Goal: Task Accomplishment & Management: Manage account settings

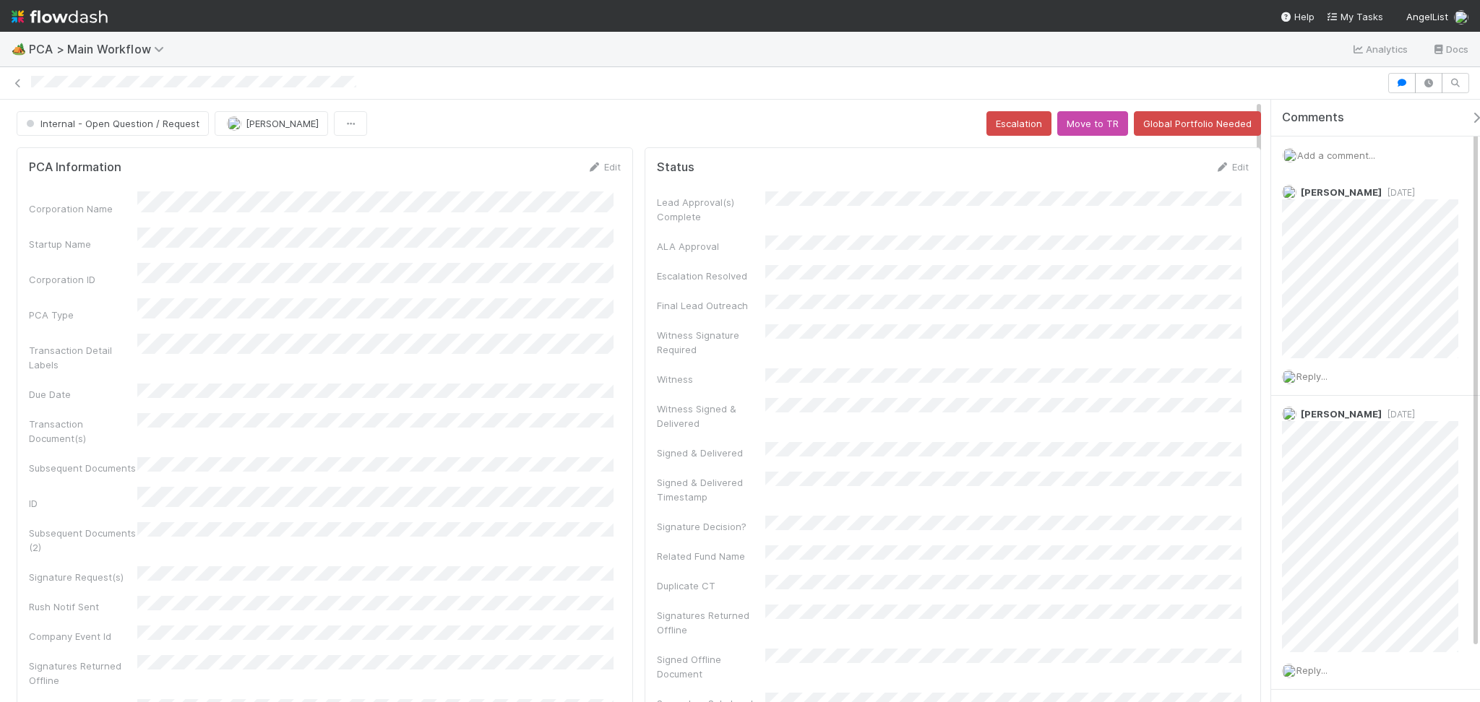
click at [1008, 155] on span "Add a comment..." at bounding box center [1336, 156] width 78 height 12
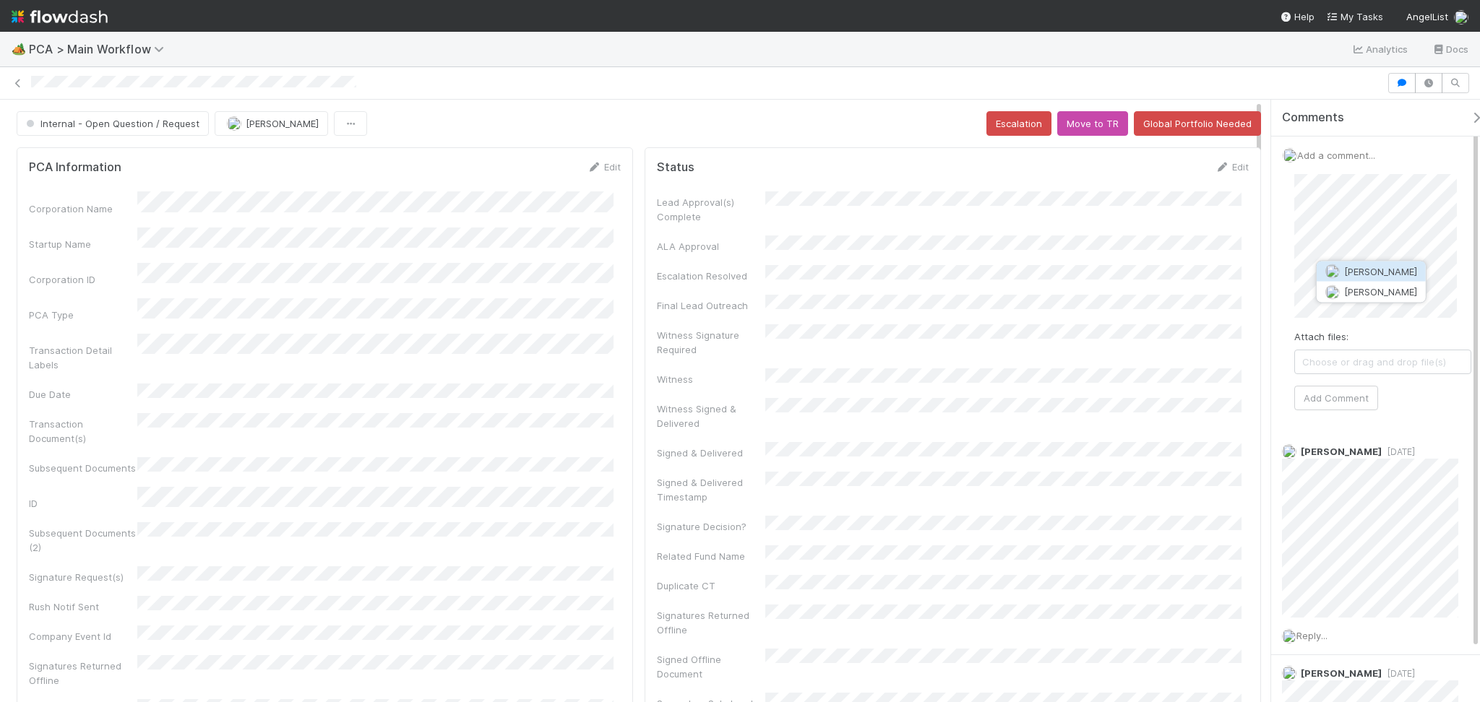
click at [1008, 268] on span "[PERSON_NAME]" at bounding box center [1380, 272] width 73 height 12
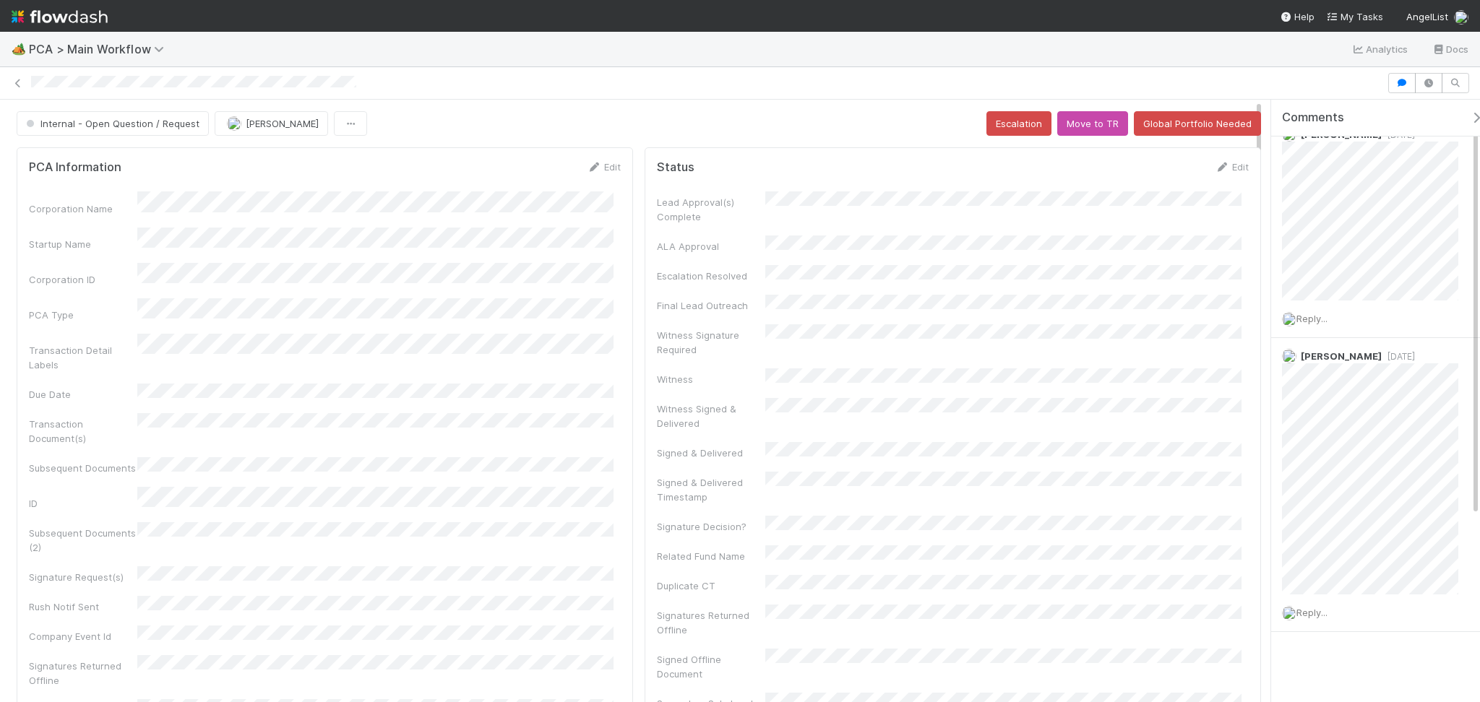
scroll to position [28, 0]
click at [1008, 326] on span "Choose or drag and drop file(s)" at bounding box center [1383, 333] width 176 height 23
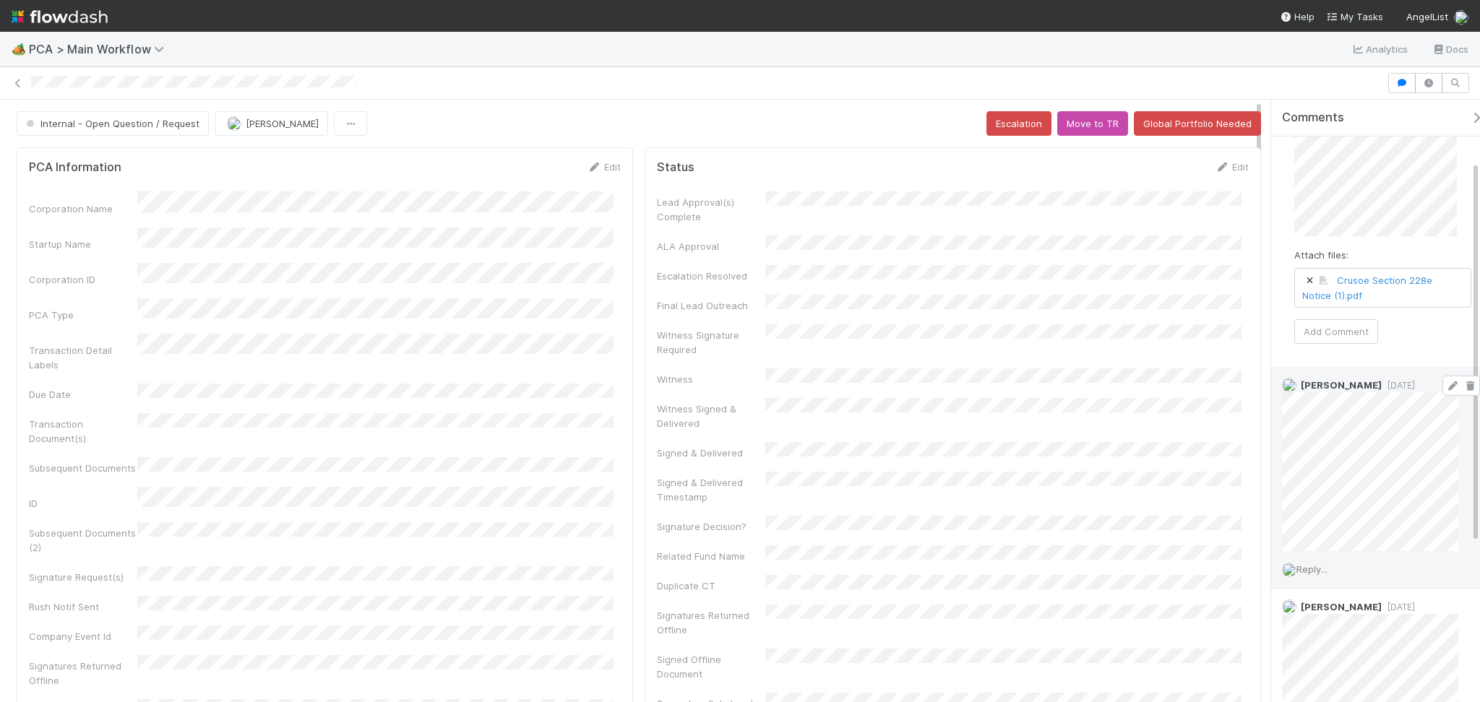
scroll to position [0, 0]
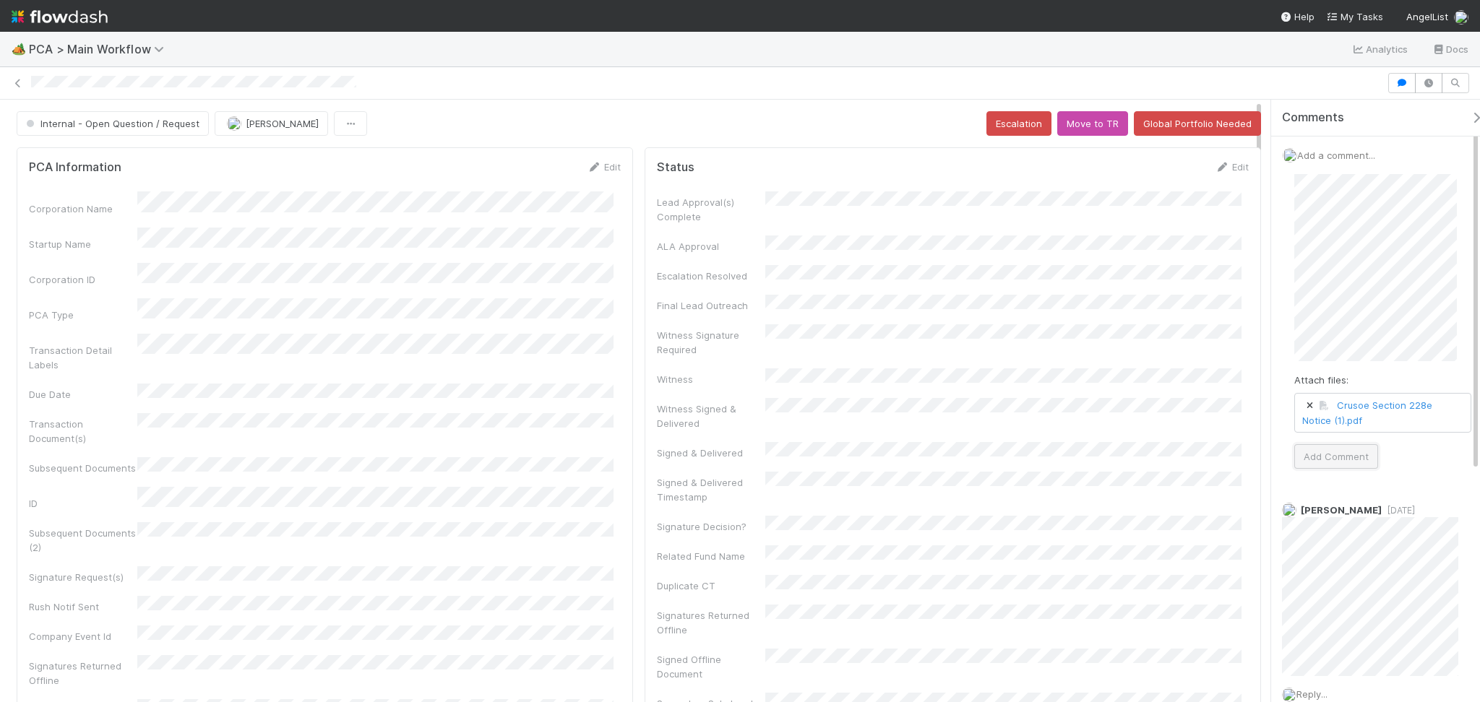
click at [1008, 464] on button "Add Comment" at bounding box center [1336, 456] width 84 height 25
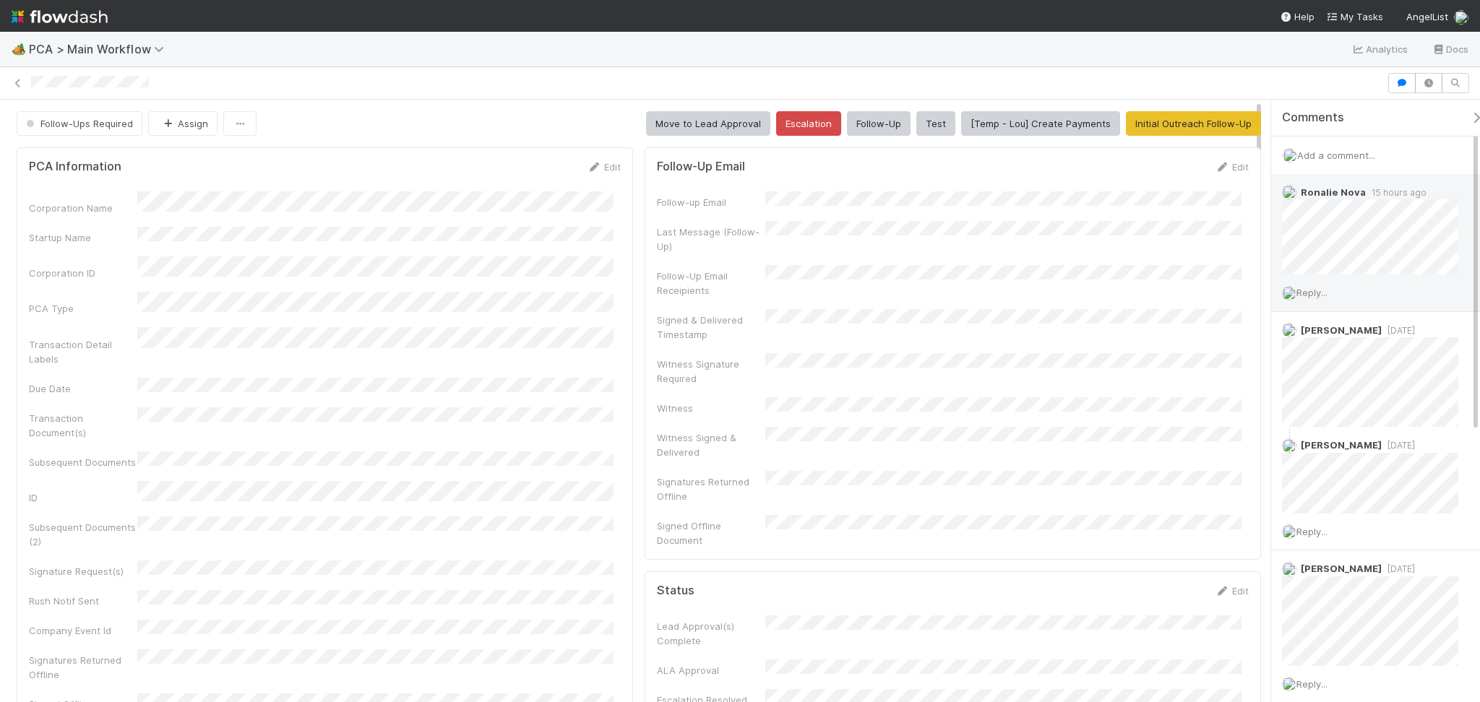
click at [1315, 293] on span "Reply..." at bounding box center [1311, 293] width 31 height 12
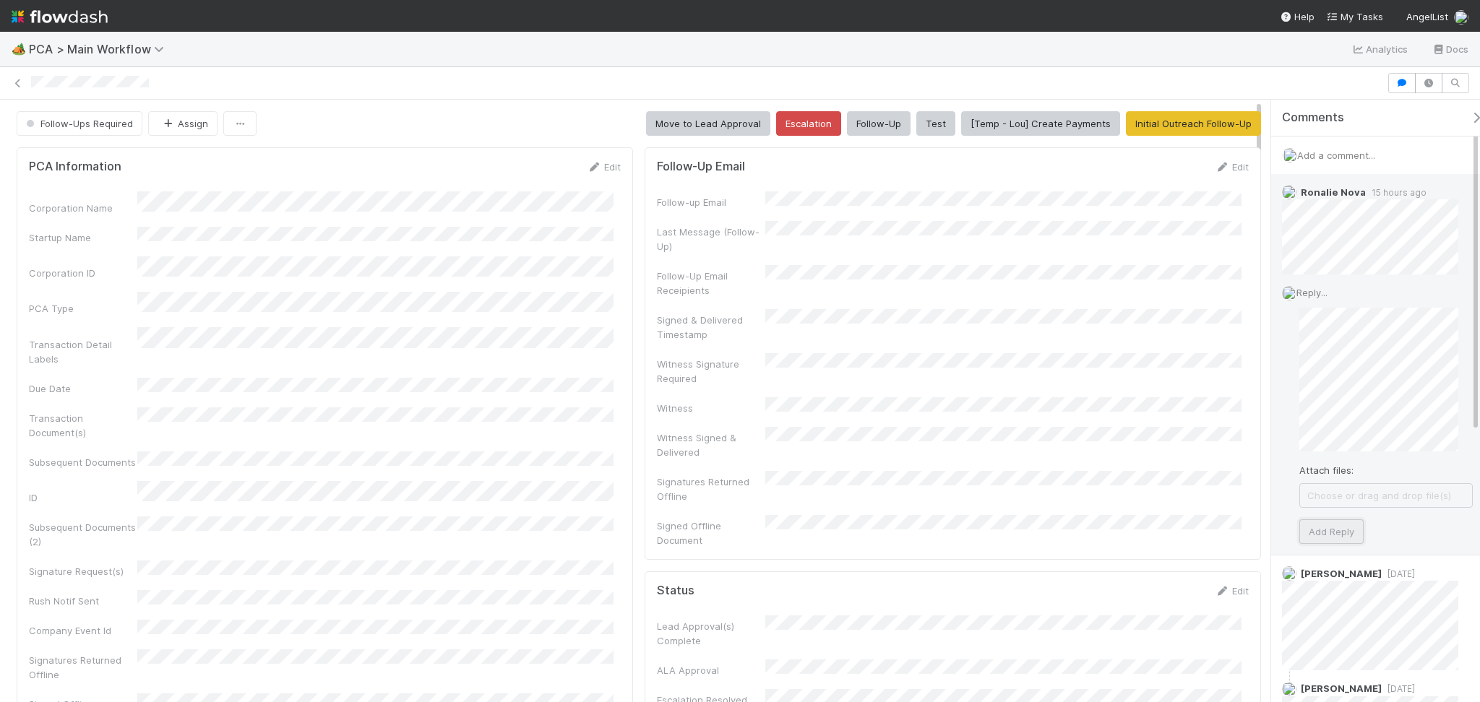
click at [1341, 525] on button "Add Reply" at bounding box center [1331, 532] width 64 height 25
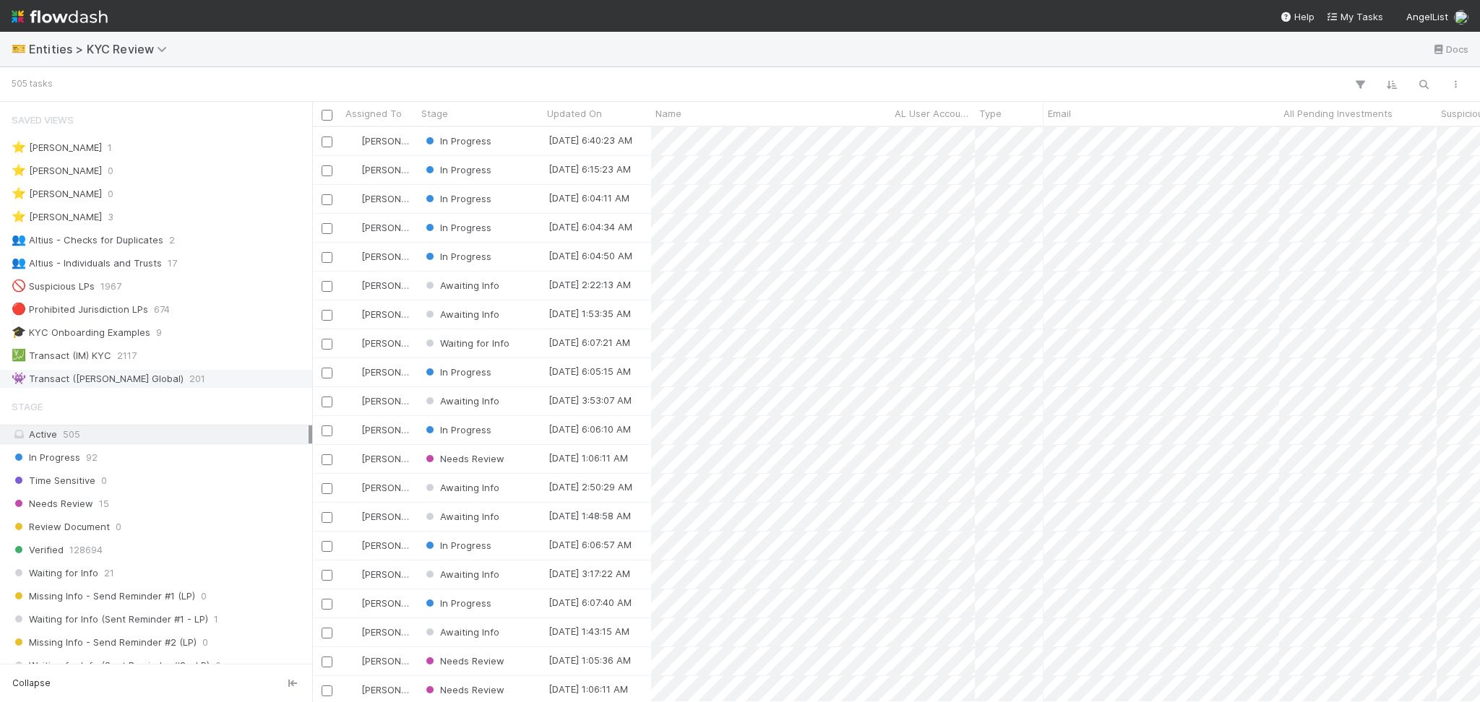
scroll to position [560, 1153]
click at [199, 267] on div "👥 Altius - Individuals and Trusts 17" at bounding box center [160, 263] width 297 height 18
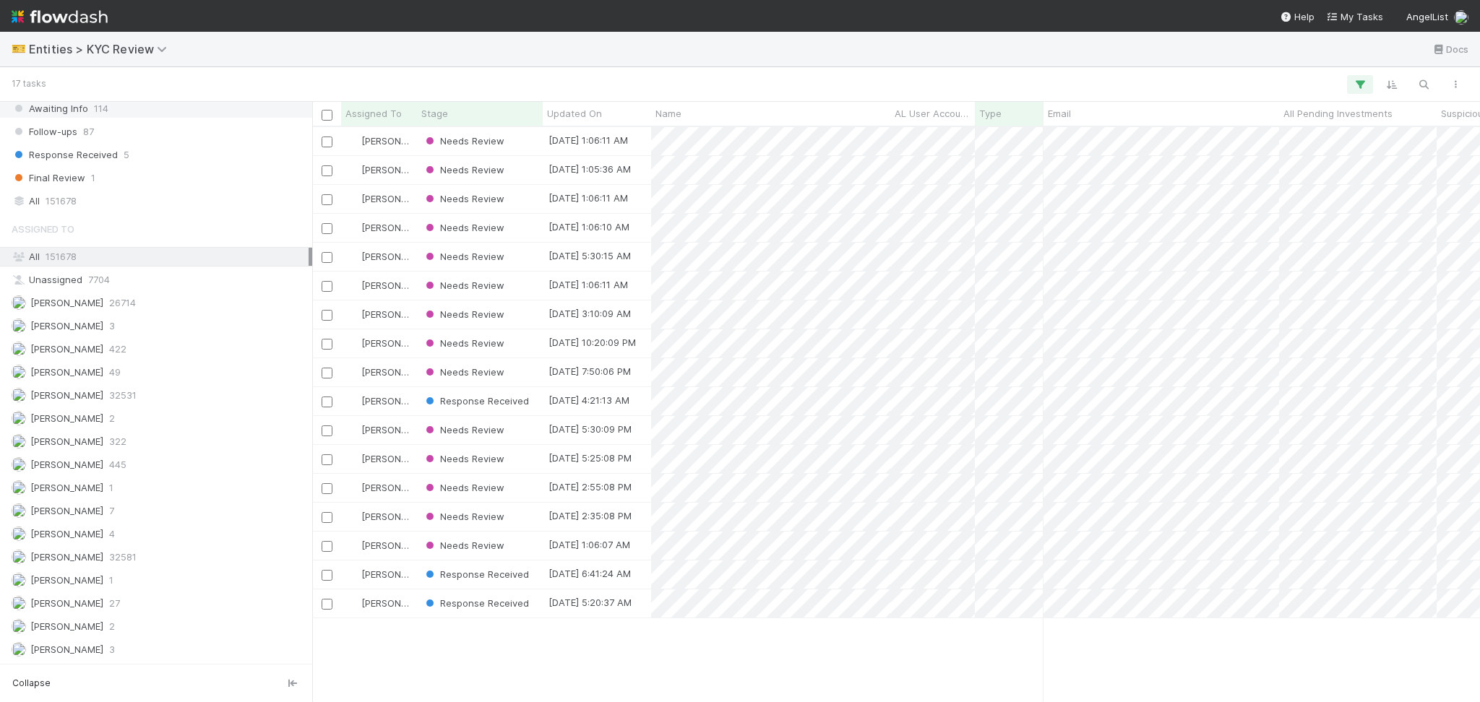
scroll to position [1140, 0]
click at [221, 323] on div "Febbie Cervantes 422" at bounding box center [160, 327] width 297 height 18
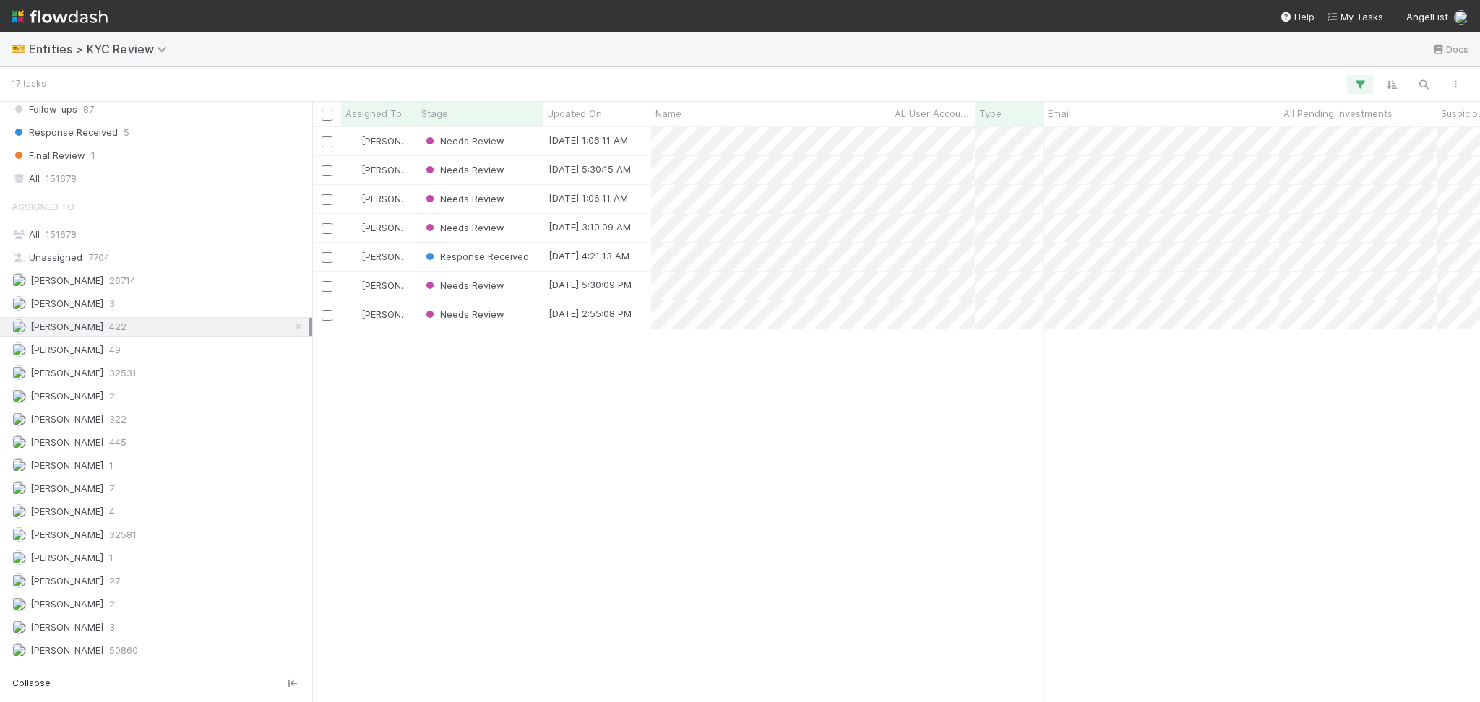
scroll to position [560, 1153]
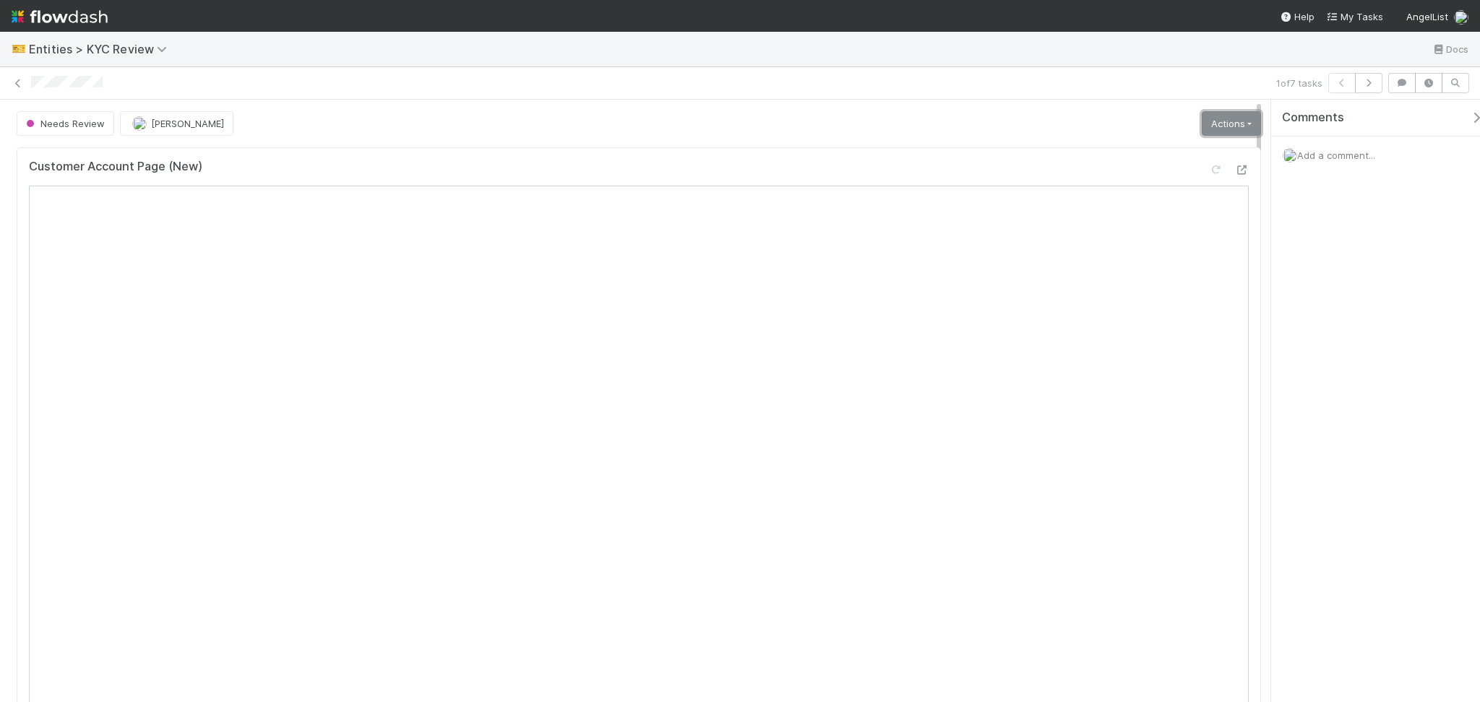
click at [1202, 125] on link "Actions" at bounding box center [1231, 123] width 59 height 25
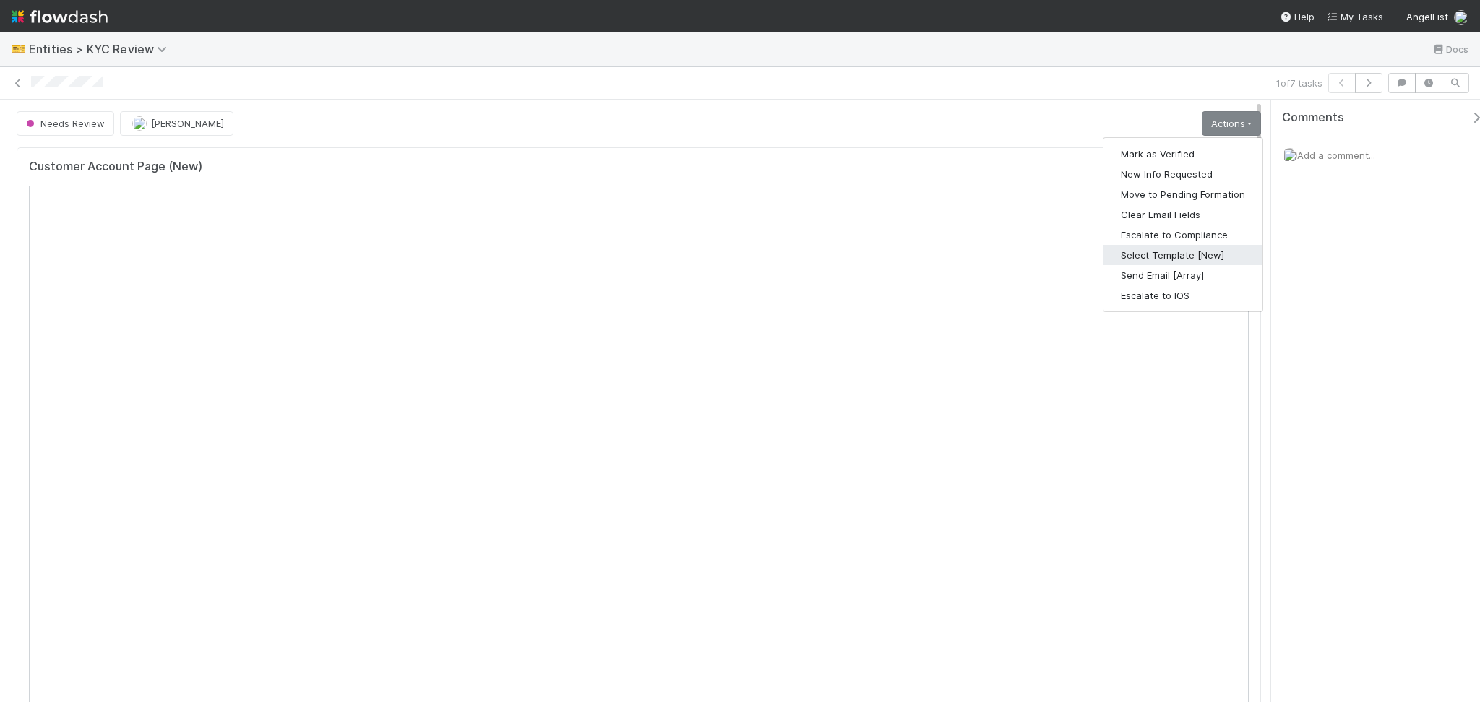
click at [1175, 254] on button "Select Template [New]" at bounding box center [1182, 255] width 159 height 20
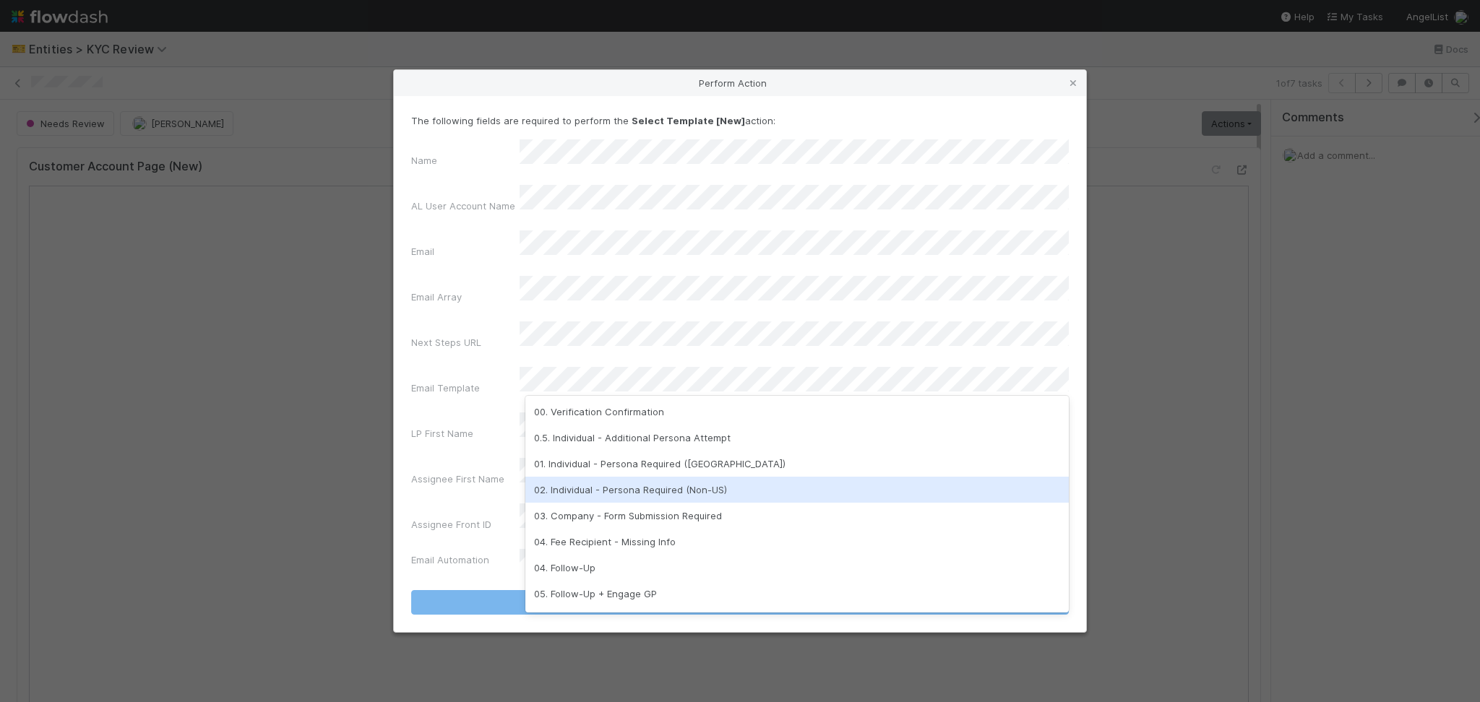
click at [666, 491] on div "02. Individual - Persona Required (Non-US)" at bounding box center [796, 490] width 543 height 26
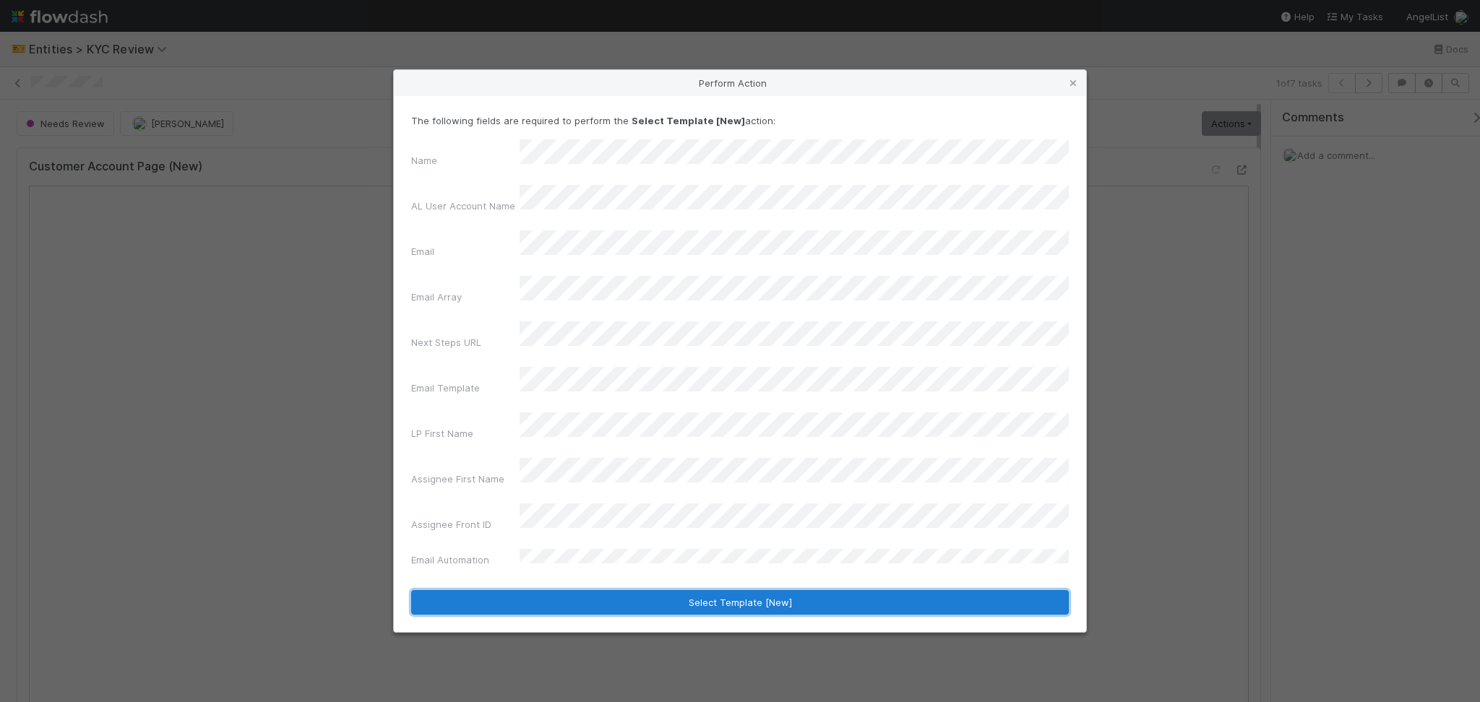
click at [741, 590] on button "Select Template [New]" at bounding box center [740, 602] width 658 height 25
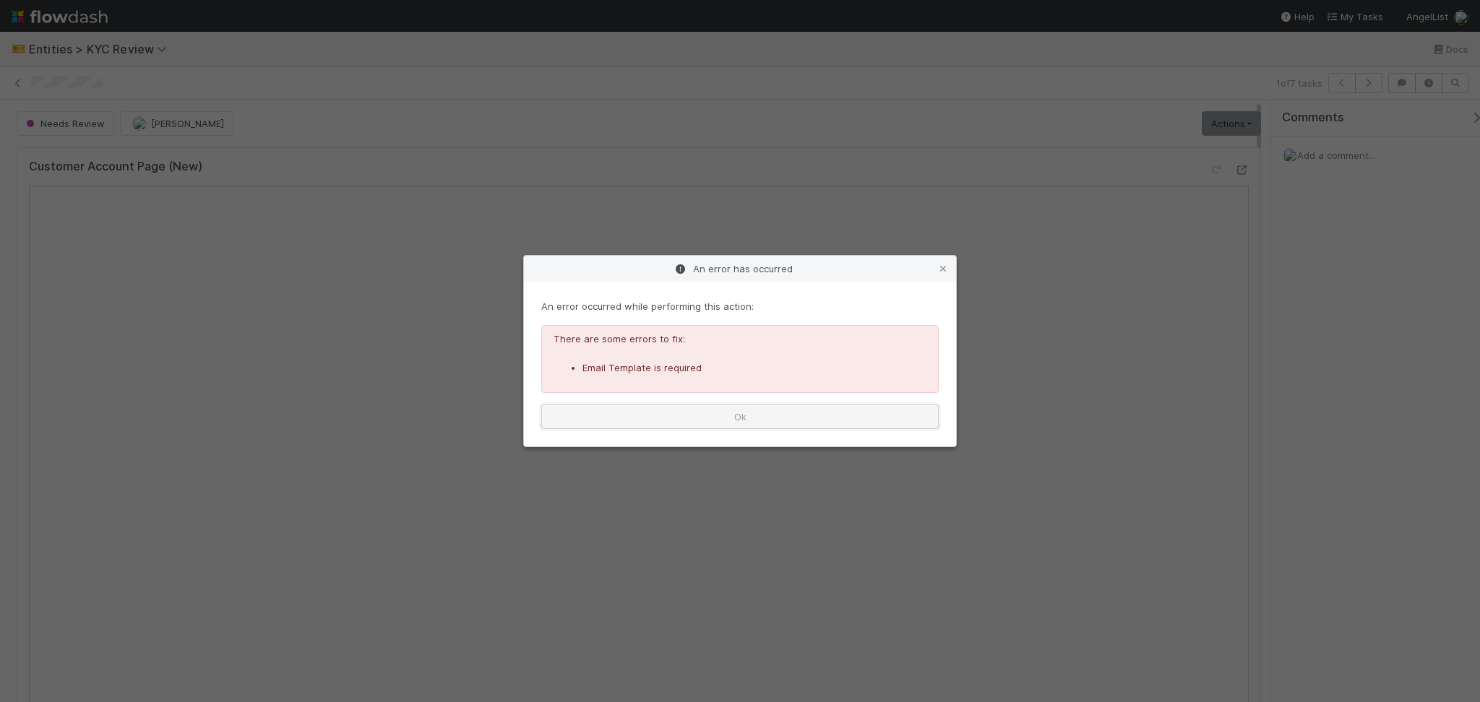
click at [840, 418] on button "Ok" at bounding box center [739, 417] width 397 height 25
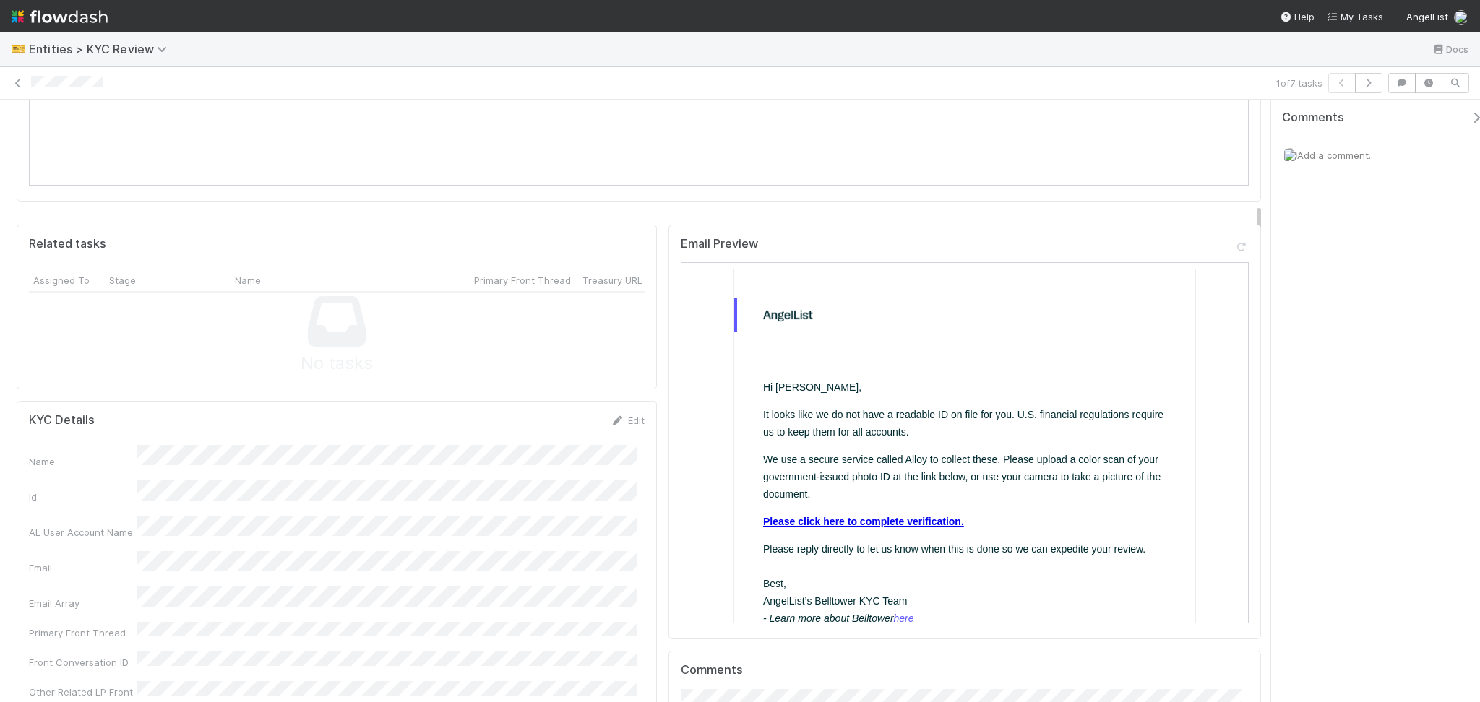
click at [892, 516] on link "Please click here to complete verification." at bounding box center [862, 521] width 201 height 12
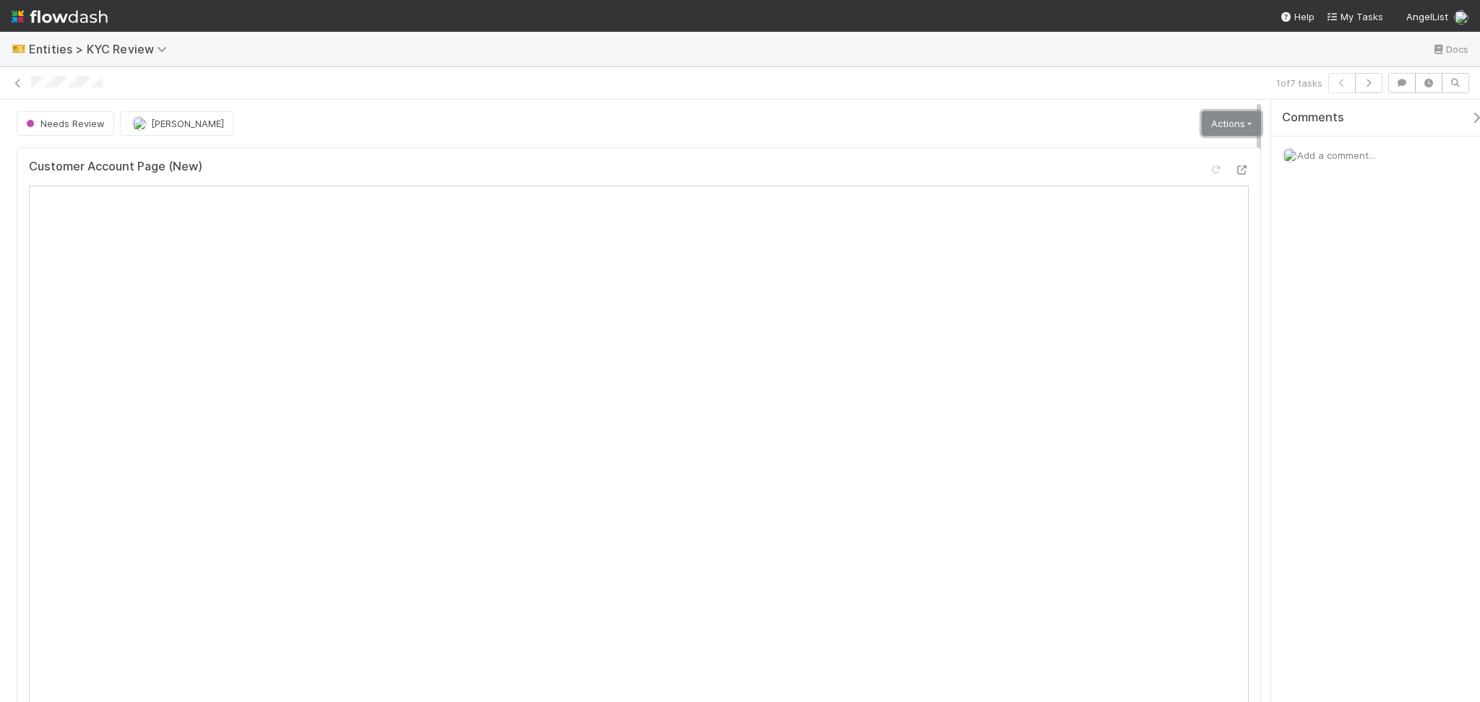
click at [1216, 129] on link "Actions" at bounding box center [1231, 123] width 59 height 25
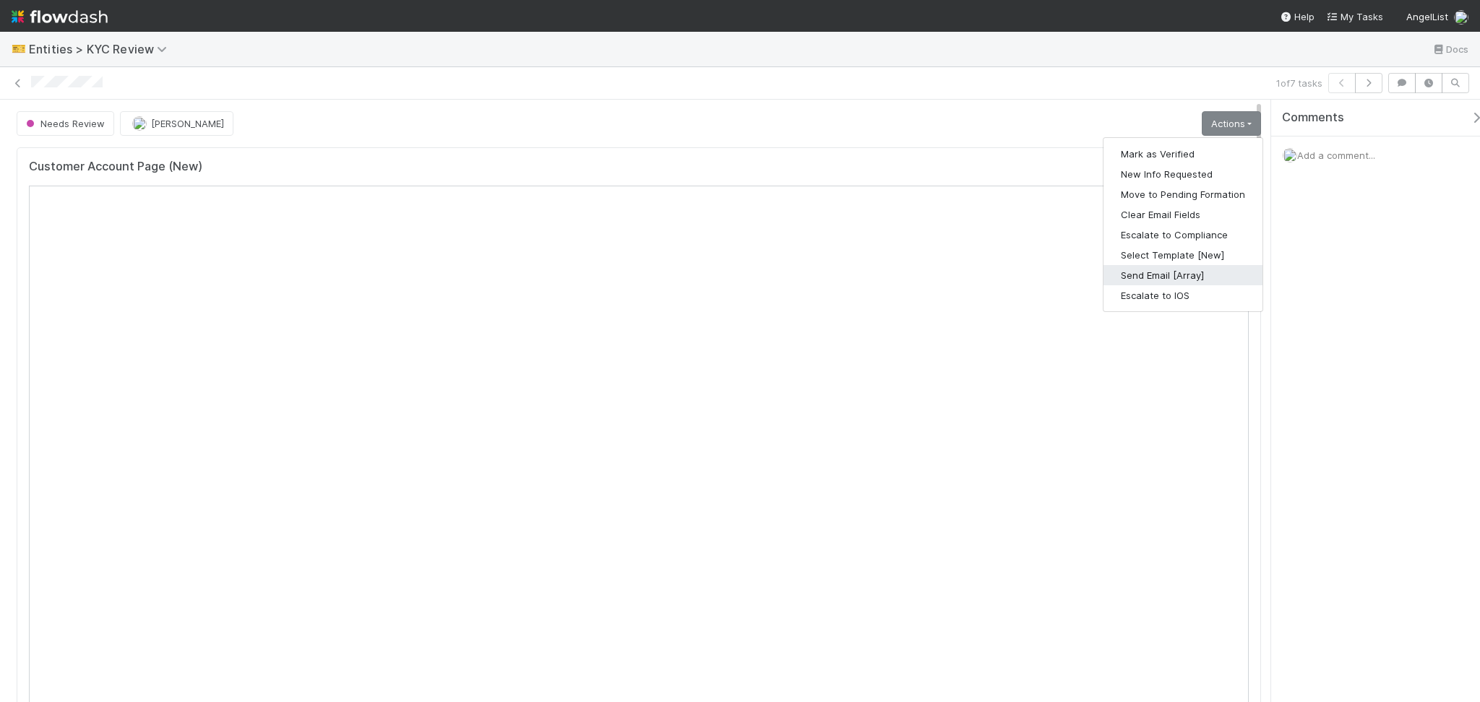
click at [1158, 277] on button "Send Email [Array]" at bounding box center [1182, 275] width 159 height 20
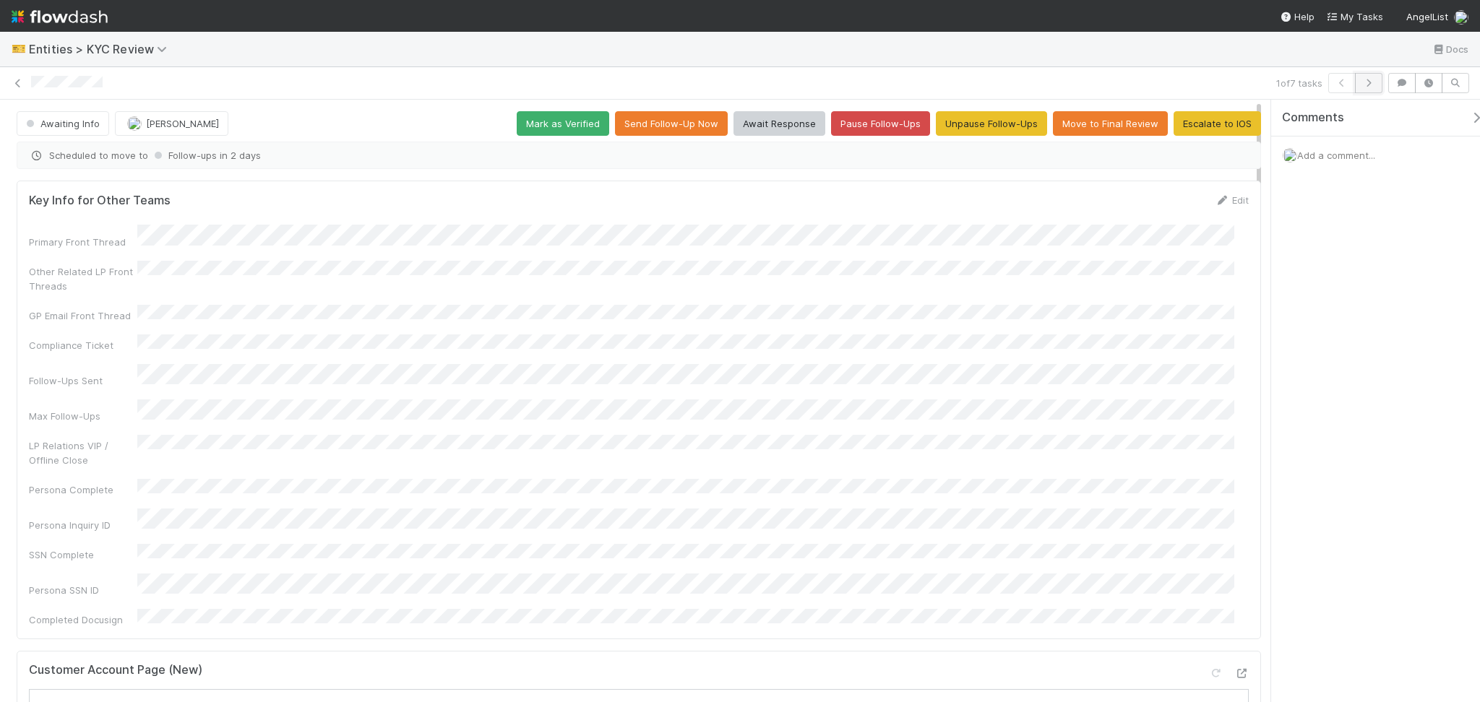
click at [1366, 87] on icon "button" at bounding box center [1368, 83] width 14 height 9
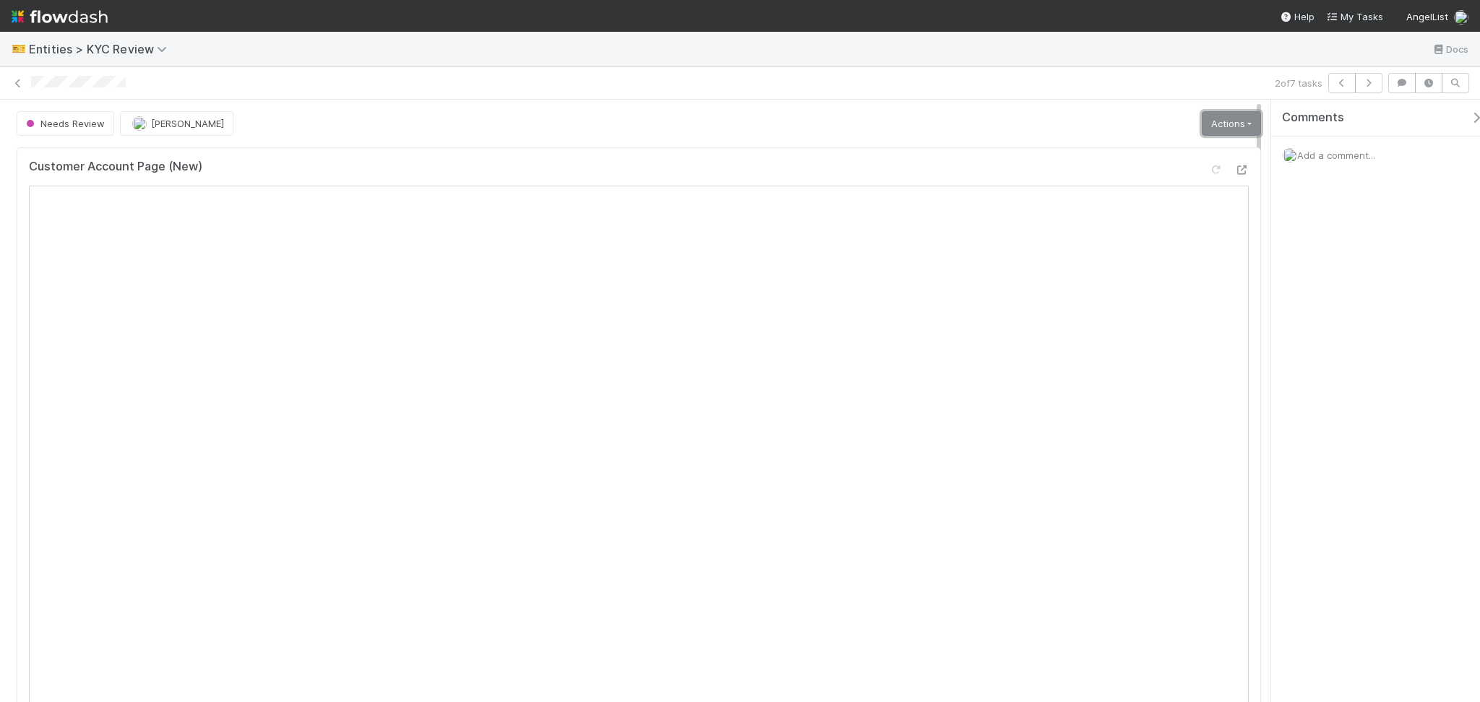
click at [1215, 133] on link "Actions" at bounding box center [1231, 123] width 59 height 25
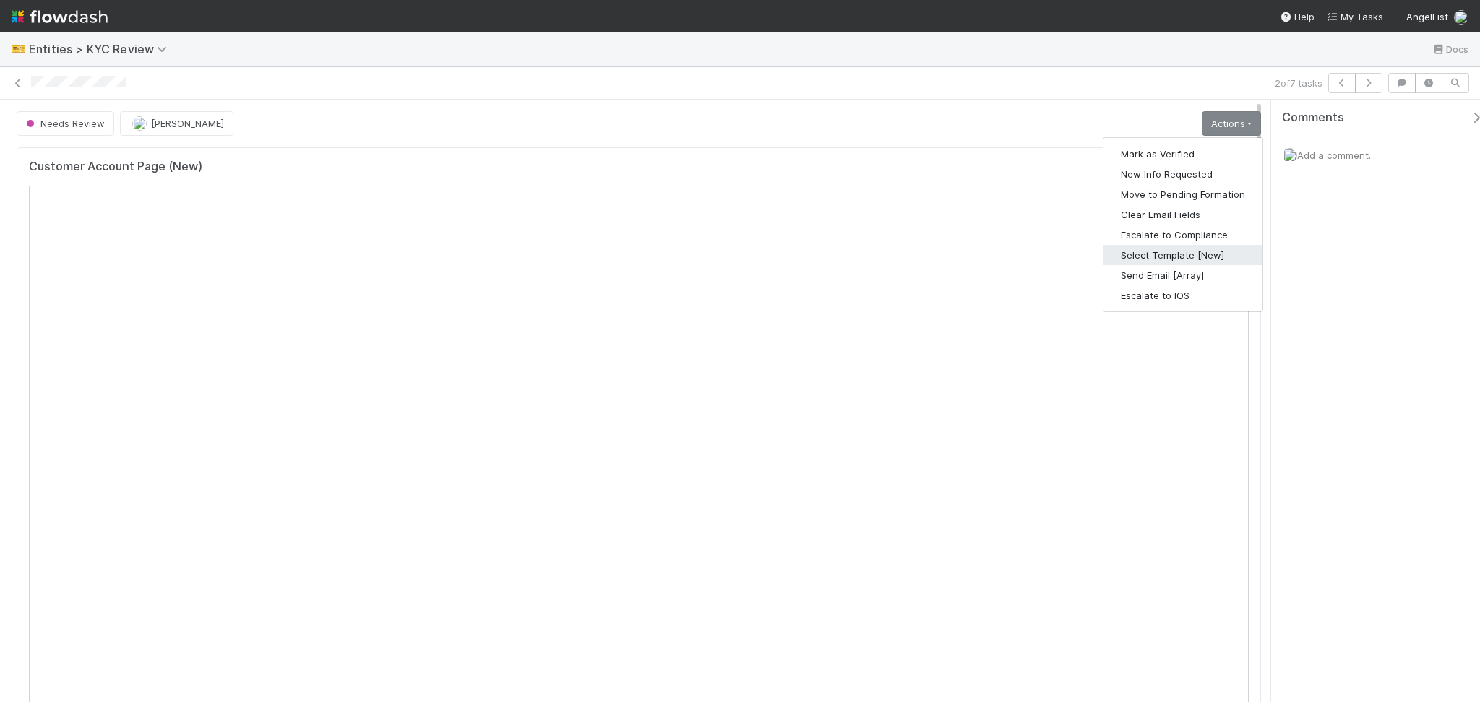
click at [1163, 254] on button "Select Template [New]" at bounding box center [1182, 255] width 159 height 20
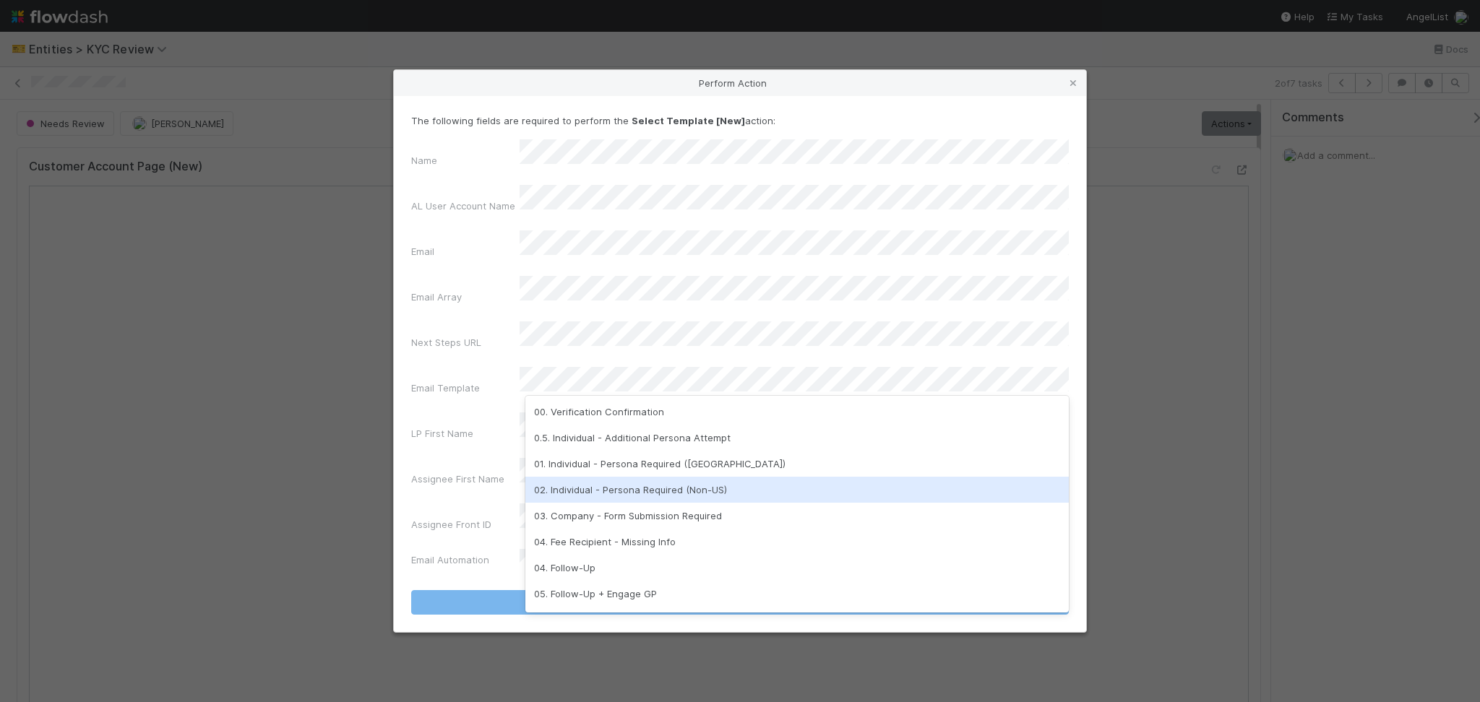
click at [650, 486] on div "02. Individual - Persona Required (Non-US)" at bounding box center [796, 490] width 543 height 26
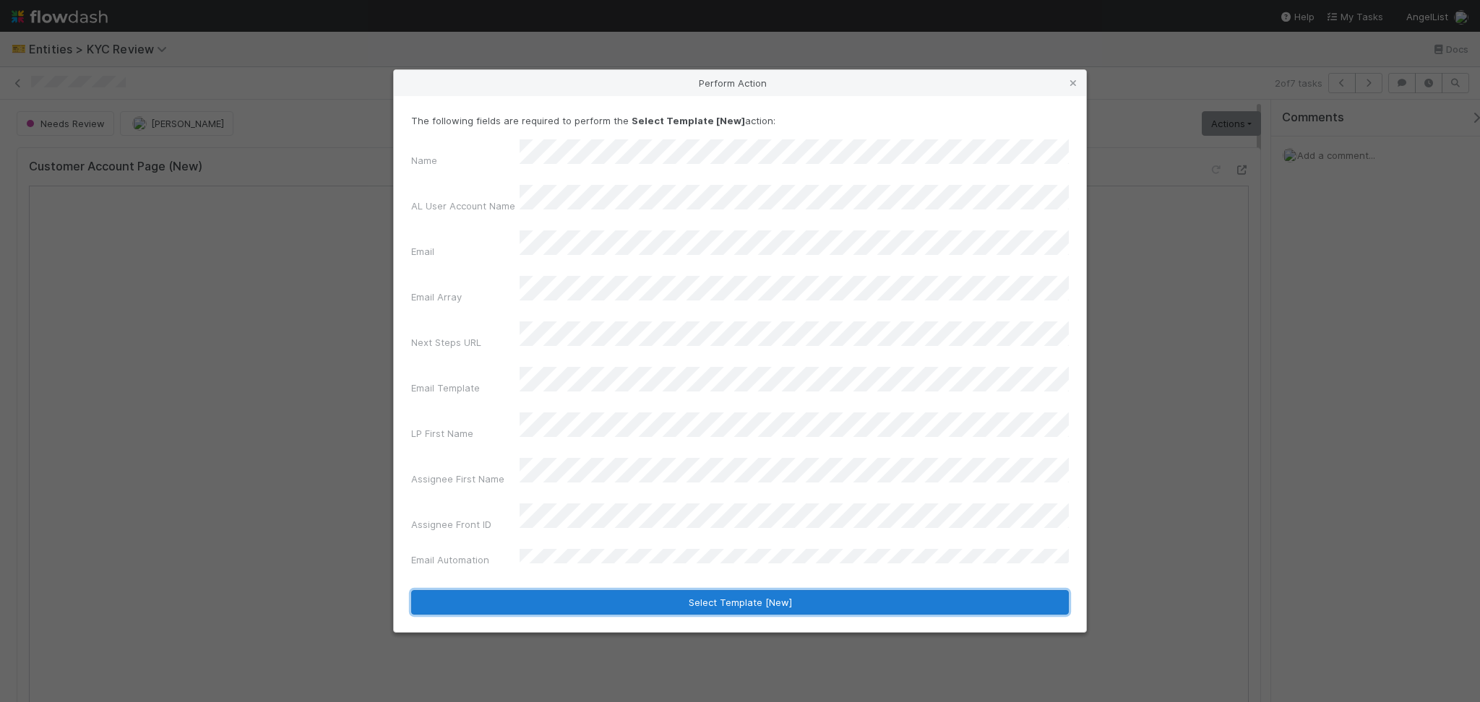
click at [706, 590] on button "Select Template [New]" at bounding box center [740, 602] width 658 height 25
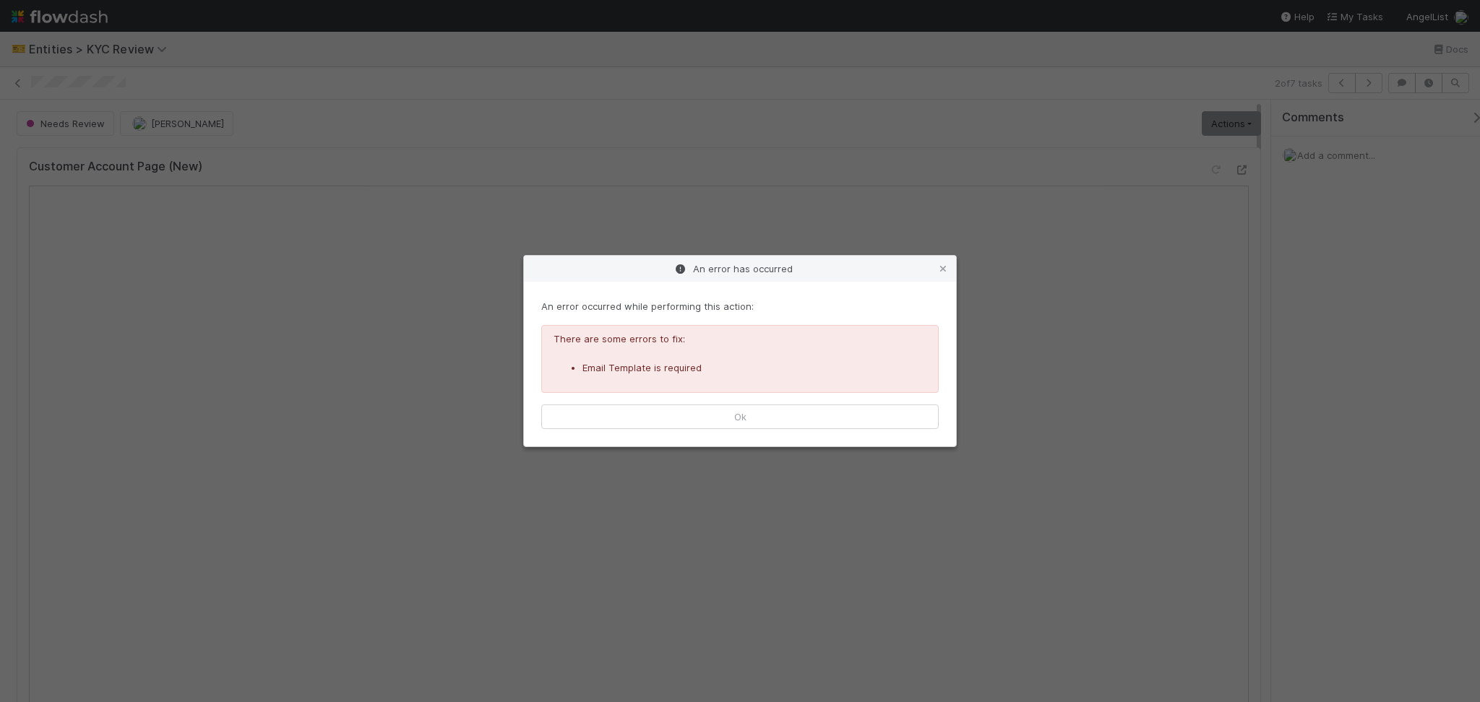
click at [866, 432] on div "An error occurred while performing this action: There are some errors to fix: E…" at bounding box center [740, 364] width 432 height 165
click at [870, 423] on button "Ok" at bounding box center [739, 417] width 397 height 25
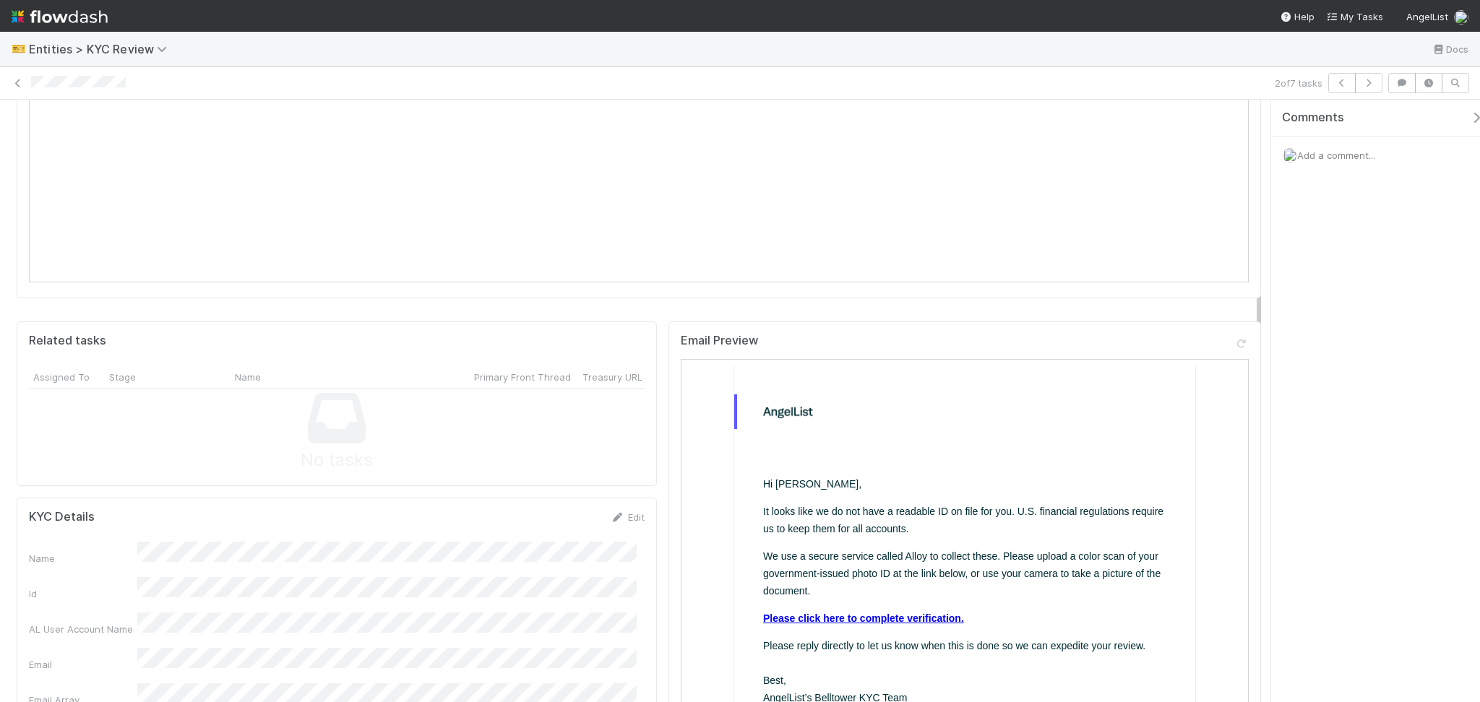
scroll to position [770, 0]
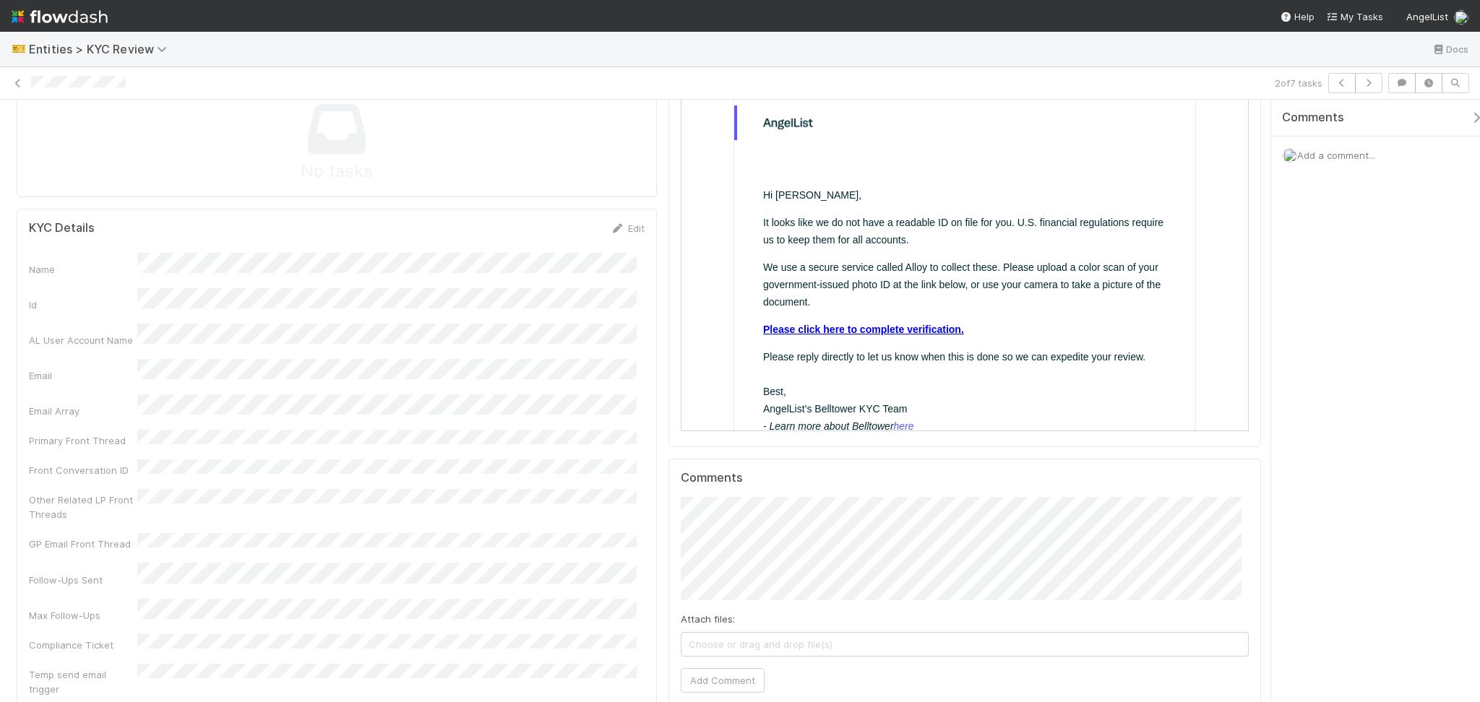
click at [873, 332] on link "Please click here to complete verification." at bounding box center [862, 329] width 201 height 12
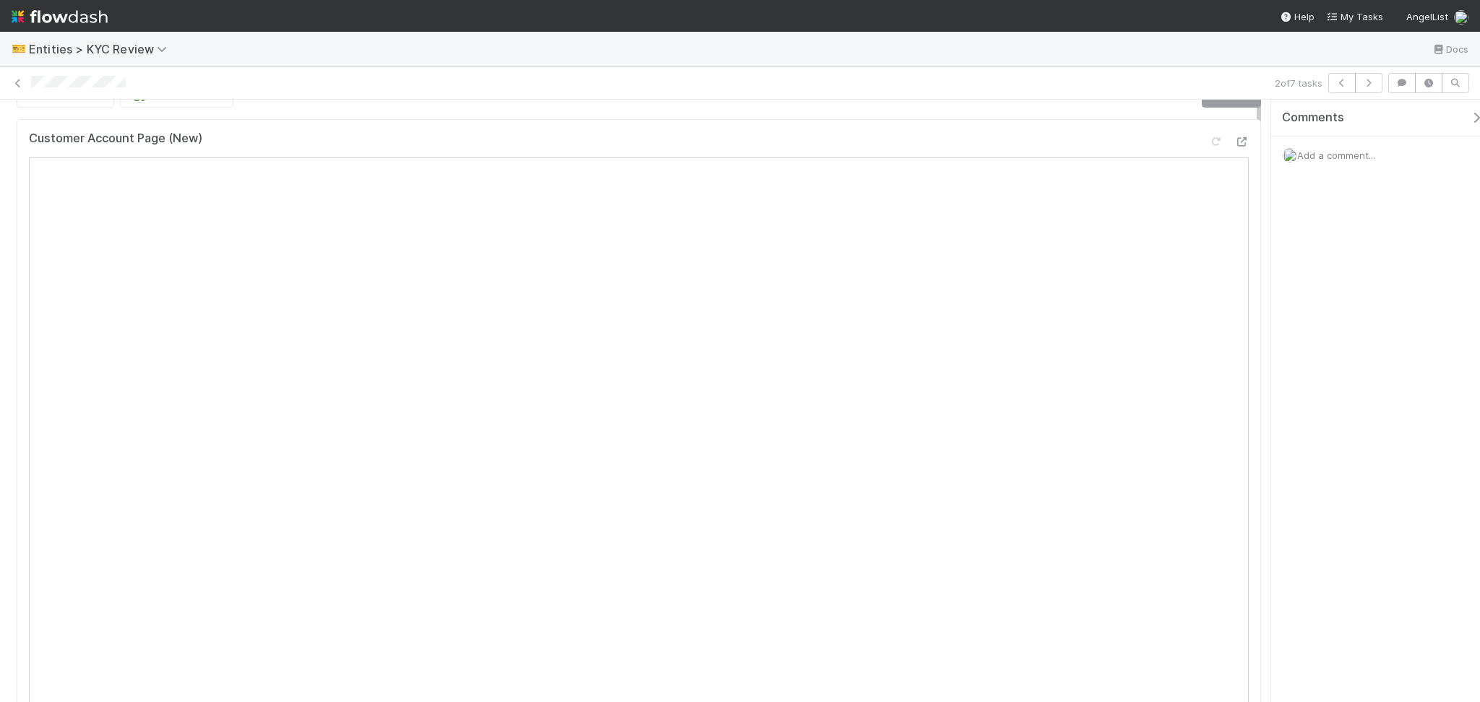
scroll to position [0, 0]
click at [1218, 115] on link "Actions" at bounding box center [1231, 123] width 59 height 25
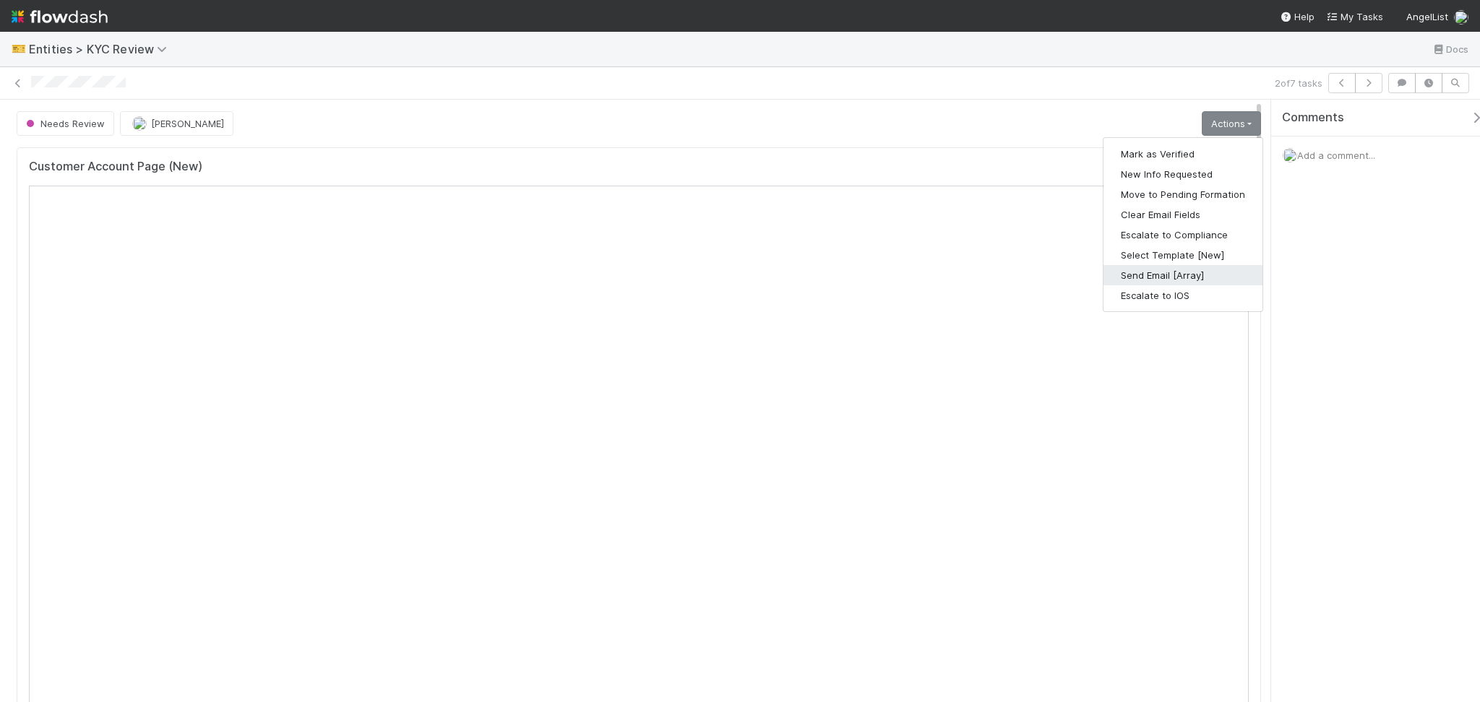
click at [1181, 272] on button "Send Email [Array]" at bounding box center [1182, 275] width 159 height 20
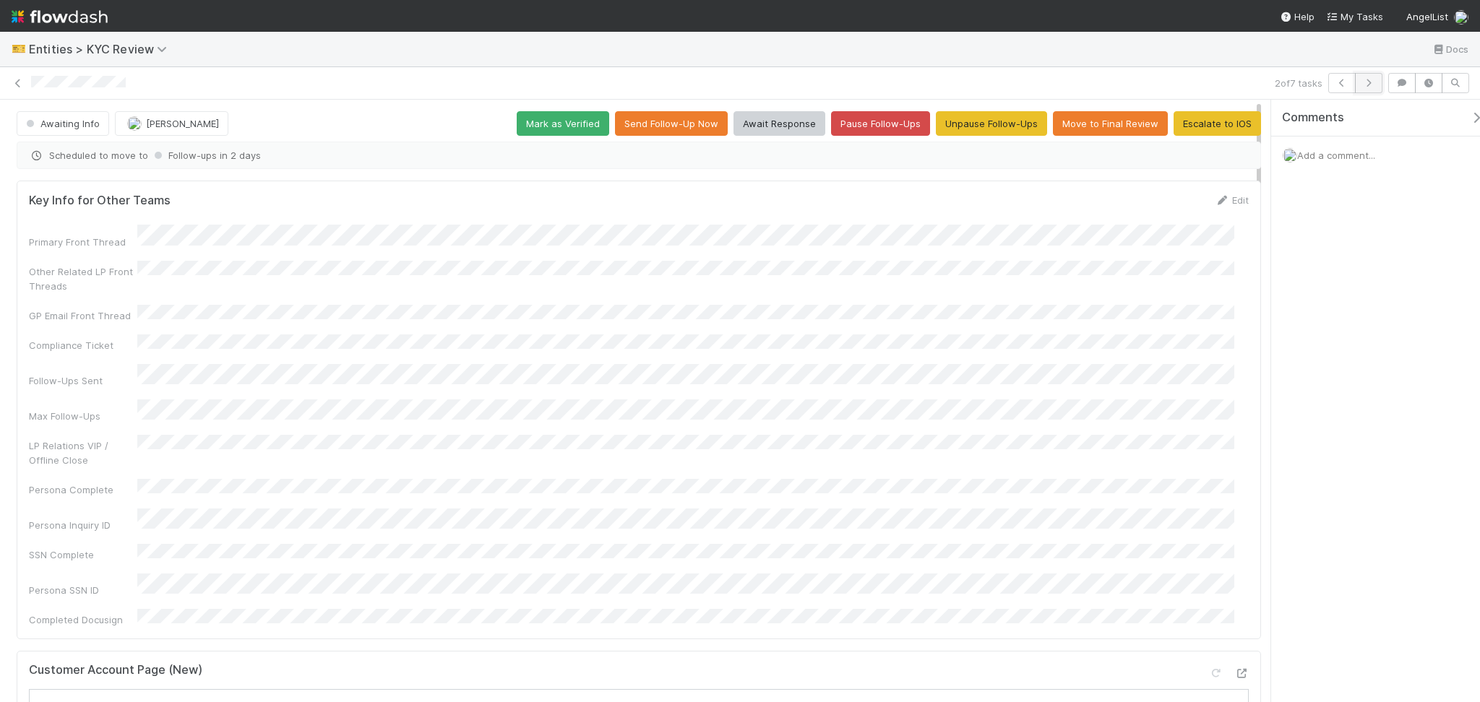
click at [1374, 74] on button "button" at bounding box center [1368, 83] width 27 height 20
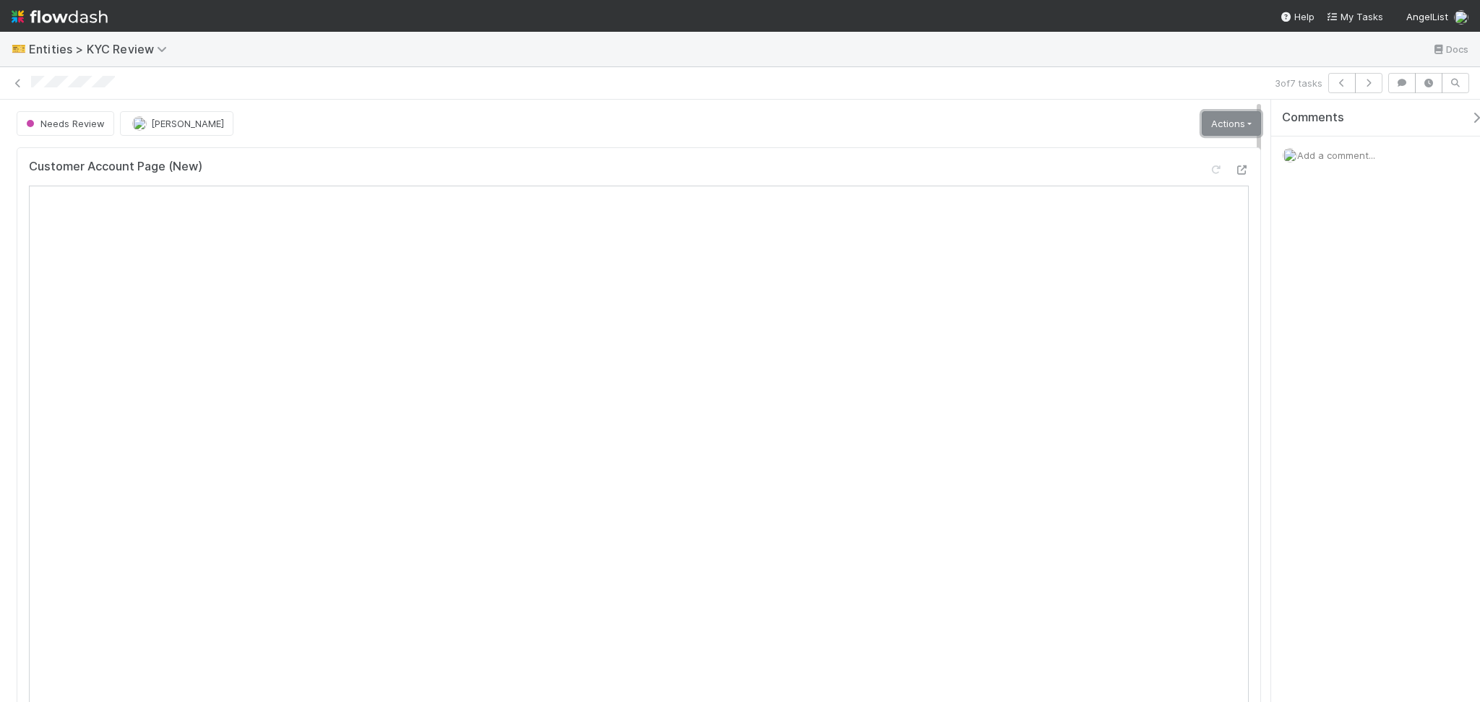
click at [1207, 118] on link "Actions" at bounding box center [1231, 123] width 59 height 25
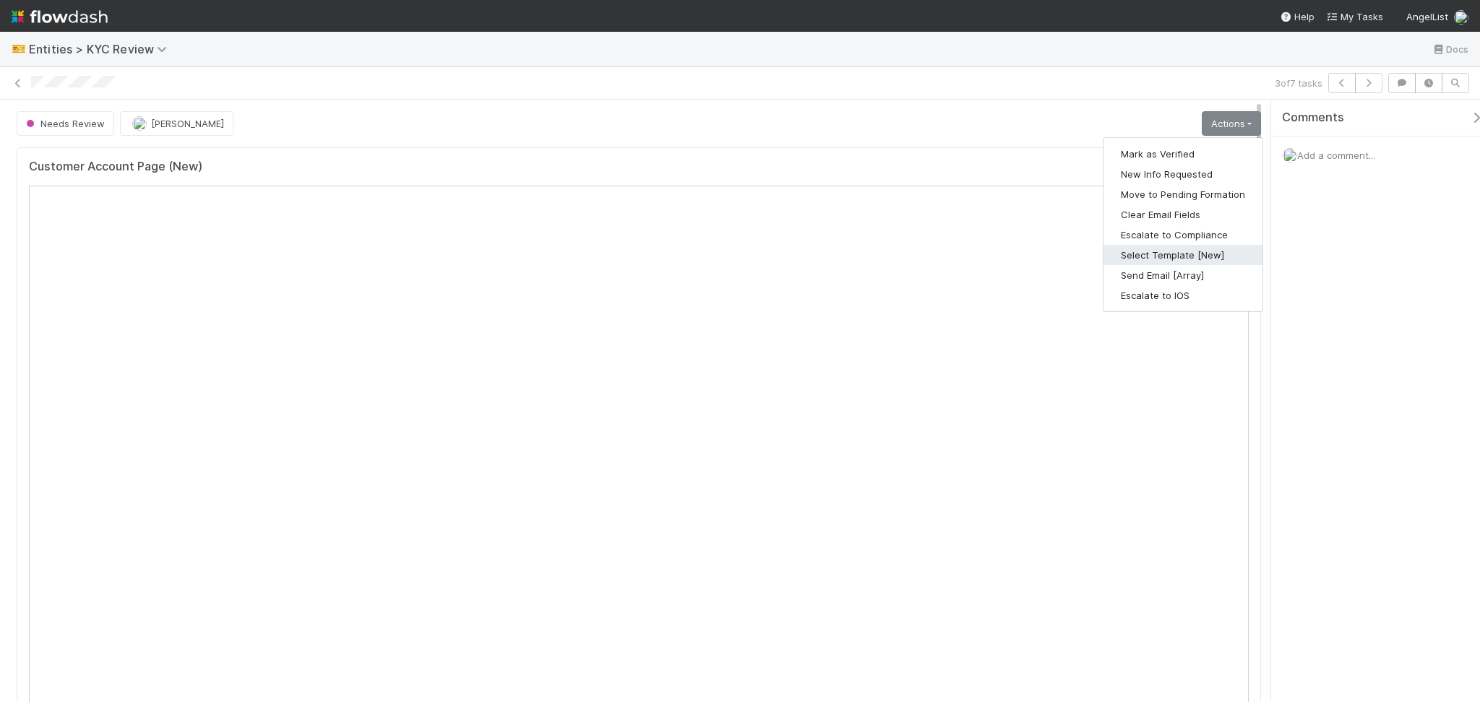
click at [1200, 261] on button "Select Template [New]" at bounding box center [1182, 255] width 159 height 20
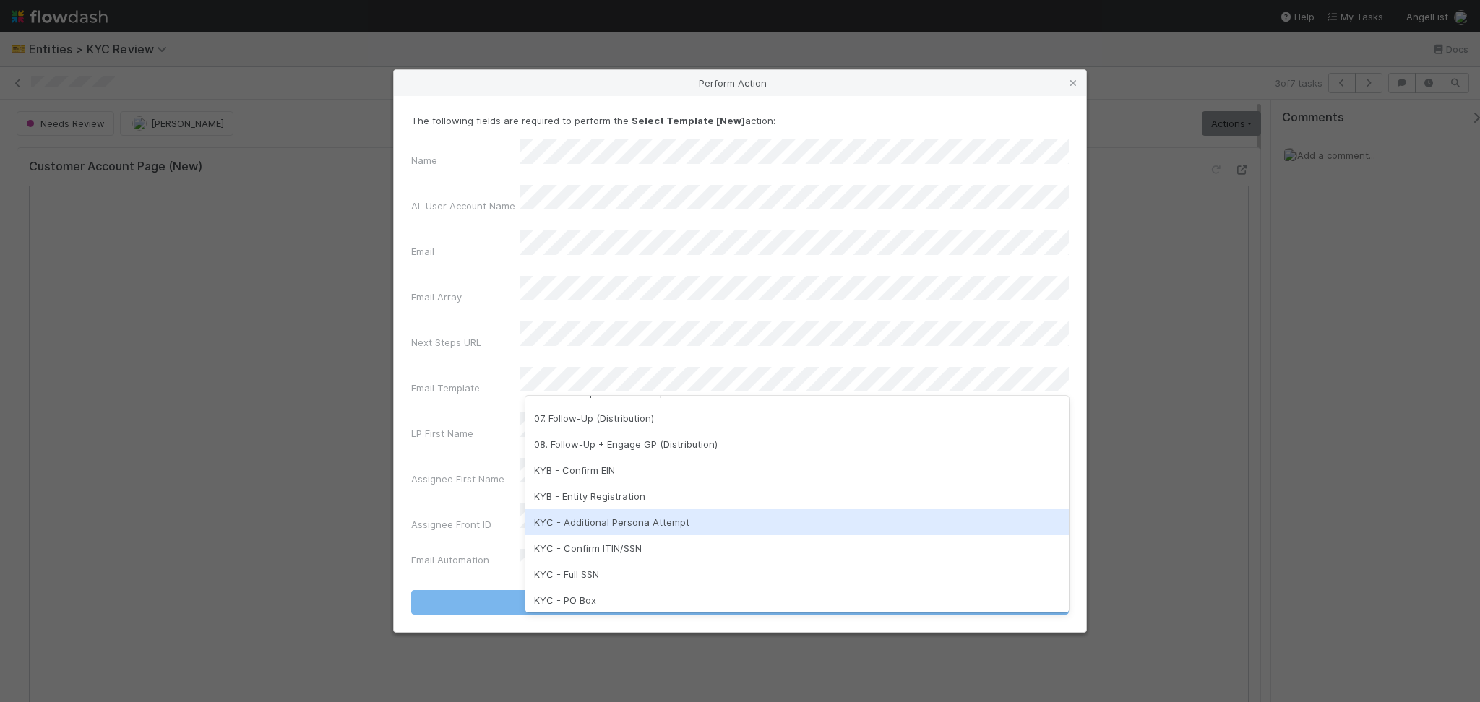
scroll to position [289, 0]
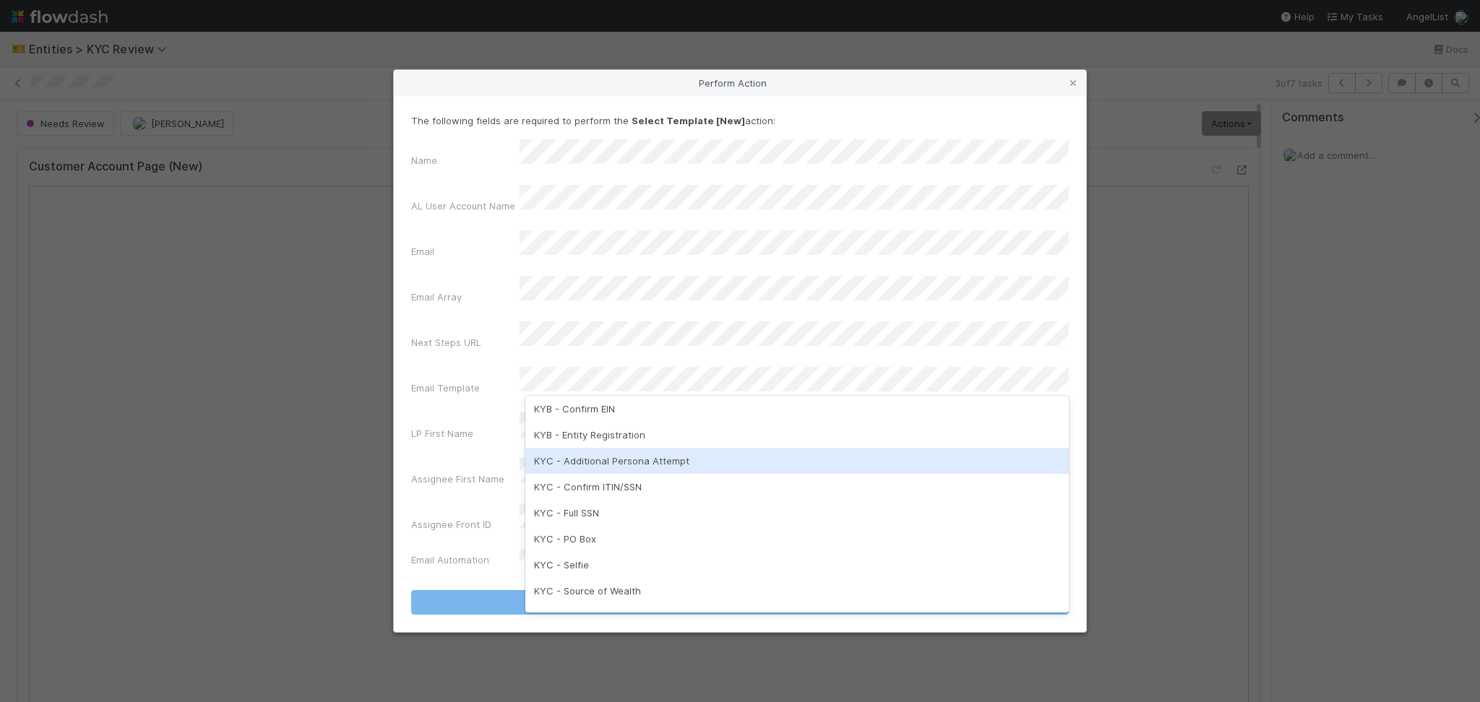
click at [690, 457] on div "KYC - Additional Persona Attempt" at bounding box center [796, 461] width 543 height 26
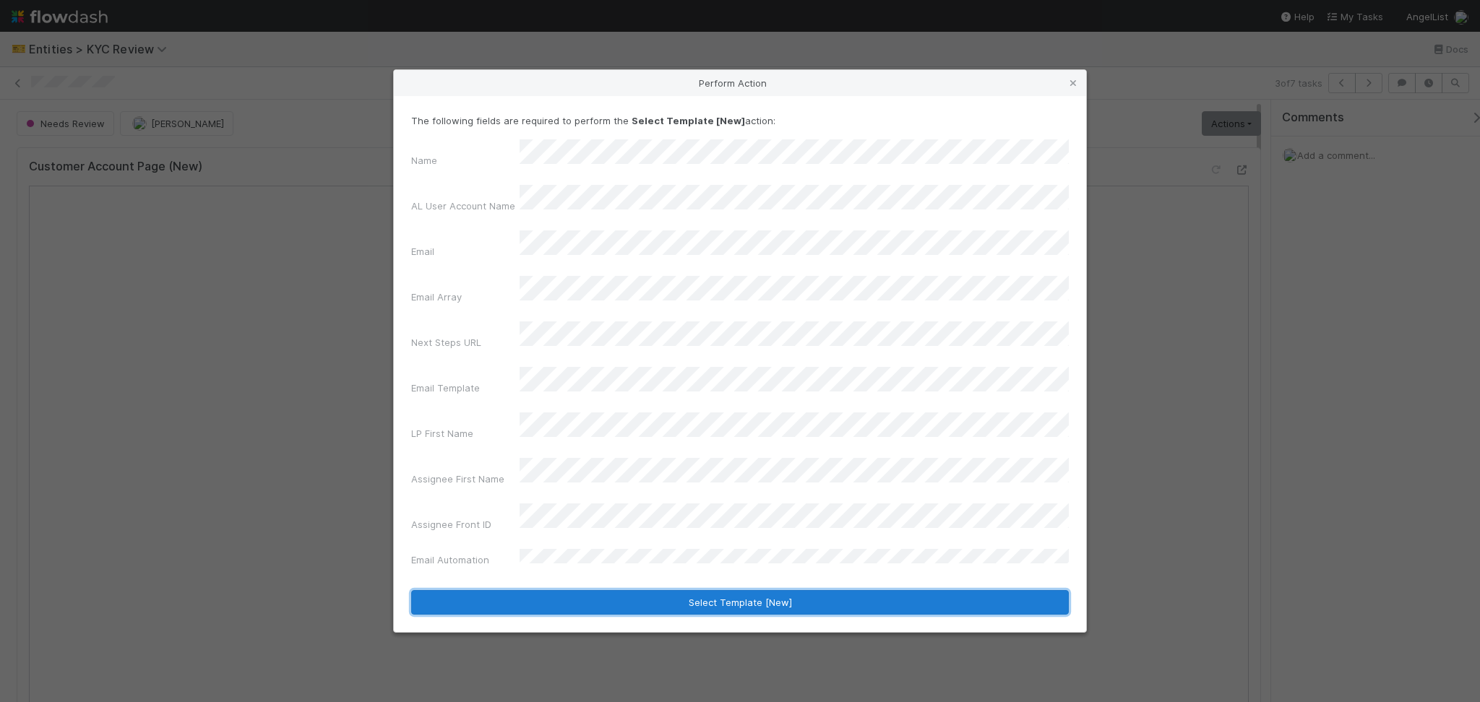
click at [622, 590] on button "Select Template [New]" at bounding box center [740, 602] width 658 height 25
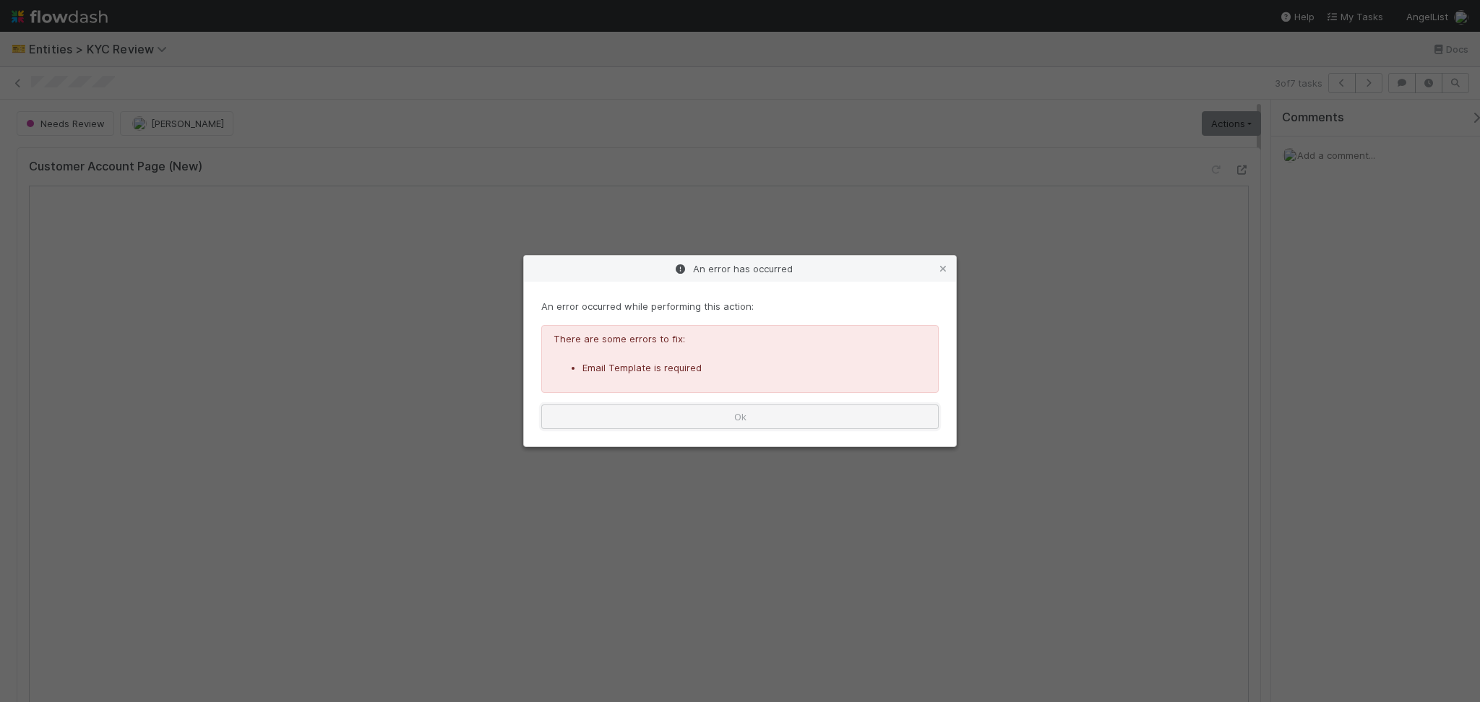
click at [718, 420] on button "Ok" at bounding box center [739, 417] width 397 height 25
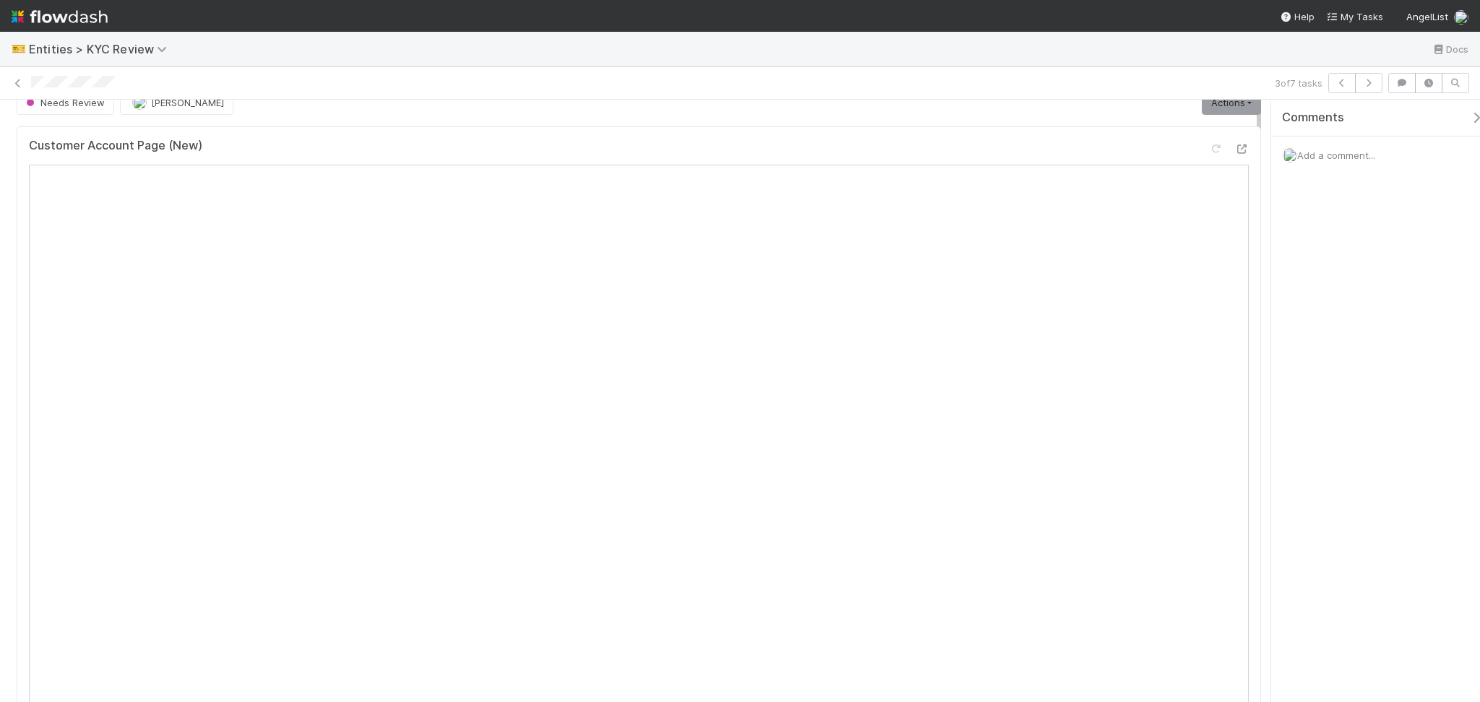
scroll to position [0, 0]
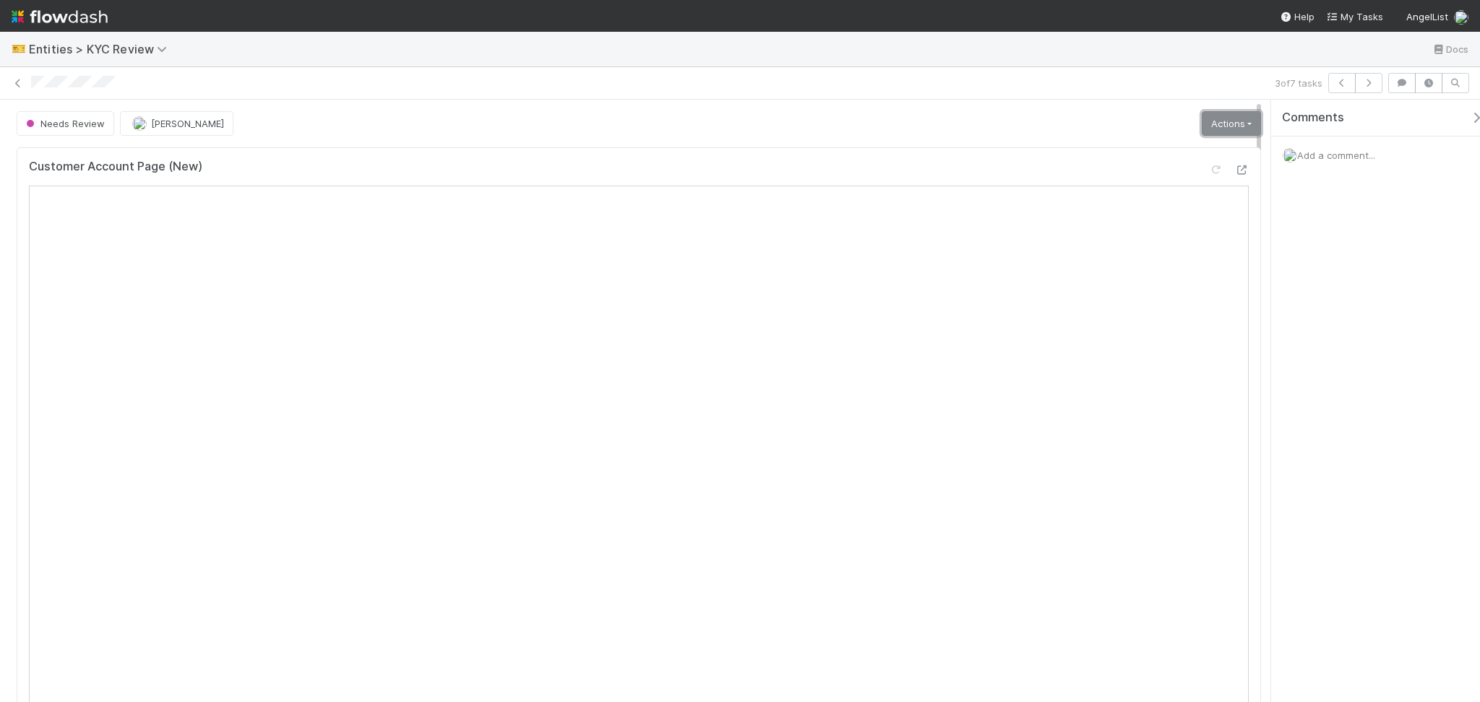
drag, startPoint x: 1223, startPoint y: 119, endPoint x: 1221, endPoint y: 127, distance: 8.9
click at [1223, 119] on link "Actions" at bounding box center [1231, 123] width 59 height 25
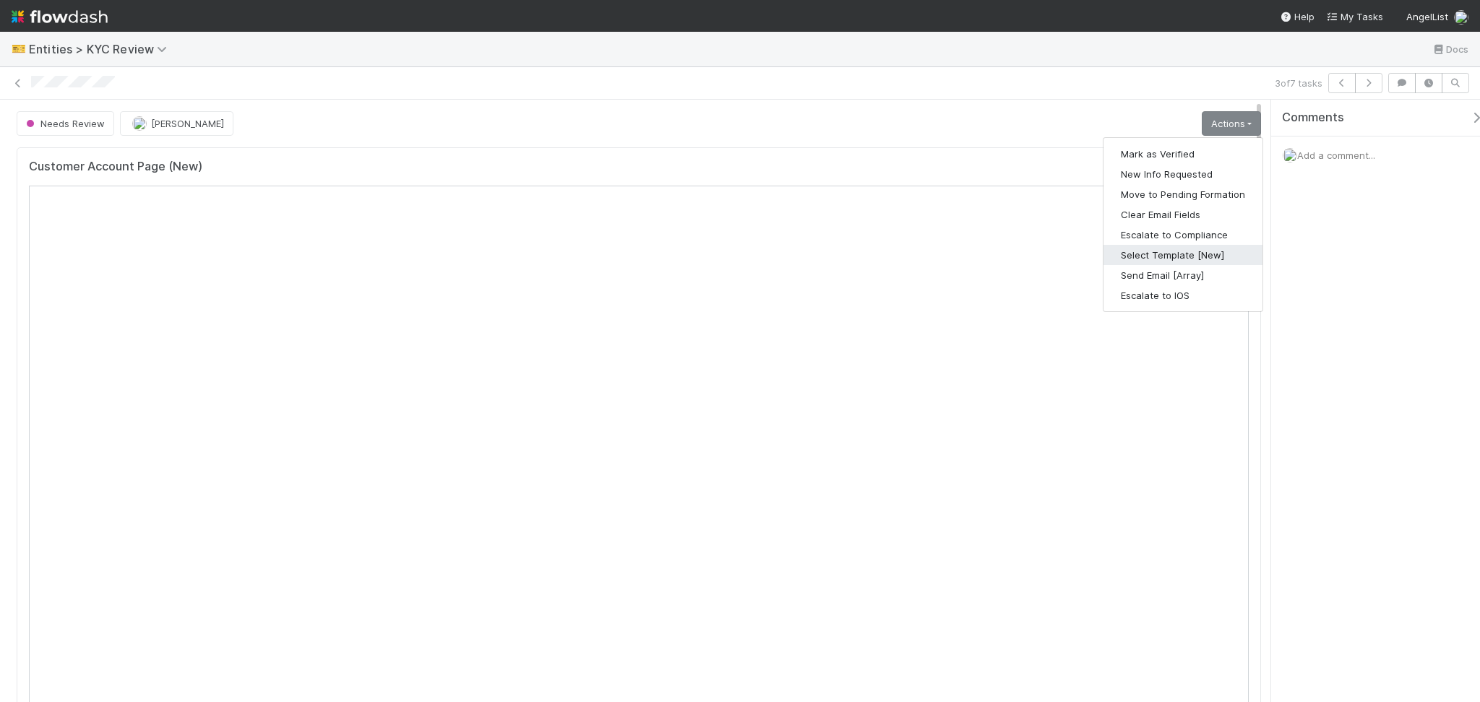
click at [1141, 255] on button "Select Template [New]" at bounding box center [1182, 255] width 159 height 20
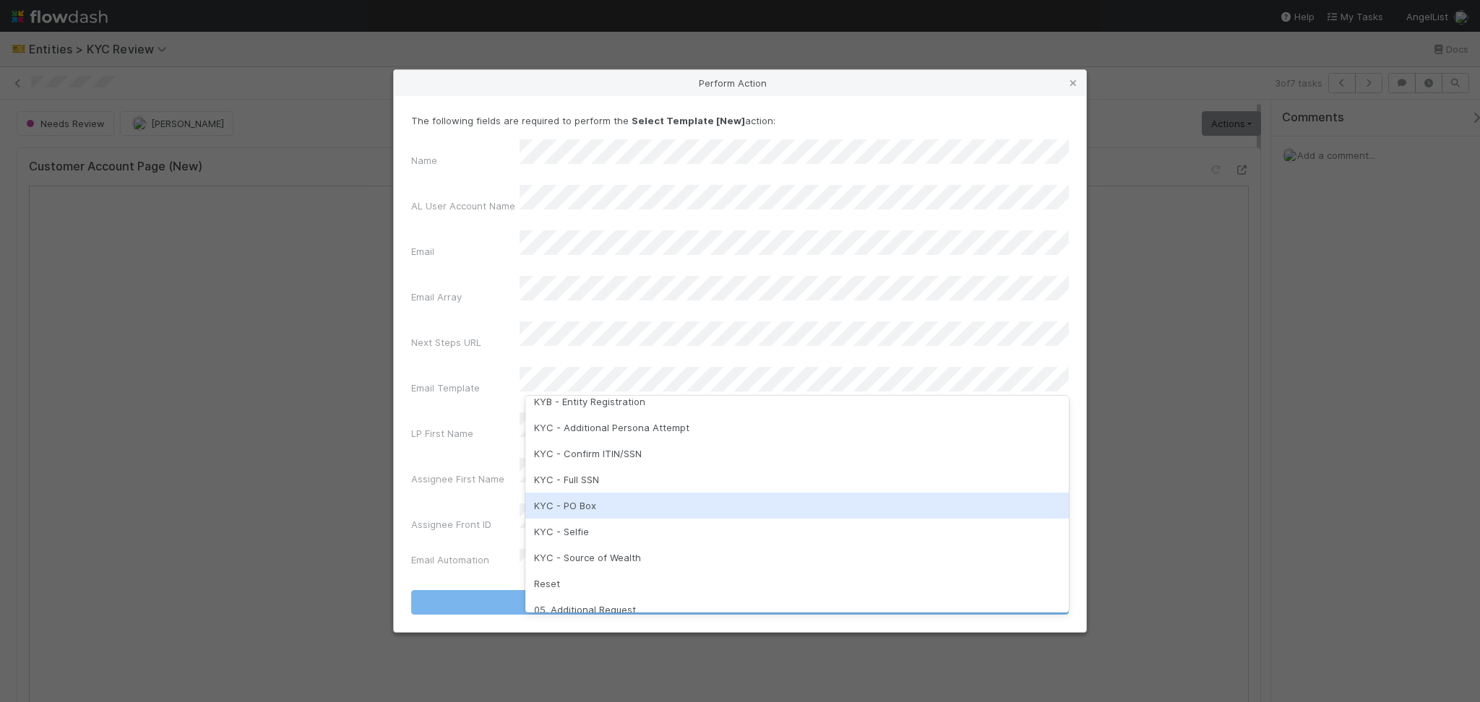
scroll to position [361, 0]
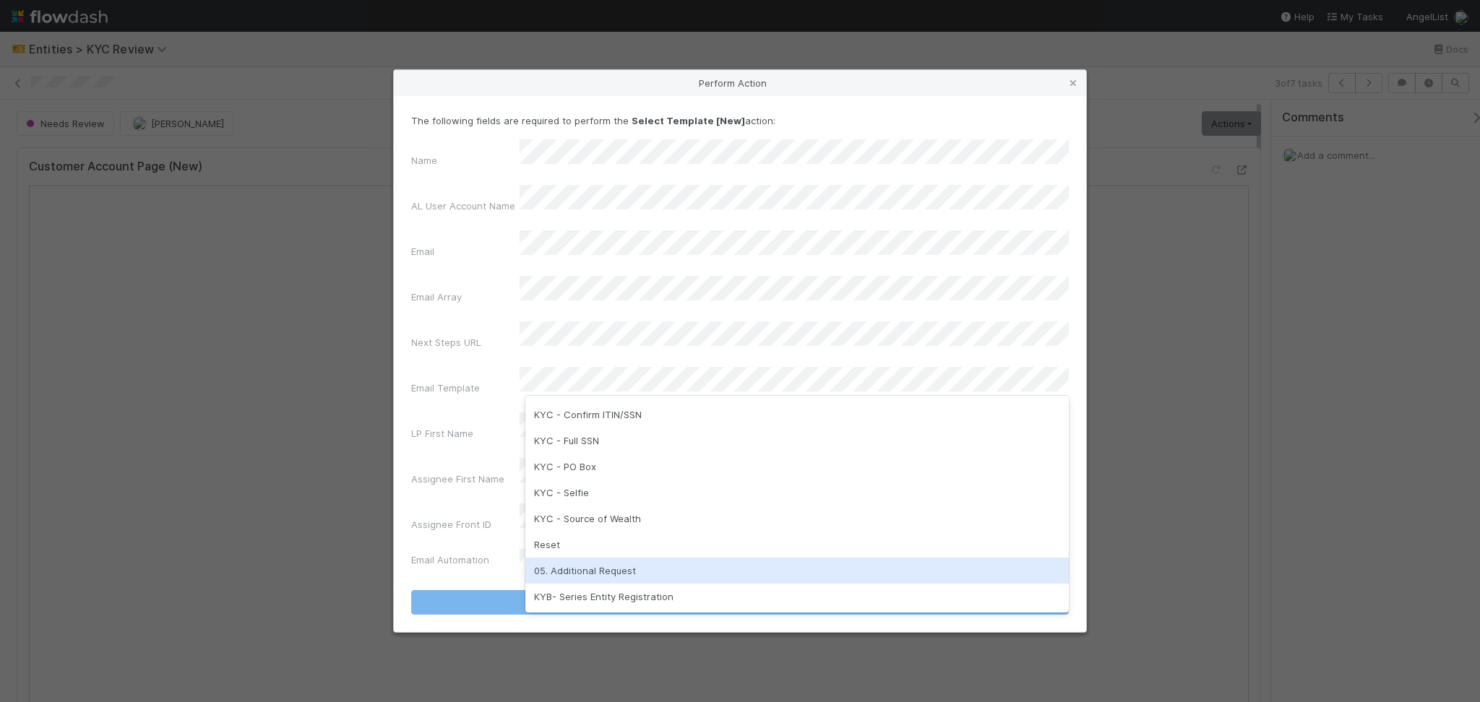
click at [632, 578] on div "05. Additional Request" at bounding box center [796, 571] width 543 height 26
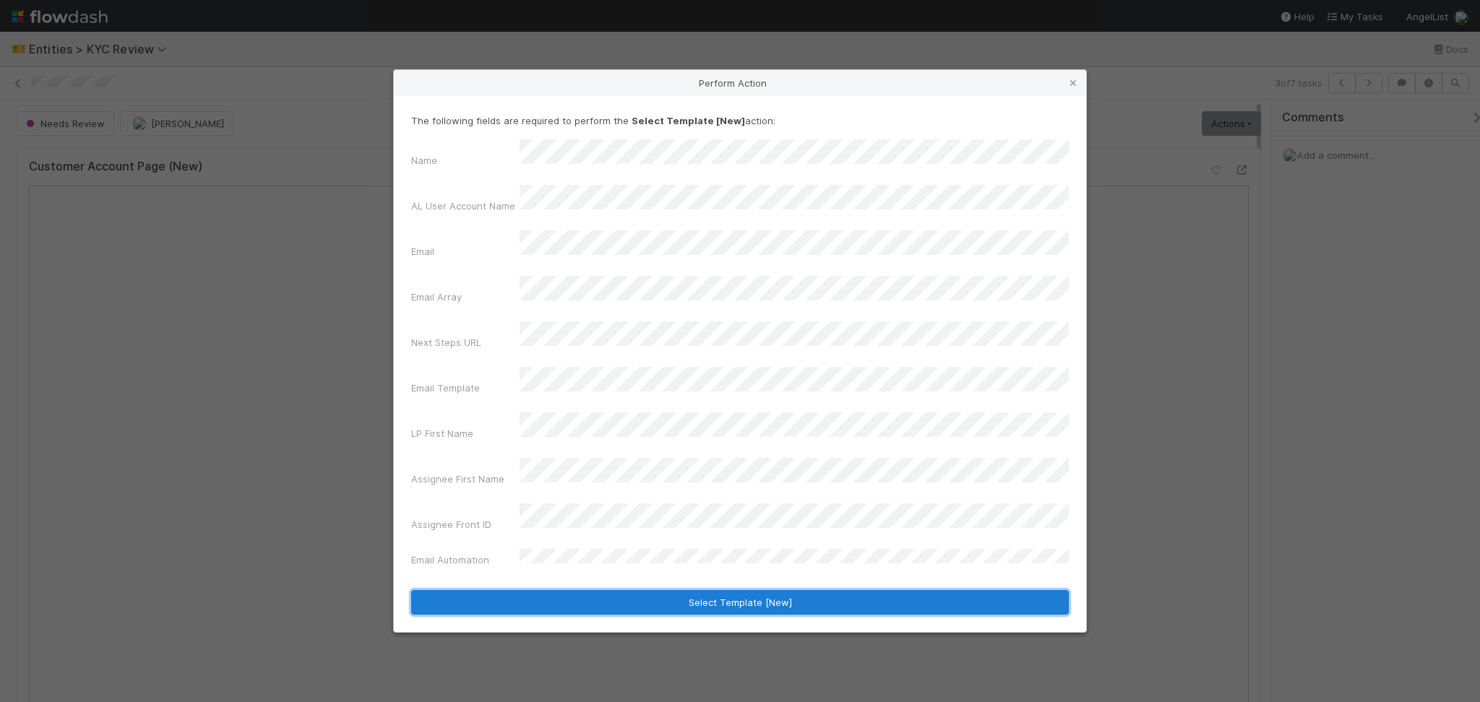
click at [730, 590] on button "Select Template [New]" at bounding box center [740, 602] width 658 height 25
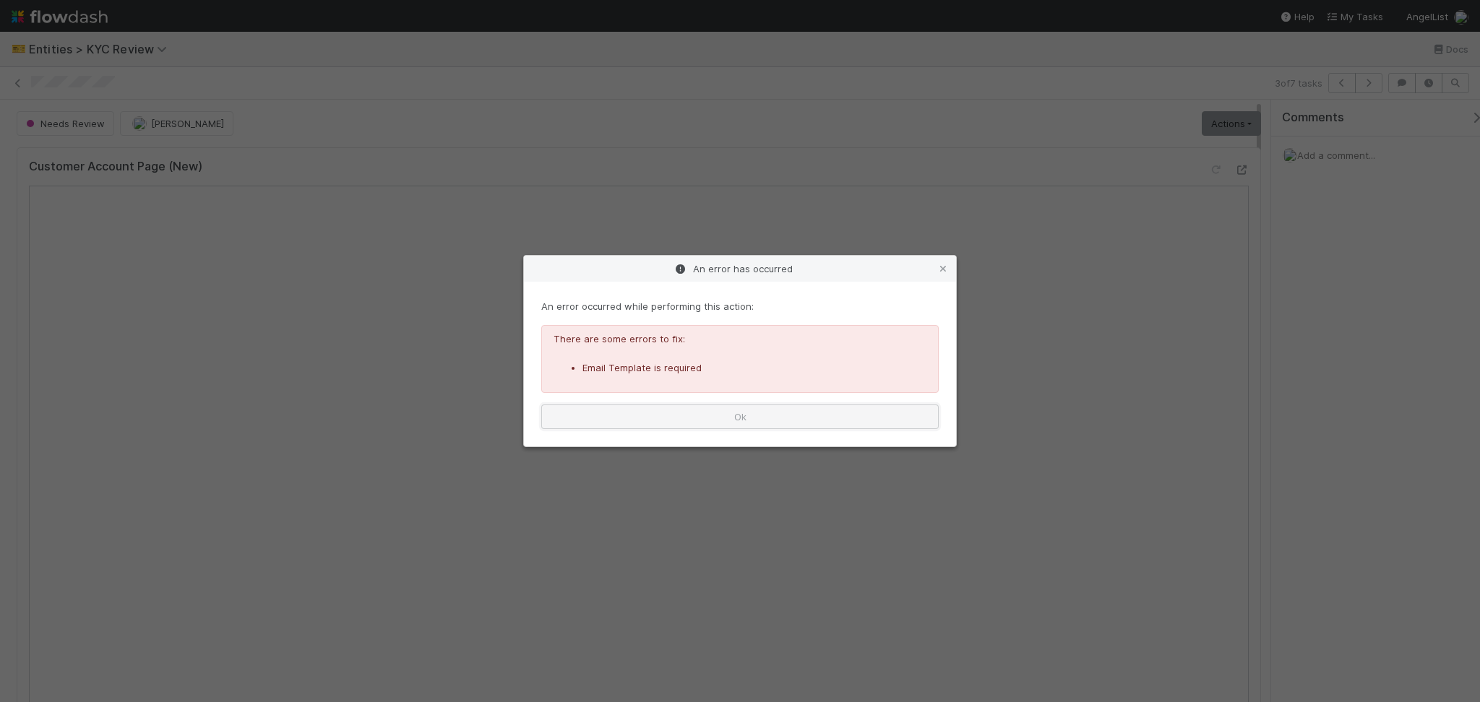
click at [772, 410] on button "Ok" at bounding box center [739, 417] width 397 height 25
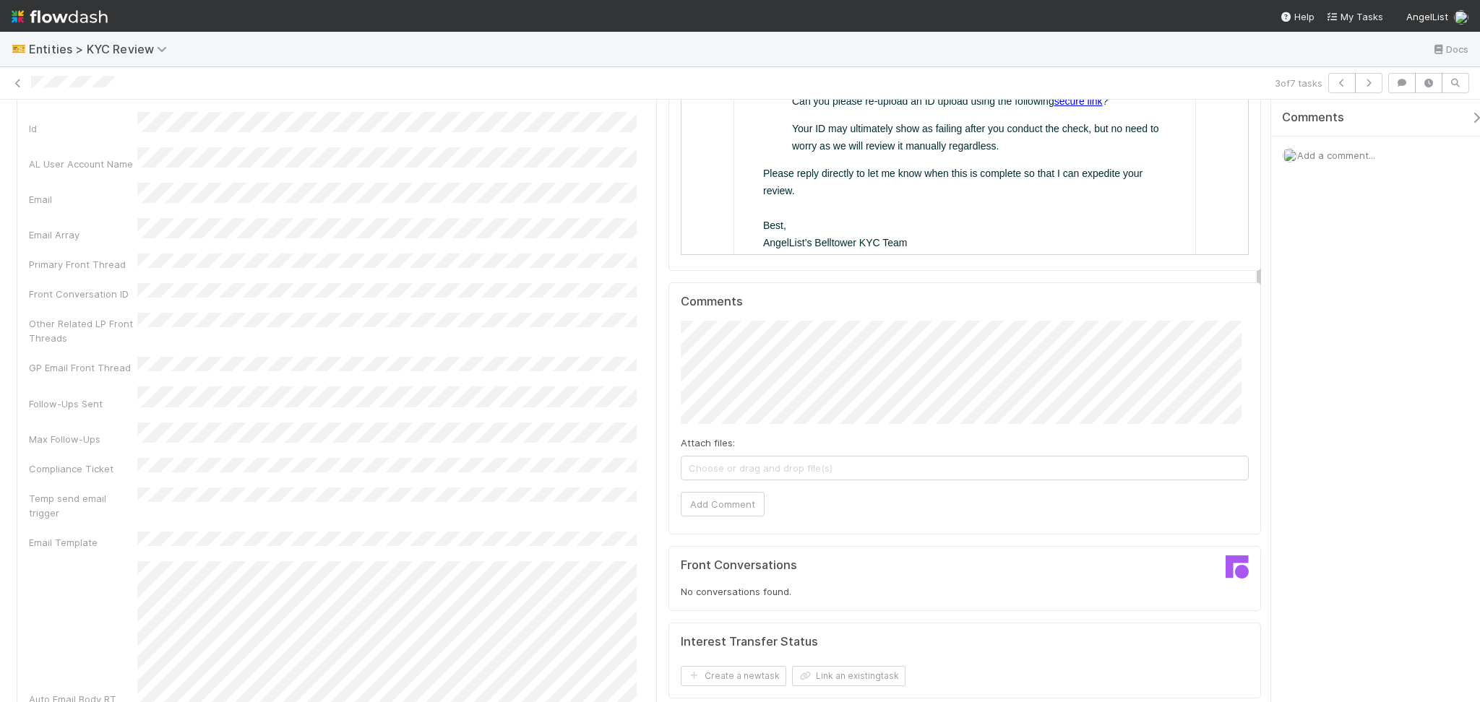
scroll to position [674, 0]
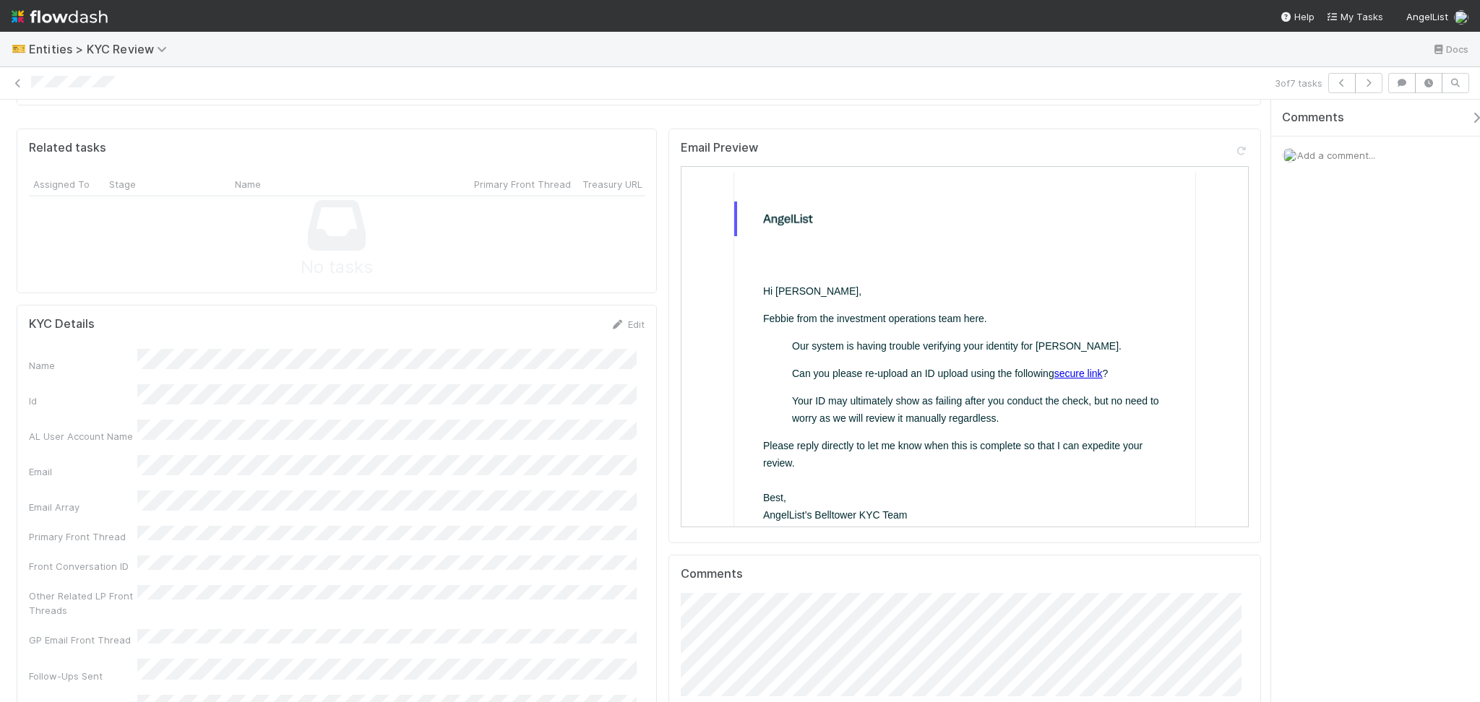
click at [1062, 374] on link "secure link" at bounding box center [1077, 373] width 48 height 12
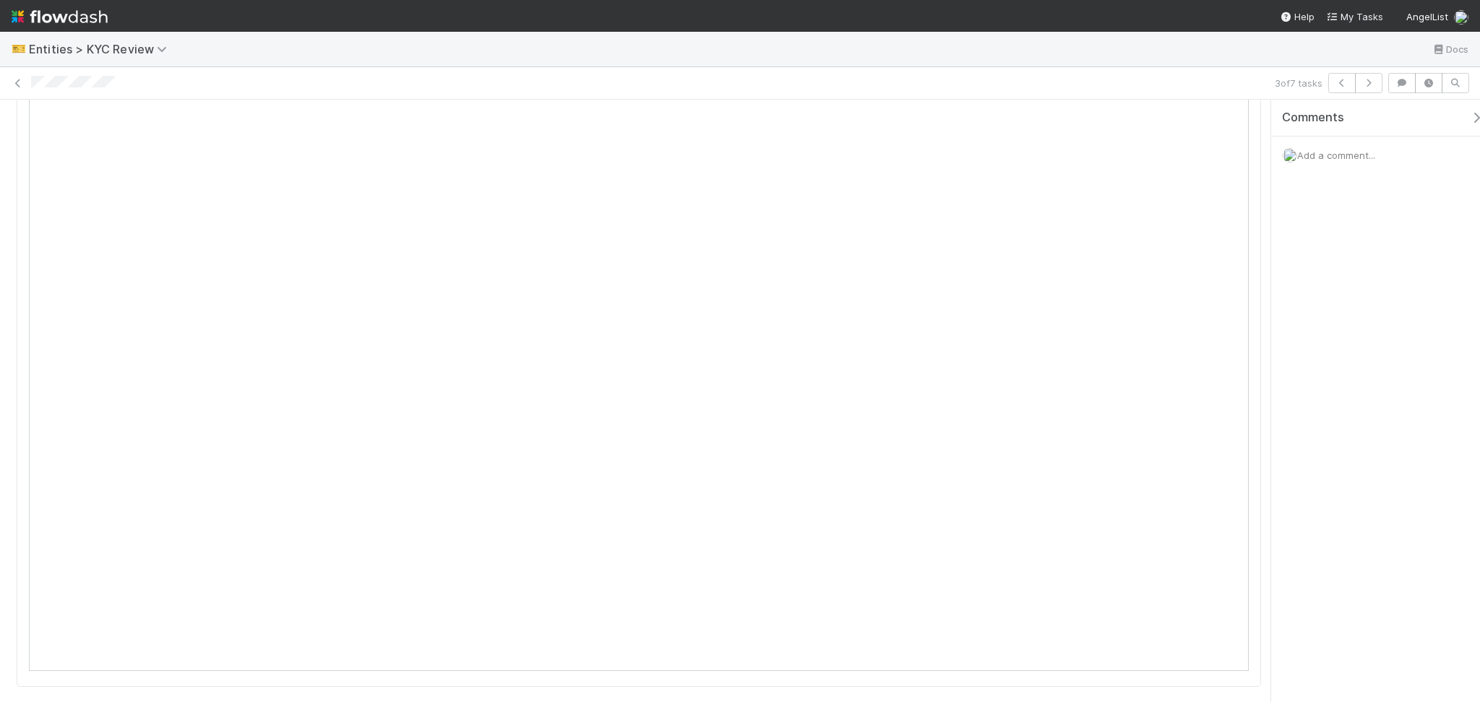
scroll to position [0, 0]
click at [1224, 113] on link "Actions" at bounding box center [1231, 123] width 59 height 25
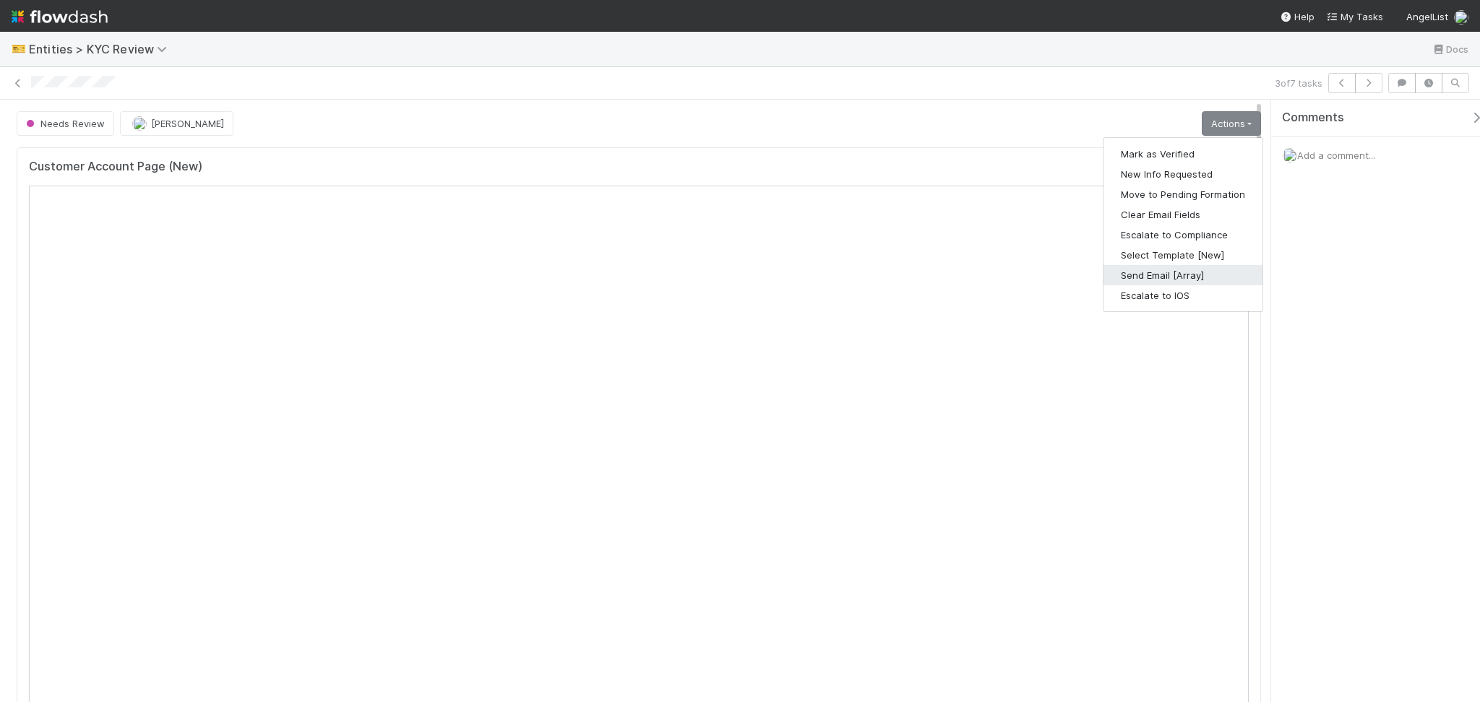
click at [1187, 276] on button "Send Email [Array]" at bounding box center [1182, 275] width 159 height 20
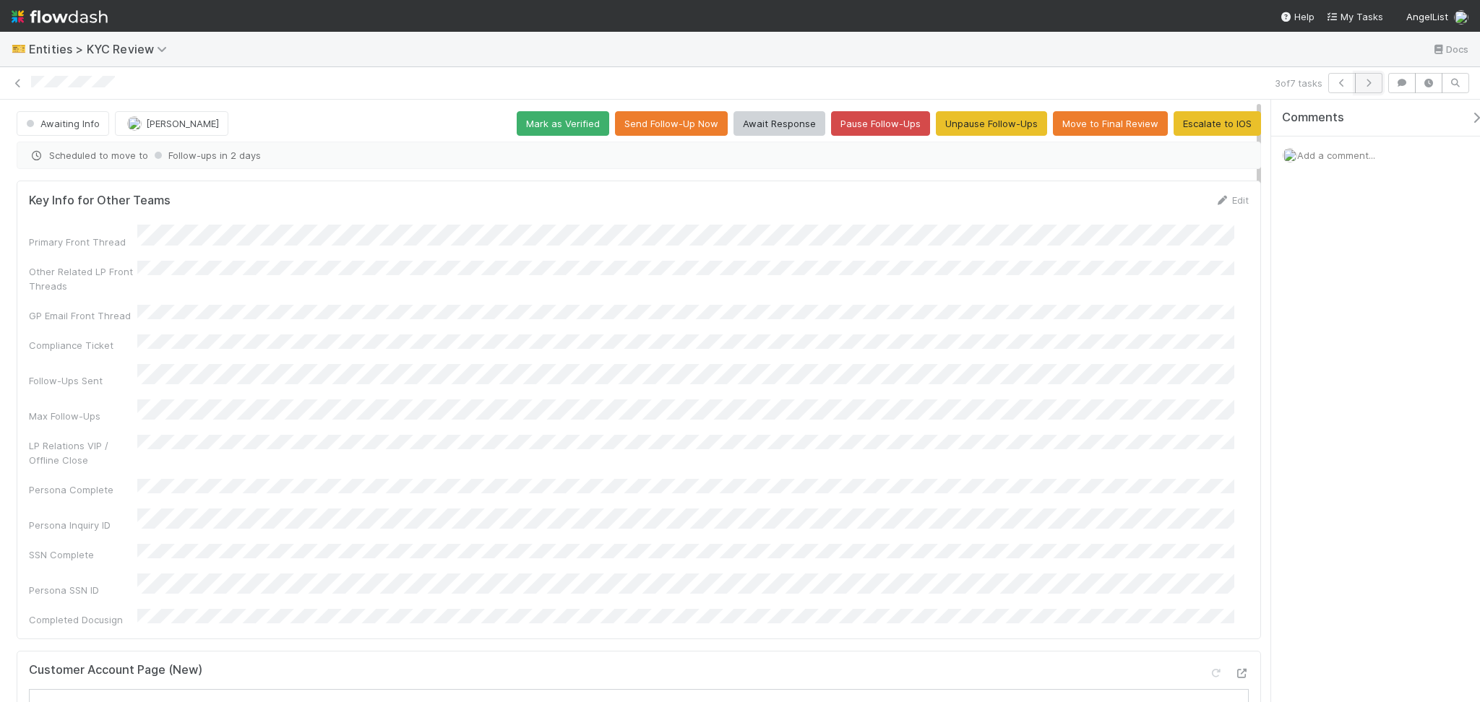
click at [1364, 84] on icon "button" at bounding box center [1368, 83] width 14 height 9
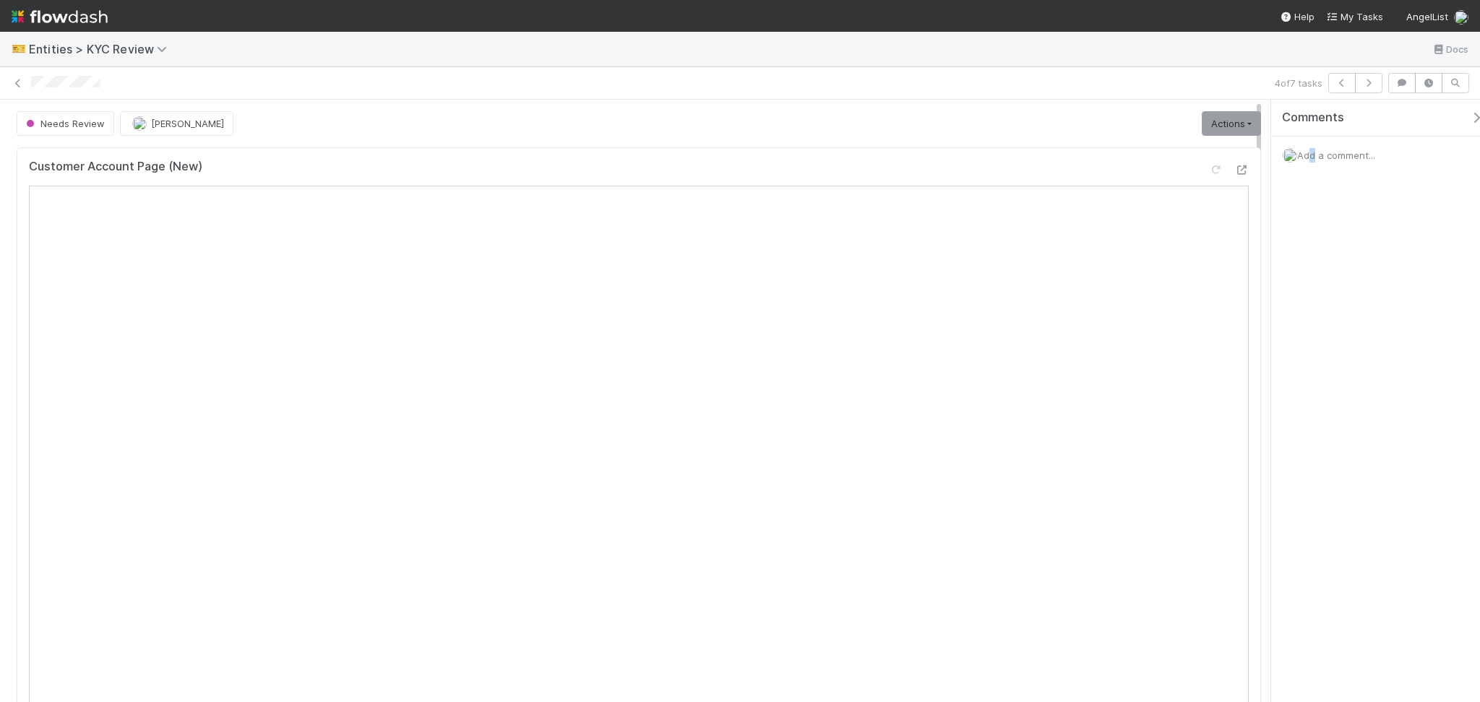
click at [1305, 159] on span "Add a comment..." at bounding box center [1336, 156] width 78 height 12
click at [1220, 120] on link "Actions" at bounding box center [1231, 123] width 59 height 25
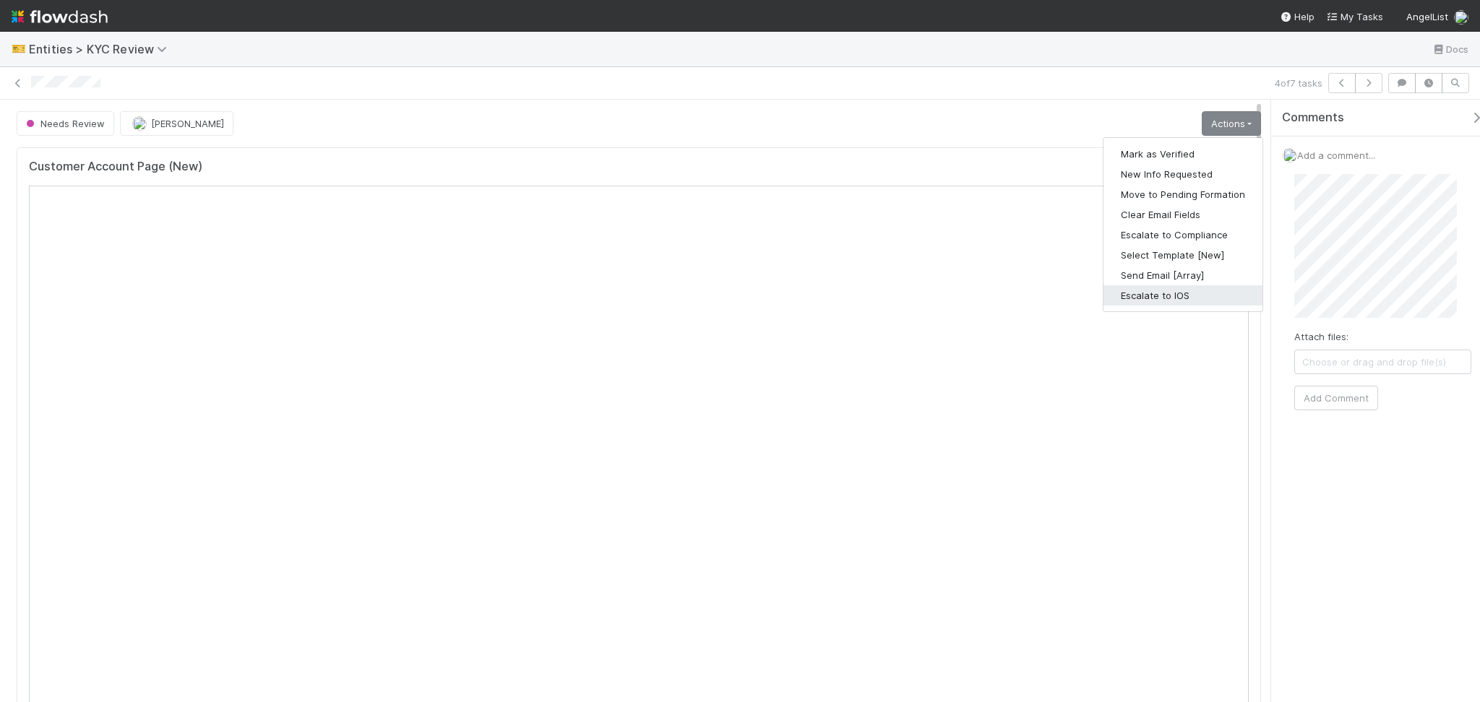
click at [1175, 300] on button "Escalate to IOS" at bounding box center [1182, 295] width 159 height 20
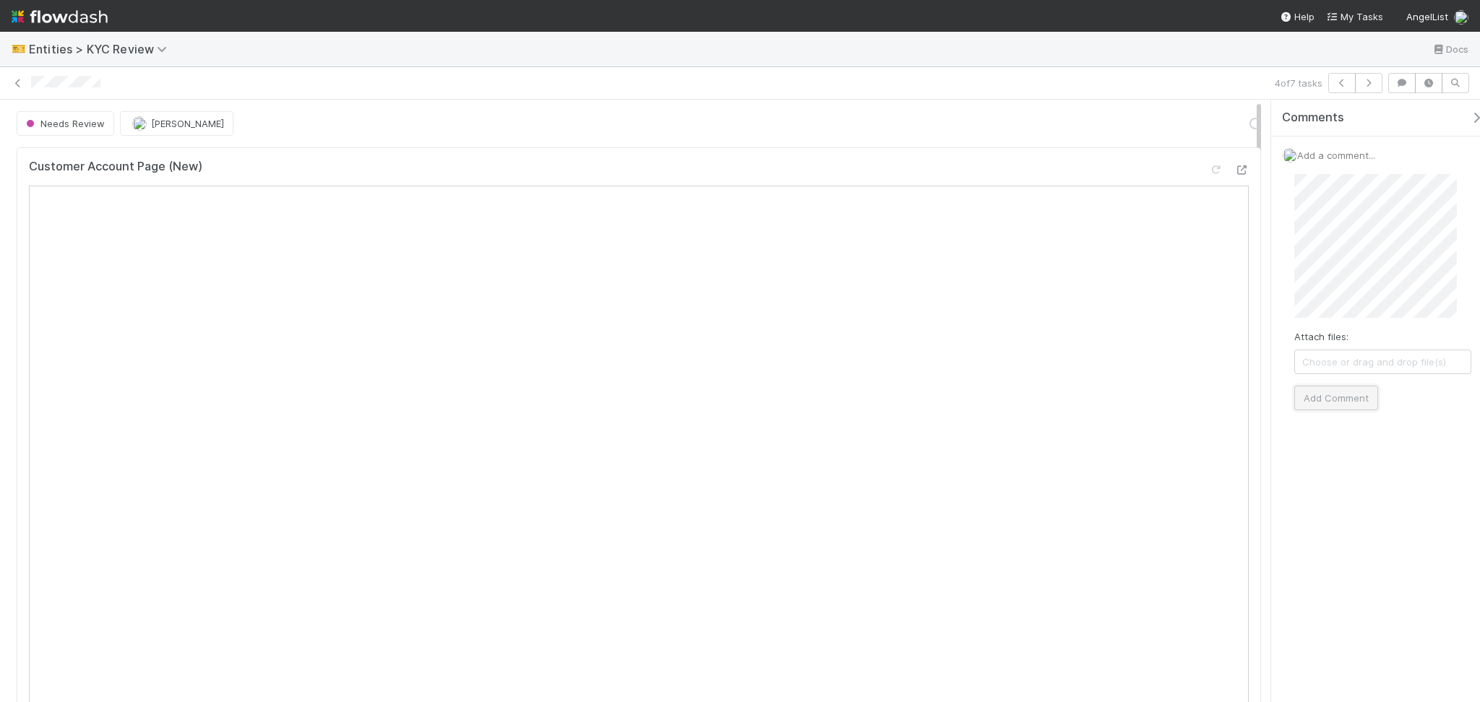
click at [1312, 405] on button "Add Comment" at bounding box center [1336, 398] width 84 height 25
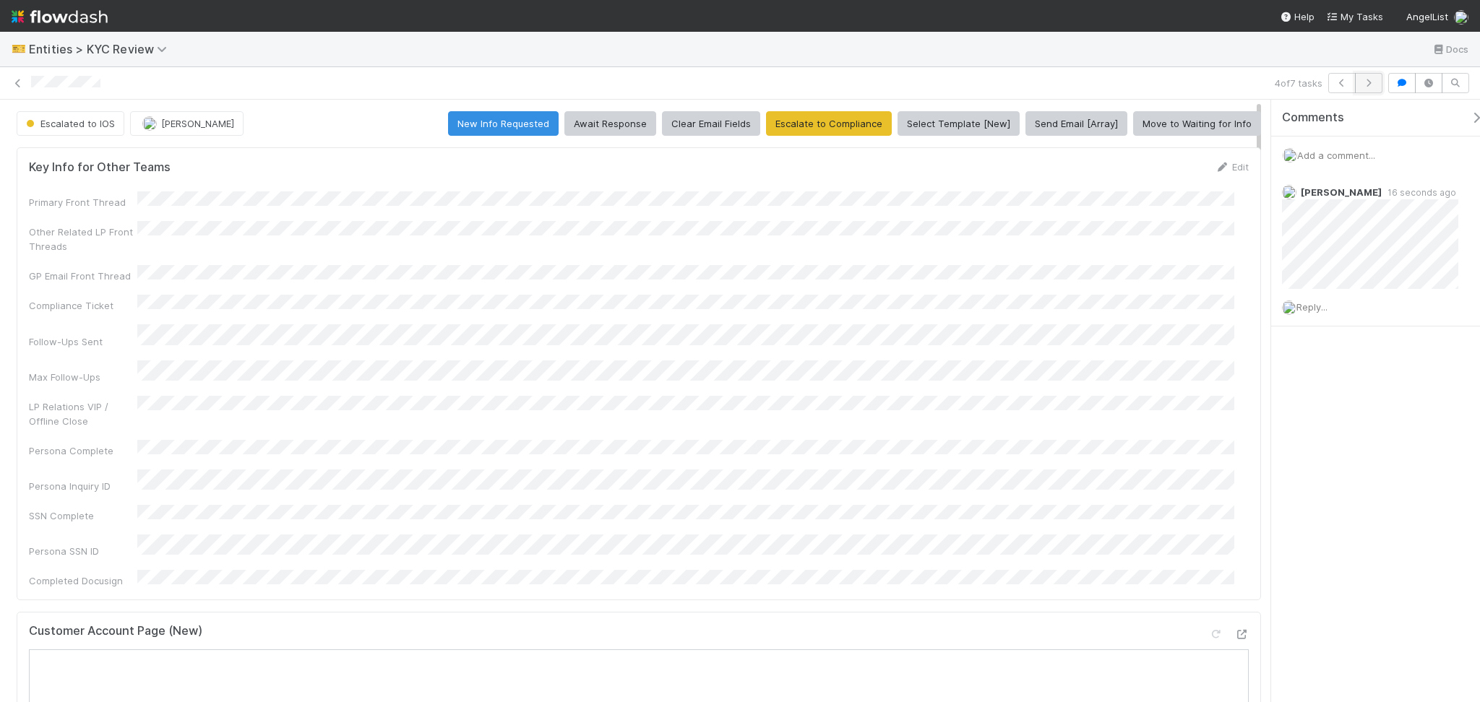
click at [1373, 84] on icon "button" at bounding box center [1368, 83] width 14 height 9
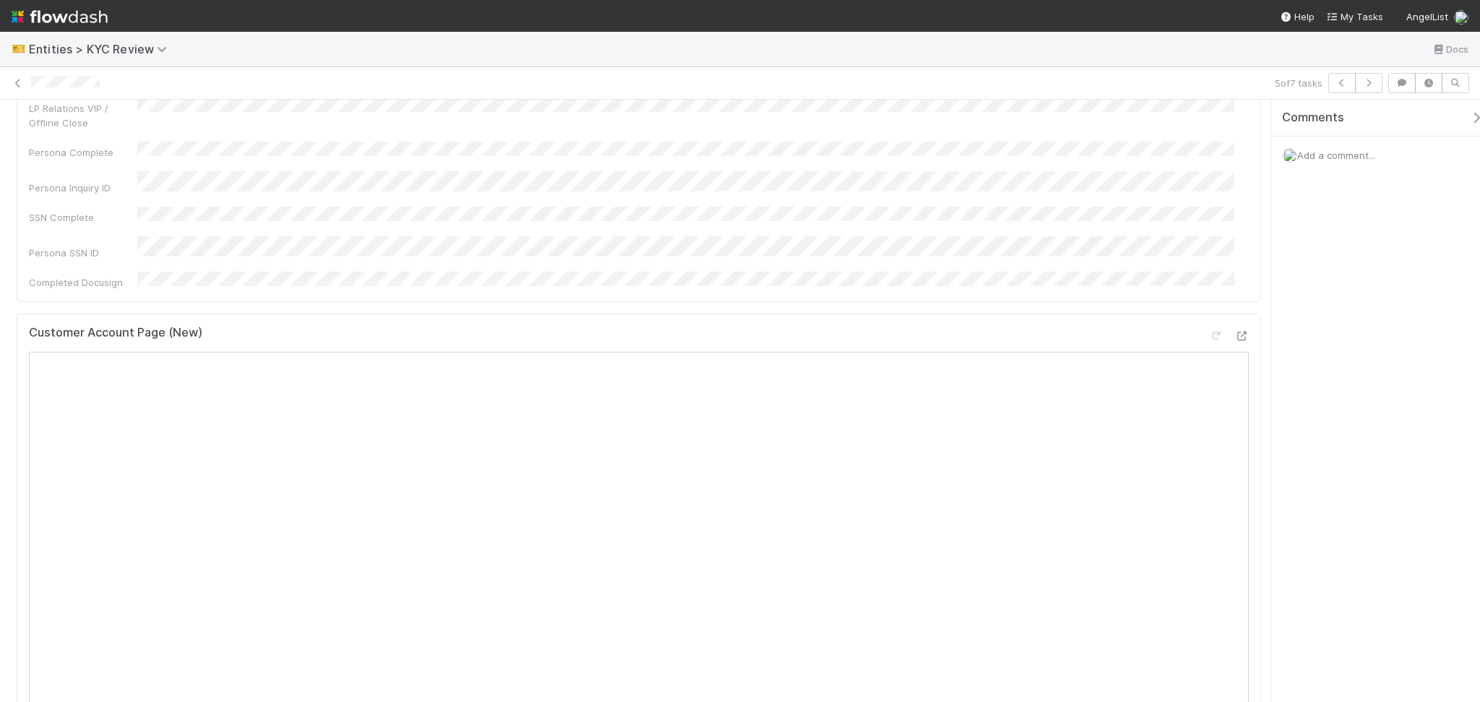
scroll to position [385, 0]
click at [1364, 82] on icon "button" at bounding box center [1368, 83] width 14 height 9
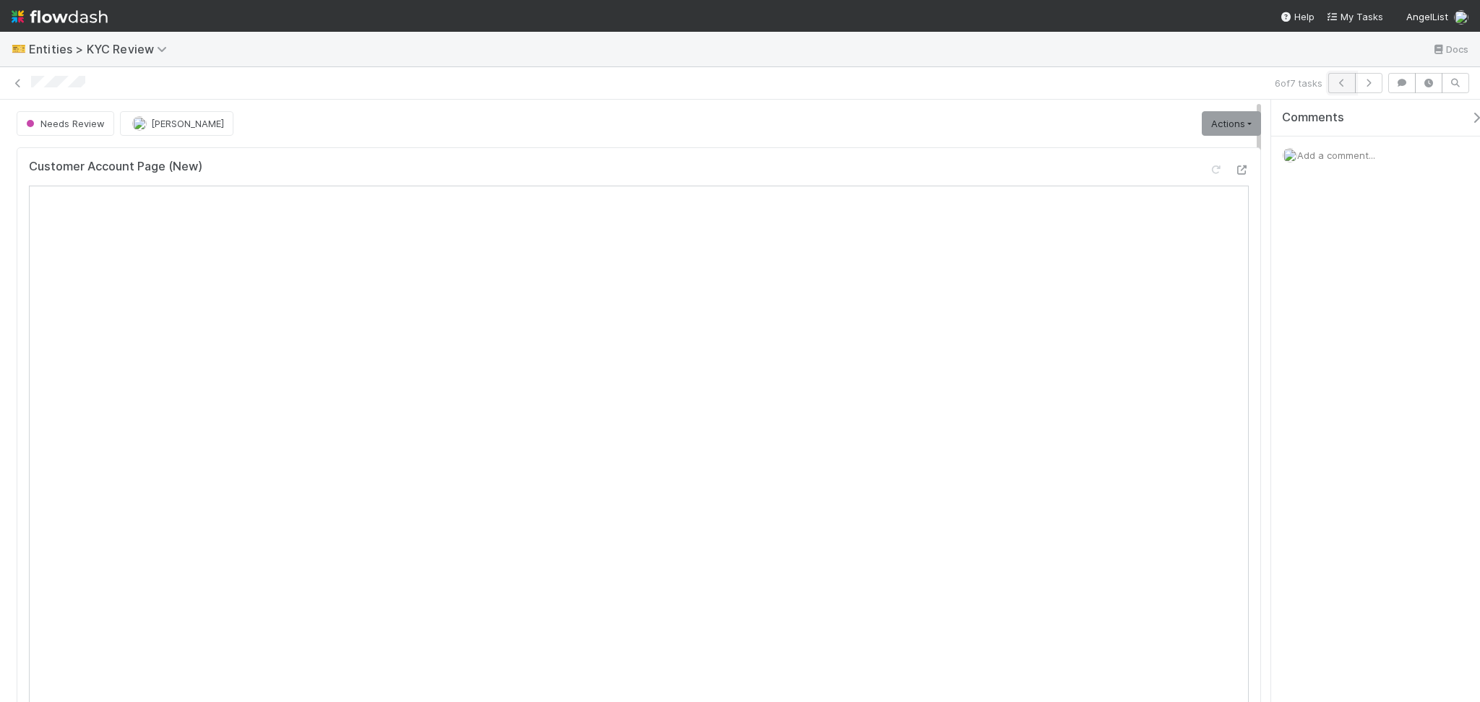
click at [1333, 86] on button "button" at bounding box center [1341, 83] width 27 height 20
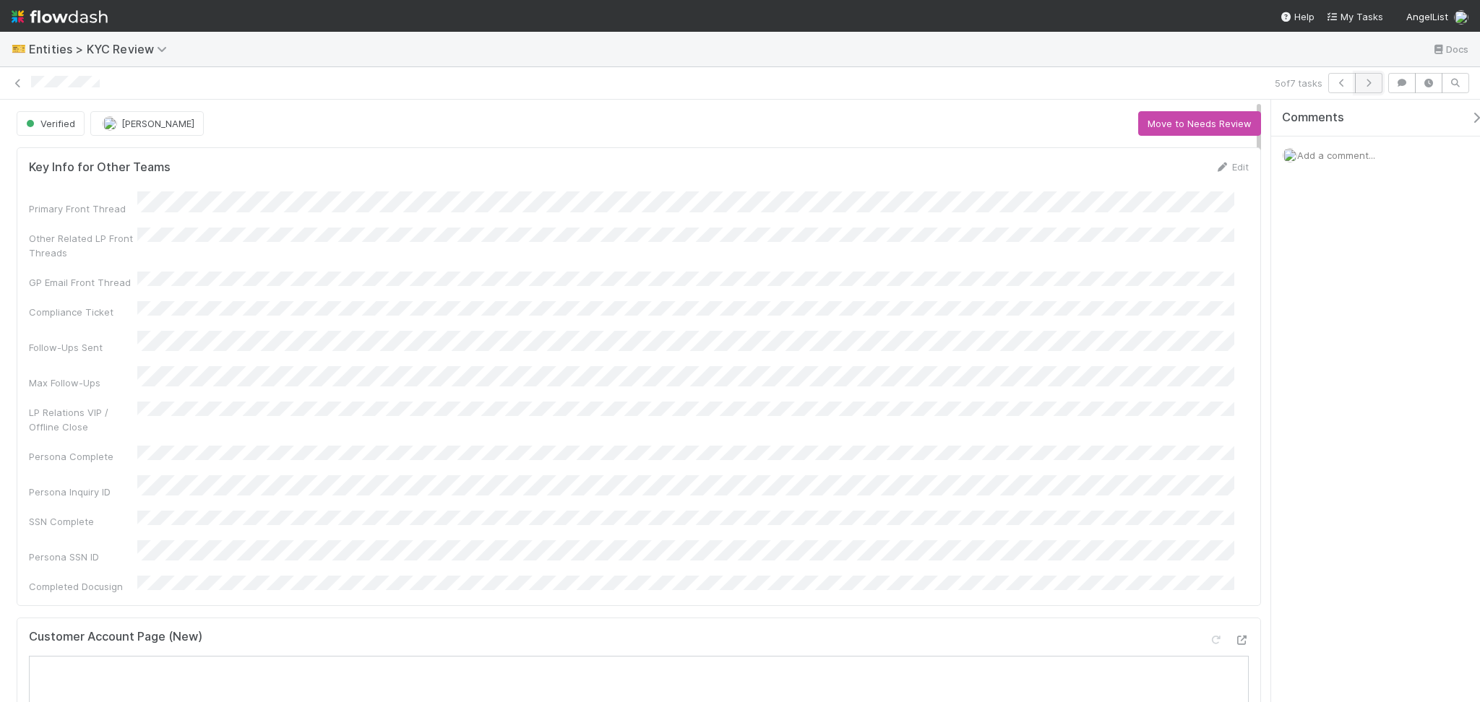
click at [1372, 88] on button "button" at bounding box center [1368, 83] width 27 height 20
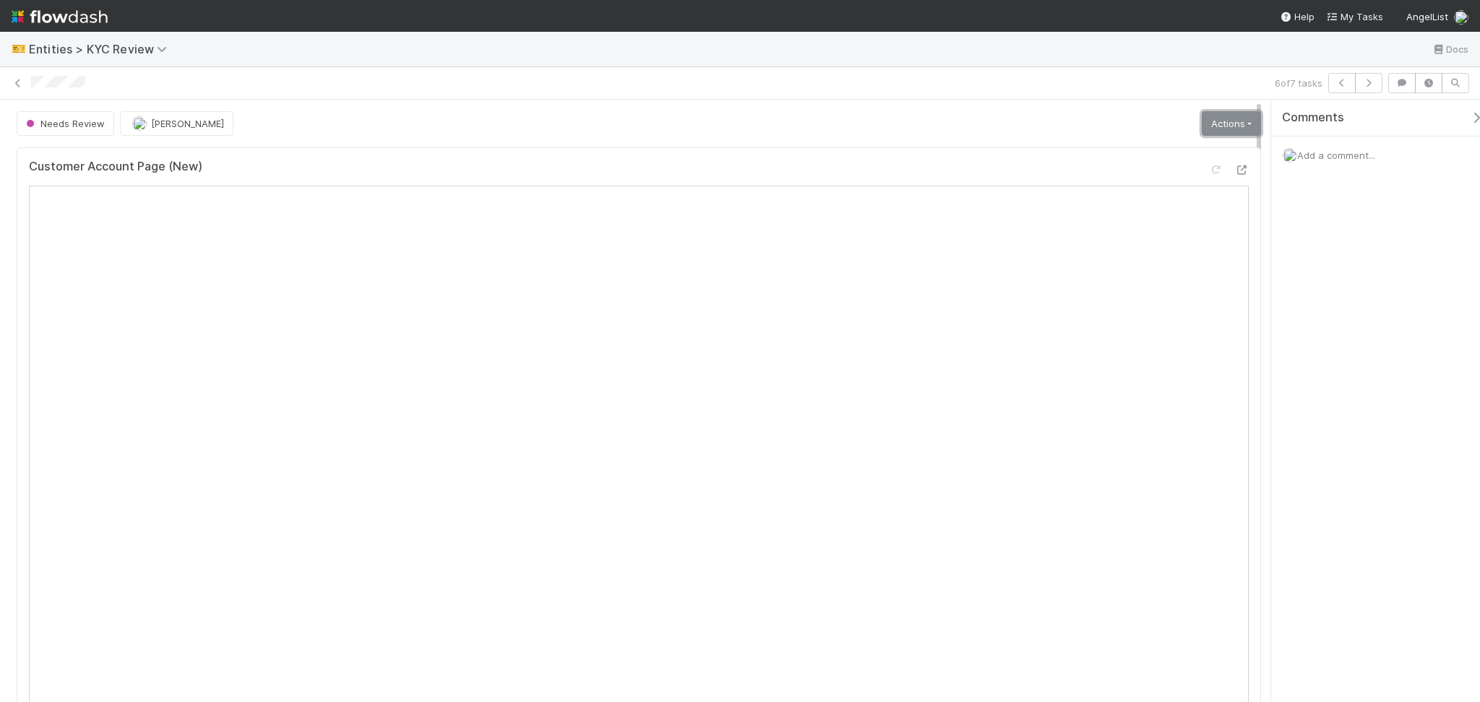
click at [1202, 130] on link "Actions" at bounding box center [1231, 123] width 59 height 25
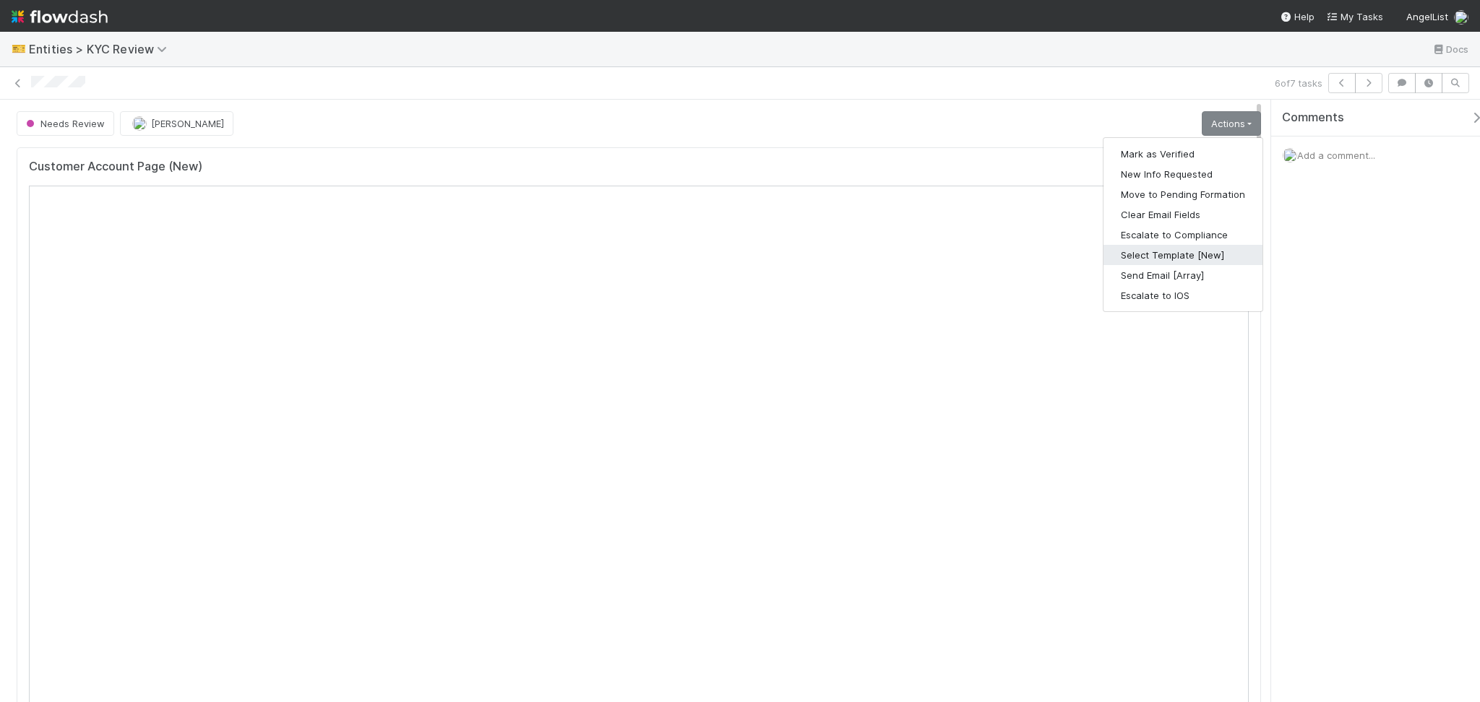
click at [1166, 258] on button "Select Template [New]" at bounding box center [1182, 255] width 159 height 20
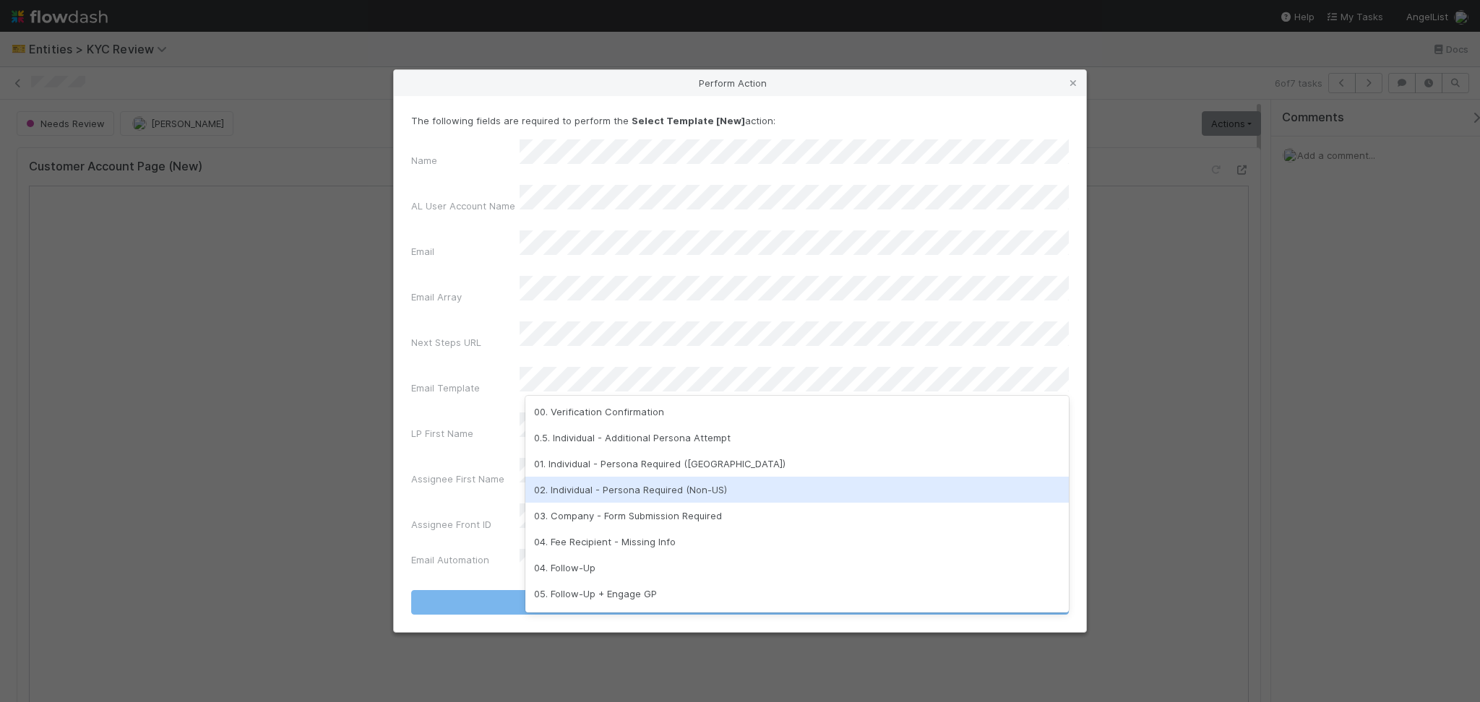
click at [662, 486] on div "02. Individual - Persona Required (Non-US)" at bounding box center [796, 490] width 543 height 26
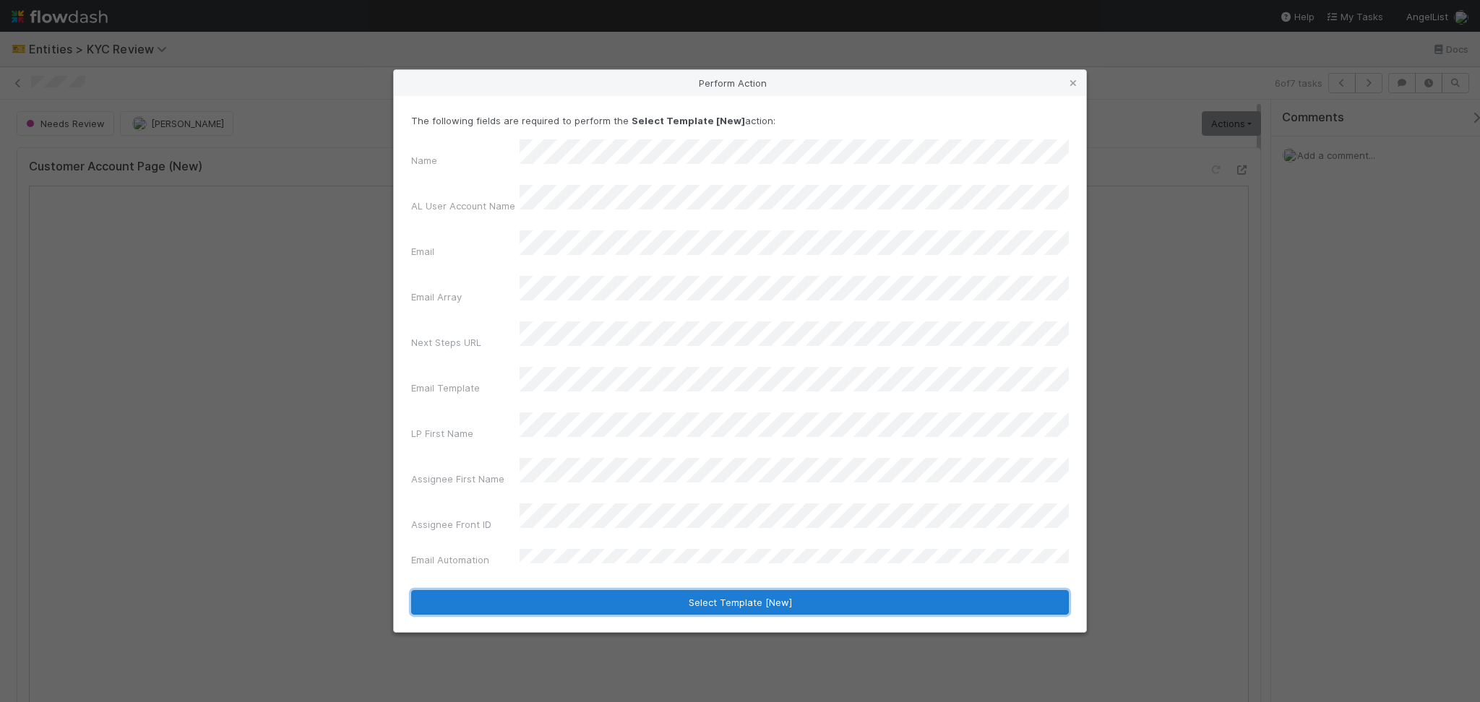
click at [737, 590] on button "Select Template [New]" at bounding box center [740, 602] width 658 height 25
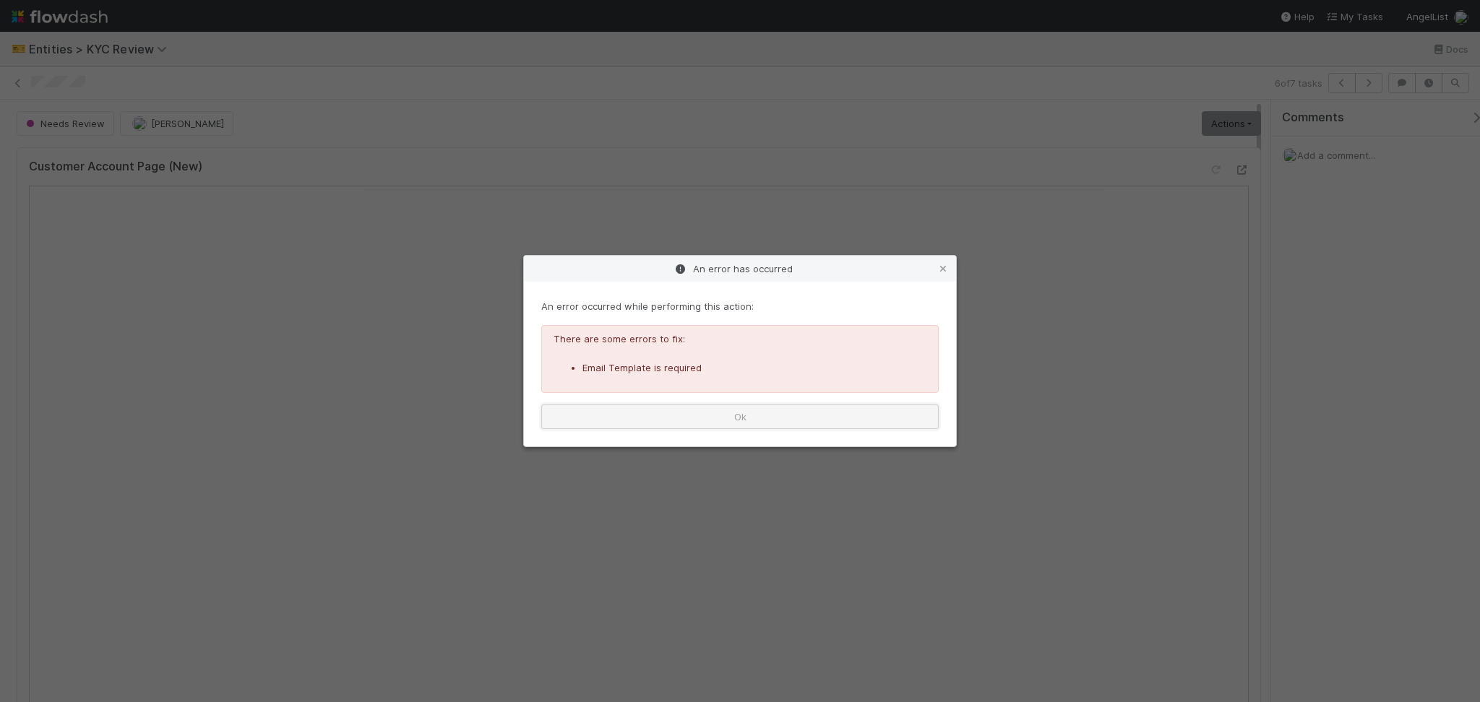
click at [779, 412] on button "Ok" at bounding box center [739, 417] width 397 height 25
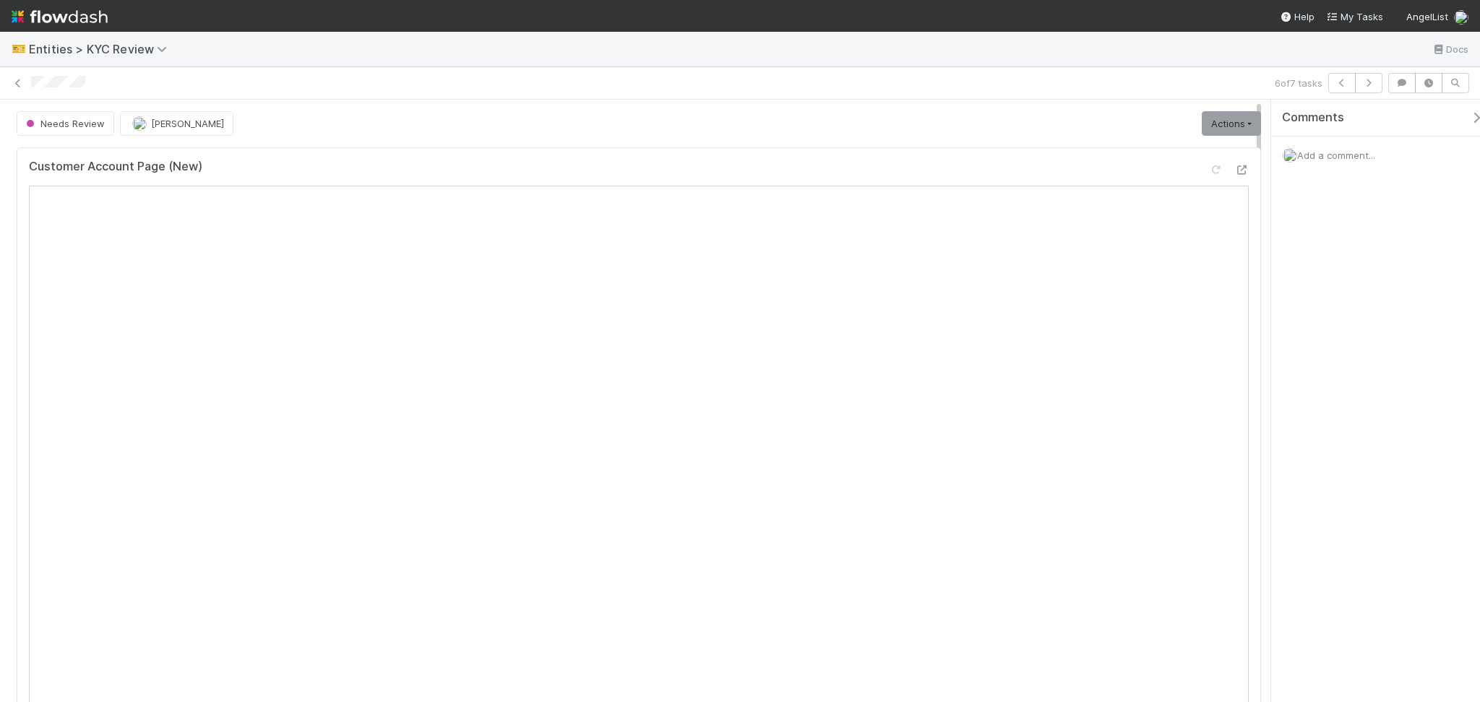
scroll to position [481, 0]
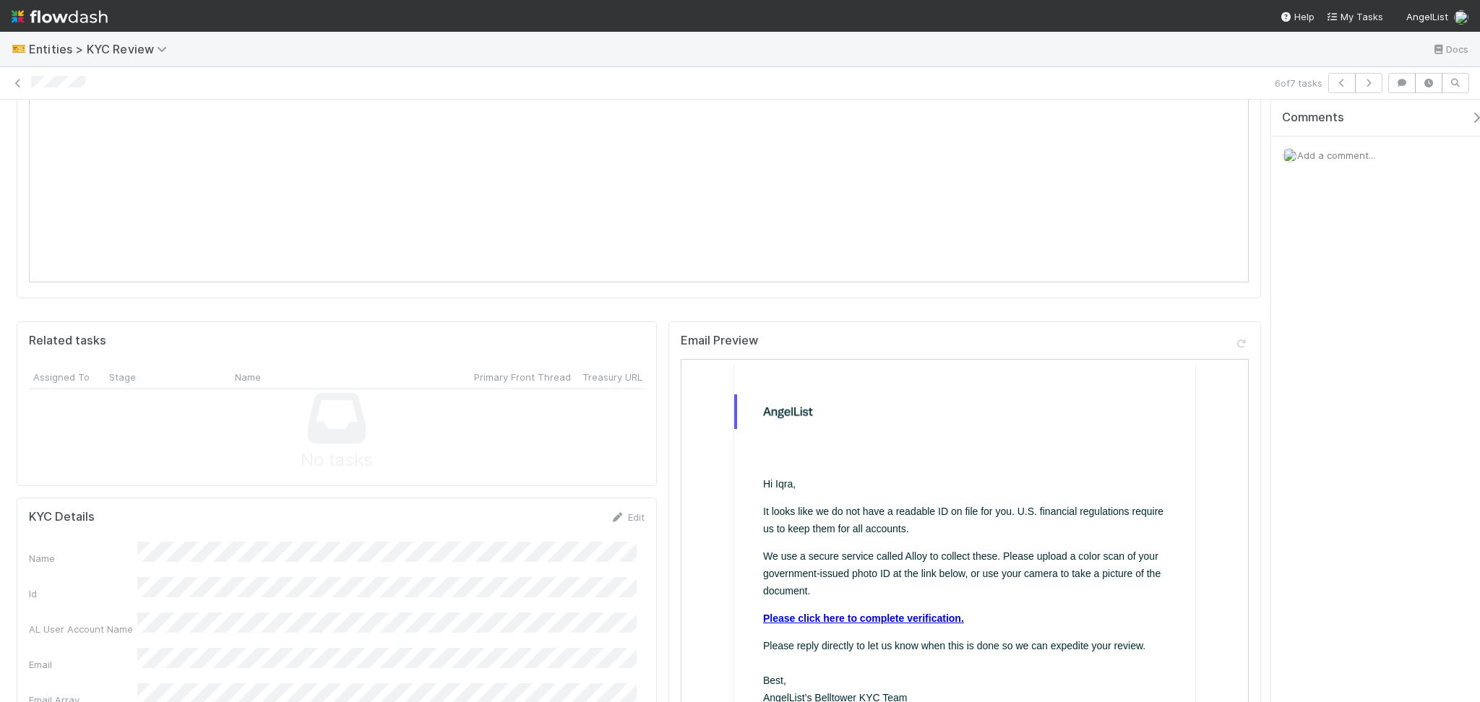
click at [806, 617] on link "Please click here to complete verification." at bounding box center [862, 618] width 201 height 12
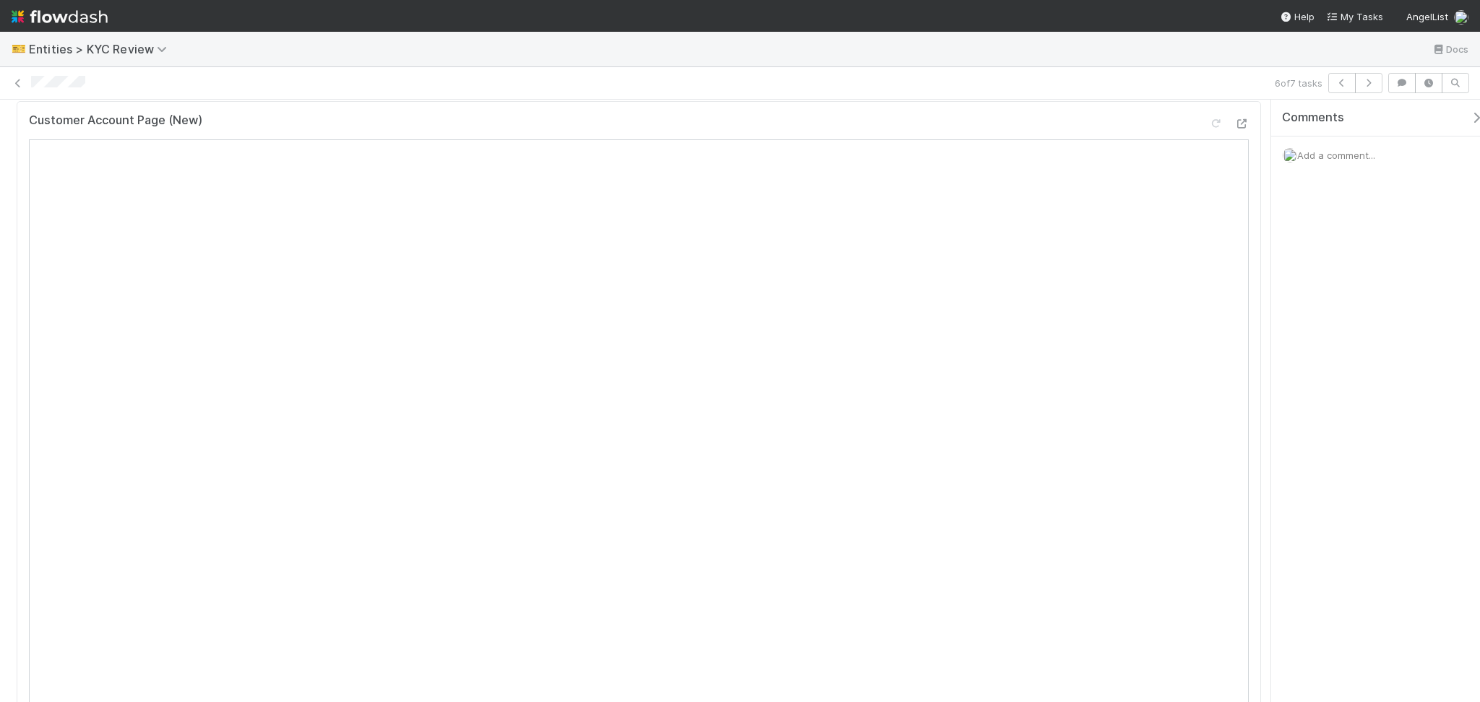
scroll to position [0, 0]
click at [1223, 126] on link "Actions" at bounding box center [1231, 123] width 59 height 25
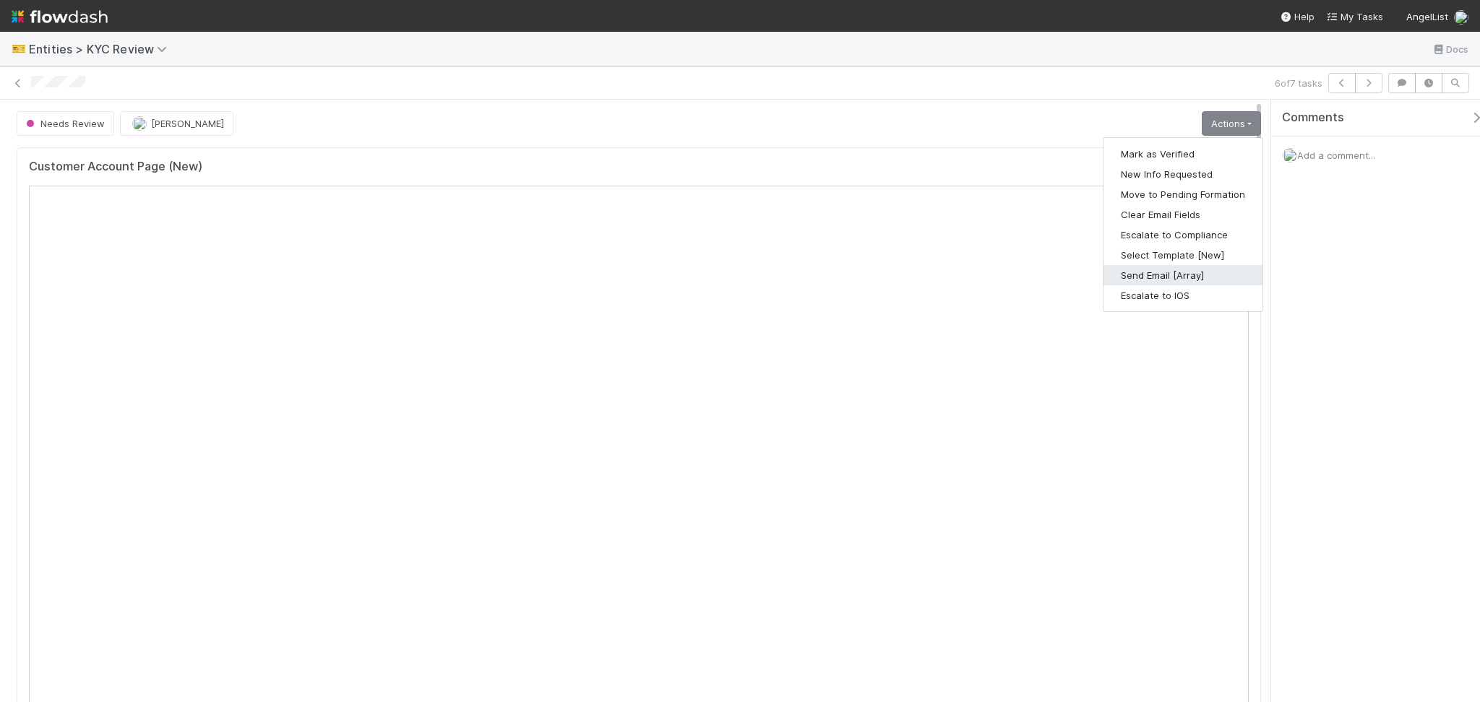
click at [1184, 280] on button "Send Email [Array]" at bounding box center [1182, 275] width 159 height 20
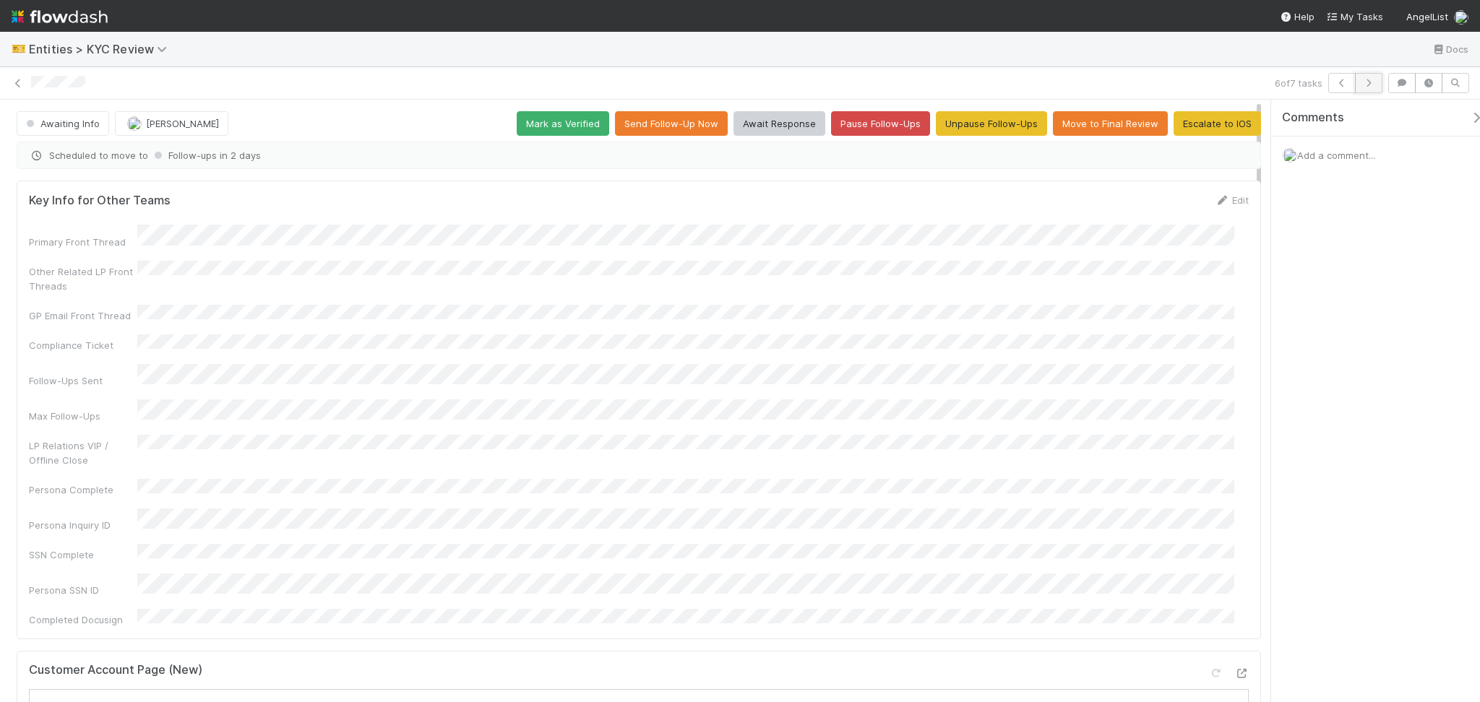
click at [1377, 82] on button "button" at bounding box center [1368, 83] width 27 height 20
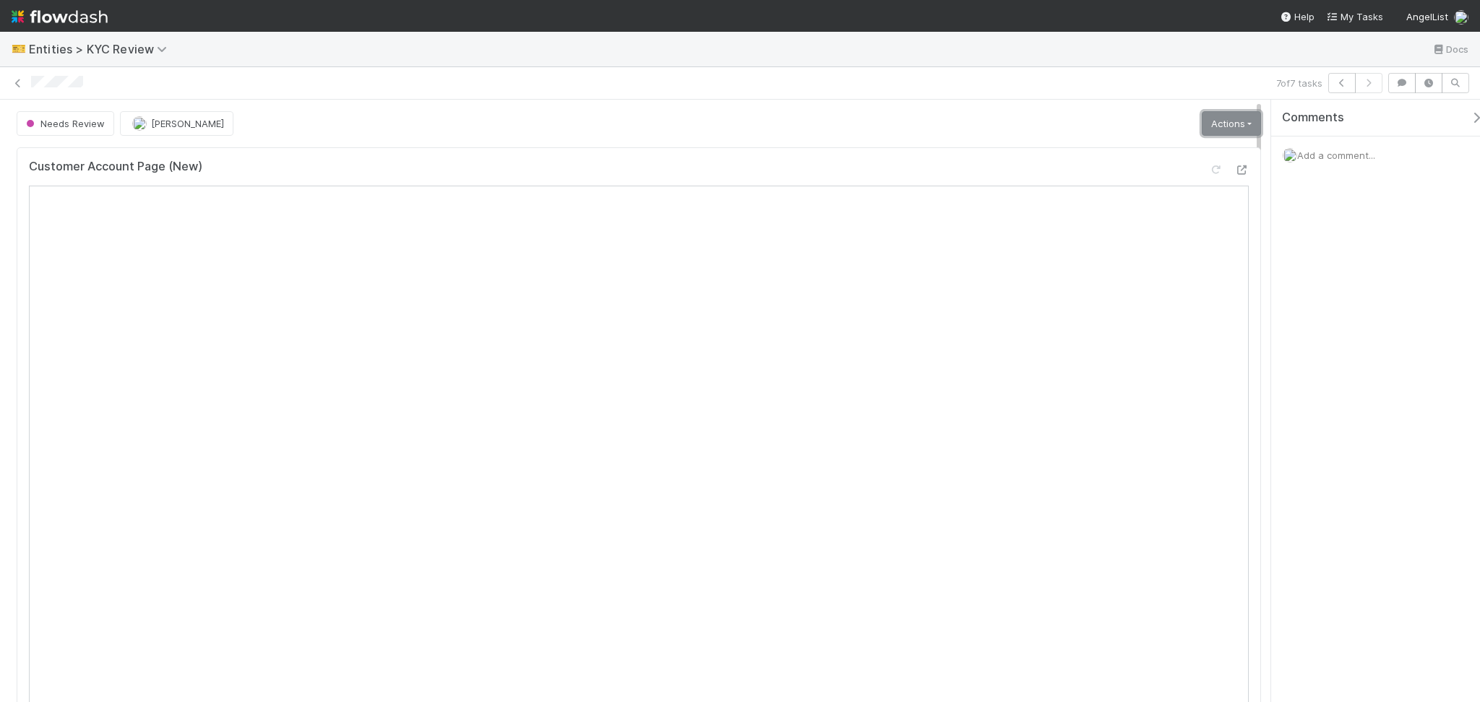
click at [1211, 115] on link "Actions" at bounding box center [1231, 123] width 59 height 25
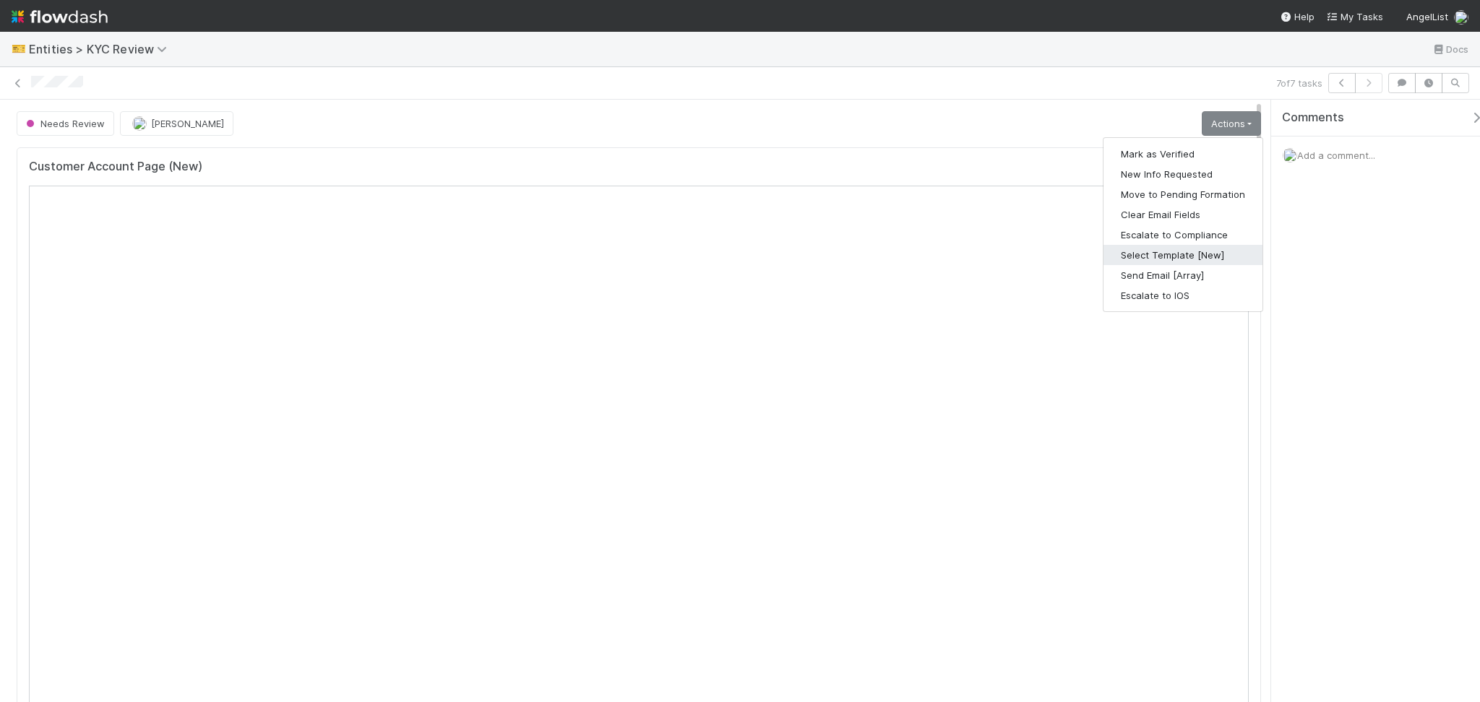
click at [1182, 255] on button "Select Template [New]" at bounding box center [1182, 255] width 159 height 20
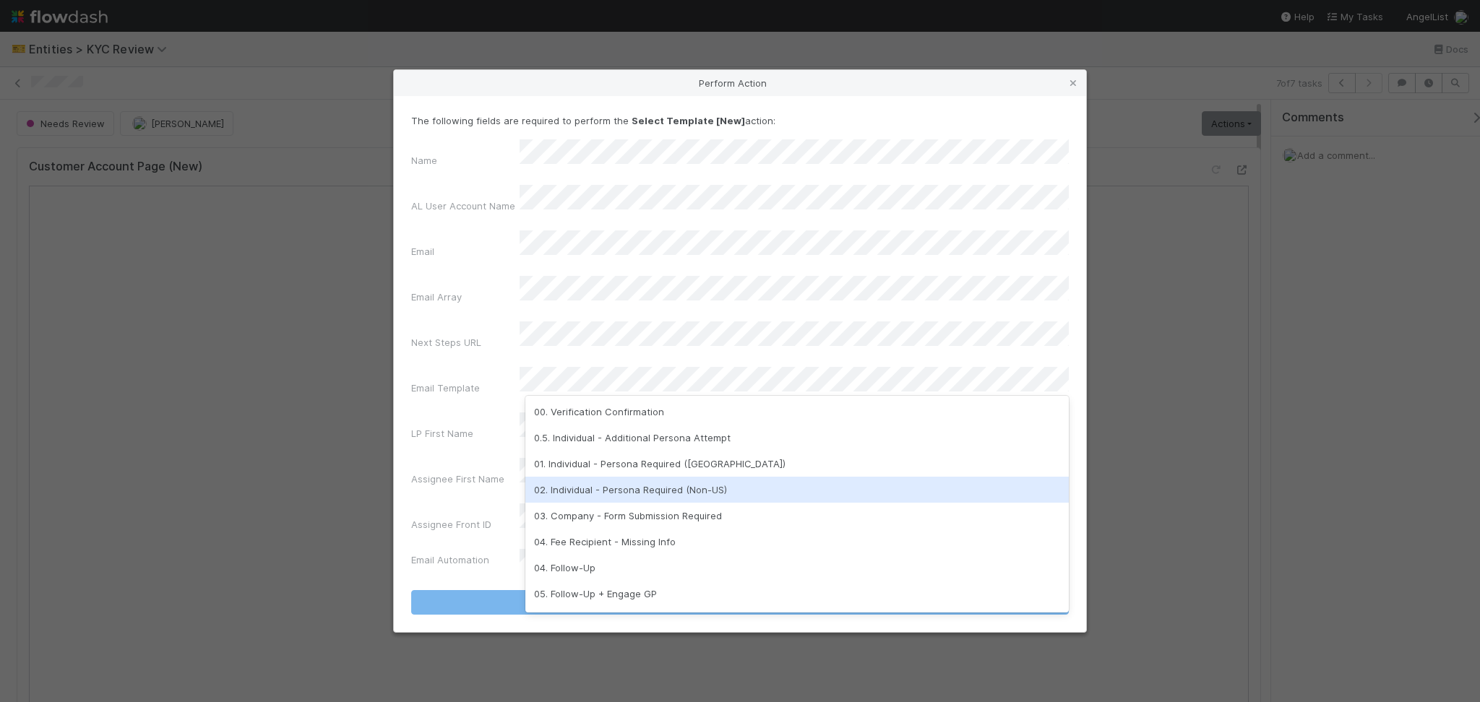
click at [672, 483] on div "02. Individual - Persona Required (Non-US)" at bounding box center [796, 490] width 543 height 26
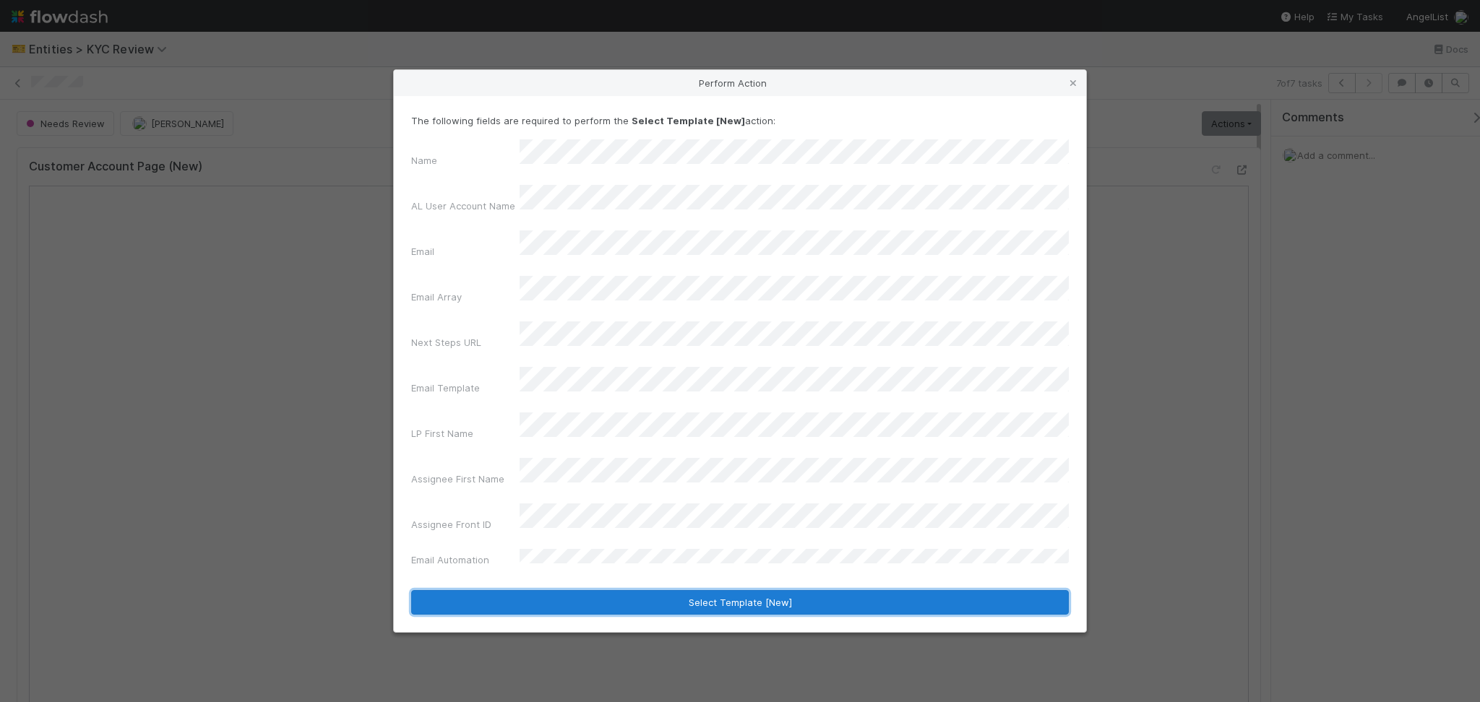
click at [726, 590] on button "Select Template [New]" at bounding box center [740, 602] width 658 height 25
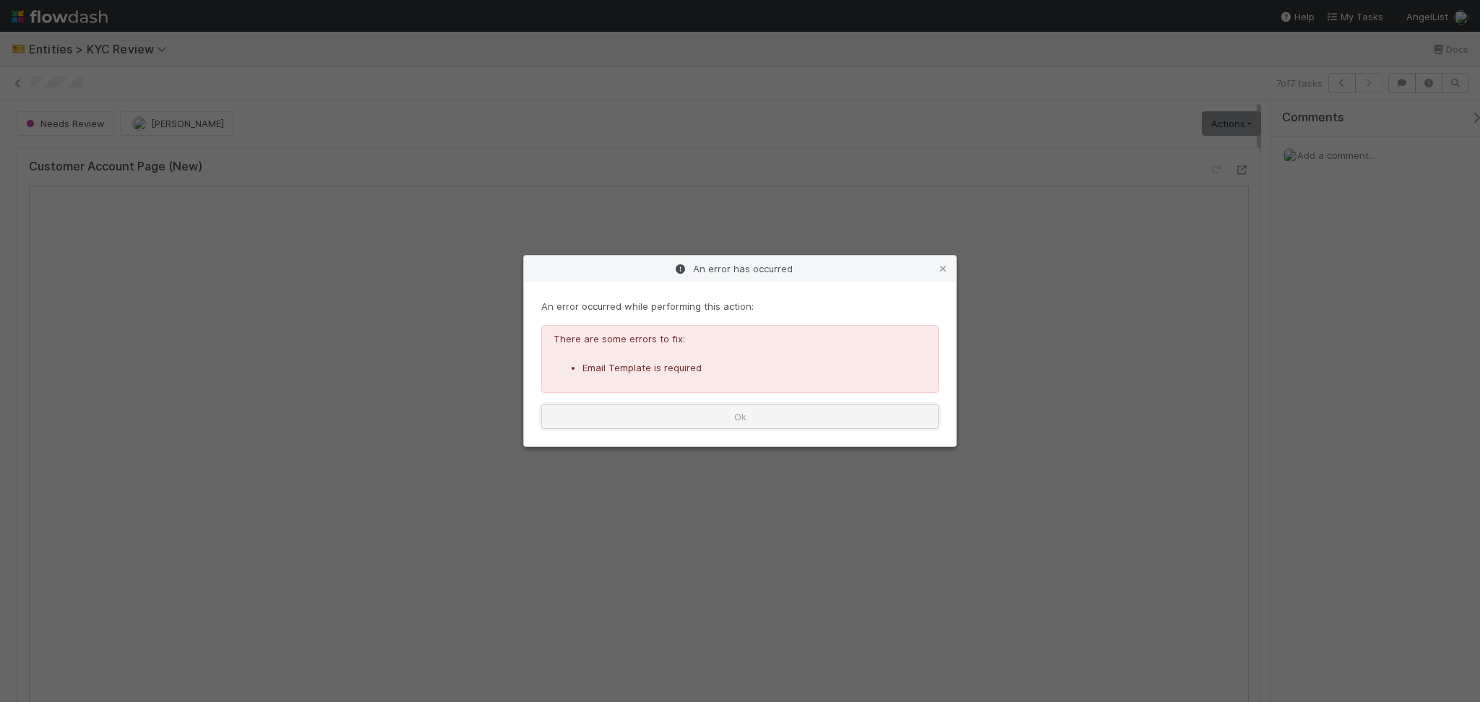
click at [846, 416] on button "Ok" at bounding box center [739, 417] width 397 height 25
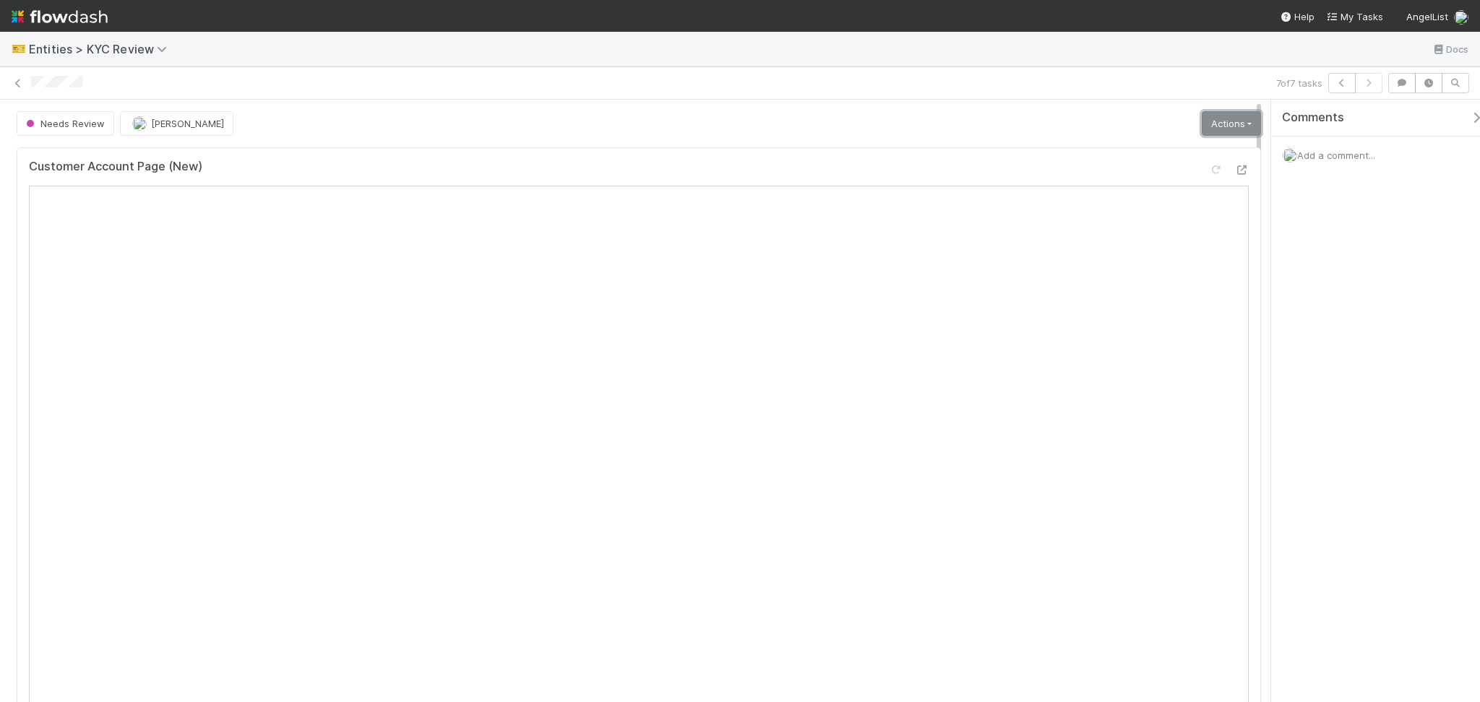
click at [1214, 120] on link "Actions" at bounding box center [1231, 123] width 59 height 25
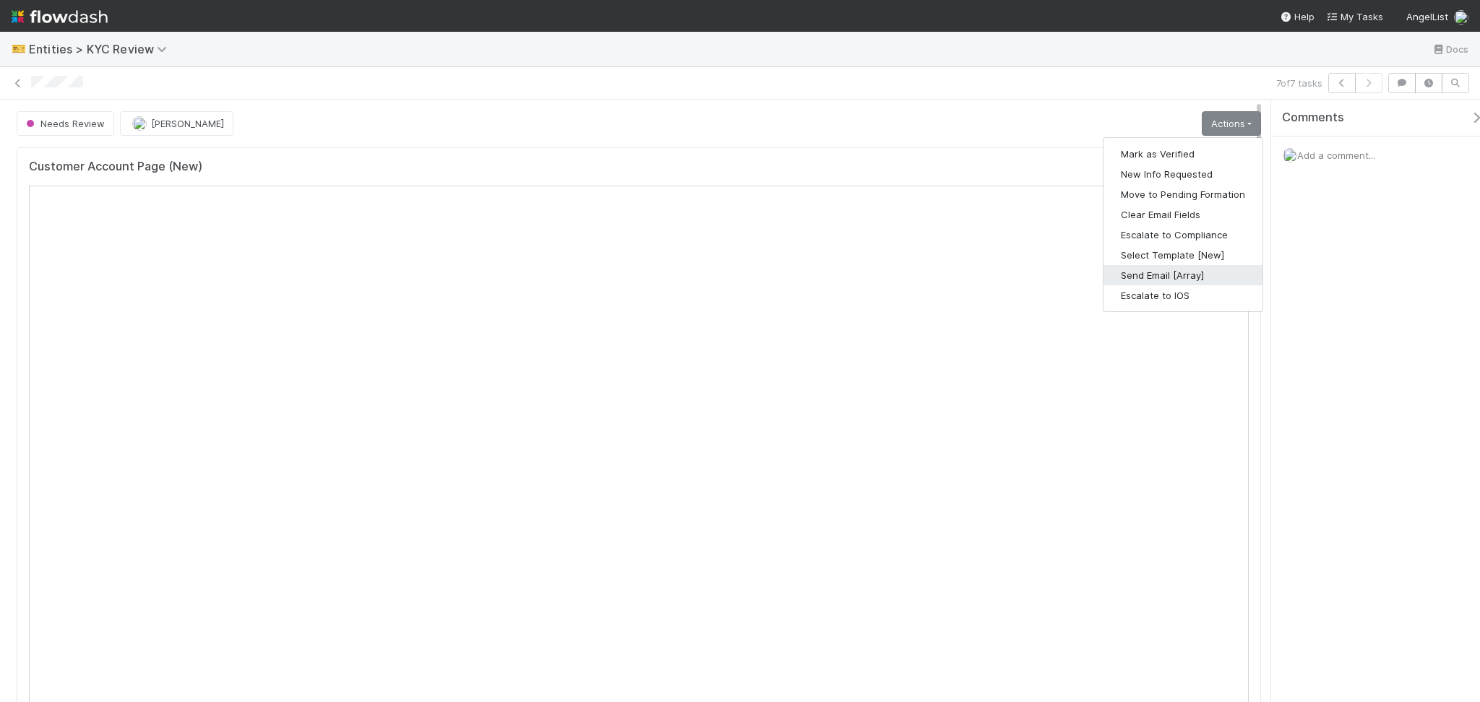
click at [1166, 278] on button "Send Email [Array]" at bounding box center [1182, 275] width 159 height 20
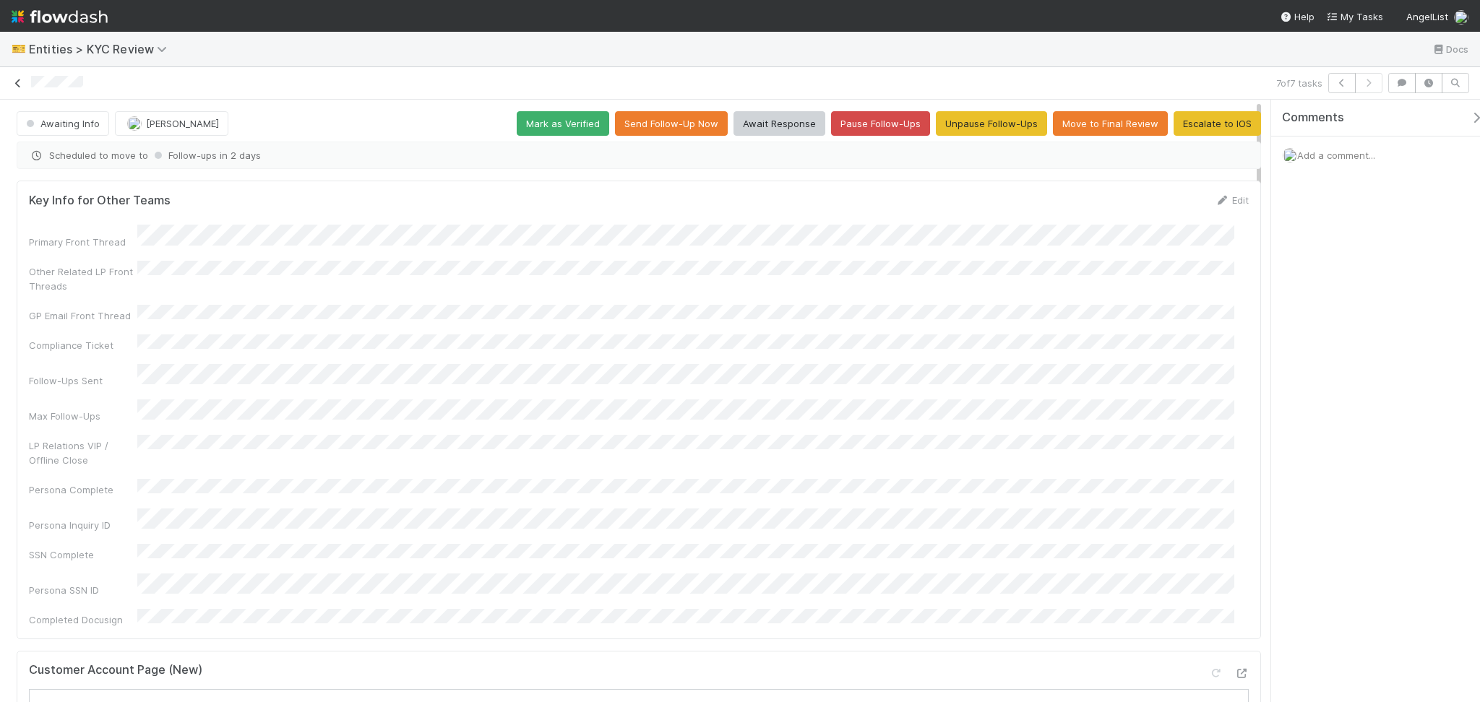
click at [17, 88] on link at bounding box center [18, 83] width 14 height 14
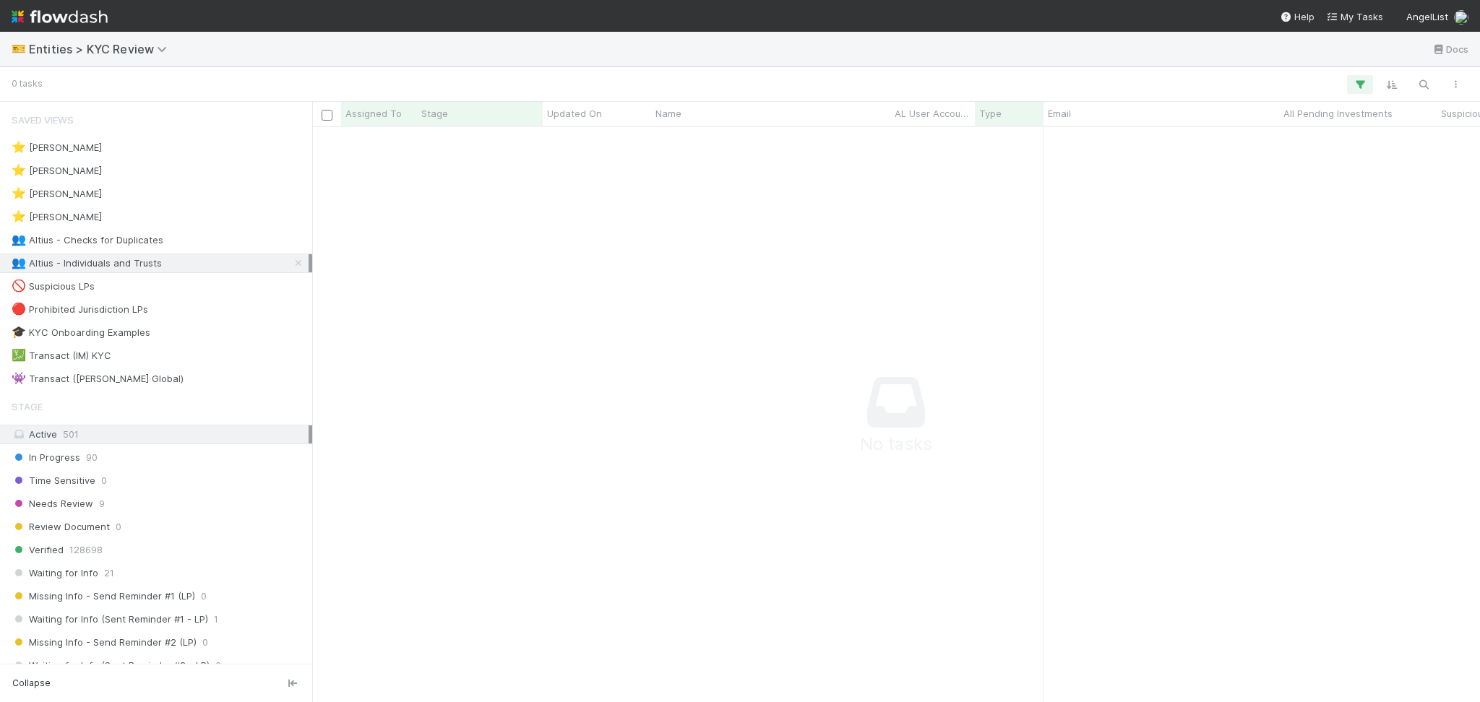
scroll to position [546, 1138]
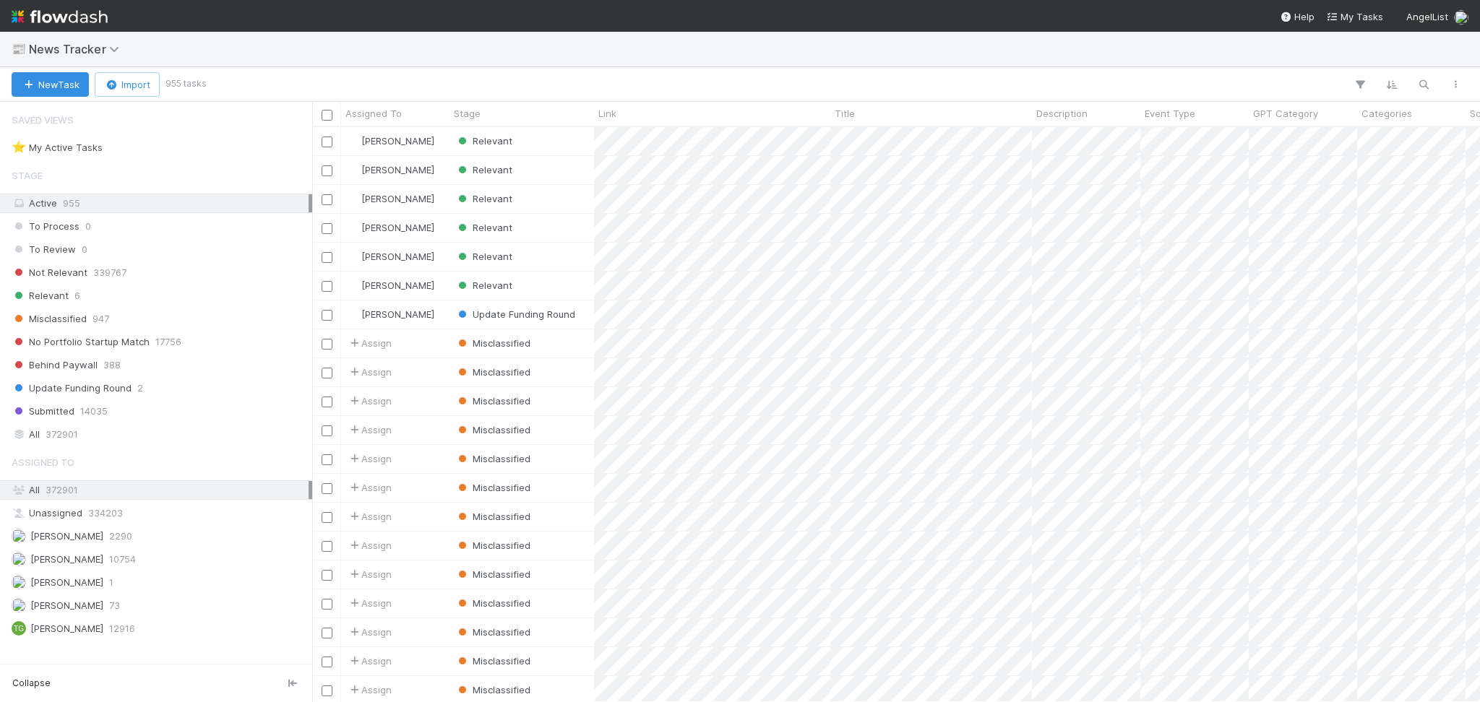
scroll to position [560, 1153]
click at [139, 293] on div "Relevant 6" at bounding box center [160, 296] width 297 height 18
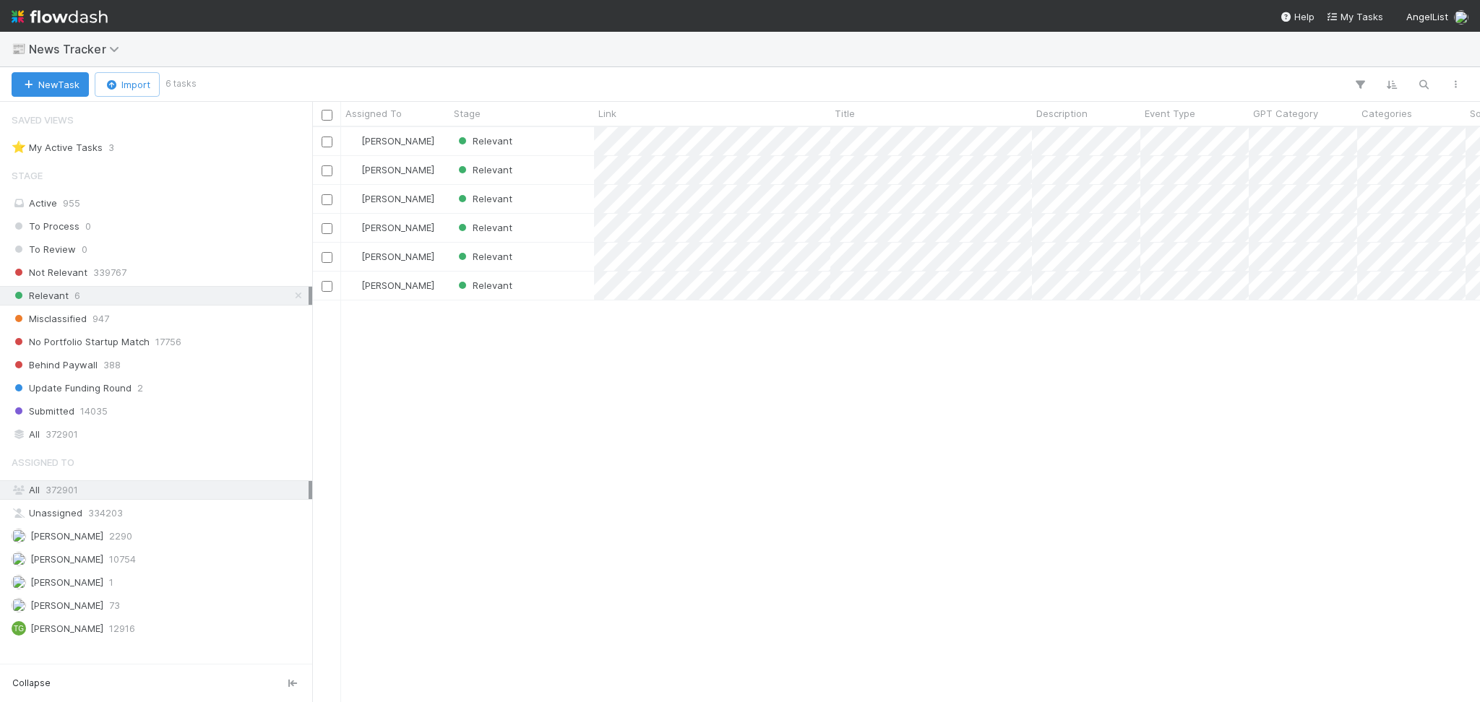
scroll to position [15, 15]
click at [153, 152] on div "⭐ My Active Tasks 3" at bounding box center [160, 148] width 297 height 18
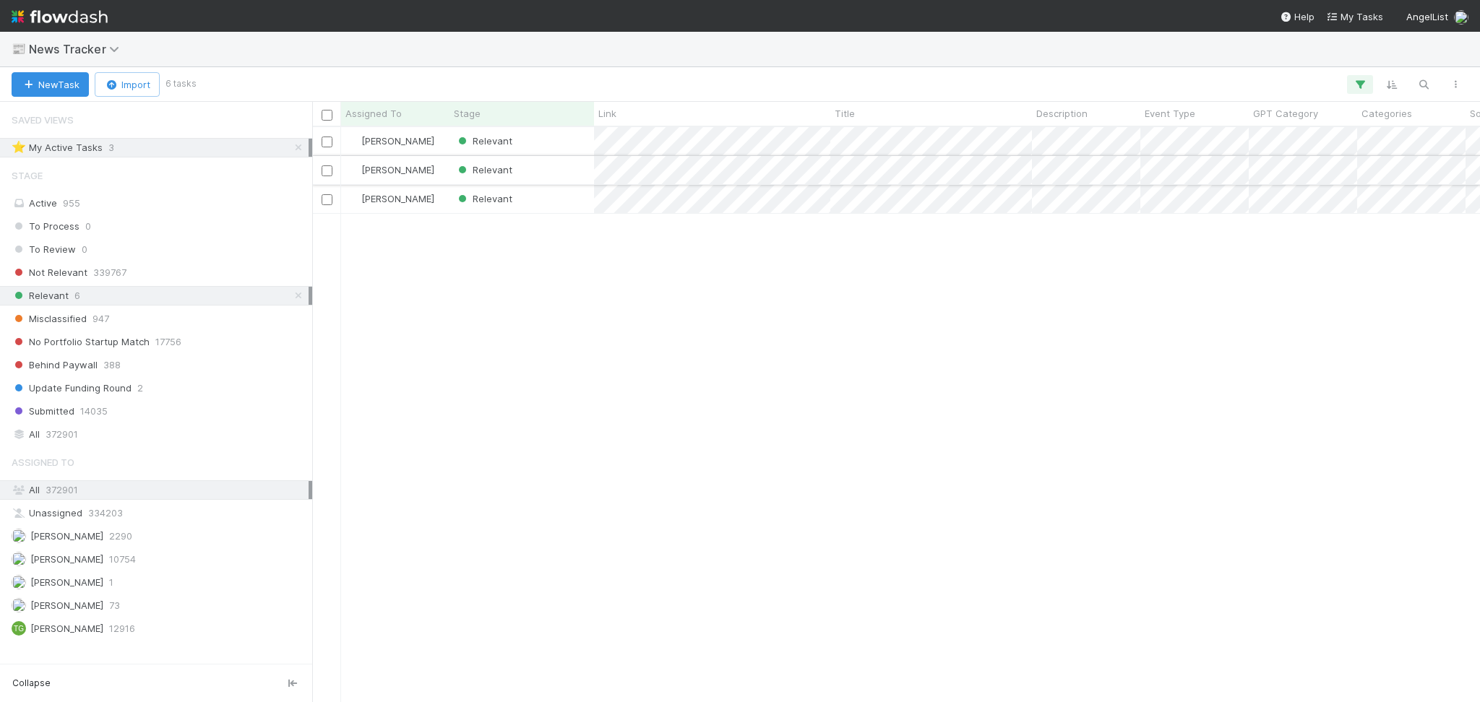
scroll to position [560, 1153]
click at [564, 139] on div "Relevant" at bounding box center [521, 141] width 145 height 28
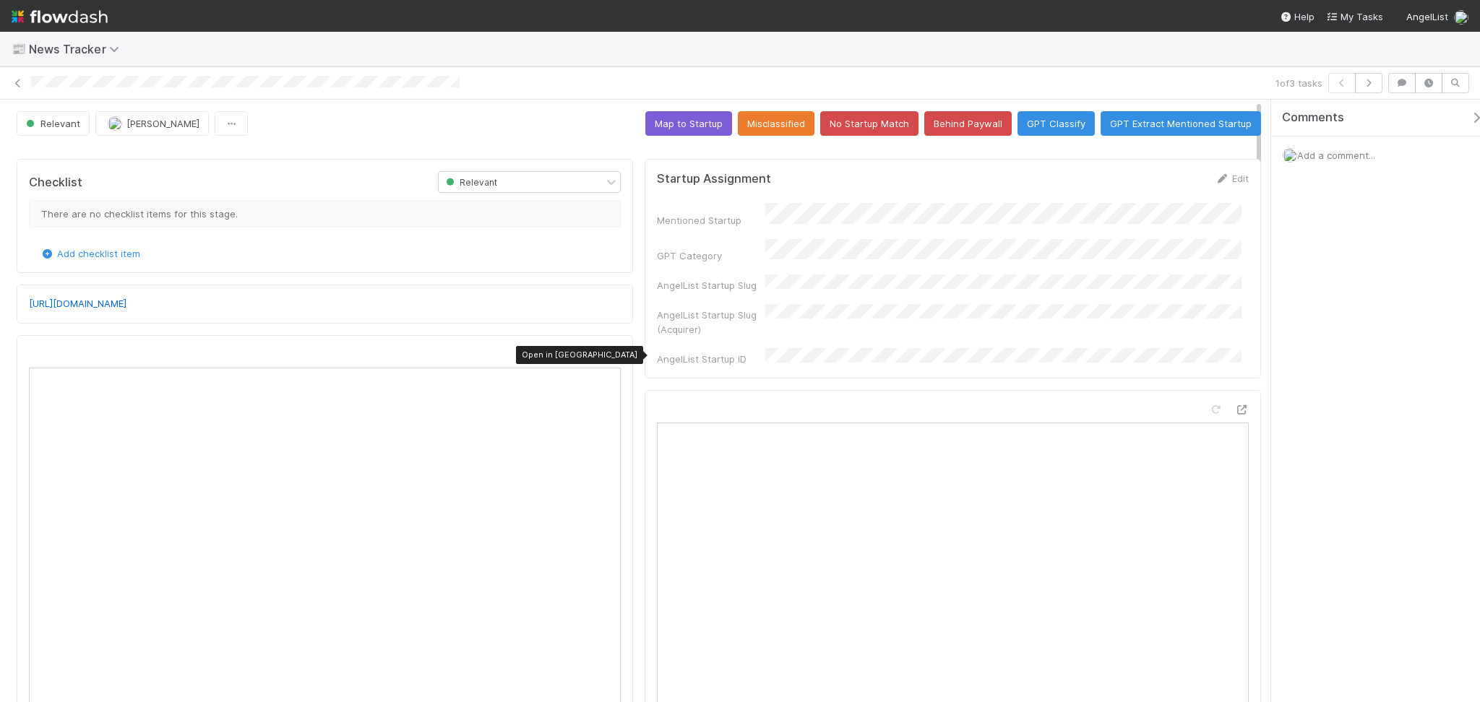
click at [606, 348] on div at bounding box center [613, 355] width 14 height 14
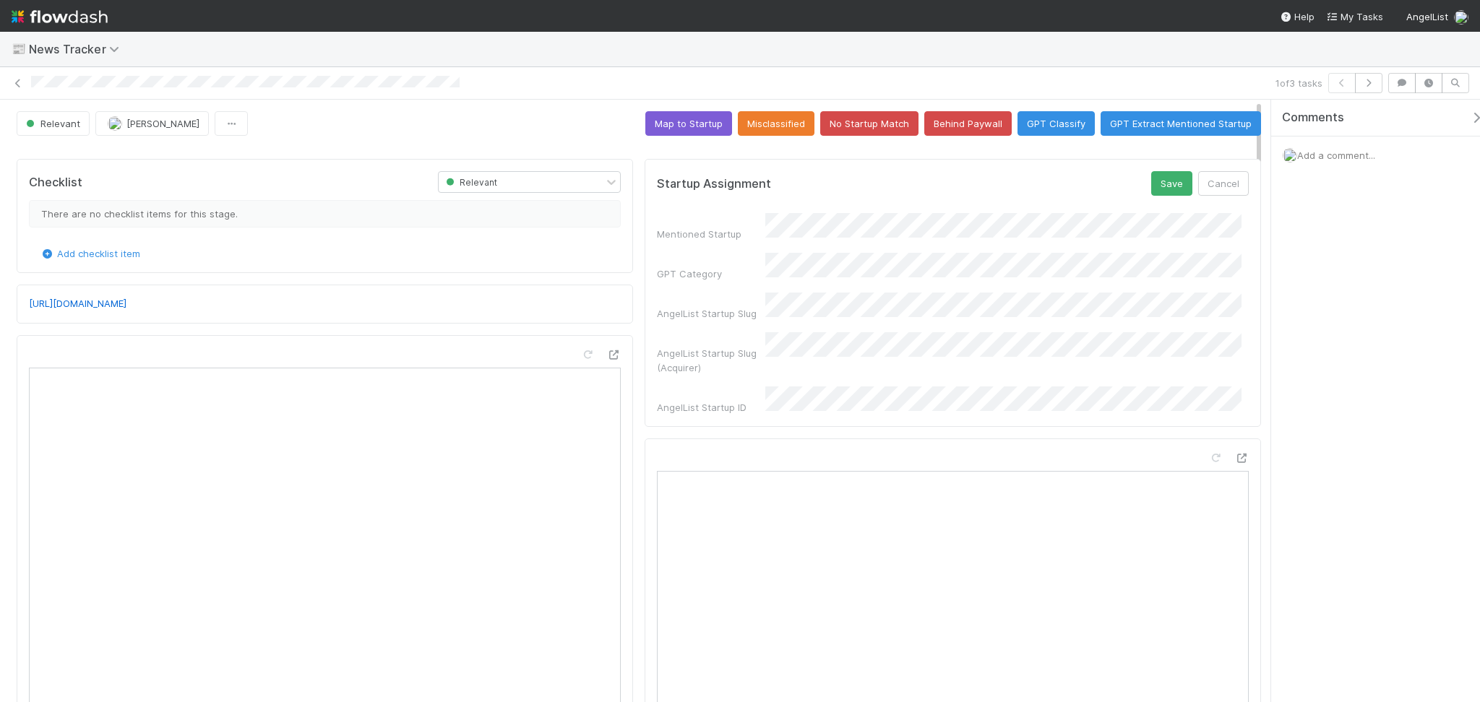
click at [695, 340] on div "AngelList Startup Slug (Acquirer)" at bounding box center [953, 353] width 592 height 43
click at [1151, 186] on button "Save" at bounding box center [1171, 183] width 41 height 25
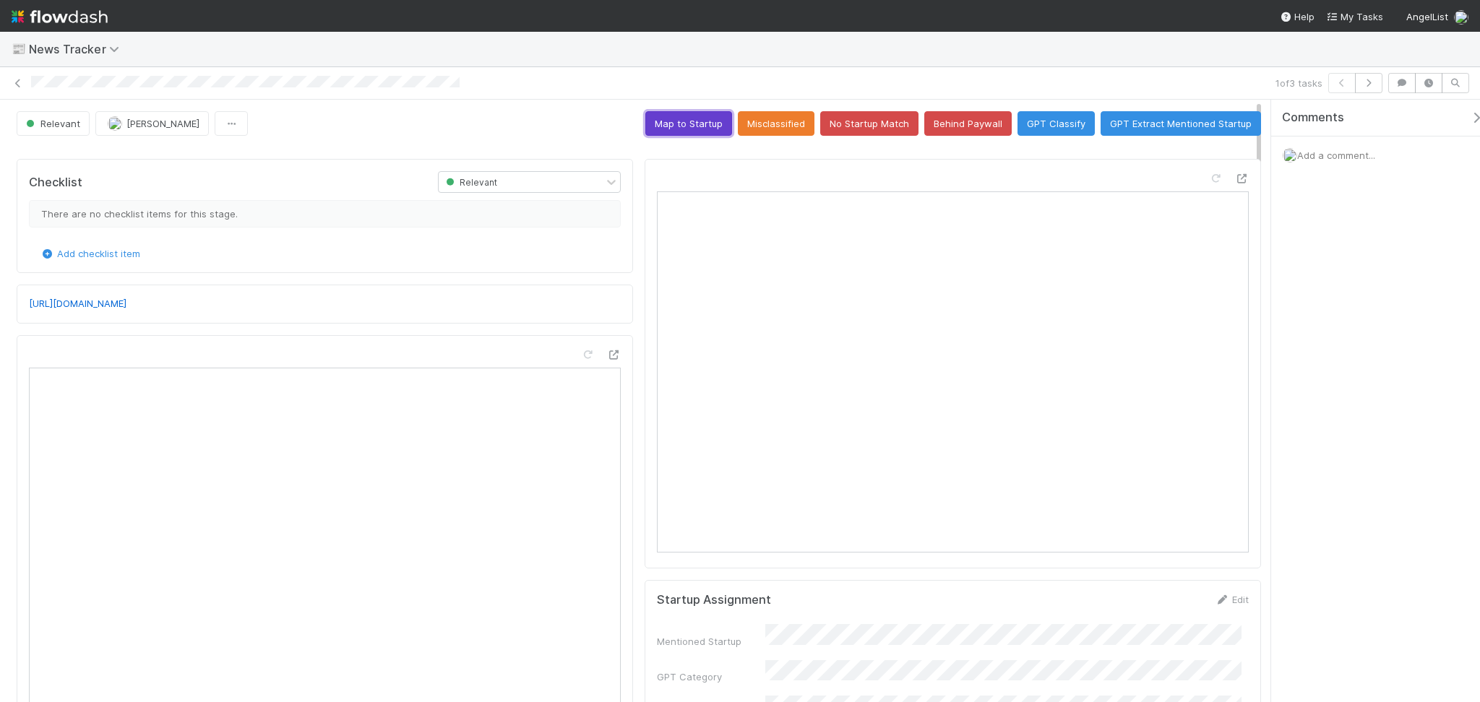
click at [690, 113] on button "Map to Startup" at bounding box center [688, 123] width 87 height 25
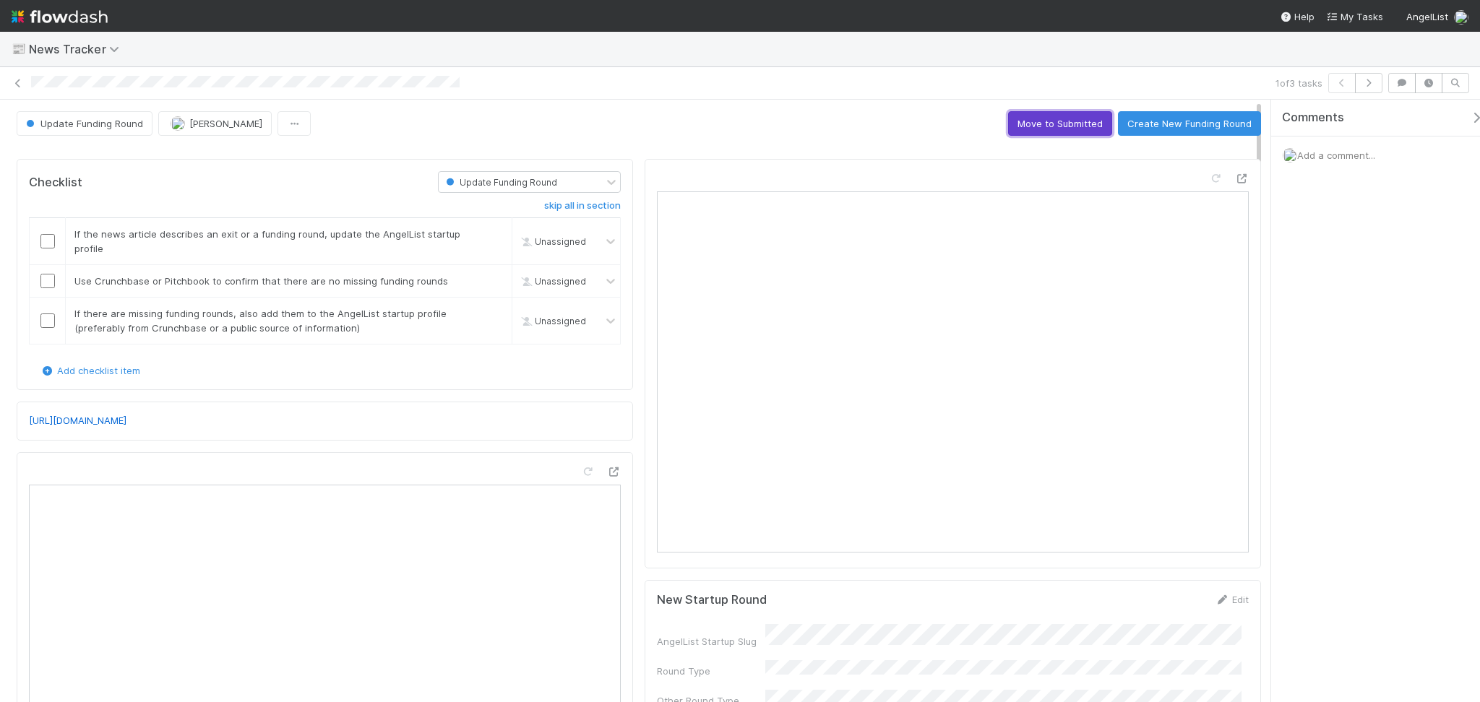
click at [1052, 131] on button "Move to Submitted" at bounding box center [1060, 123] width 104 height 25
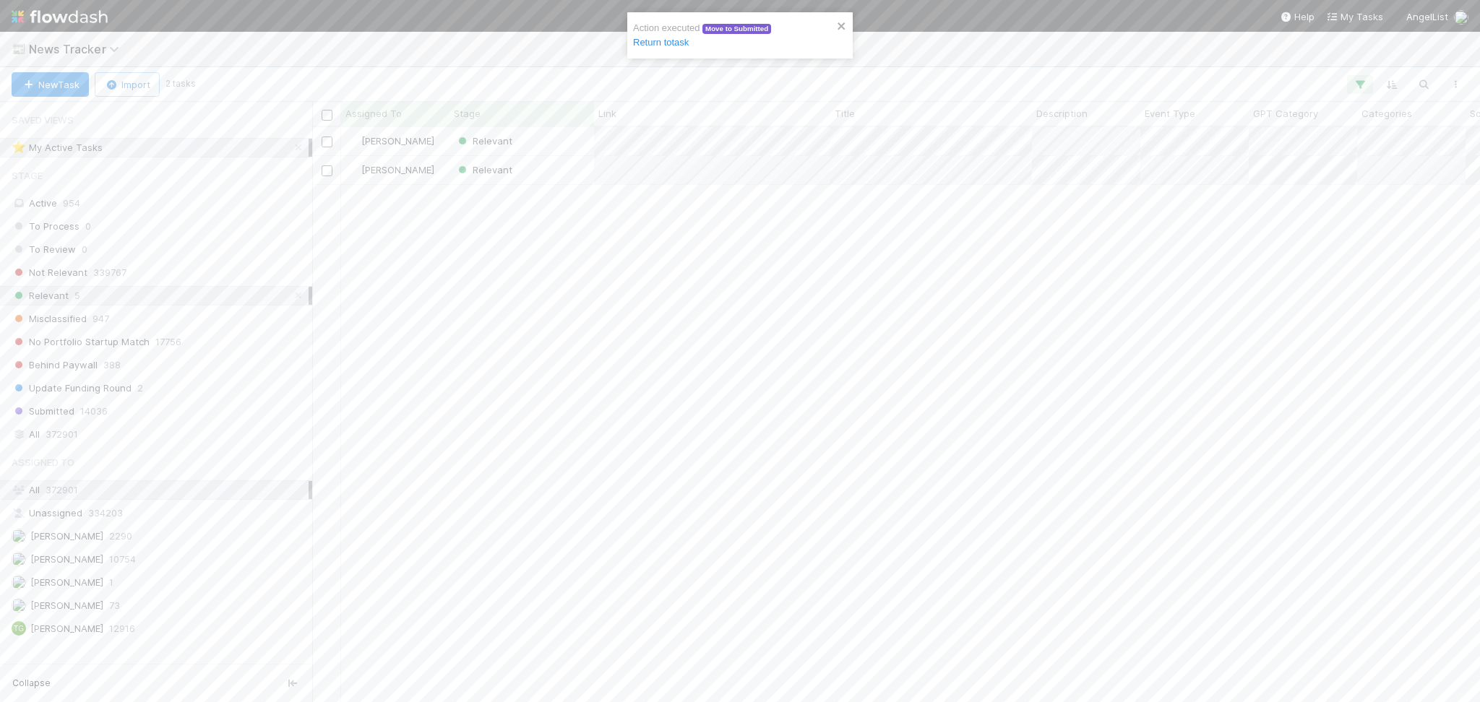
scroll to position [560, 1153]
click at [541, 132] on div "Relevant" at bounding box center [521, 141] width 145 height 28
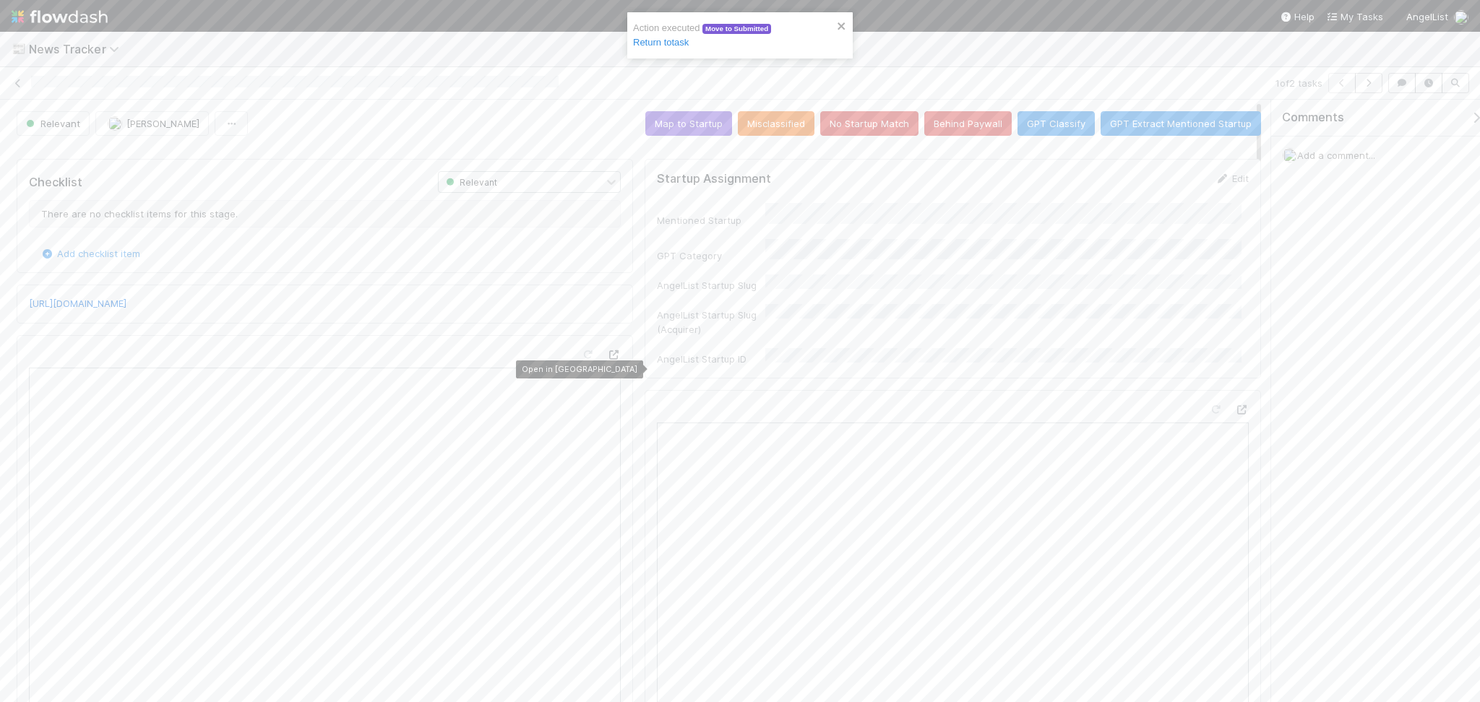
click at [606, 360] on icon at bounding box center [613, 354] width 14 height 9
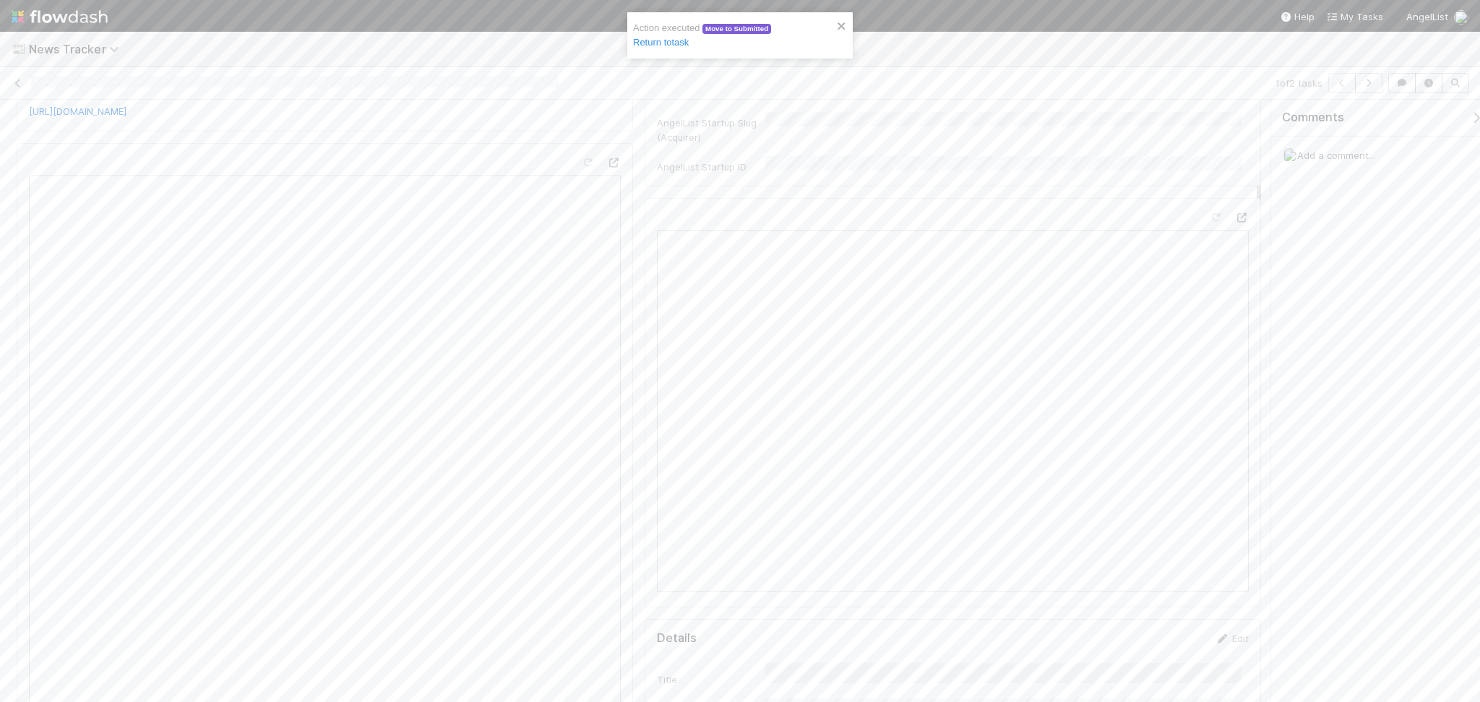
scroll to position [96, 0]
click at [126, 212] on link "https://www.geekwire.com/2025/openai-acquires-statsig-for-1-1b-names-ceo-to-key…" at bounding box center [78, 208] width 98 height 12
click at [580, 264] on icon at bounding box center [587, 258] width 14 height 9
click at [606, 264] on icon at bounding box center [613, 258] width 14 height 9
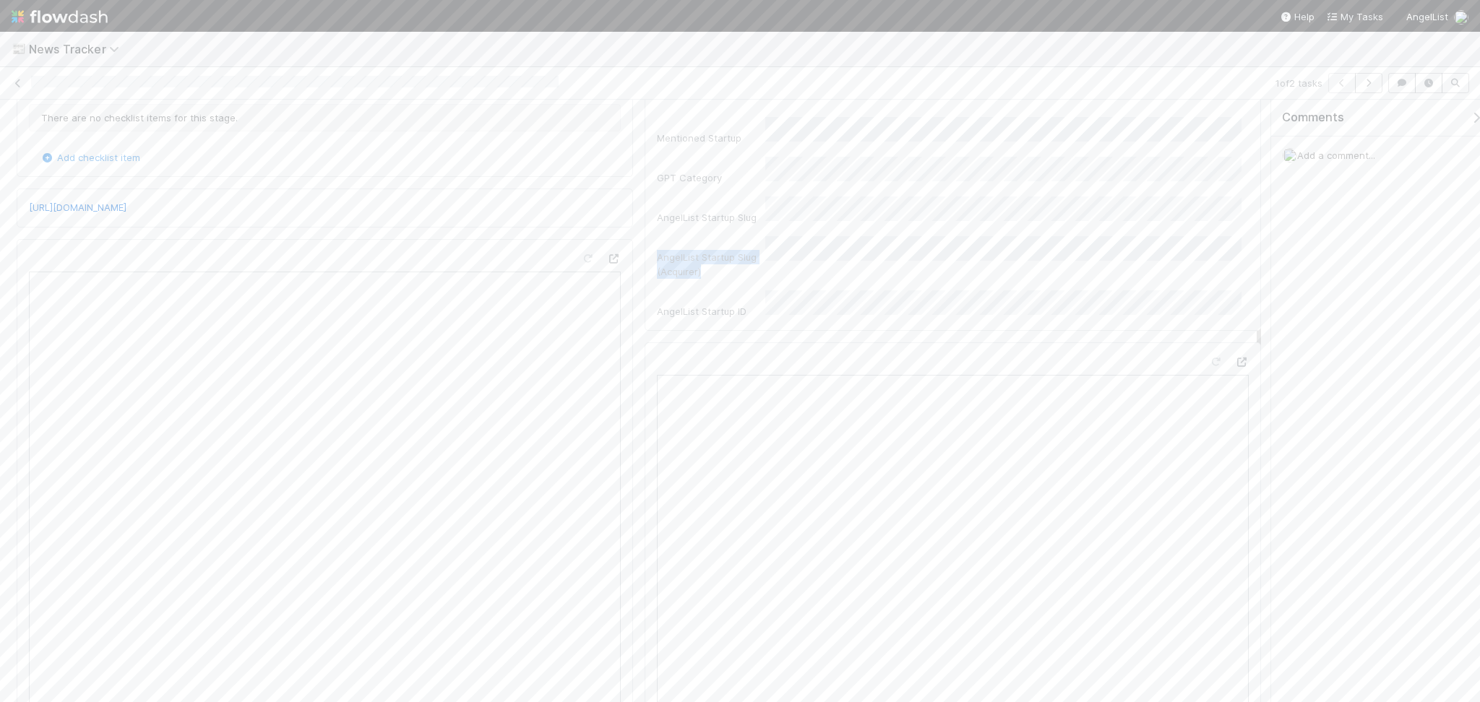
click at [806, 213] on div "Mentioned Startup GPT Category AngelList Startup Slug AngelList Startup Slug (A…" at bounding box center [953, 218] width 592 height 202
drag, startPoint x: 807, startPoint y: 214, endPoint x: 734, endPoint y: 225, distance: 73.8
click at [734, 236] on div "AngelList Startup Slug (Acquirer)" at bounding box center [953, 257] width 592 height 43
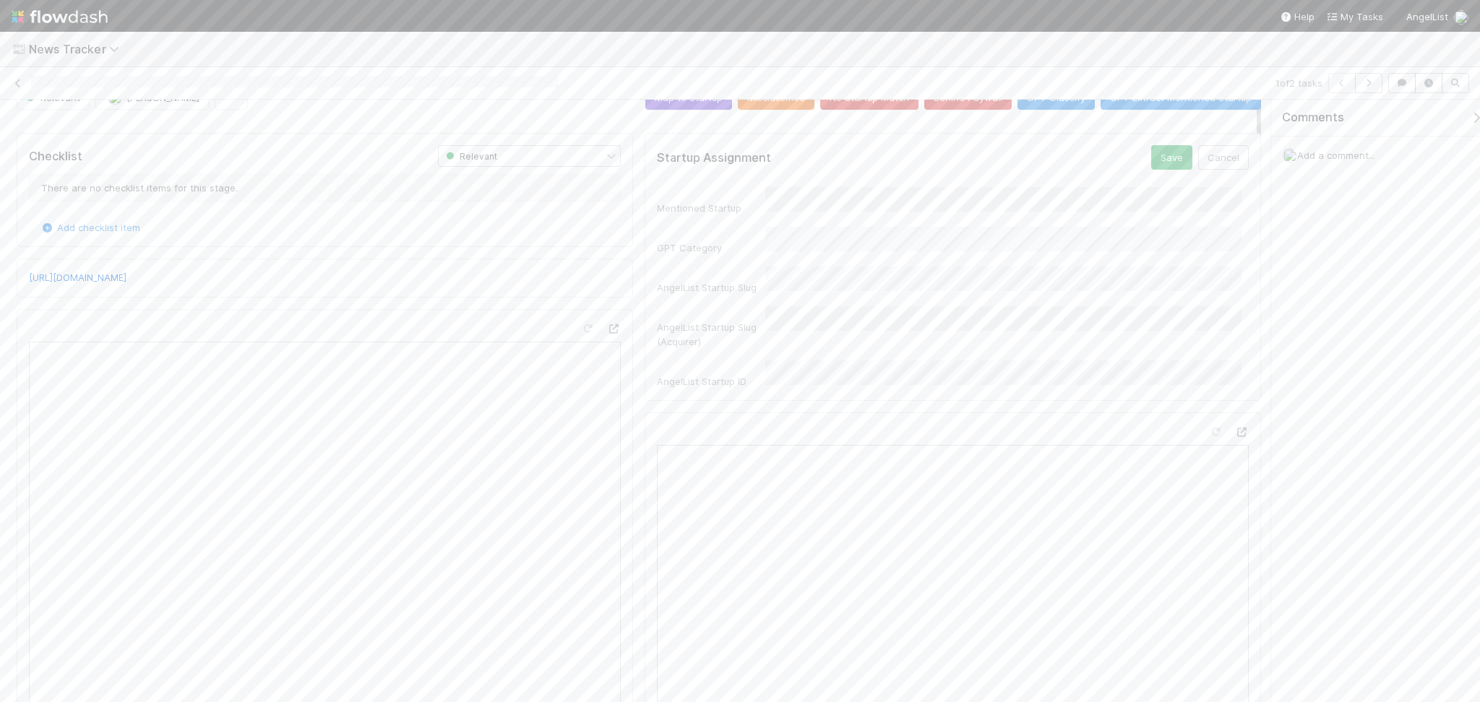
scroll to position [0, 0]
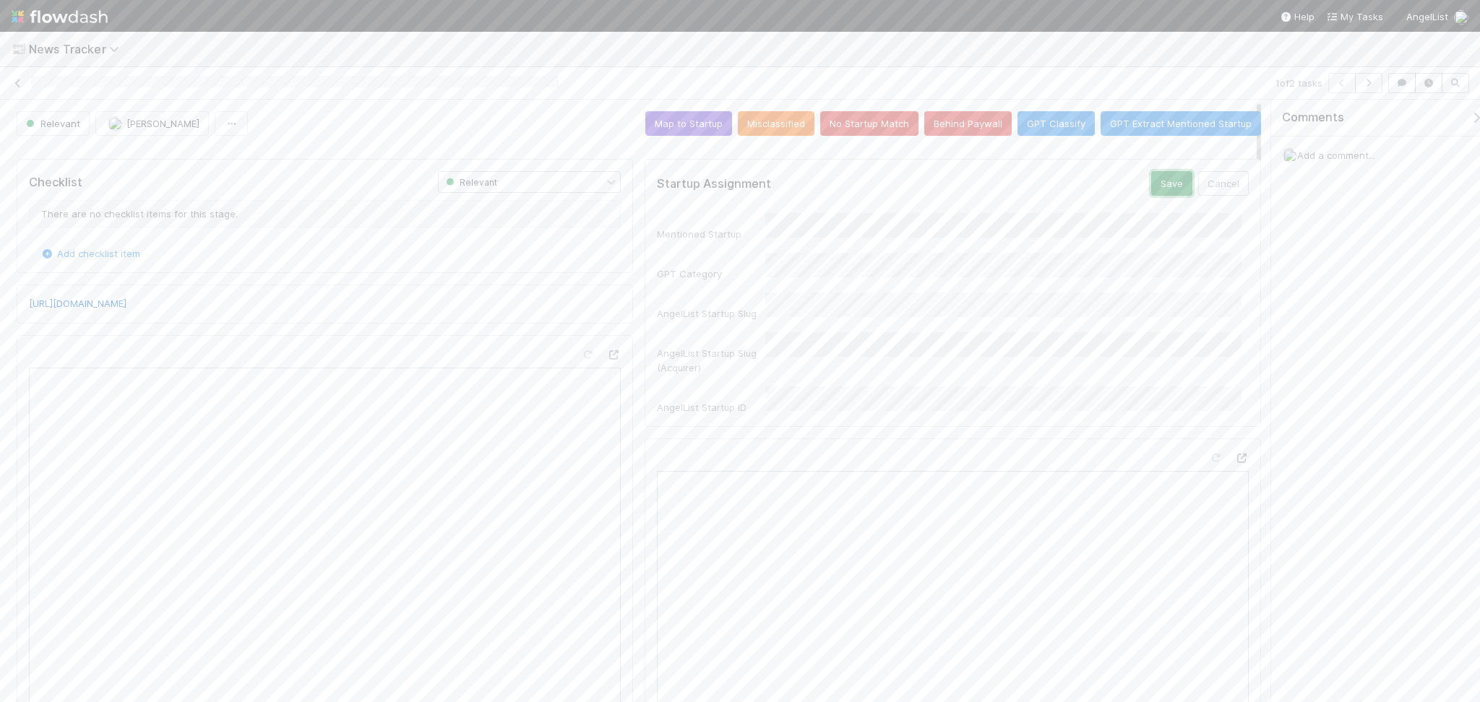
click at [1157, 178] on button "Save" at bounding box center [1171, 183] width 41 height 25
click at [688, 119] on button "Map to Startup" at bounding box center [688, 123] width 87 height 25
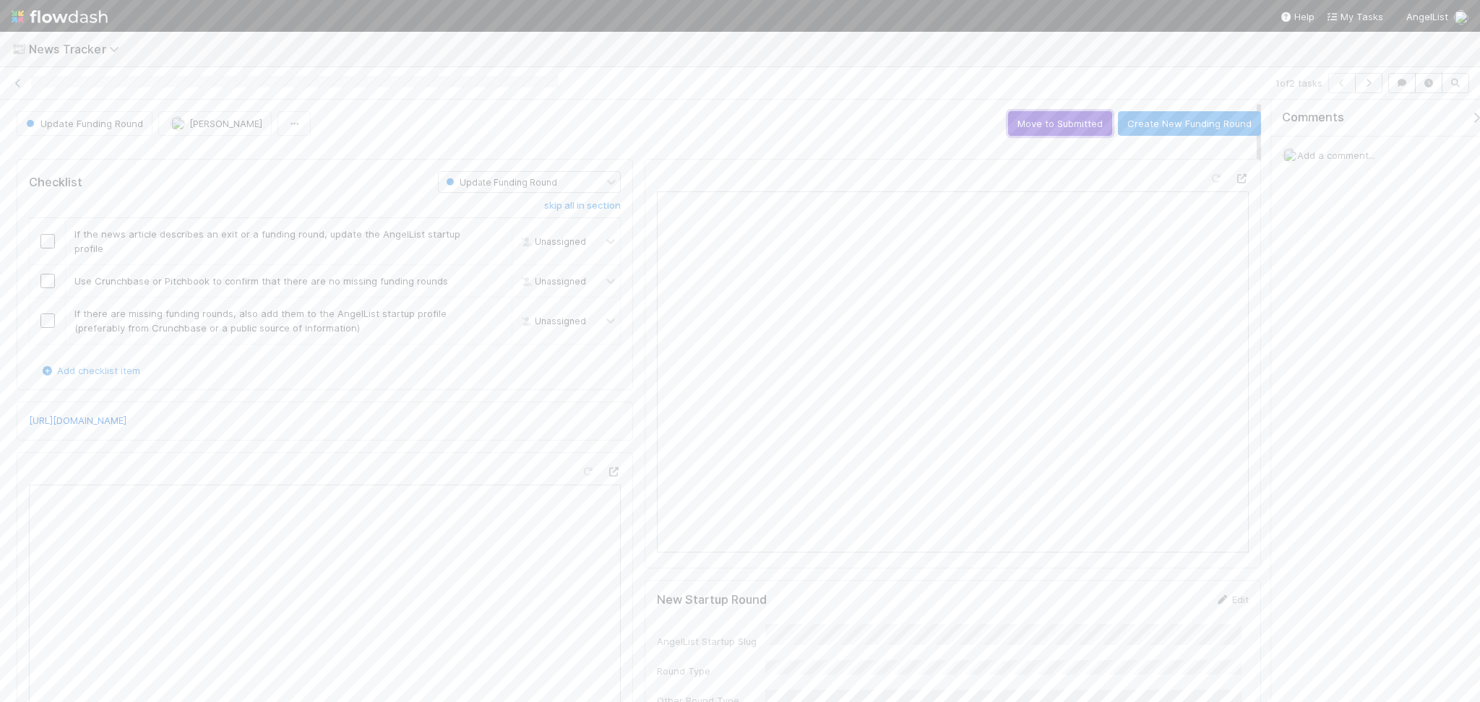
click at [1057, 128] on button "Move to Submitted" at bounding box center [1060, 123] width 104 height 25
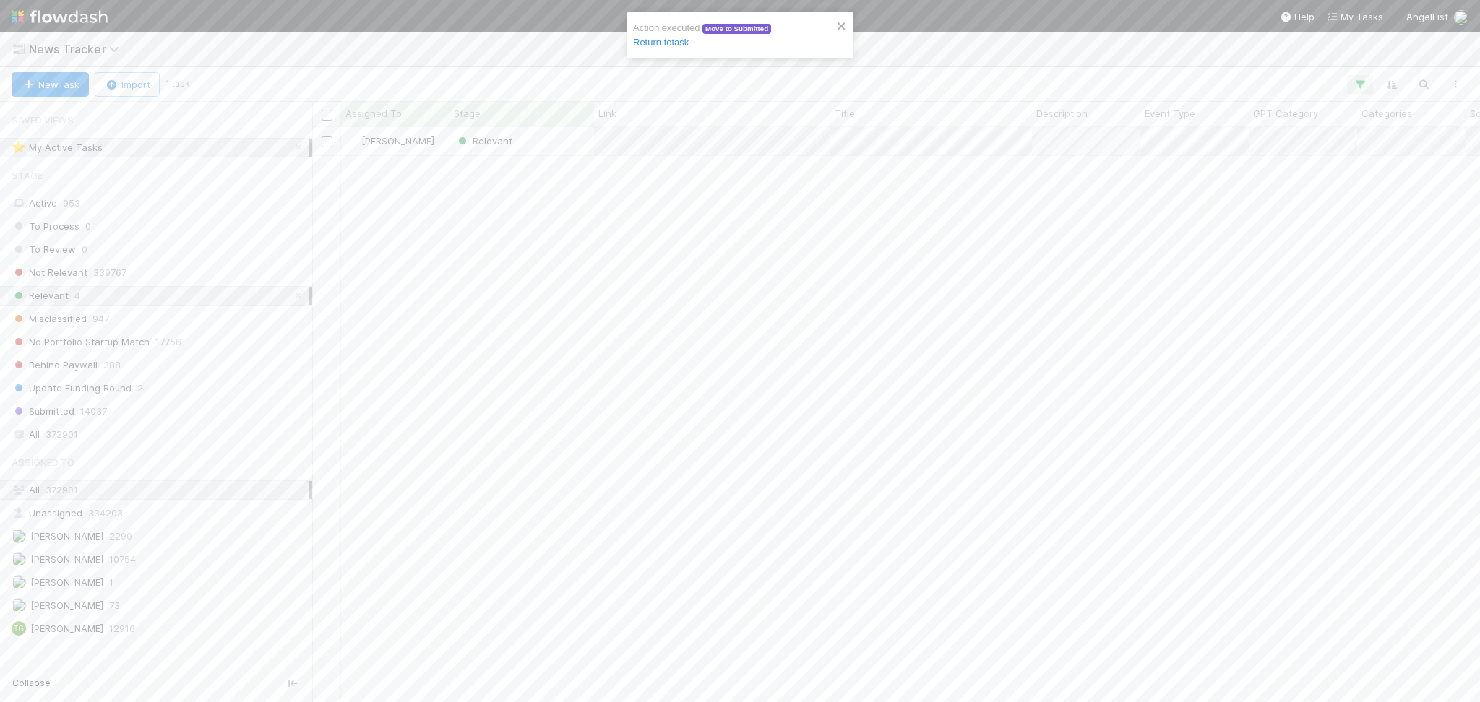
scroll to position [560, 1153]
click at [541, 145] on div "Relevant" at bounding box center [521, 141] width 145 height 28
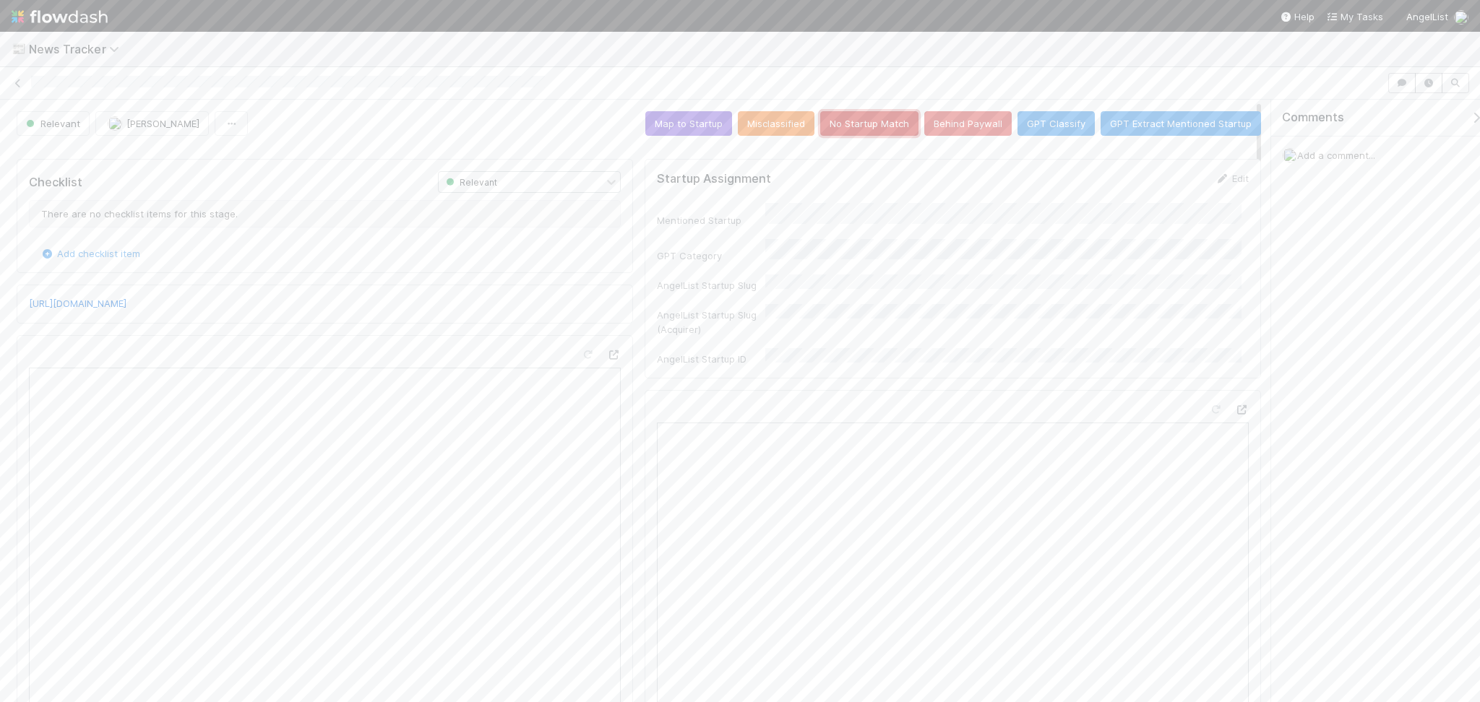
click at [857, 124] on button "No Startup Match" at bounding box center [869, 123] width 98 height 25
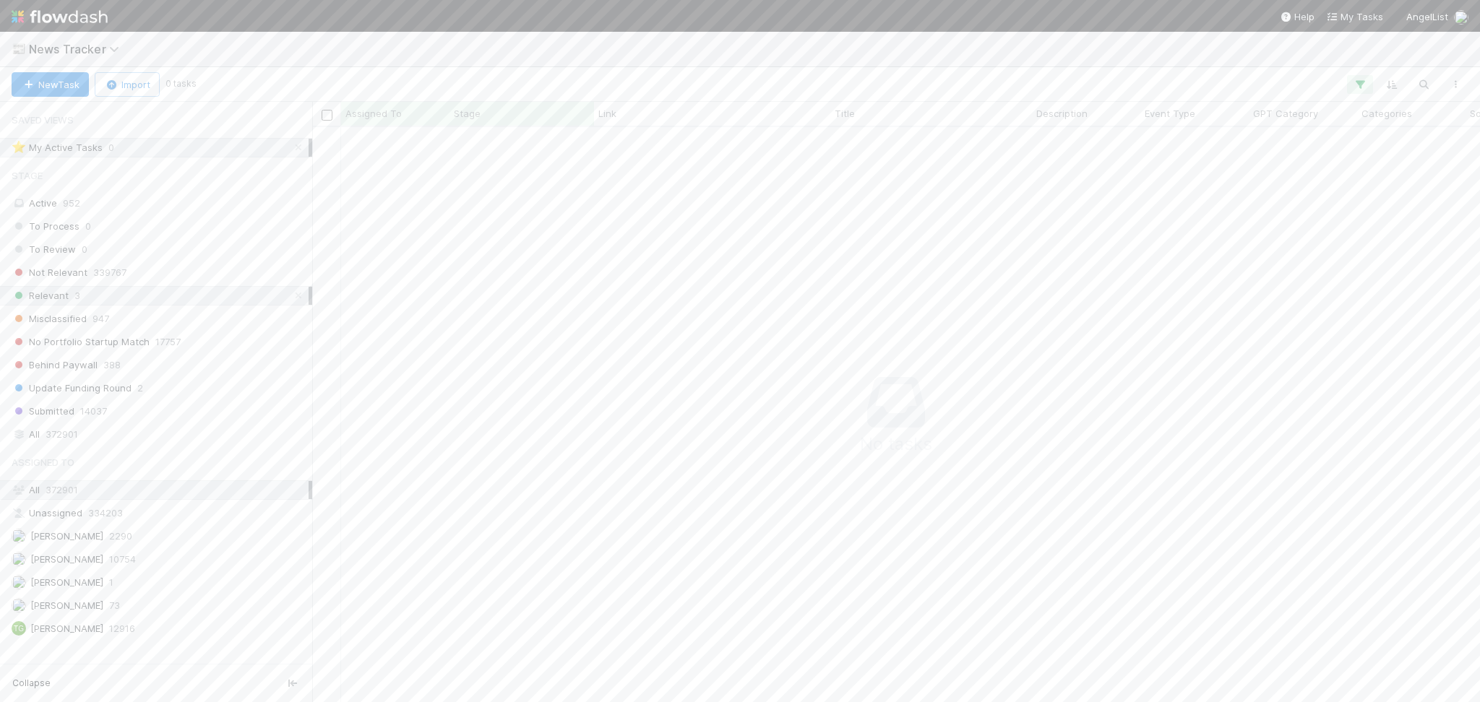
scroll to position [15, 15]
click at [109, 43] on icon at bounding box center [116, 49] width 14 height 12
click at [157, 238] on div "🗝️ Fund Formation > Form ID Filings" at bounding box center [189, 235] width 344 height 14
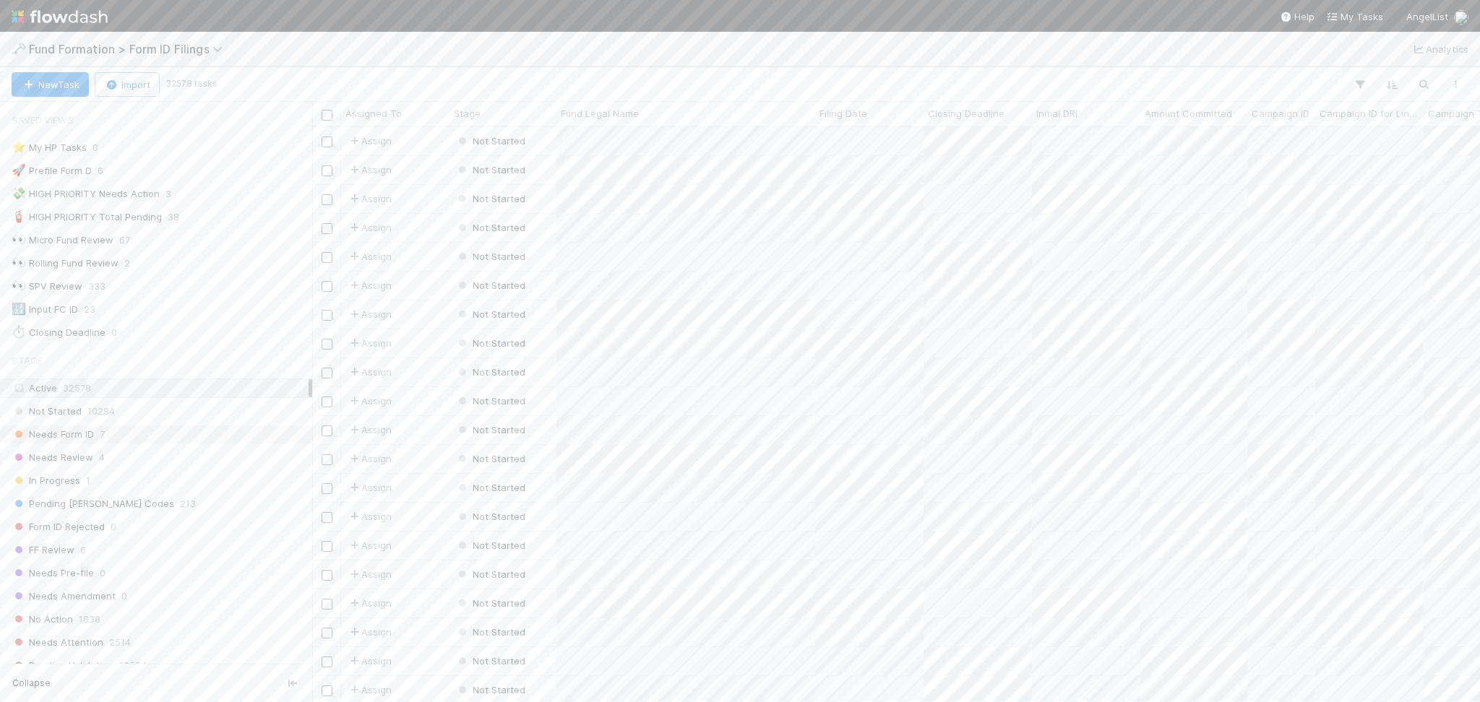
click at [199, 439] on div "Needs Form ID 7" at bounding box center [160, 435] width 297 height 18
click at [128, 42] on span "Fund Formation > Form ID Filings" at bounding box center [129, 49] width 201 height 14
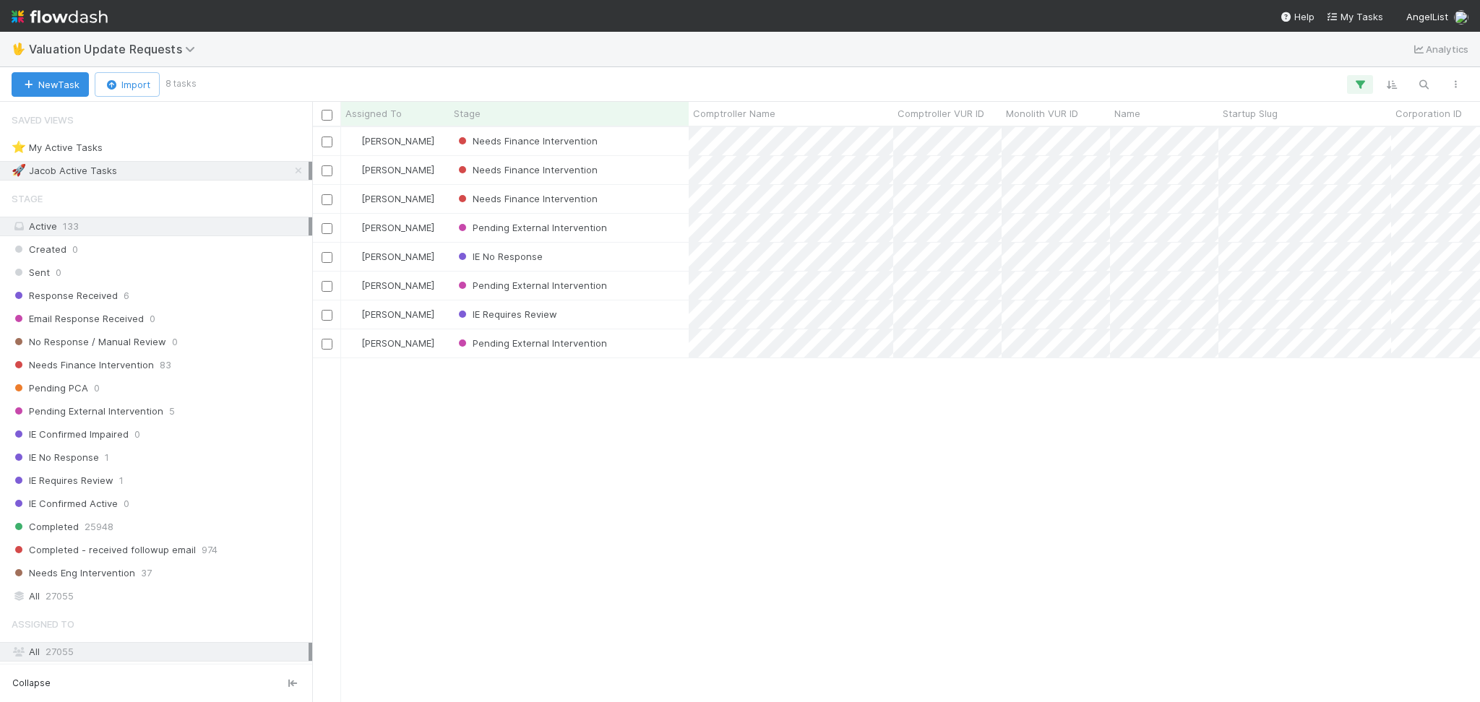
scroll to position [560, 1153]
click at [168, 301] on div "Response Received 6" at bounding box center [160, 296] width 297 height 18
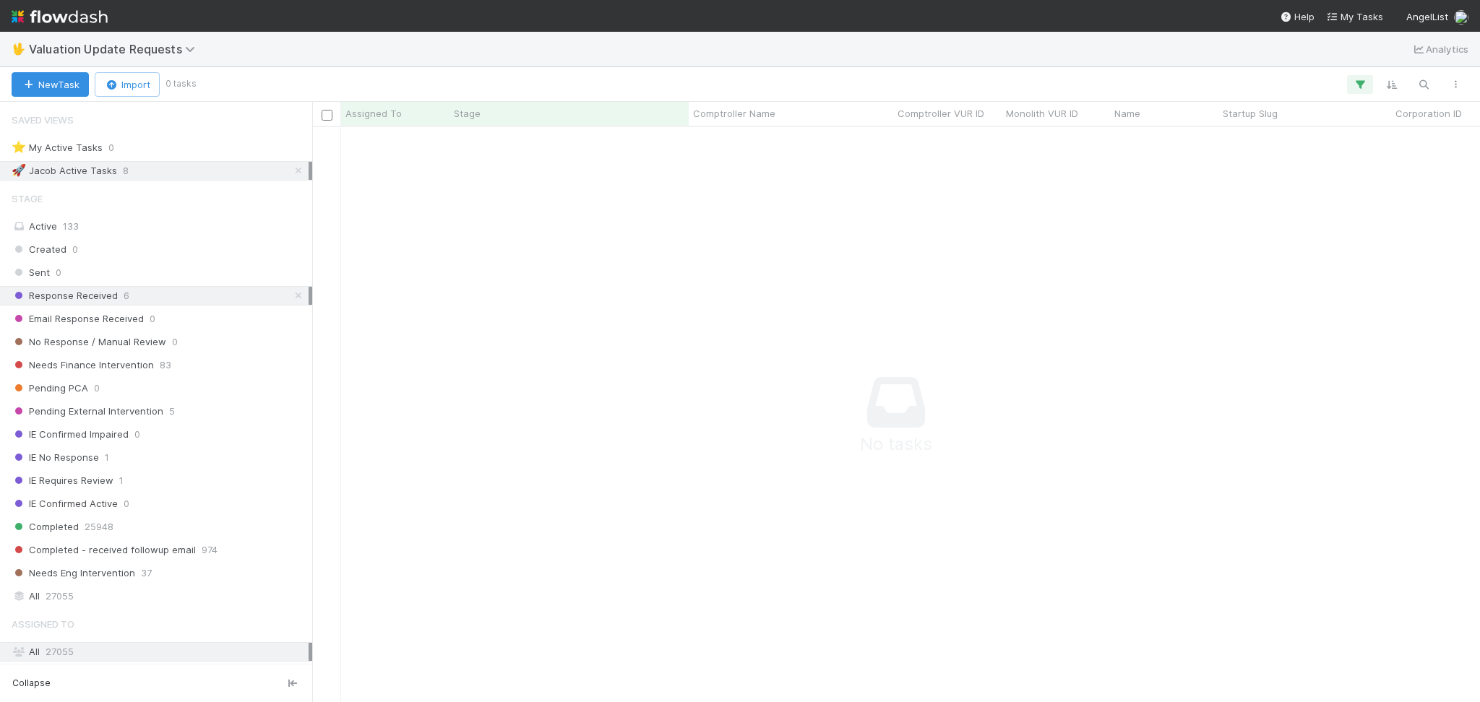
scroll to position [546, 1138]
click at [291, 172] on icon at bounding box center [298, 170] width 14 height 9
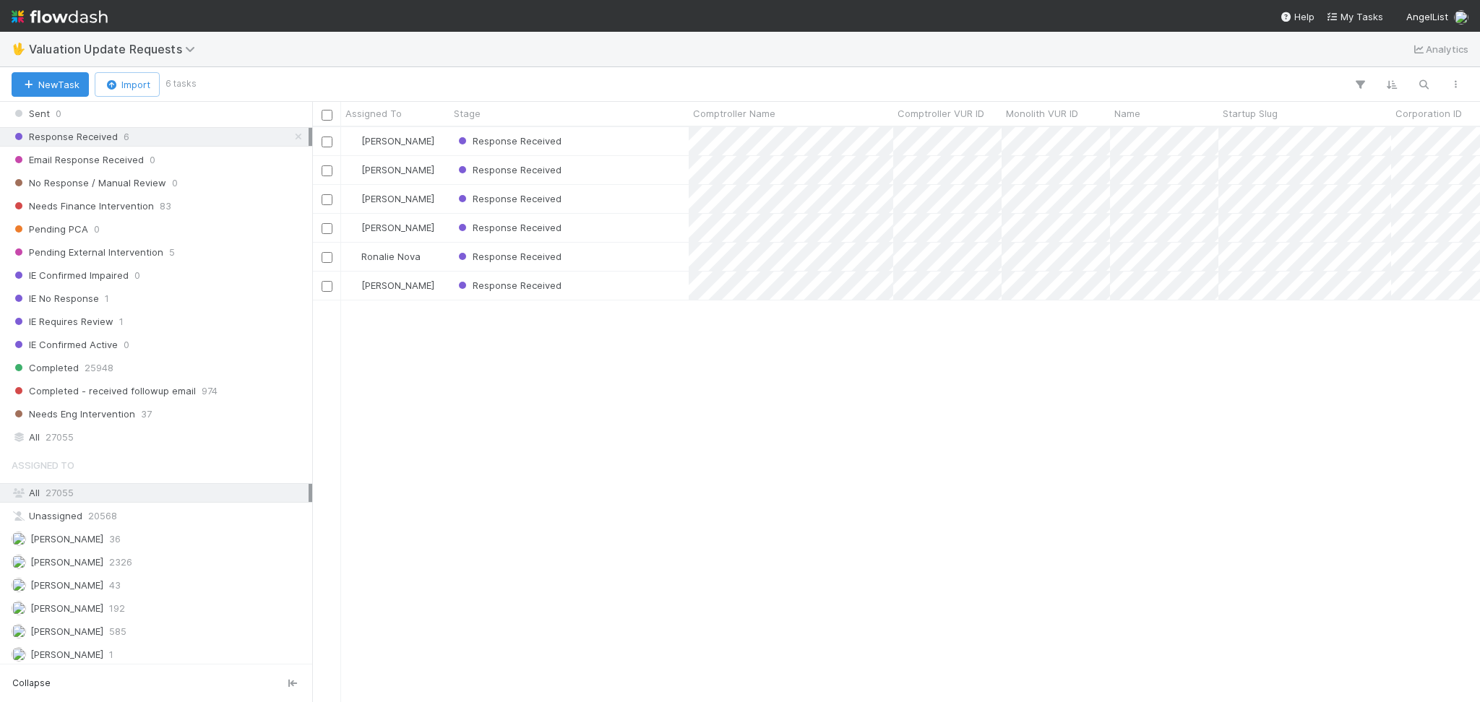
scroll to position [192, 0]
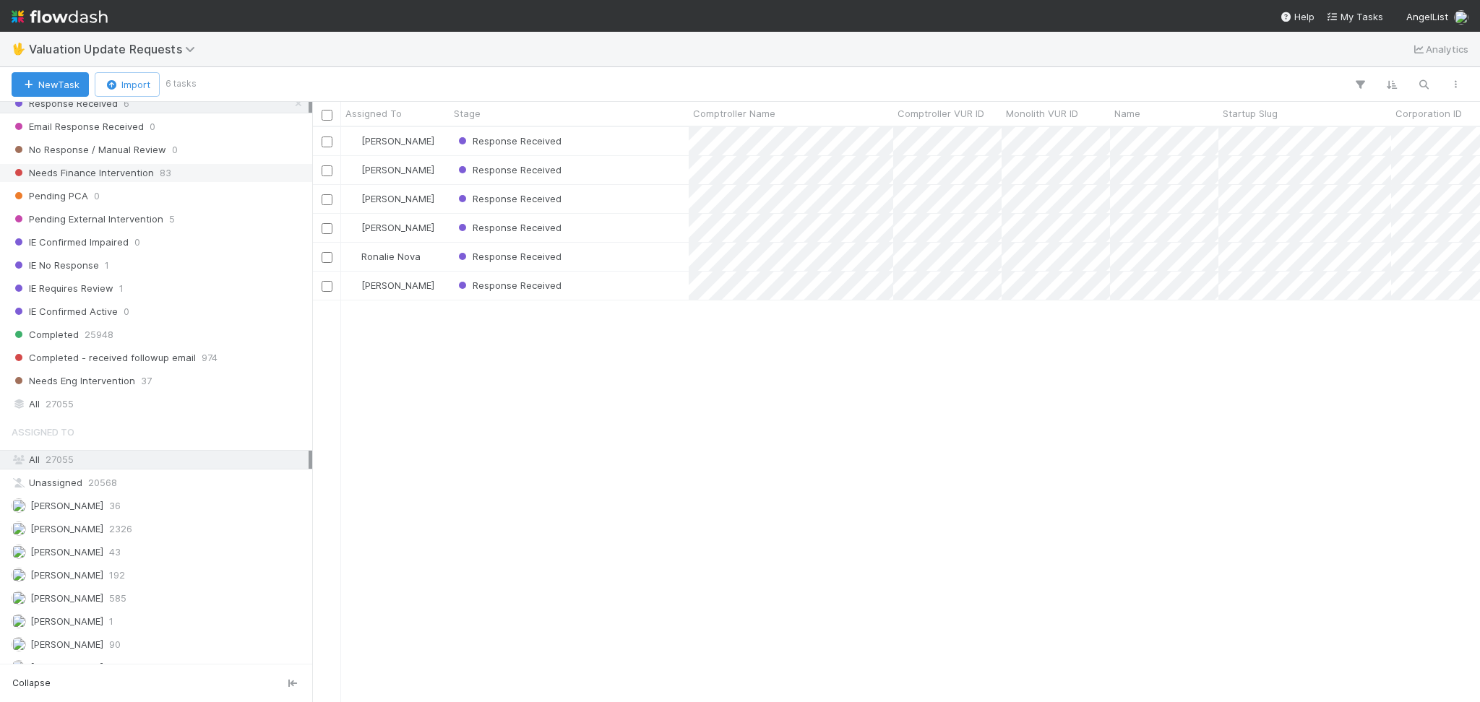
click at [220, 181] on div "Needs Finance Intervention 83" at bounding box center [160, 173] width 297 height 18
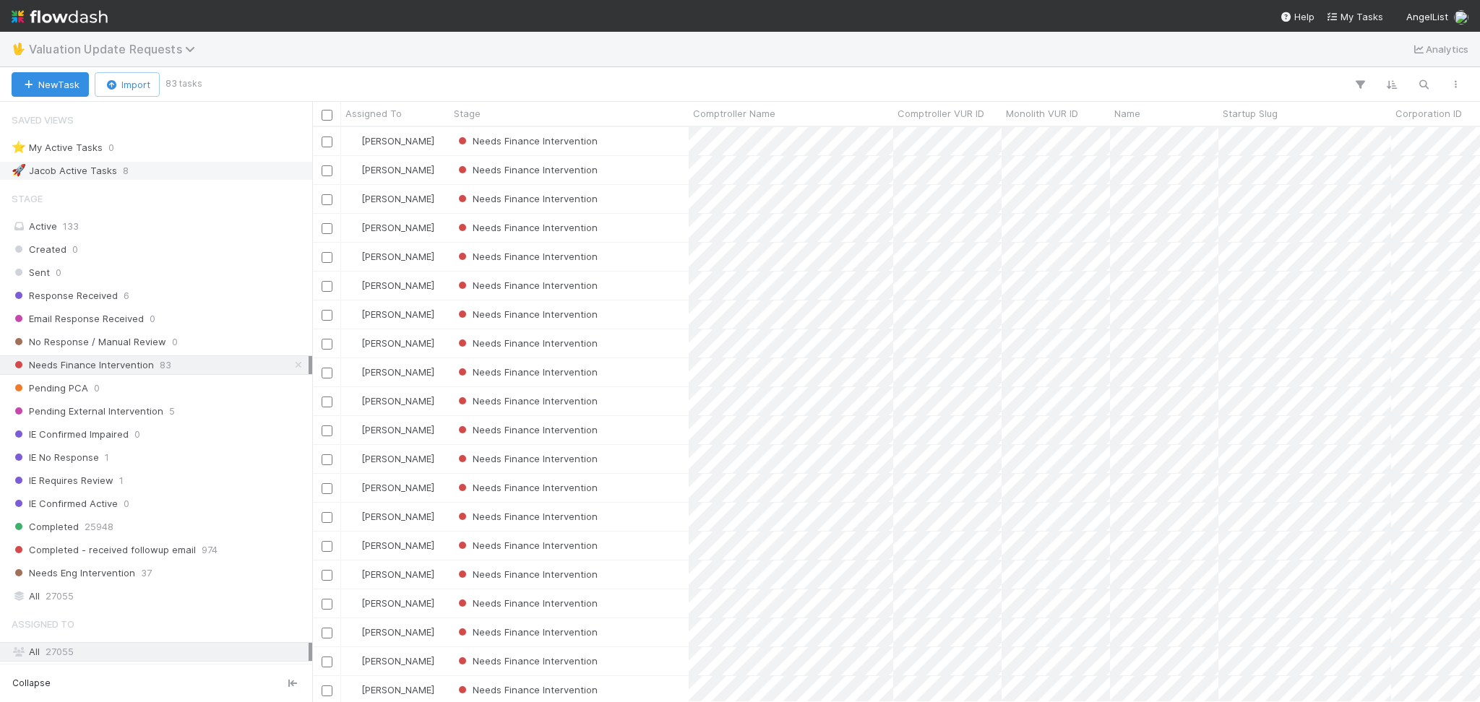
click at [145, 42] on span "Valuation Update Requests" at bounding box center [115, 49] width 173 height 14
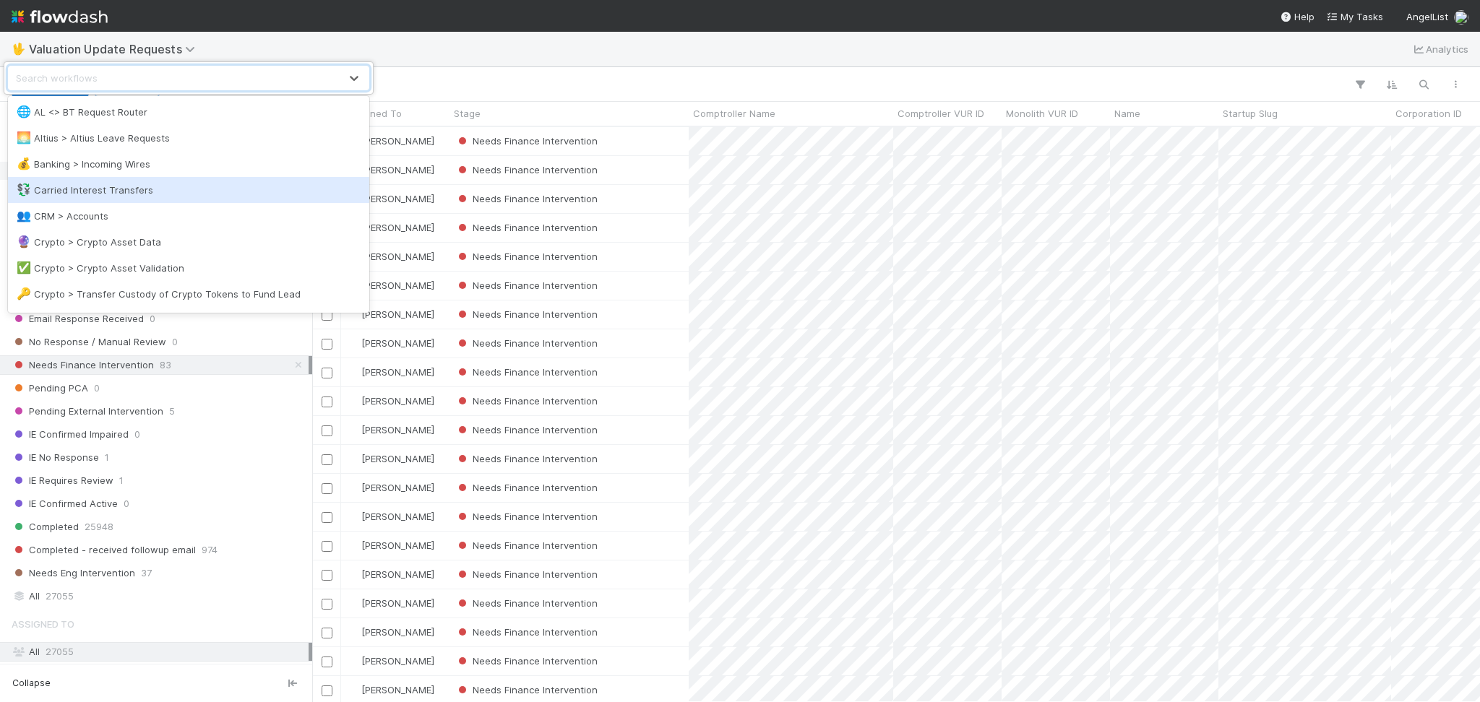
click at [225, 189] on div "💱 Carried Interest Transfers" at bounding box center [189, 190] width 344 height 14
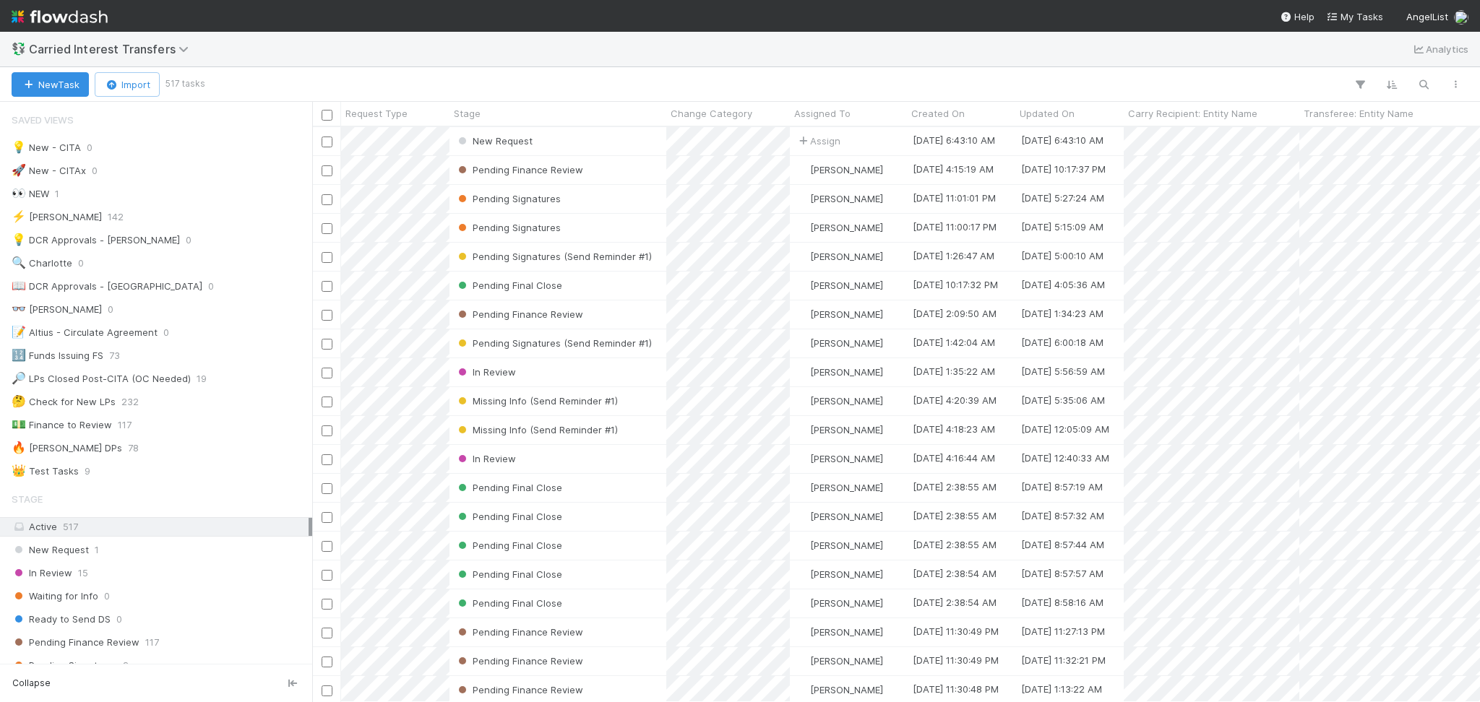
click at [124, 40] on span "Carried Interest Transfers" at bounding box center [118, 48] width 178 height 17
click at [124, 48] on span "Carried Interest Transfers" at bounding box center [112, 49] width 167 height 14
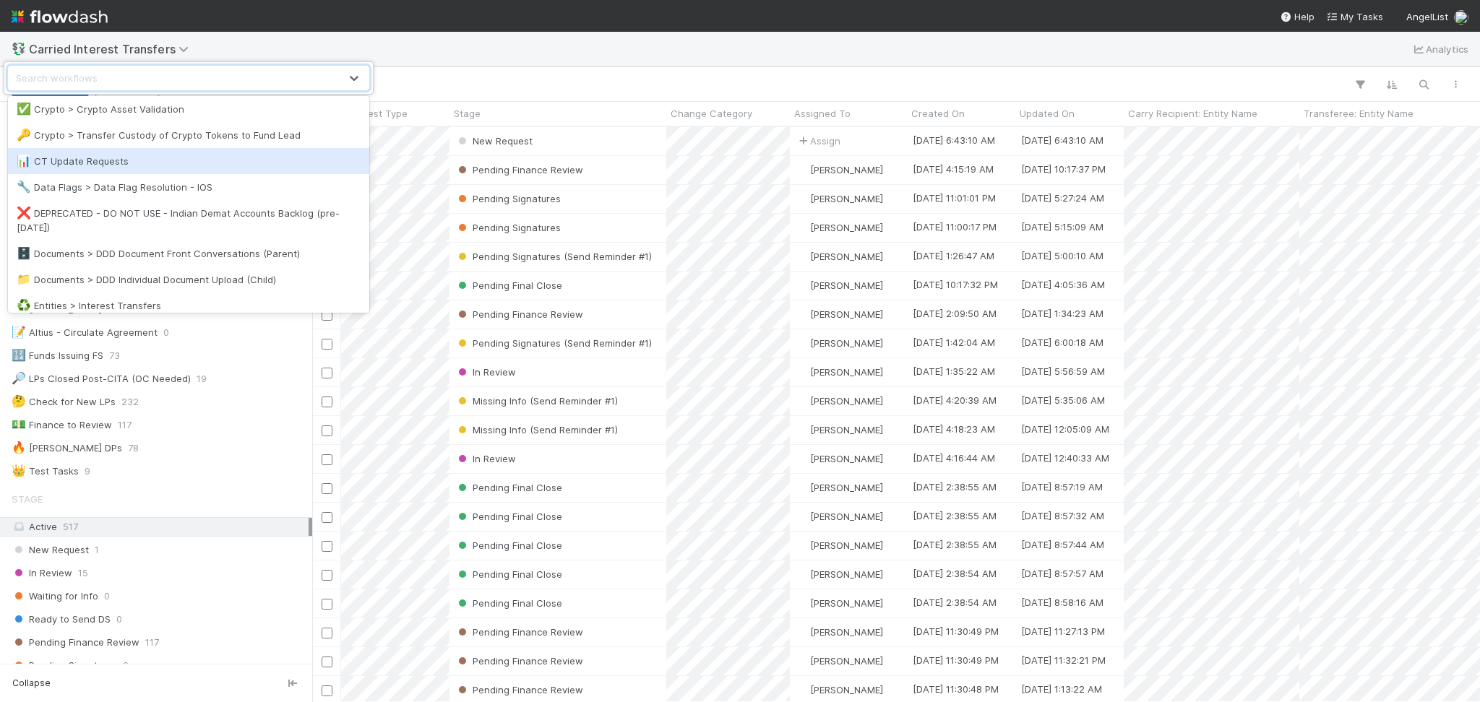
scroll to position [192, 0]
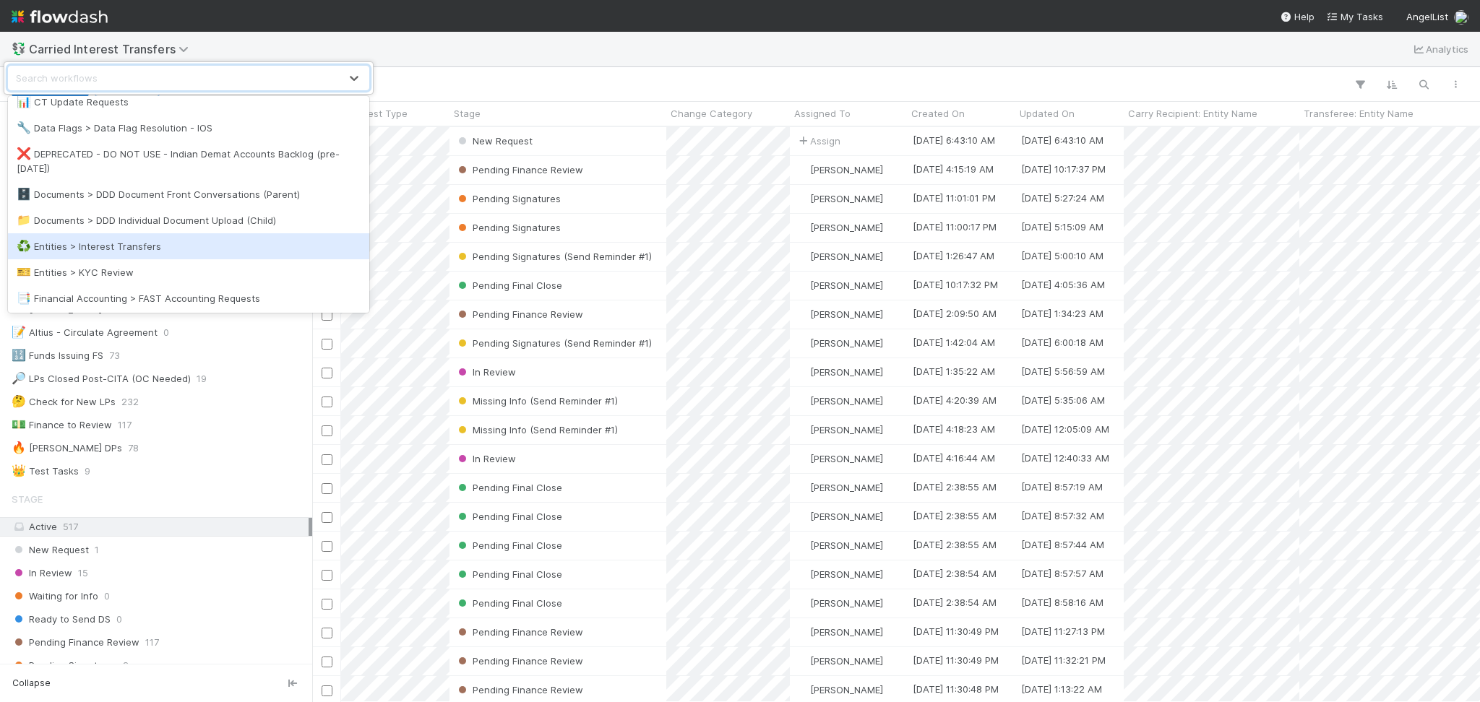
click at [151, 253] on div "♻️ Entities > Interest Transfers" at bounding box center [189, 246] width 344 height 14
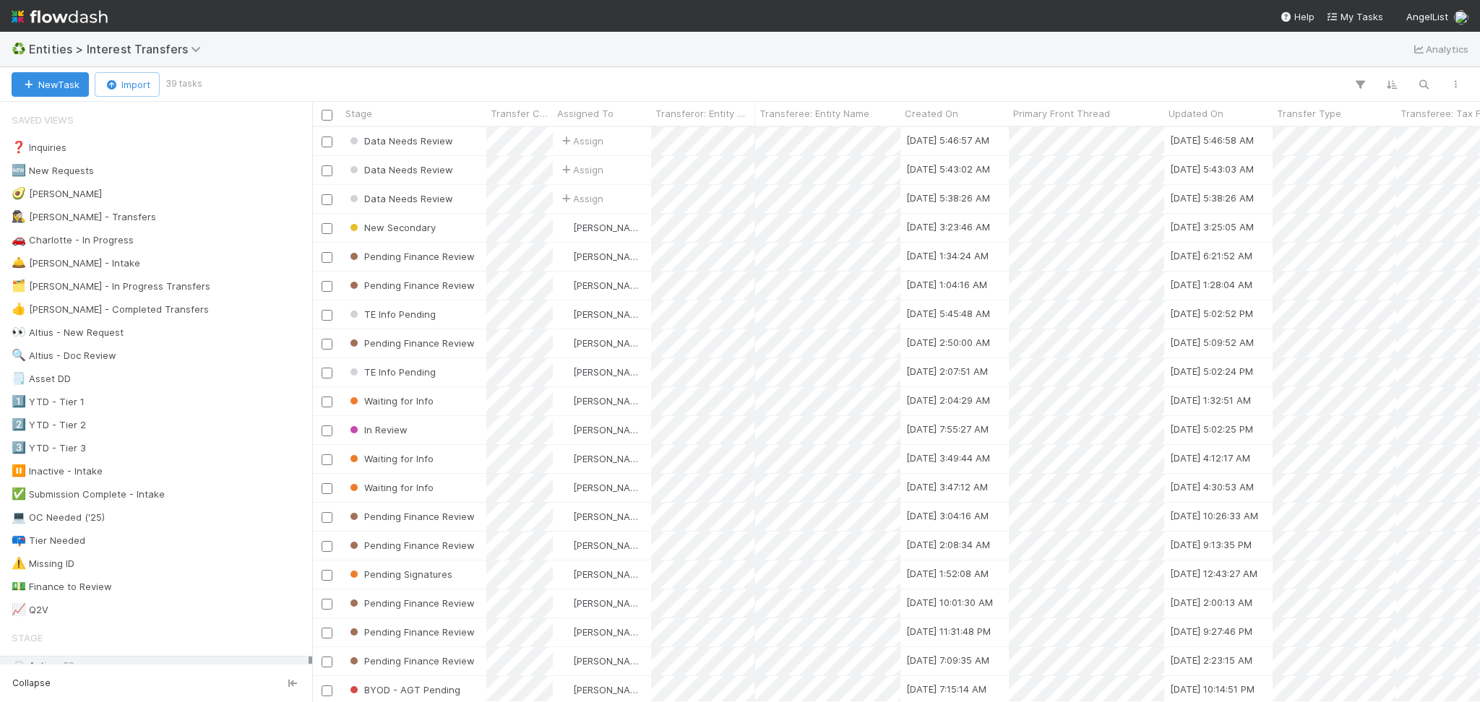
scroll to position [560, 1153]
click at [199, 376] on div "🗒️ Asset DD 1" at bounding box center [160, 379] width 297 height 18
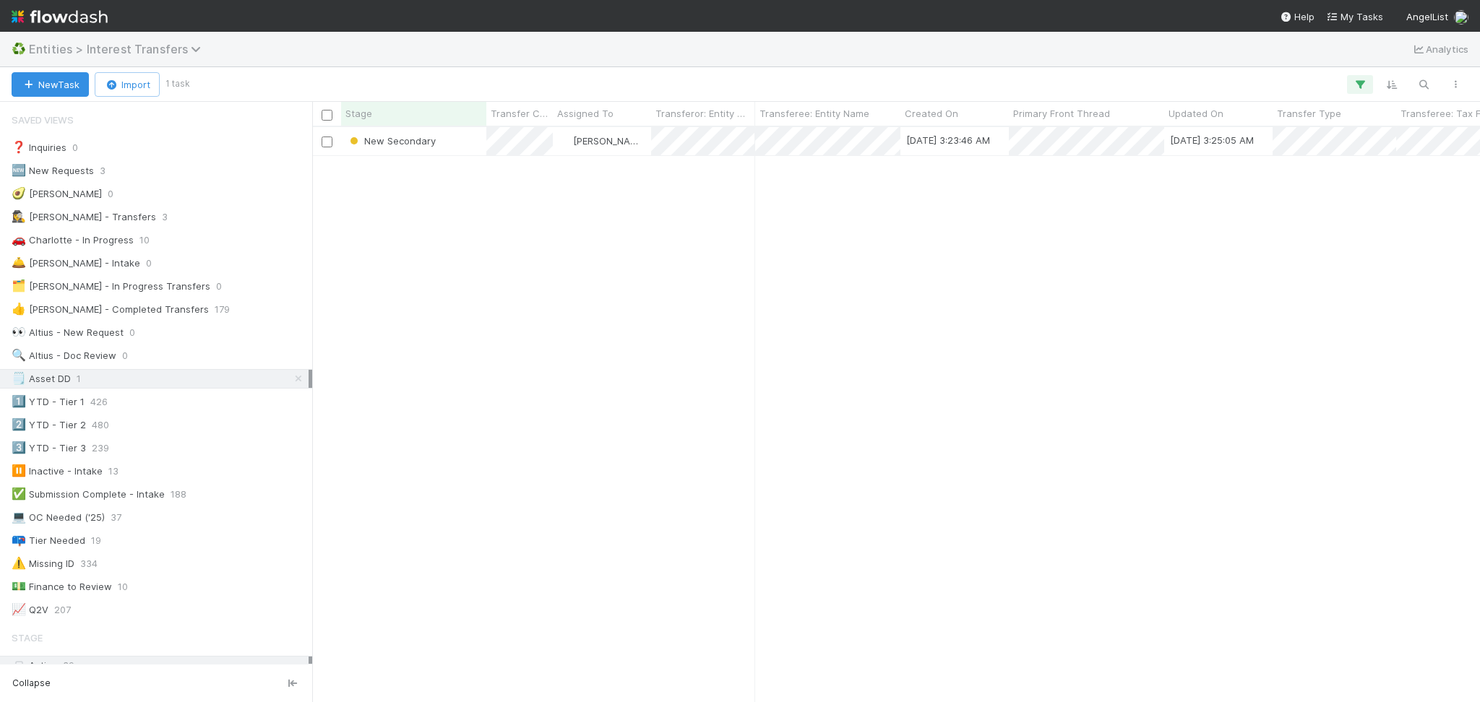
click at [167, 51] on span "Entities > Interest Transfers" at bounding box center [118, 49] width 179 height 14
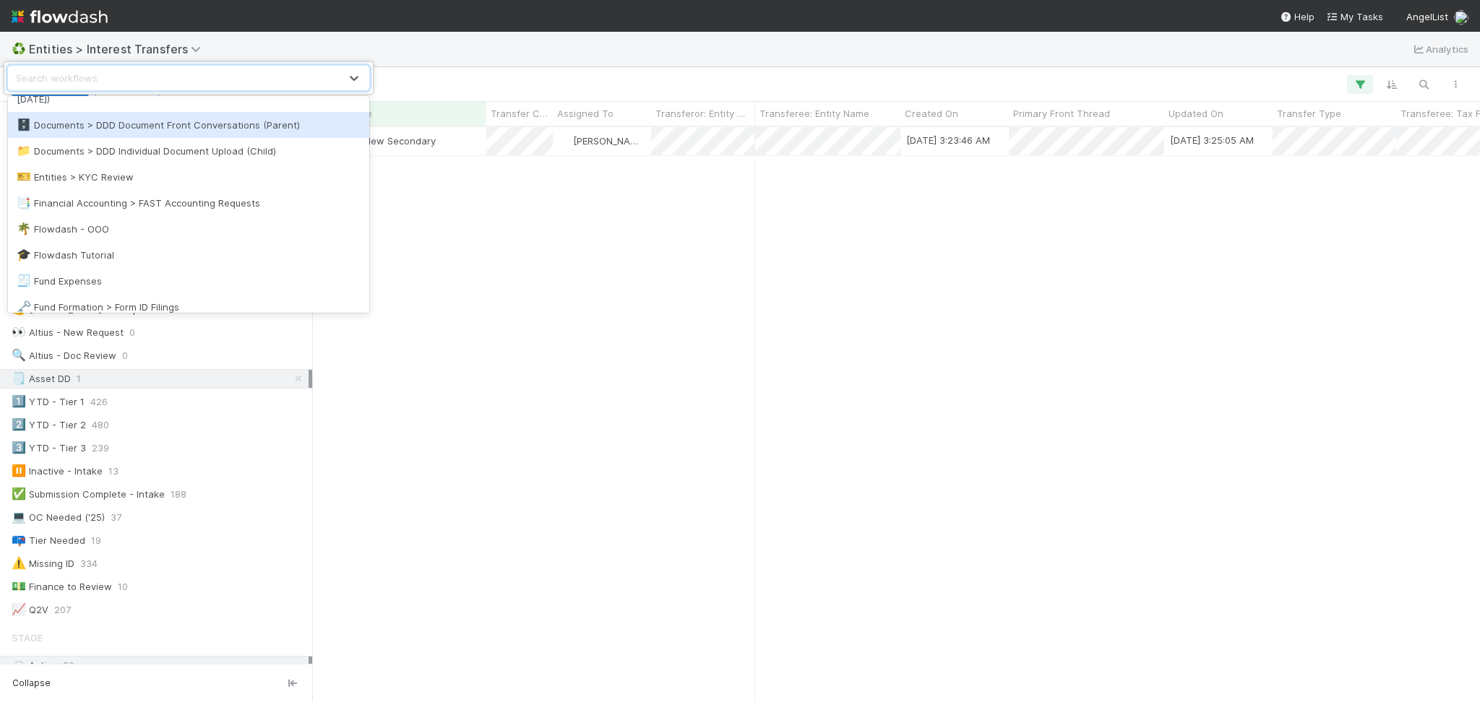
scroll to position [289, 0]
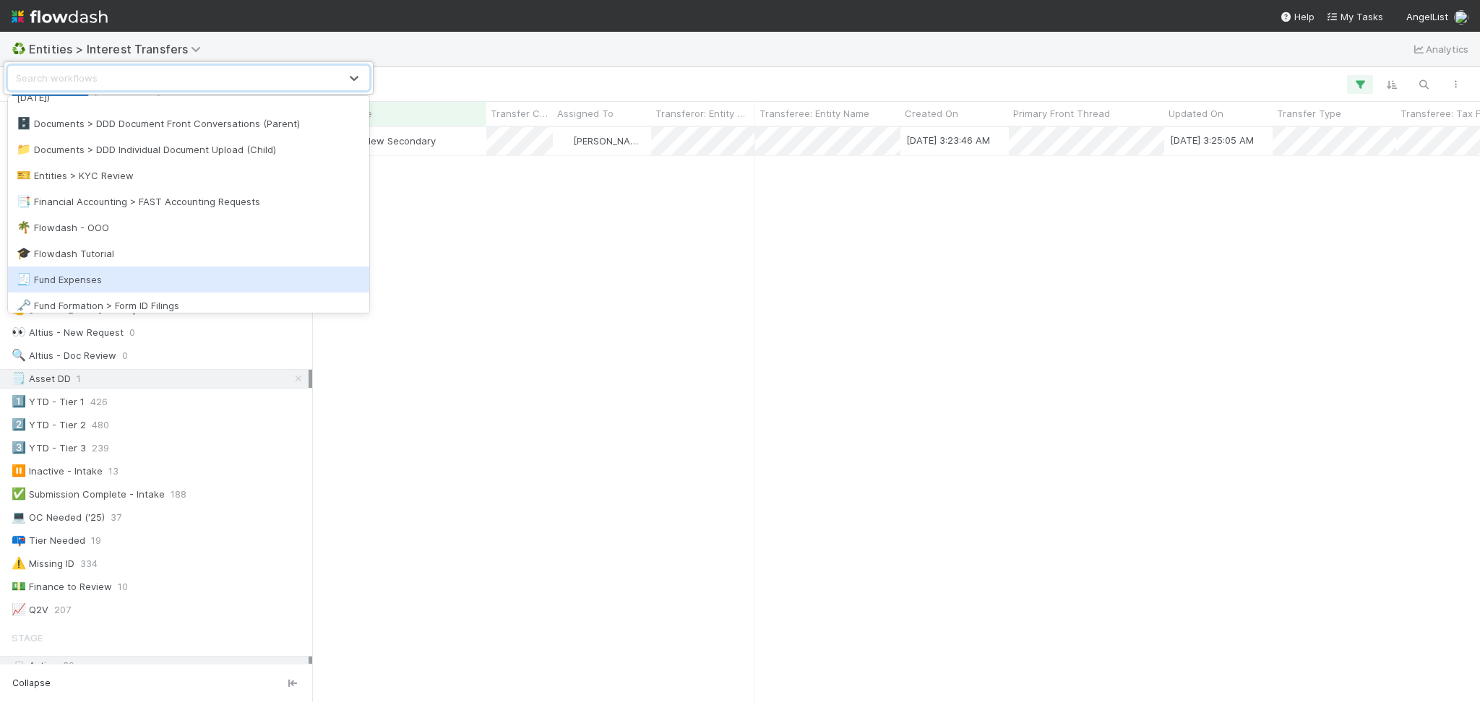
click at [127, 291] on div "🧾 Fund Expenses" at bounding box center [188, 280] width 361 height 26
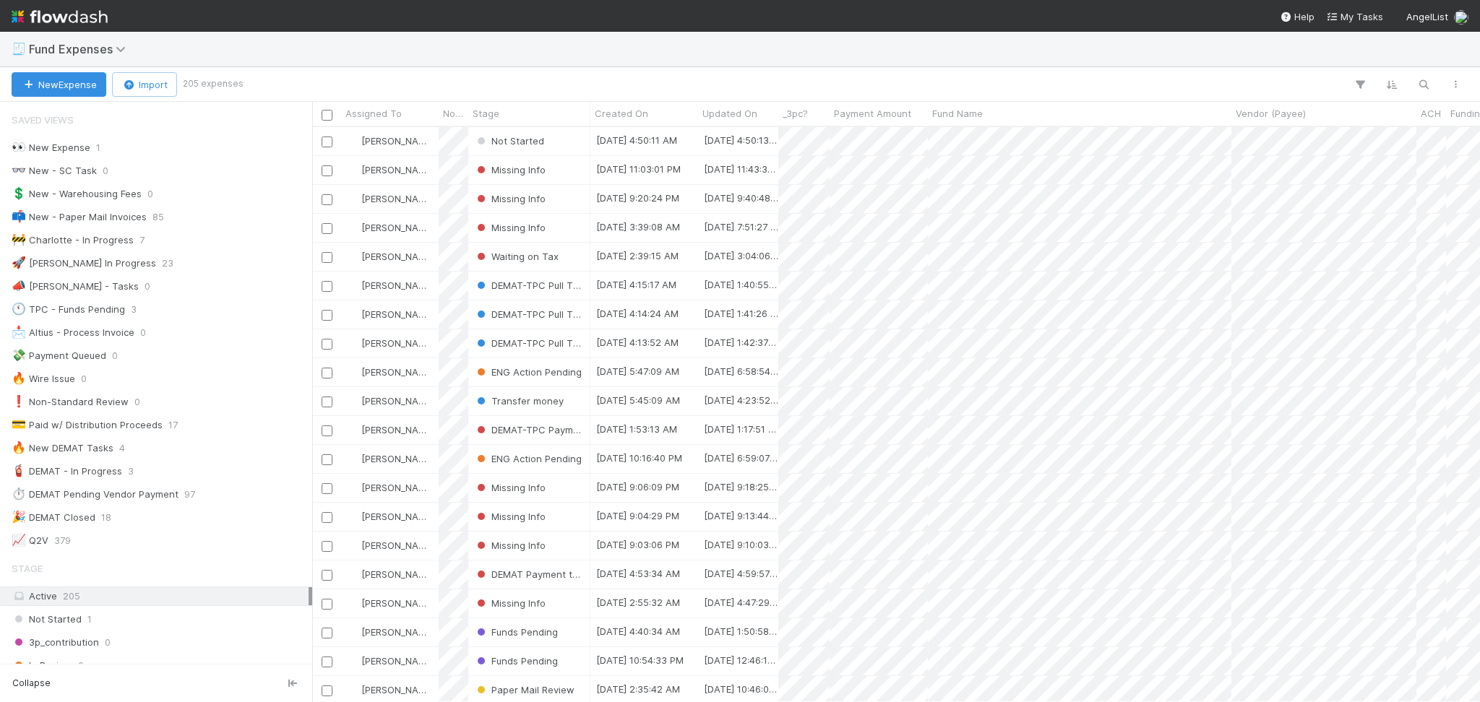
scroll to position [560, 1153]
click at [106, 45] on span "Fund Expenses" at bounding box center [81, 49] width 104 height 14
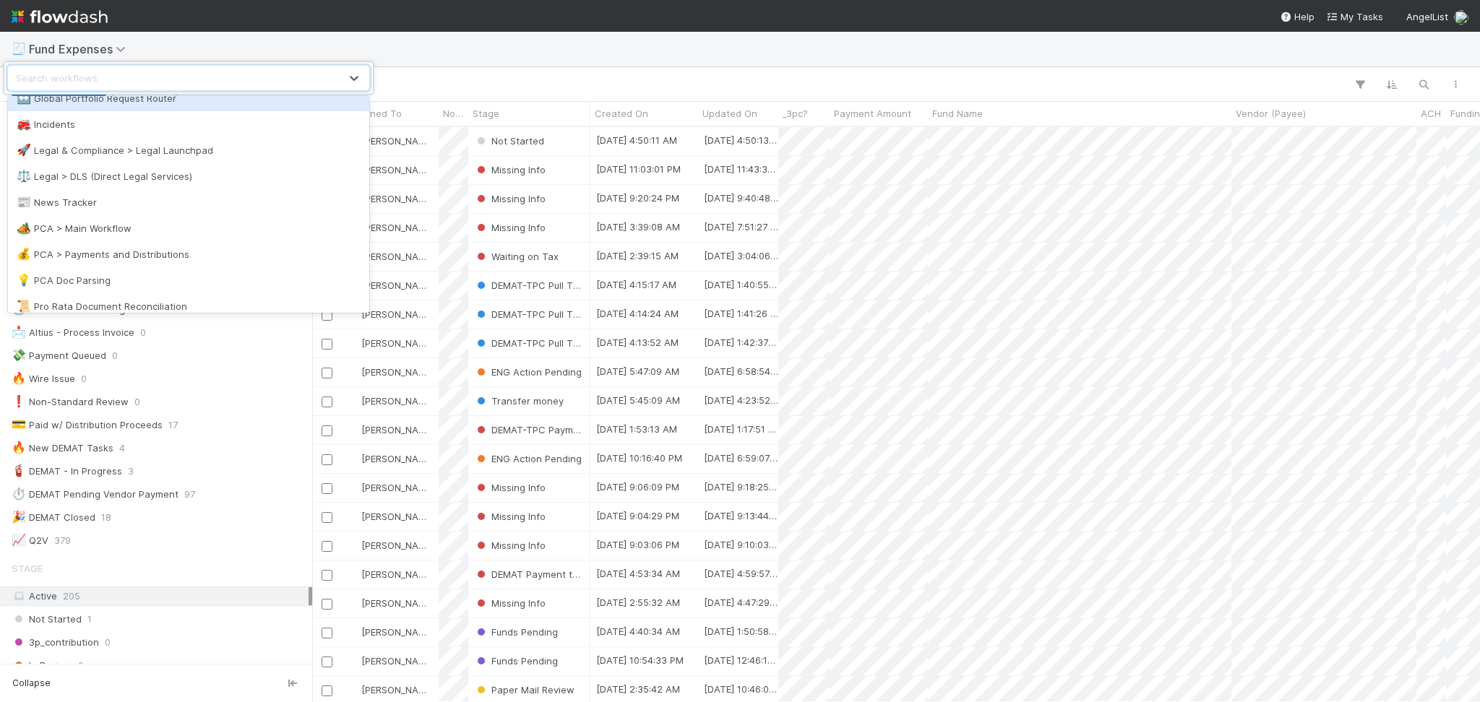
scroll to position [578, 0]
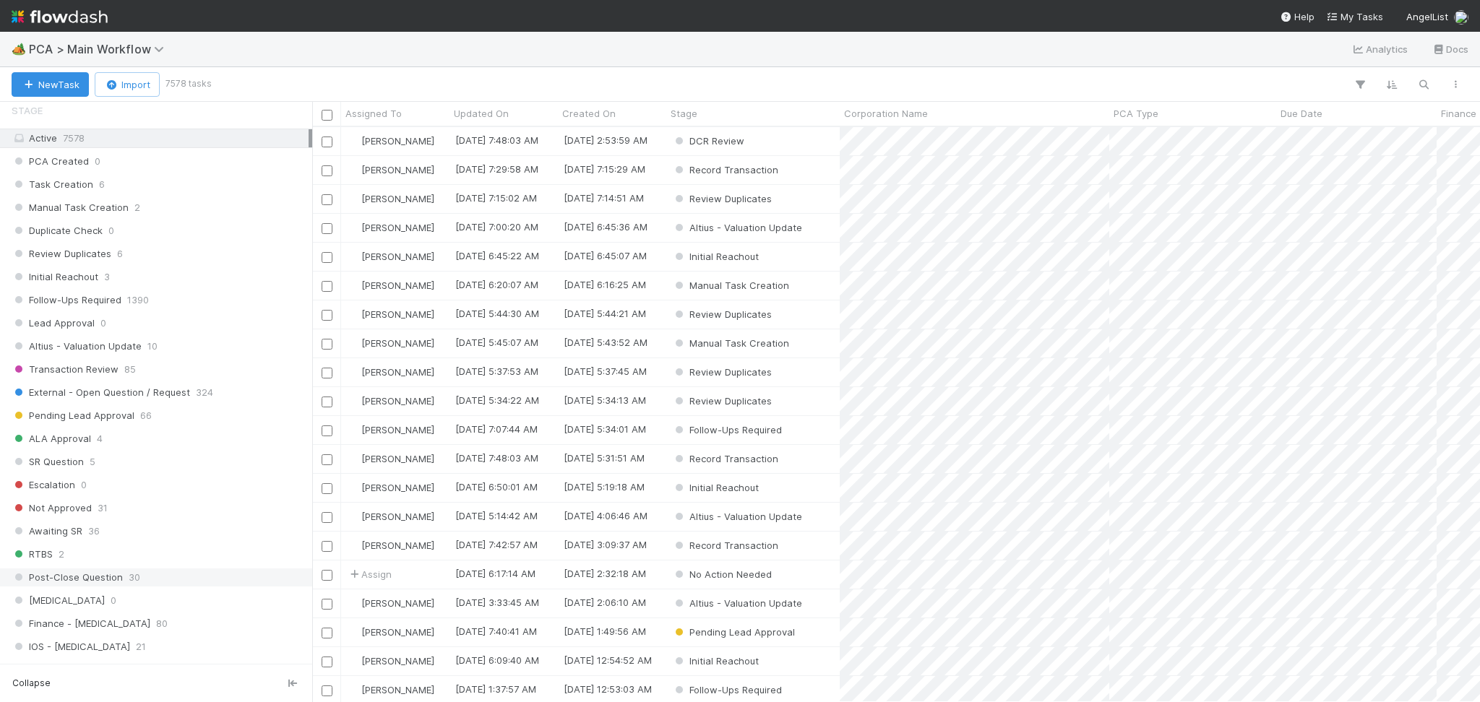
scroll to position [674, 0]
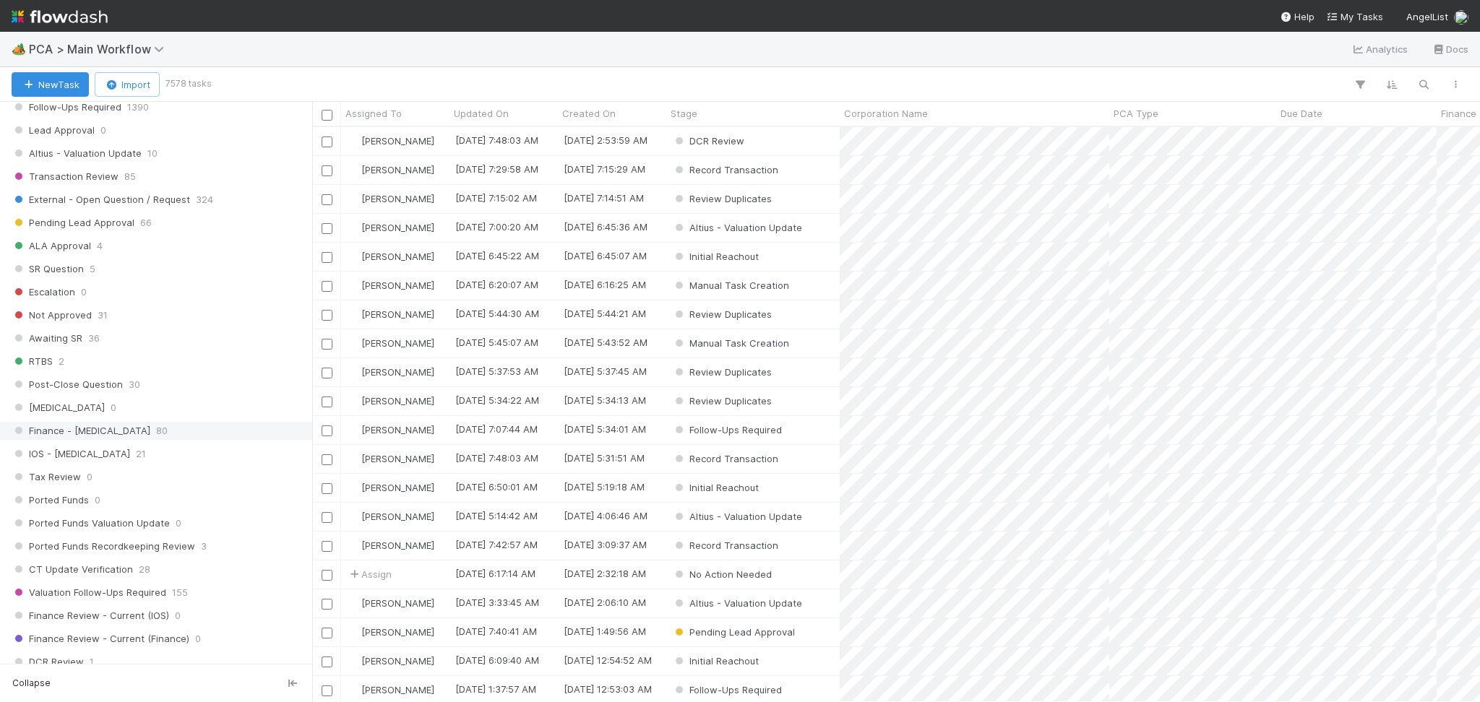
drag, startPoint x: 139, startPoint y: 385, endPoint x: 149, endPoint y: 439, distance: 55.1
click at [139, 384] on div "Post-Close Question 30" at bounding box center [160, 385] width 297 height 18
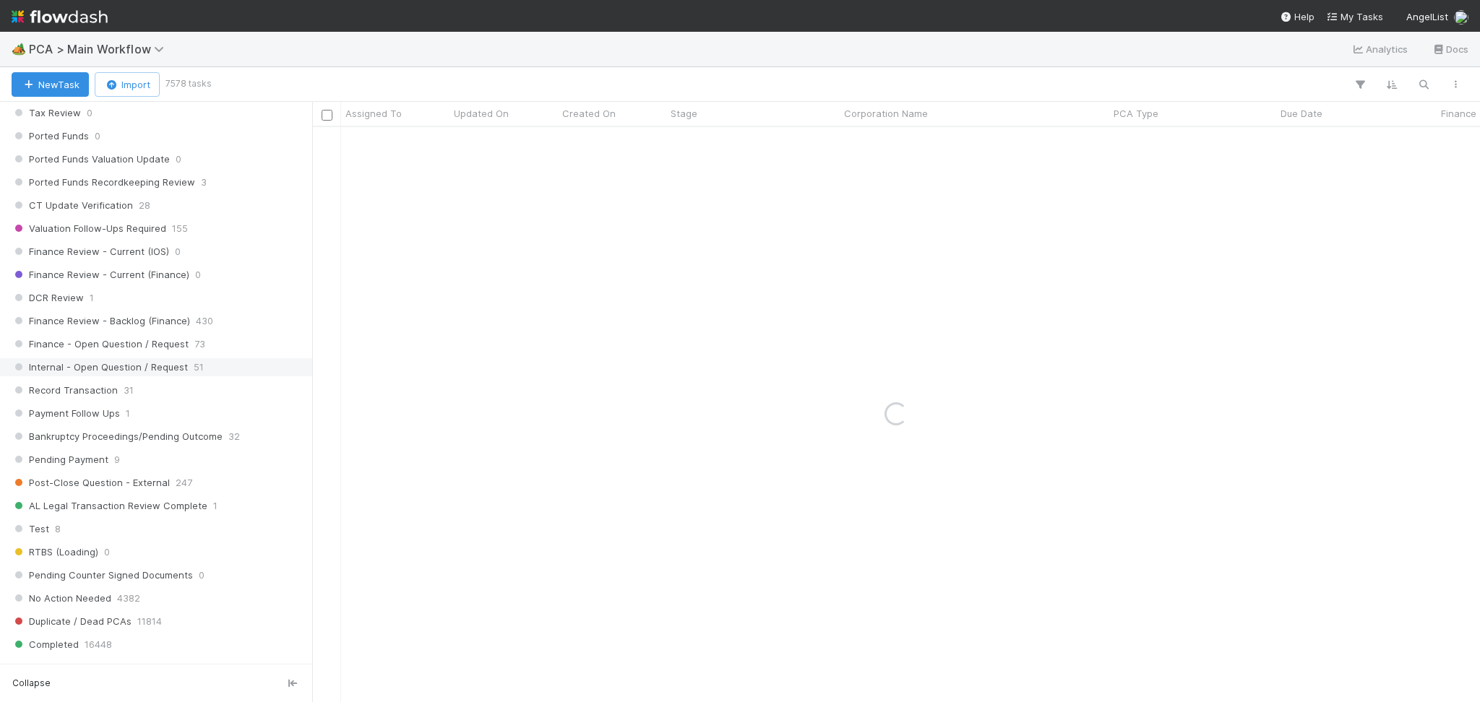
scroll to position [1156, 0]
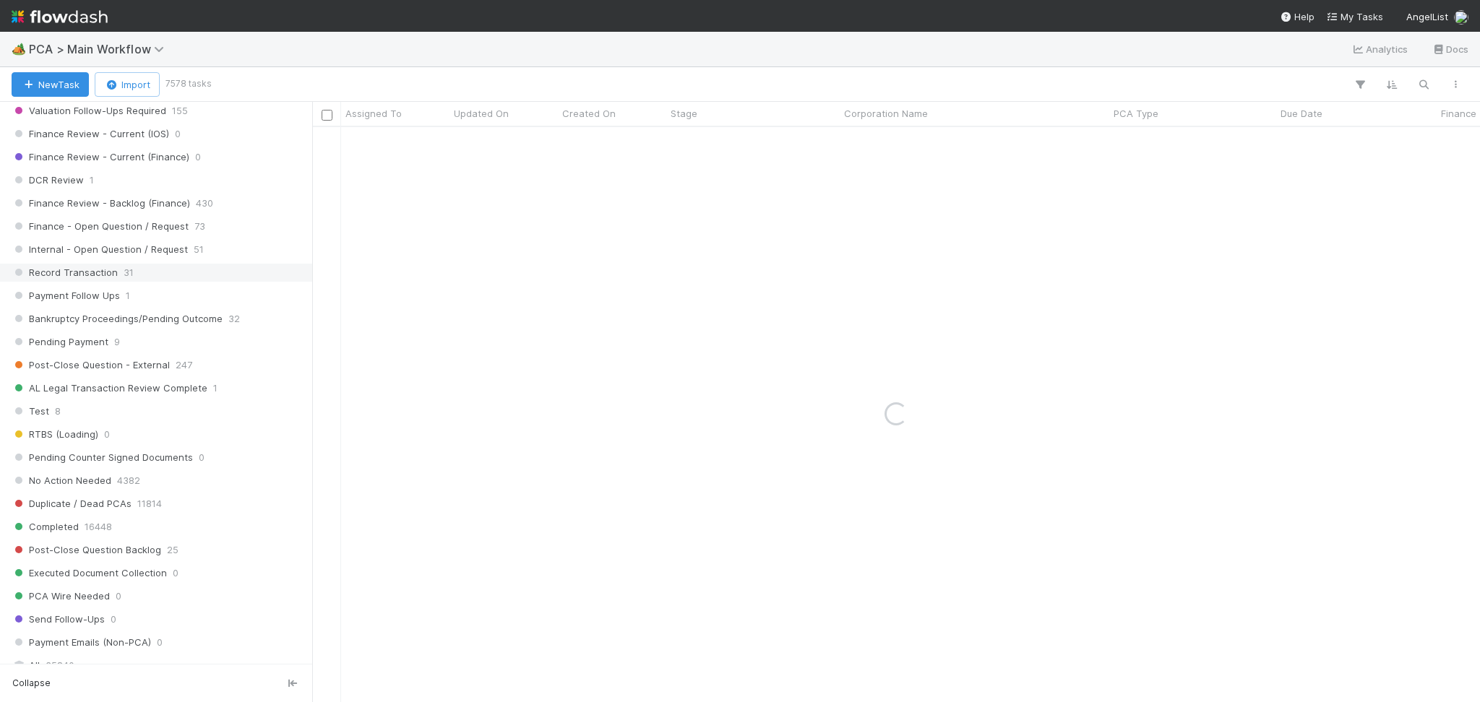
click at [134, 272] on div "Record Transaction 31" at bounding box center [160, 273] width 297 height 18
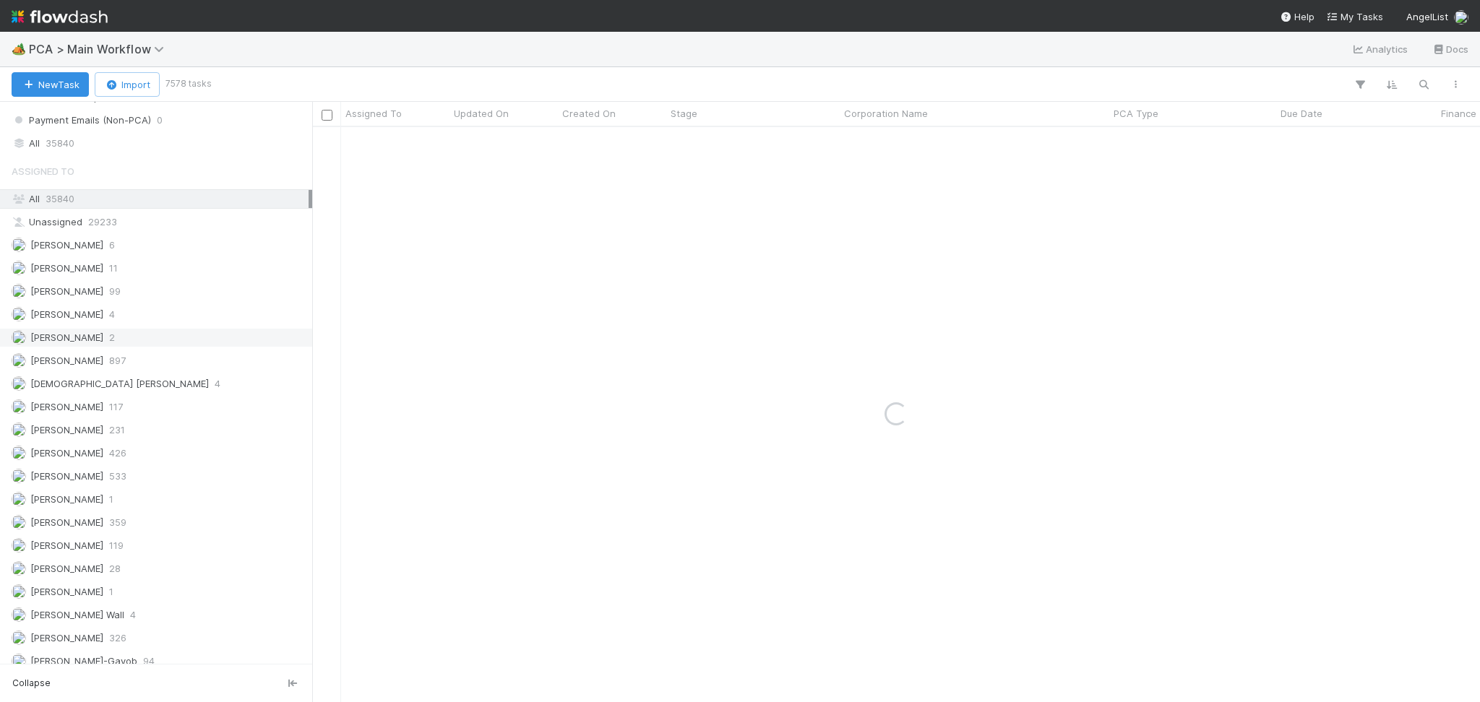
scroll to position [1830, 0]
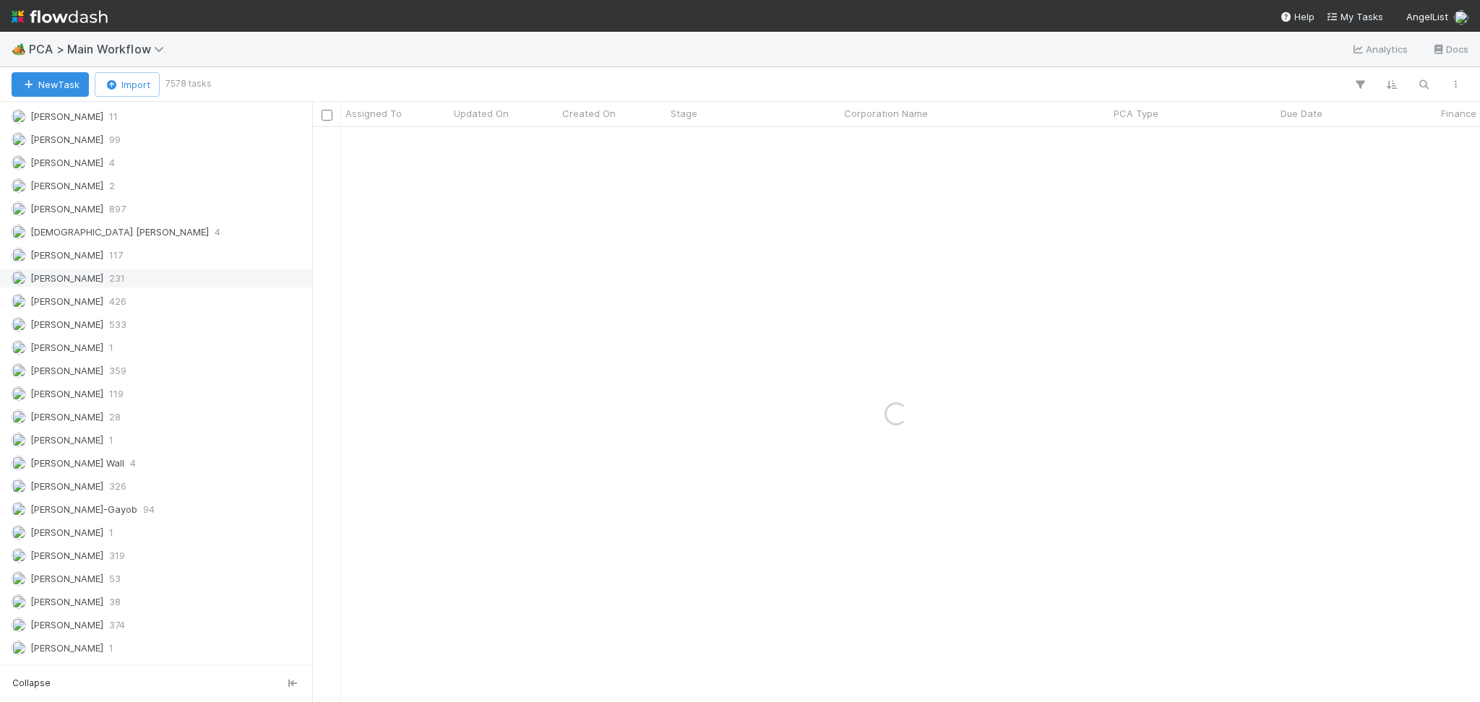
click at [139, 284] on div "Febbie Cervantes 231" at bounding box center [160, 279] width 297 height 18
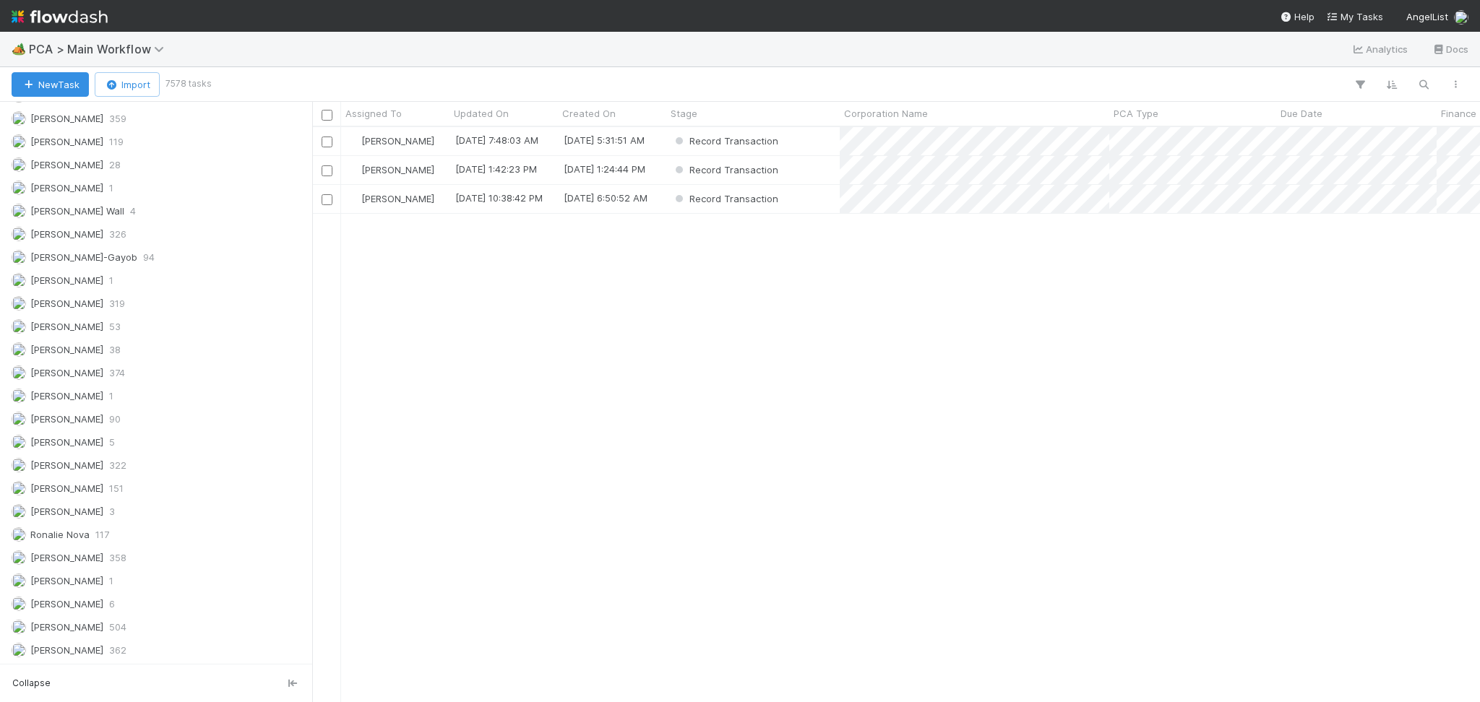
scroll to position [2093, 0]
click at [158, 564] on div "Roselyn de Villa 358" at bounding box center [160, 558] width 297 height 18
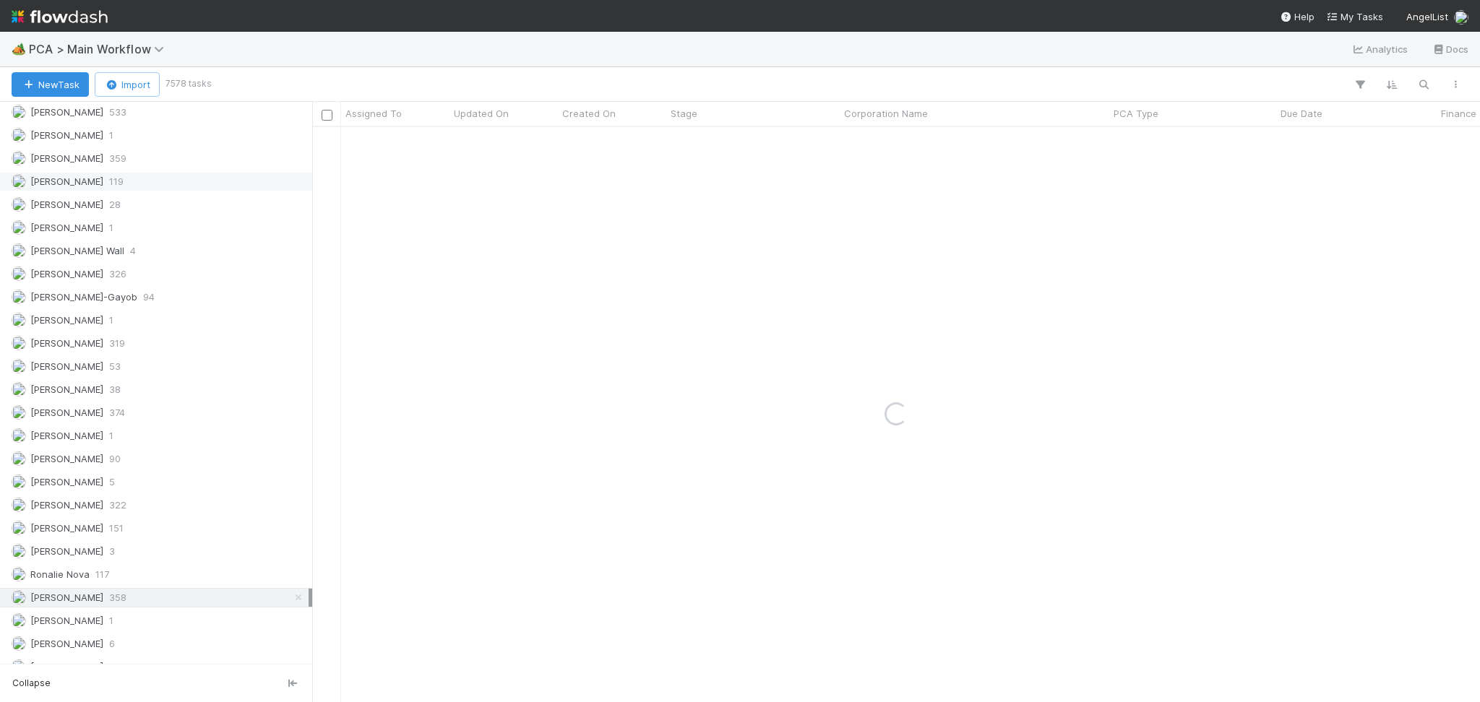
scroll to position [1996, 0]
click at [158, 121] on div "Febbie Cervantes 231" at bounding box center [160, 113] width 297 height 18
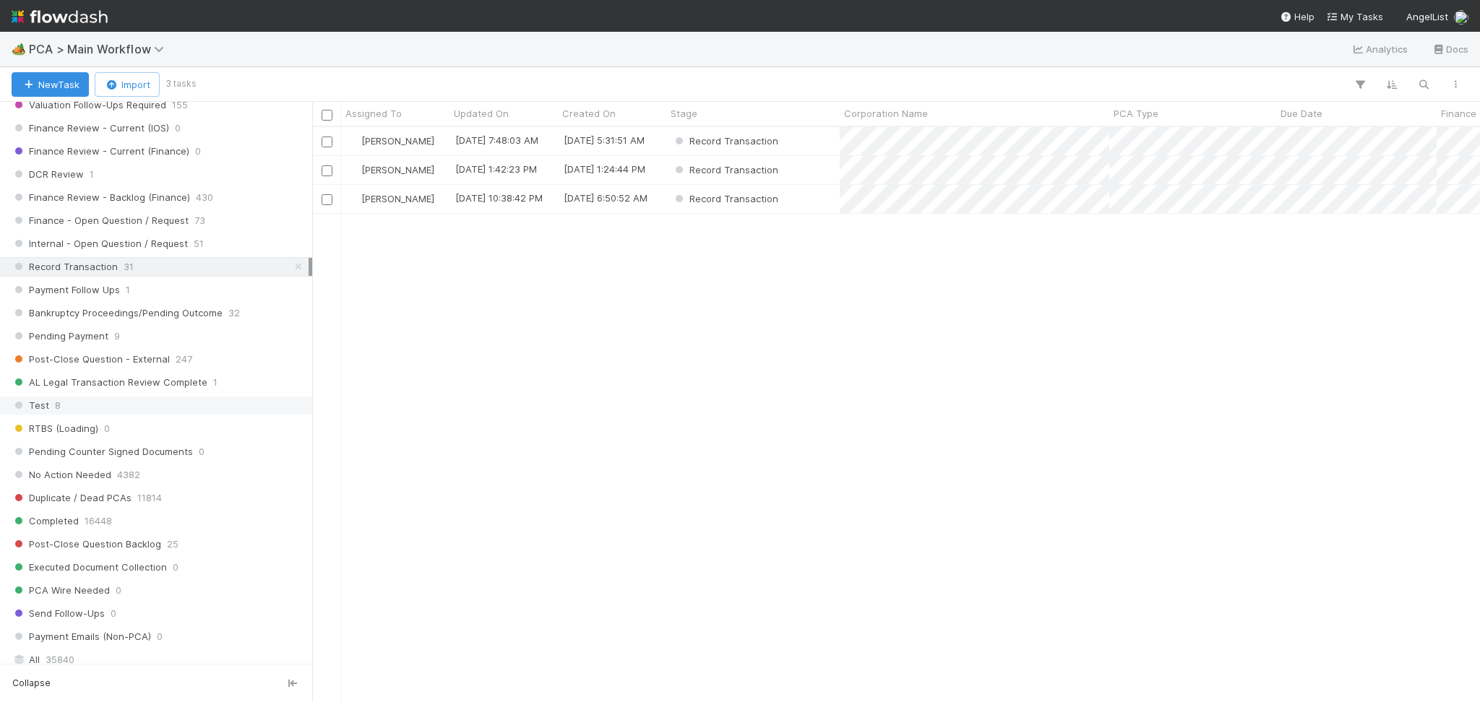
scroll to position [1129, 0]
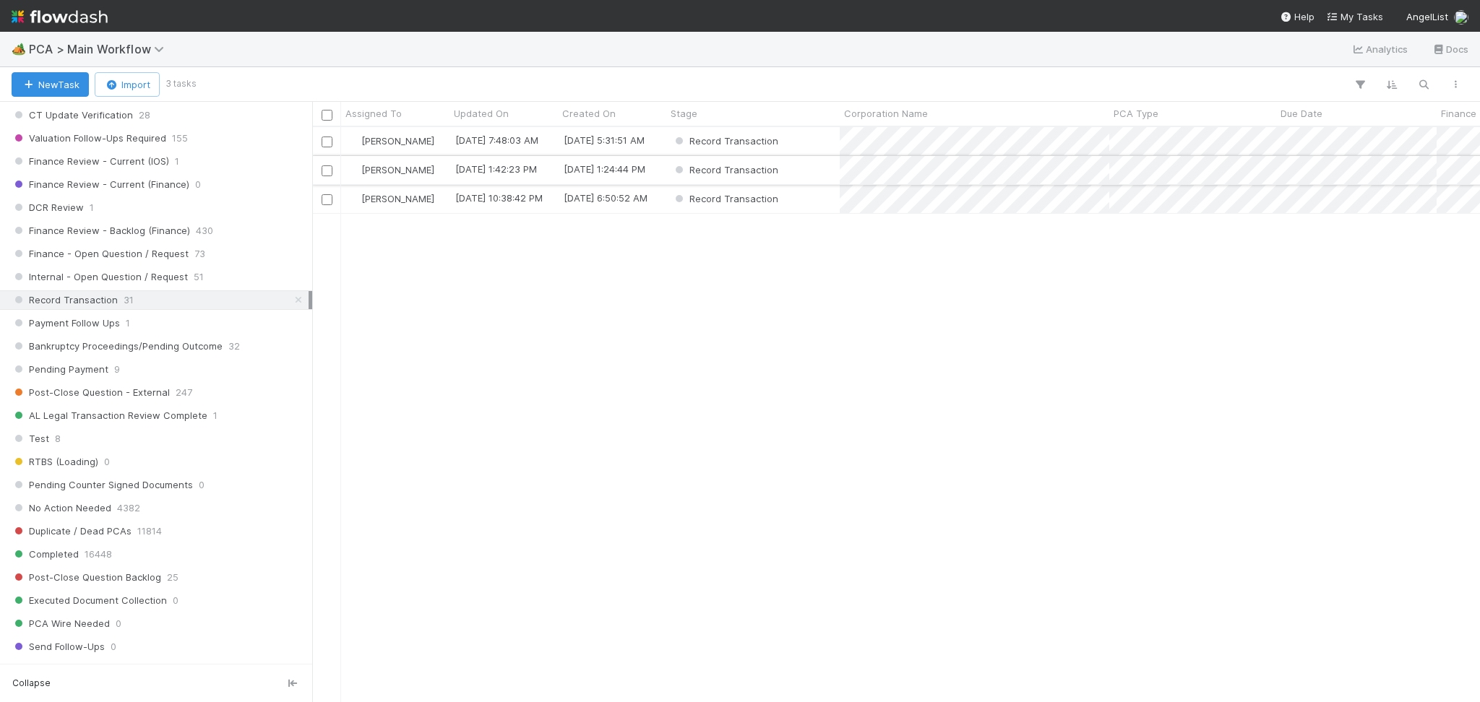
click at [798, 173] on div "Record Transaction" at bounding box center [752, 170] width 173 height 28
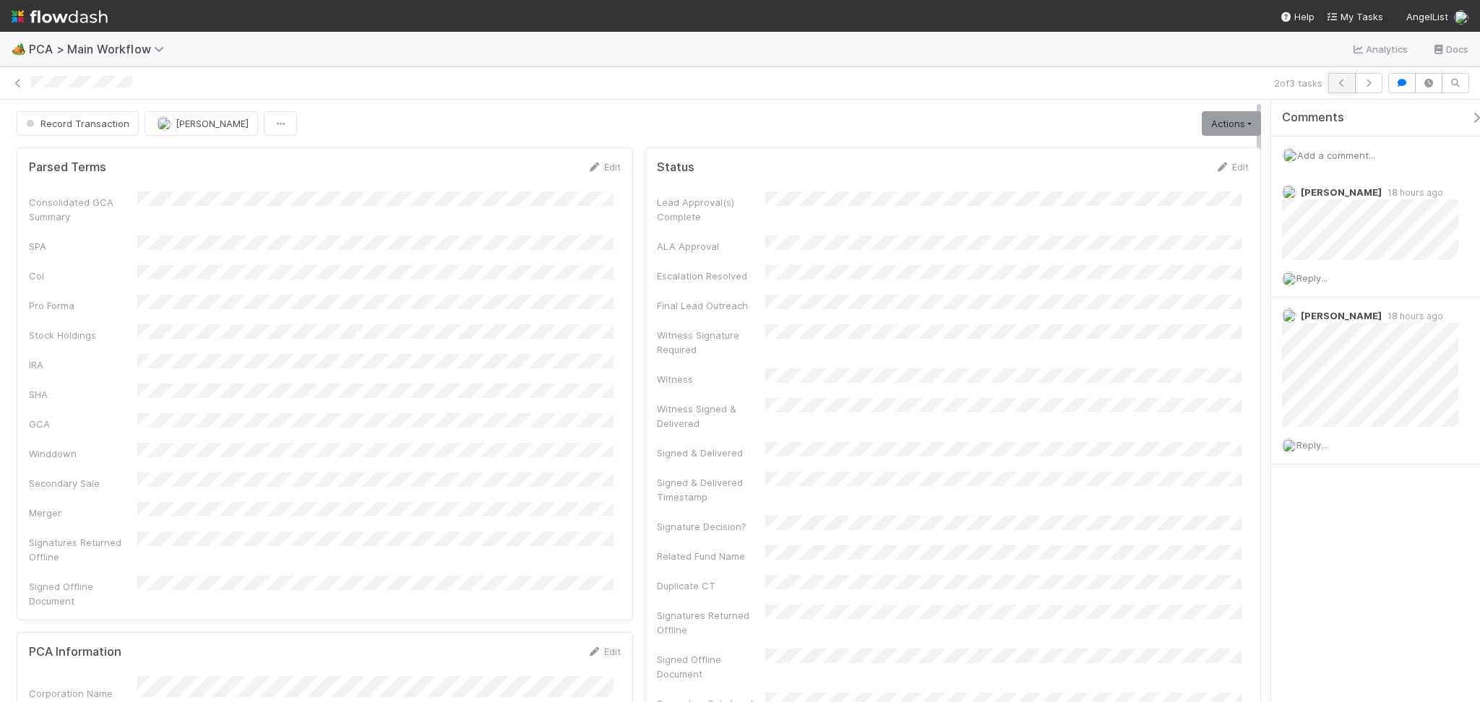
click at [1343, 85] on icon "button" at bounding box center [1342, 83] width 14 height 9
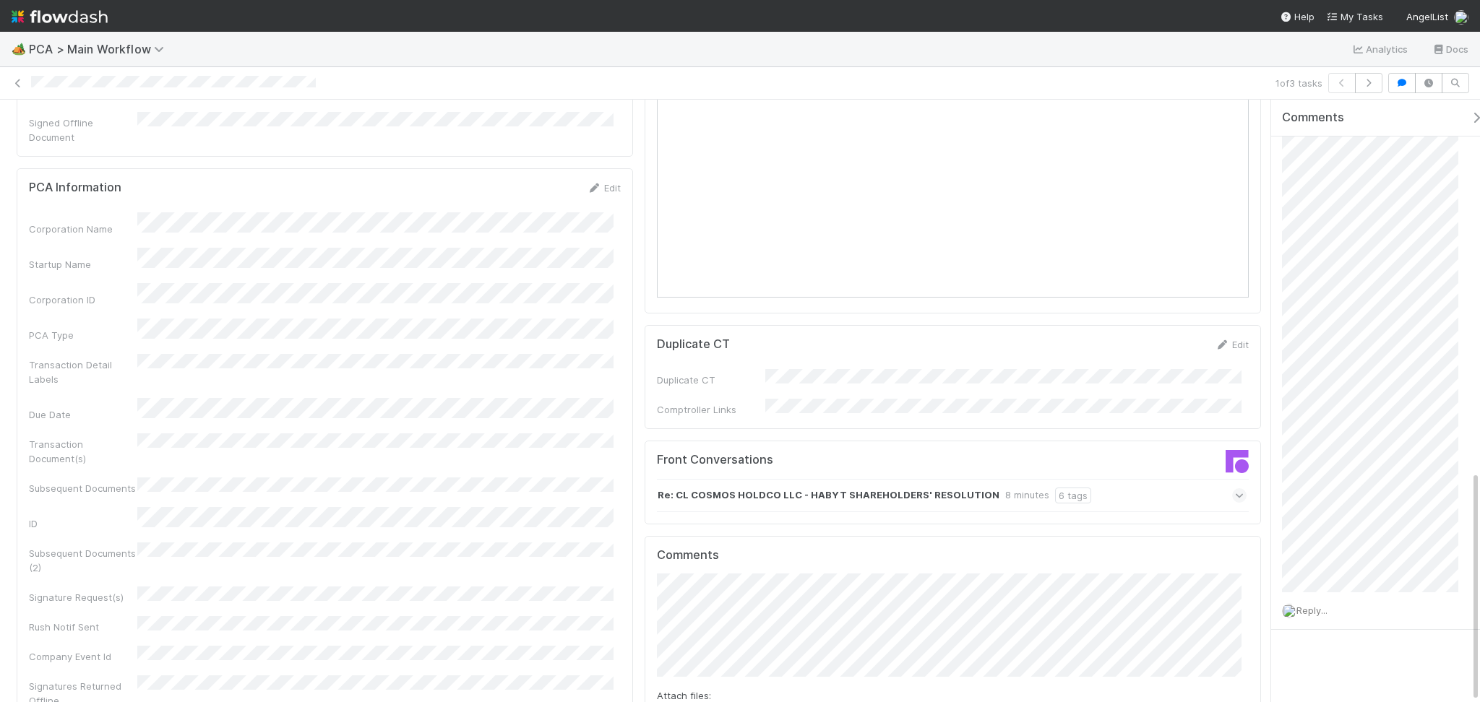
scroll to position [1252, 0]
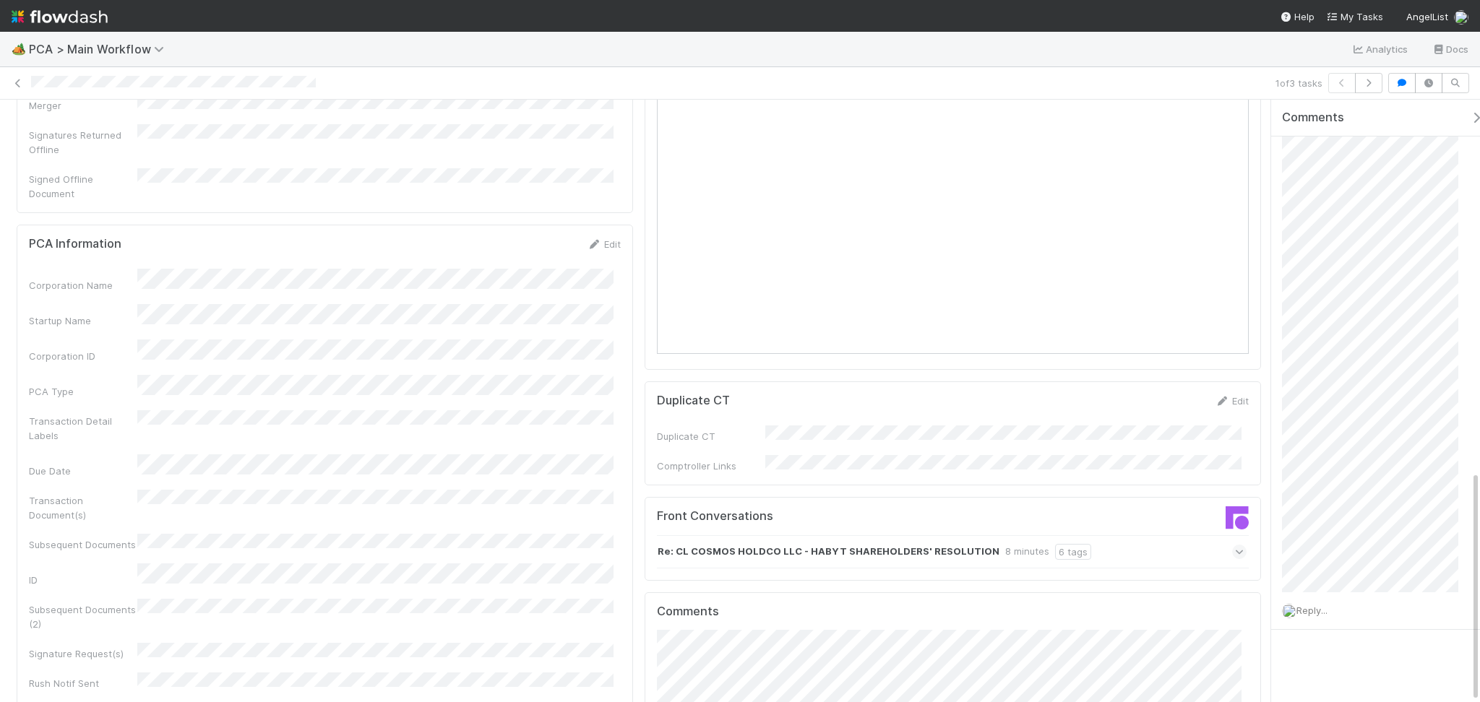
click at [702, 17] on nav "Help My Tasks AngelList" at bounding box center [740, 16] width 1480 height 32
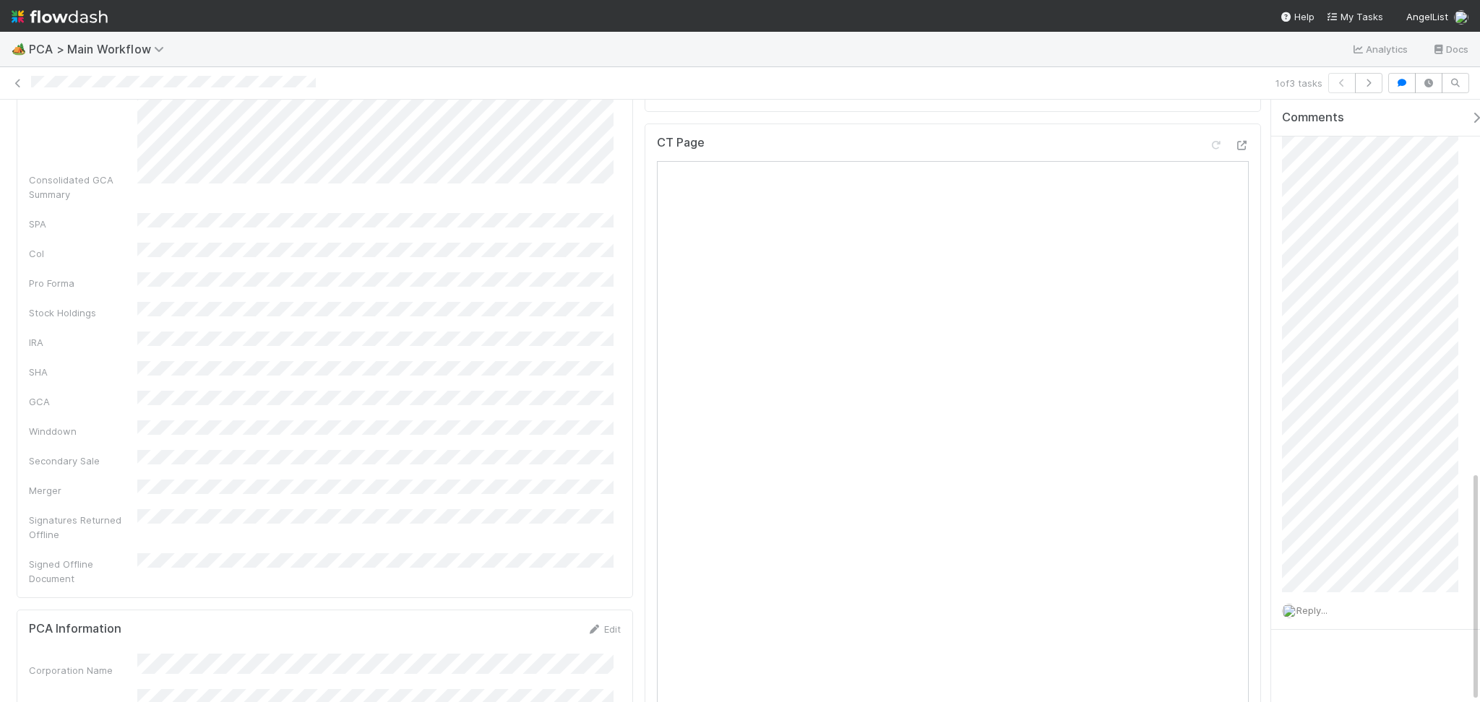
scroll to position [578, 0]
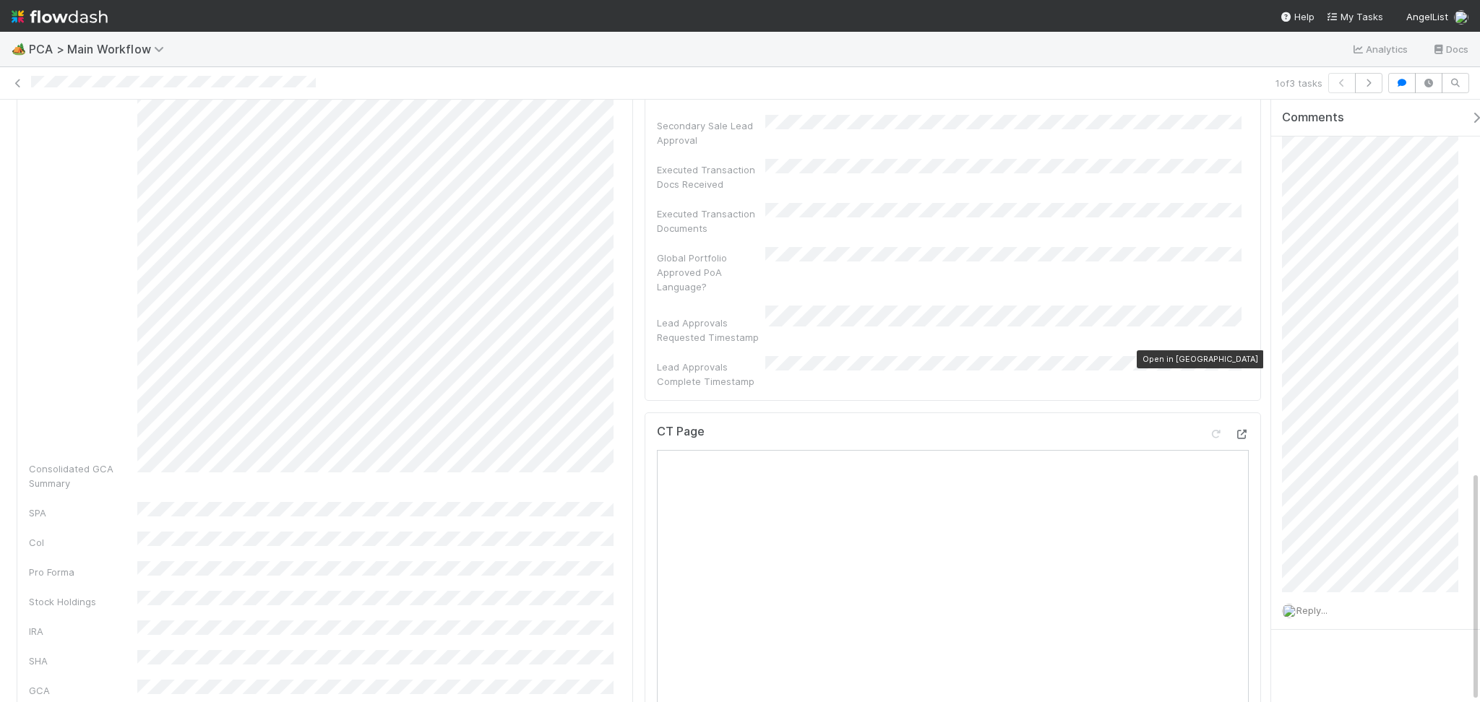
click at [1234, 430] on icon at bounding box center [1241, 434] width 14 height 9
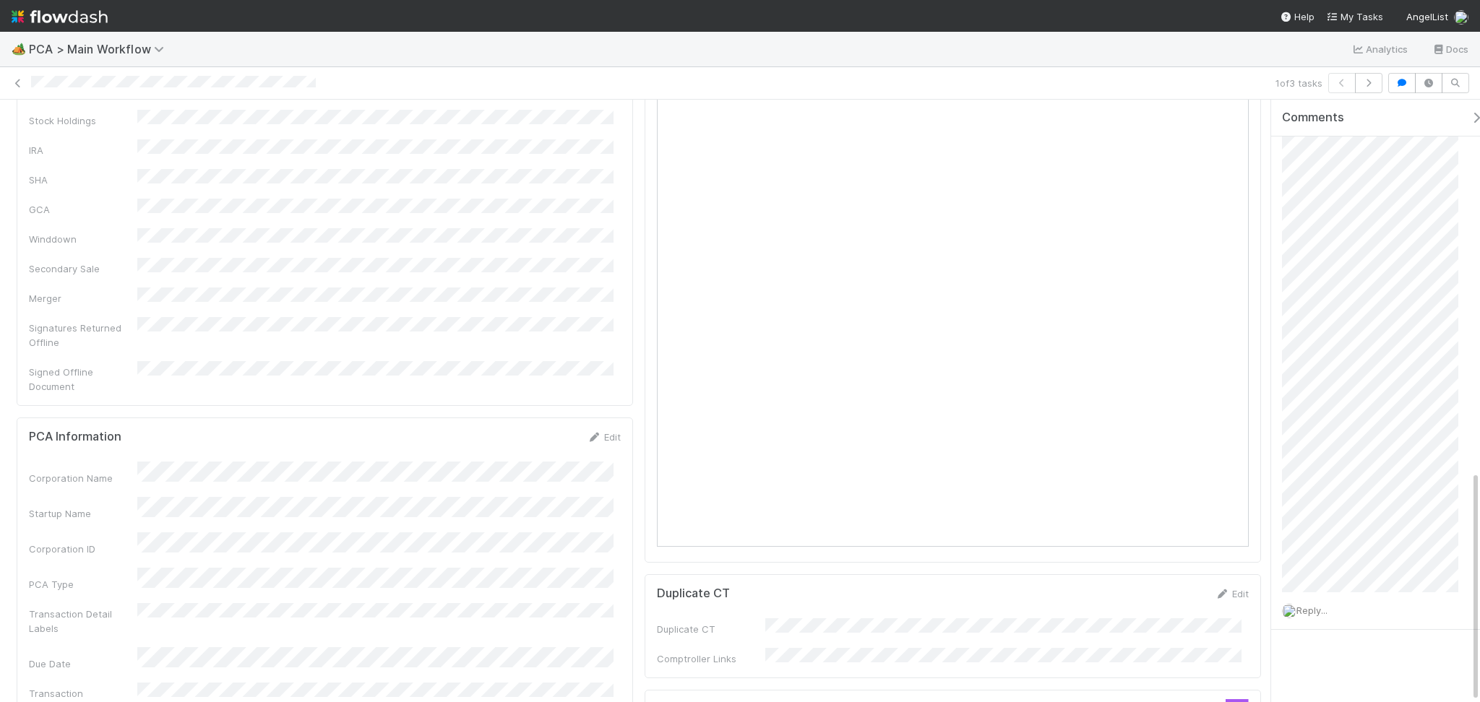
scroll to position [1252, 0]
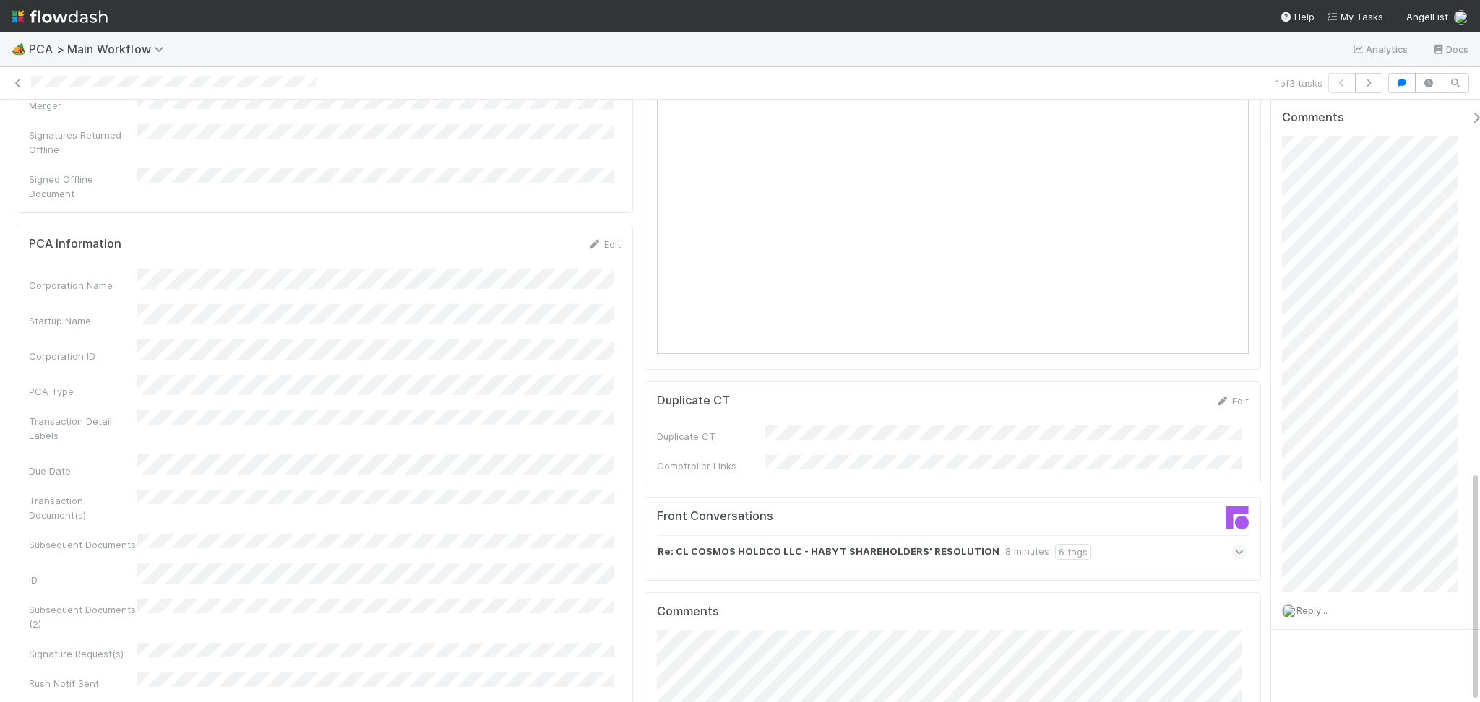
click at [1114, 535] on div "Re: CL COSMOS HOLDCO LLC - HABYT SHAREHOLDERS' RESOLUTION 8 minutes 6 tags" at bounding box center [952, 551] width 590 height 33
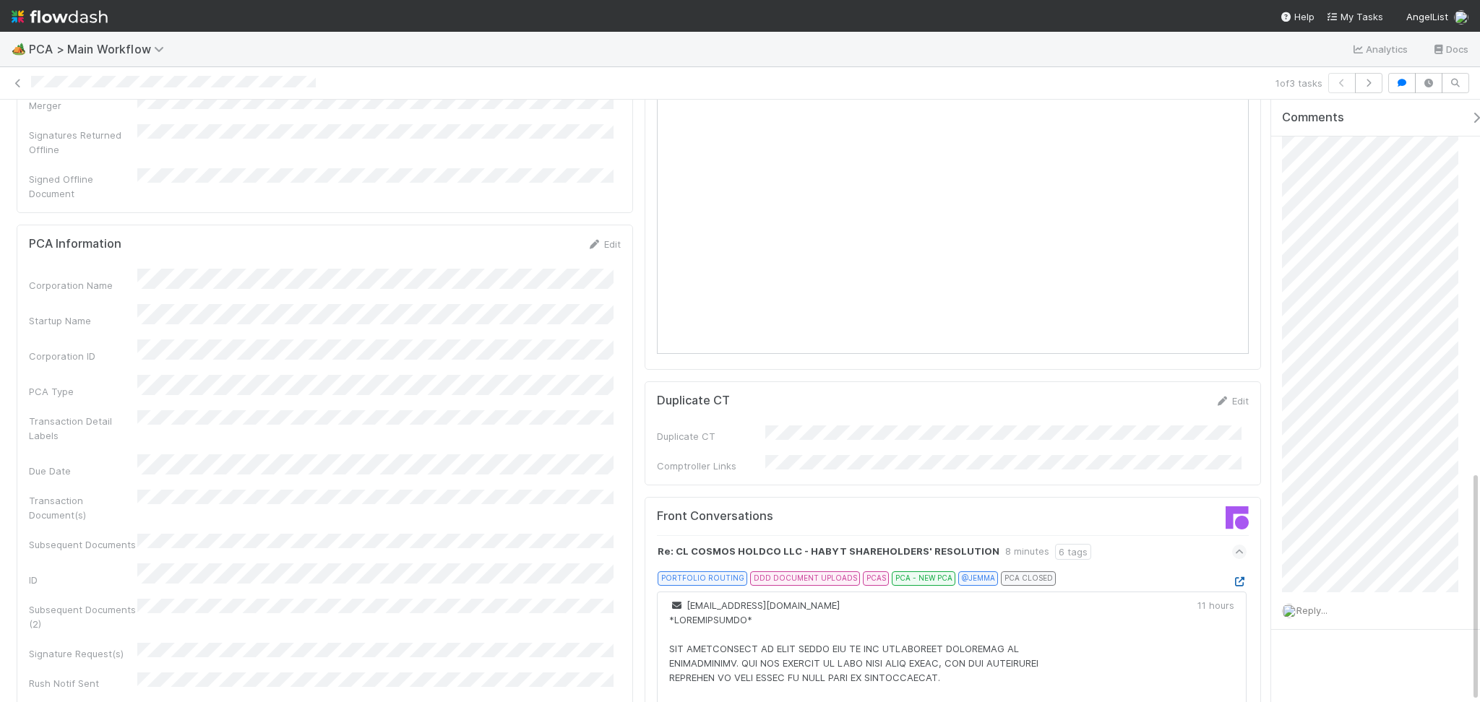
click at [1232, 577] on icon at bounding box center [1239, 581] width 14 height 9
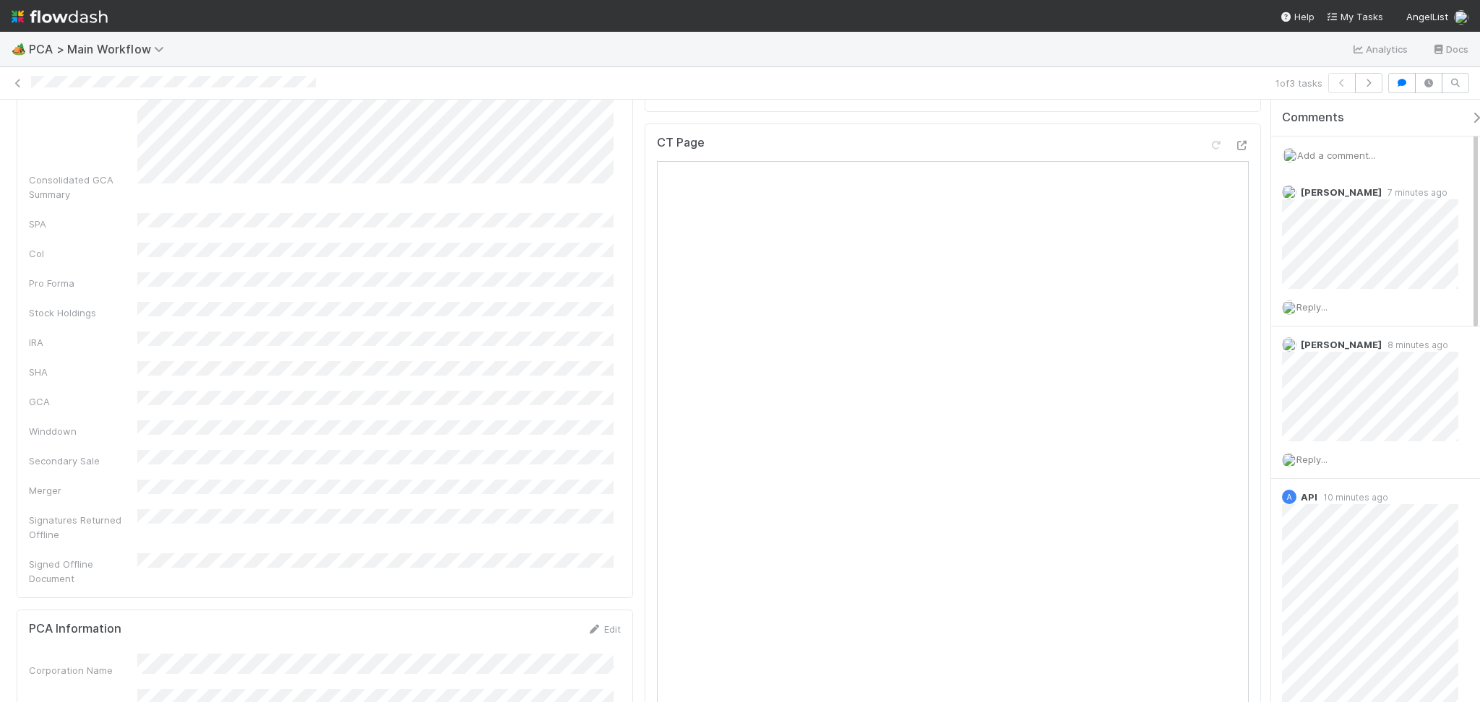
scroll to position [770, 0]
click at [1234, 238] on icon at bounding box center [1241, 242] width 14 height 9
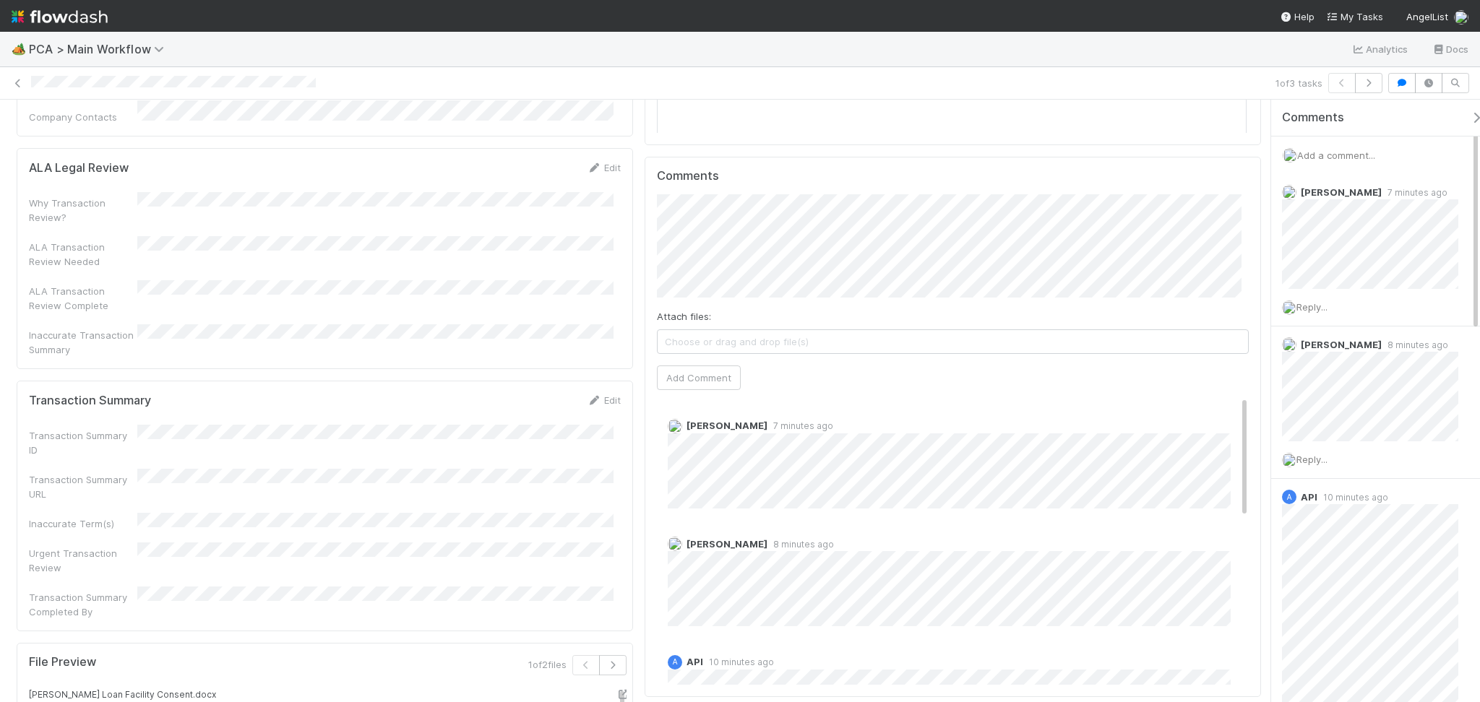
scroll to position [2023, 0]
click at [587, 389] on icon at bounding box center [594, 393] width 14 height 9
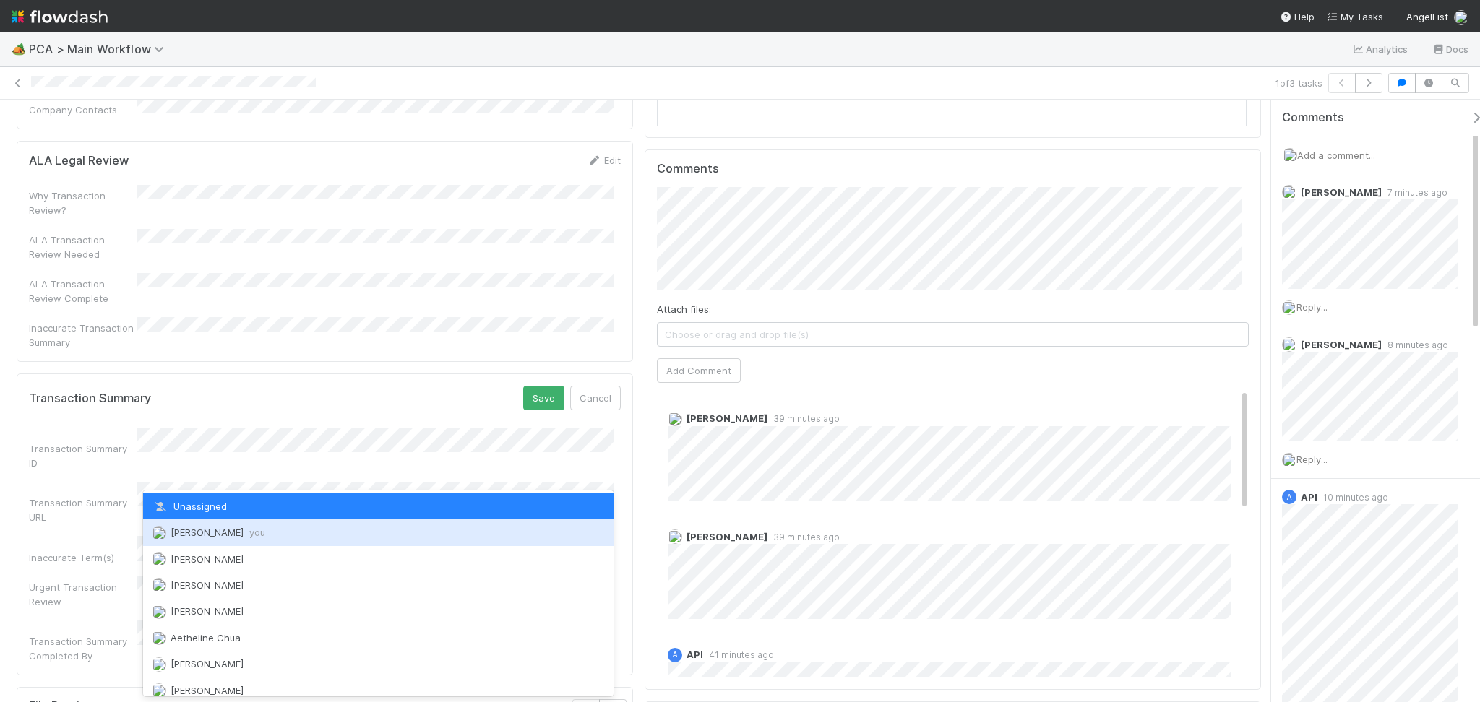
click at [239, 534] on span "Febbie Cervantes you" at bounding box center [218, 533] width 95 height 12
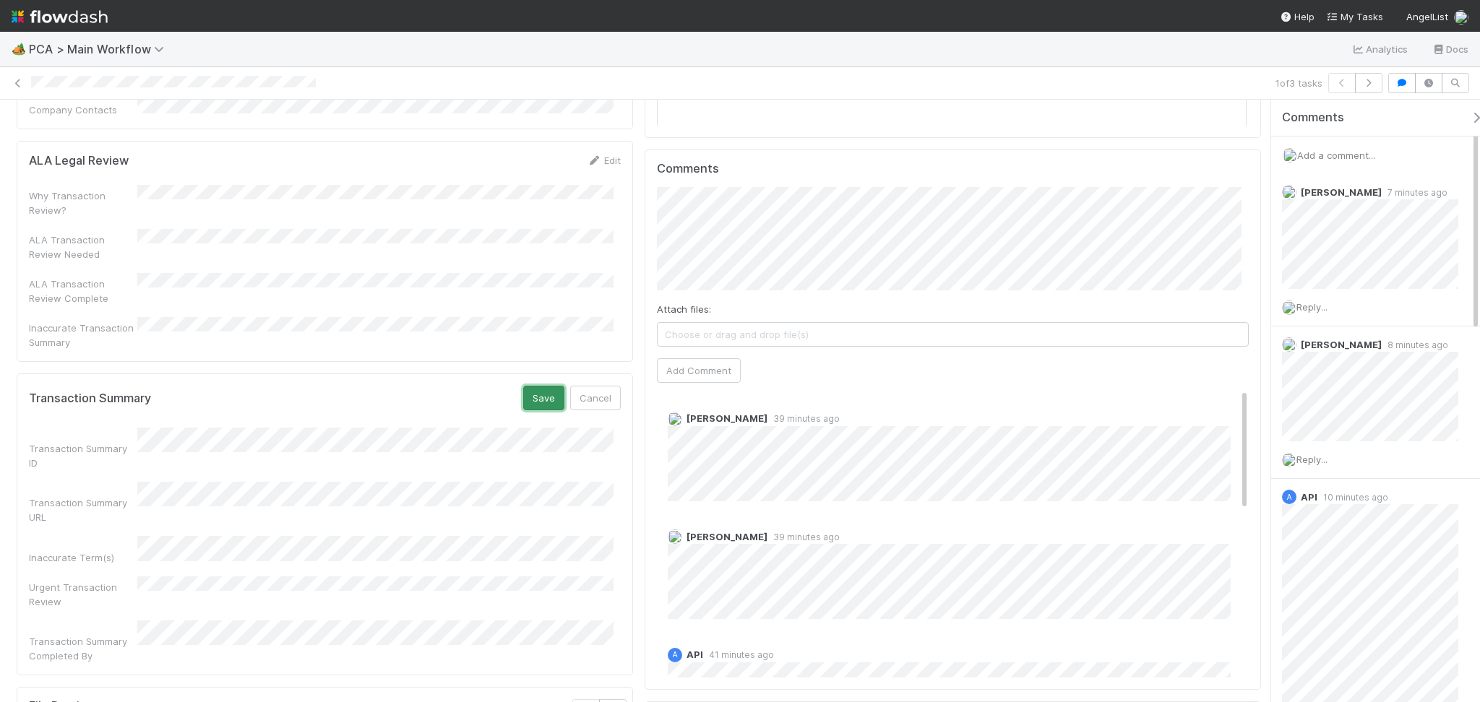
click at [523, 386] on button "Save" at bounding box center [543, 398] width 41 height 25
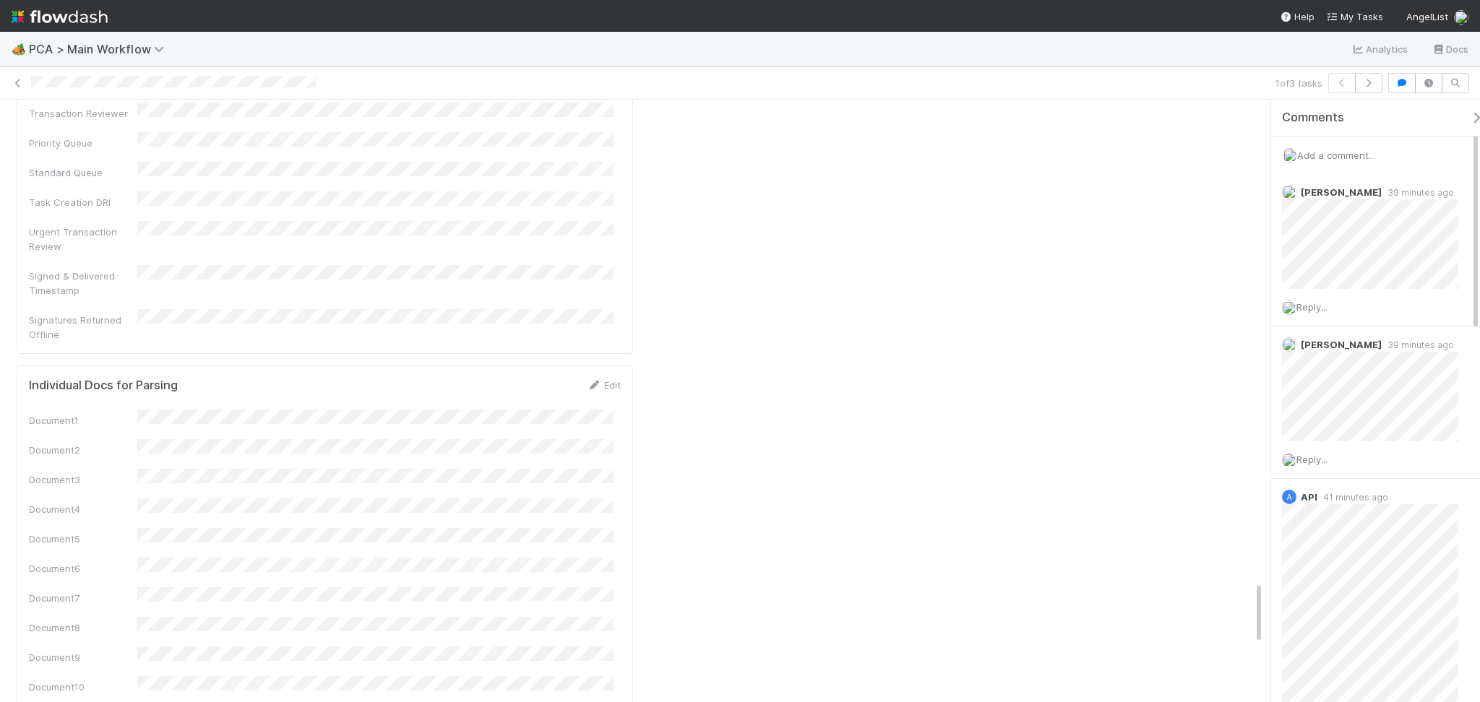
scroll to position [5115, 0]
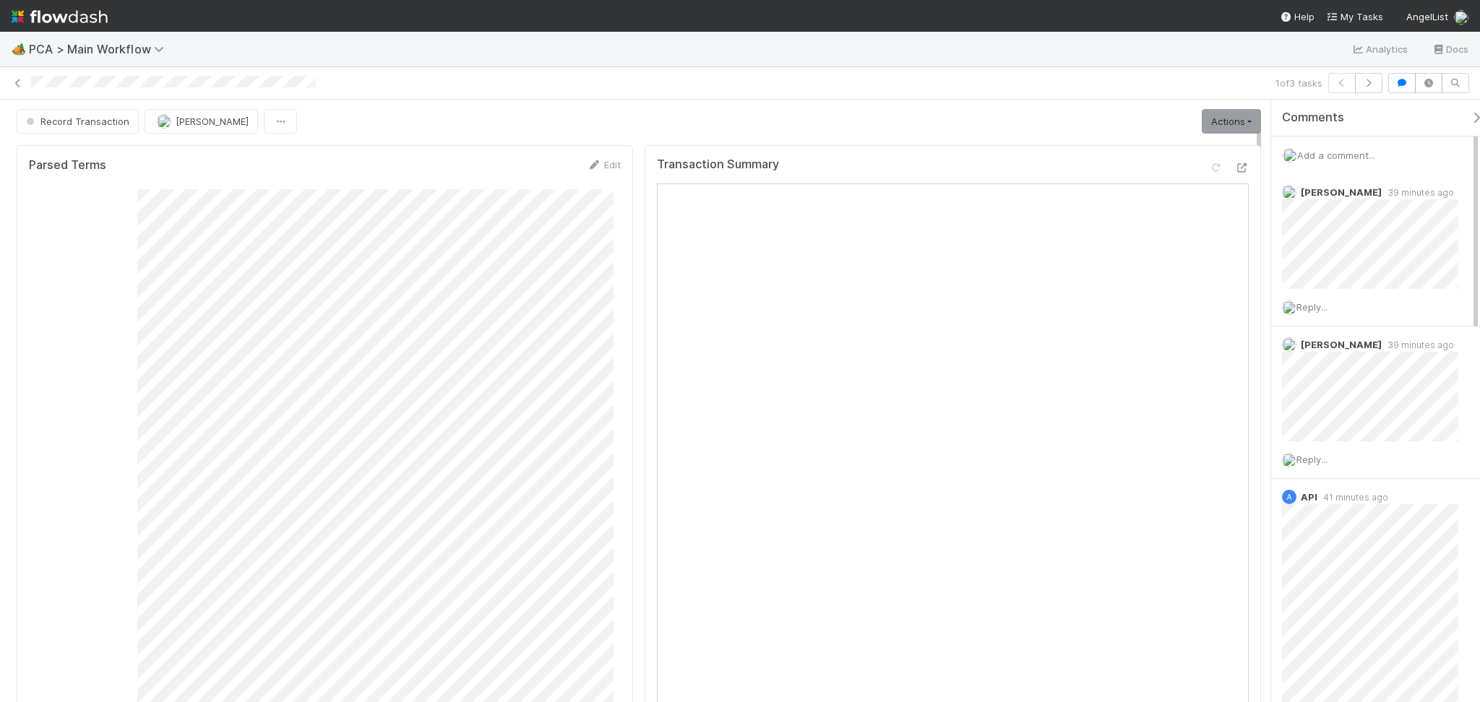
scroll to position [0, 0]
click at [1221, 118] on link "Actions" at bounding box center [1231, 123] width 59 height 25
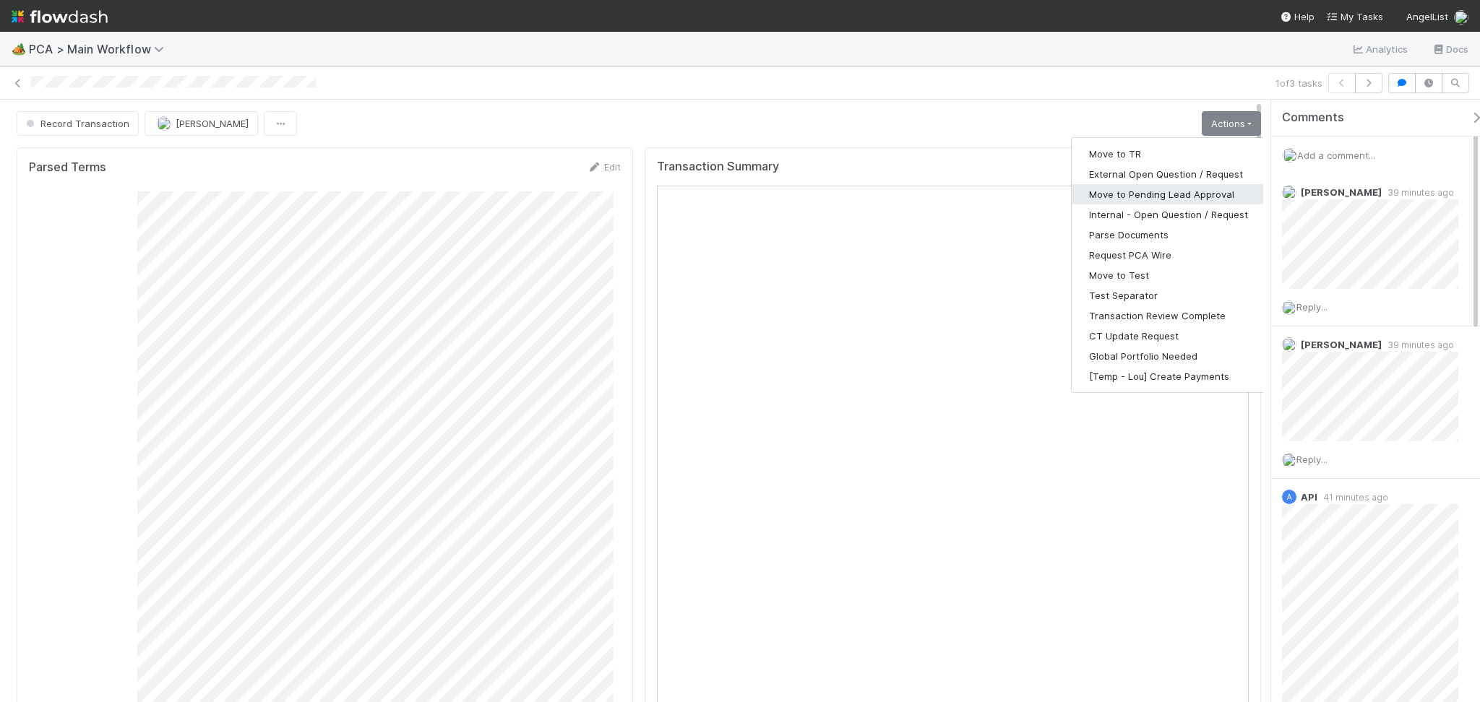
click at [1202, 191] on button "Move to Pending Lead Approval" at bounding box center [1169, 194] width 194 height 20
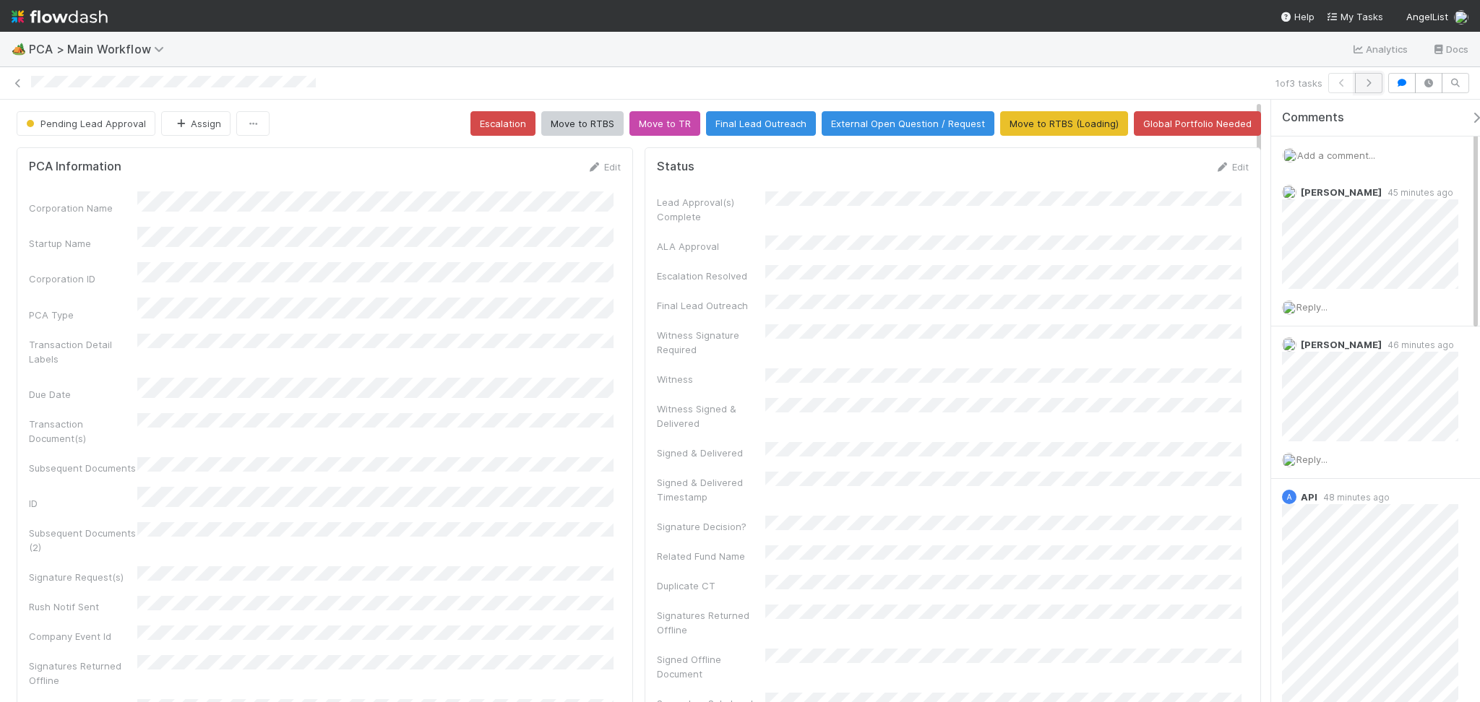
click at [1376, 84] on button "button" at bounding box center [1368, 83] width 27 height 20
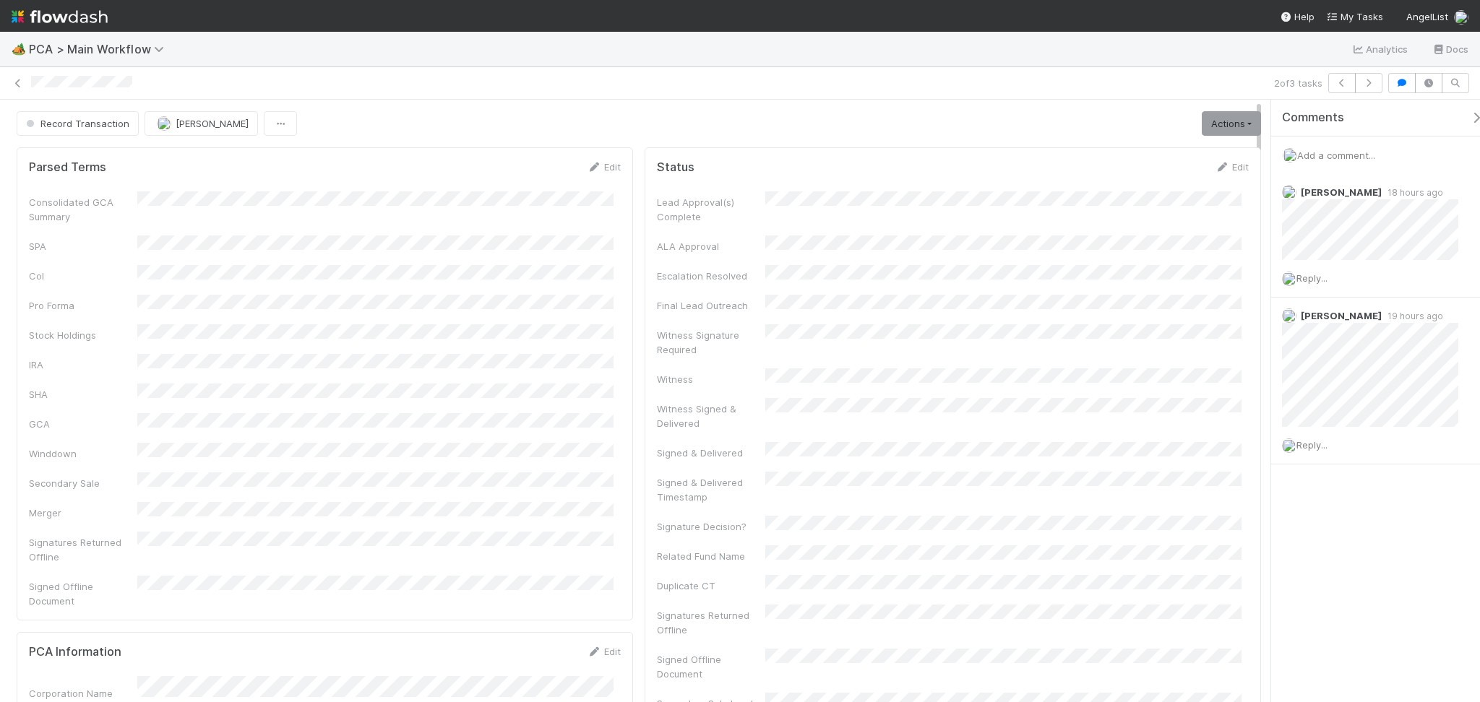
click at [1424, 607] on div "Comments Add a comment... Roselyn de Villa 18 hours ago Reply... Marvey Fuentes…" at bounding box center [1375, 401] width 209 height 603
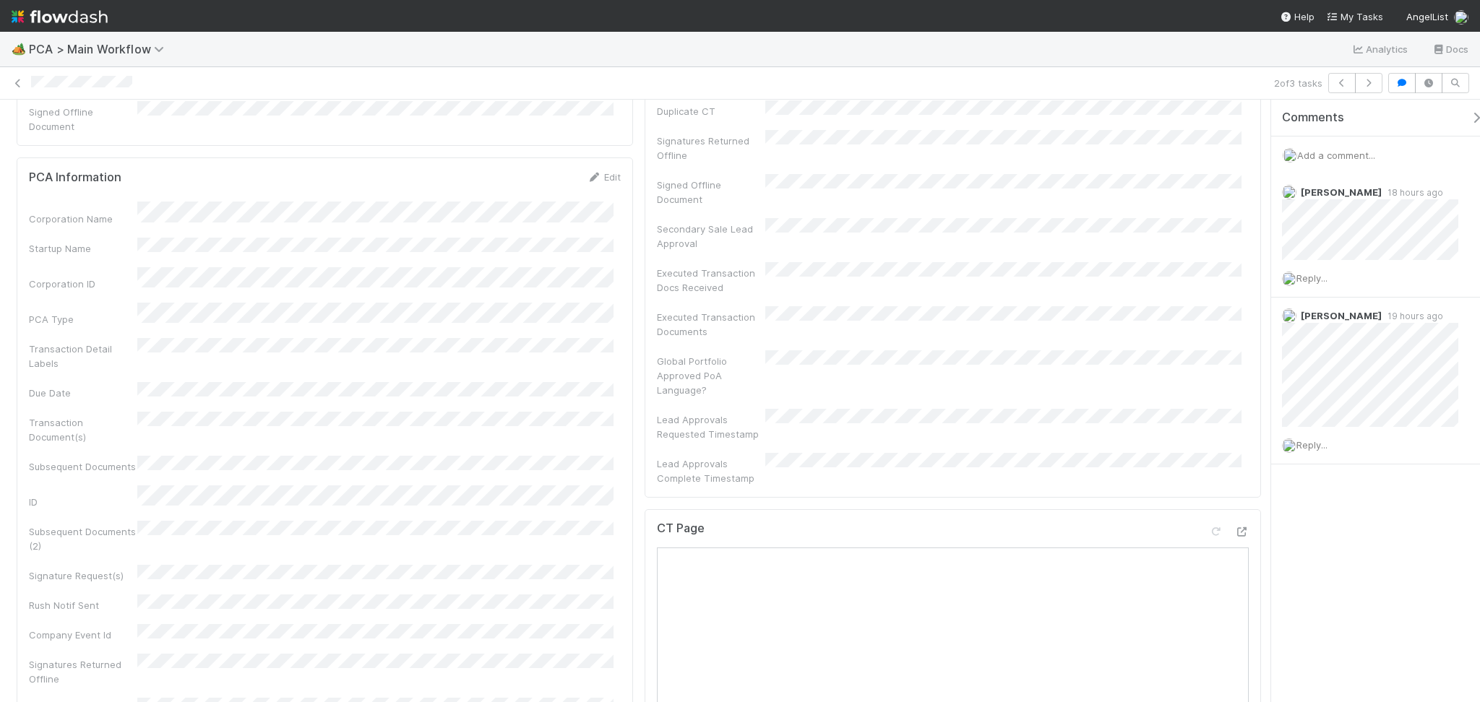
scroll to position [481, 0]
click at [1234, 521] on icon at bounding box center [1241, 525] width 14 height 9
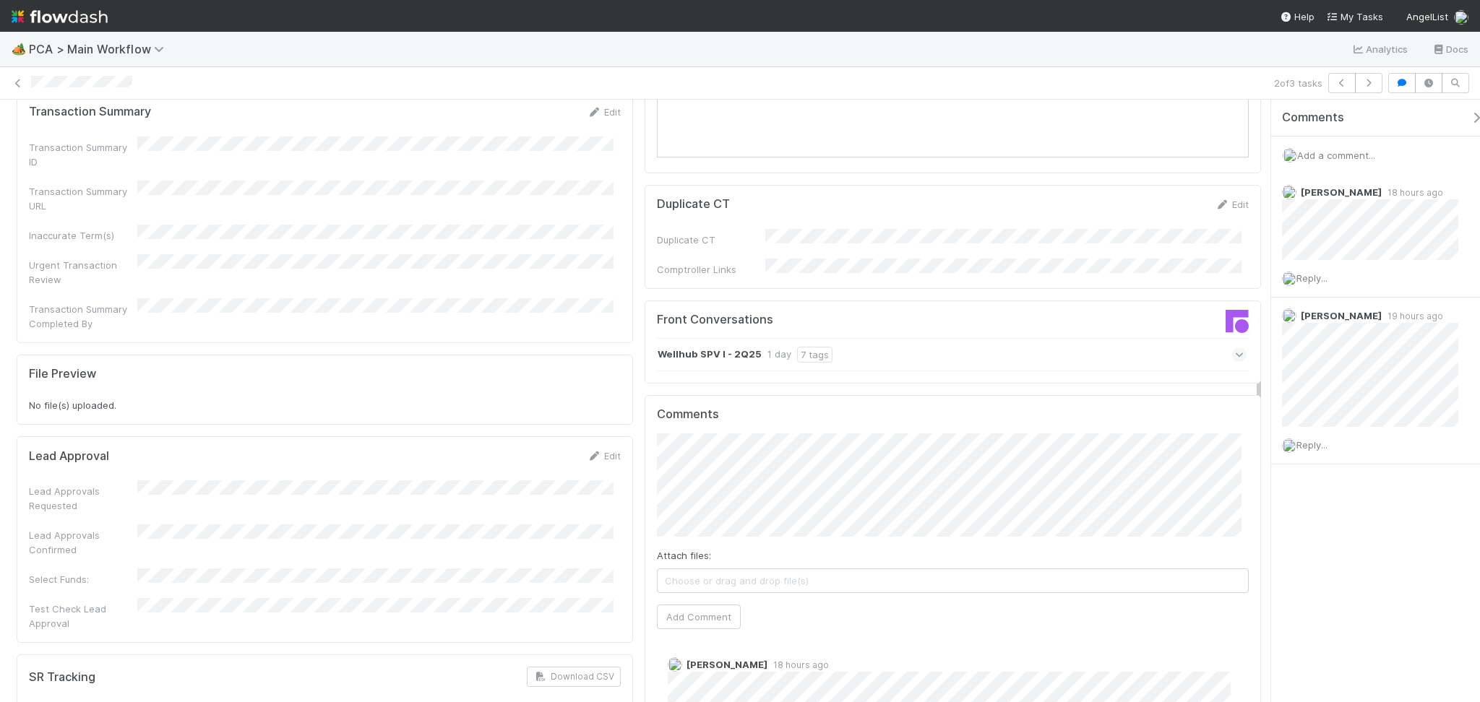
scroll to position [1348, 0]
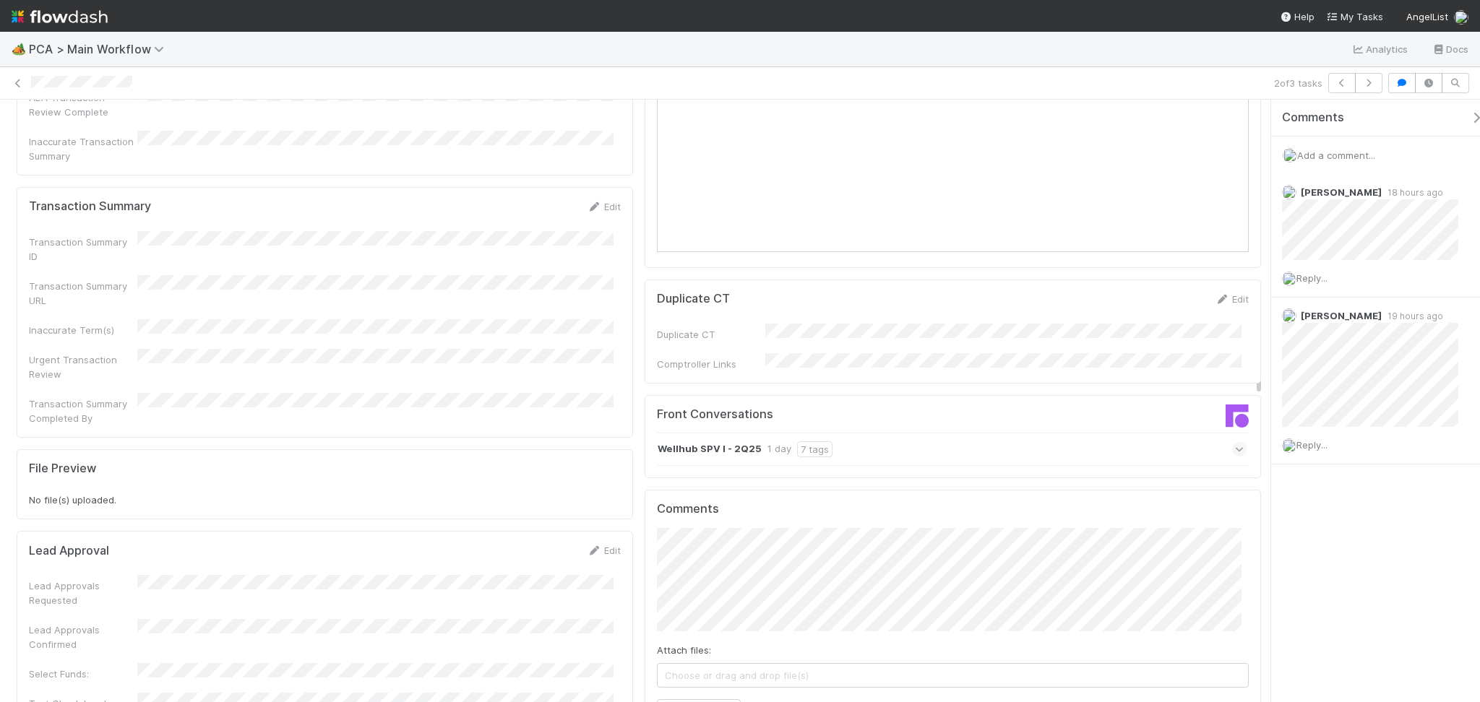
click at [968, 433] on div "Wellhub SPV I - 2Q25 1 day 7 tags" at bounding box center [952, 449] width 590 height 33
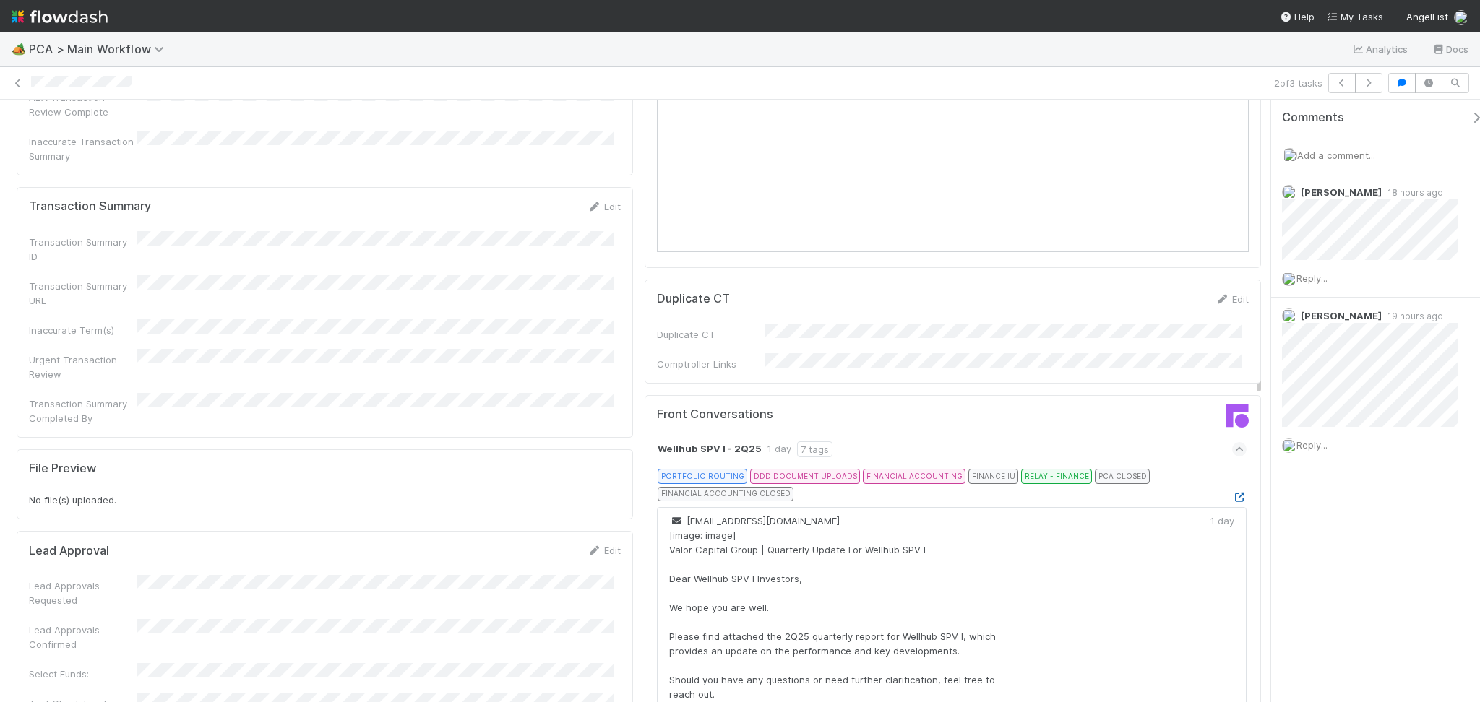
click at [1232, 491] on link at bounding box center [1239, 497] width 14 height 12
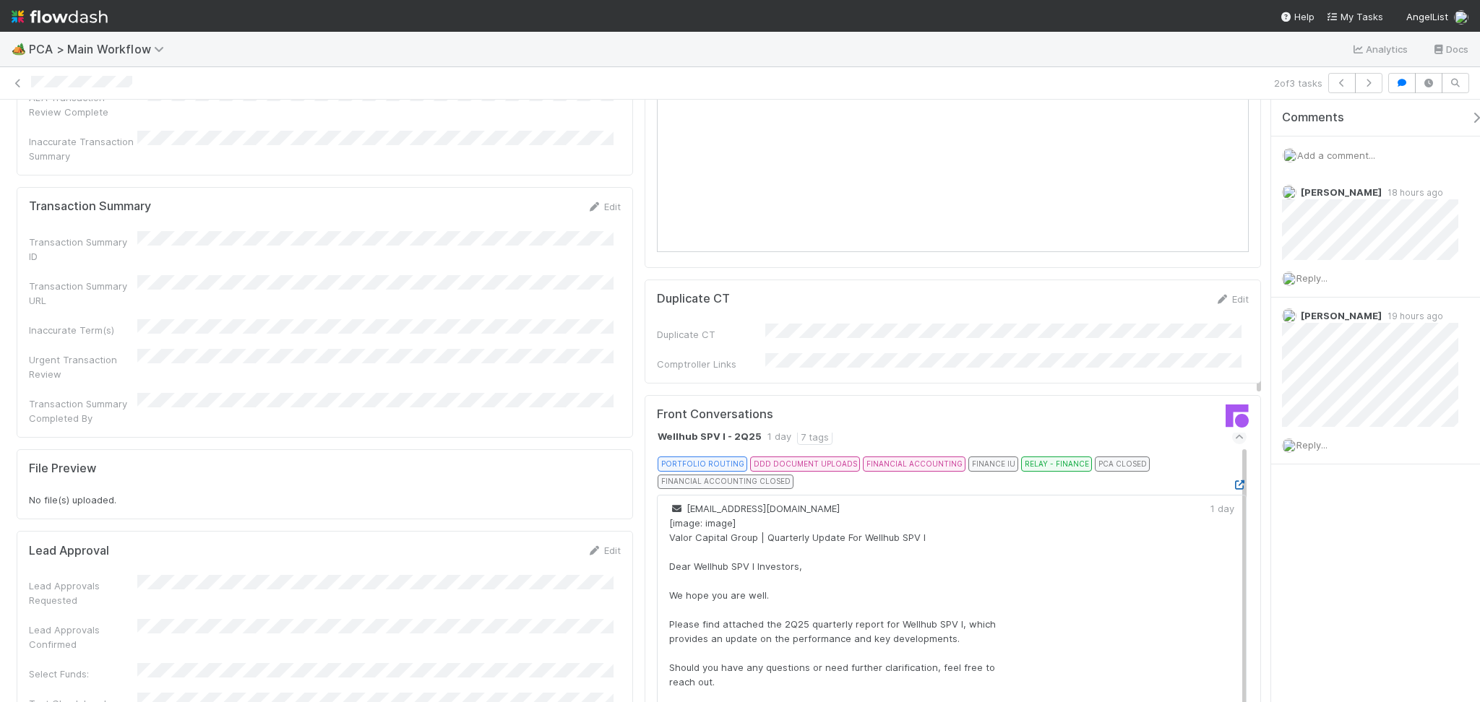
click at [1232, 481] on icon at bounding box center [1239, 485] width 14 height 9
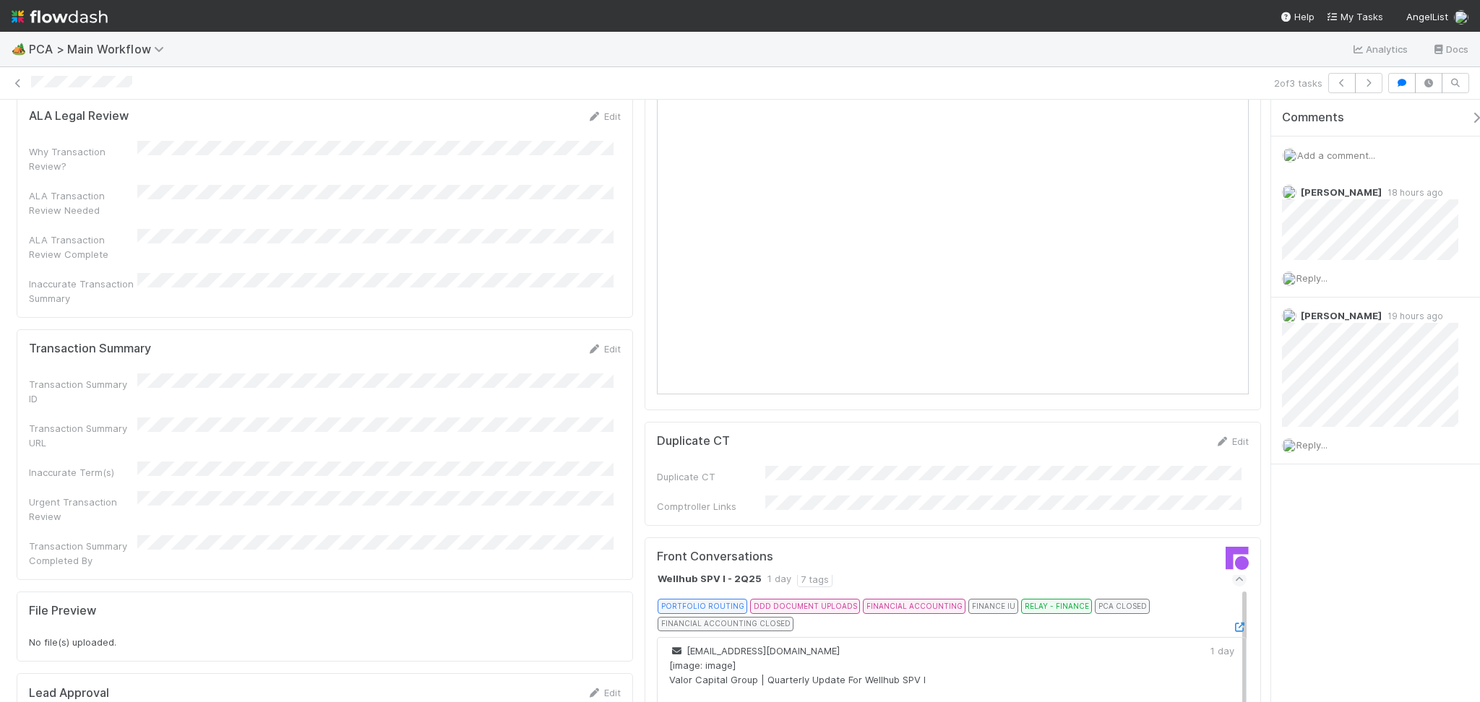
scroll to position [1059, 0]
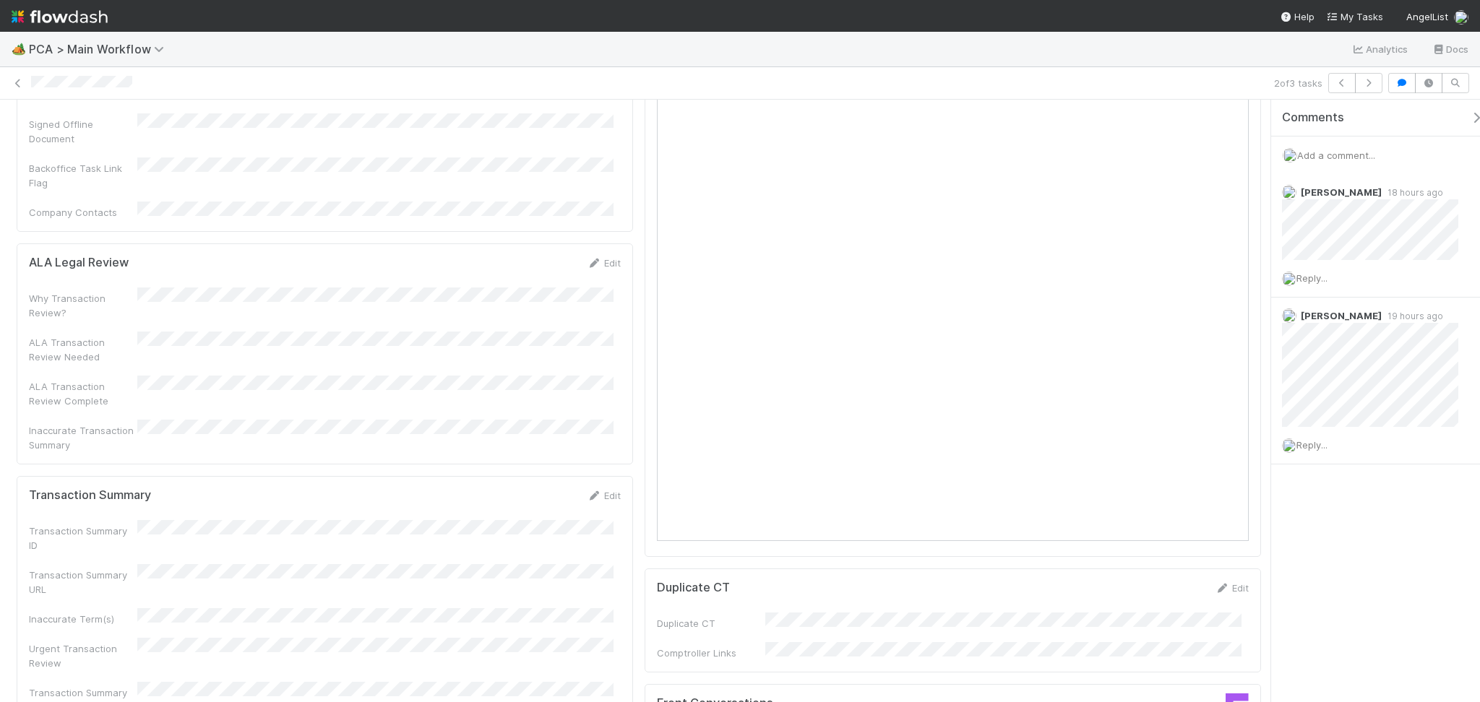
drag, startPoint x: 600, startPoint y: 376, endPoint x: 539, endPoint y: 400, distance: 65.0
click at [600, 490] on link "Edit" at bounding box center [604, 496] width 34 height 12
click at [298, 530] on div "Transaction Summary ID Transaction Summary URL Inaccurate Term(s) Urgent Transa…" at bounding box center [325, 647] width 592 height 235
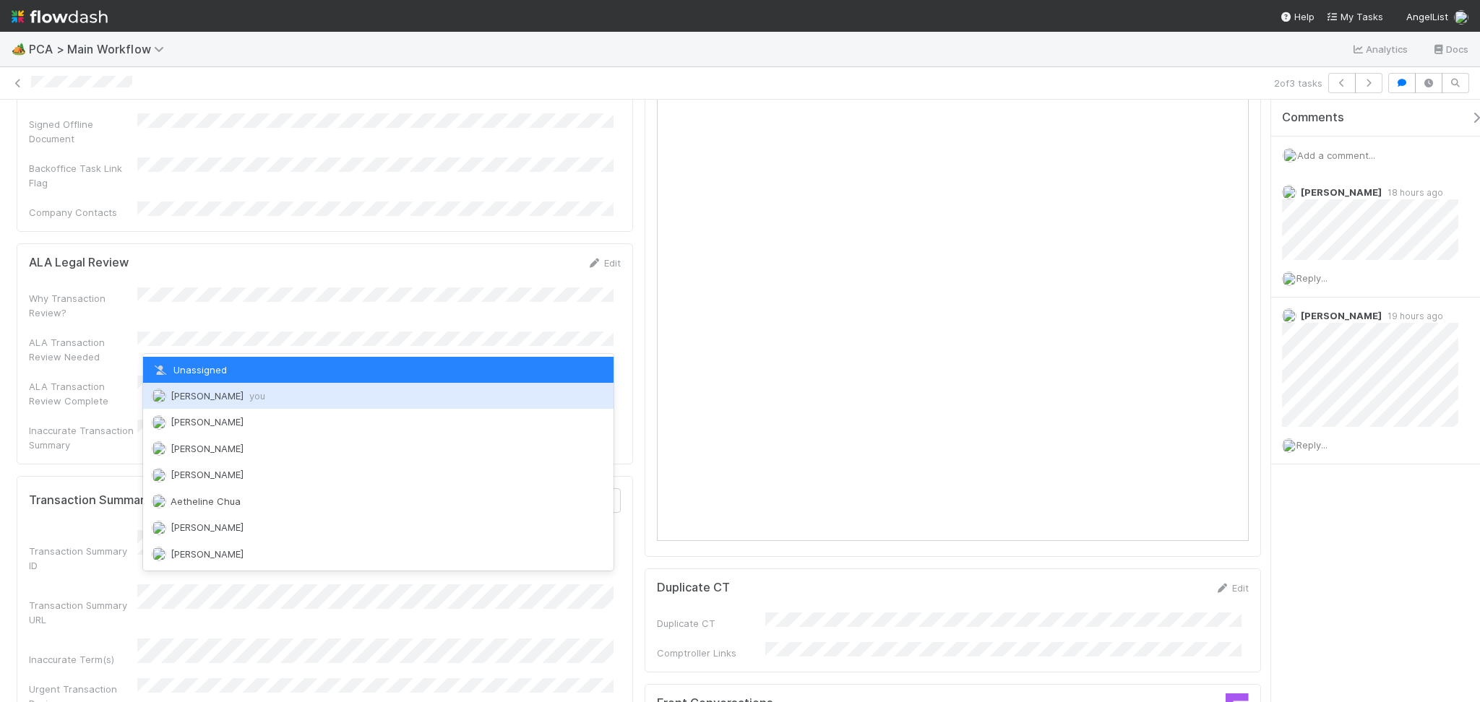
drag, startPoint x: 289, startPoint y: 395, endPoint x: 384, endPoint y: 402, distance: 95.7
click at [290, 395] on div "Febbie Cervantes you" at bounding box center [378, 396] width 470 height 26
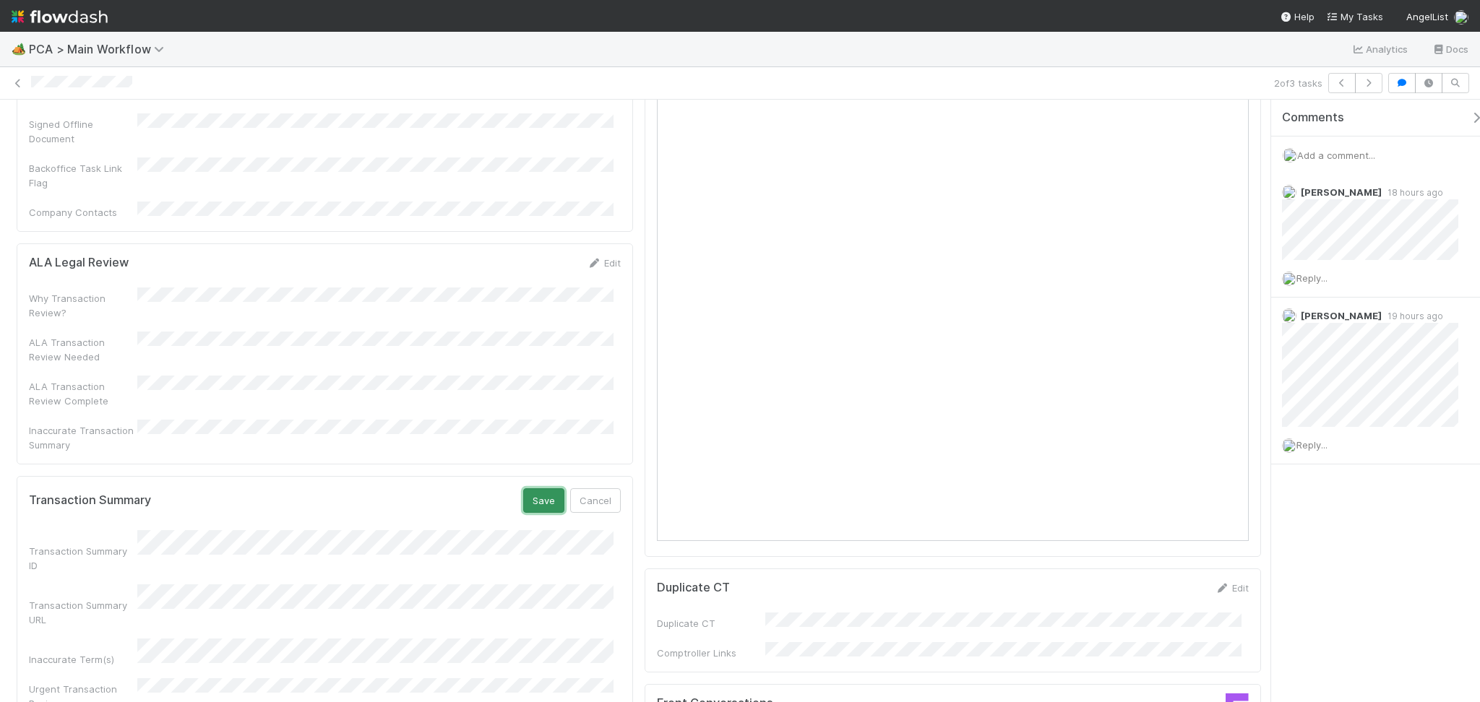
click at [529, 488] on button "Save" at bounding box center [543, 500] width 41 height 25
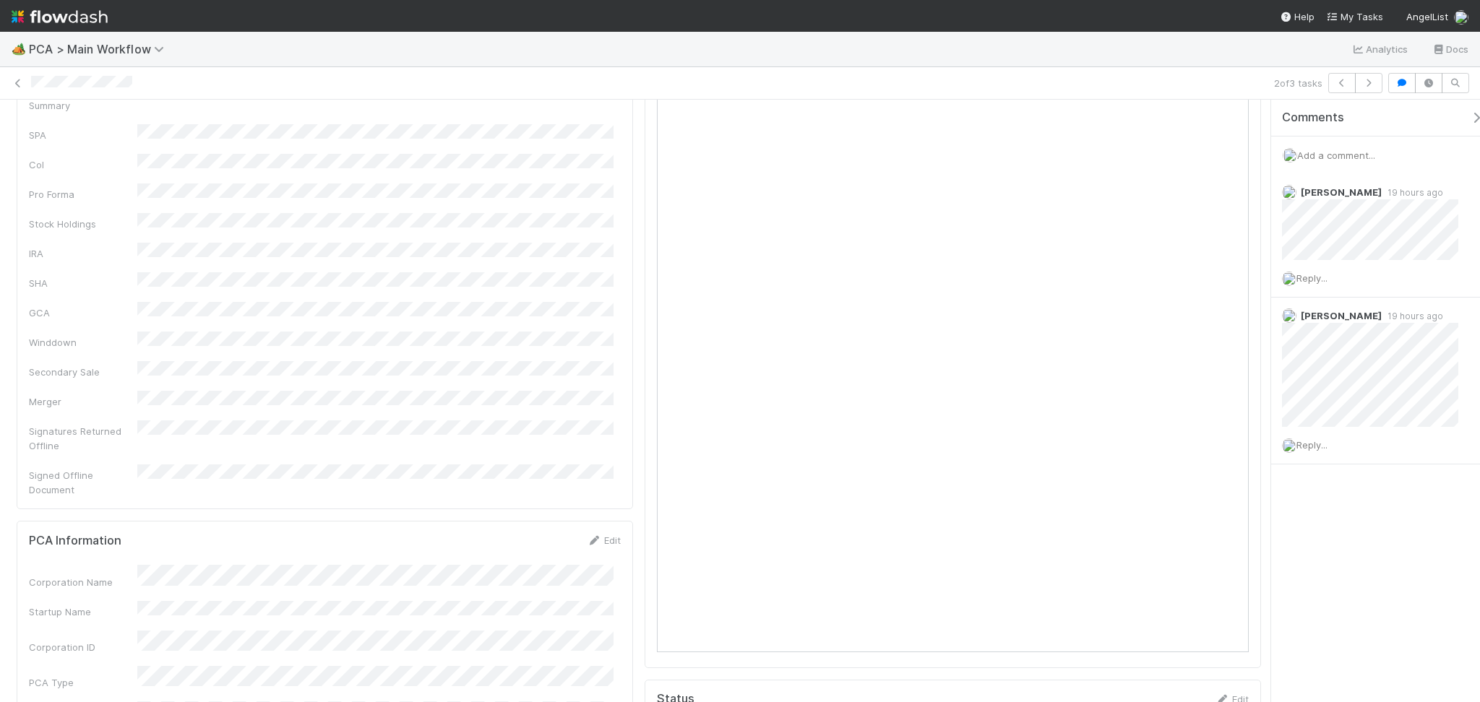
scroll to position [0, 0]
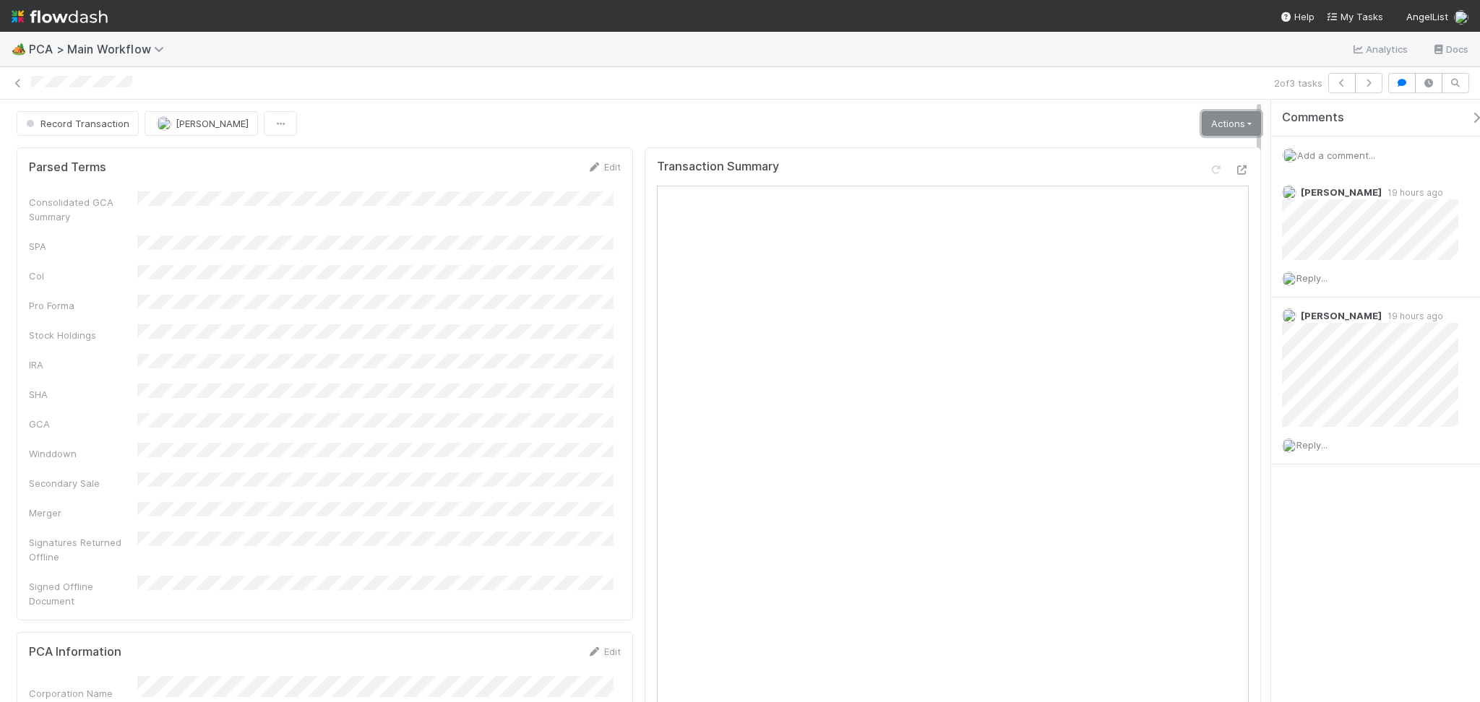
click at [1202, 115] on link "Actions" at bounding box center [1231, 123] width 59 height 25
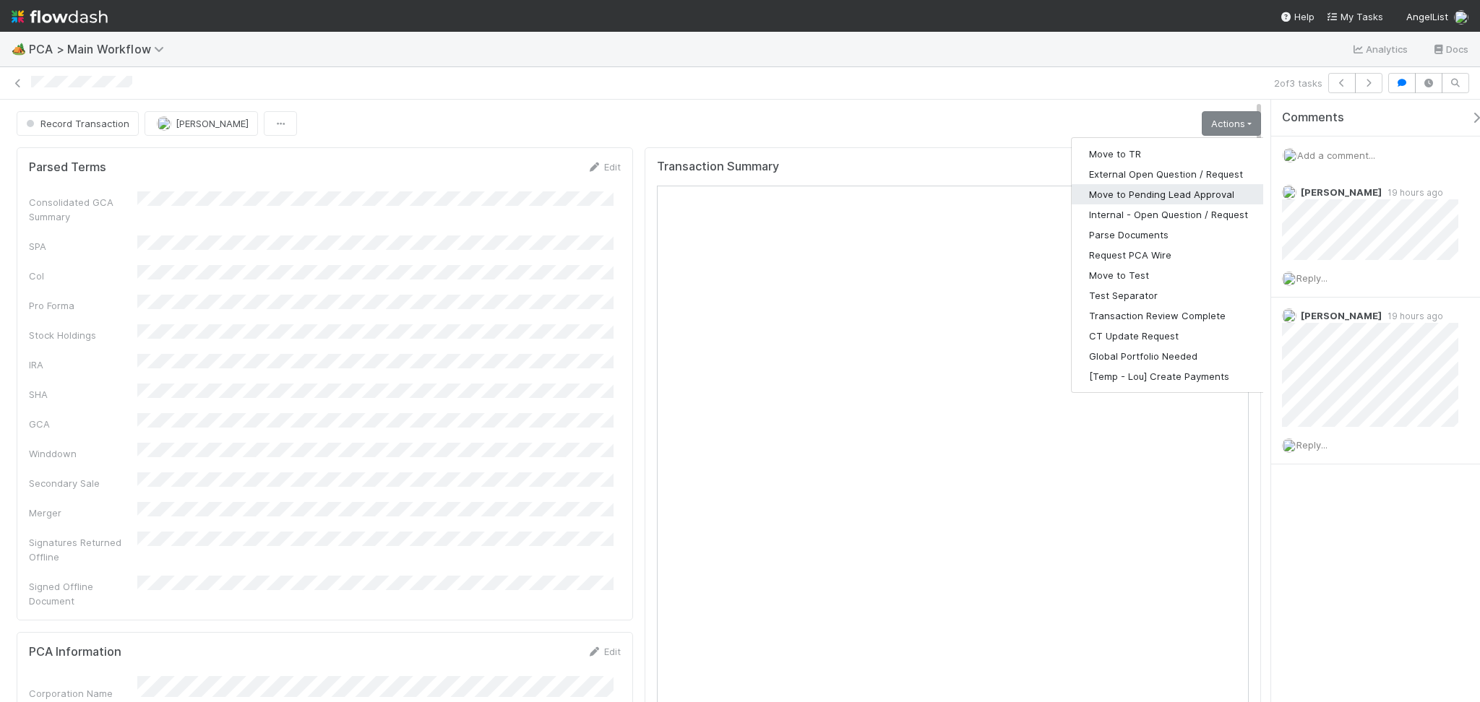
click at [1152, 190] on button "Move to Pending Lead Approval" at bounding box center [1169, 194] width 194 height 20
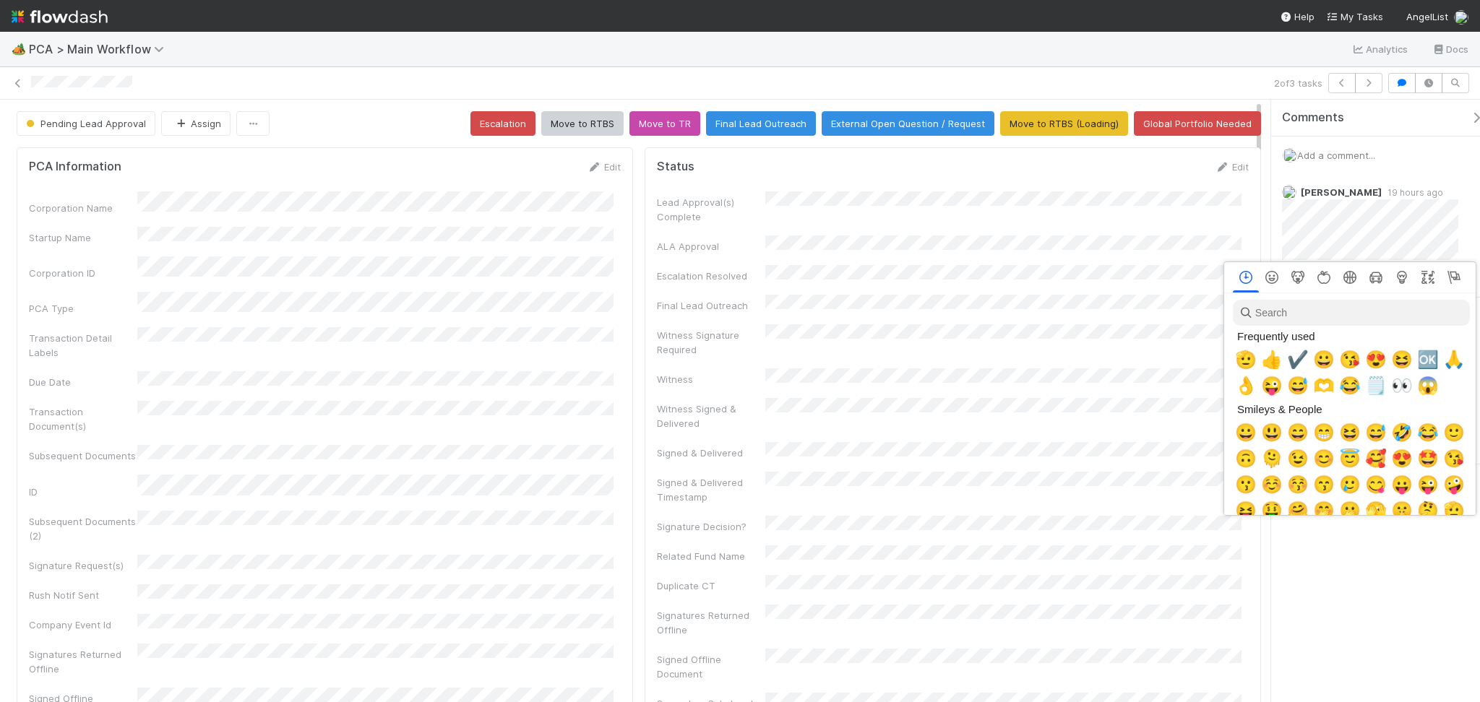
scroll to position [0, 8]
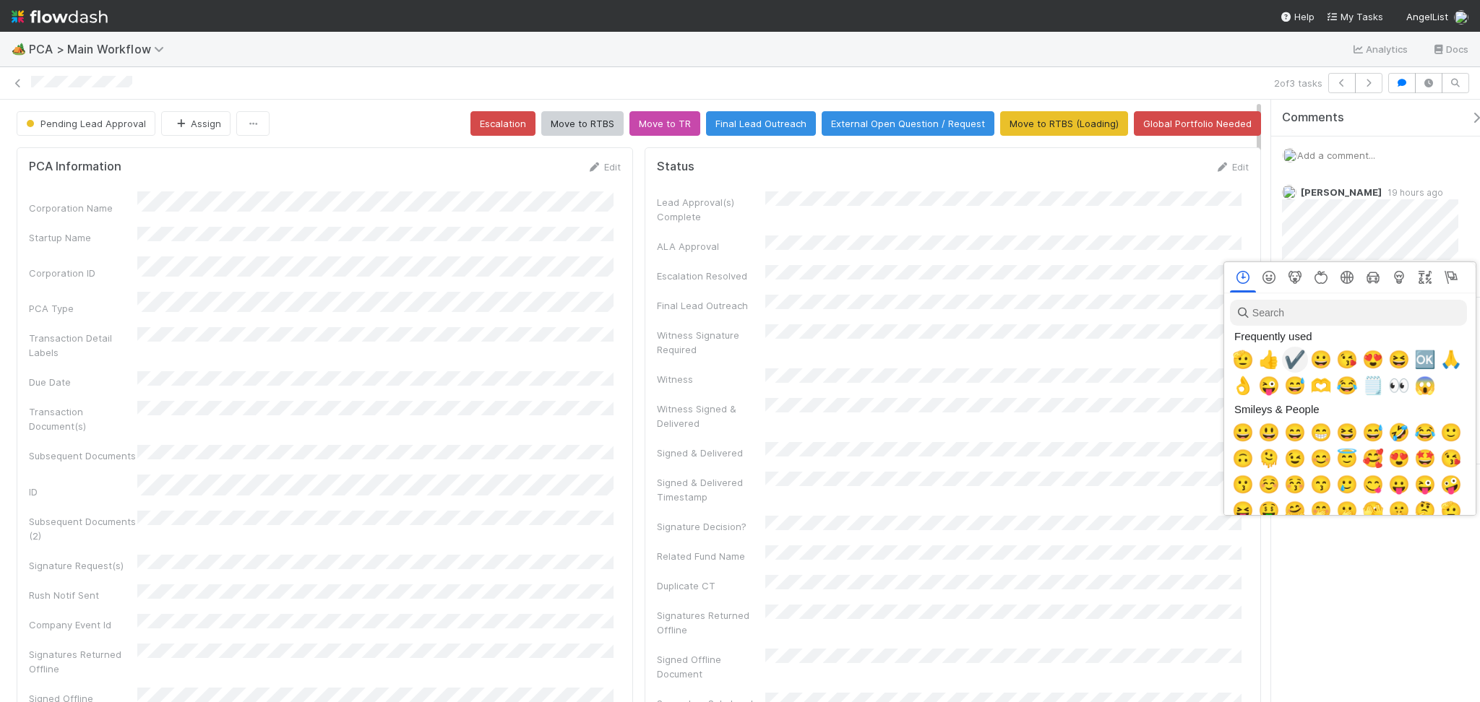
click at [1299, 361] on span "✔️" at bounding box center [1295, 360] width 22 height 20
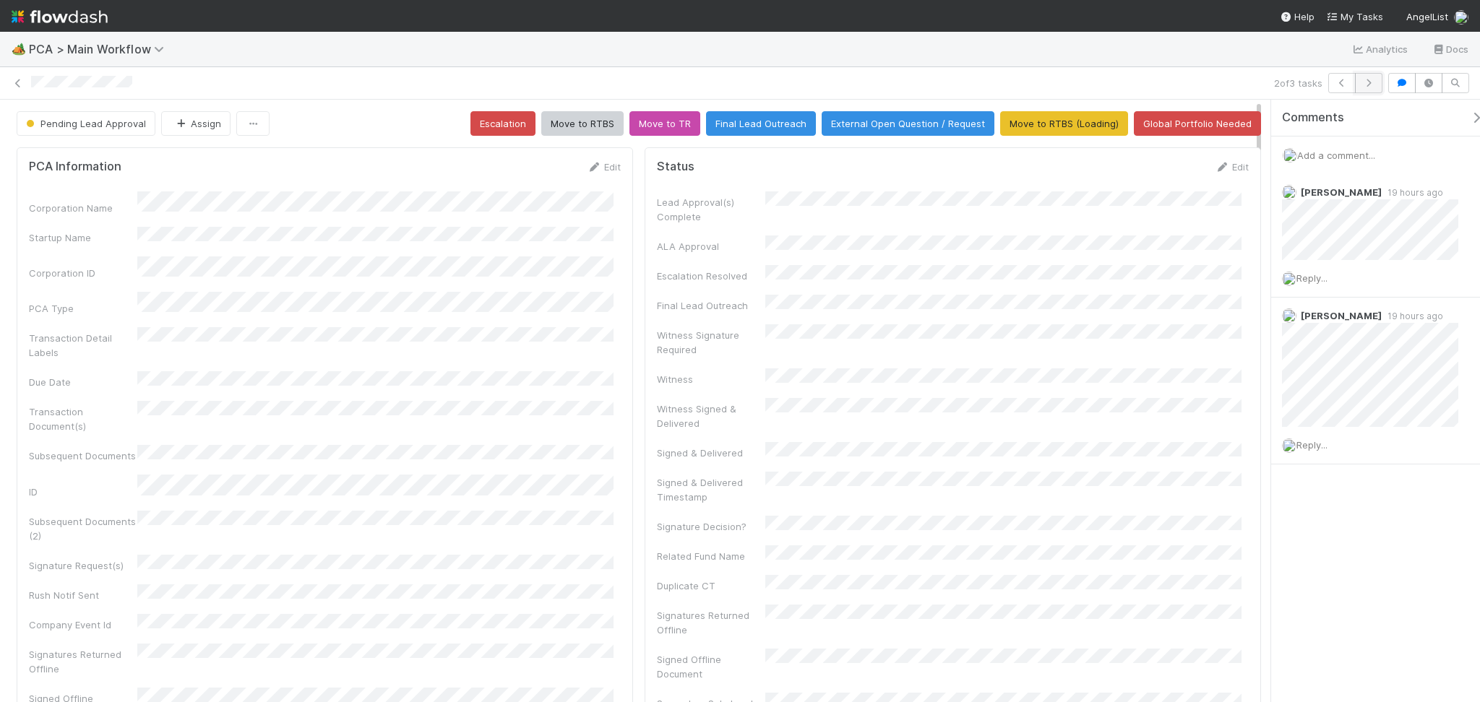
click at [1366, 81] on icon "button" at bounding box center [1368, 83] width 14 height 9
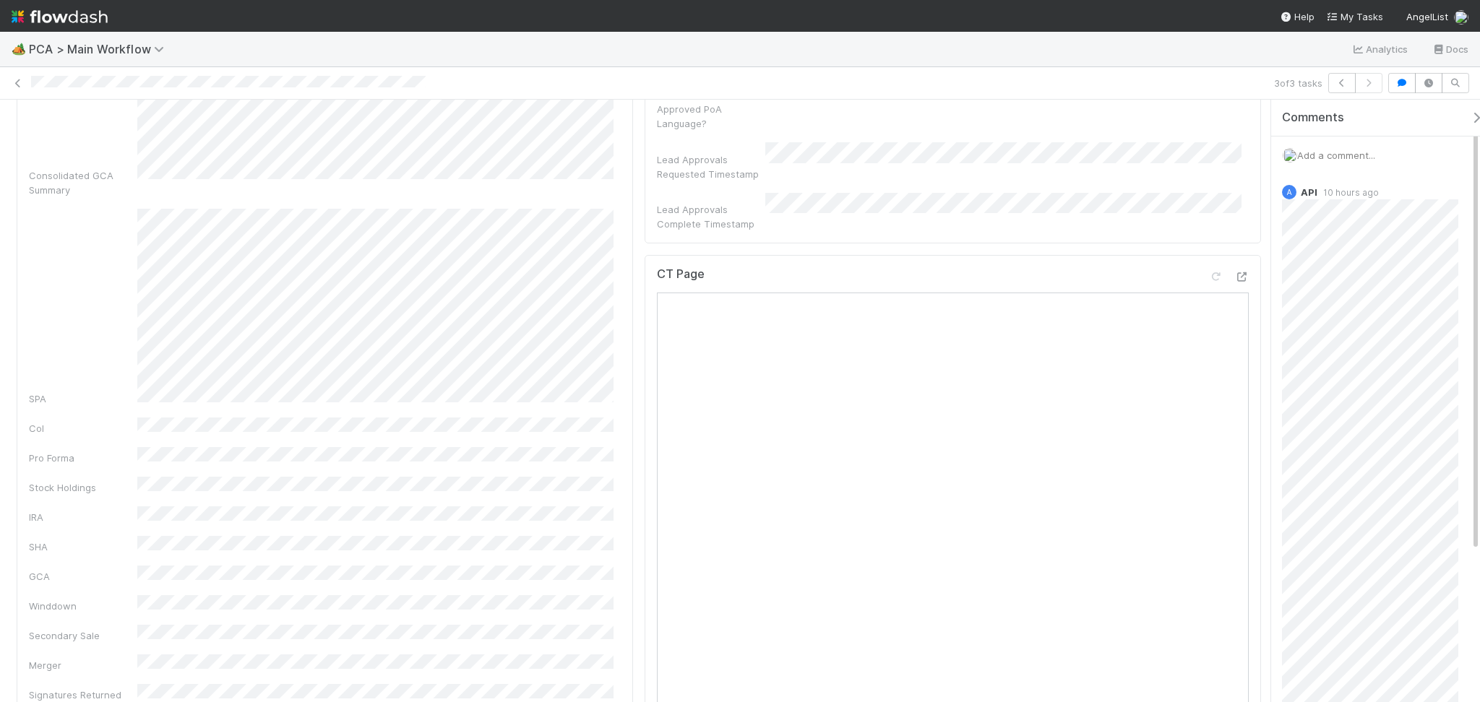
scroll to position [674, 0]
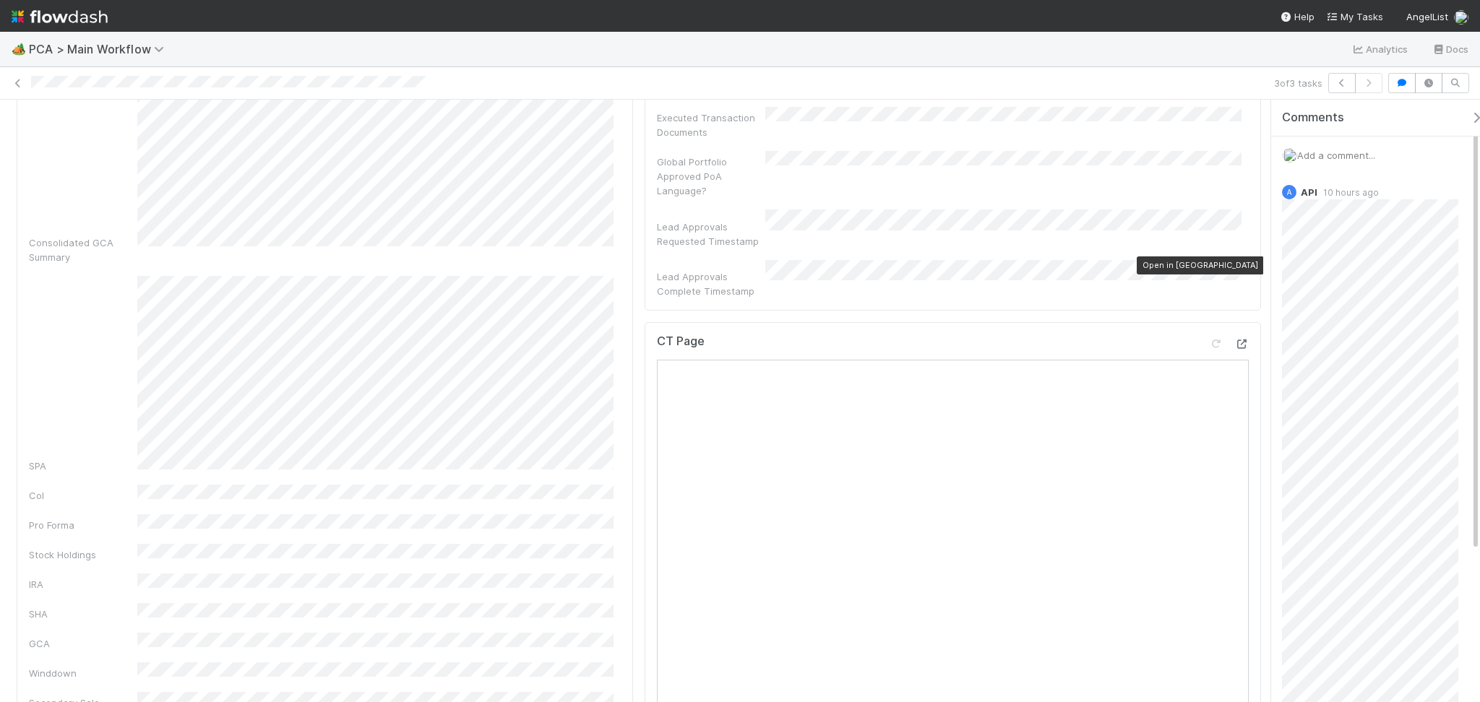
click at [1234, 340] on icon at bounding box center [1241, 344] width 14 height 9
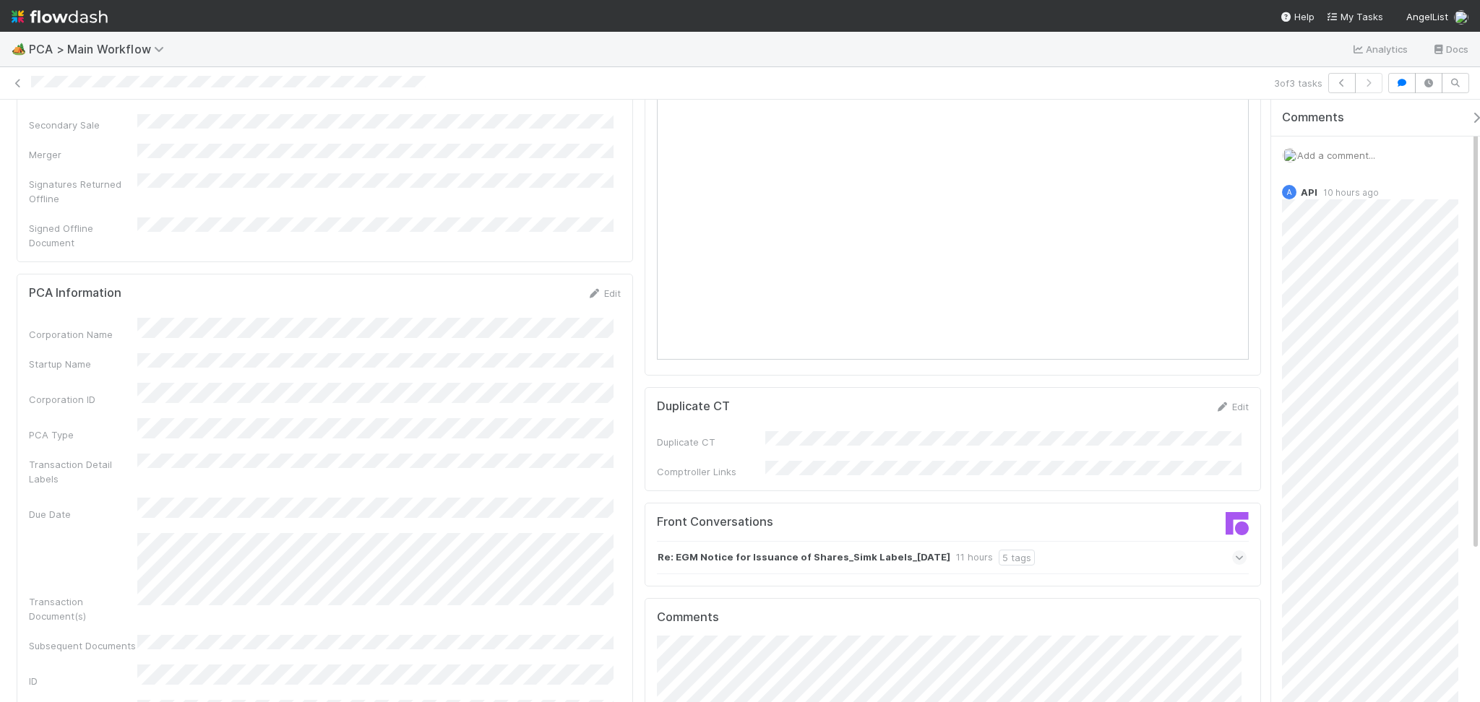
scroll to position [1348, 0]
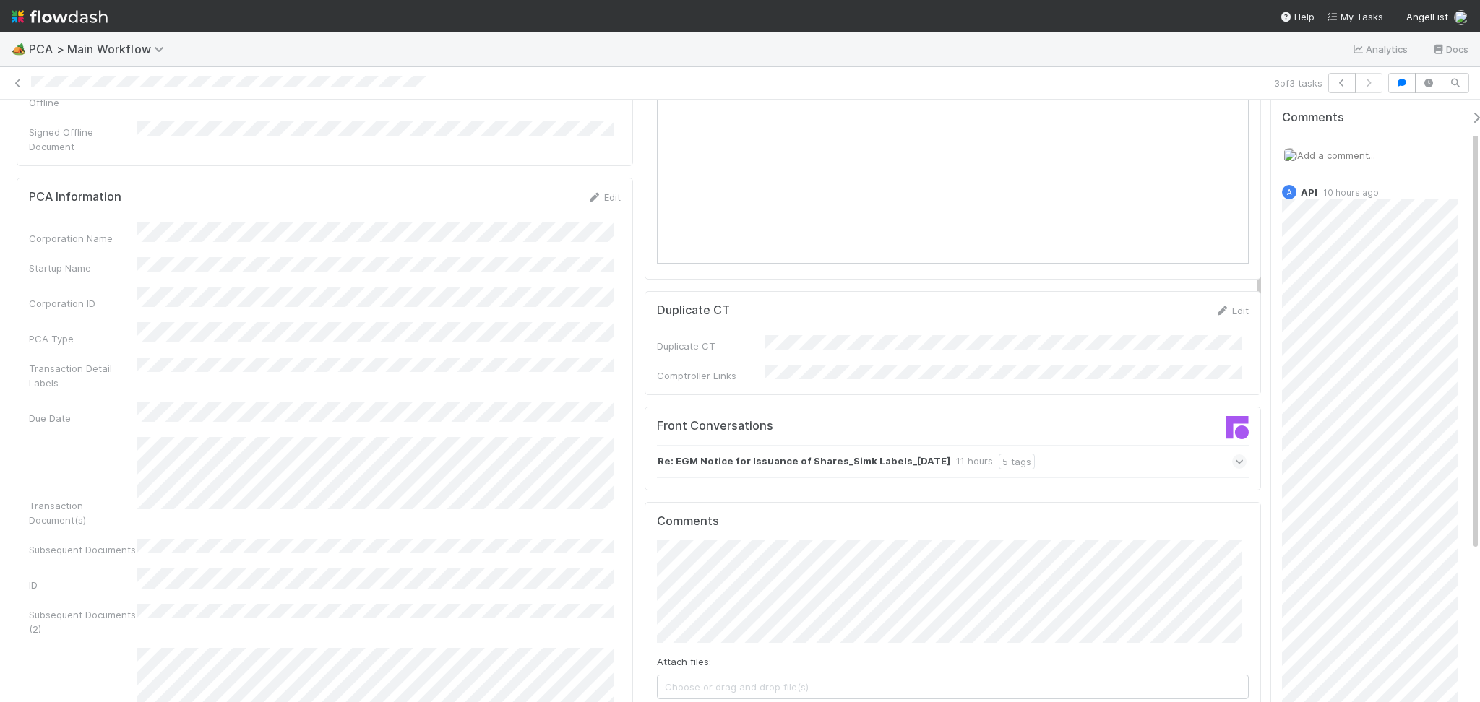
click at [1060, 445] on div "Re: EGM Notice for Issuance of Shares_Simk Labels_01.09.2025 11 hours 5 tags" at bounding box center [952, 461] width 590 height 33
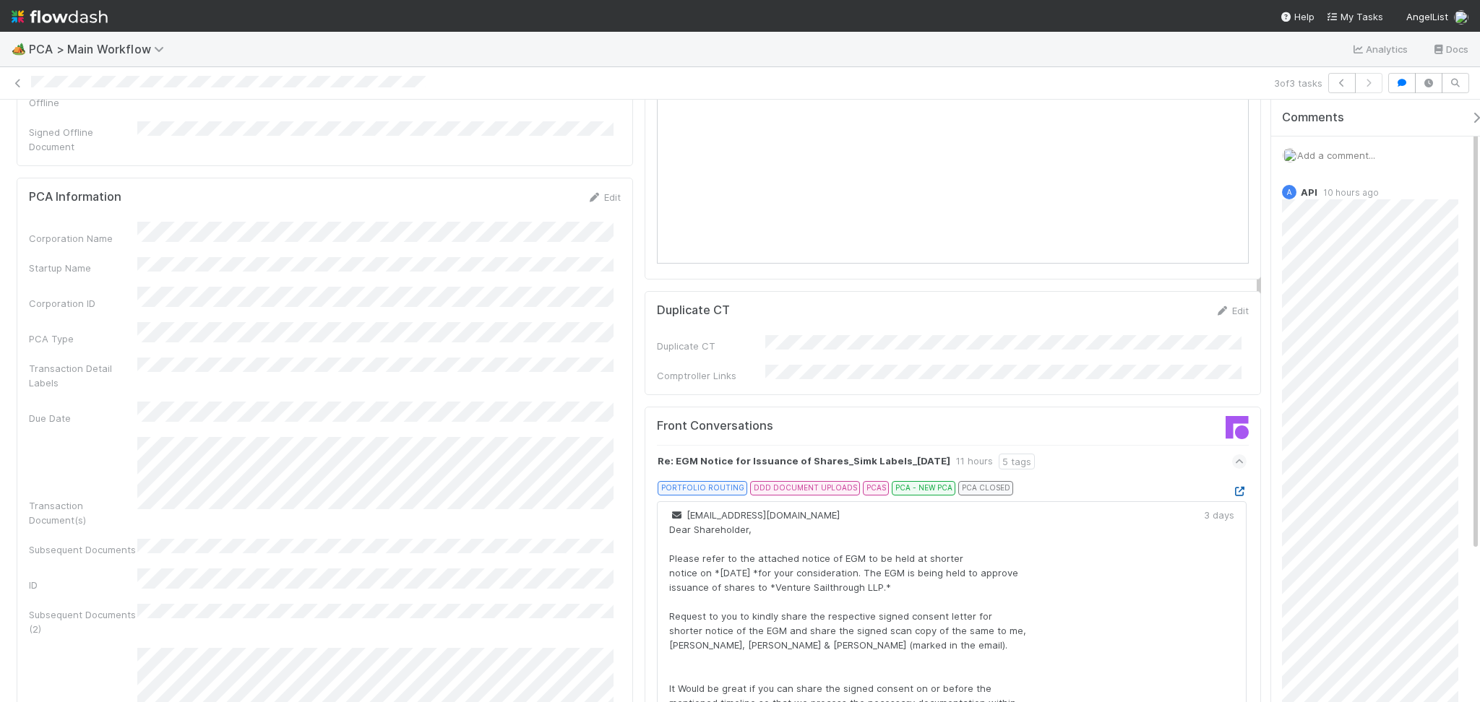
click at [1232, 487] on icon at bounding box center [1239, 491] width 14 height 9
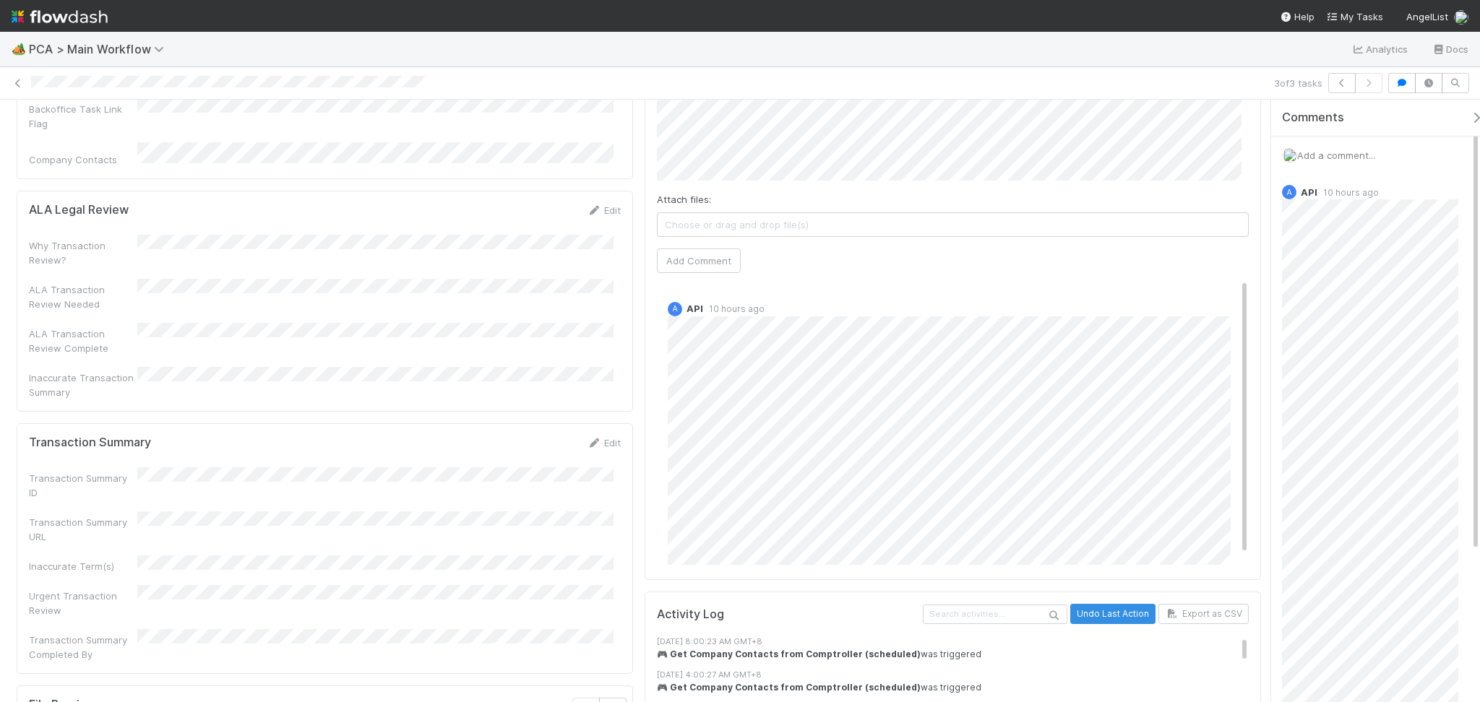
scroll to position [2216, 0]
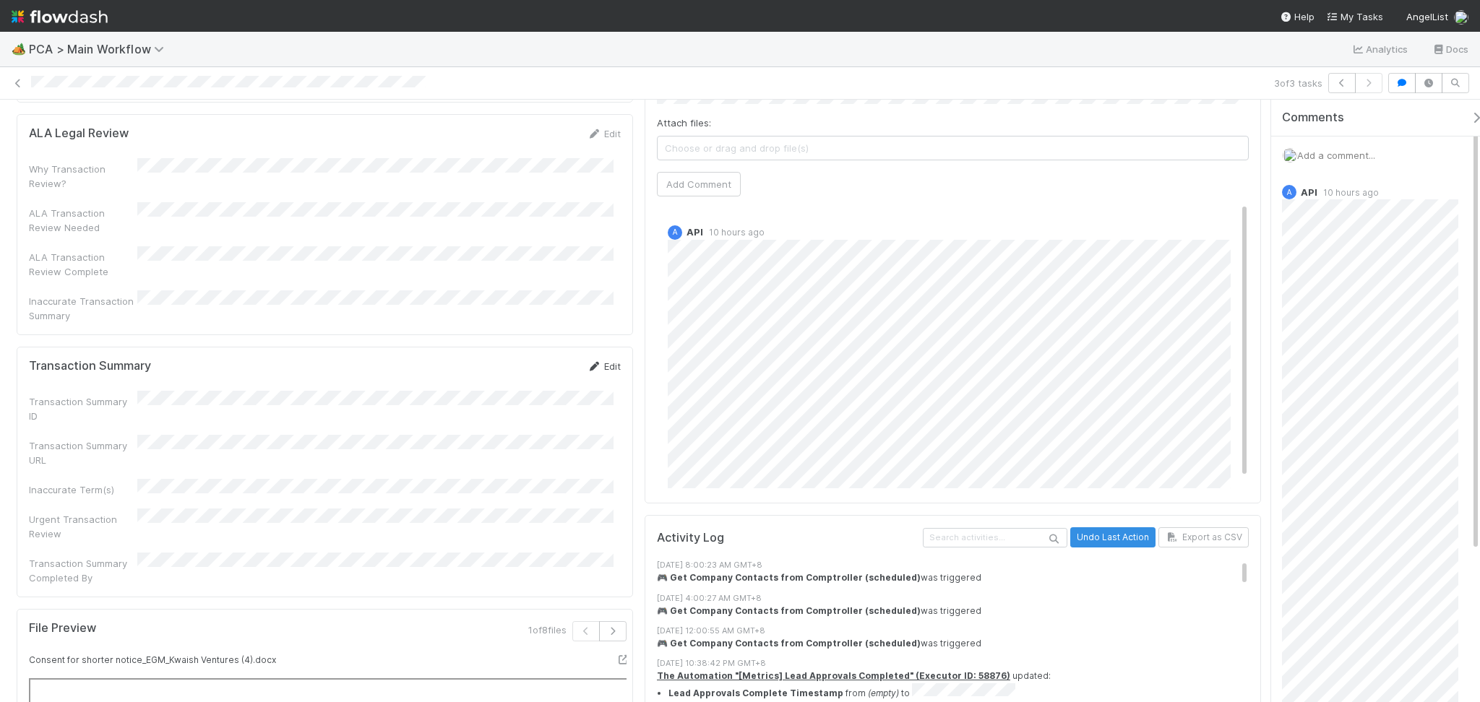
click at [593, 362] on icon at bounding box center [594, 366] width 14 height 9
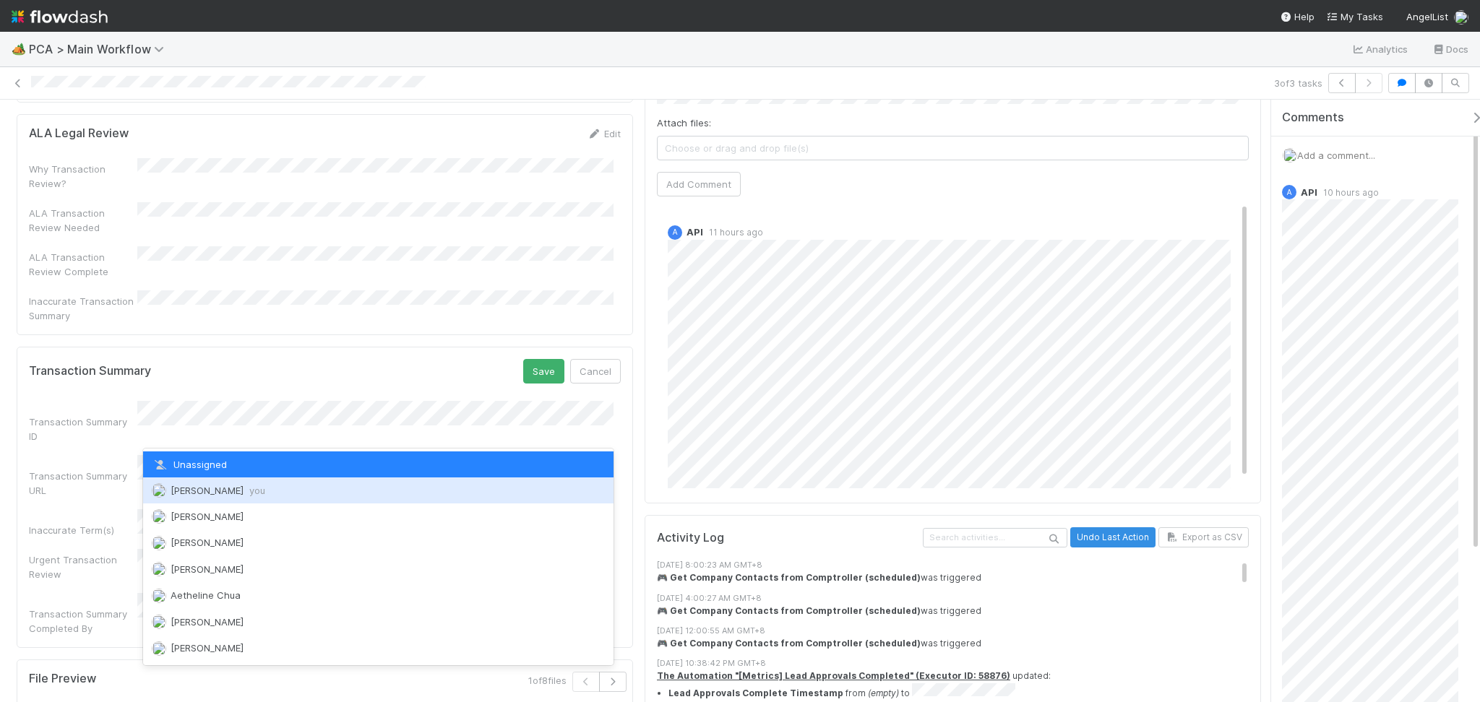
click at [208, 485] on span "[PERSON_NAME] you" at bounding box center [218, 491] width 95 height 12
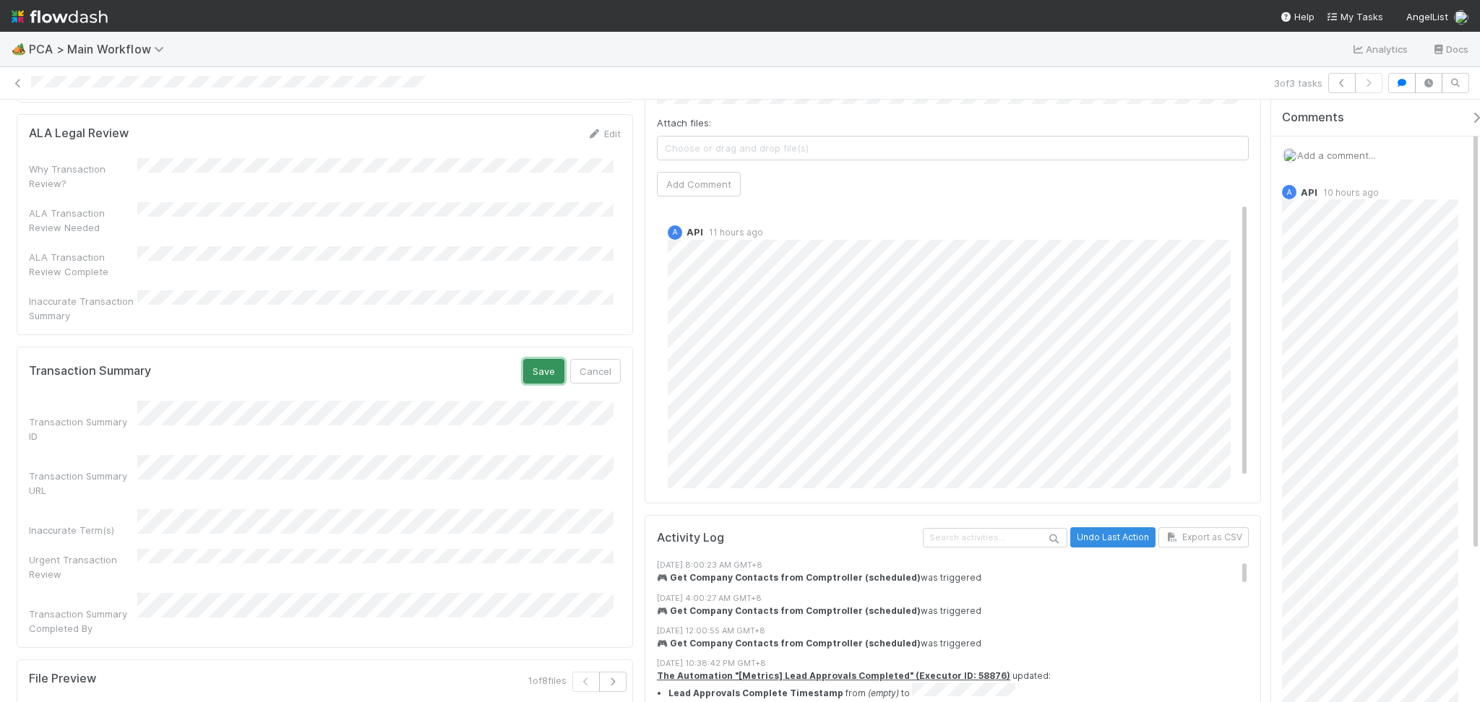
click at [534, 359] on button "Save" at bounding box center [543, 371] width 41 height 25
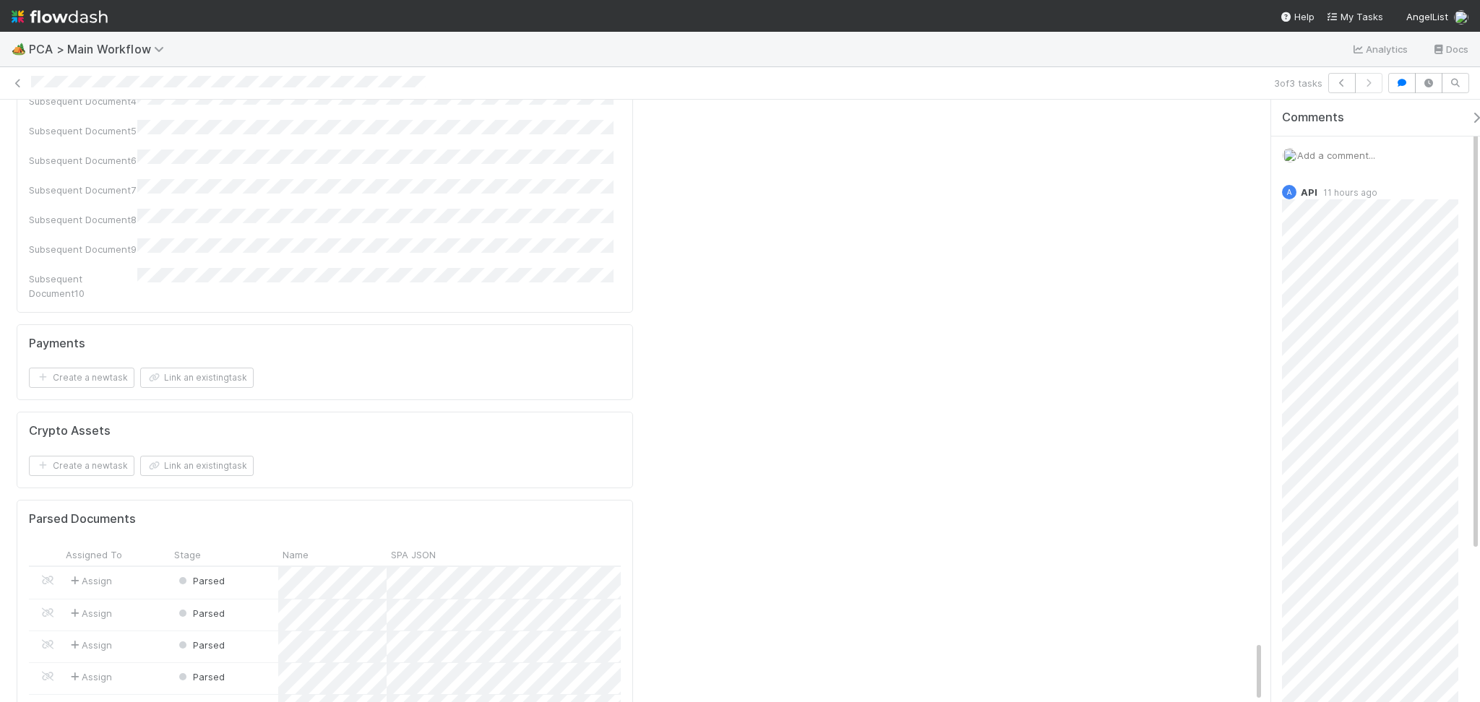
scroll to position [4993, 0]
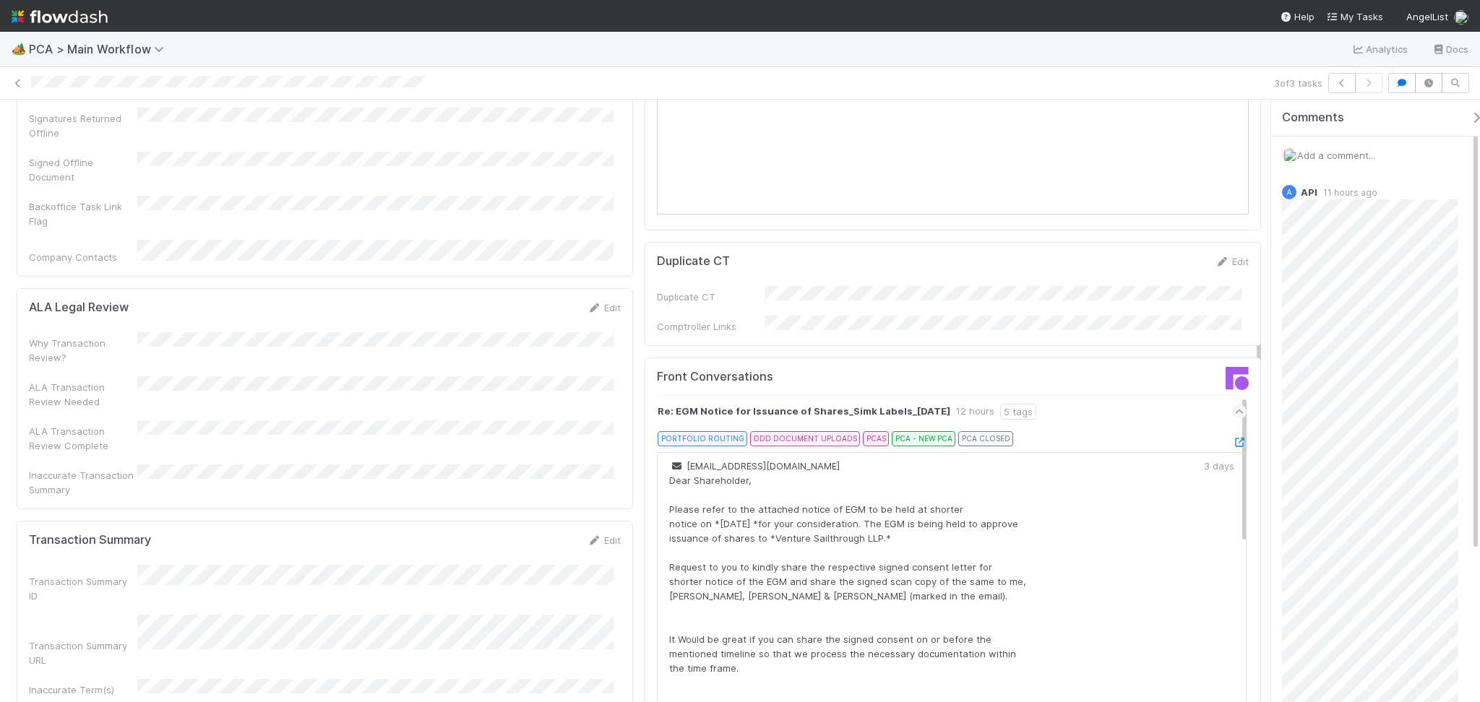
scroll to position [2119, 0]
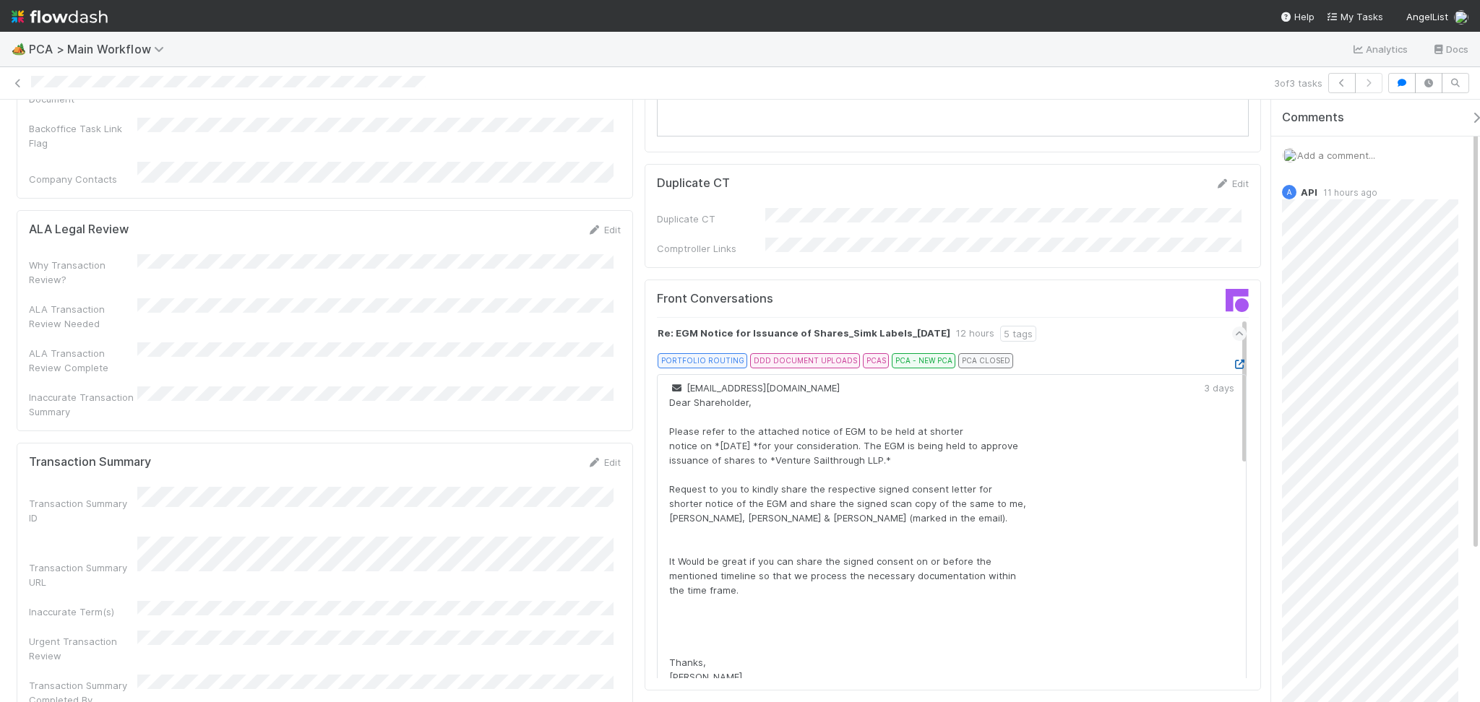
click at [1232, 360] on icon at bounding box center [1239, 364] width 14 height 9
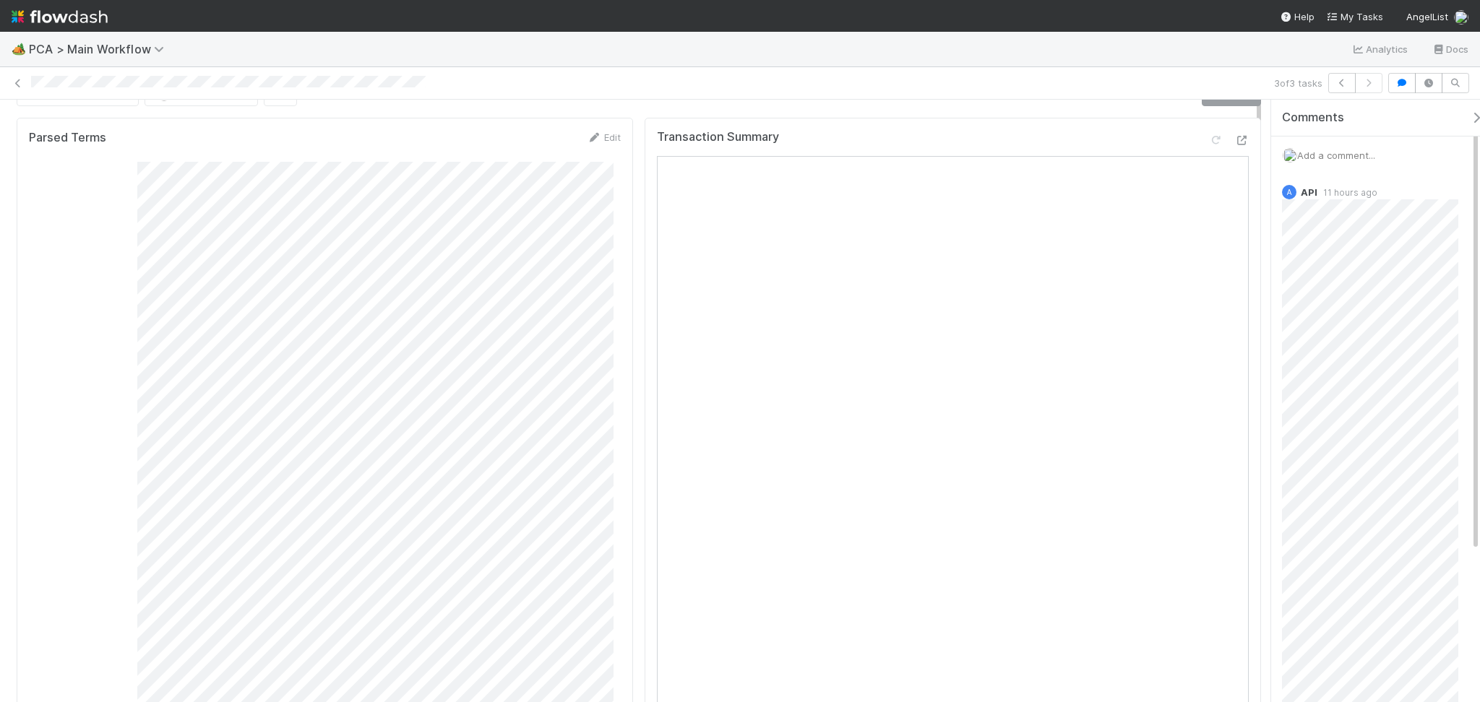
scroll to position [0, 0]
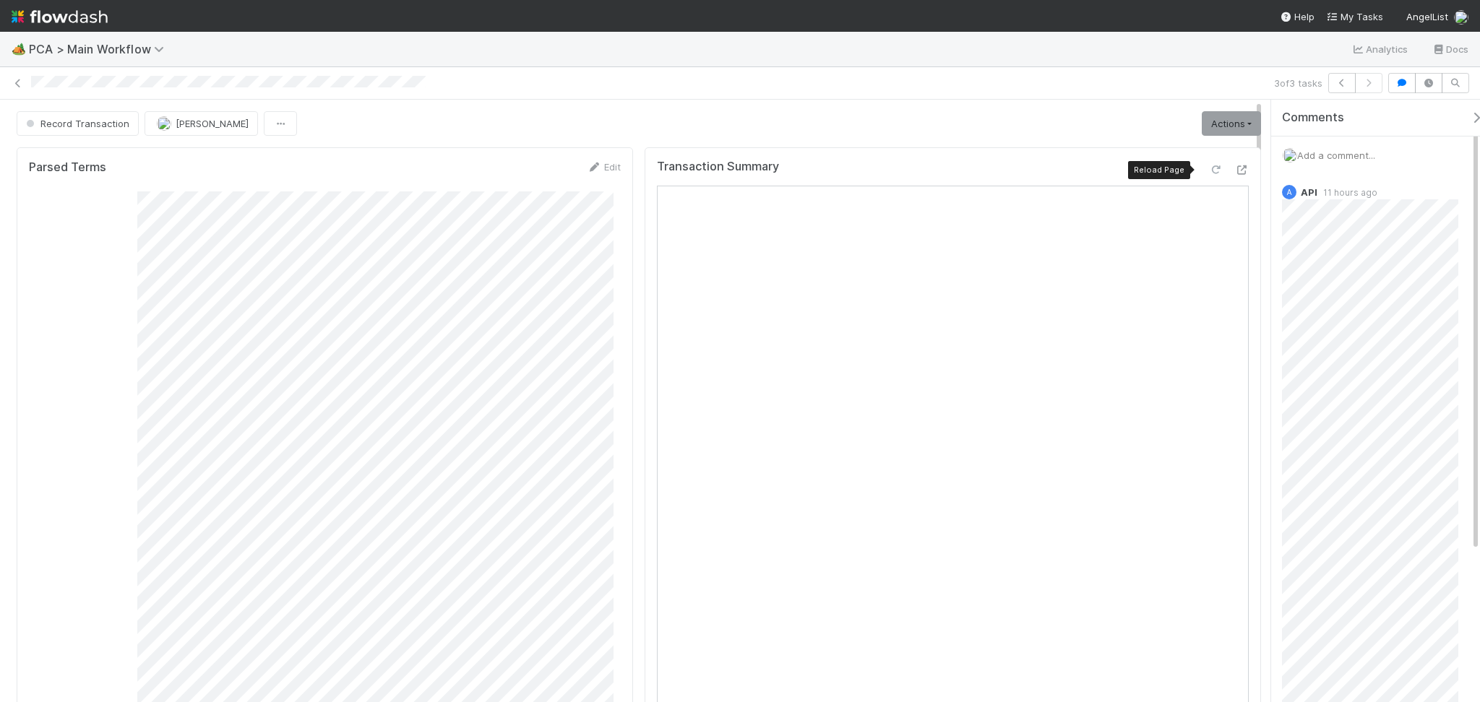
click at [1208, 168] on icon at bounding box center [1215, 169] width 14 height 9
click at [1221, 114] on link "Actions" at bounding box center [1231, 123] width 59 height 25
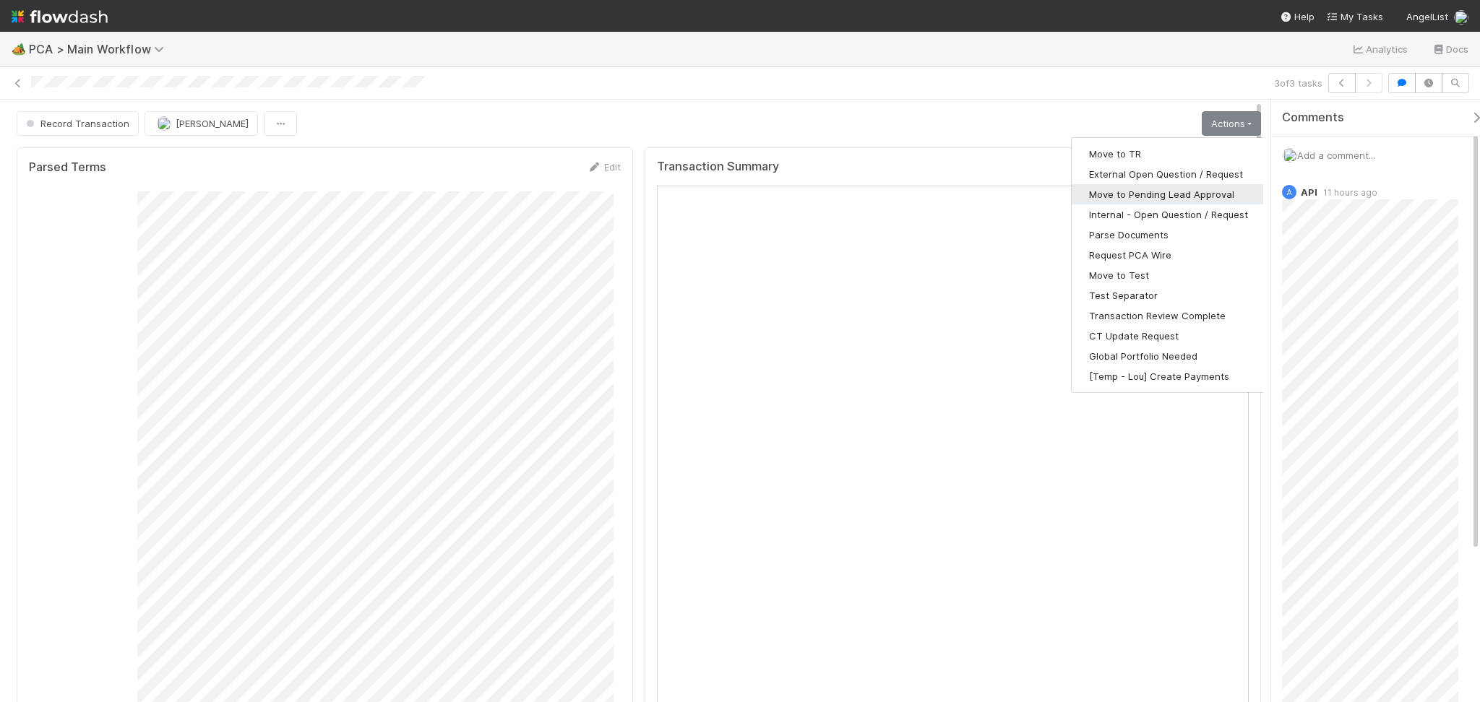
click at [1157, 197] on button "Move to Pending Lead Approval" at bounding box center [1169, 194] width 194 height 20
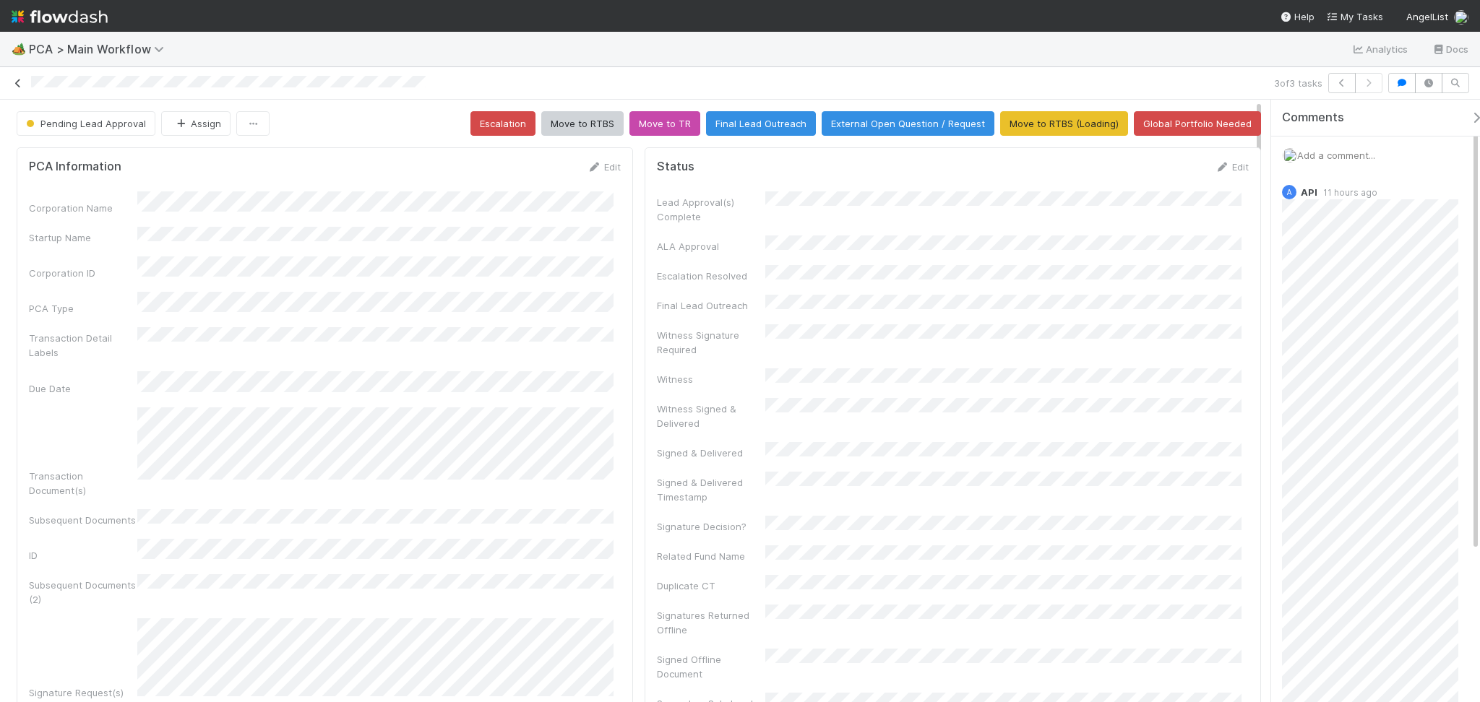
click at [15, 84] on icon at bounding box center [18, 83] width 14 height 9
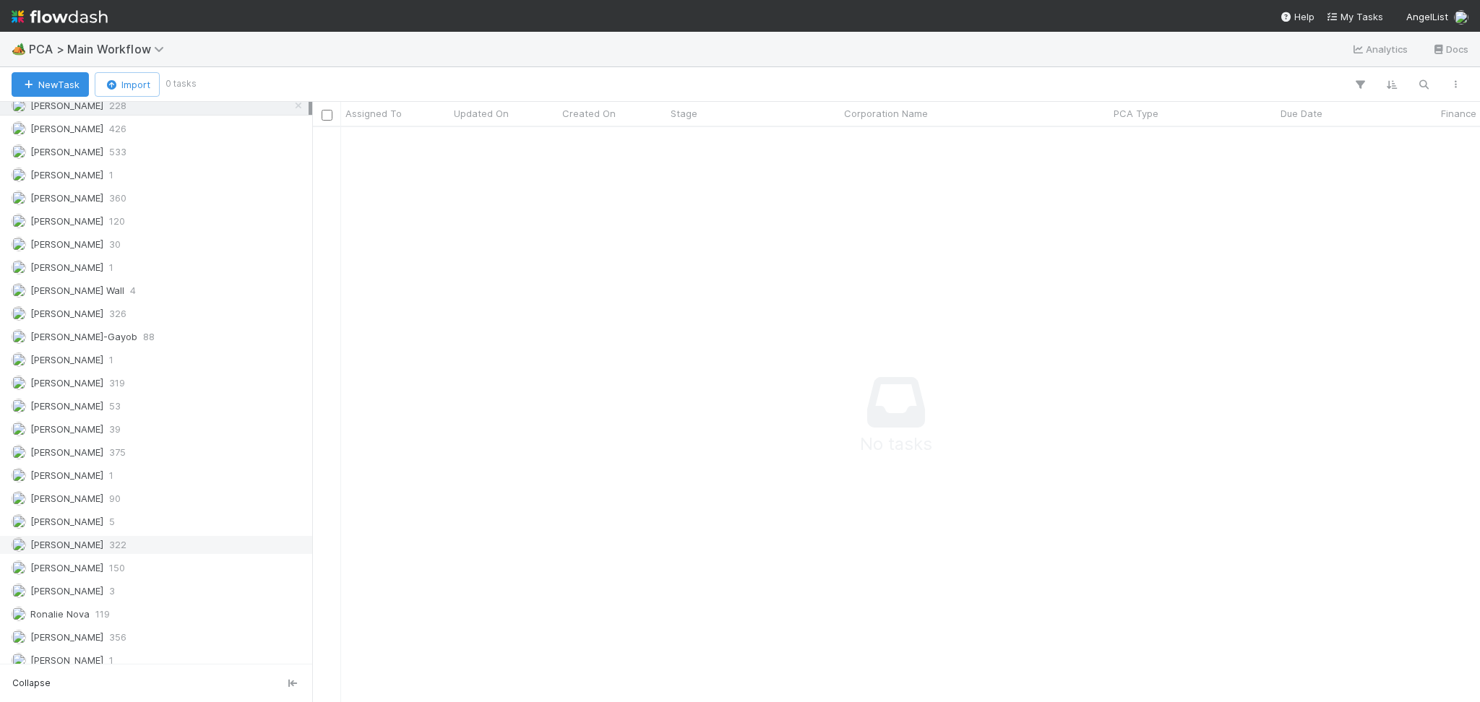
scroll to position [2093, 0]
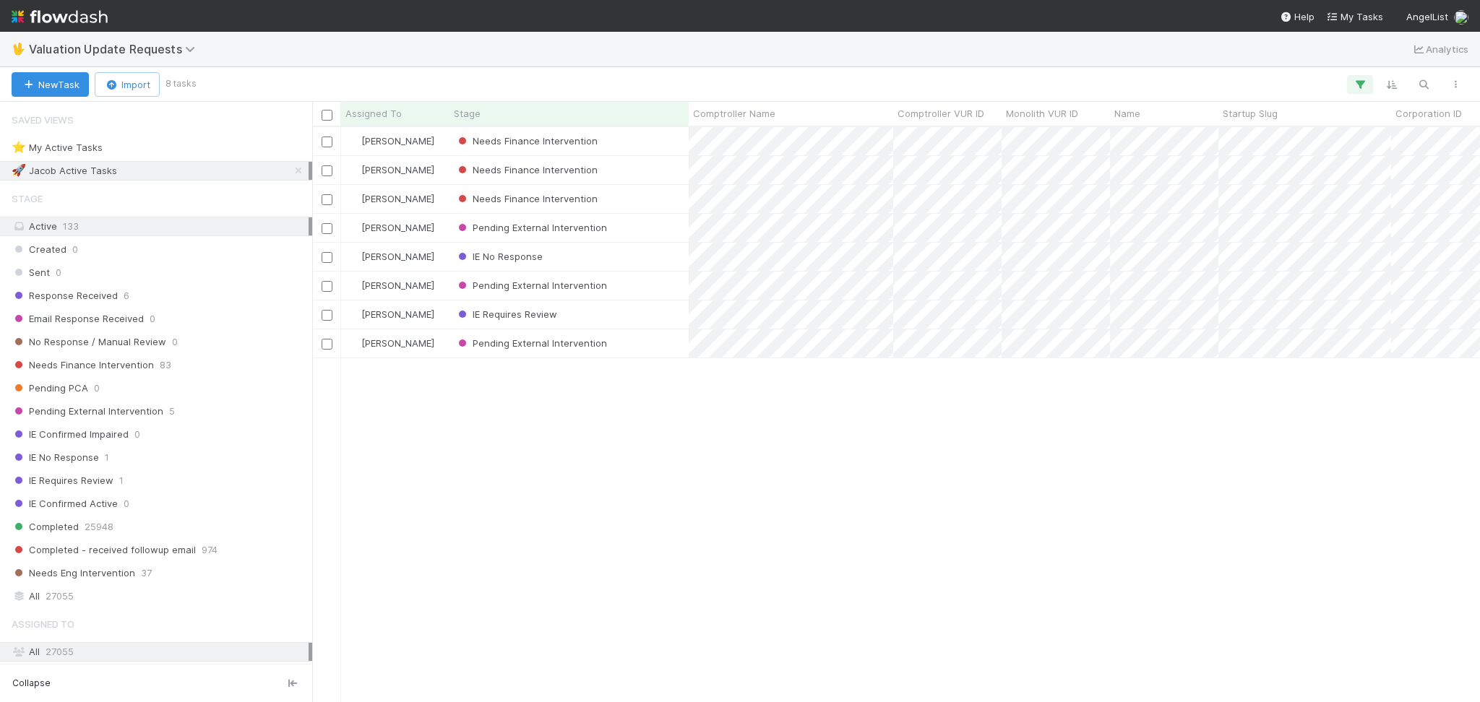
scroll to position [560, 1153]
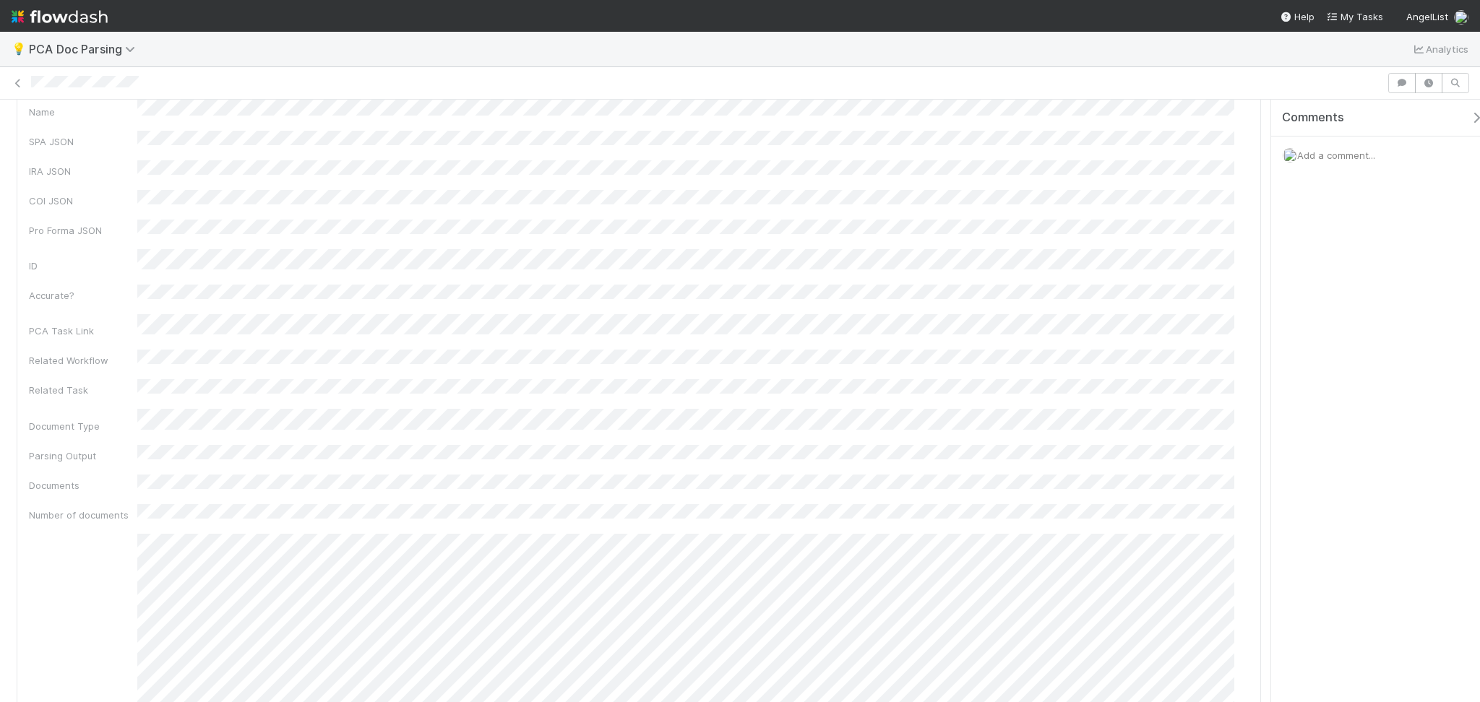
scroll to position [192, 0]
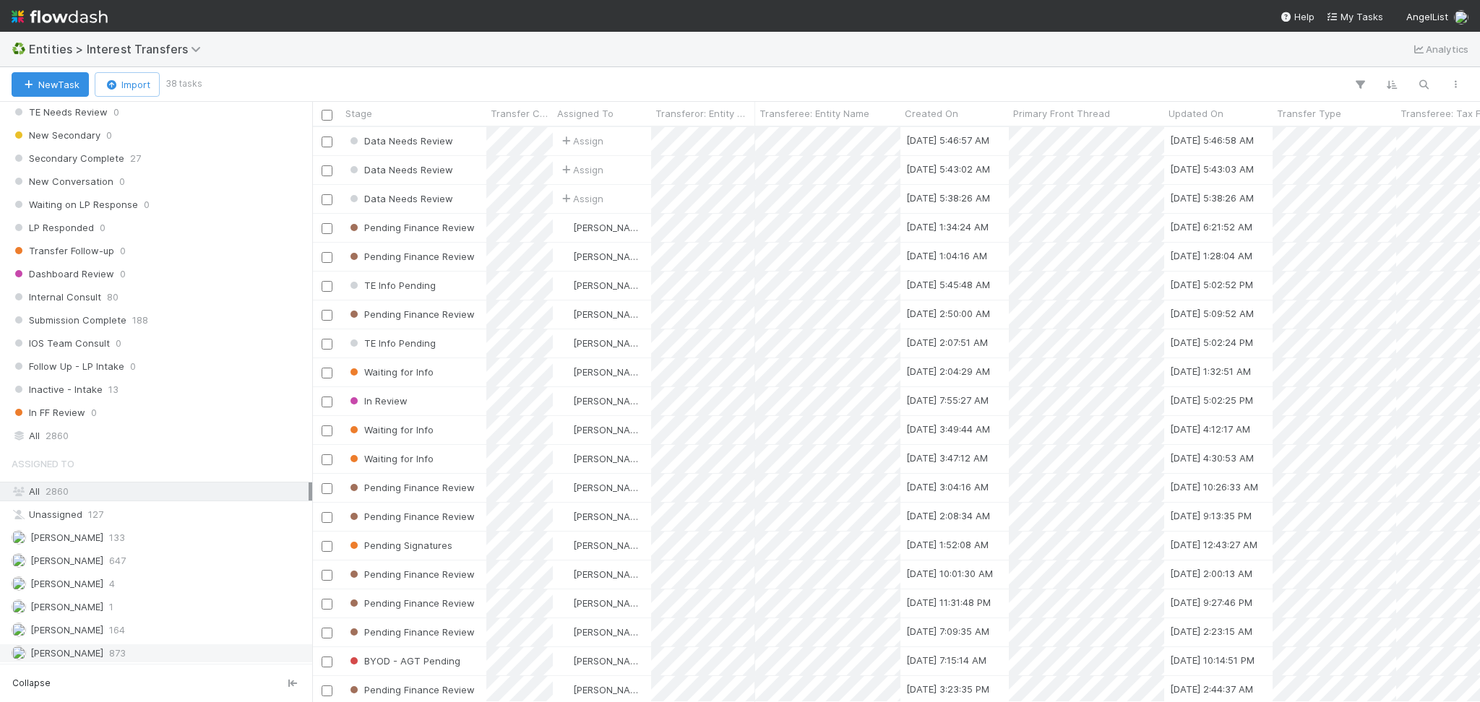
scroll to position [1582, 0]
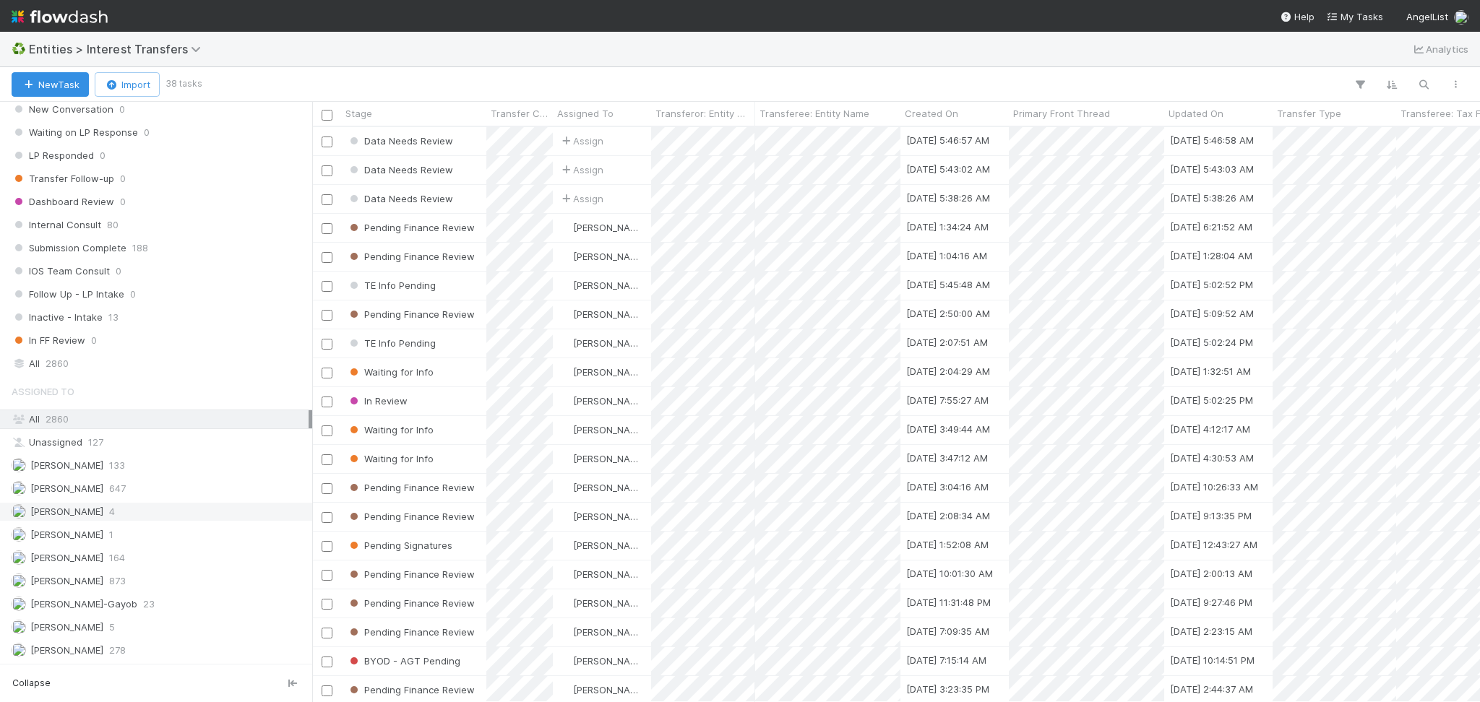
click at [139, 515] on div "Febbie Cervantes 4" at bounding box center [160, 512] width 297 height 18
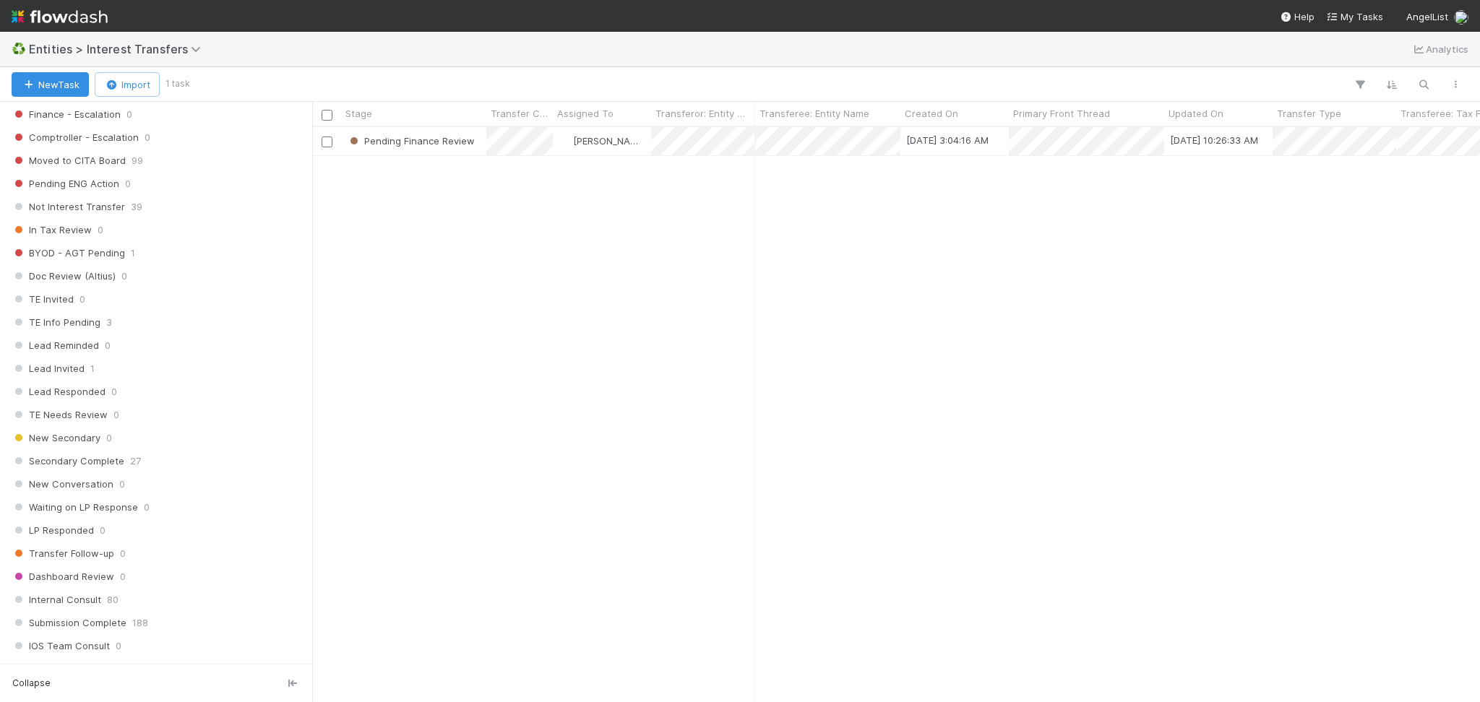
scroll to position [1101, 0]
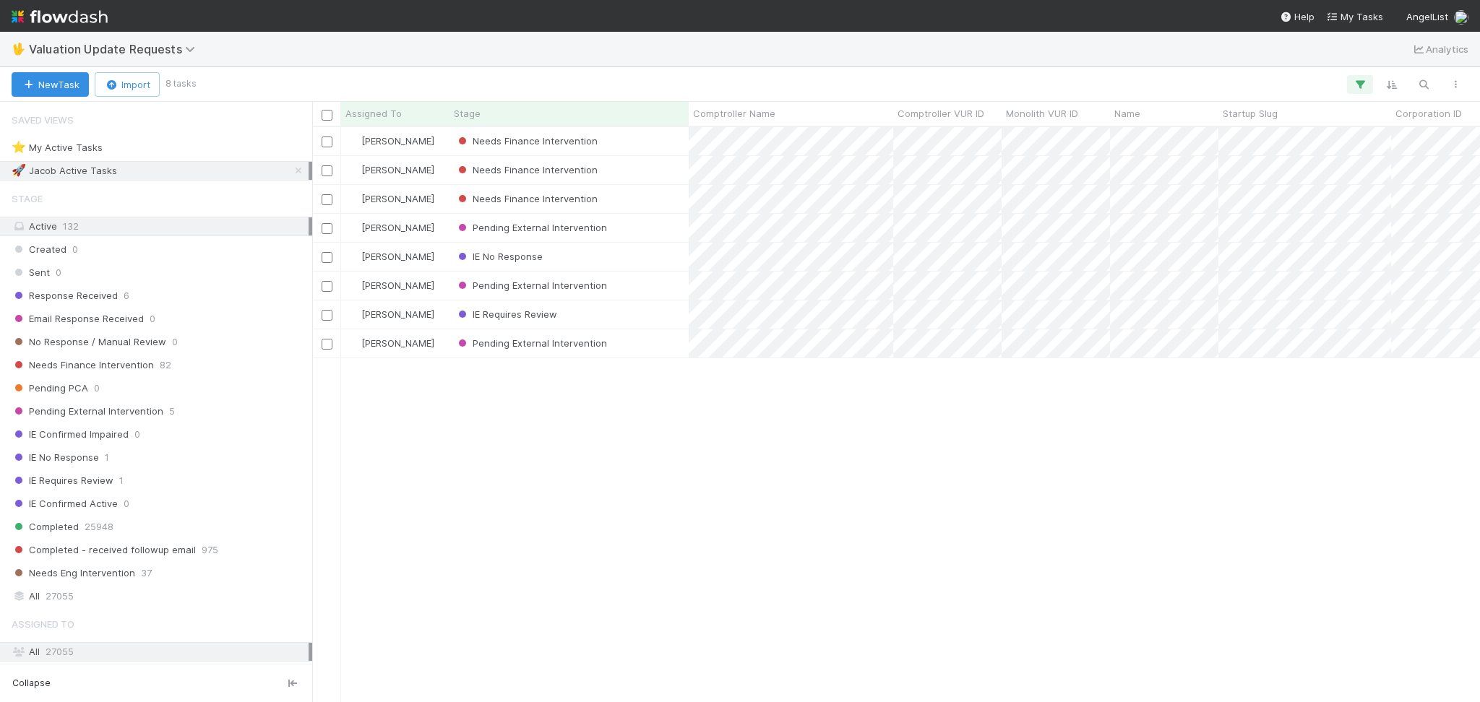
scroll to position [560, 1153]
click at [205, 299] on div "Response Received 6" at bounding box center [160, 296] width 297 height 18
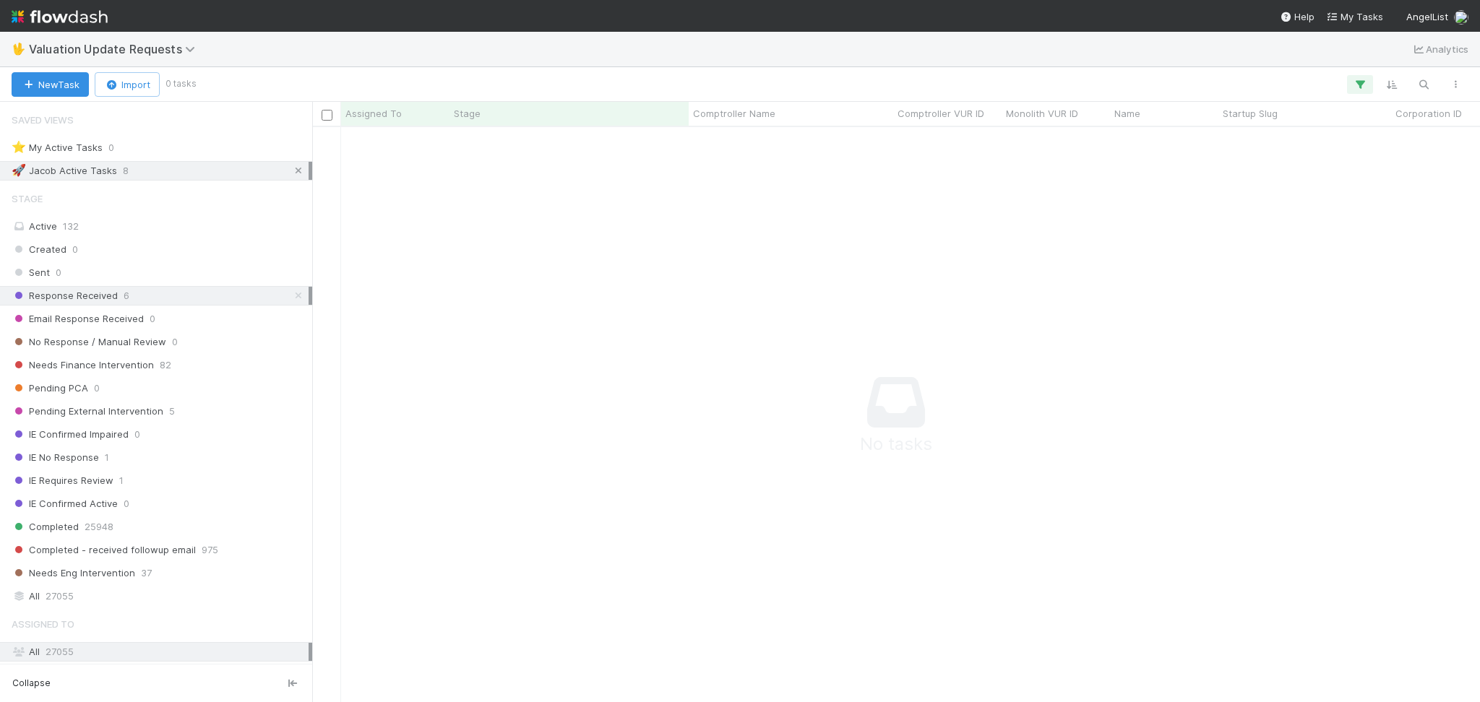
scroll to position [546, 1138]
click at [291, 167] on icon at bounding box center [298, 170] width 14 height 9
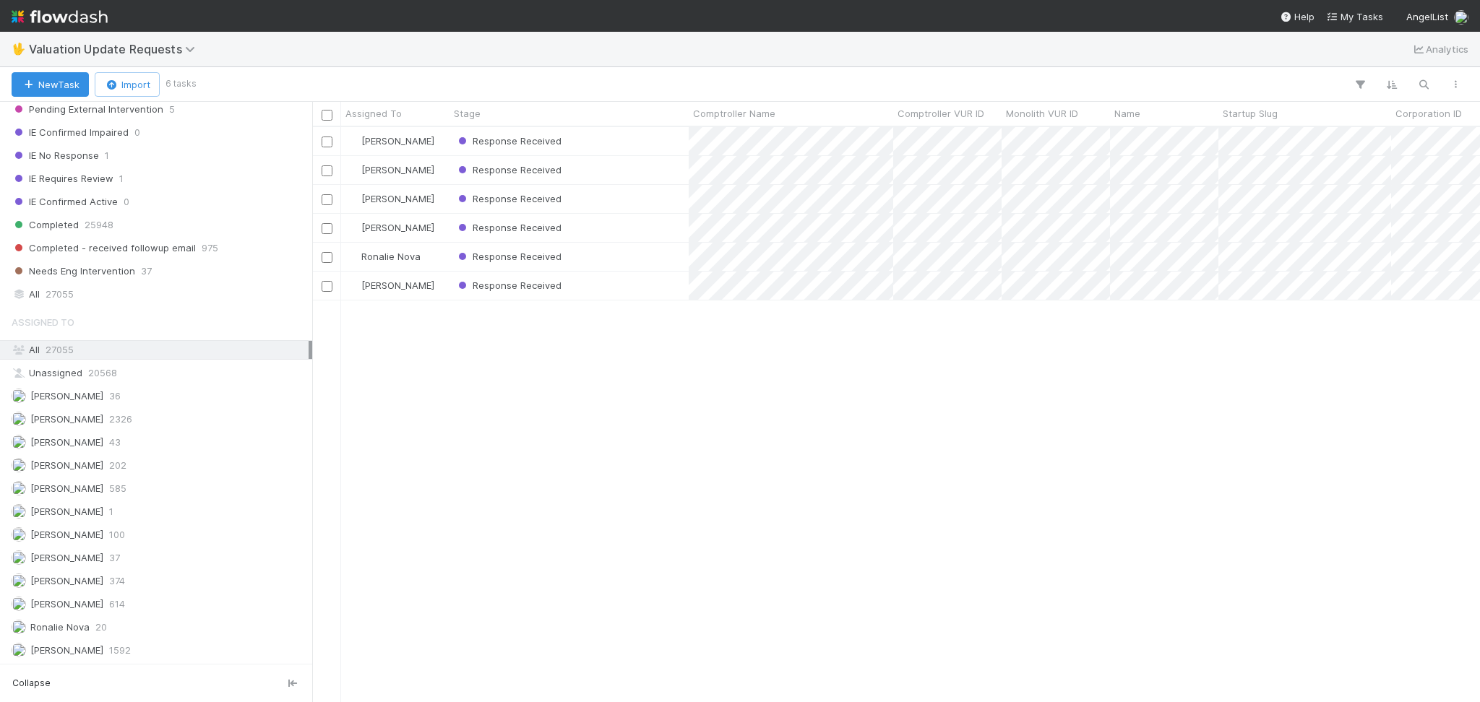
scroll to position [305, 0]
click at [116, 53] on span "Valuation Update Requests" at bounding box center [115, 49] width 173 height 14
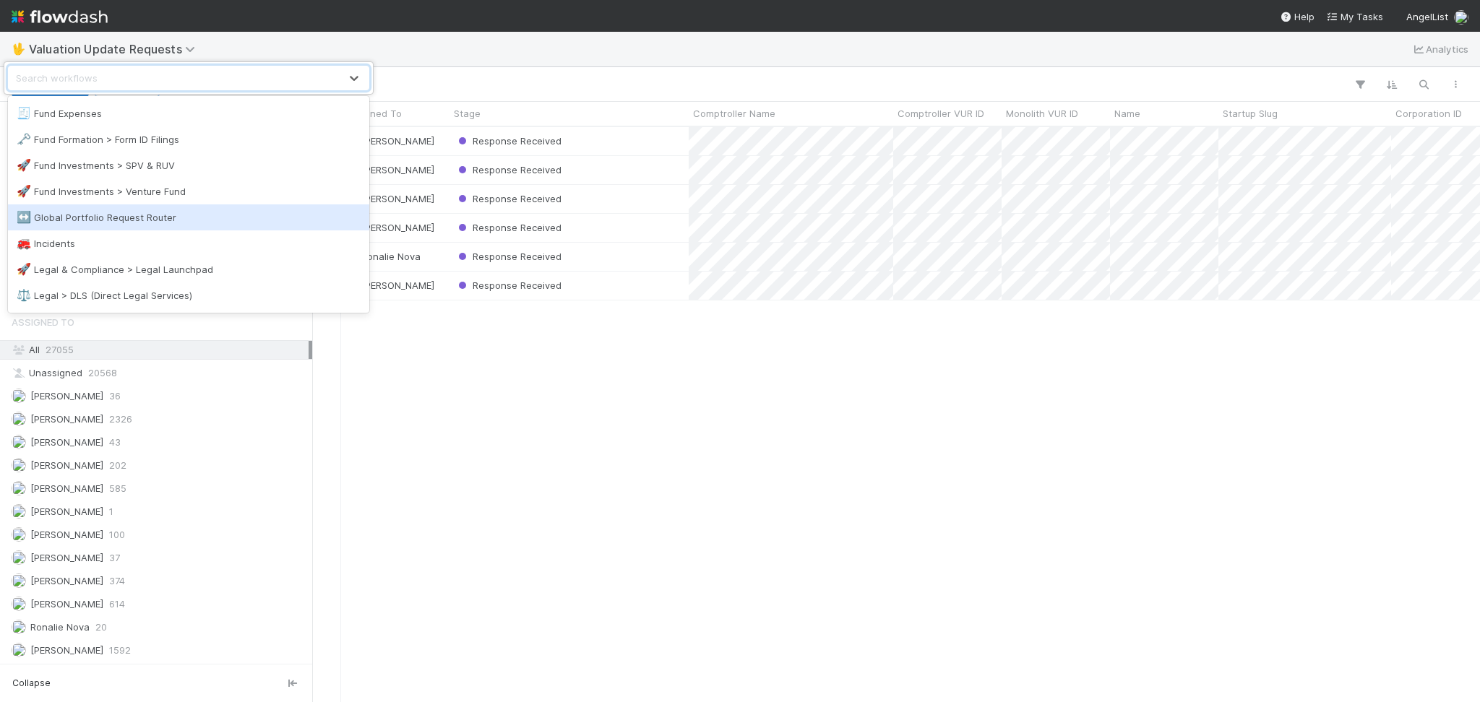
scroll to position [674, 0]
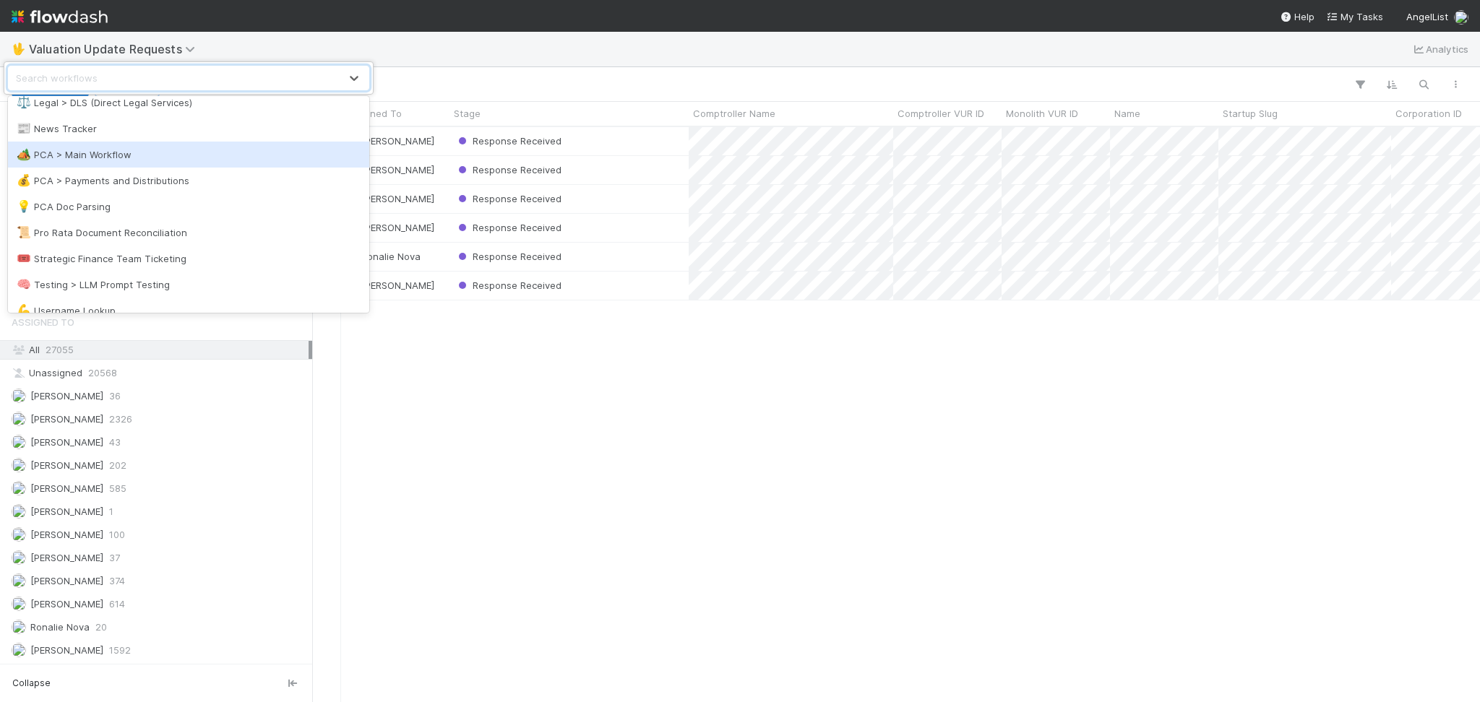
click at [216, 150] on div "🏕️ PCA > Main Workflow" at bounding box center [189, 154] width 344 height 14
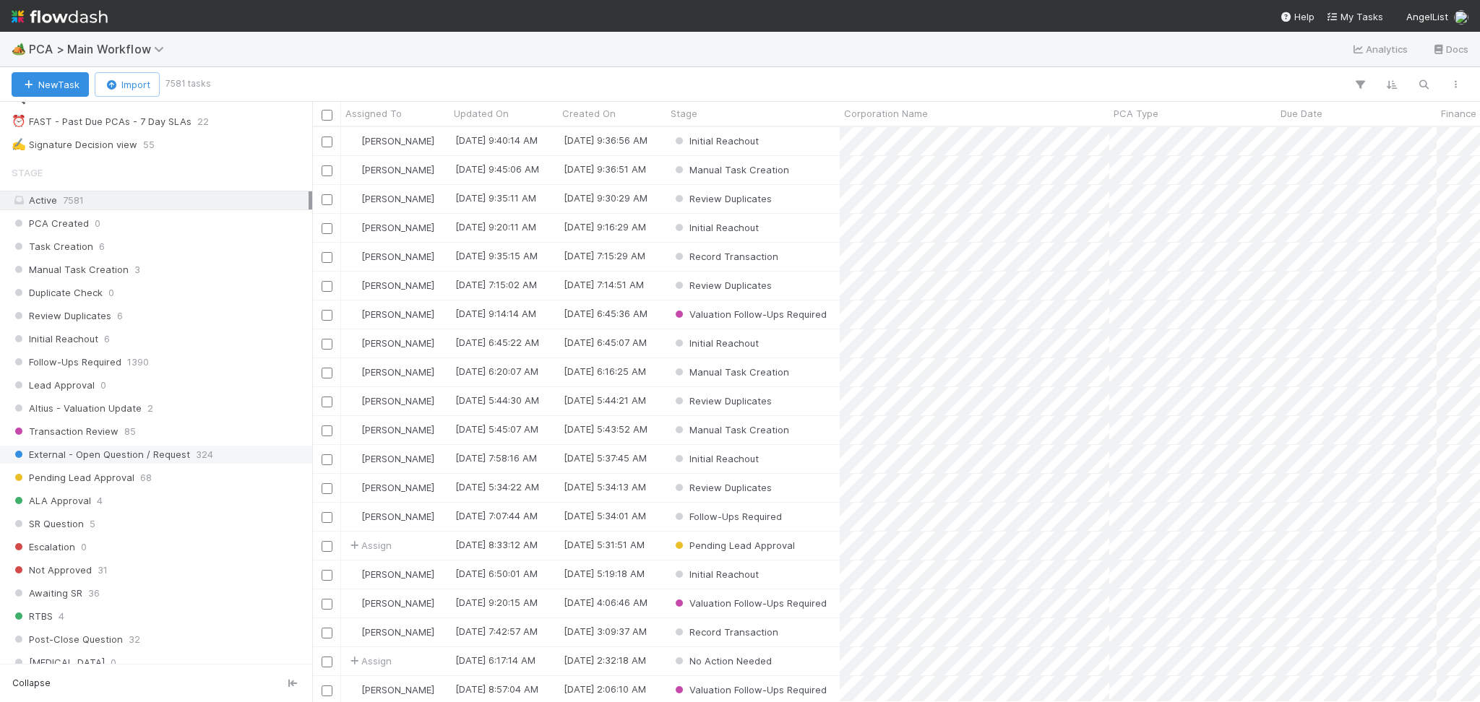
scroll to position [385, 0]
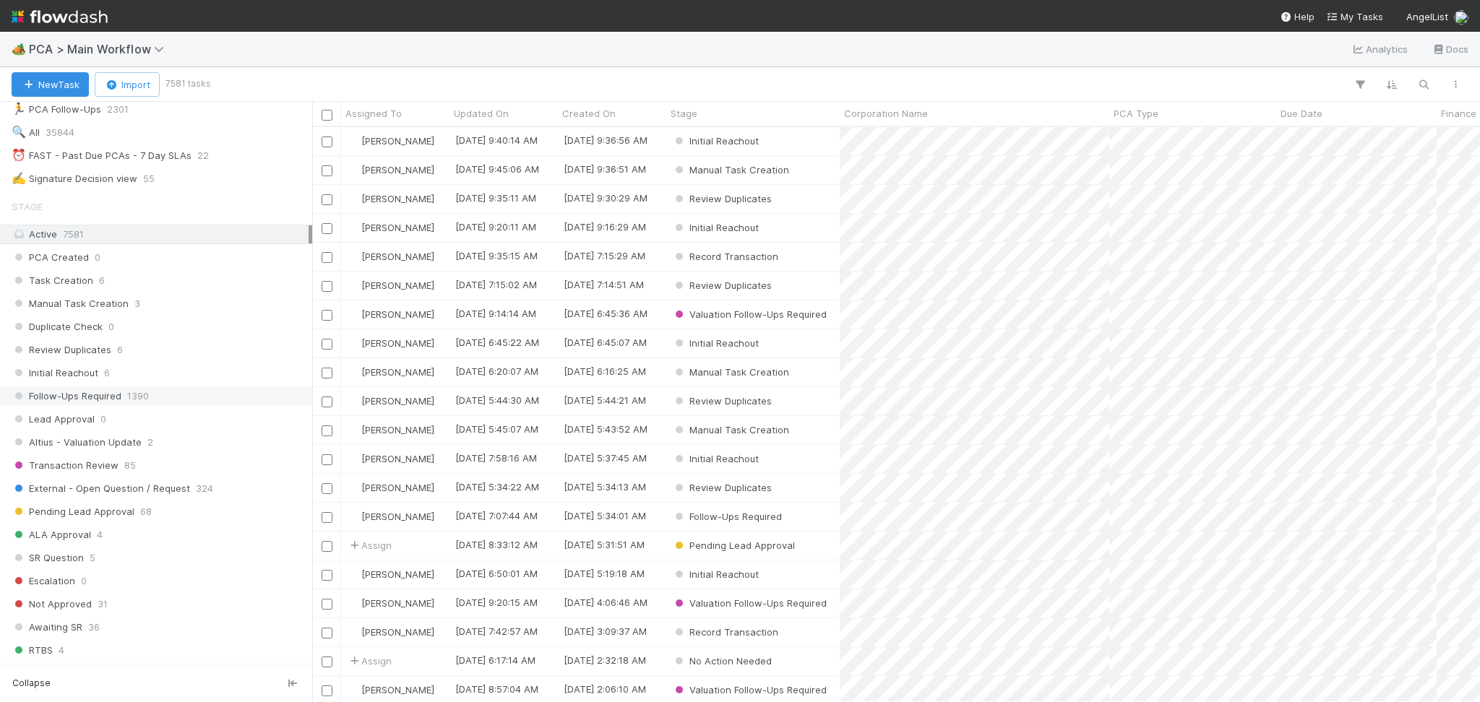
click at [157, 396] on div "Follow-Ups Required 1390" at bounding box center [160, 396] width 297 height 18
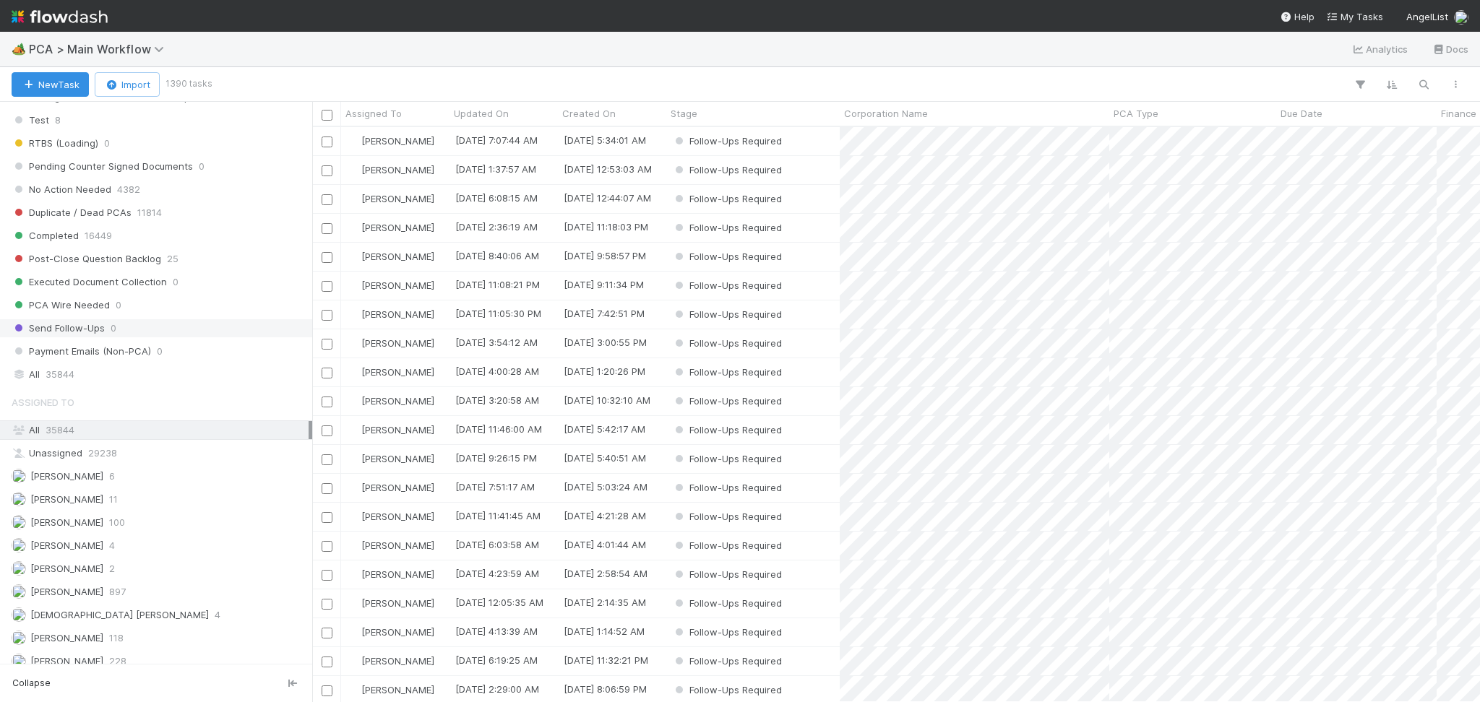
scroll to position [1541, 0]
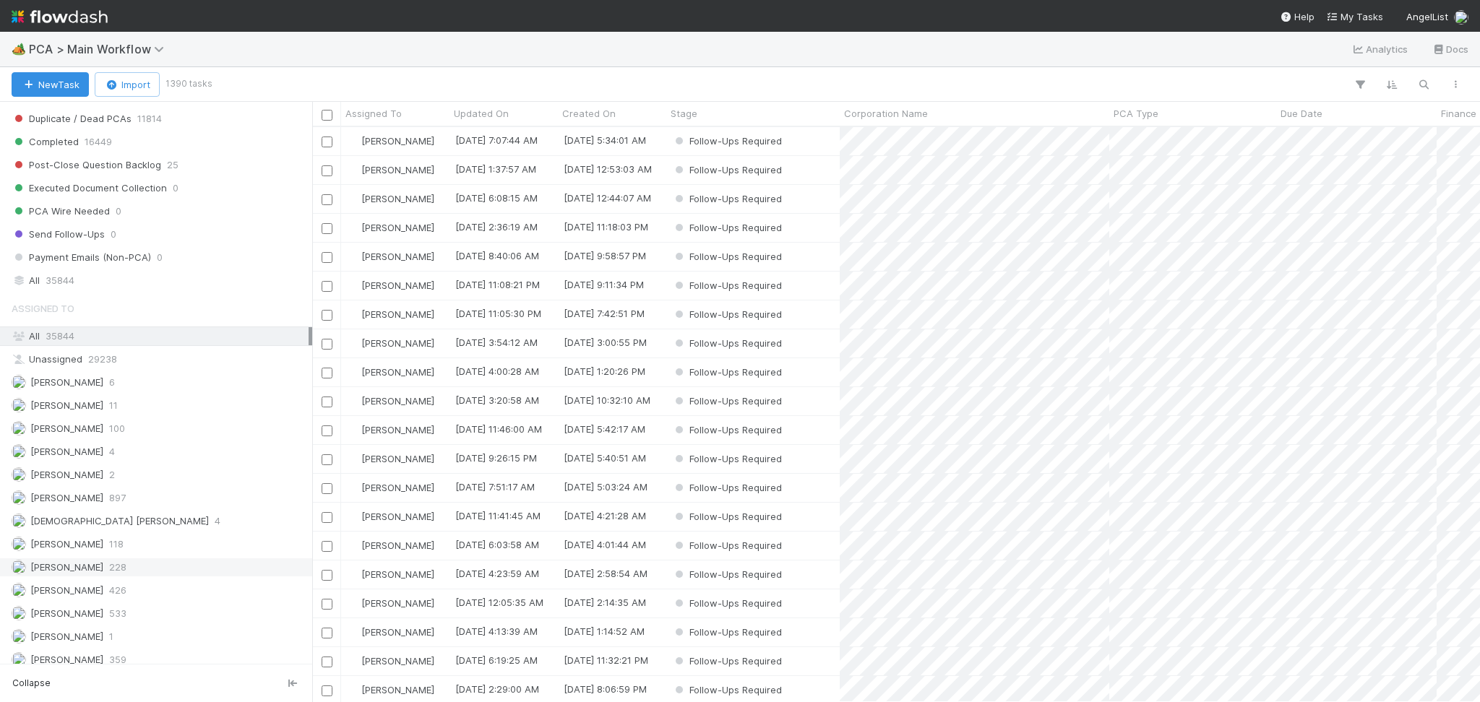
click at [126, 571] on span "228" at bounding box center [117, 568] width 17 height 18
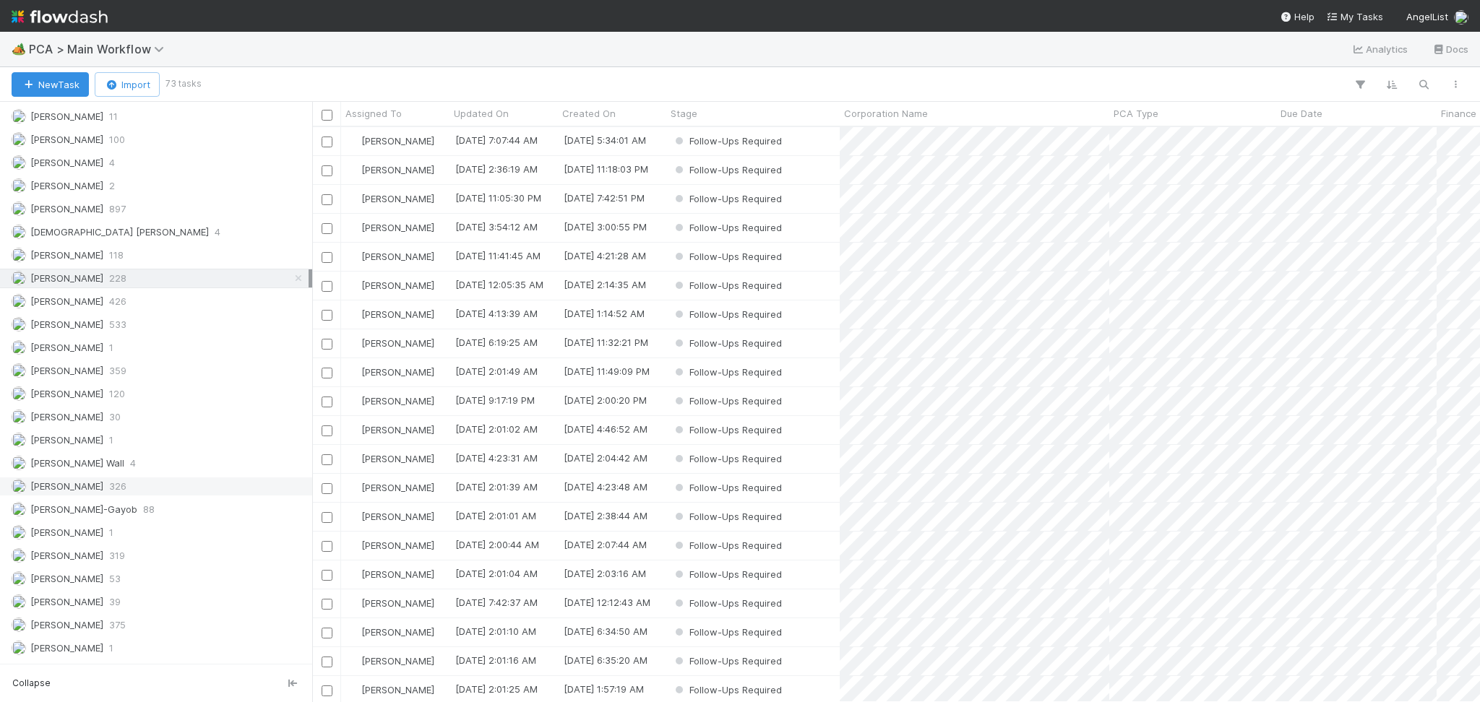
scroll to position [2093, 0]
click at [804, 132] on div "Follow-Ups Required" at bounding box center [752, 141] width 173 height 28
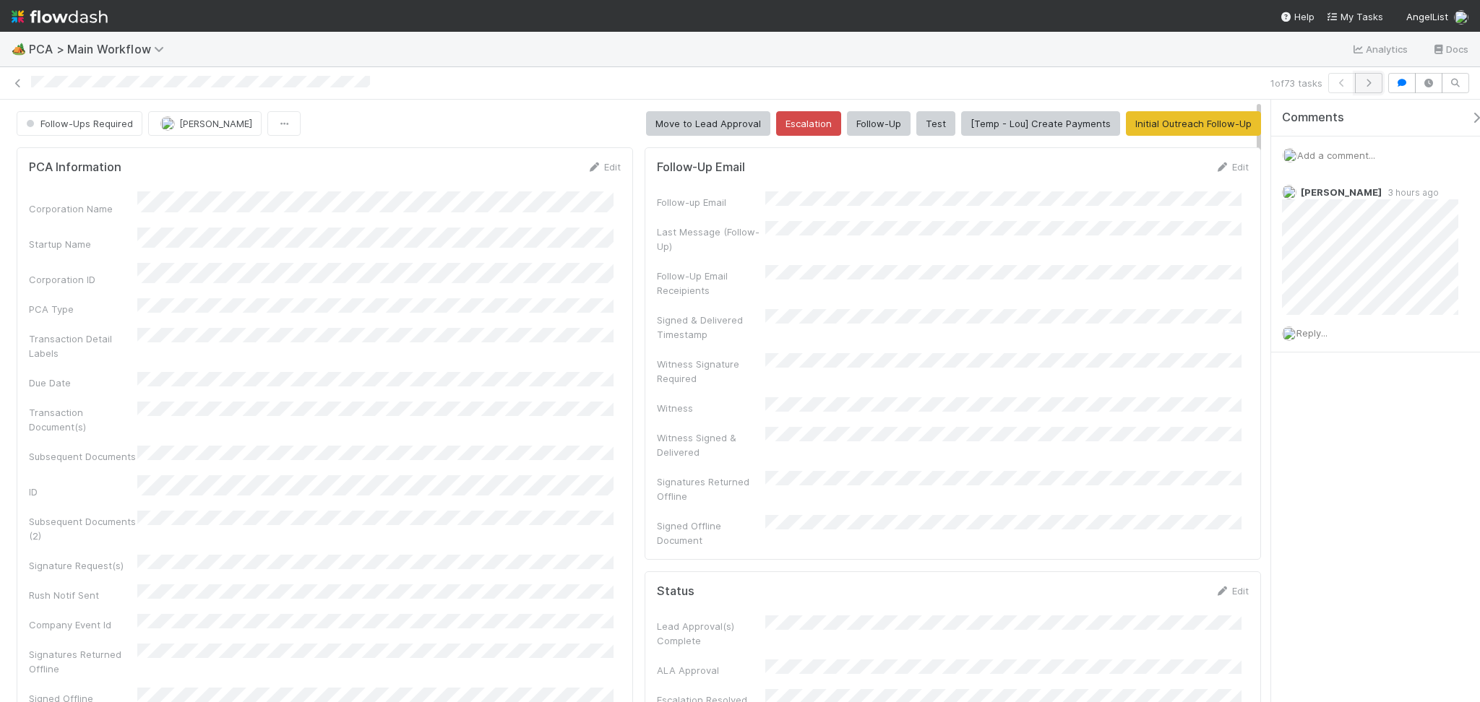
click at [1382, 87] on button "button" at bounding box center [1368, 83] width 27 height 20
click at [56, 126] on span "Follow-Ups Required" at bounding box center [78, 124] width 110 height 12
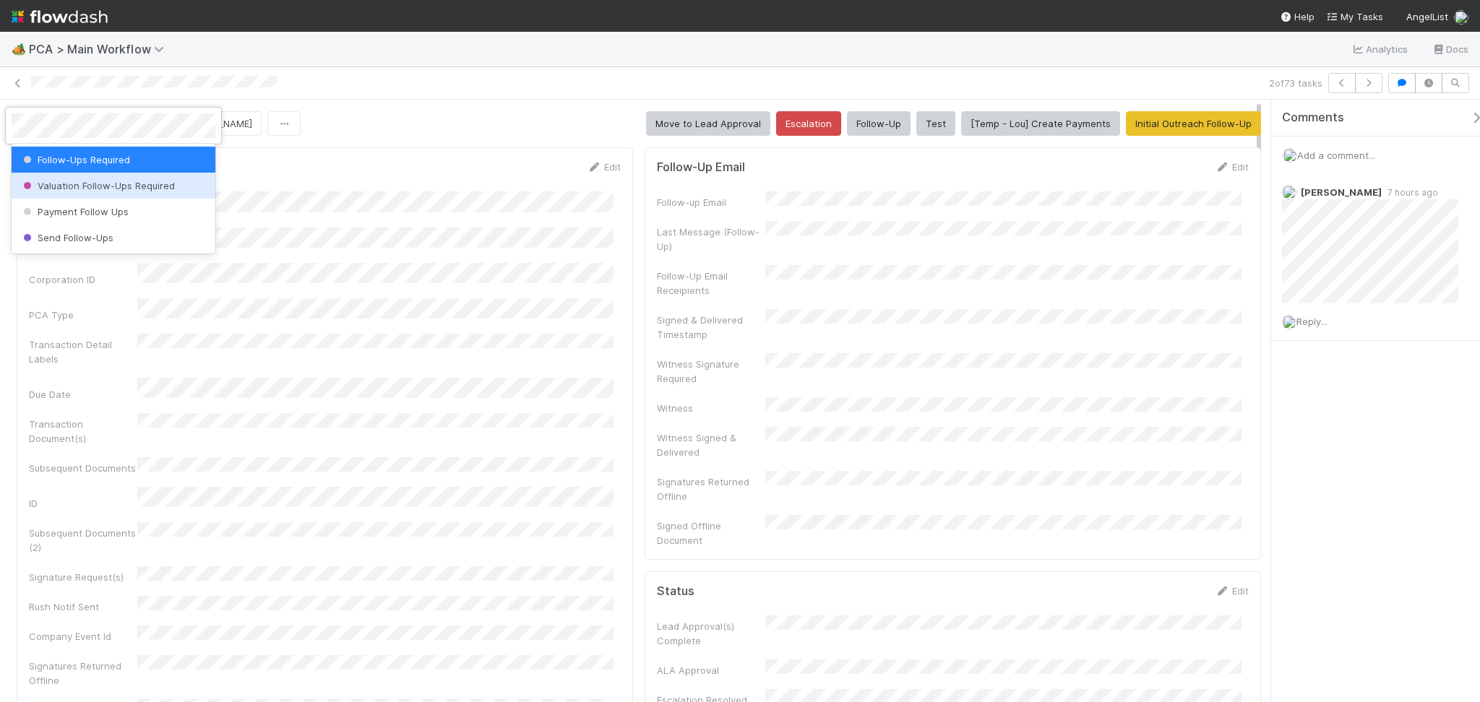
click at [420, 103] on div at bounding box center [740, 351] width 1480 height 702
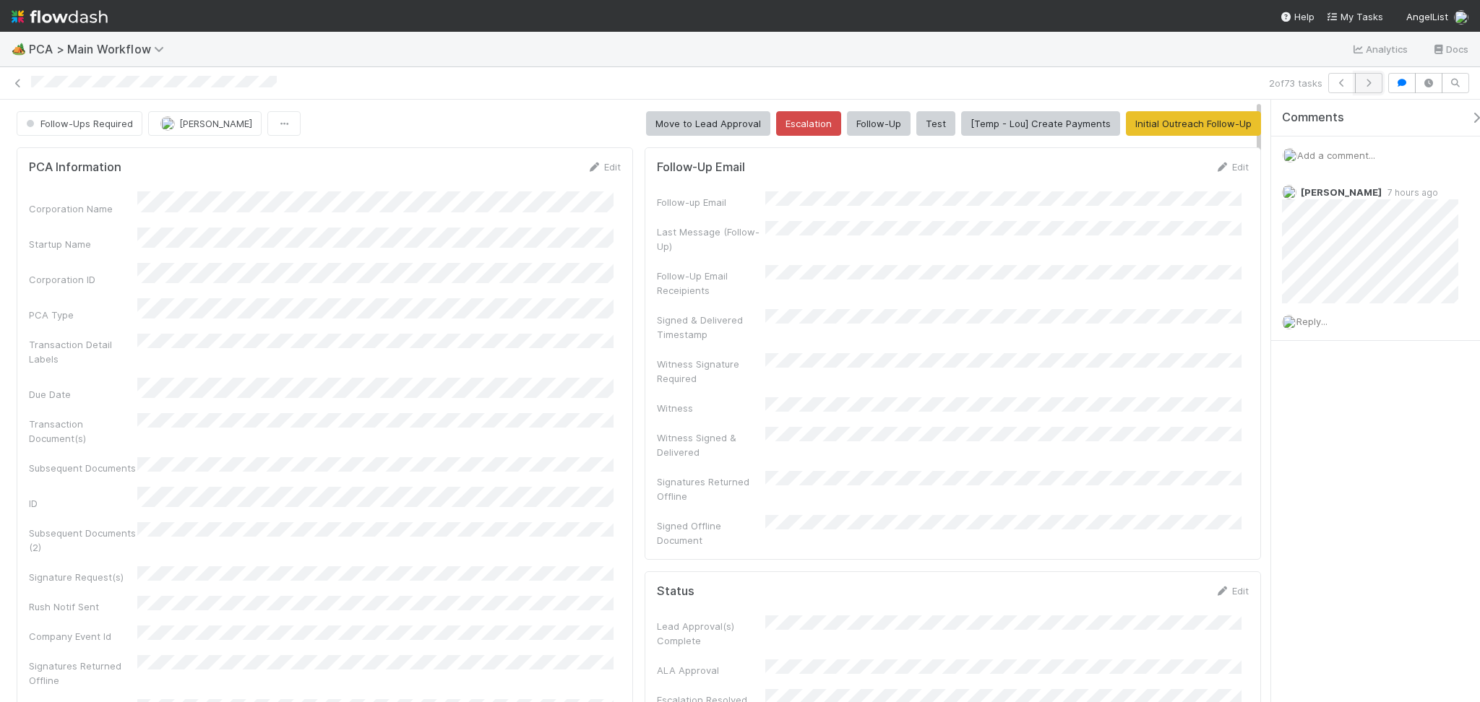
click at [1373, 85] on icon "button" at bounding box center [1368, 83] width 14 height 9
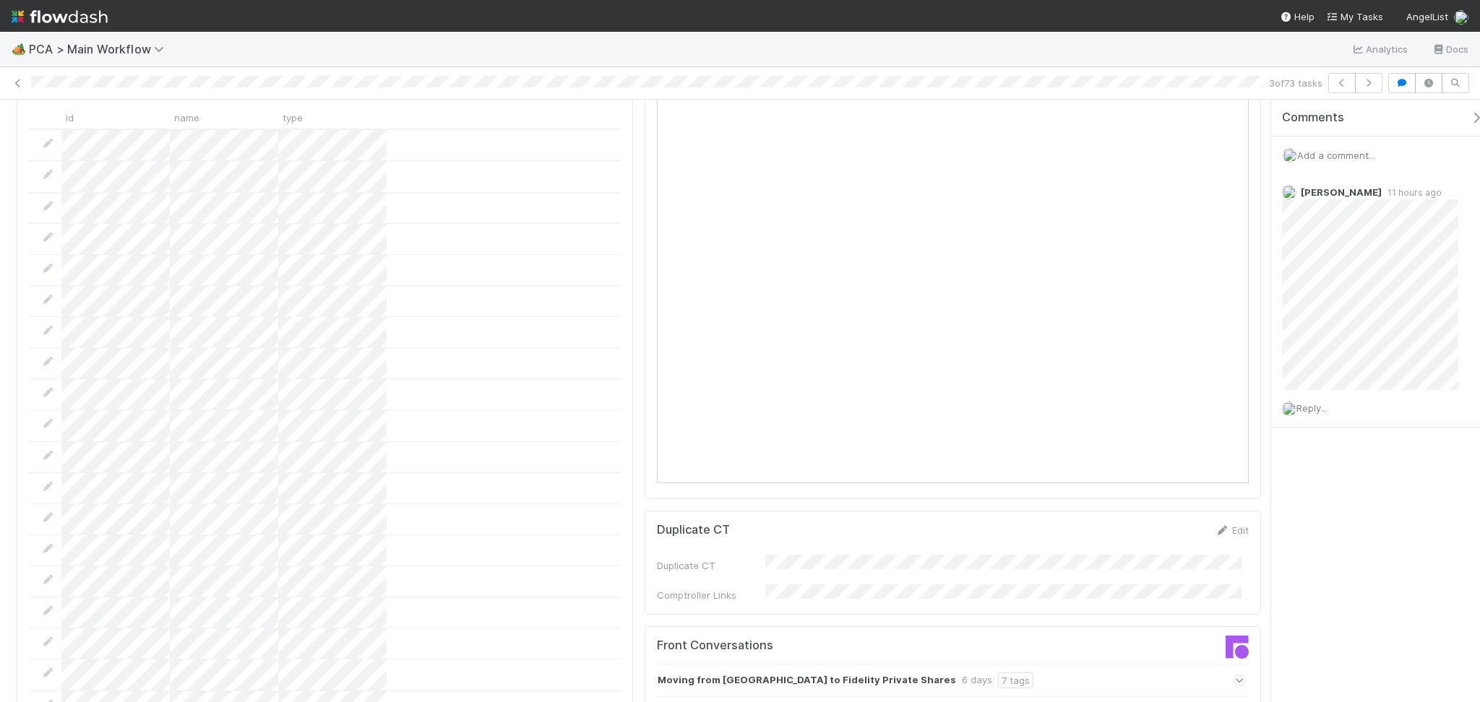
scroll to position [1830, 0]
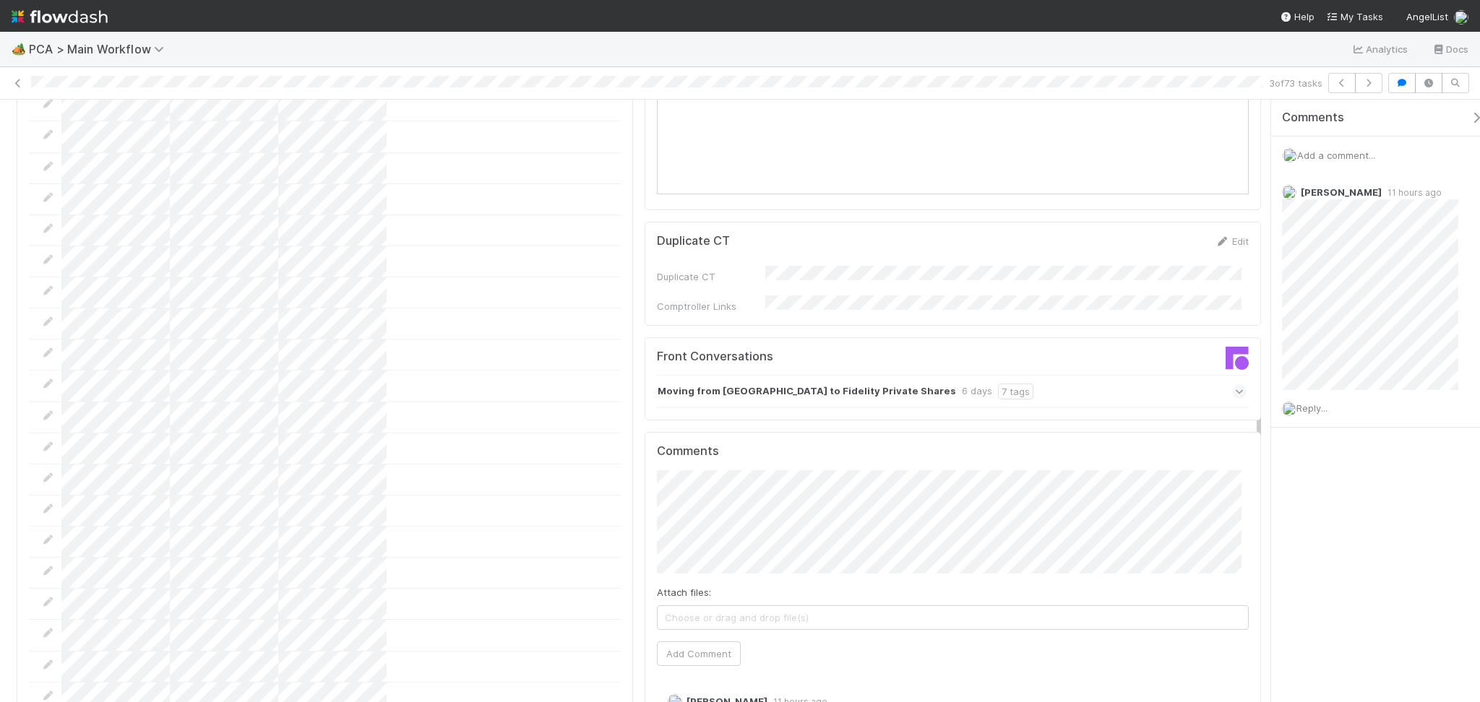
click at [1015, 375] on div "Moving from Carta to Fidelity Private Shares 6 days 7 tags" at bounding box center [952, 391] width 590 height 33
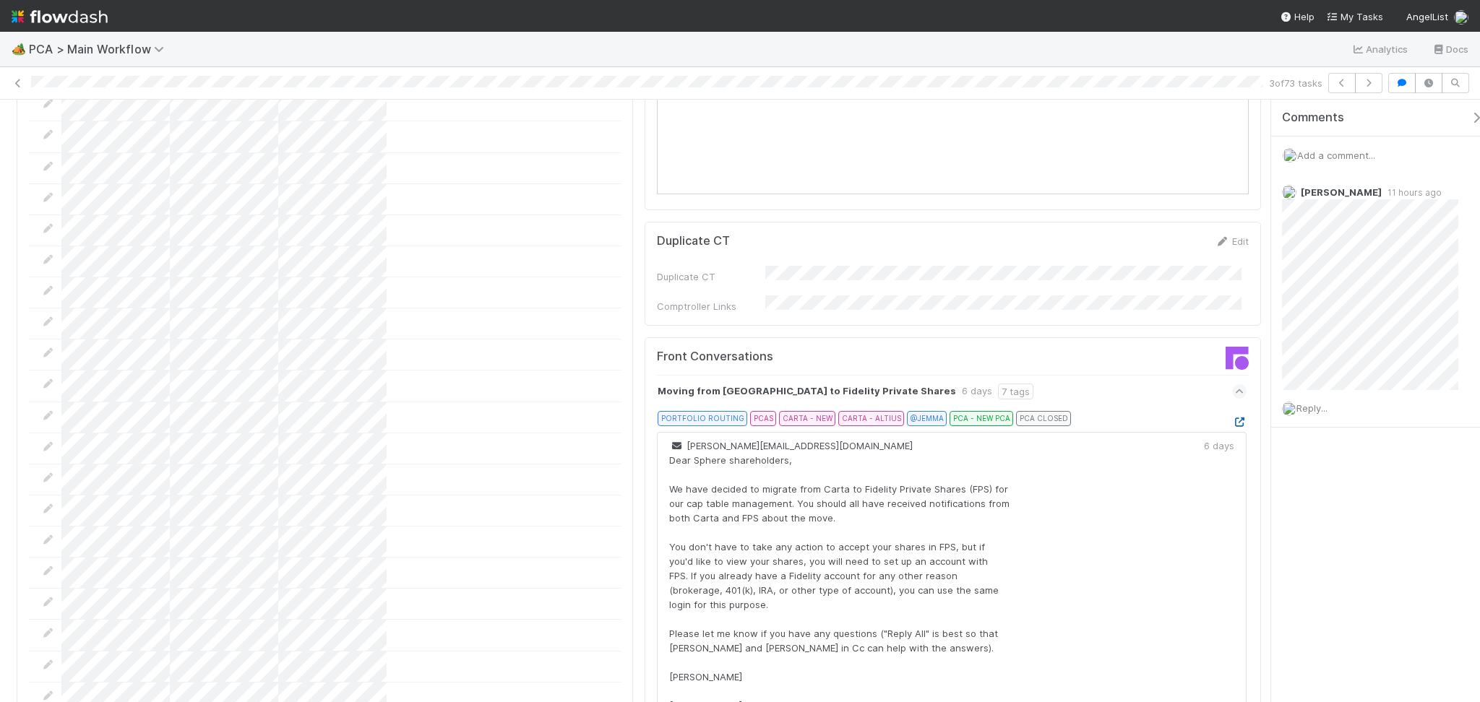
click at [1232, 418] on icon at bounding box center [1239, 422] width 14 height 9
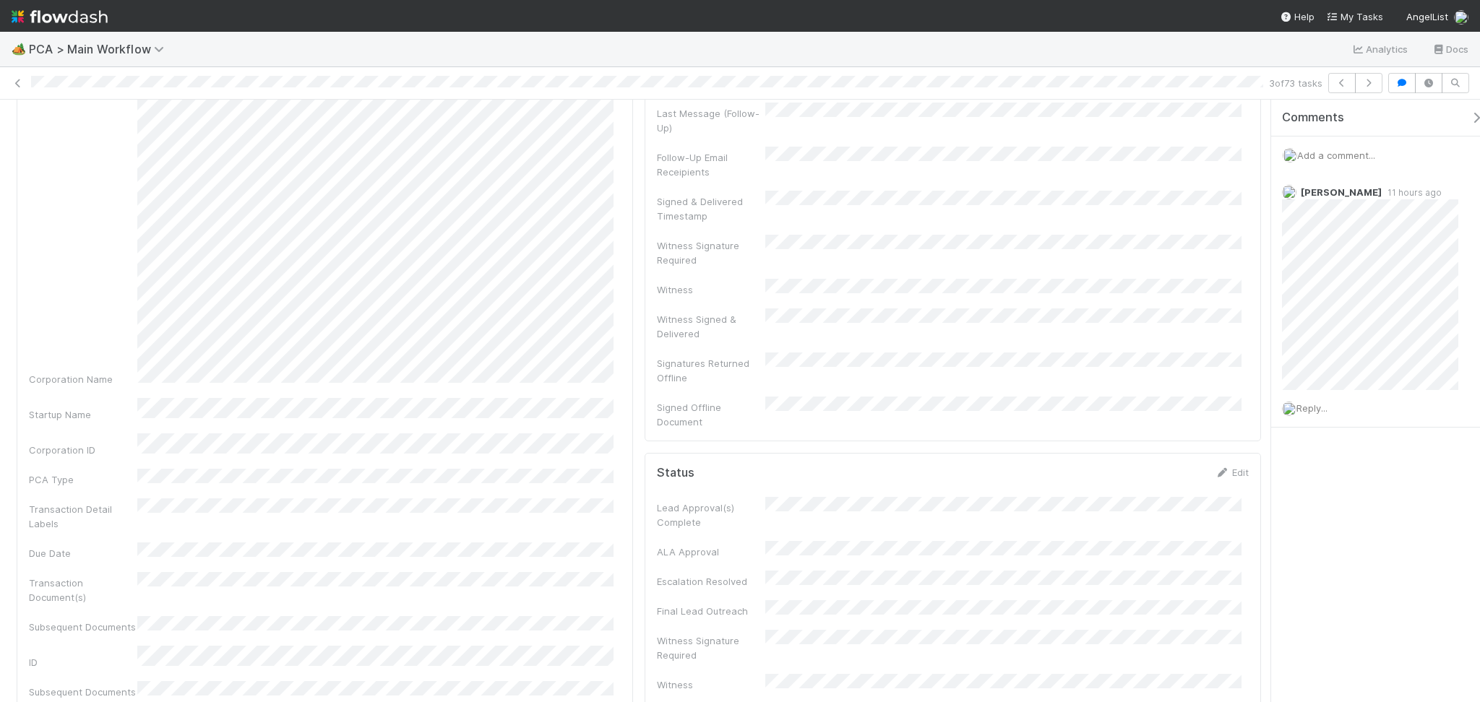
scroll to position [0, 0]
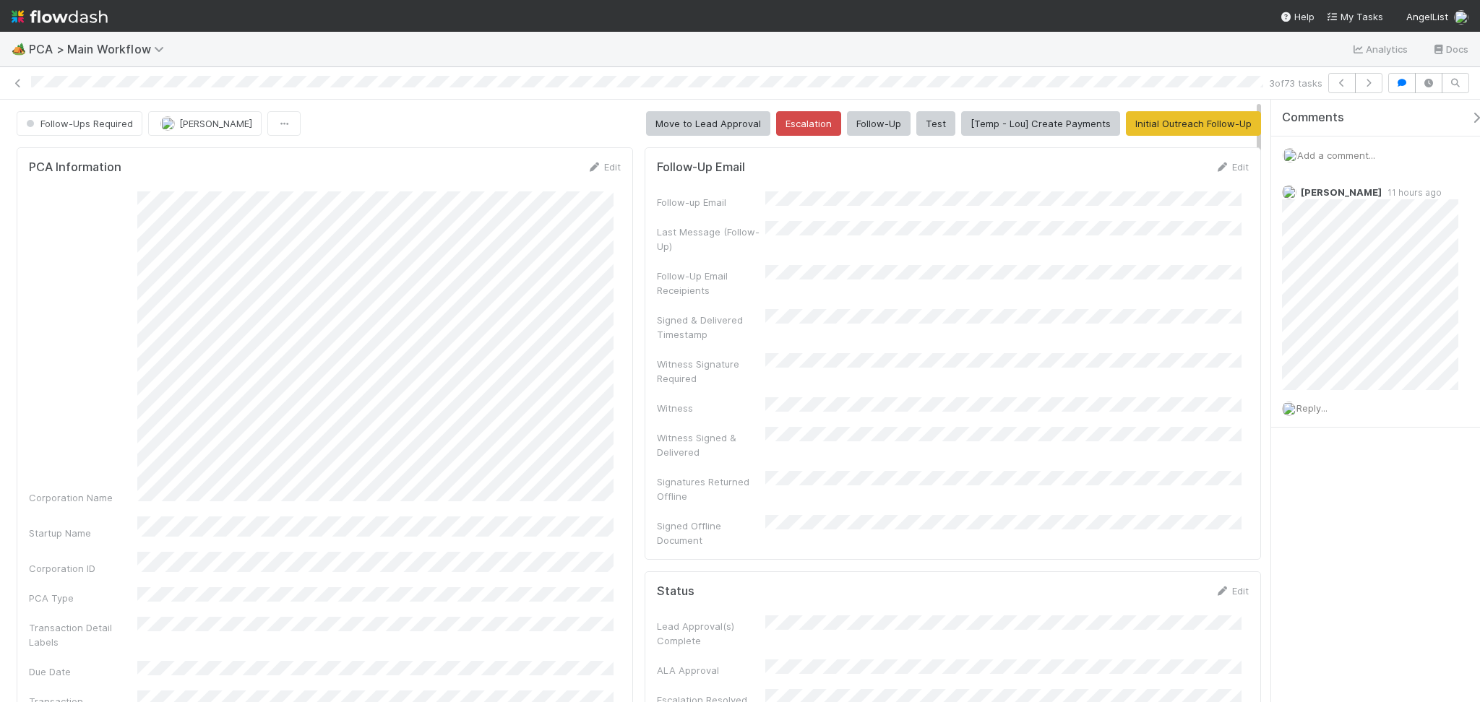
click at [198, 129] on button "[PERSON_NAME]" at bounding box center [204, 123] width 113 height 25
click at [1367, 87] on button "button" at bounding box center [1368, 83] width 27 height 20
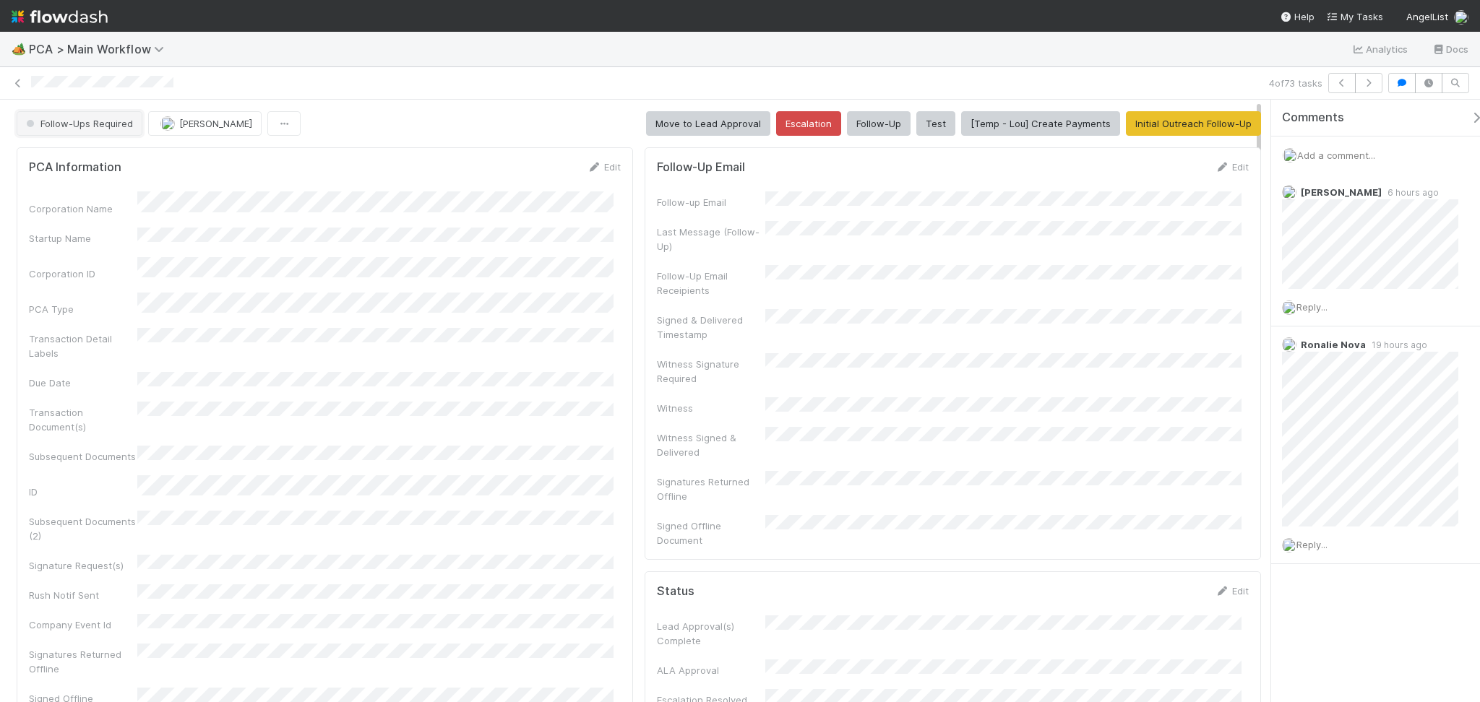
click at [72, 111] on button "Follow-Ups Required" at bounding box center [80, 123] width 126 height 25
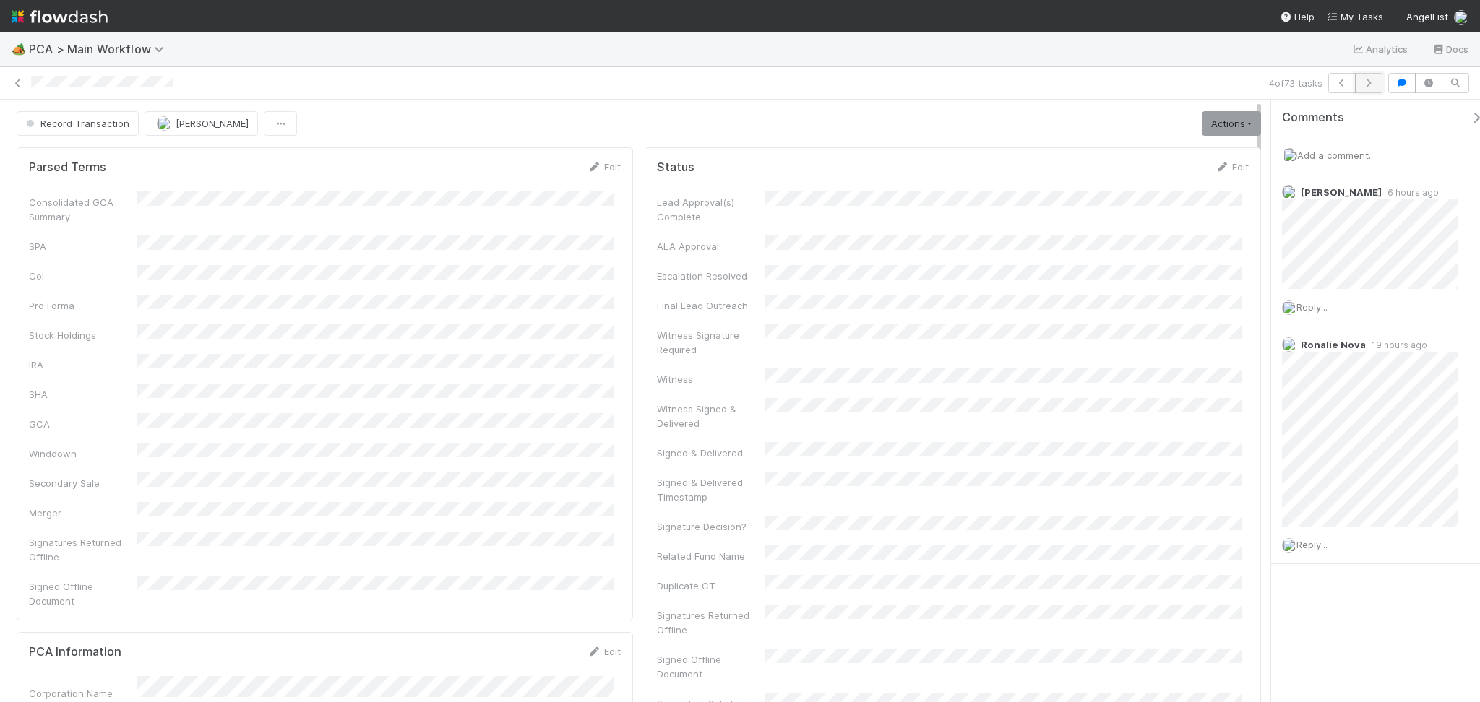
click at [1370, 85] on icon "button" at bounding box center [1368, 83] width 14 height 9
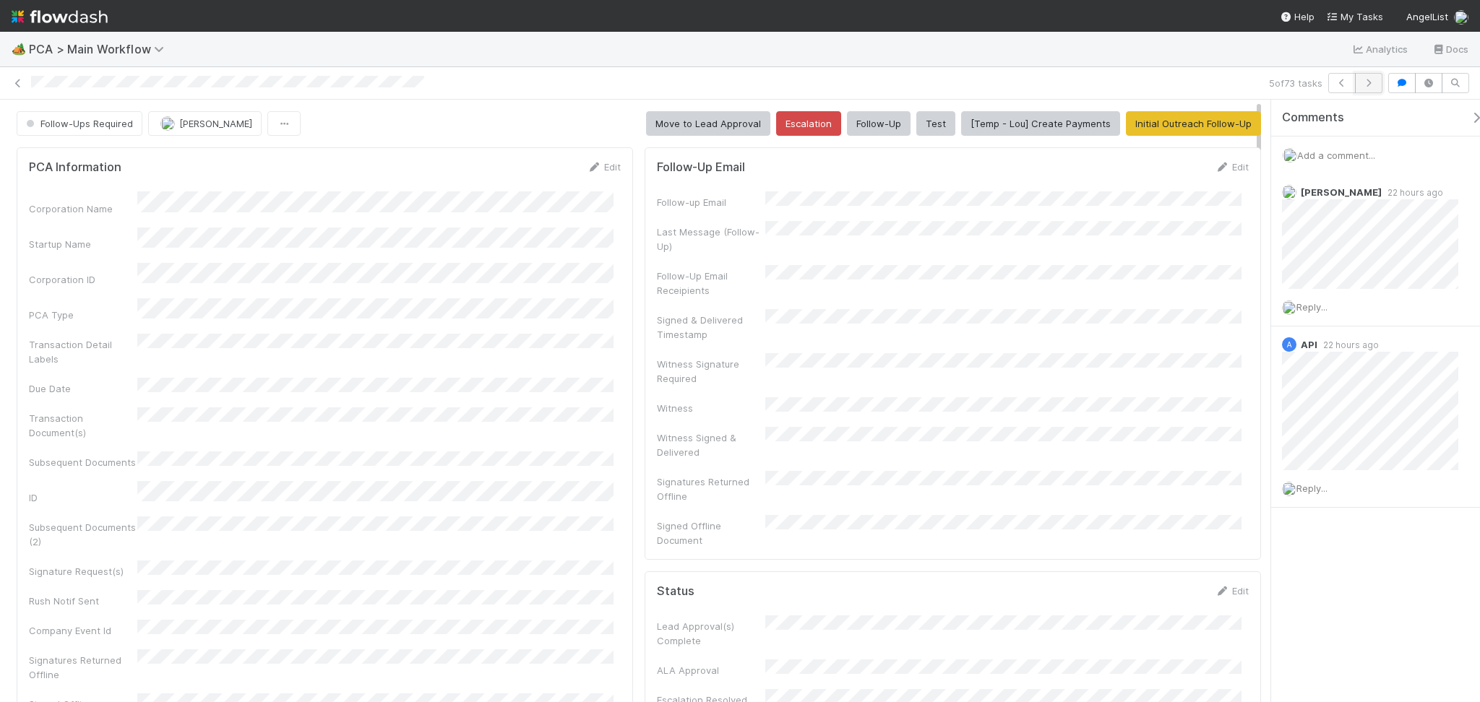
click at [1368, 83] on icon "button" at bounding box center [1368, 83] width 14 height 9
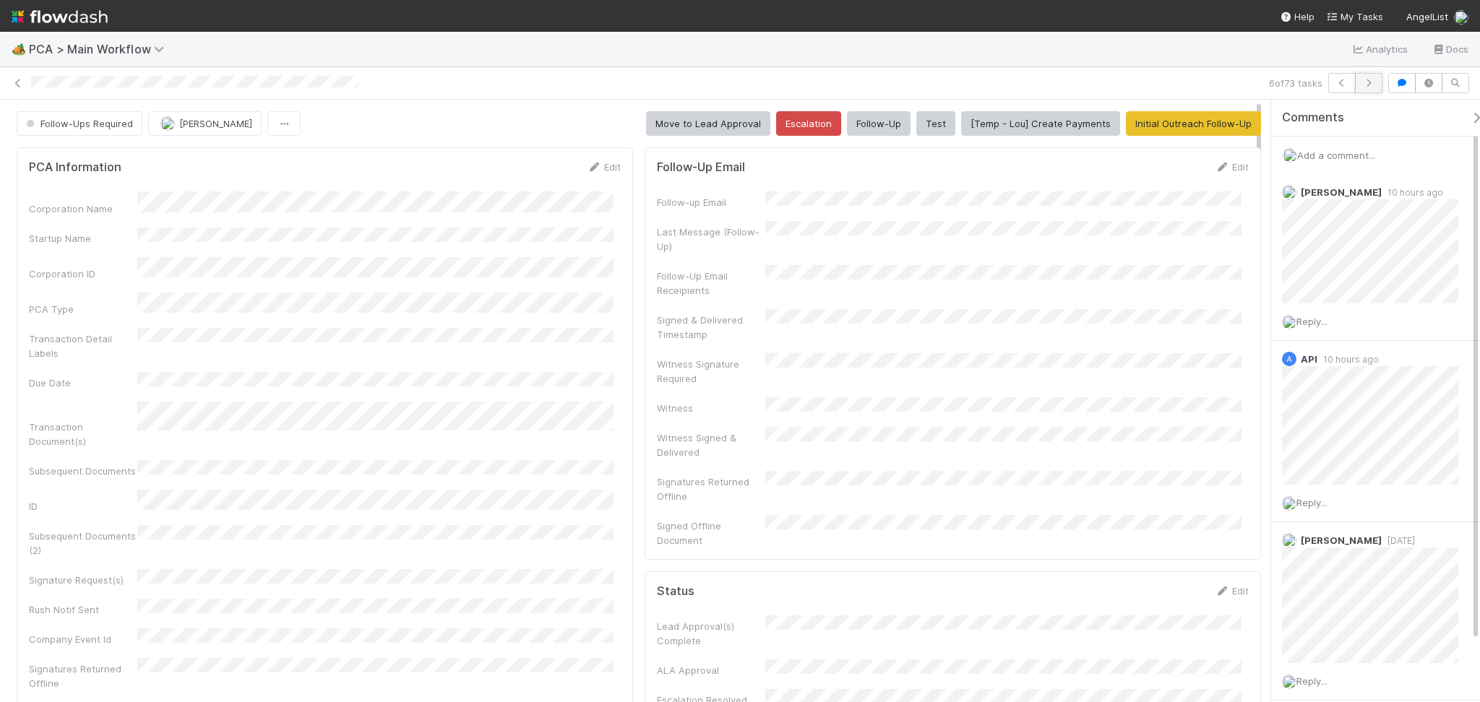
click at [1366, 84] on icon "button" at bounding box center [1368, 83] width 14 height 9
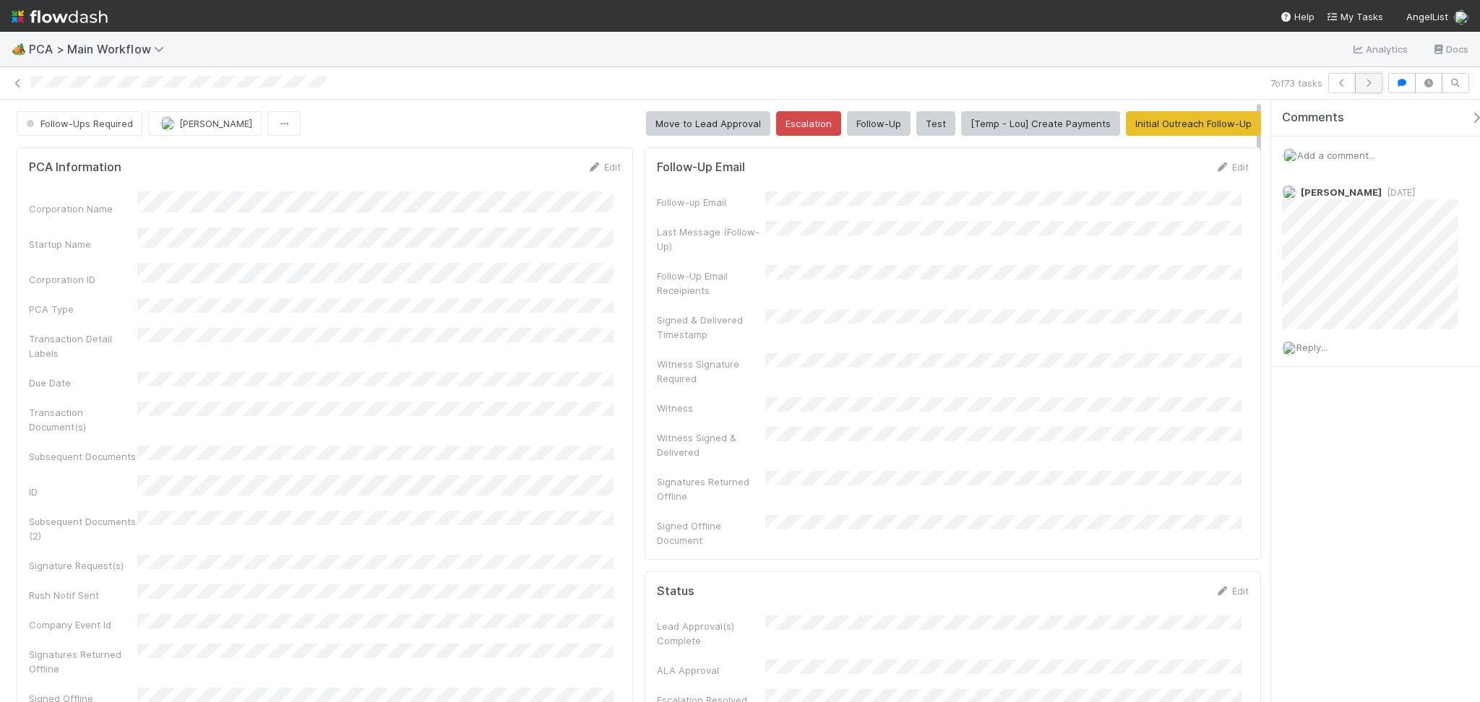
click at [1368, 84] on icon "button" at bounding box center [1368, 83] width 14 height 9
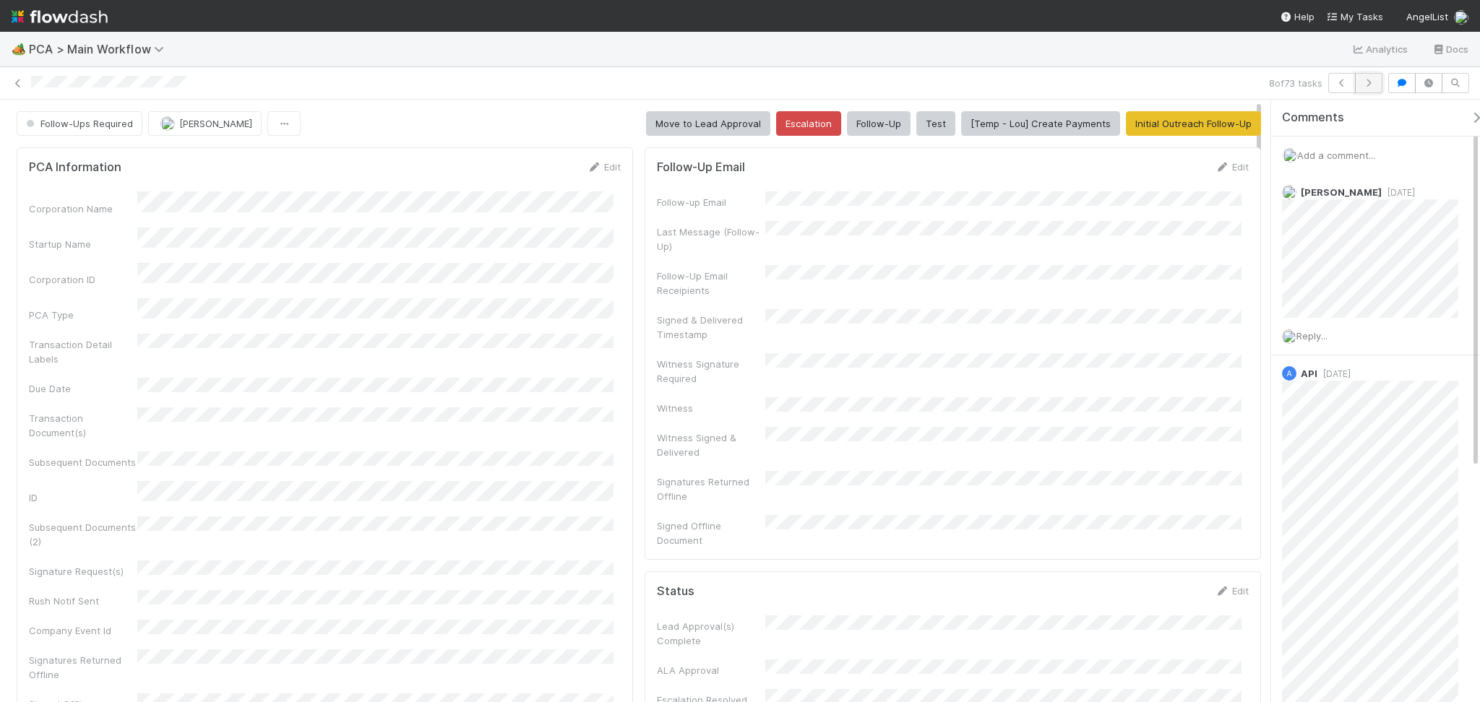
click at [1365, 82] on icon "button" at bounding box center [1368, 83] width 14 height 9
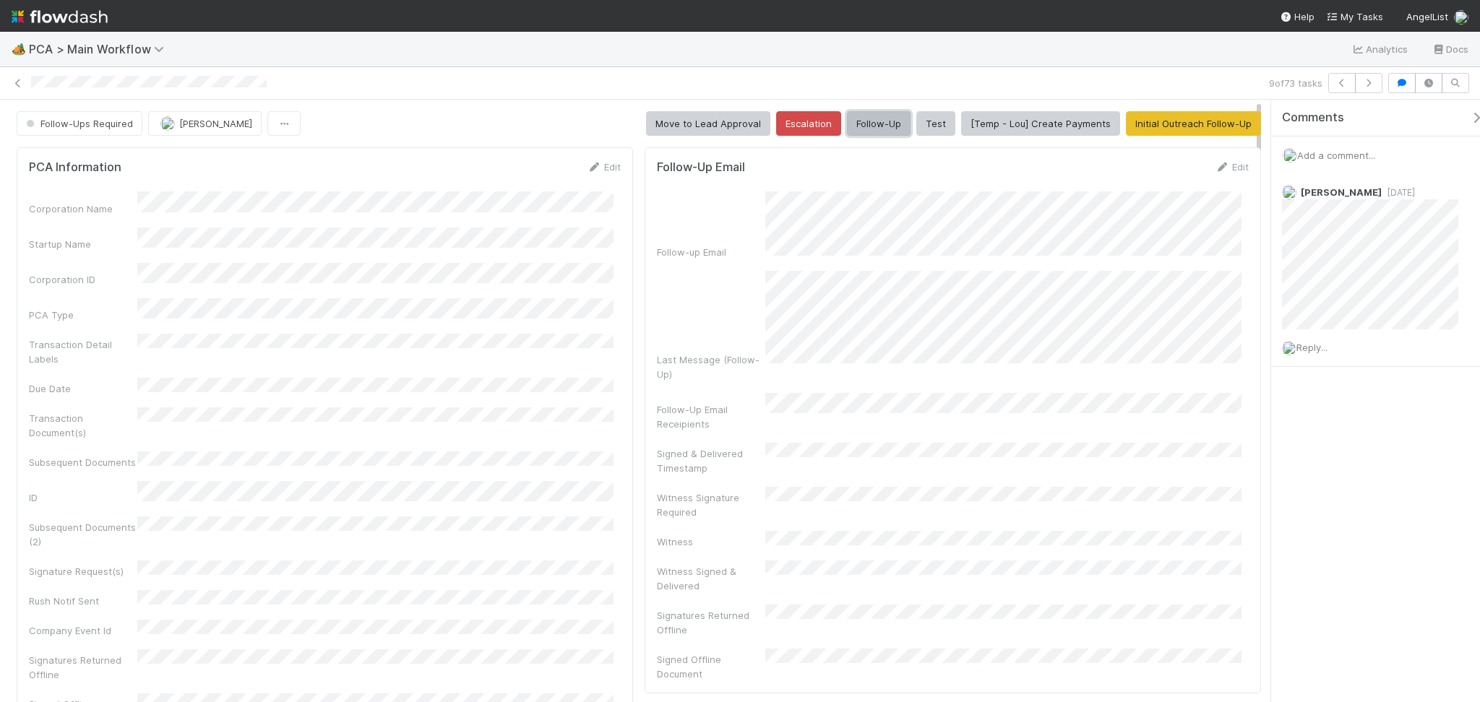
click at [865, 114] on button "Follow-Up" at bounding box center [879, 123] width 64 height 25
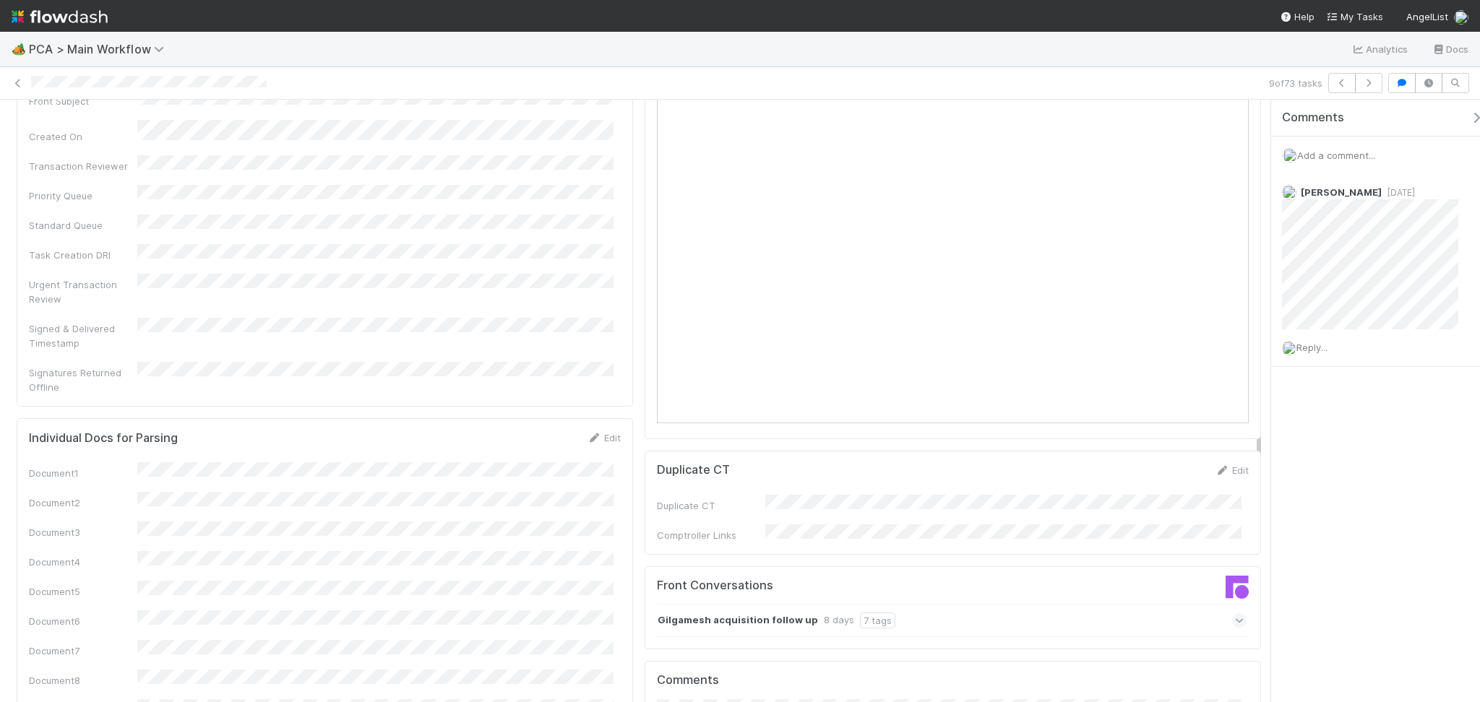
scroll to position [2023, 0]
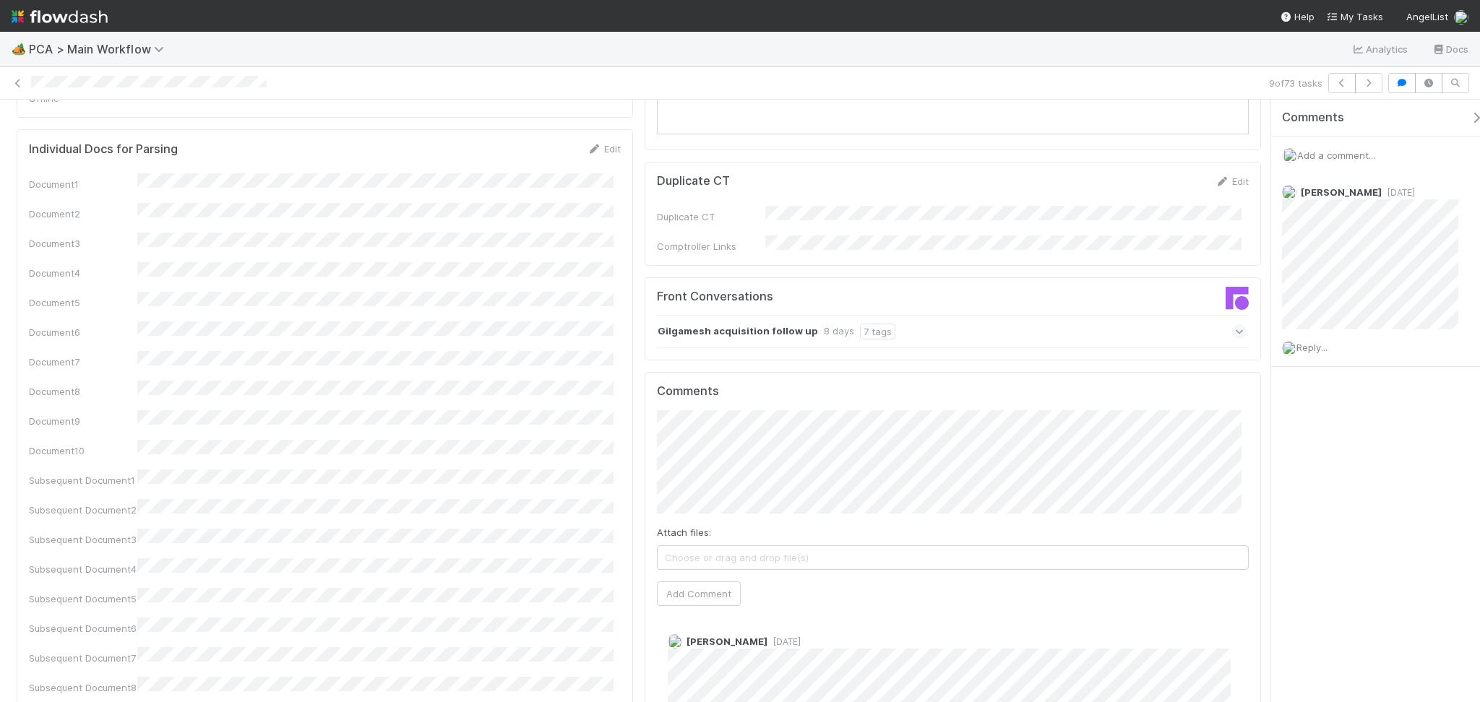
click at [888, 315] on div "Gilgamesh acquisition follow up 8 days 7 tags" at bounding box center [952, 331] width 590 height 33
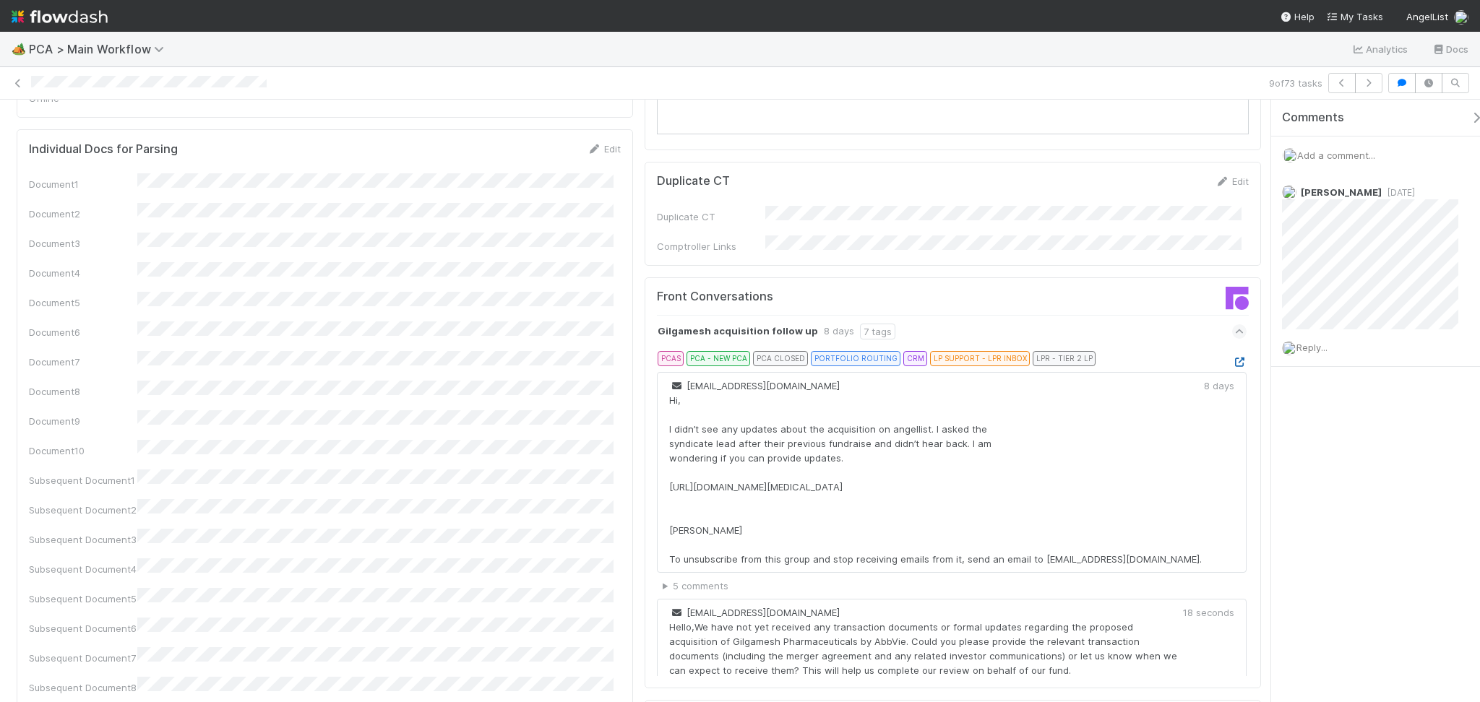
click at [1232, 358] on icon at bounding box center [1239, 362] width 14 height 9
click at [1312, 348] on span "Reply..." at bounding box center [1311, 348] width 31 height 12
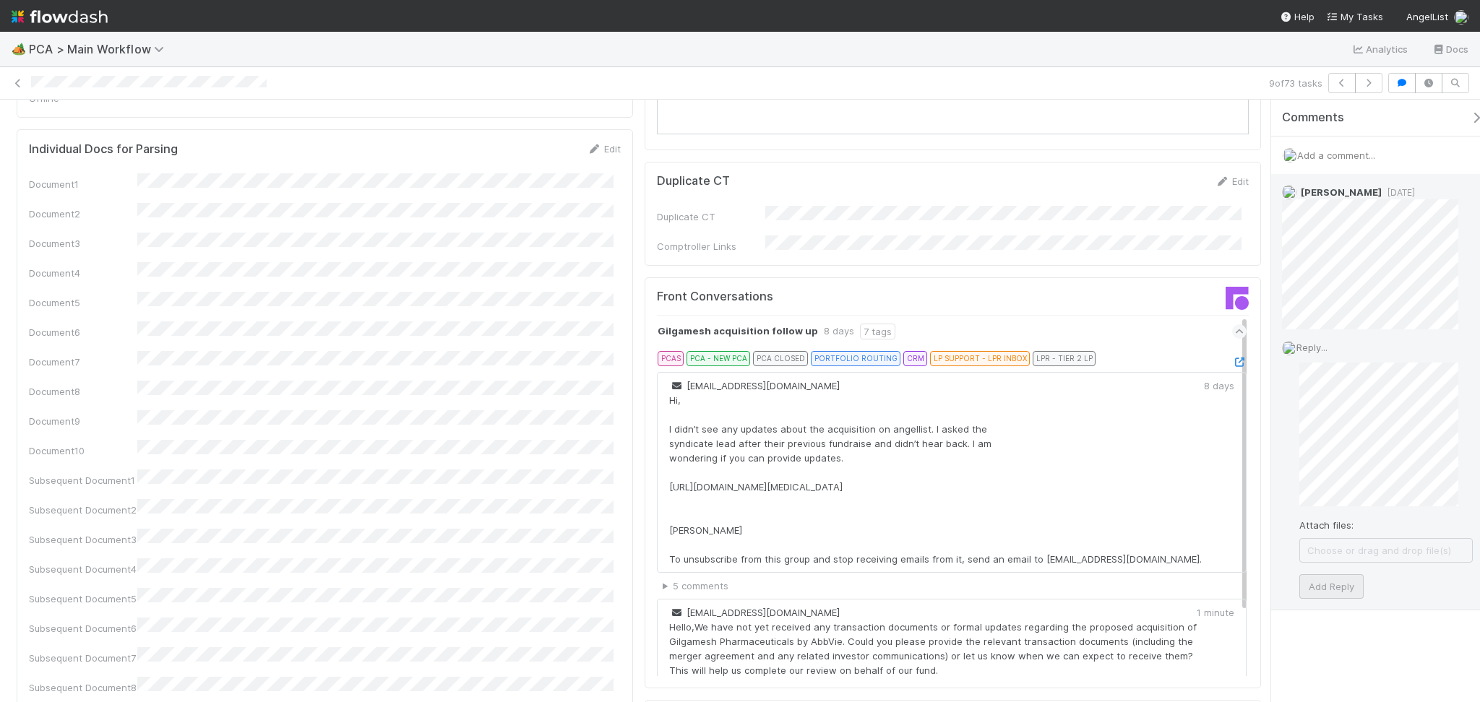
drag, startPoint x: 1344, startPoint y: 570, endPoint x: 1348, endPoint y: 577, distance: 7.4
click at [1344, 569] on div "Attach files: Choose or drag and drop file(s) Add Reply" at bounding box center [1385, 481] width 173 height 236
click at [1347, 577] on button "Add Reply" at bounding box center [1331, 586] width 64 height 25
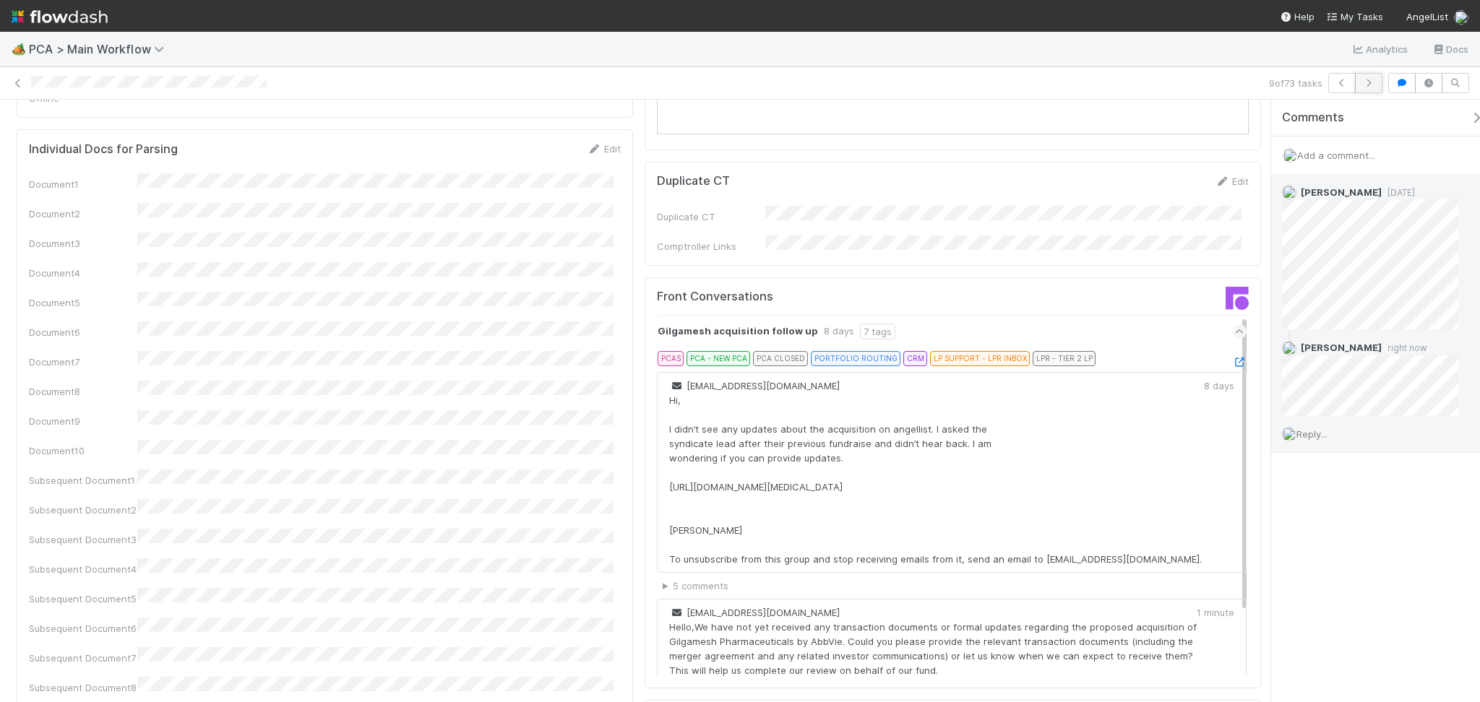
click at [1369, 79] on icon "button" at bounding box center [1368, 83] width 14 height 9
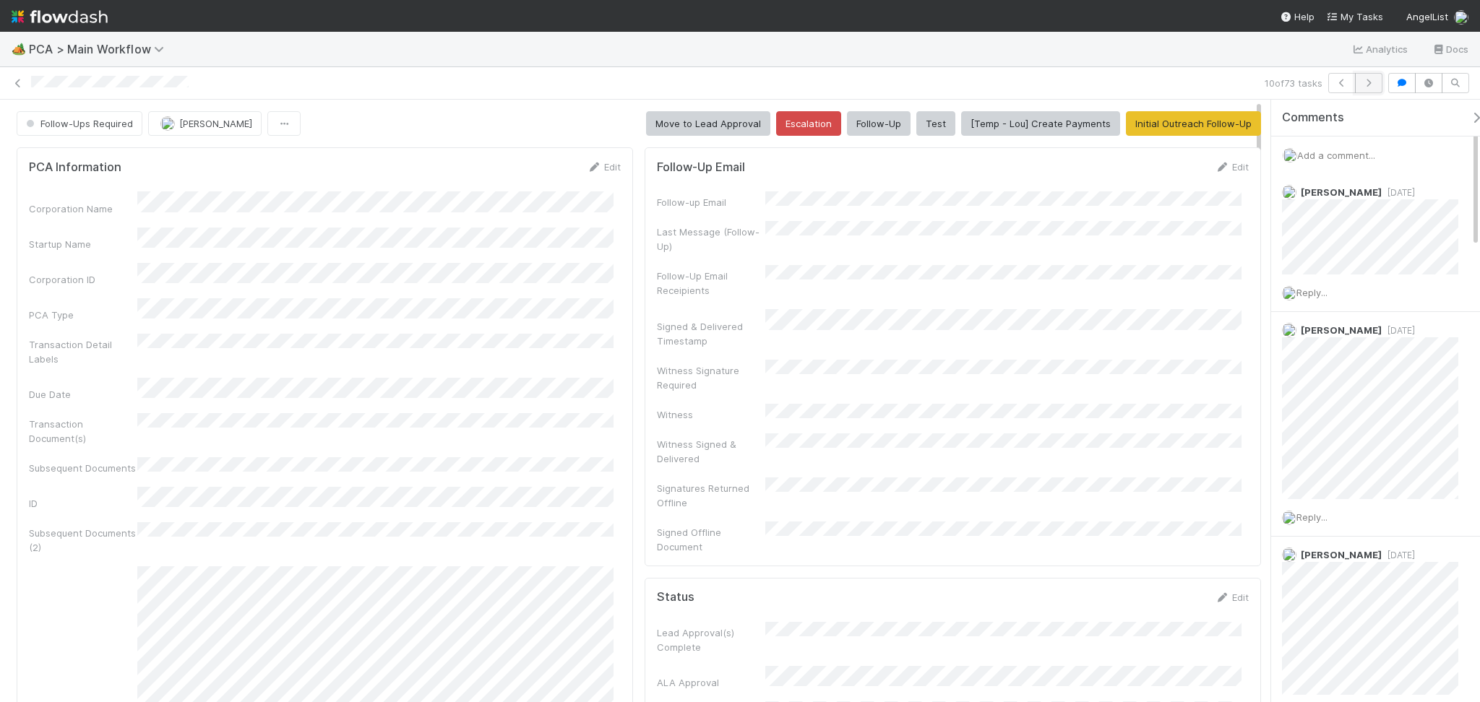
click at [1368, 84] on icon "button" at bounding box center [1368, 83] width 14 height 9
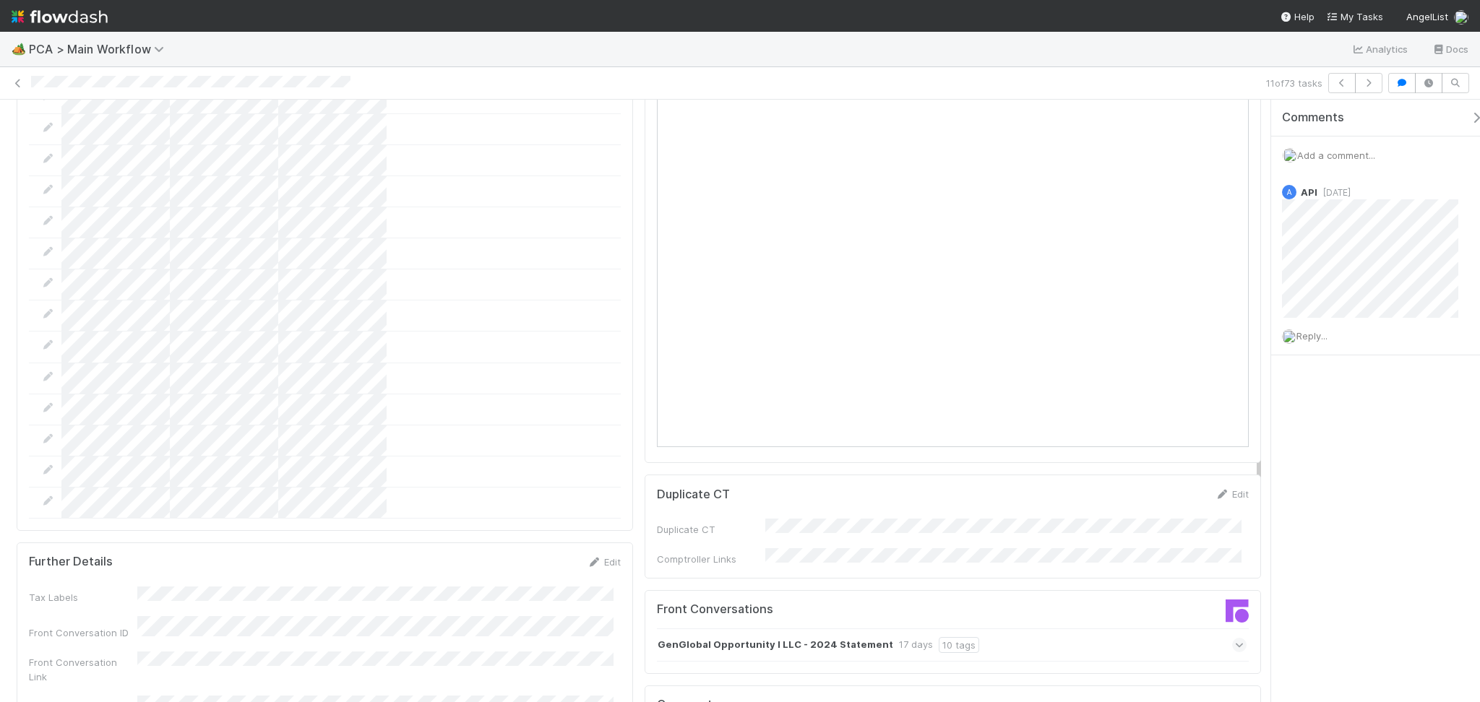
scroll to position [1830, 0]
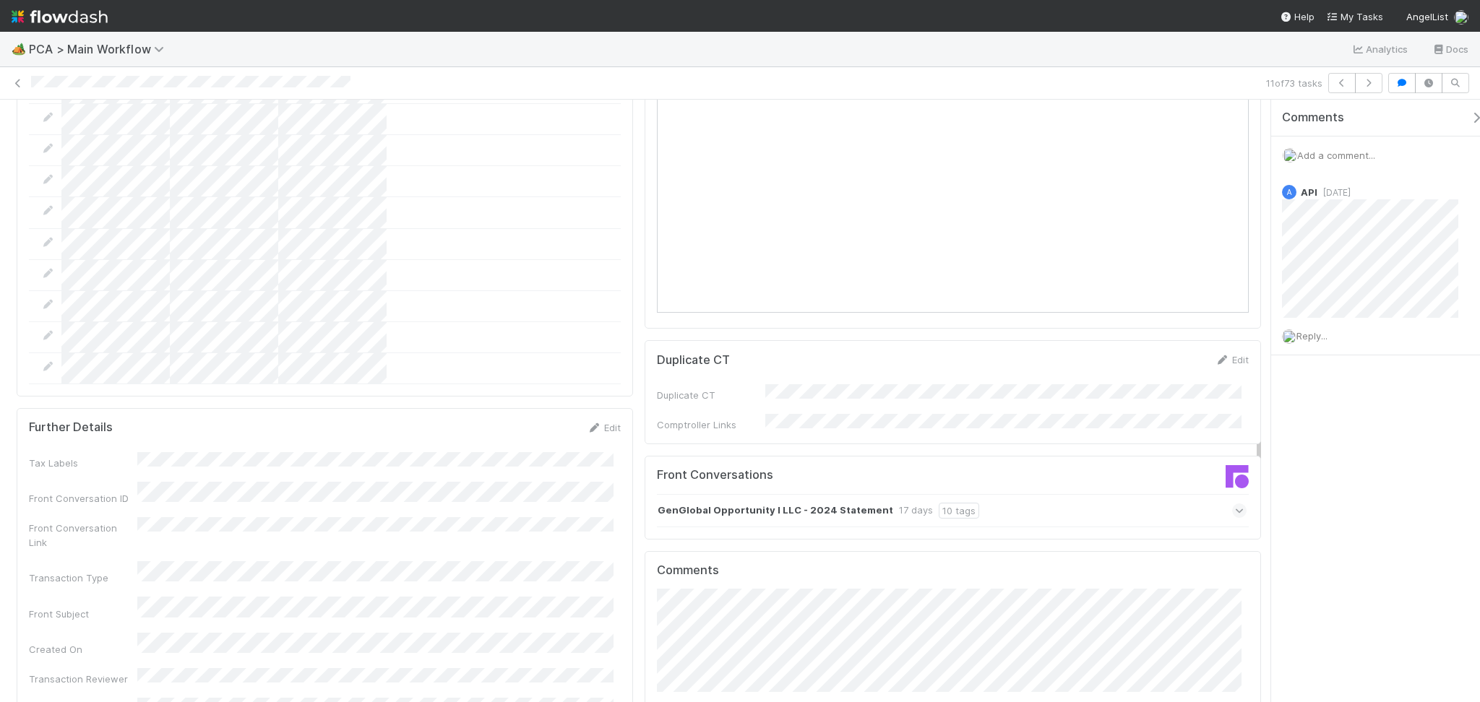
click at [1100, 456] on div "Front Conversations GenGlobal Opportunity I LLC - 2024 Statement 17 days 10 tags" at bounding box center [953, 498] width 616 height 84
click at [1105, 494] on div "GenGlobal Opportunity I LLC - 2024 Statement 17 days 10 tags" at bounding box center [952, 510] width 590 height 33
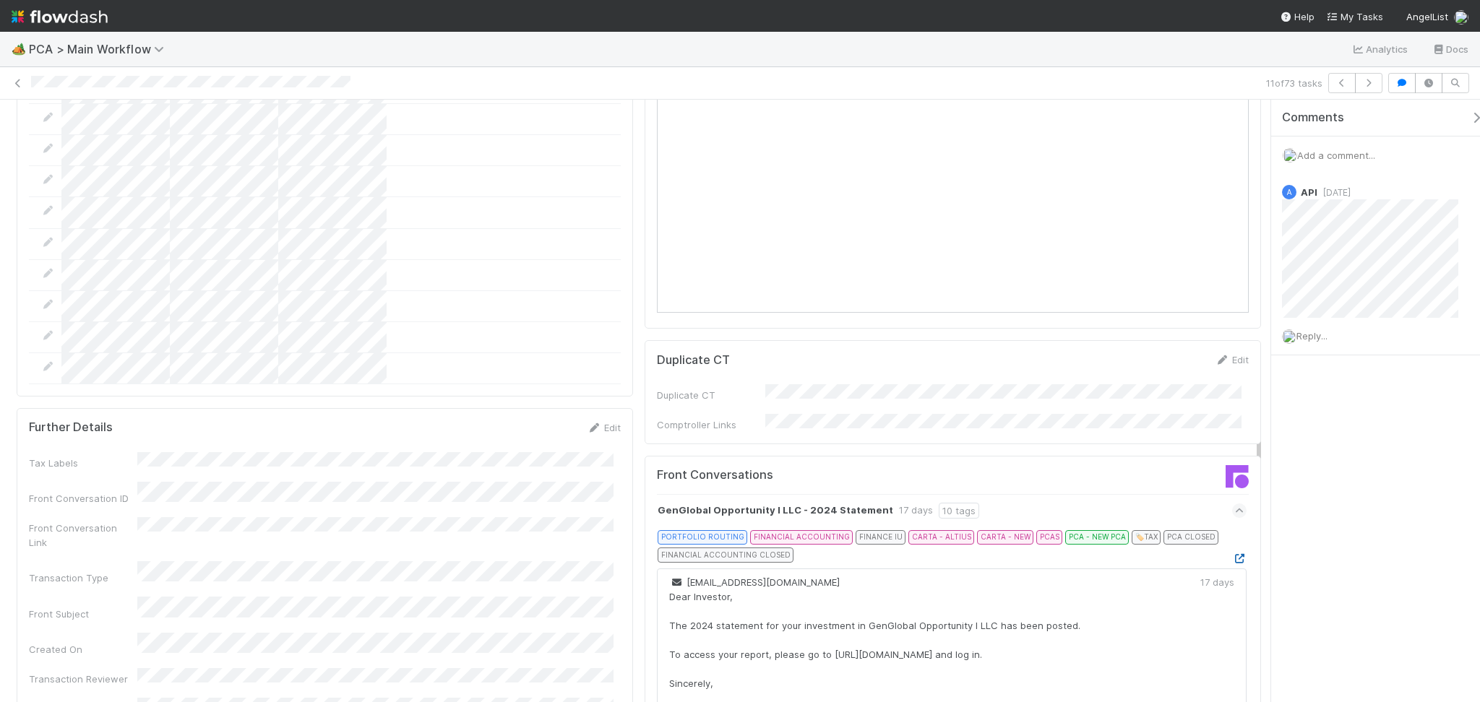
click at [1232, 554] on icon at bounding box center [1239, 558] width 14 height 9
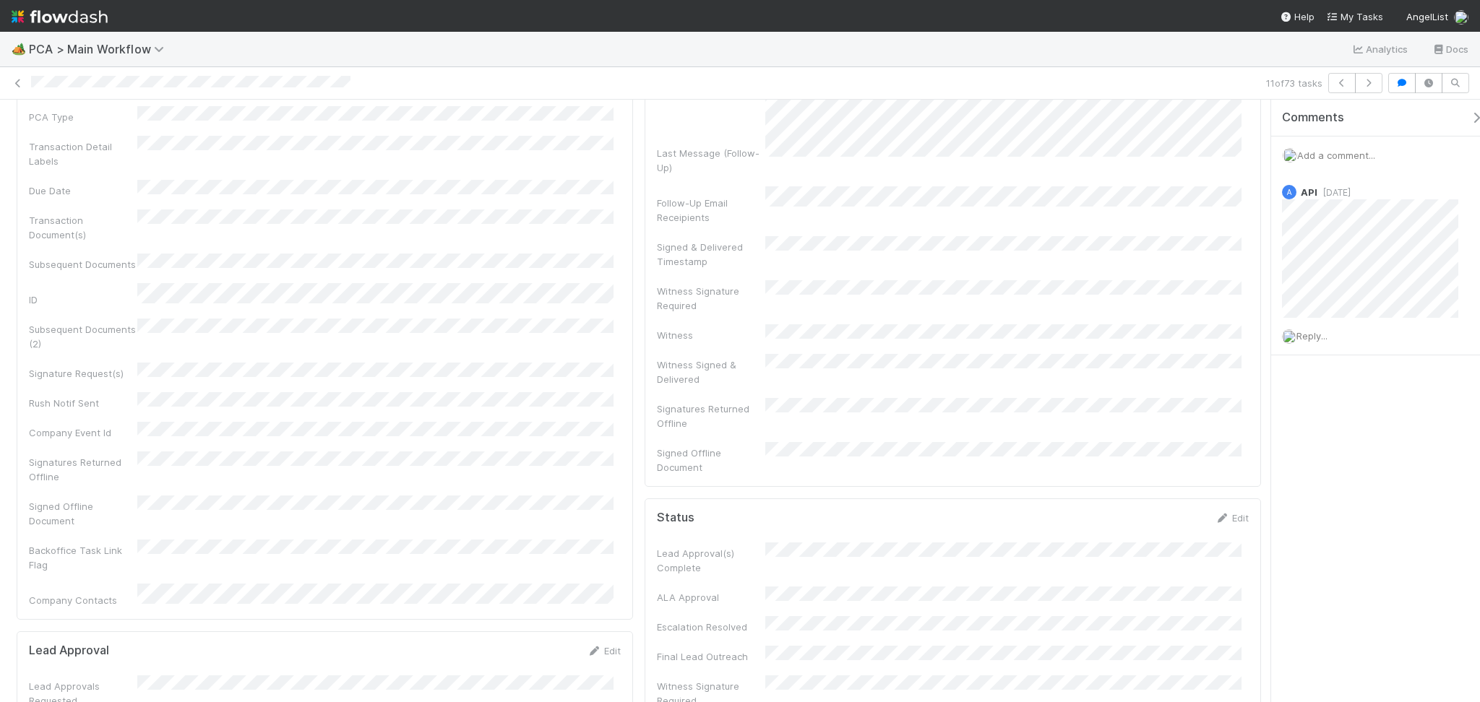
scroll to position [0, 0]
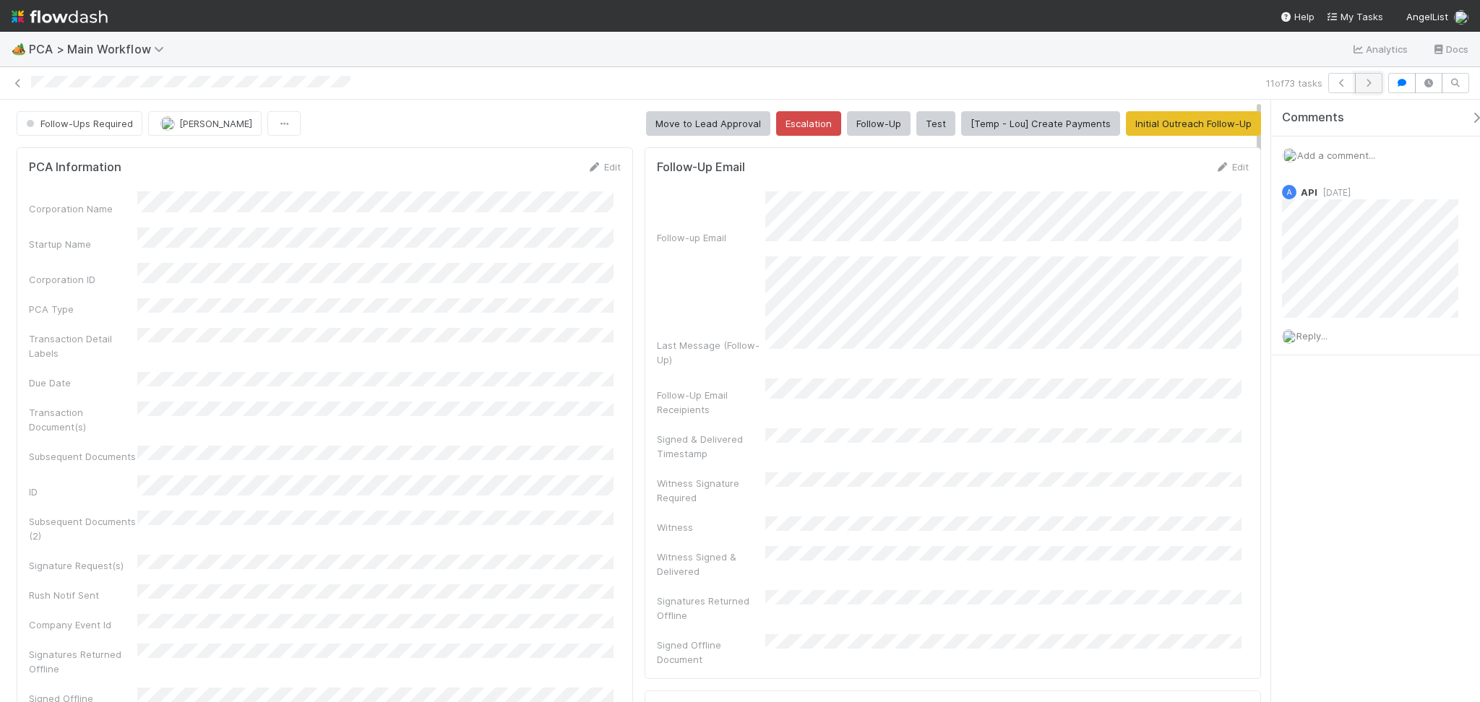
click at [1370, 87] on icon "button" at bounding box center [1368, 83] width 14 height 9
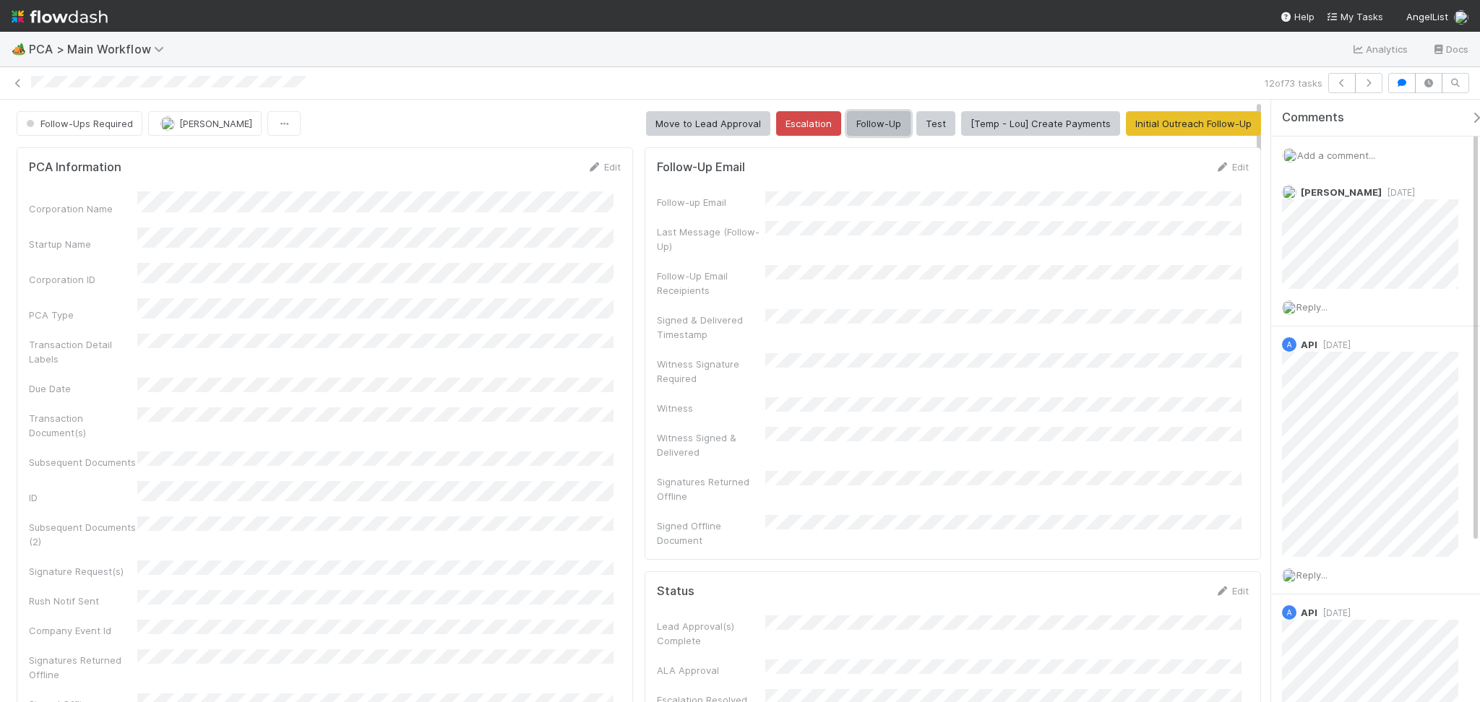
click at [867, 121] on button "Follow-Up" at bounding box center [879, 123] width 64 height 25
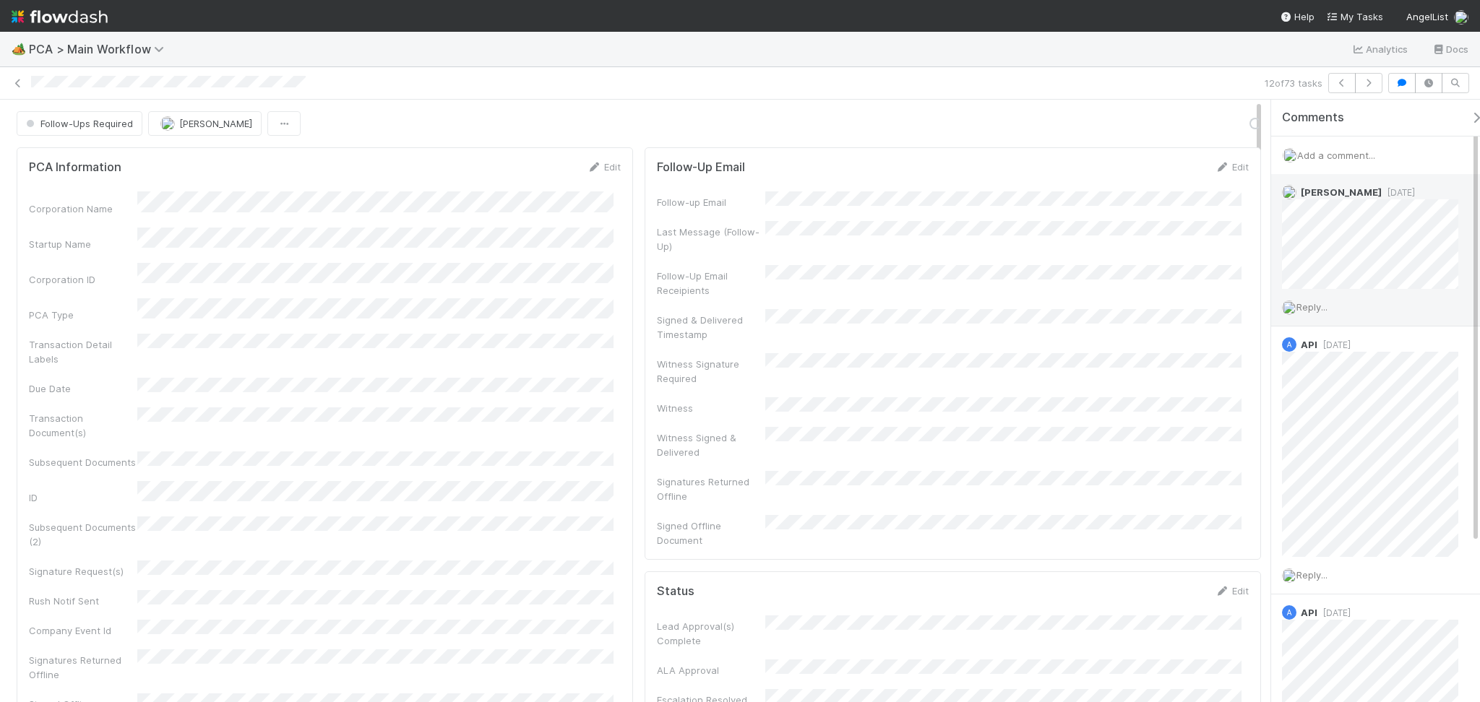
click at [1314, 301] on span "Reply..." at bounding box center [1311, 307] width 31 height 12
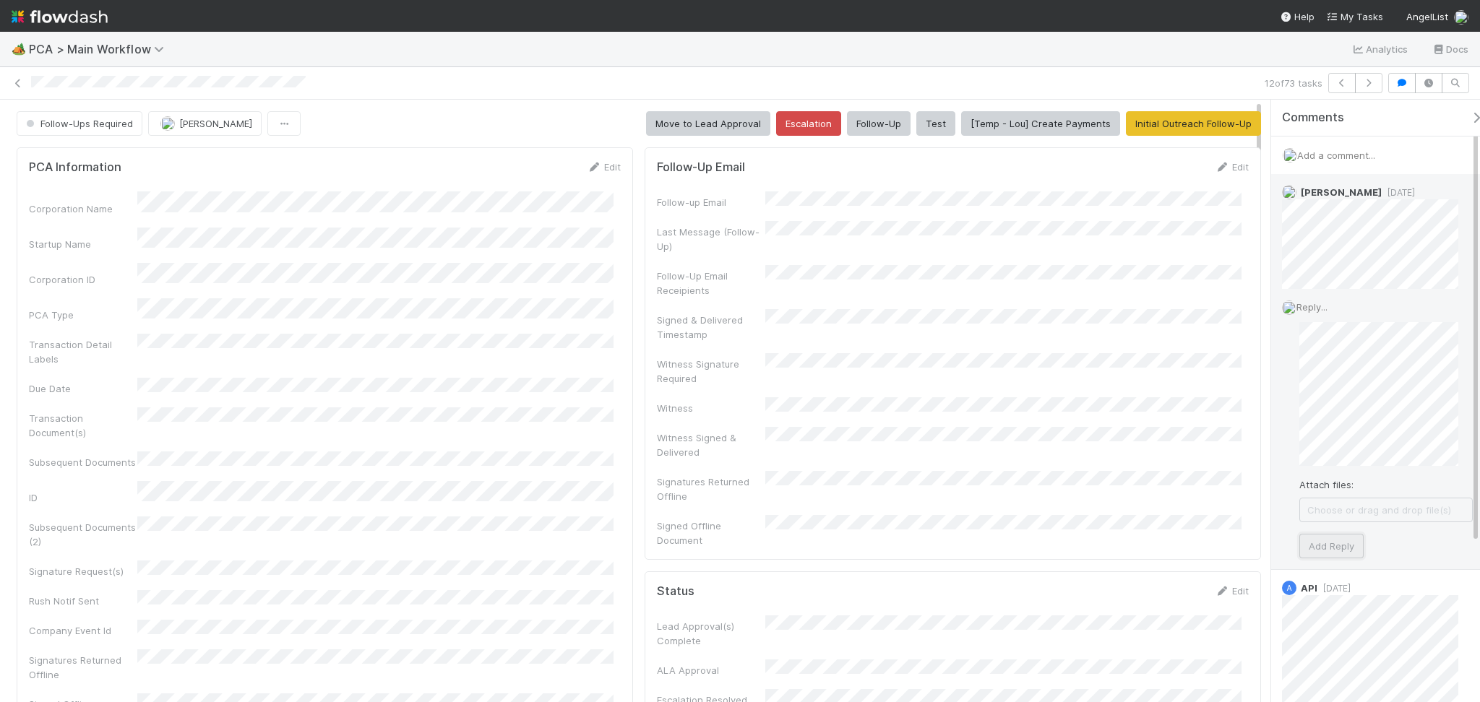
click at [1333, 543] on button "Add Reply" at bounding box center [1331, 546] width 64 height 25
click at [1366, 88] on button "button" at bounding box center [1368, 83] width 27 height 20
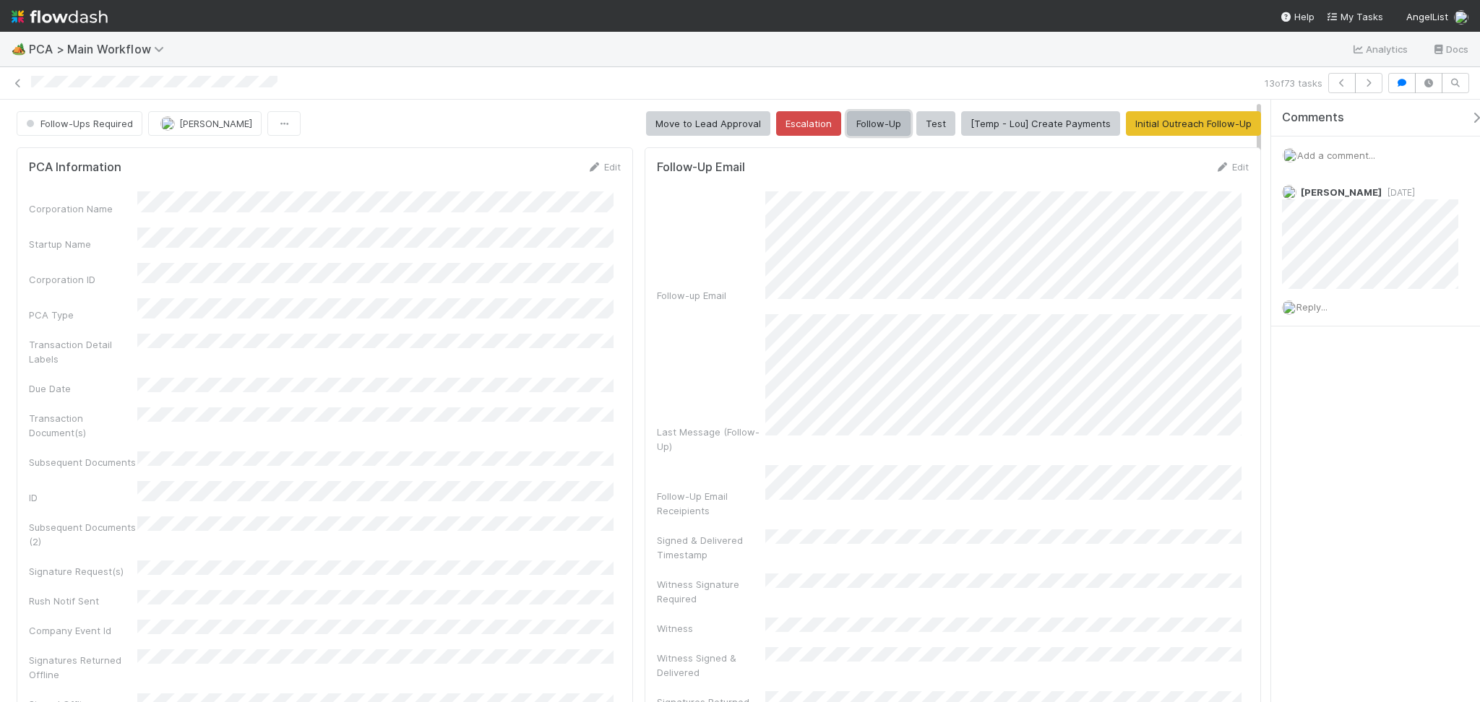
click at [874, 116] on button "Follow-Up" at bounding box center [879, 123] width 64 height 25
click at [1324, 309] on span "Reply..." at bounding box center [1311, 307] width 31 height 12
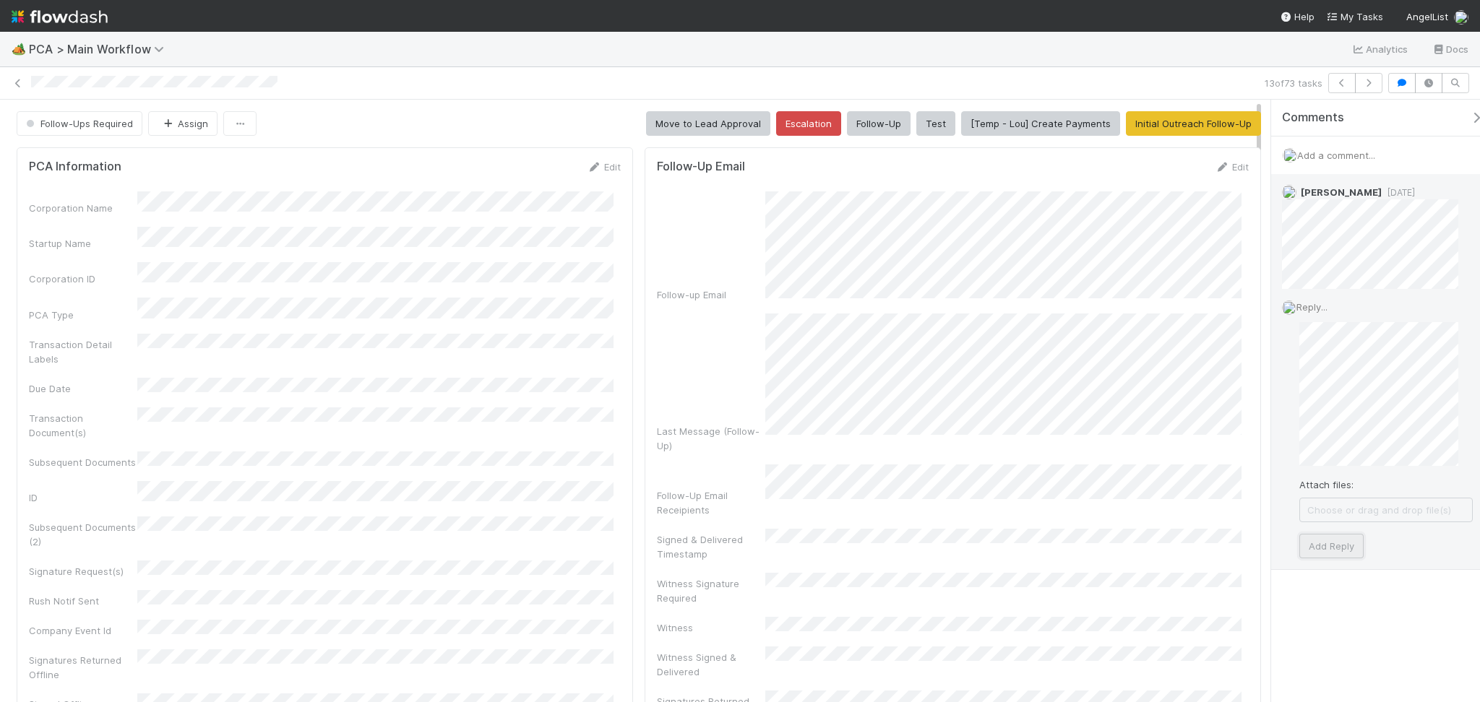
click at [1349, 543] on button "Add Reply" at bounding box center [1331, 546] width 64 height 25
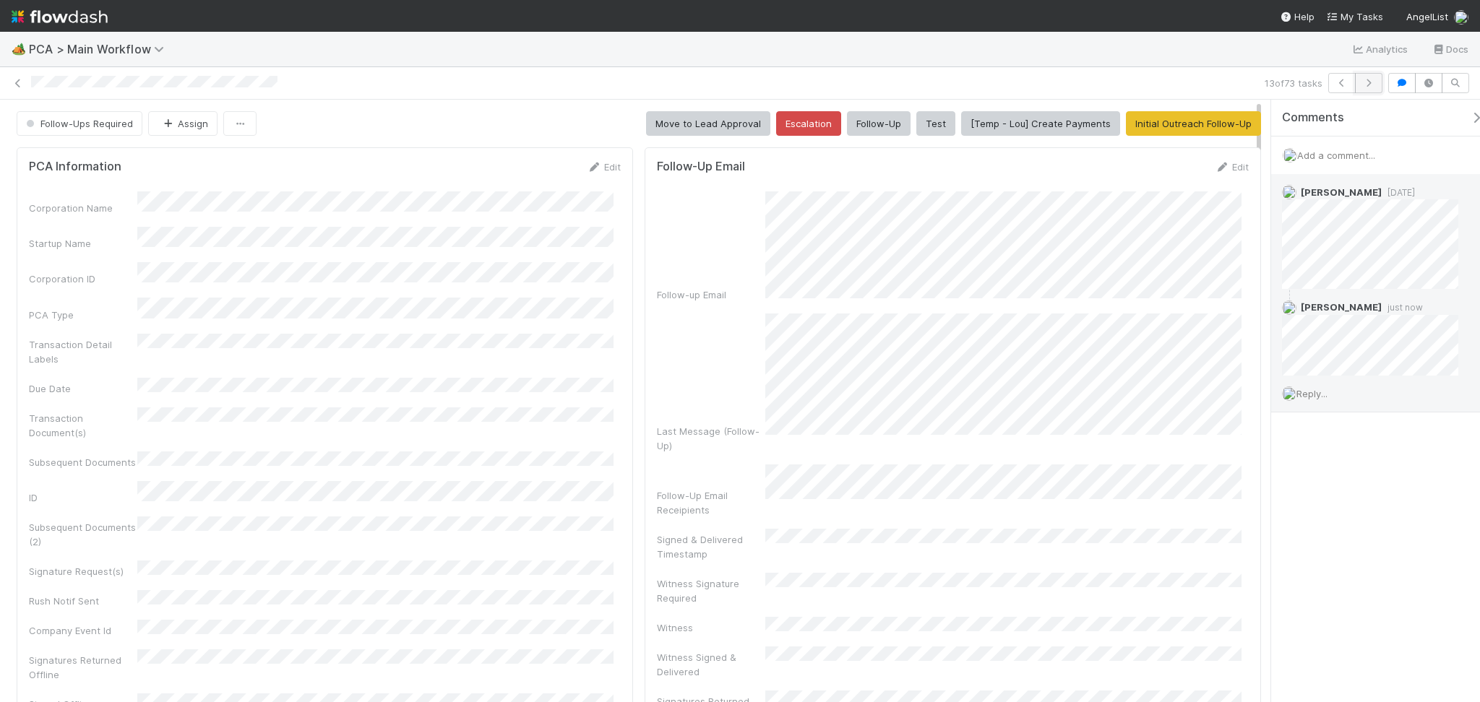
click at [1361, 83] on icon "button" at bounding box center [1368, 83] width 14 height 9
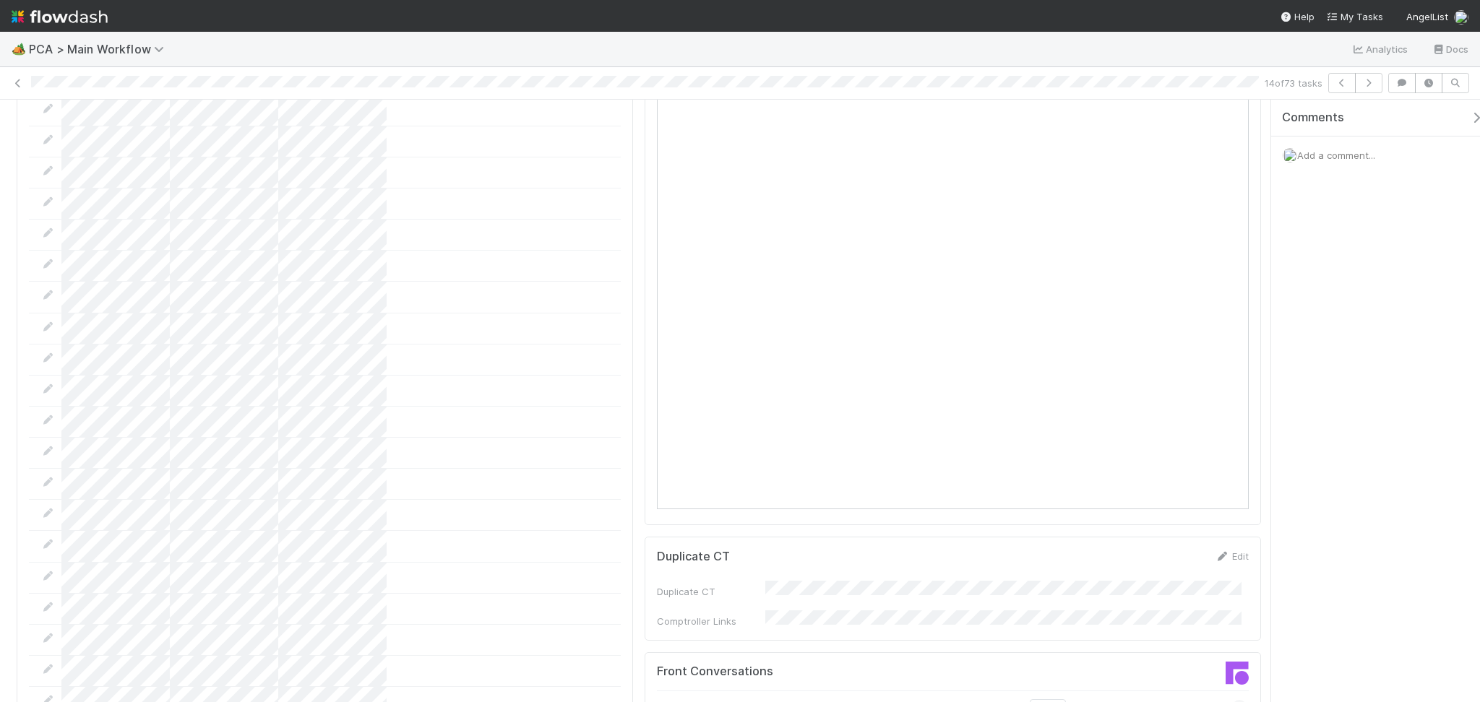
scroll to position [1926, 0]
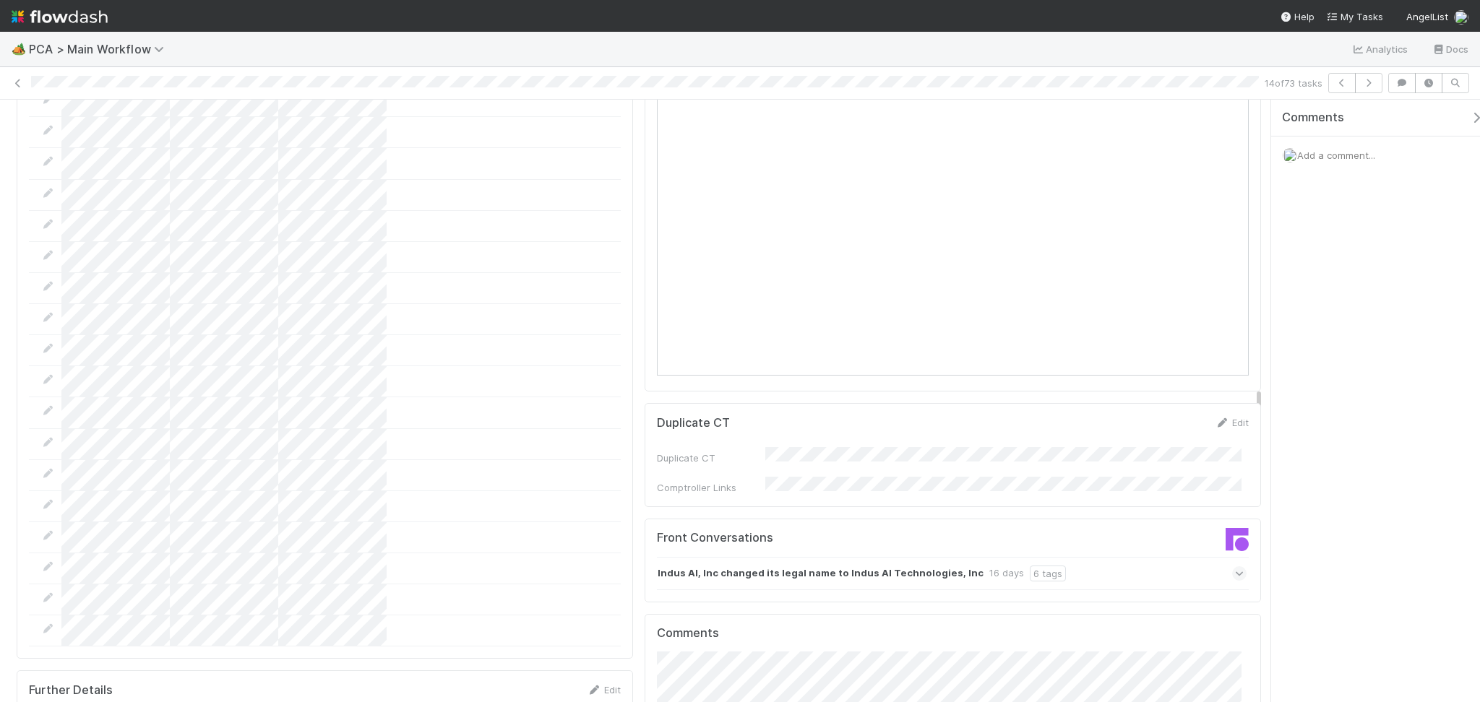
click at [1106, 557] on div "Indus AI, Inc changed its legal name to Indus AI Technologies, Inc 16 days 6 ta…" at bounding box center [952, 573] width 590 height 33
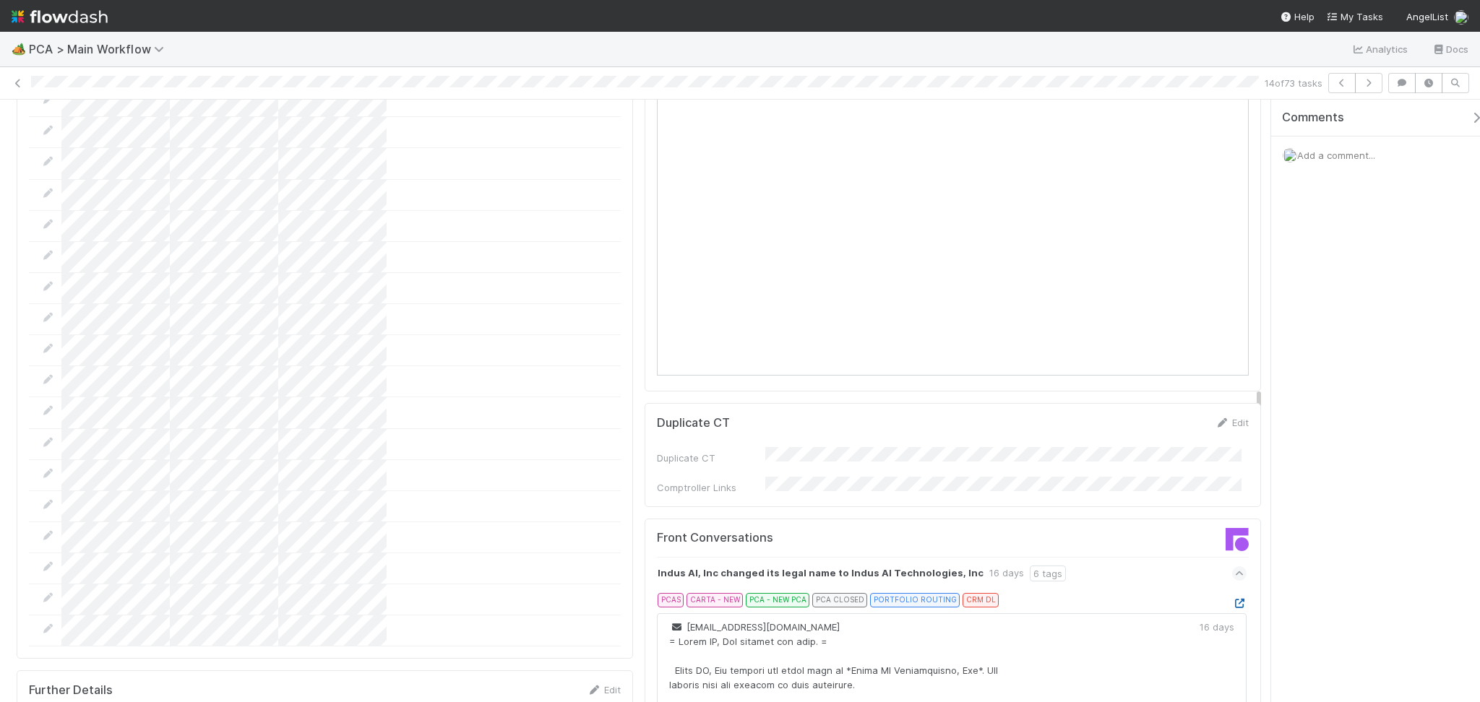
click at [1232, 599] on icon at bounding box center [1239, 603] width 14 height 9
click at [1235, 567] on icon at bounding box center [1239, 574] width 9 height 14
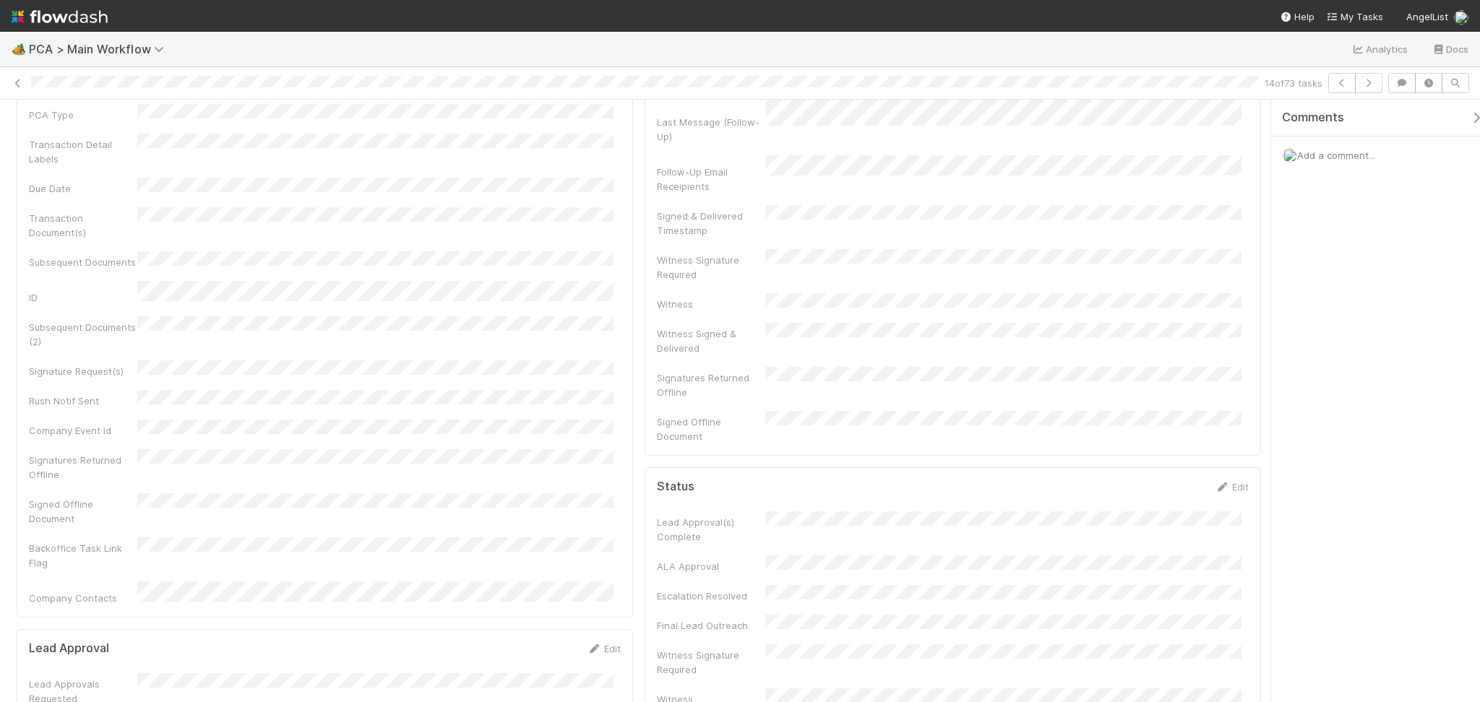
scroll to position [0, 0]
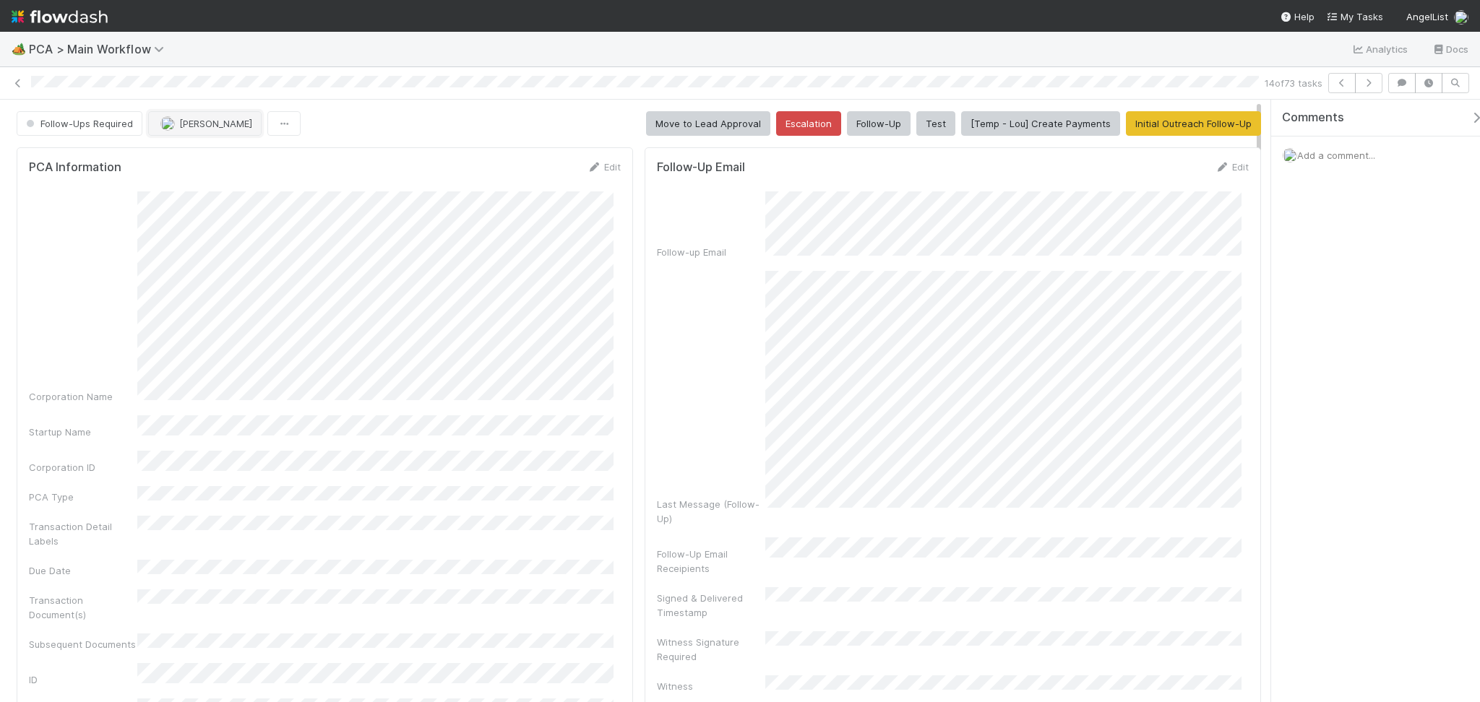
click at [197, 123] on span "Febbie Cervantes" at bounding box center [215, 124] width 73 height 12
click at [216, 189] on span "Nathalie Gualito" at bounding box center [206, 187] width 73 height 12
click at [1369, 85] on icon "button" at bounding box center [1368, 83] width 14 height 9
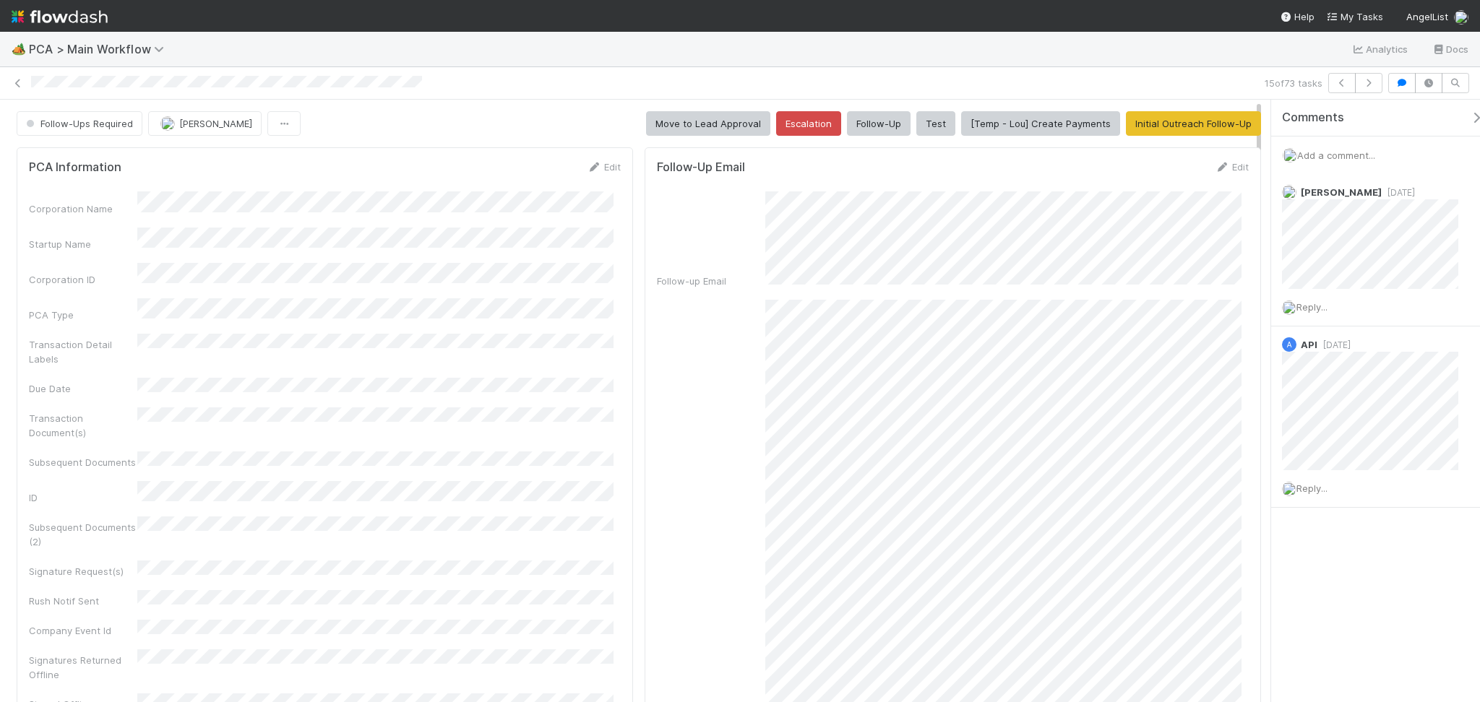
click at [9, 82] on div "15 of 73 tasks" at bounding box center [740, 83] width 1480 height 20
click at [17, 84] on icon at bounding box center [18, 83] width 14 height 9
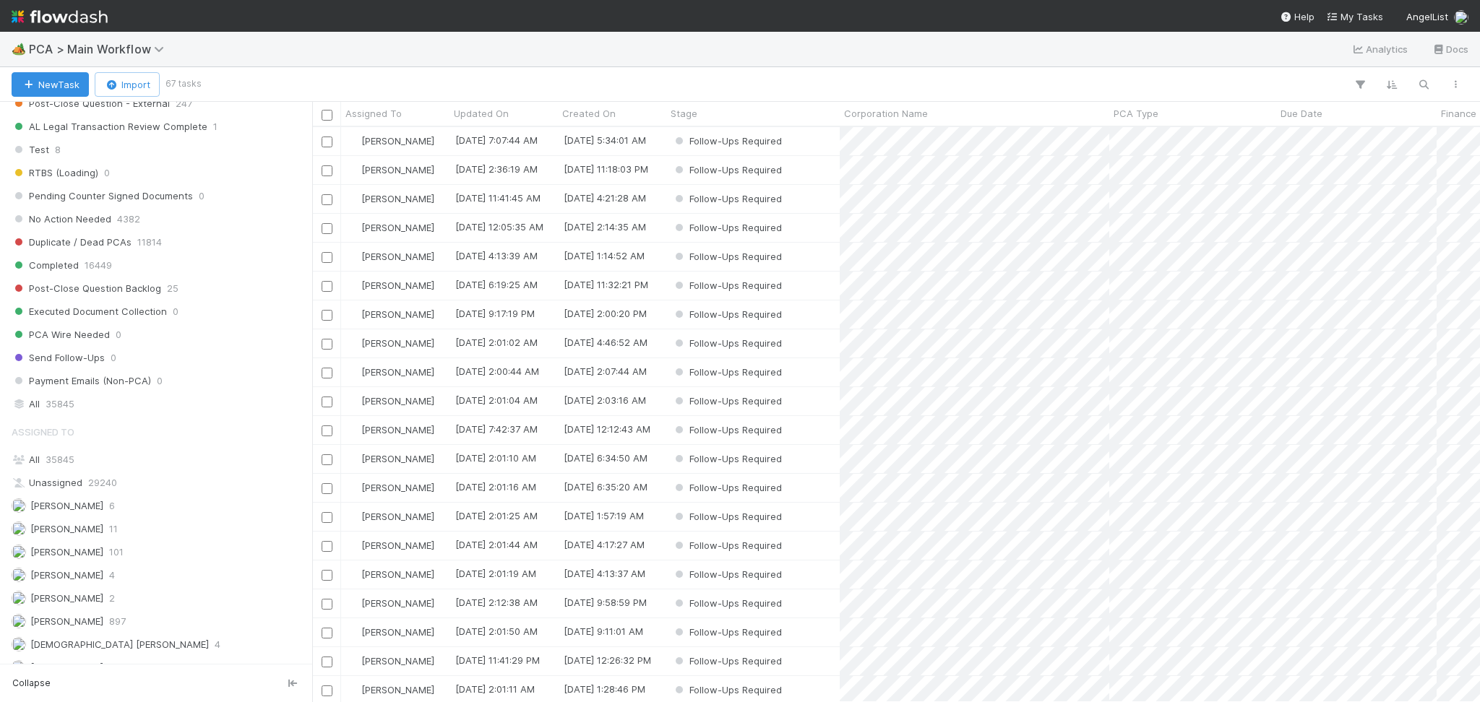
scroll to position [1129, 0]
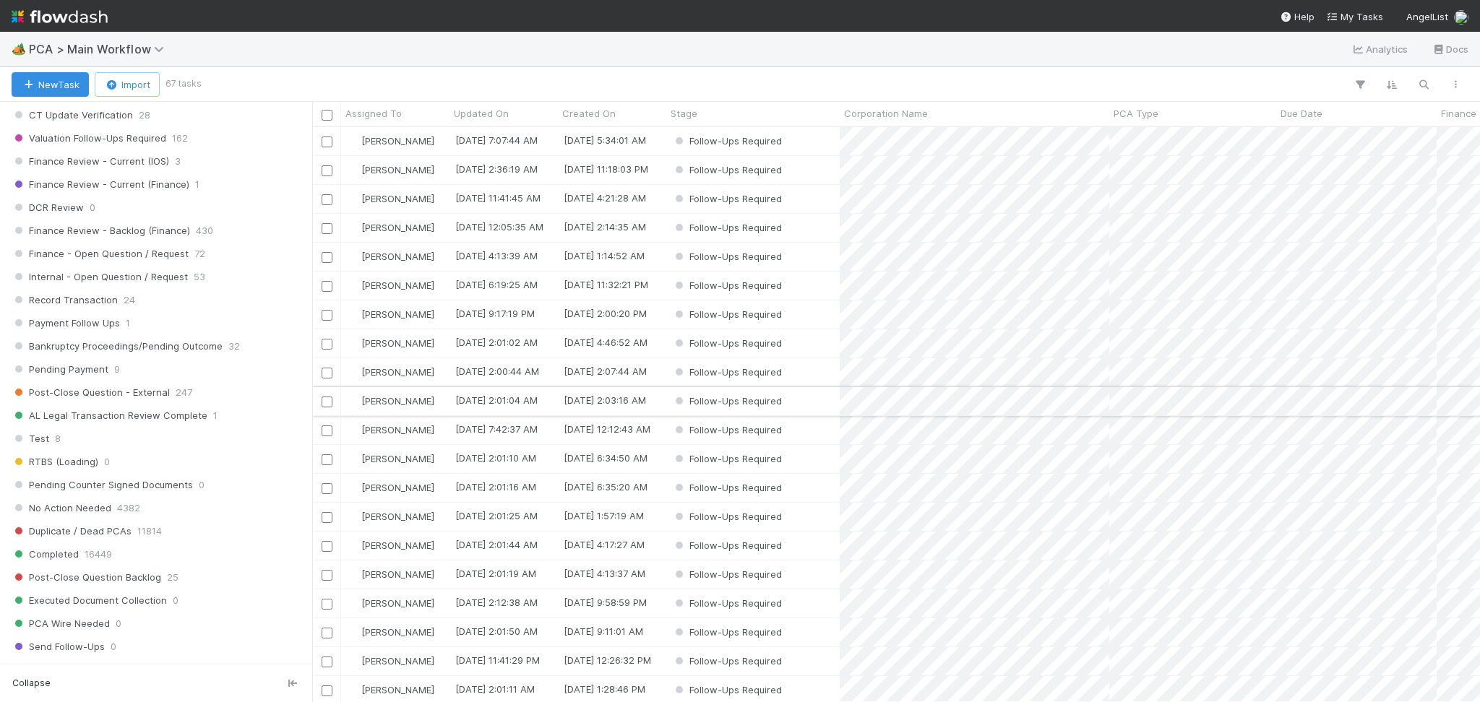
click at [805, 393] on div "Follow-Ups Required" at bounding box center [752, 401] width 173 height 28
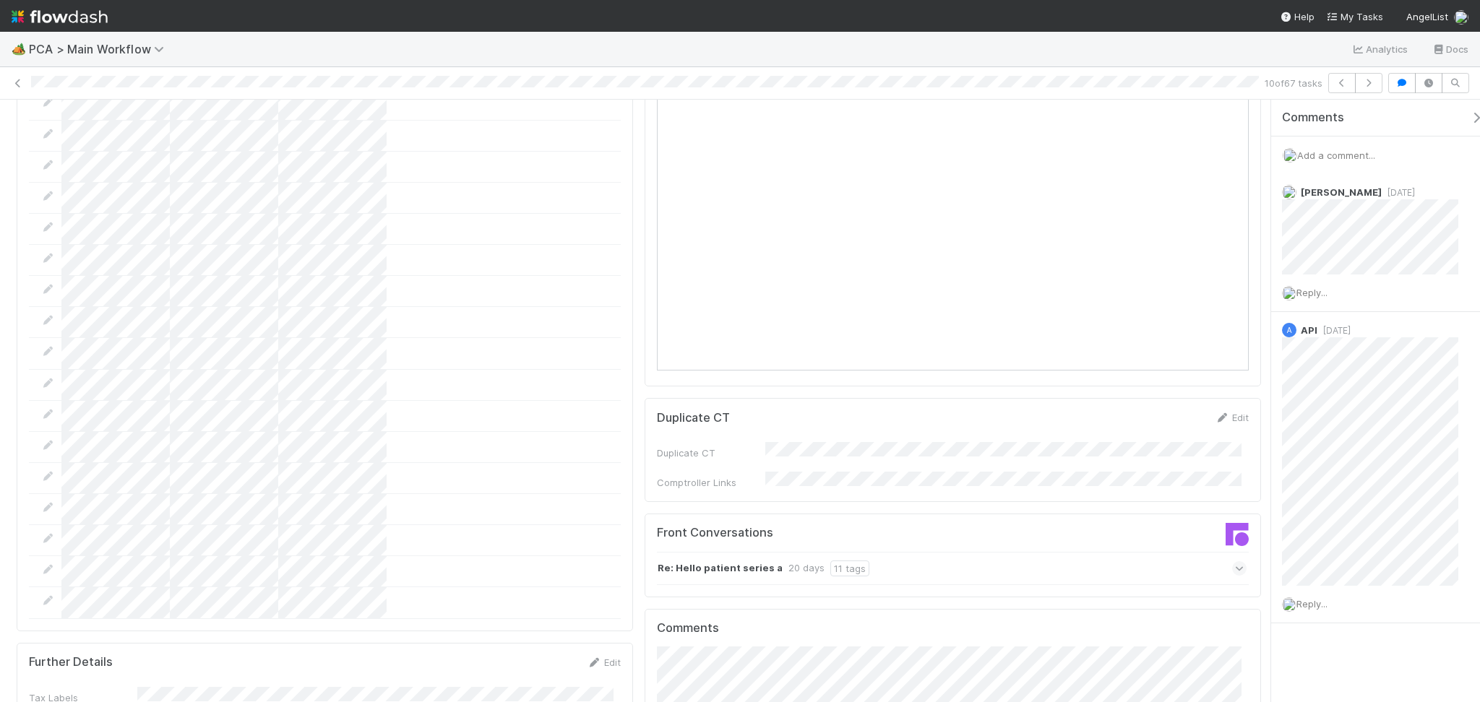
scroll to position [2023, 0]
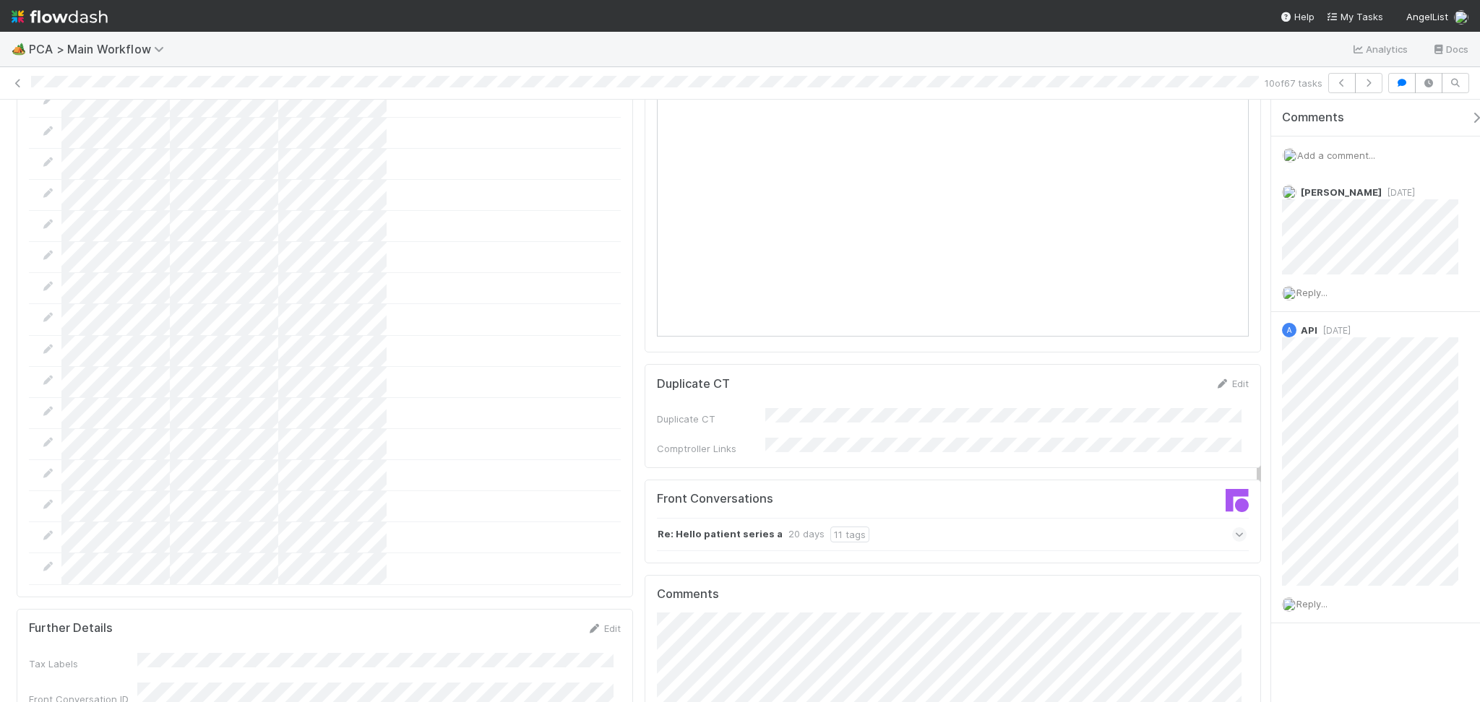
click at [891, 518] on div "Re: Hello patient series a 20 days 11 tags" at bounding box center [952, 534] width 590 height 33
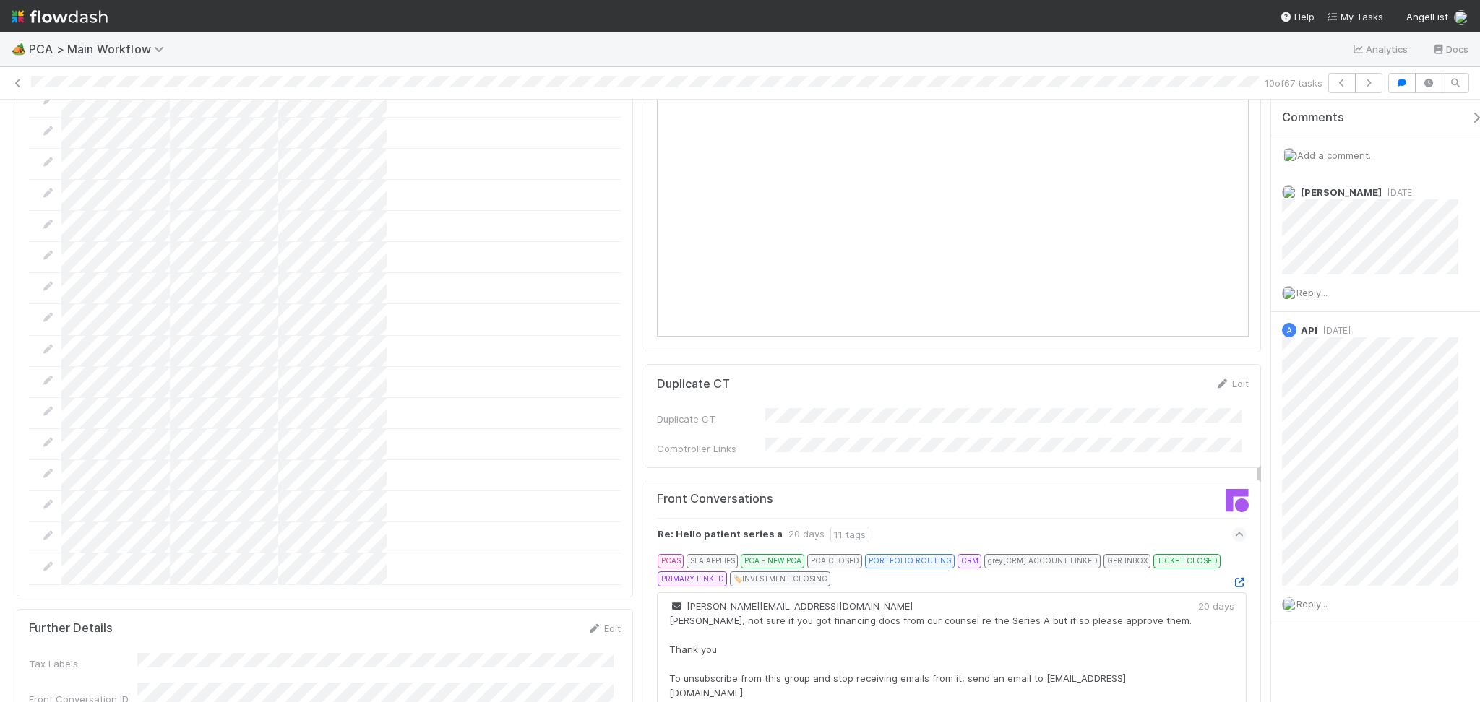
click at [1232, 578] on icon at bounding box center [1239, 582] width 14 height 9
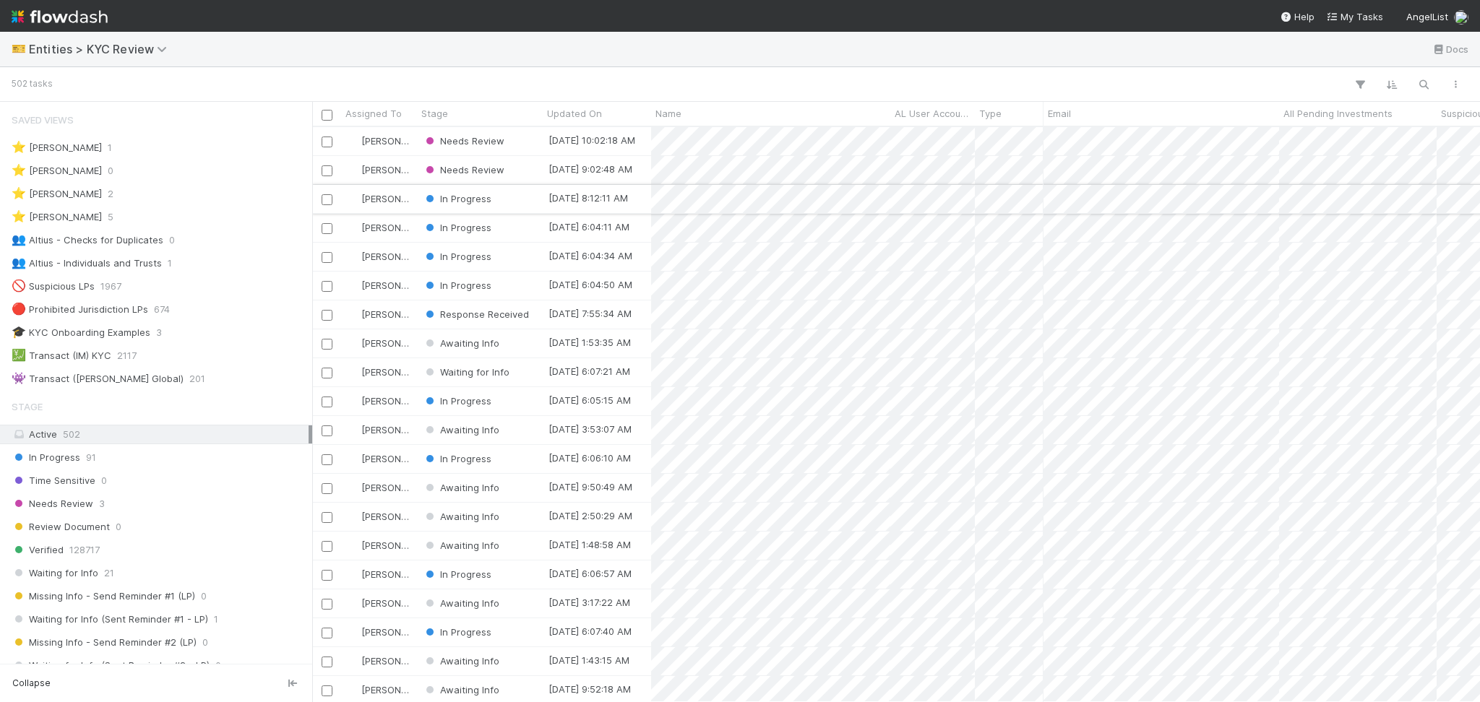
scroll to position [15, 15]
click at [181, 261] on div "👥 Altius - Individuals and Trusts 1" at bounding box center [160, 263] width 297 height 18
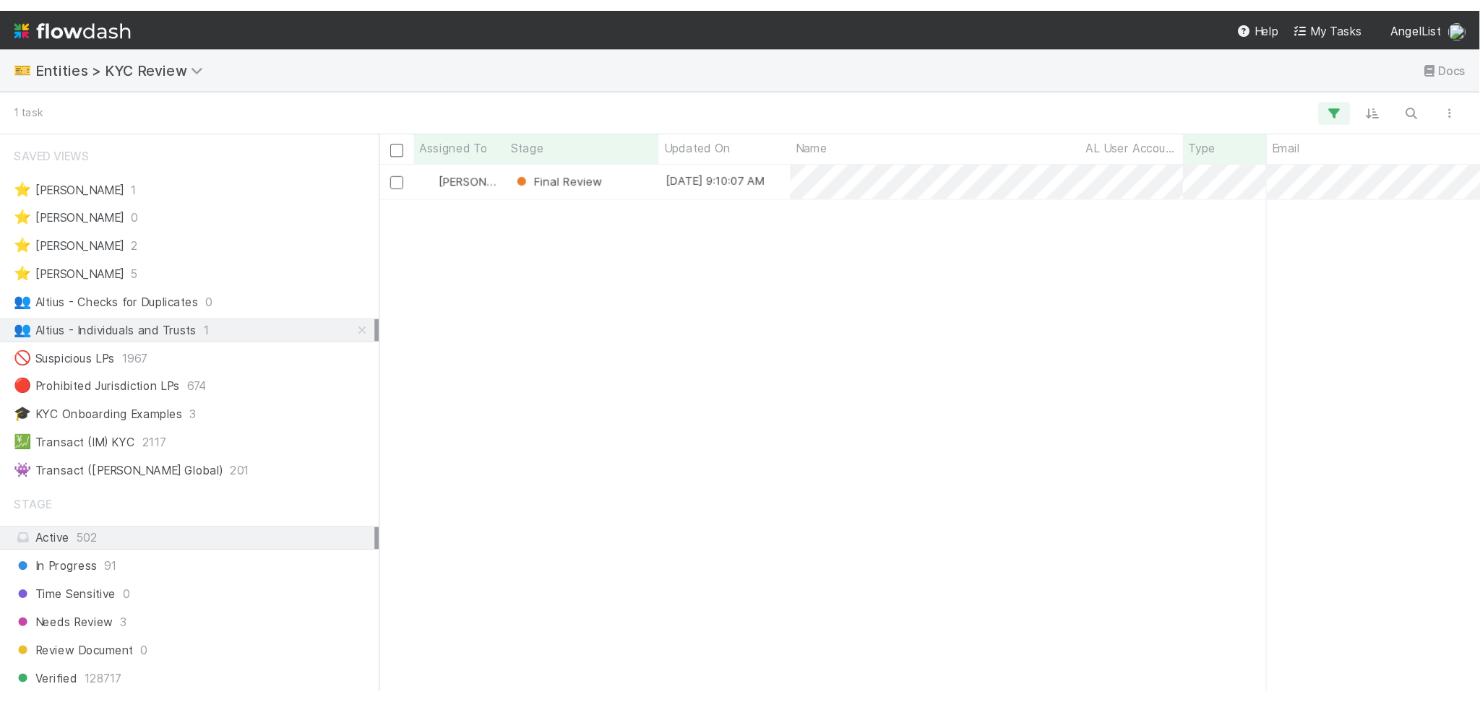
scroll to position [560, 1153]
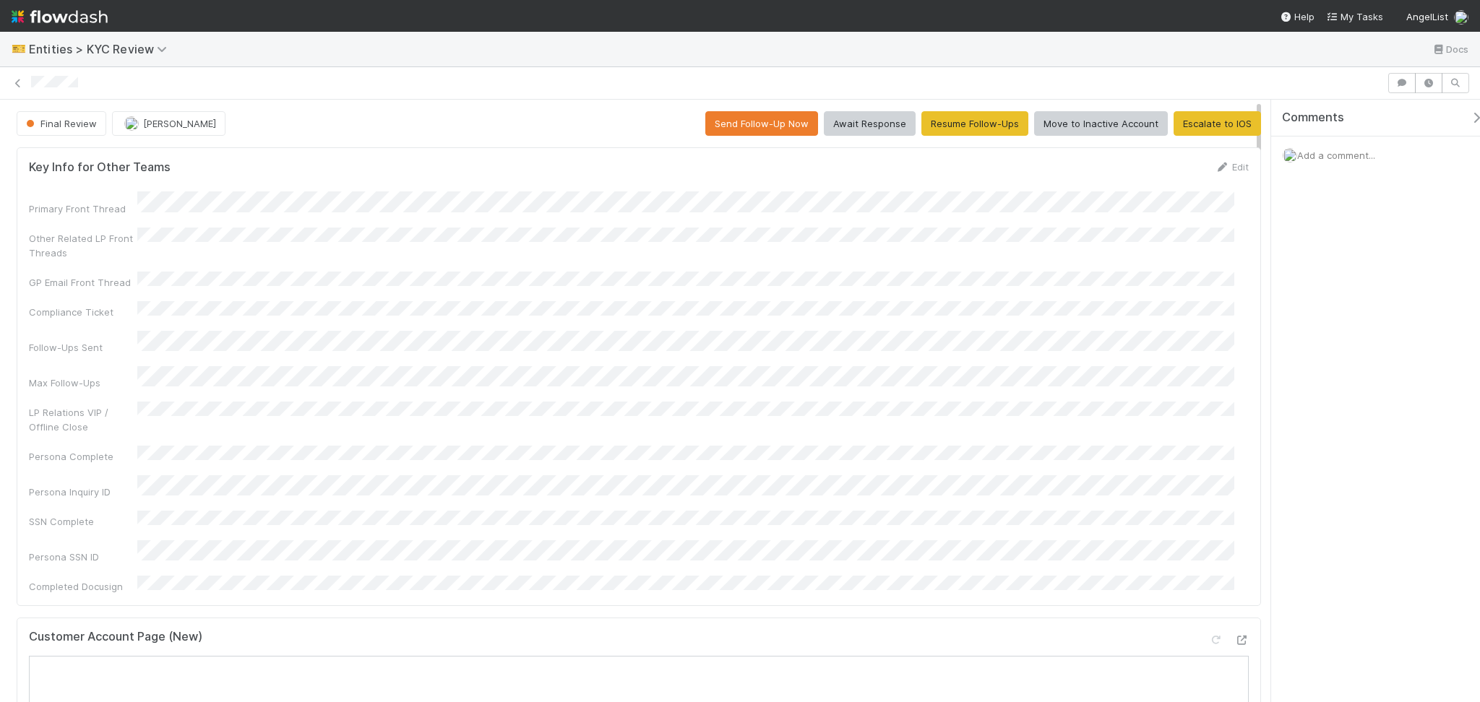
click at [1363, 152] on span "Add a comment..." at bounding box center [1336, 156] width 78 height 12
click at [1337, 406] on button "Add Comment" at bounding box center [1336, 398] width 84 height 25
click at [1077, 127] on button "Move to Inactive Account" at bounding box center [1101, 123] width 134 height 25
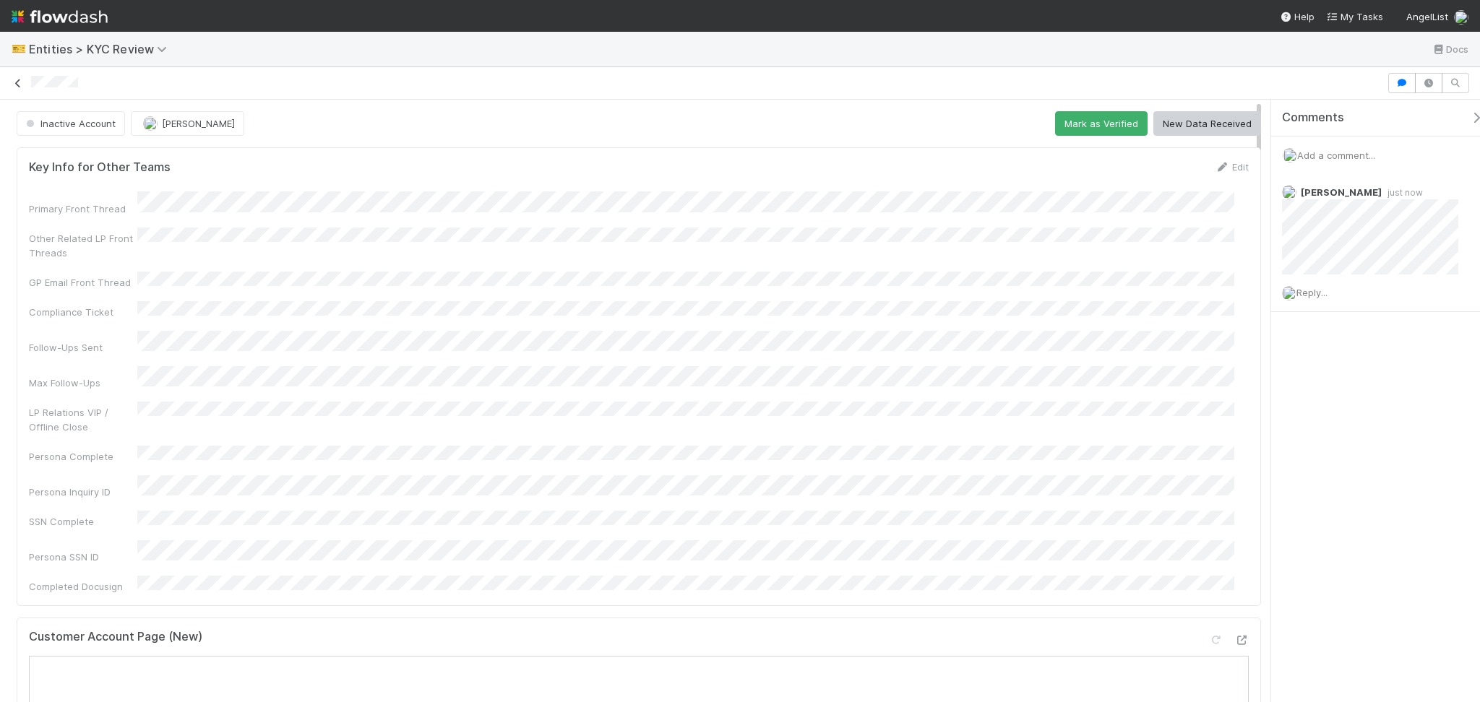
click at [16, 87] on icon at bounding box center [18, 83] width 14 height 9
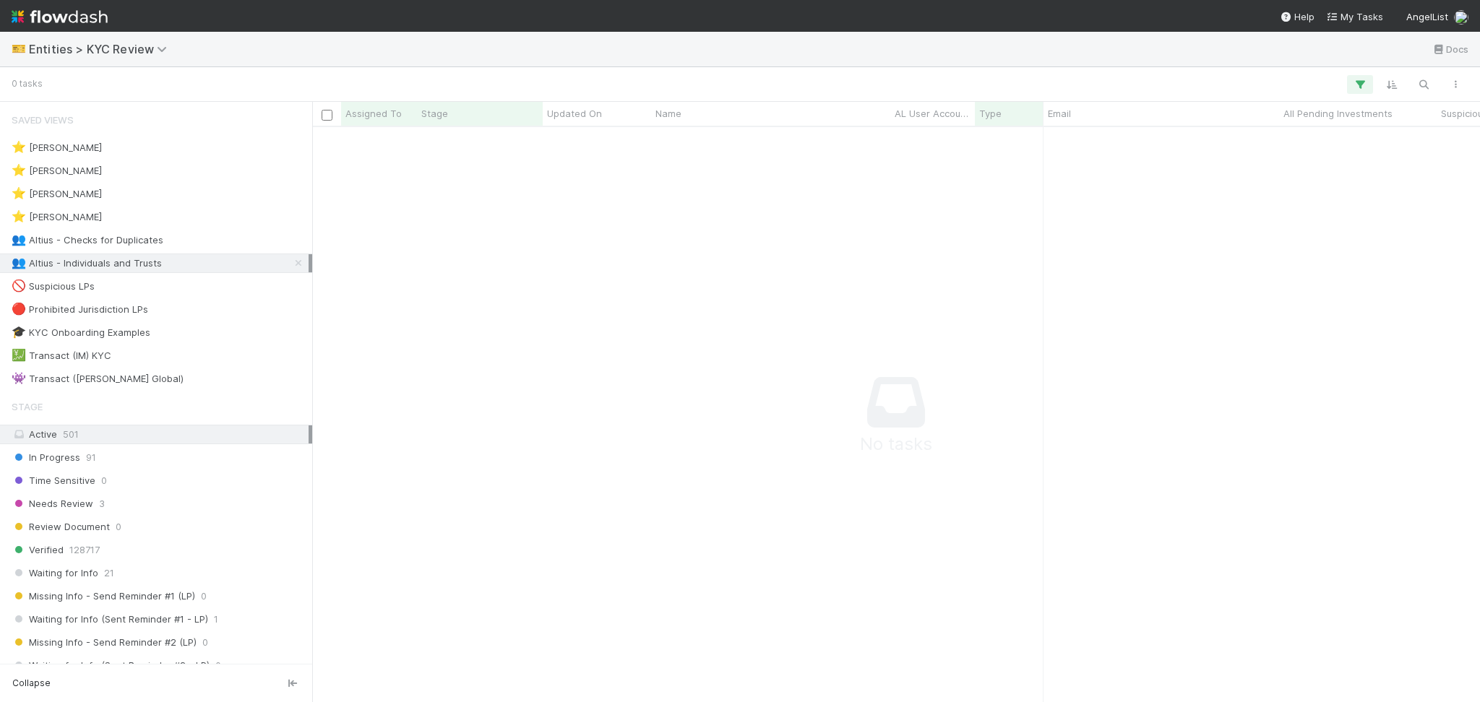
scroll to position [546, 1138]
click at [145, 55] on span "Entities > KYC Review" at bounding box center [101, 49] width 145 height 14
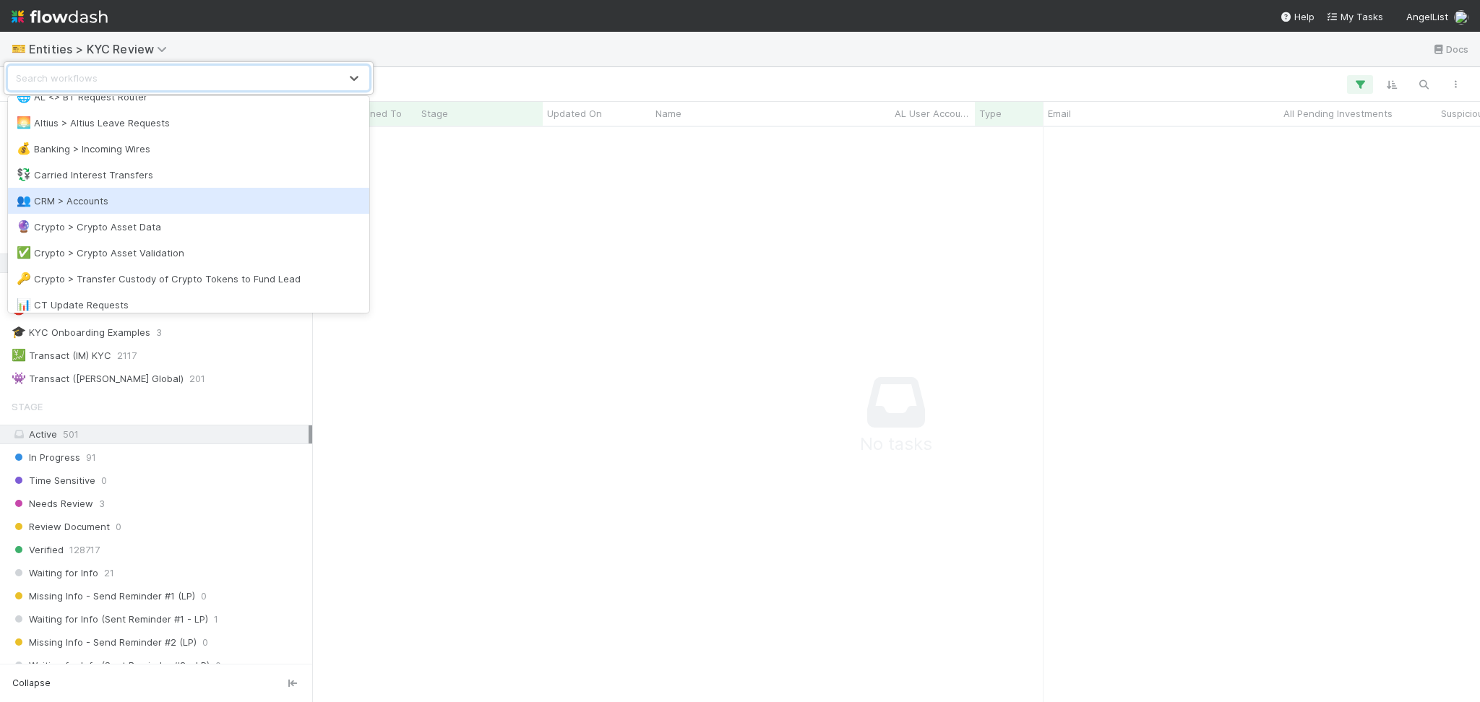
scroll to position [192, 0]
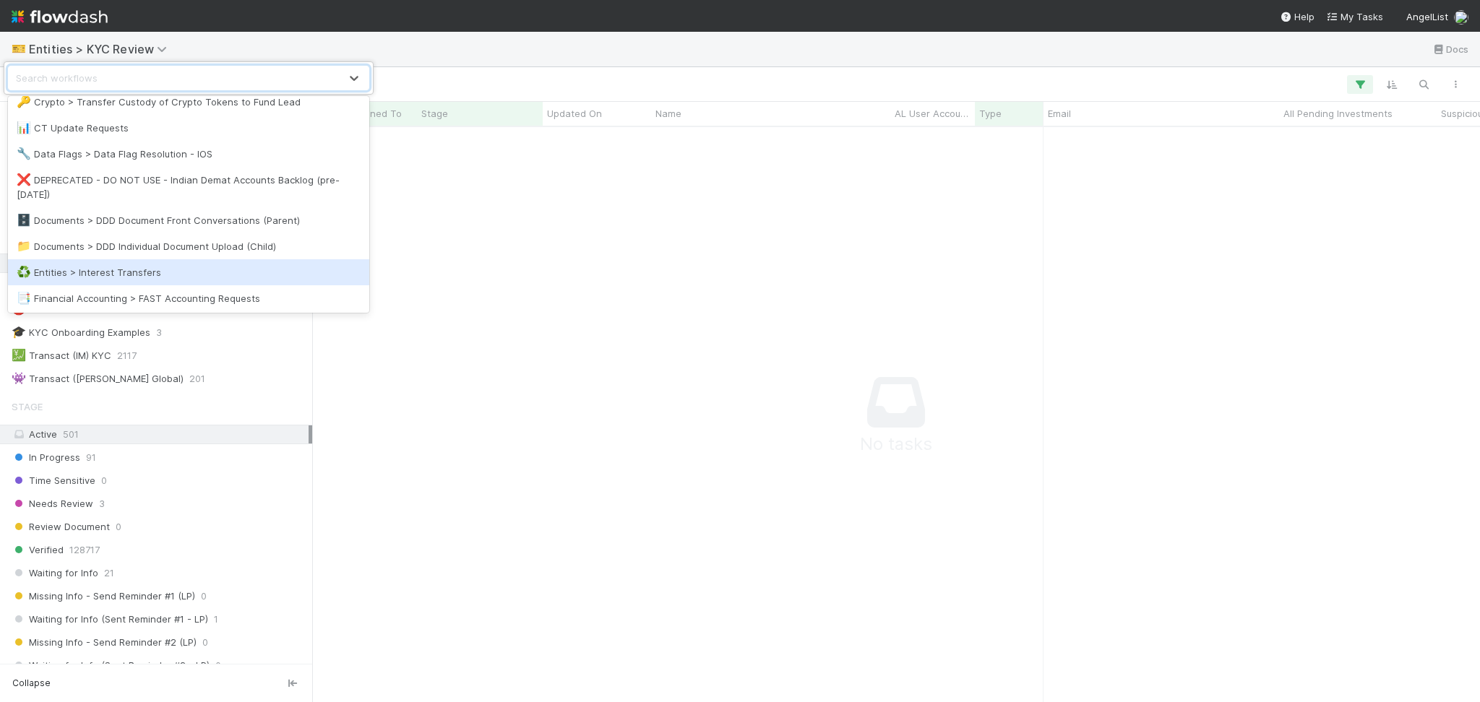
click at [246, 280] on div "♻️ Entities > Interest Transfers" at bounding box center [188, 272] width 361 height 26
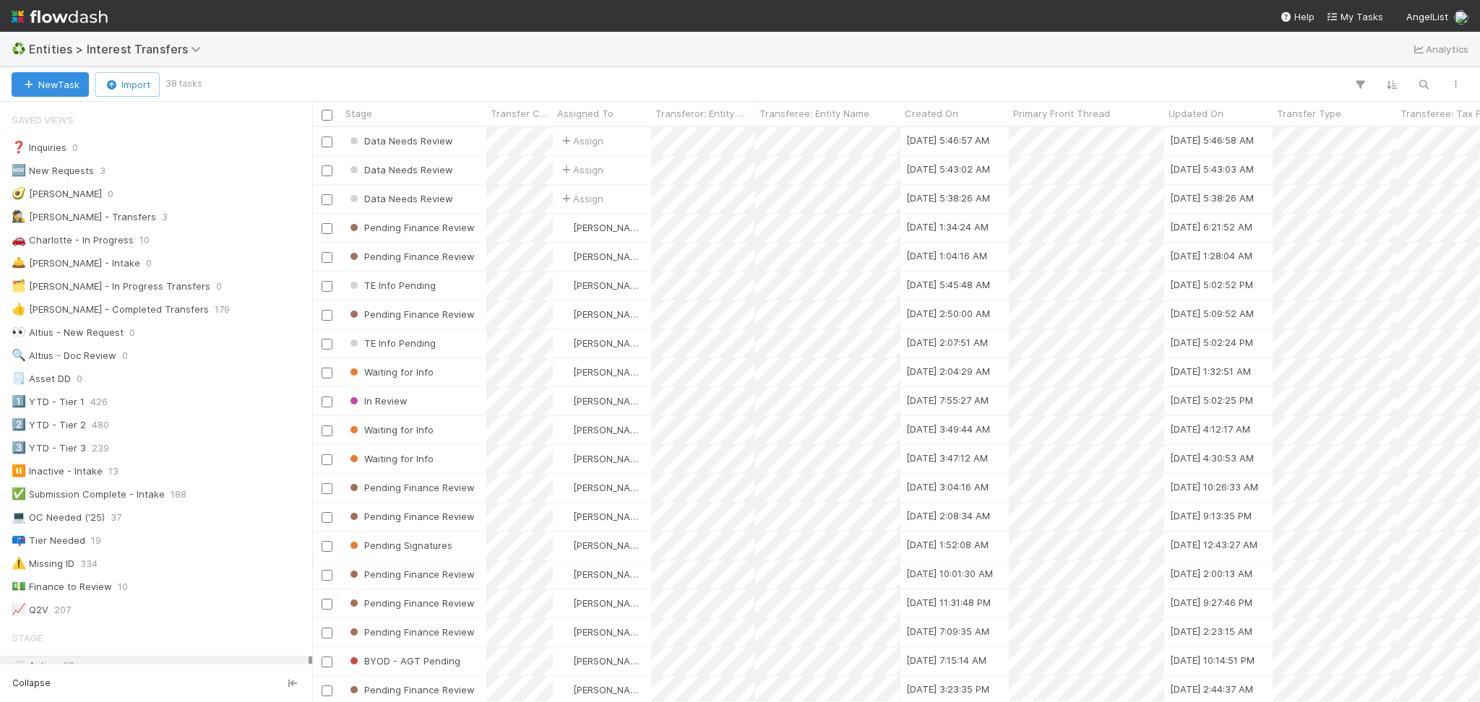
scroll to position [560, 1153]
click at [118, 48] on span "Entities > Interest Transfers" at bounding box center [118, 49] width 179 height 14
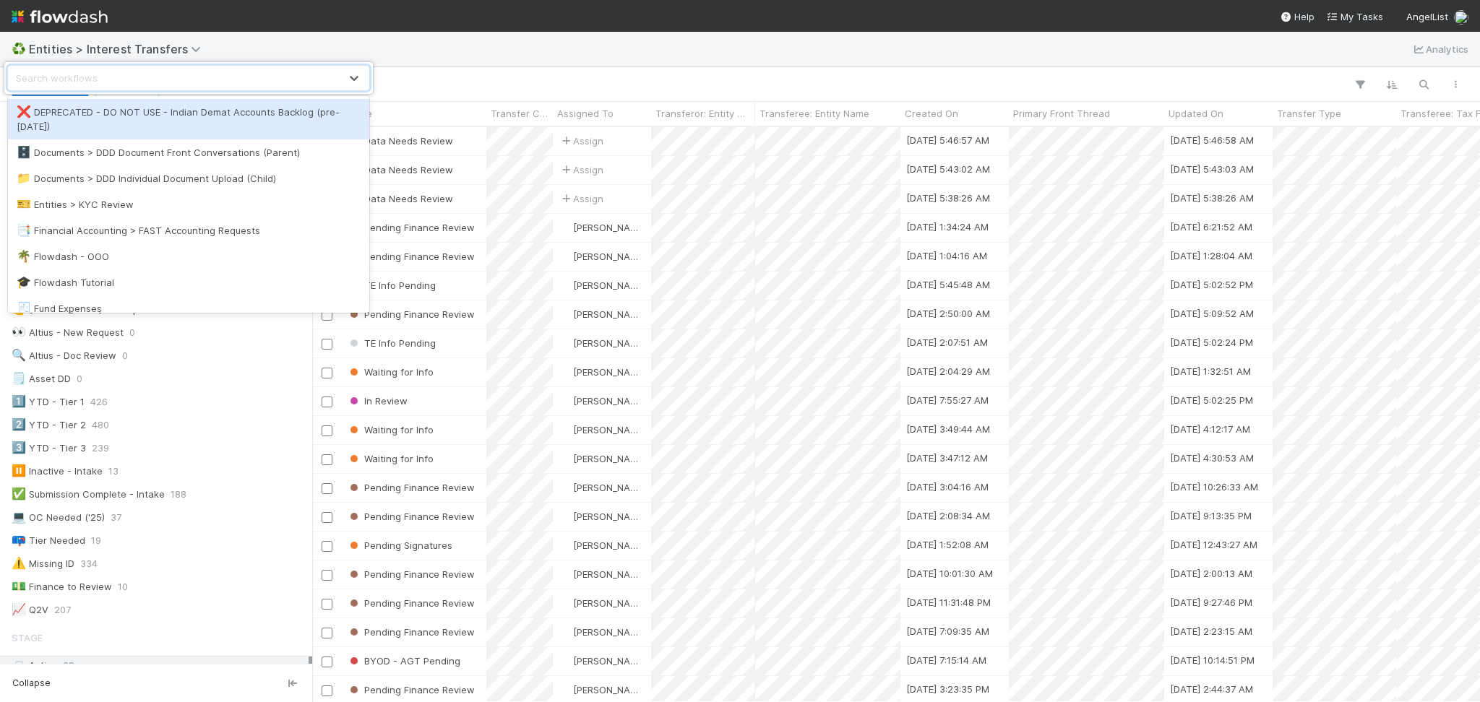
scroll to position [289, 0]
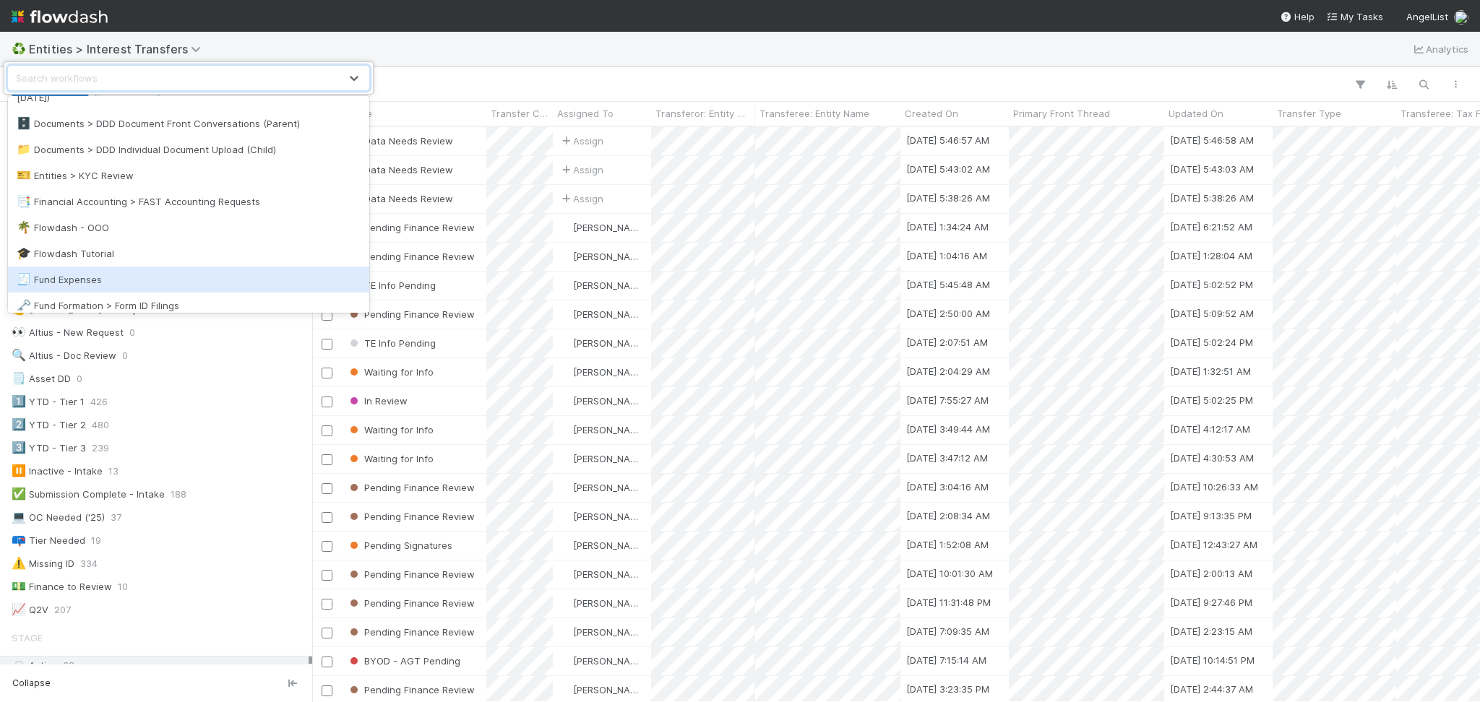
click at [116, 279] on div "🧾 Fund Expenses" at bounding box center [189, 279] width 344 height 14
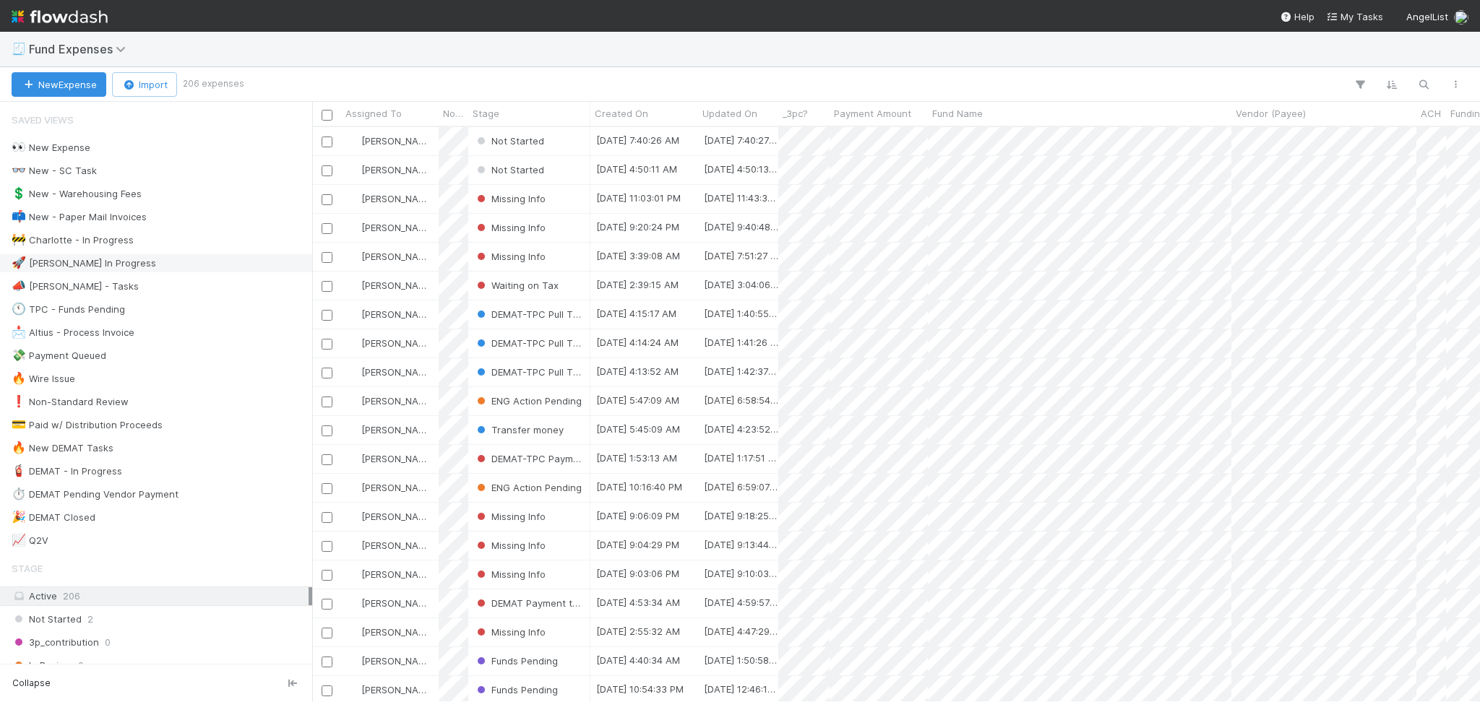
scroll to position [560, 1153]
click at [179, 327] on div "📩 Altius - Process Invoice 0" at bounding box center [160, 333] width 297 height 18
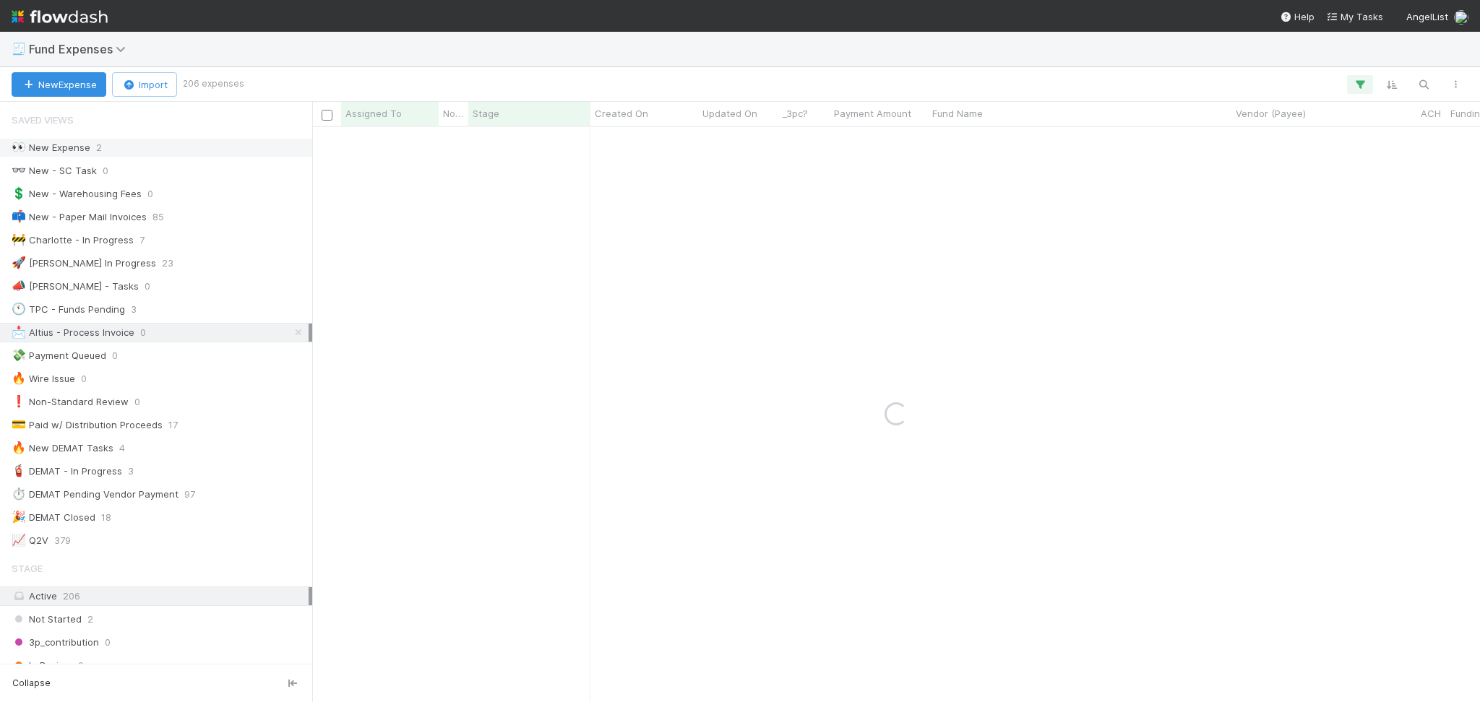
click at [183, 142] on div "👀 New Expense 2" at bounding box center [160, 148] width 297 height 18
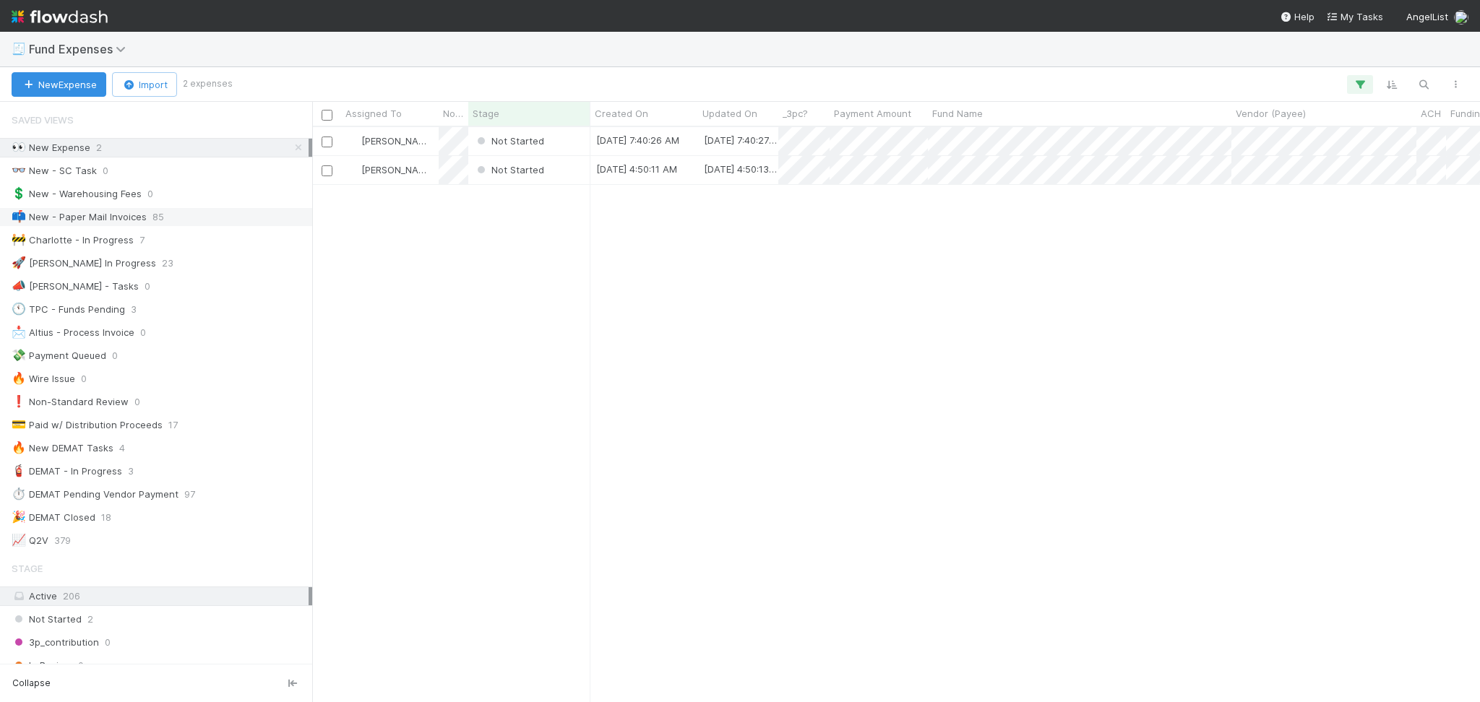
scroll to position [560, 1153]
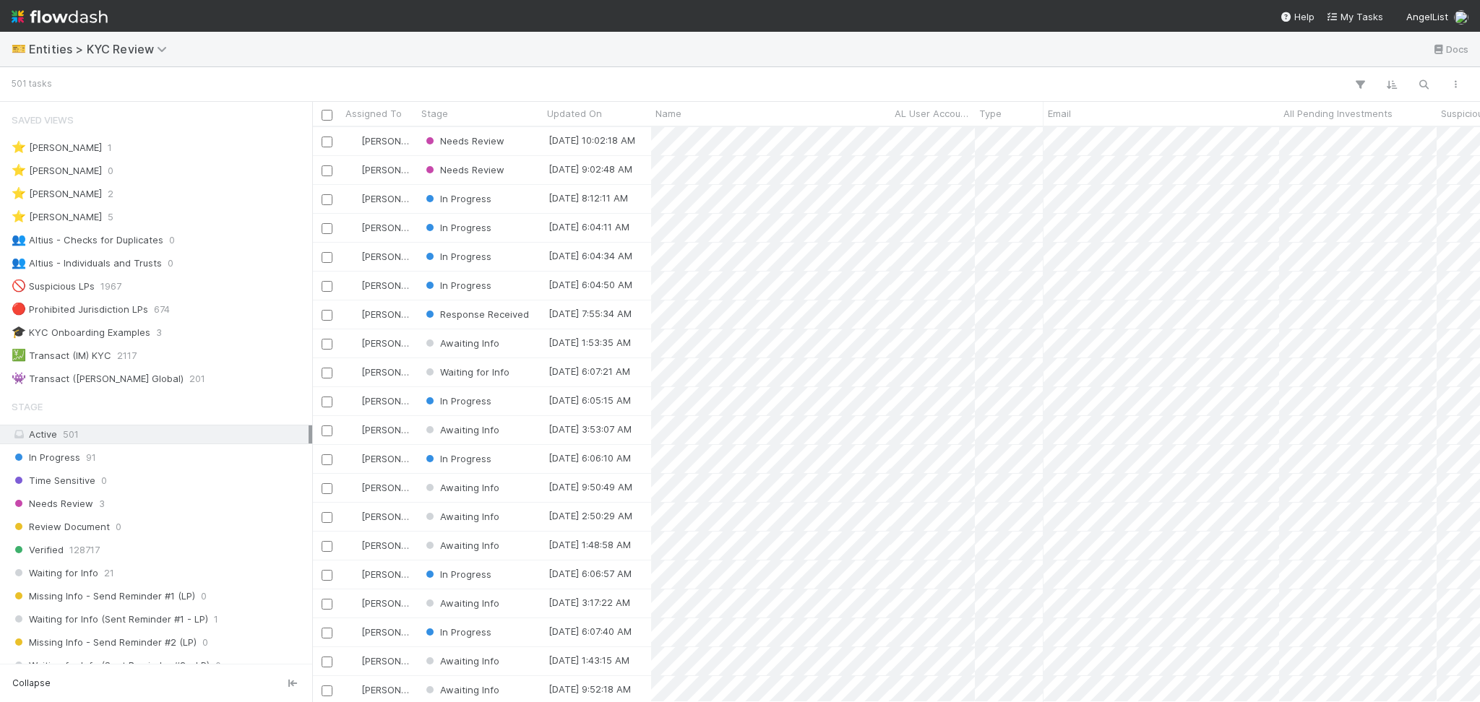
scroll to position [560, 1153]
click at [104, 56] on span "Entities > KYC Review" at bounding box center [101, 49] width 145 height 14
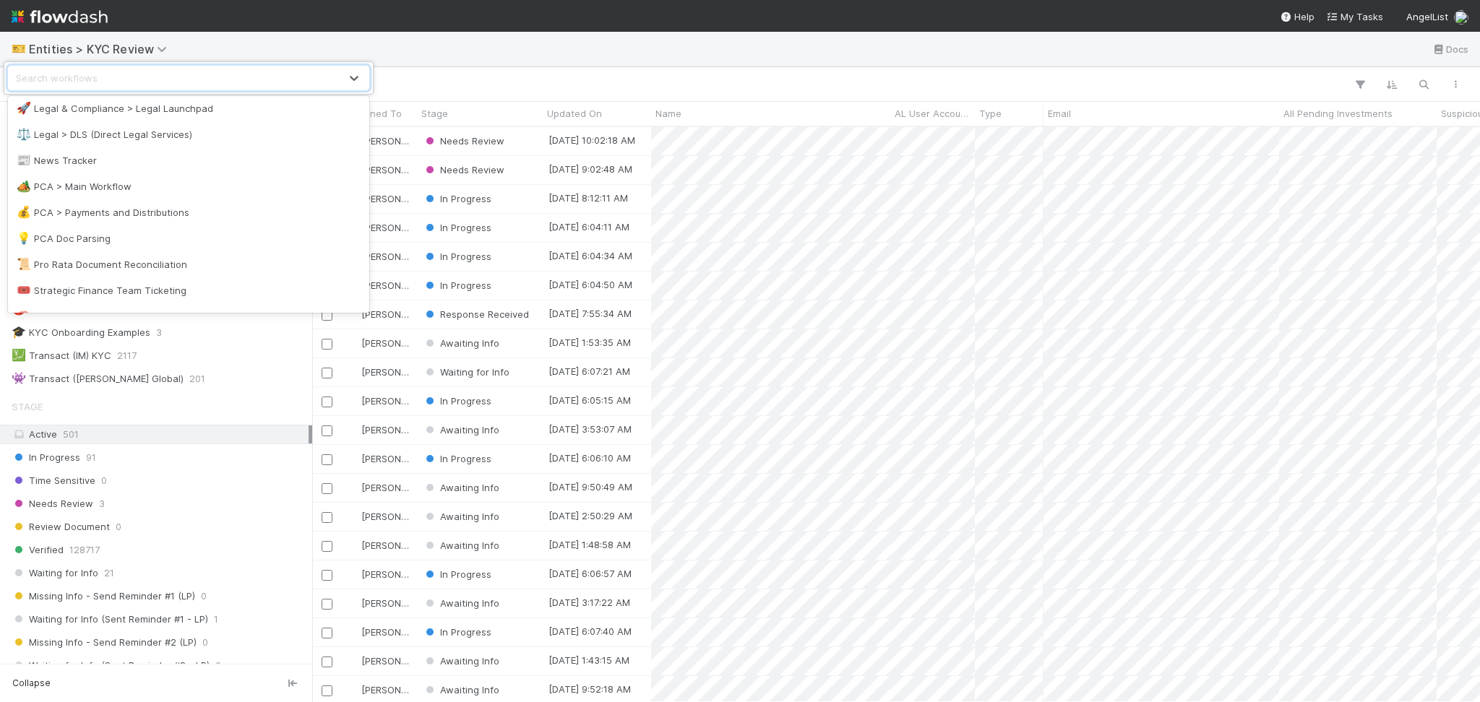
scroll to position [688, 0]
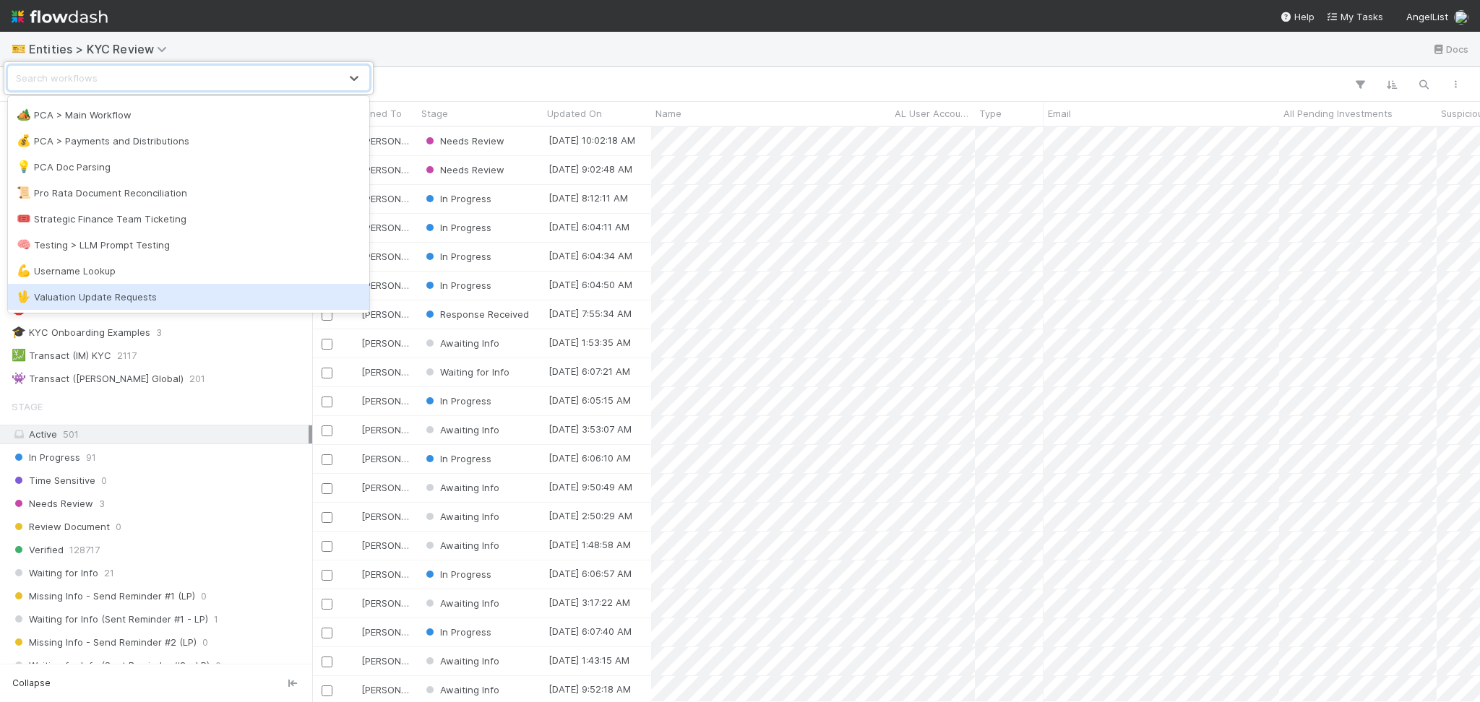
click at [147, 284] on div "🖖 Valuation Update Requests" at bounding box center [188, 297] width 361 height 26
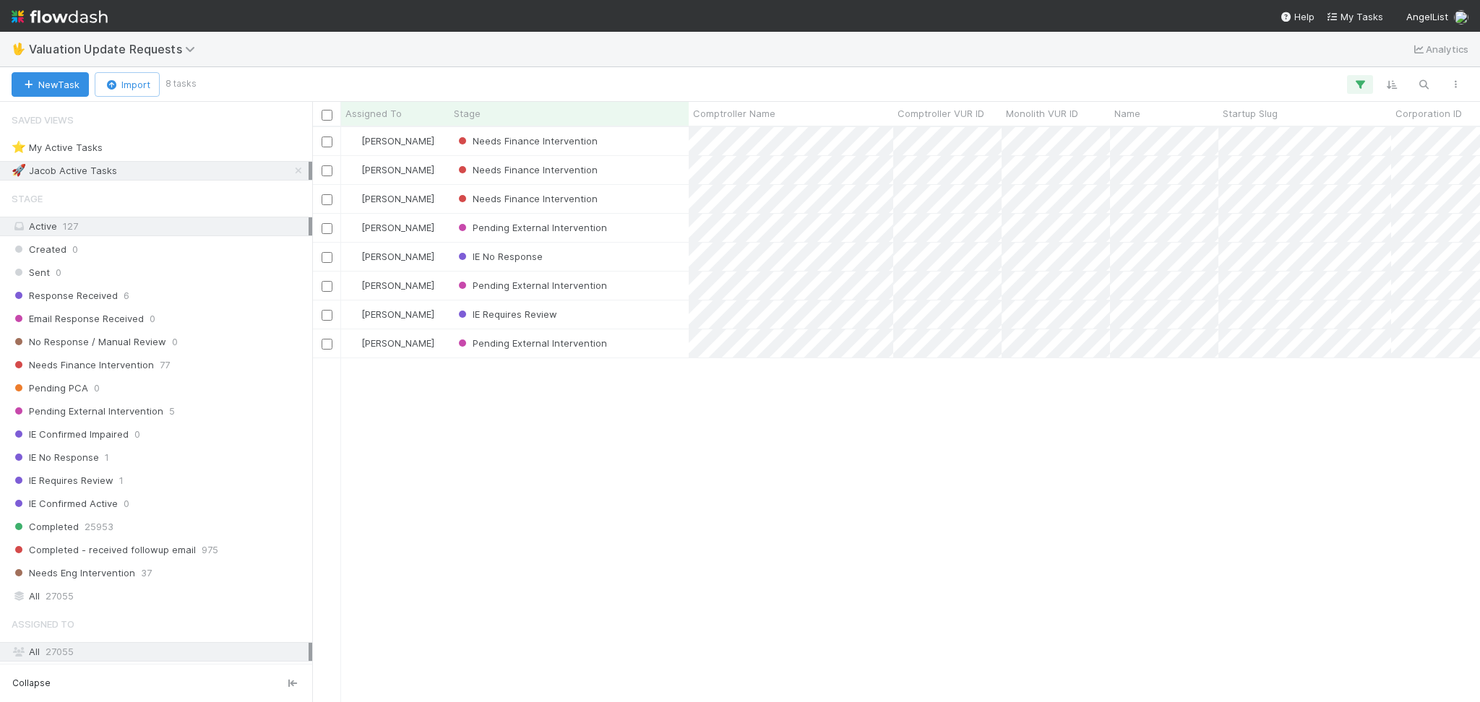
scroll to position [560, 1153]
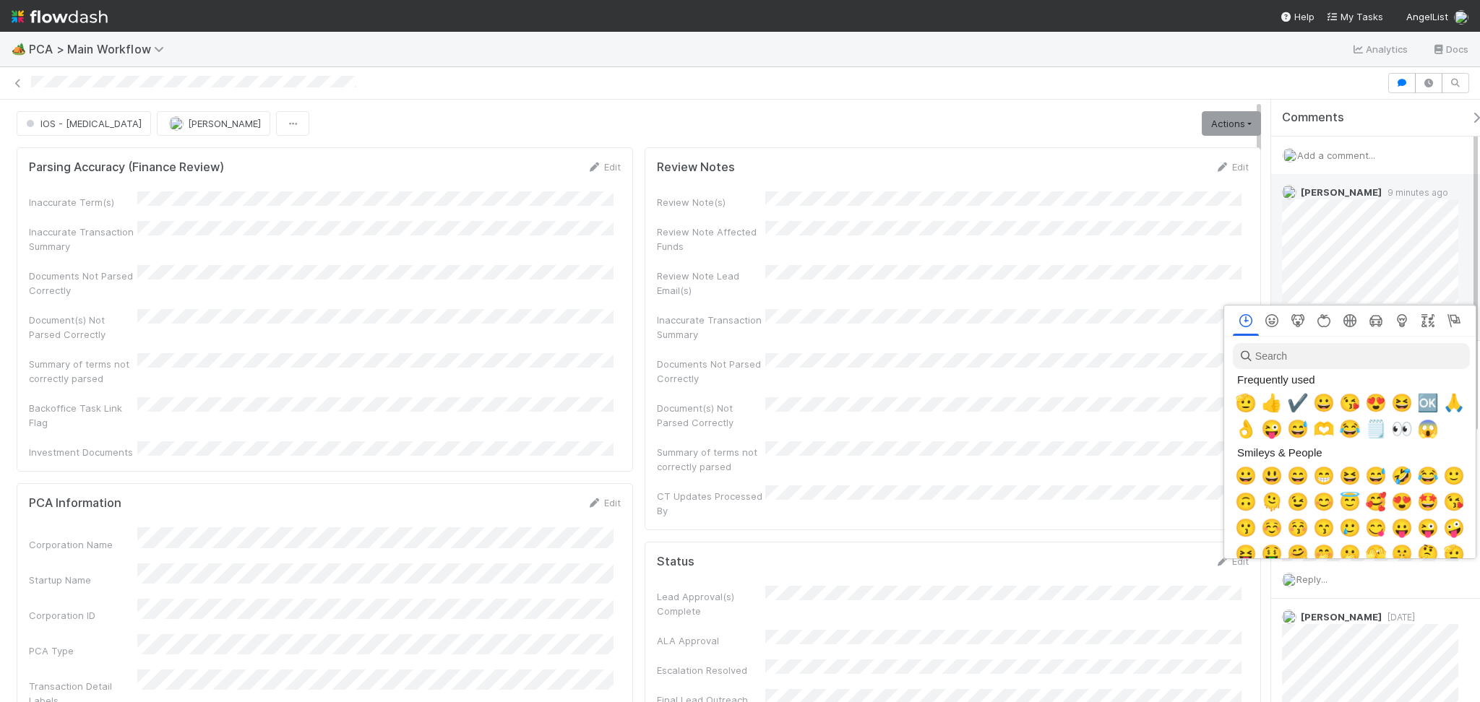
scroll to position [0, 8]
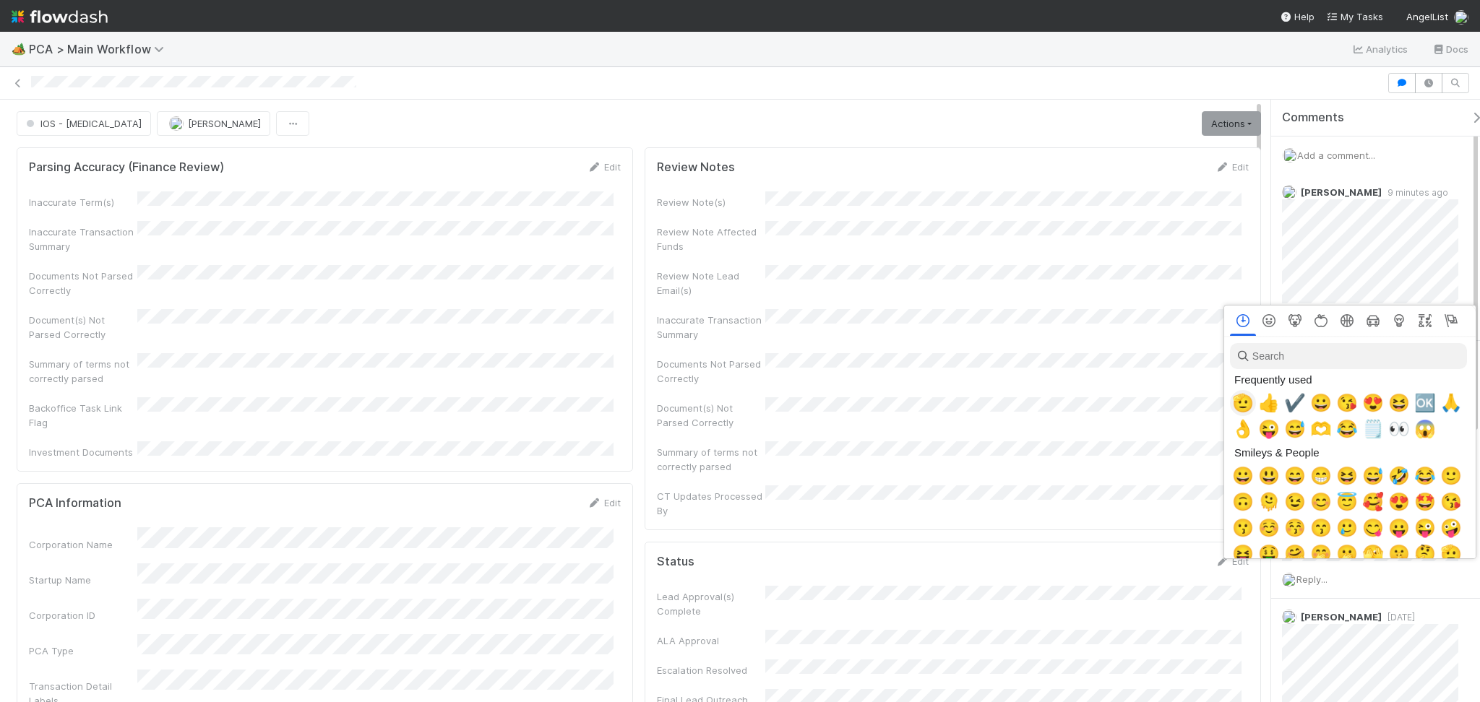
click at [1234, 402] on span "🫡" at bounding box center [1243, 403] width 22 height 20
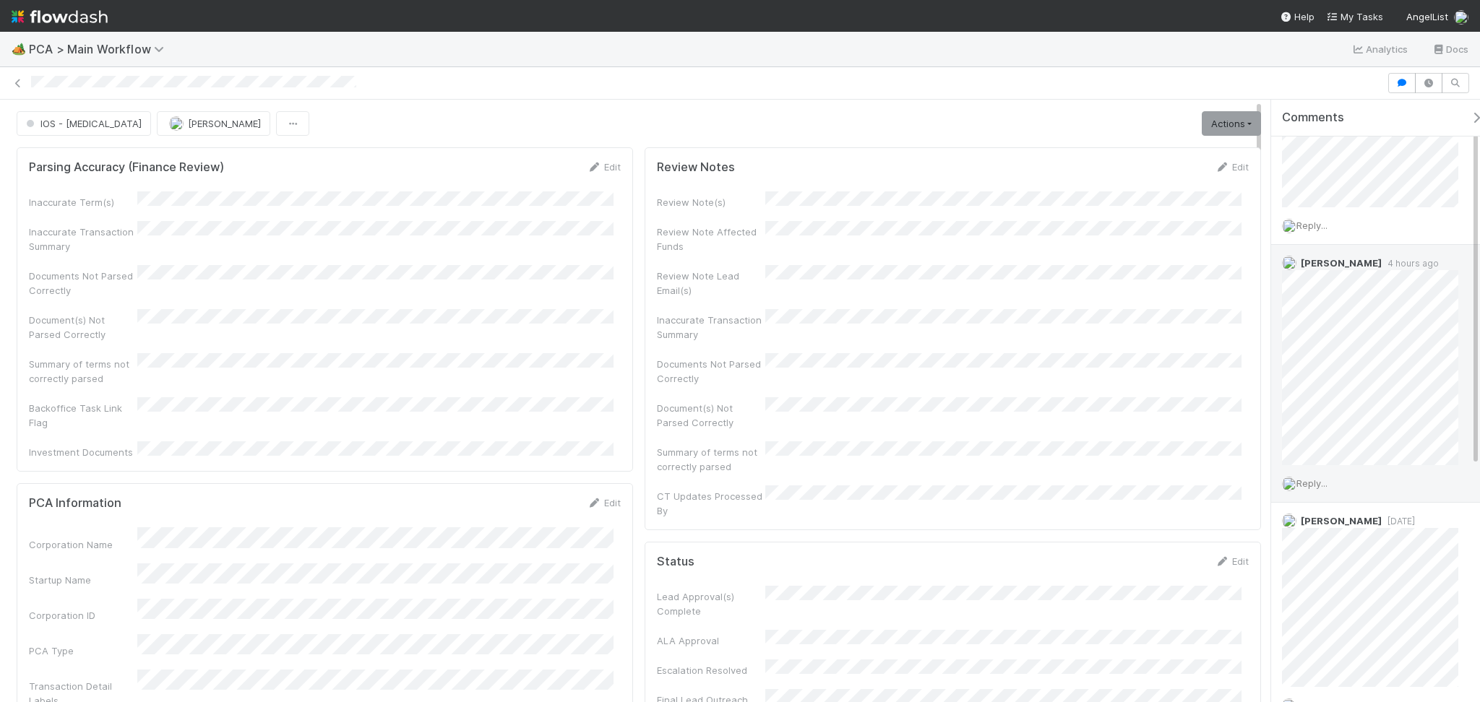
scroll to position [0, 0]
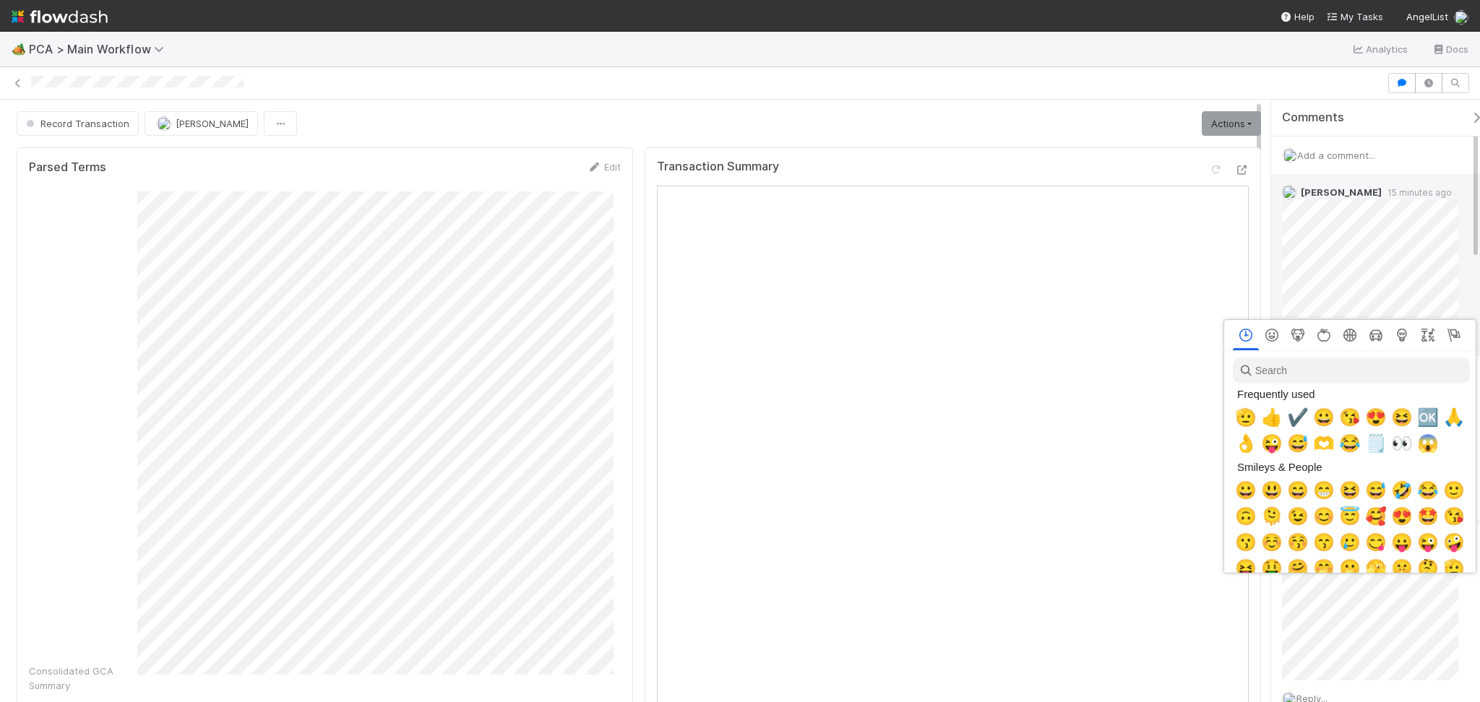
scroll to position [0, 8]
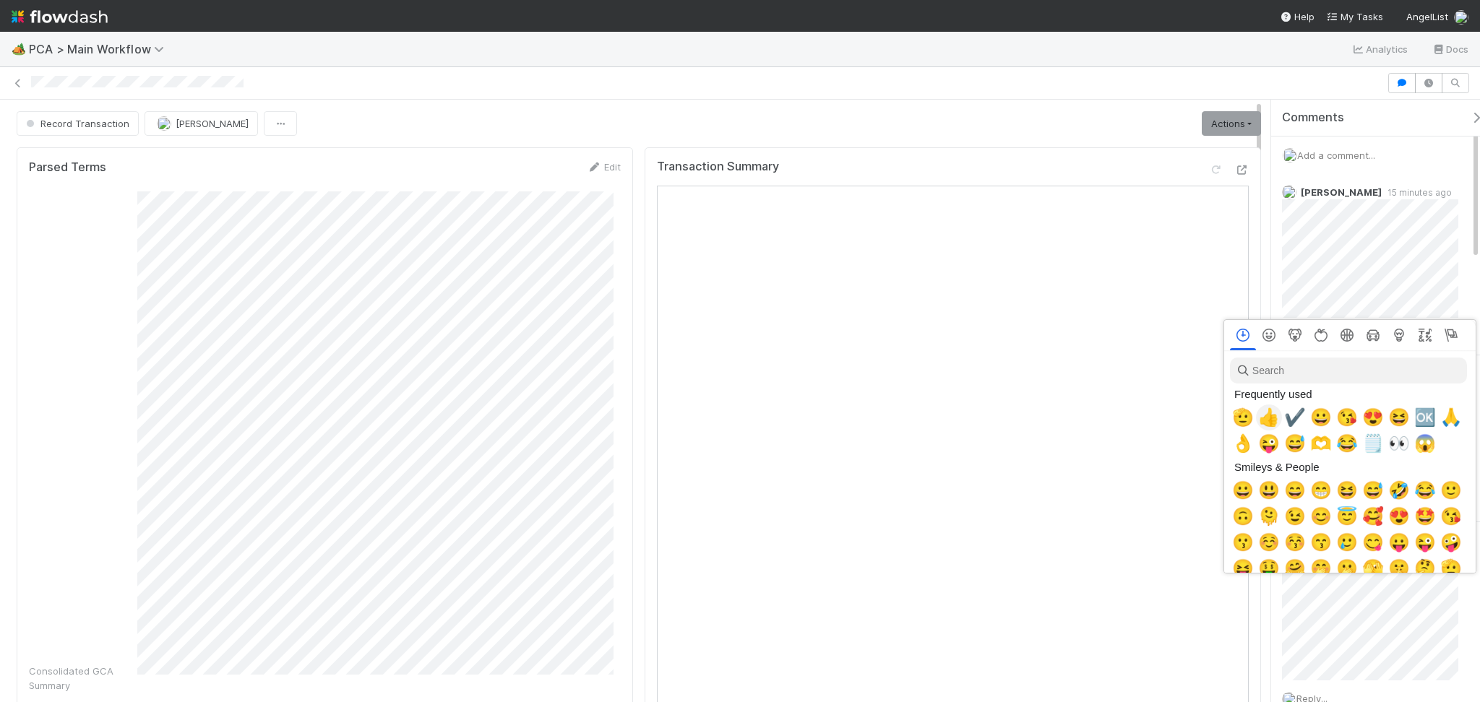
click at [1267, 420] on span "👍" at bounding box center [1269, 418] width 22 height 20
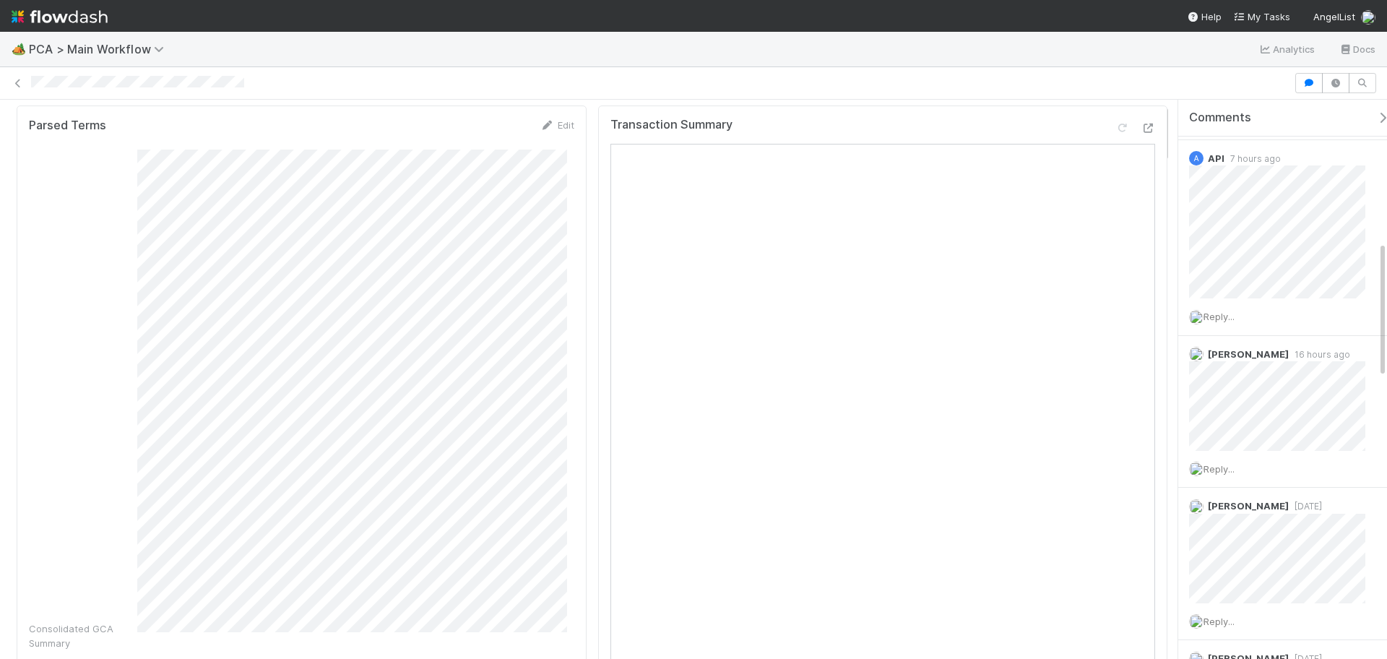
scroll to position [0, 0]
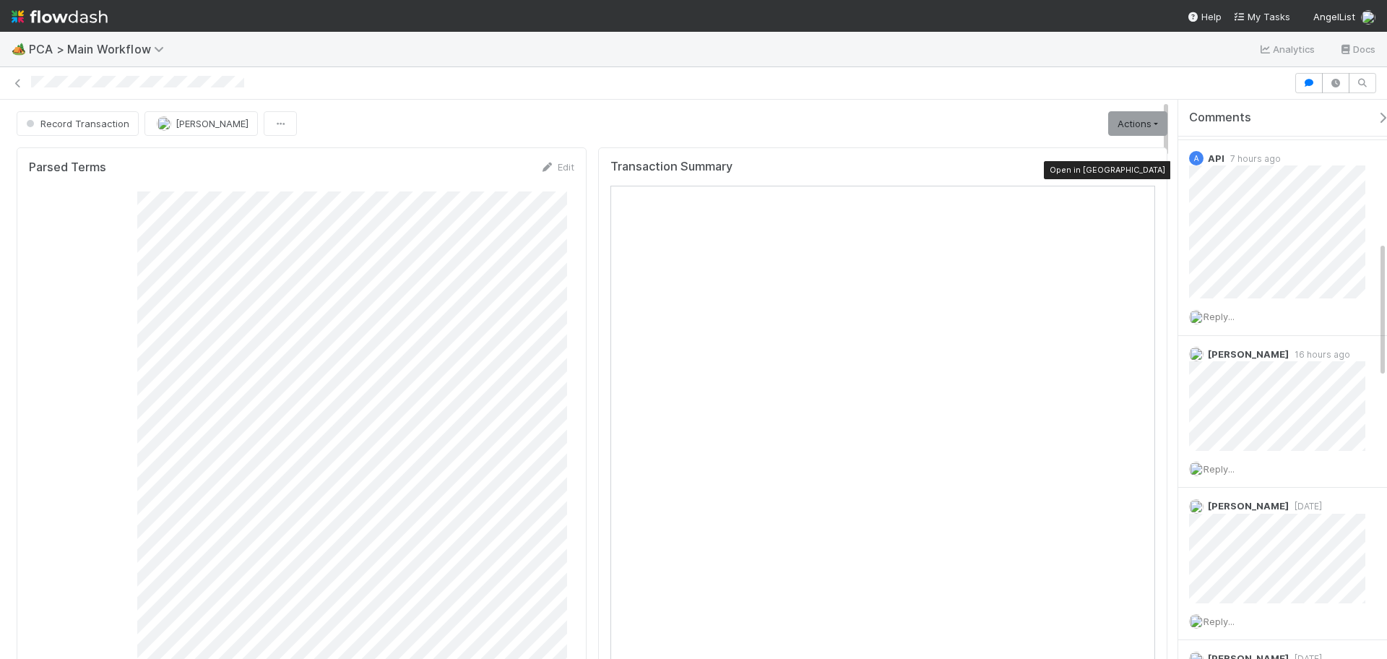
click at [1141, 176] on div at bounding box center [1148, 170] width 14 height 14
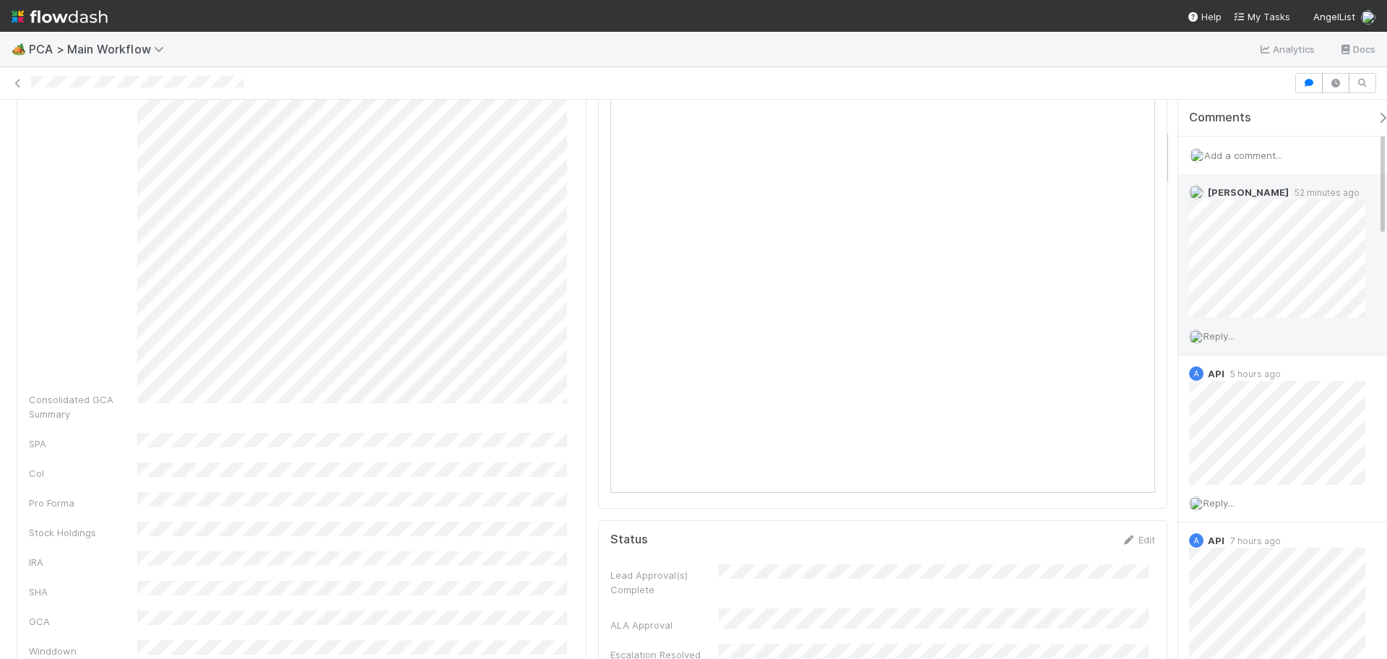
click at [1225, 337] on span "Reply..." at bounding box center [1219, 336] width 31 height 12
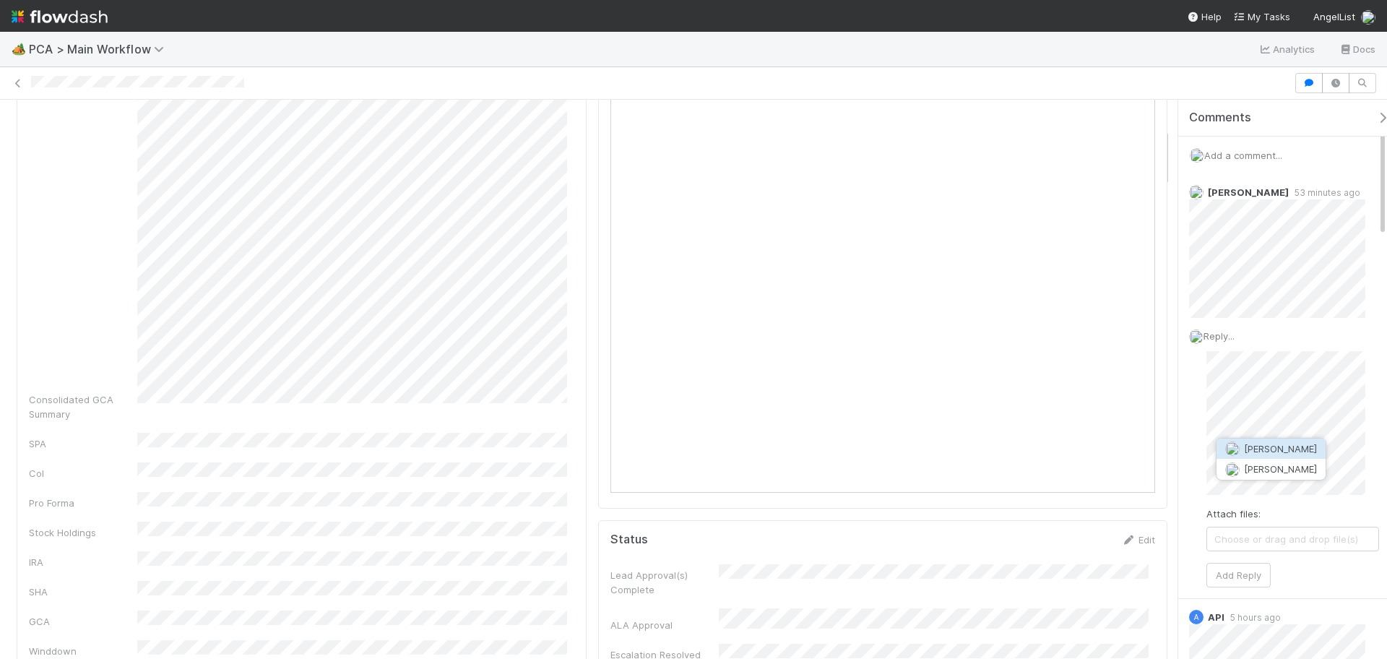
click at [1279, 448] on span "[PERSON_NAME]" at bounding box center [1280, 449] width 73 height 12
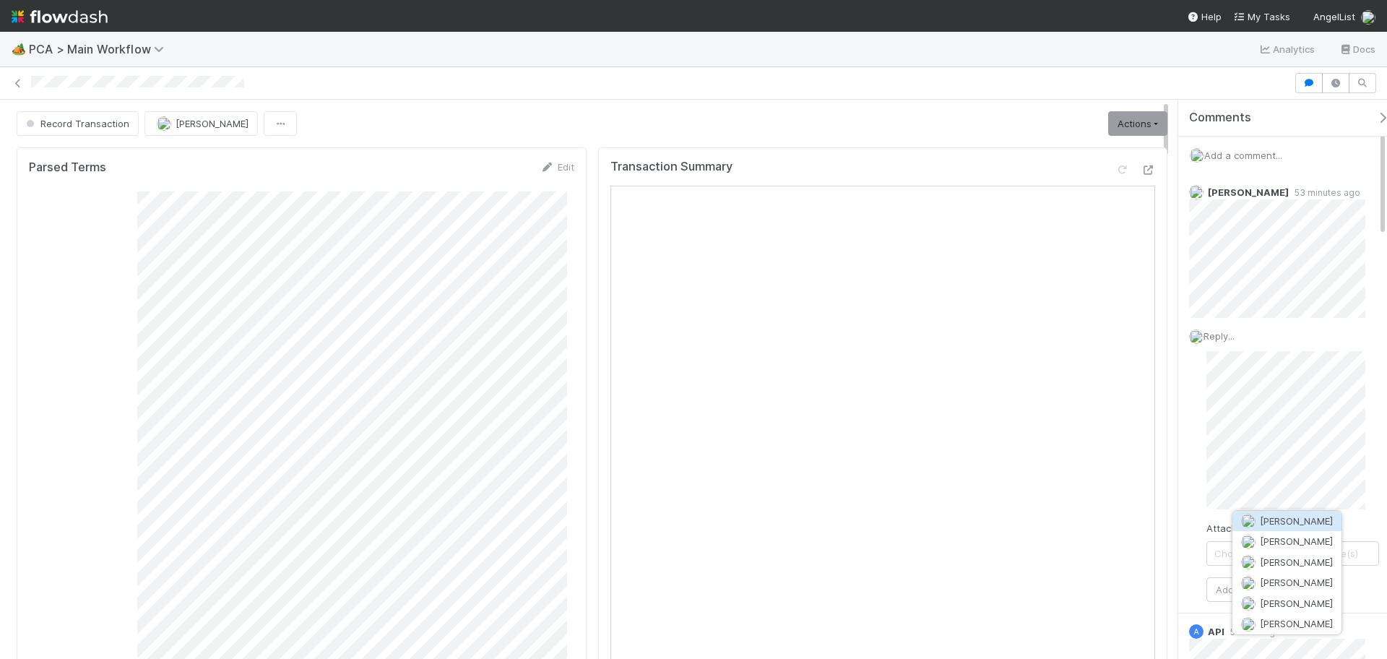
click at [1270, 517] on span "[PERSON_NAME]" at bounding box center [1296, 521] width 73 height 12
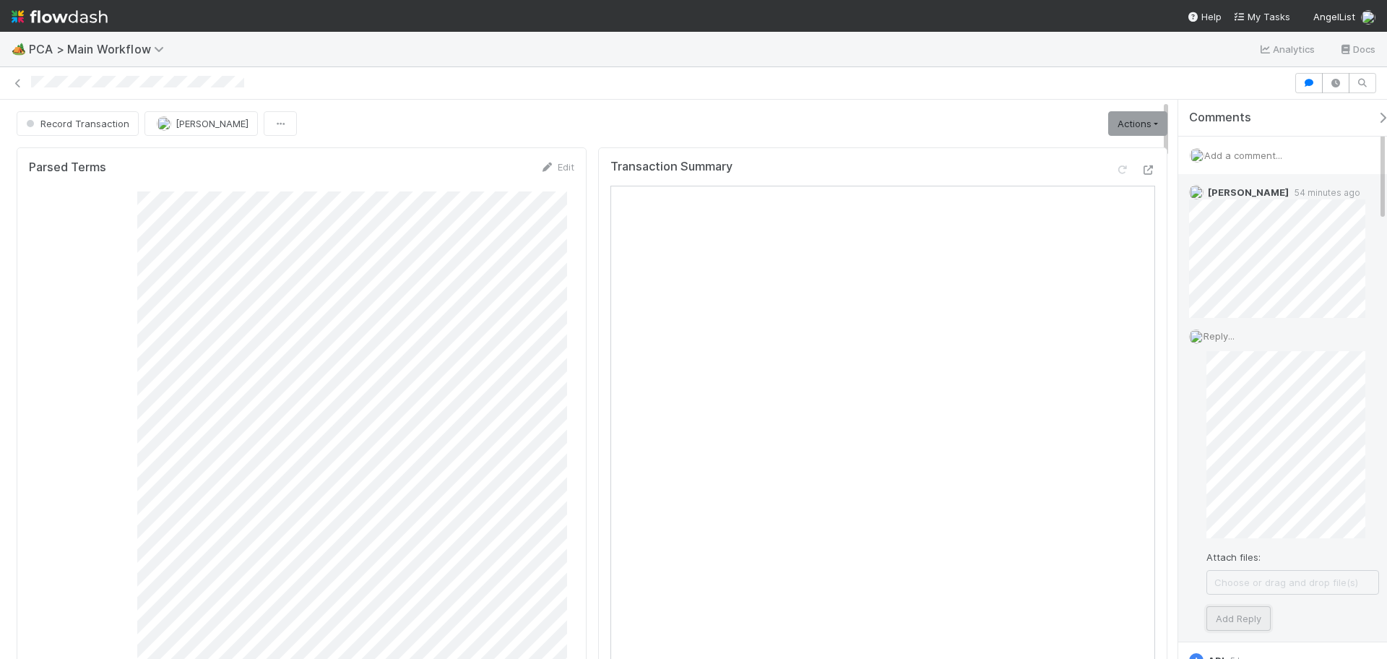
click at [1259, 620] on button "Add Reply" at bounding box center [1239, 618] width 64 height 25
click at [106, 115] on button "Record Transaction" at bounding box center [78, 123] width 122 height 25
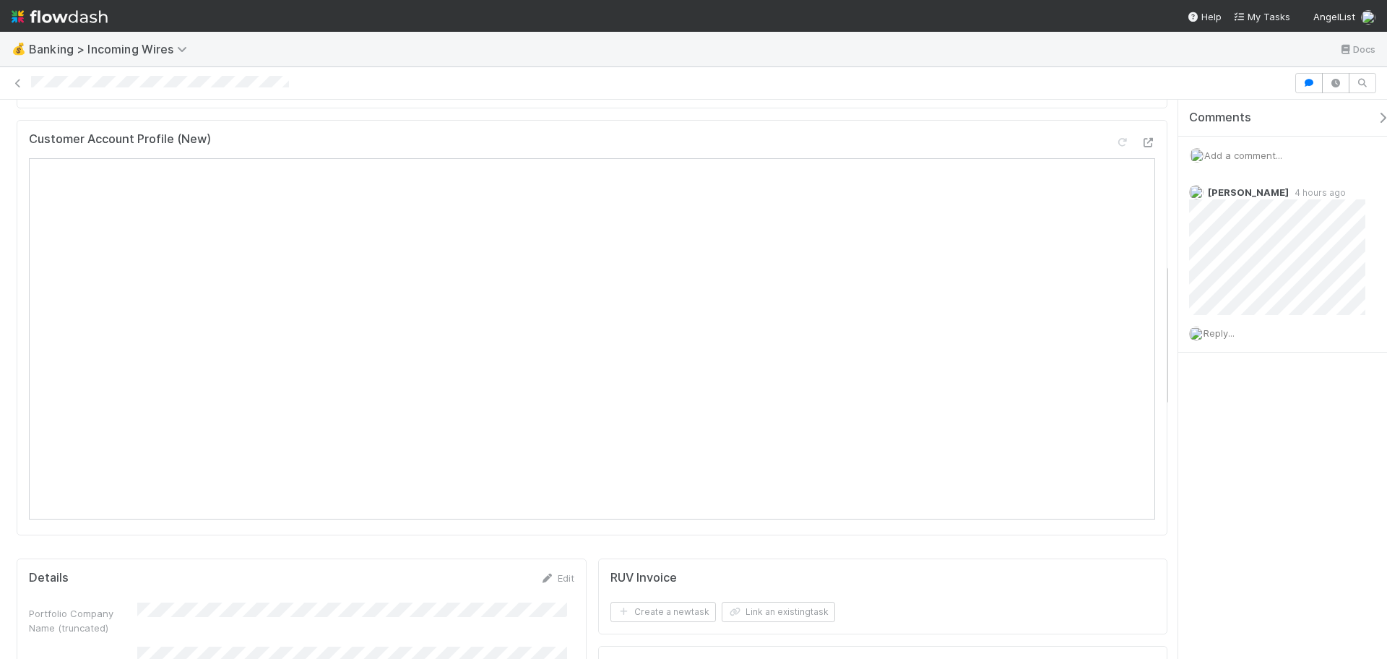
scroll to position [632, 0]
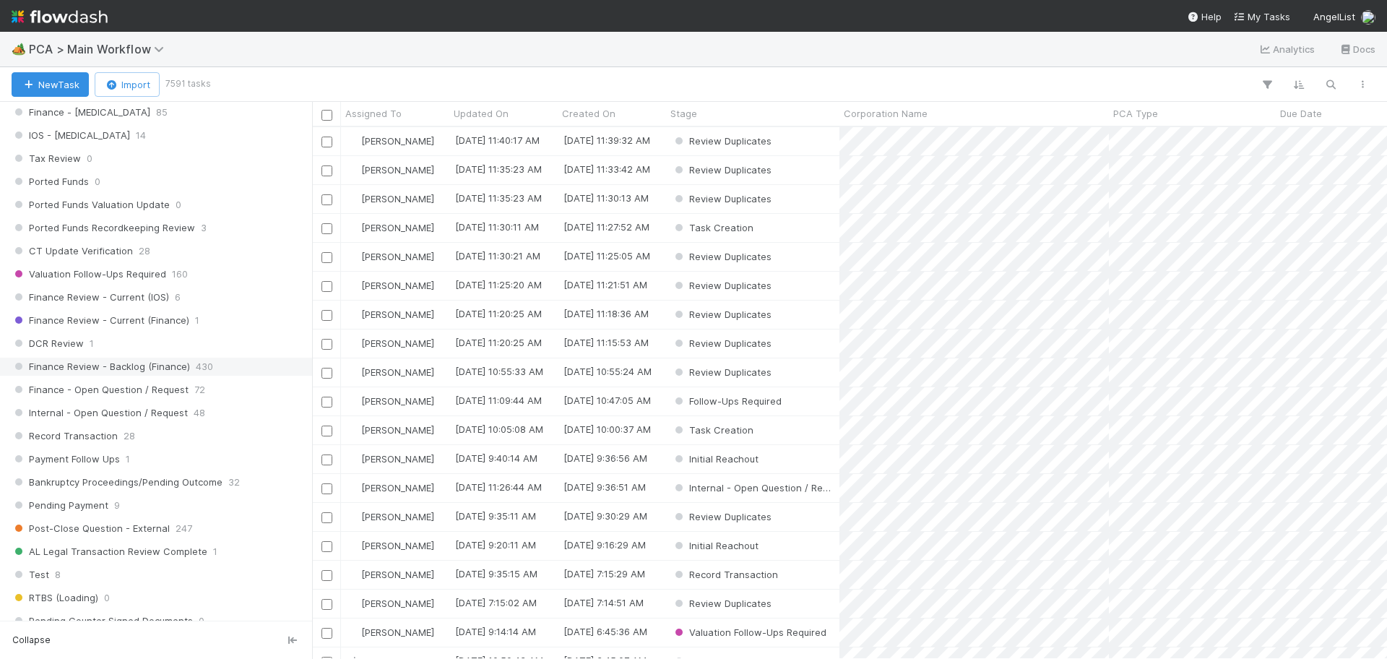
scroll to position [994, 0]
click at [148, 436] on div "Record Transaction 28" at bounding box center [160, 435] width 297 height 18
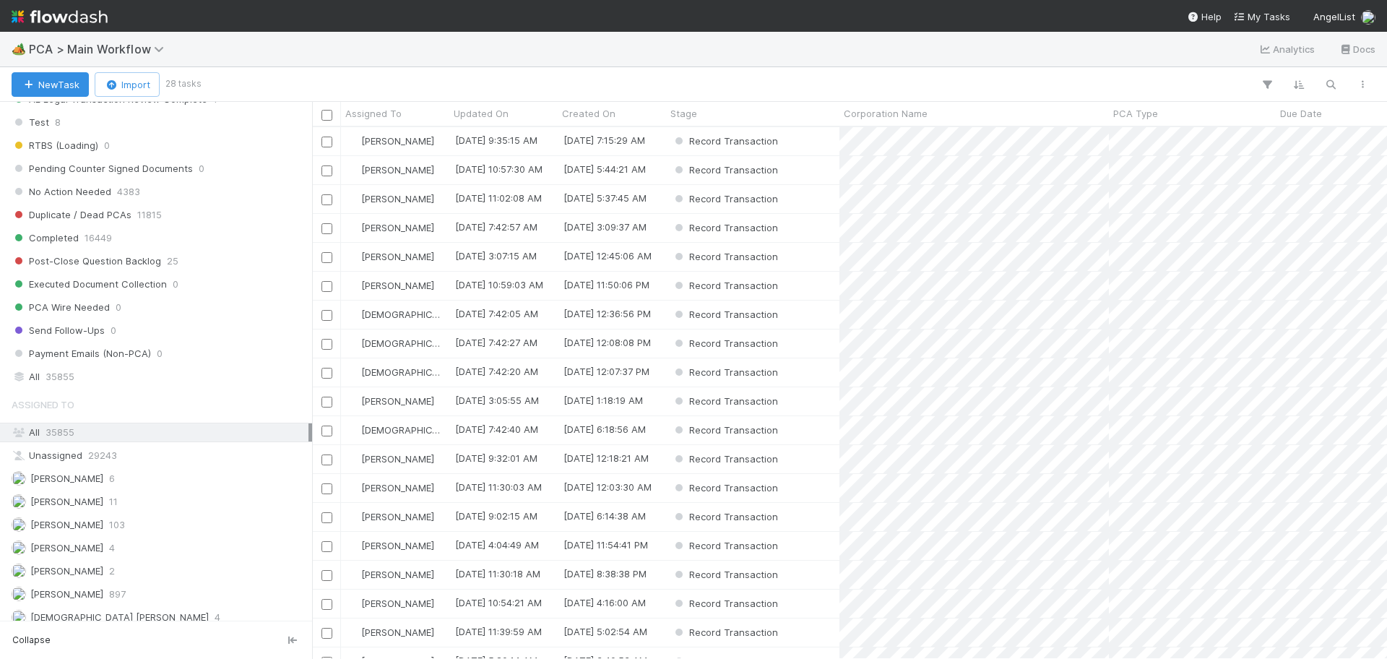
scroll to position [1536, 0]
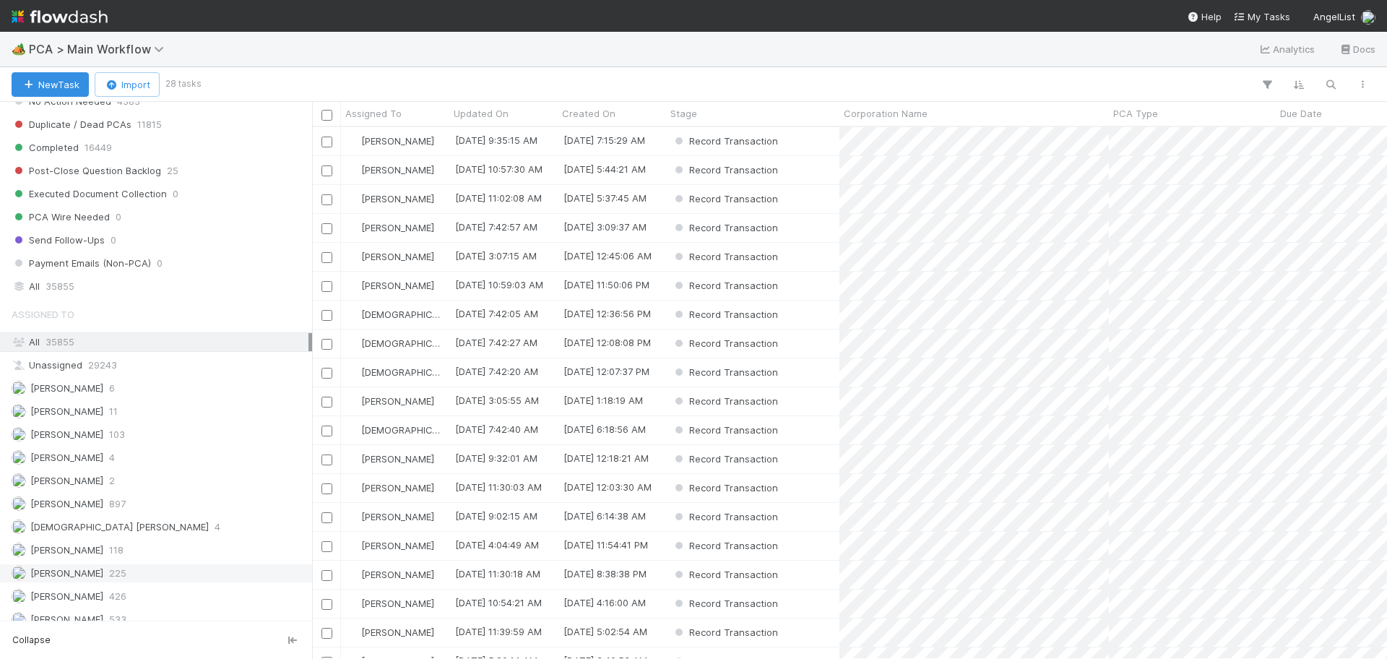
click at [149, 577] on div "[PERSON_NAME] 225" at bounding box center [160, 573] width 297 height 18
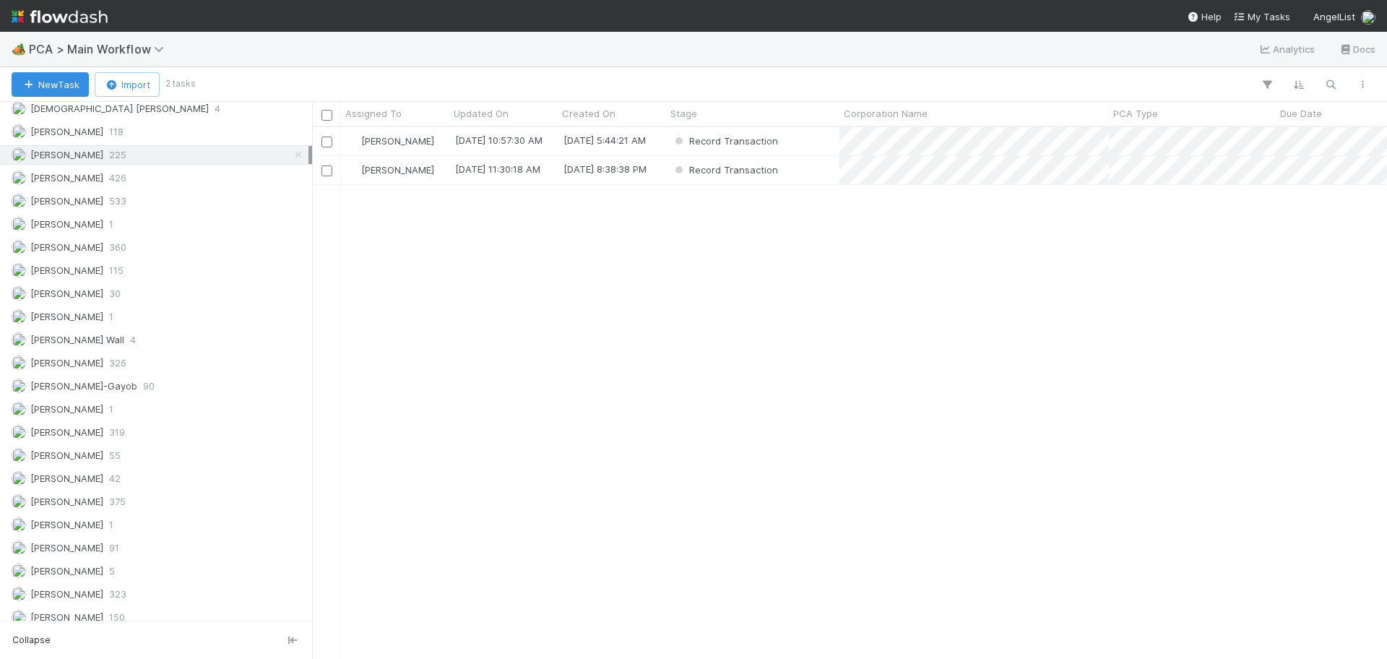
scroll to position [1945, 0]
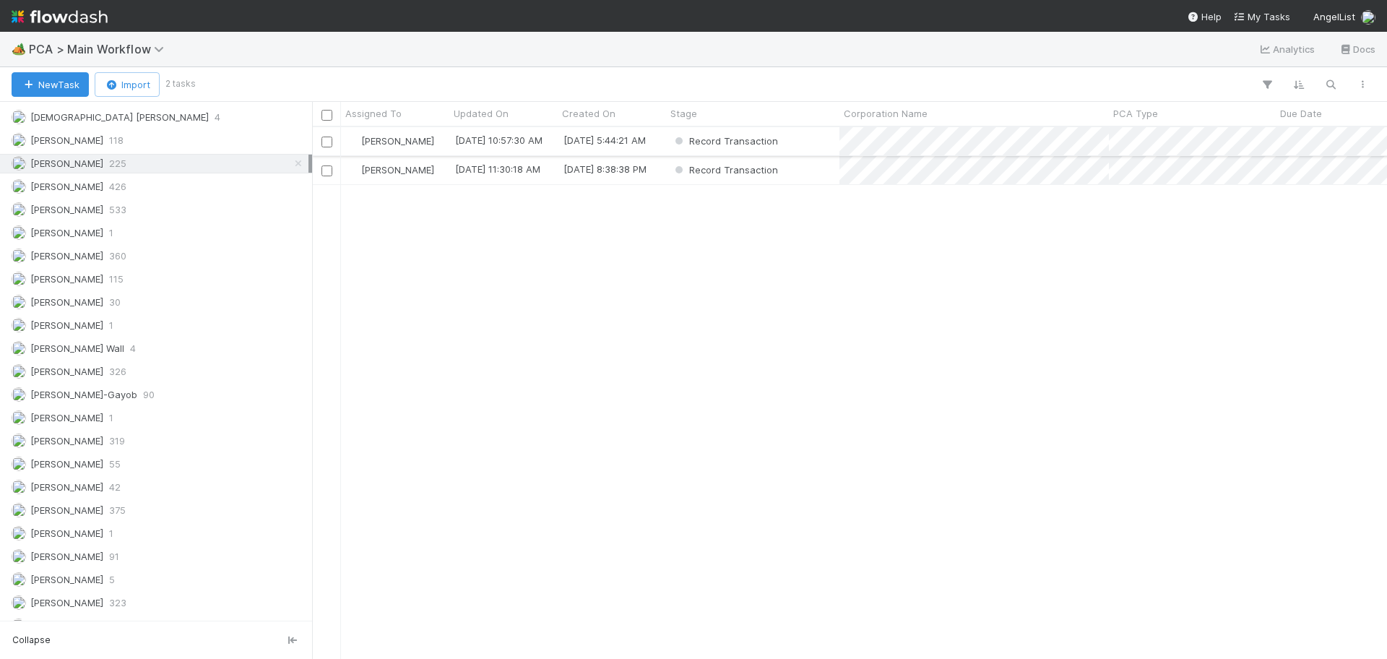
click at [809, 145] on div "Record Transaction" at bounding box center [752, 141] width 173 height 28
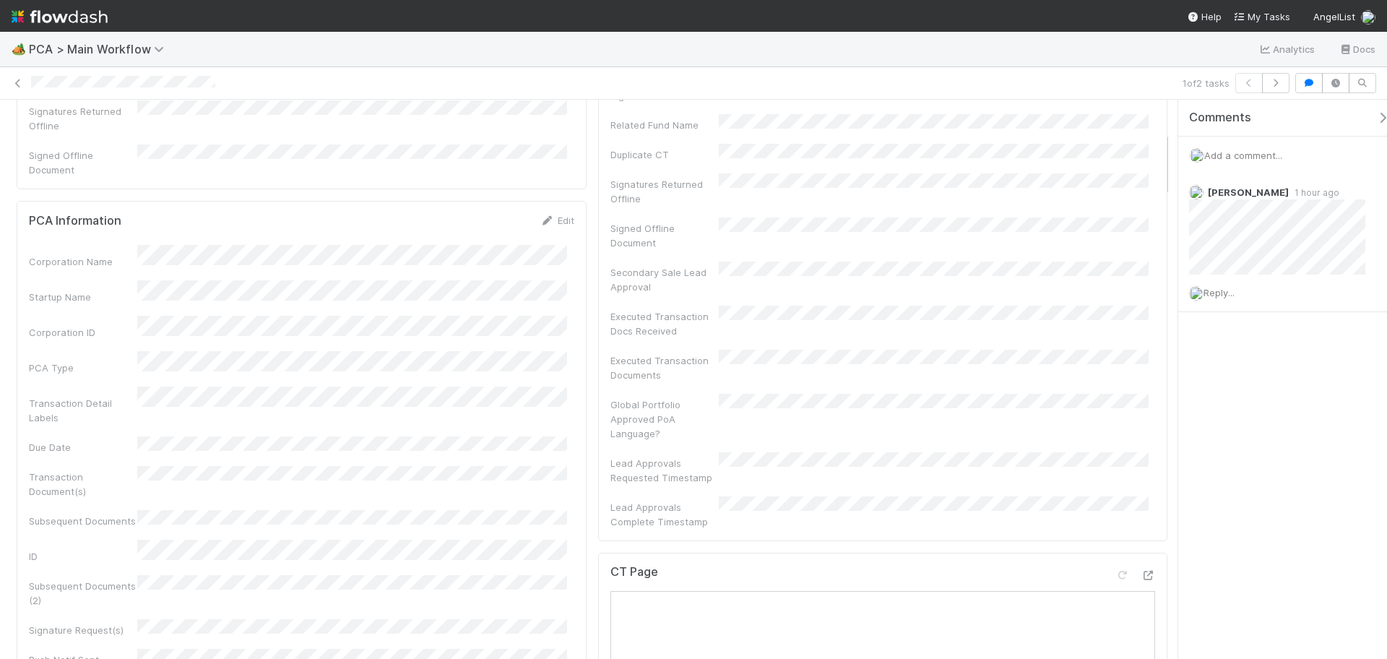
scroll to position [542, 0]
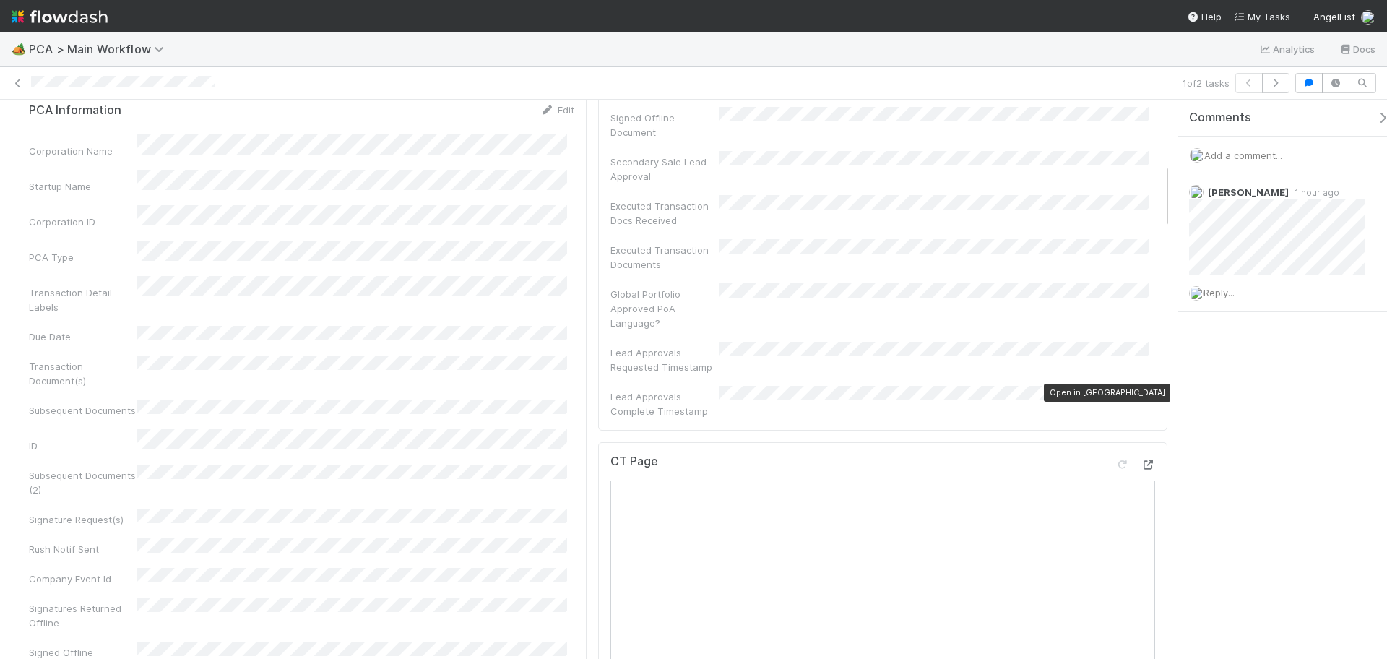
click at [1141, 460] on icon at bounding box center [1148, 464] width 14 height 9
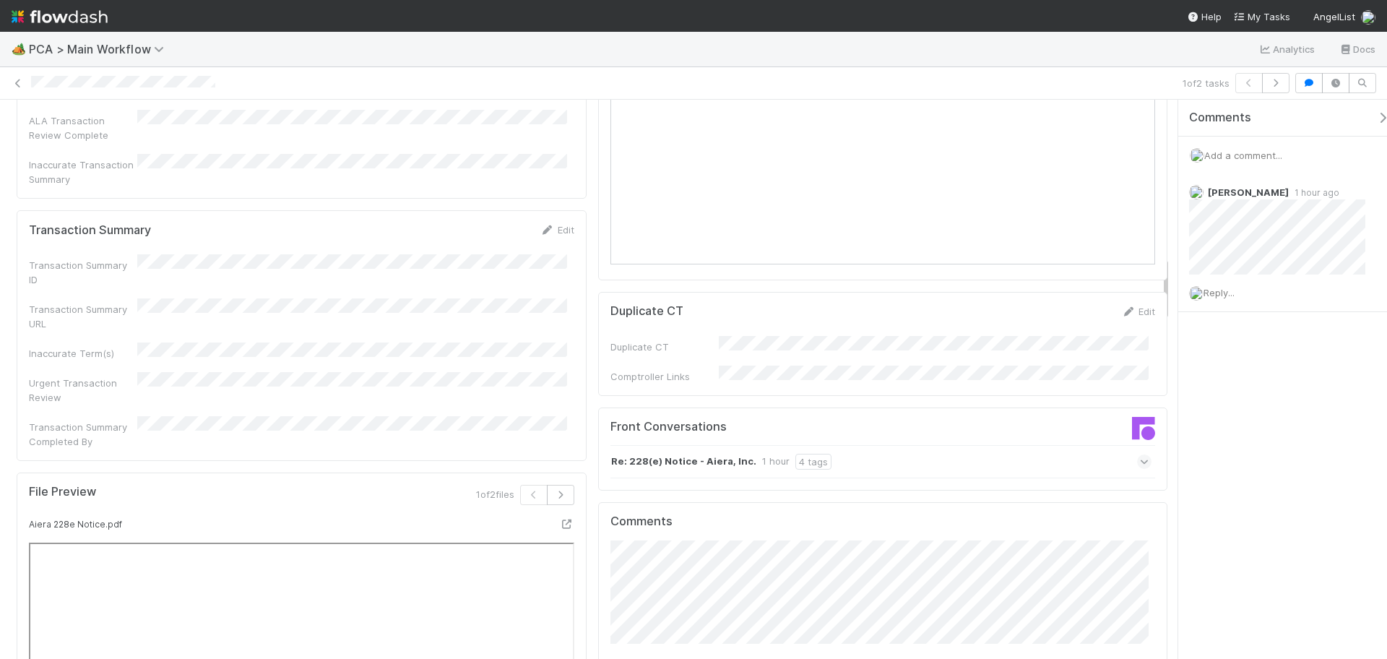
scroll to position [1445, 0]
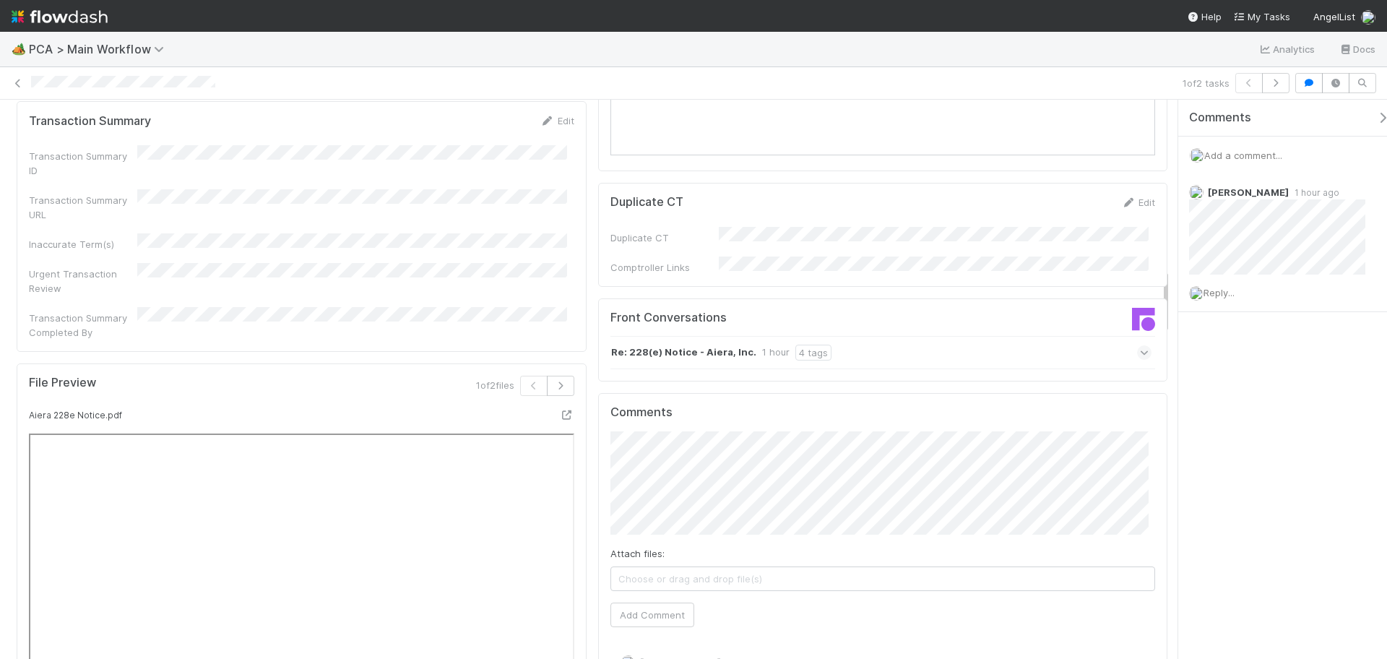
click at [913, 336] on div "Re: 228(e) Notice - Aiera, Inc. 1 hour 4 tags" at bounding box center [882, 352] width 542 height 33
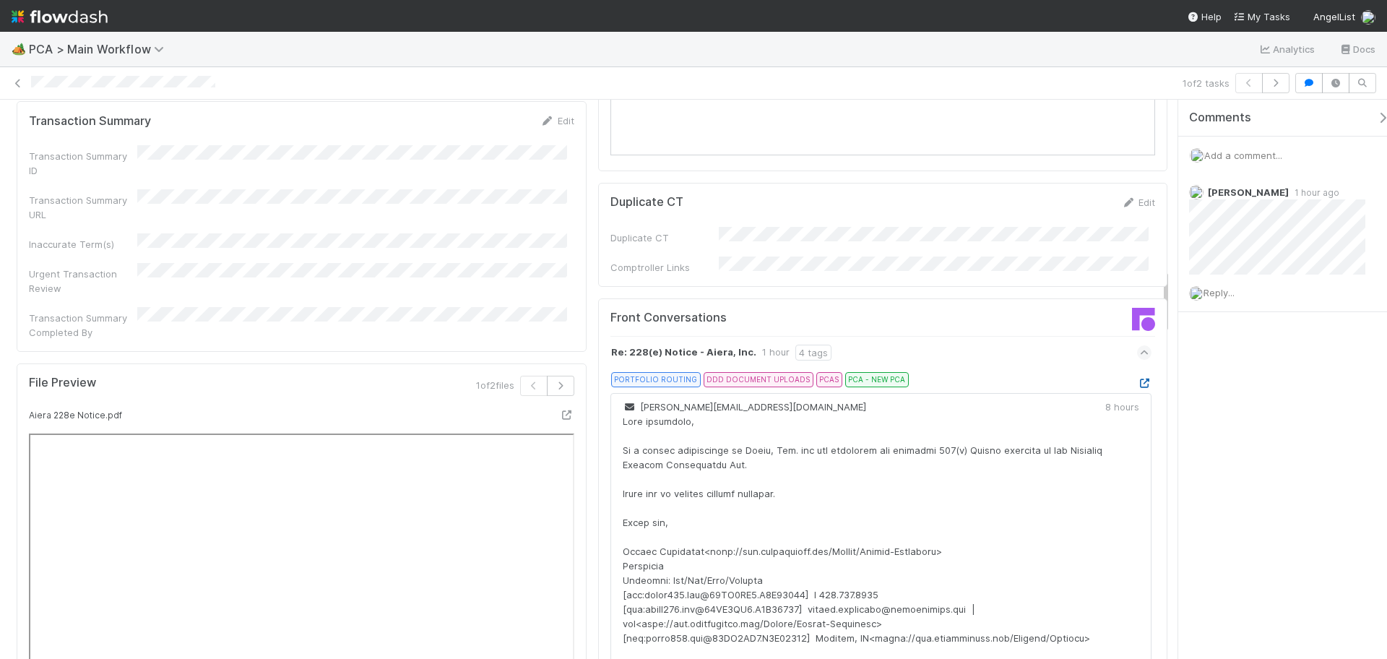
click at [1137, 379] on icon at bounding box center [1144, 383] width 14 height 9
click at [1137, 377] on link at bounding box center [1144, 383] width 14 height 12
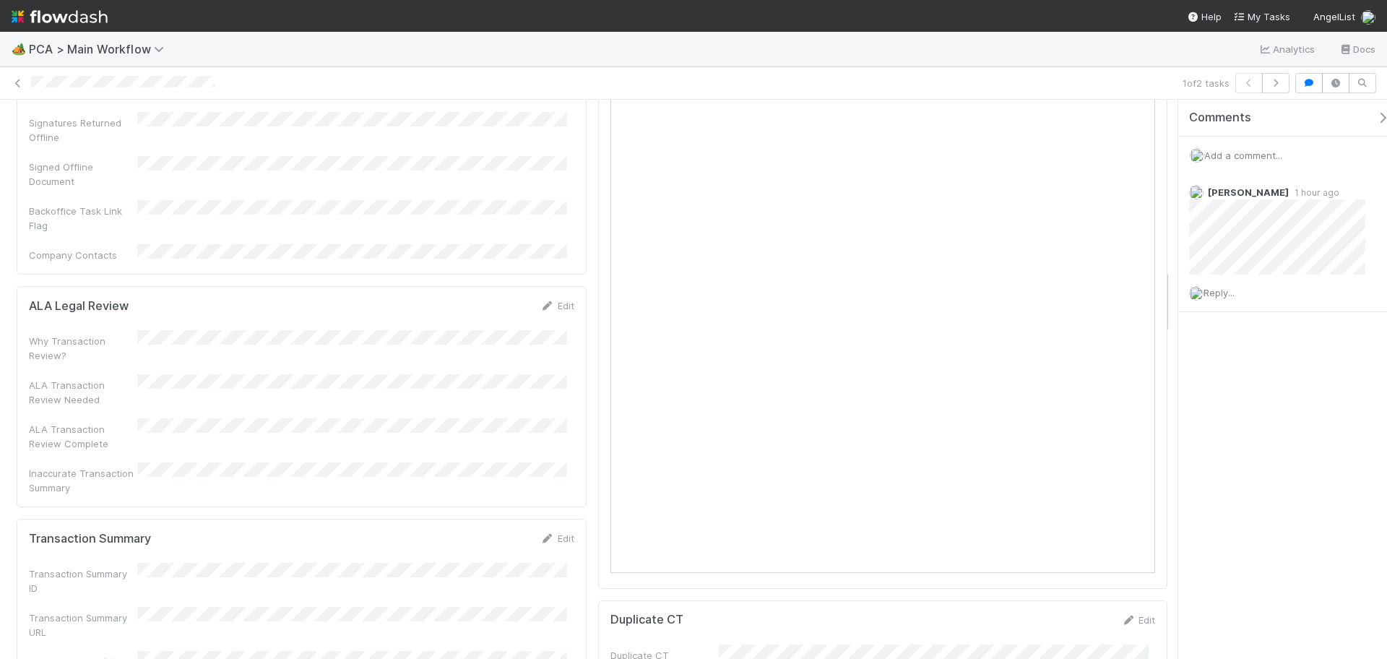
scroll to position [994, 0]
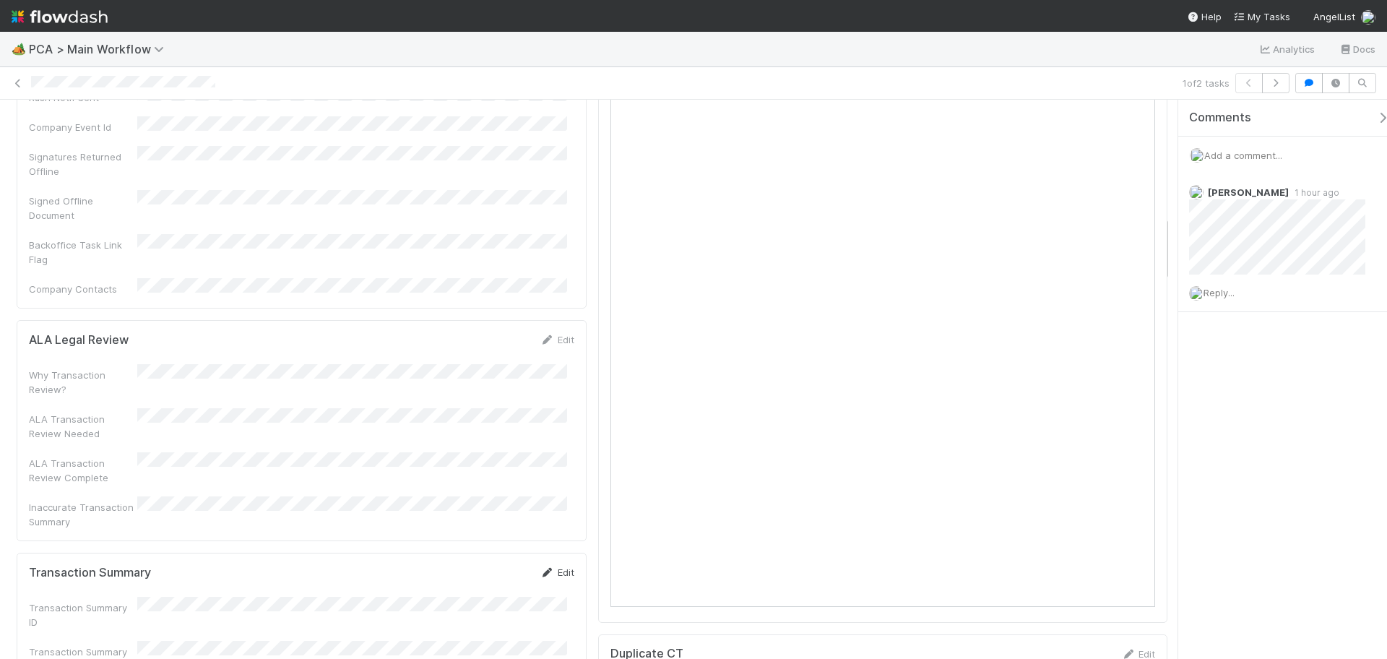
drag, startPoint x: 559, startPoint y: 443, endPoint x: 484, endPoint y: 471, distance: 79.6
click at [558, 567] on link "Edit" at bounding box center [558, 573] width 34 height 12
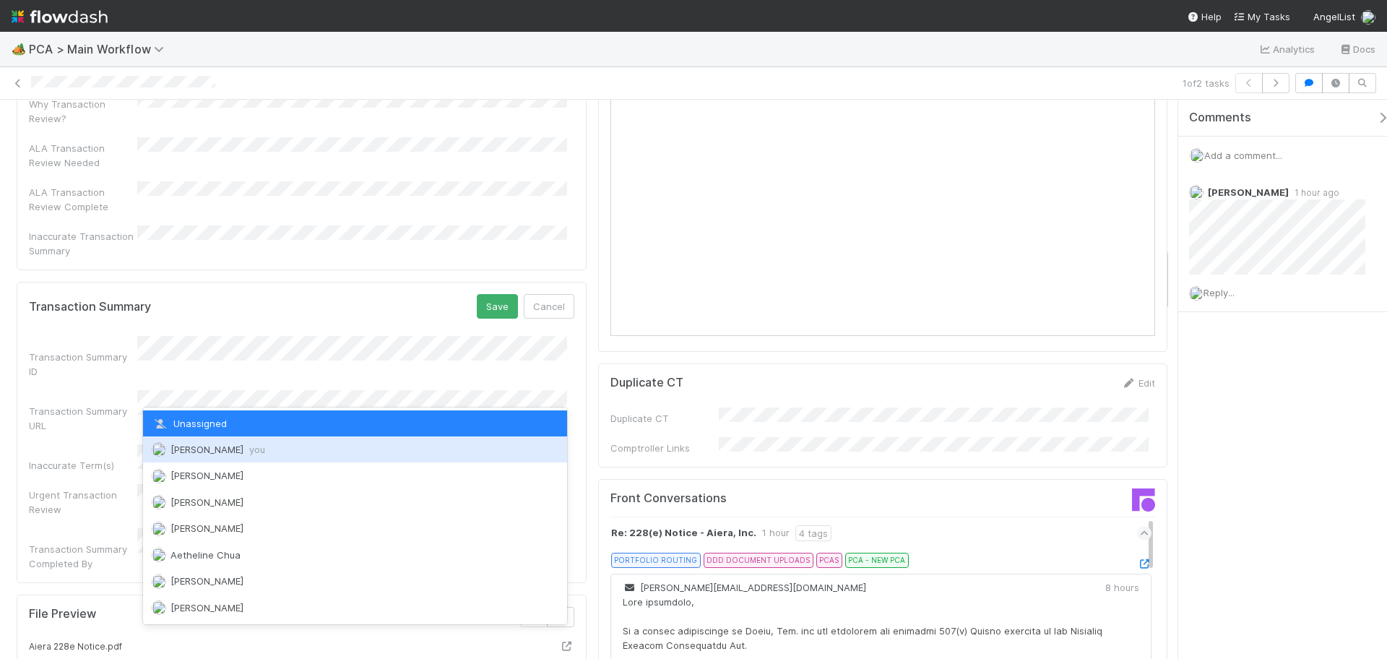
click at [238, 439] on div "[PERSON_NAME] you" at bounding box center [355, 449] width 424 height 26
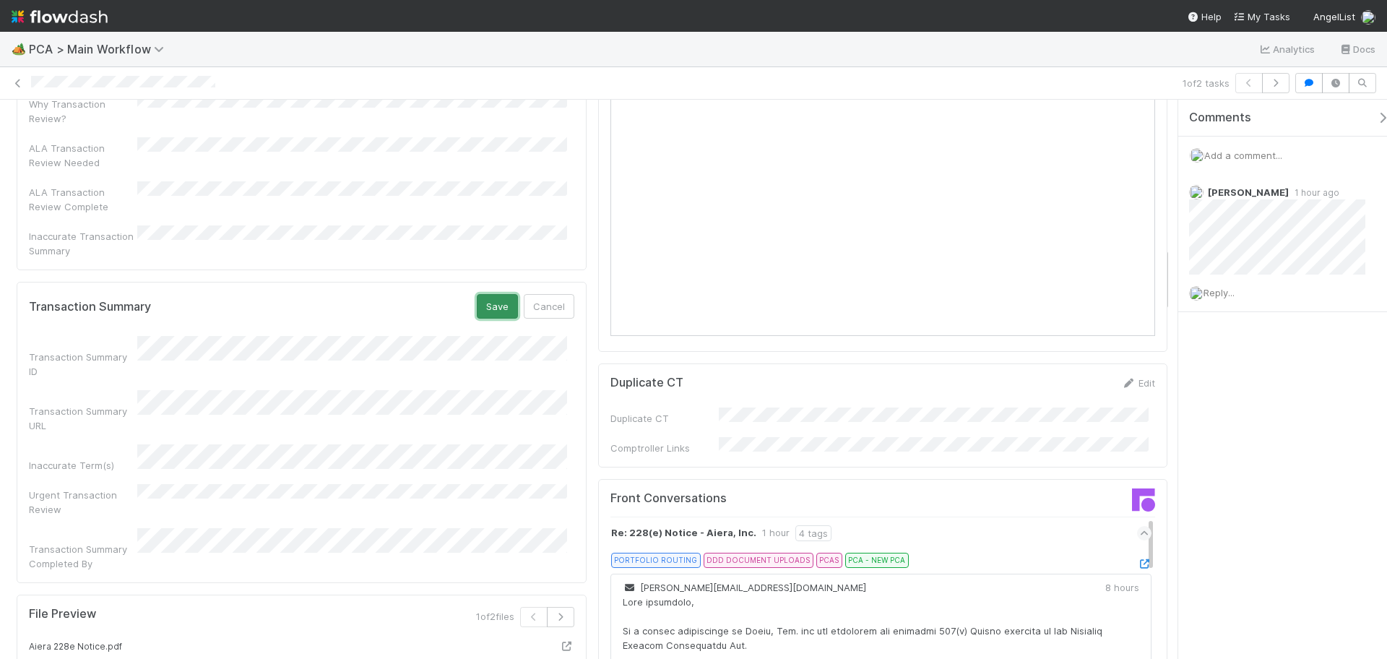
click at [483, 294] on button "Save" at bounding box center [497, 306] width 41 height 25
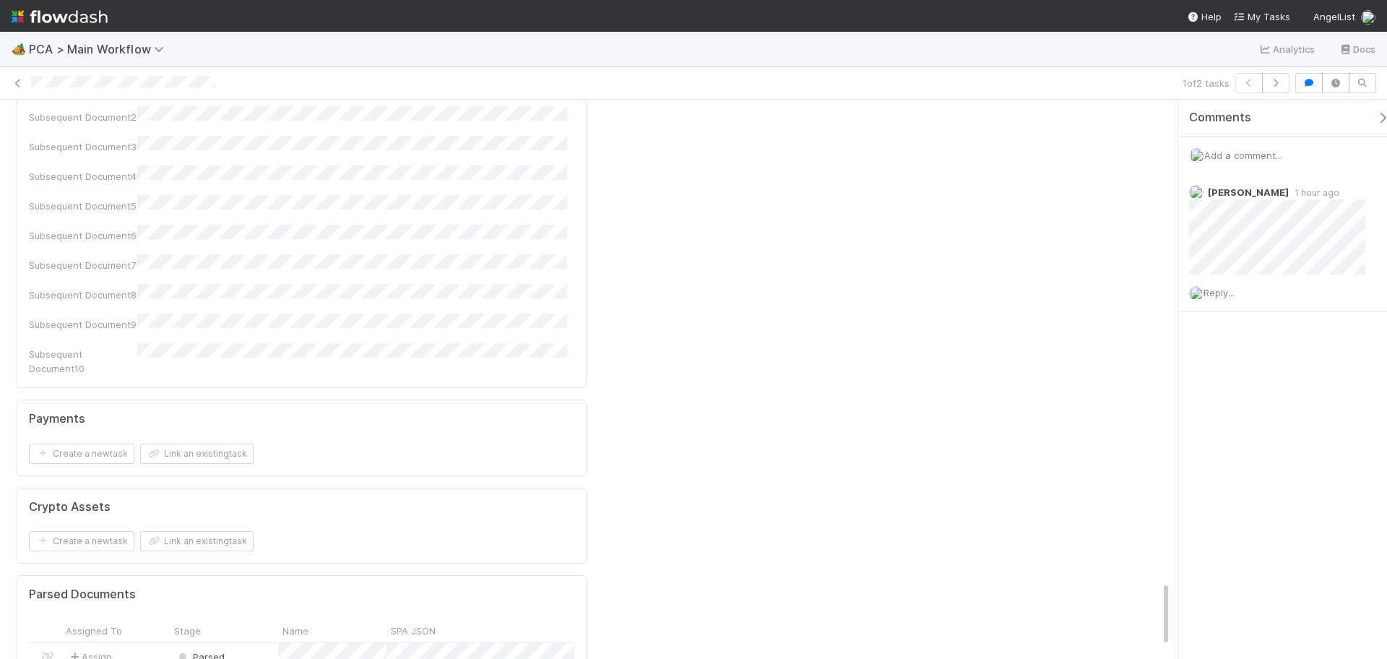
scroll to position [4065, 0]
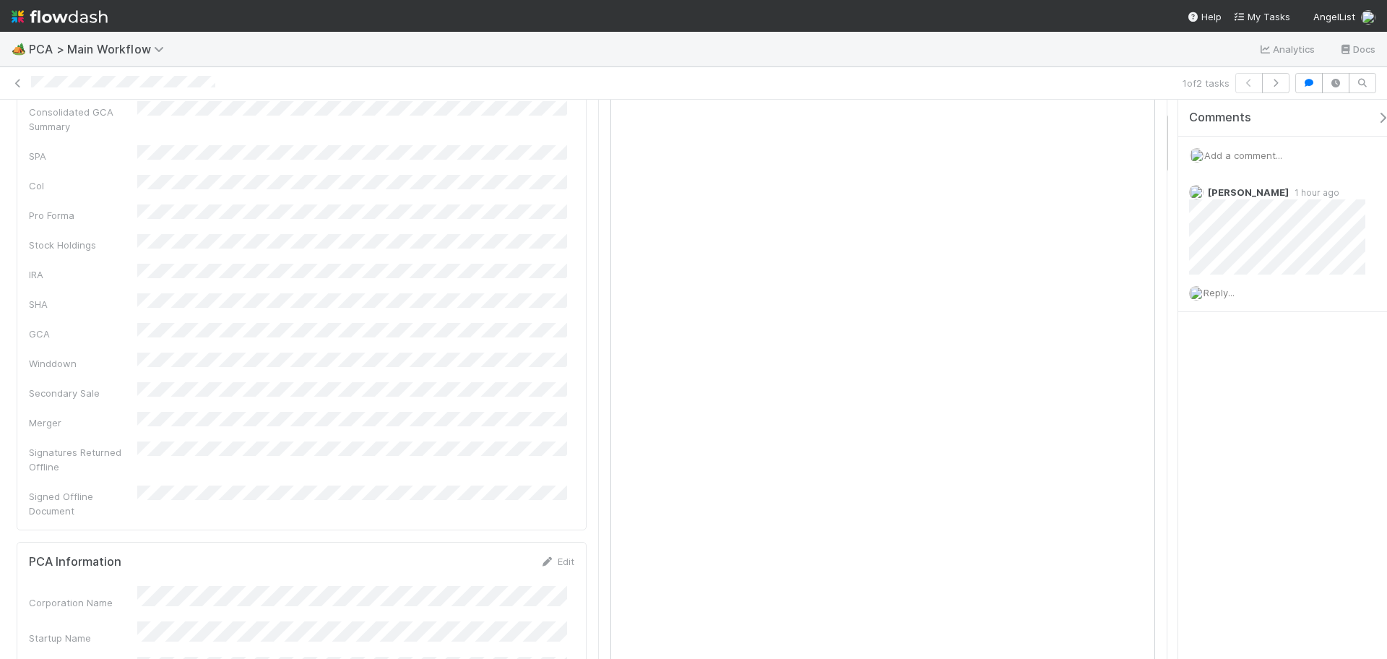
scroll to position [0, 0]
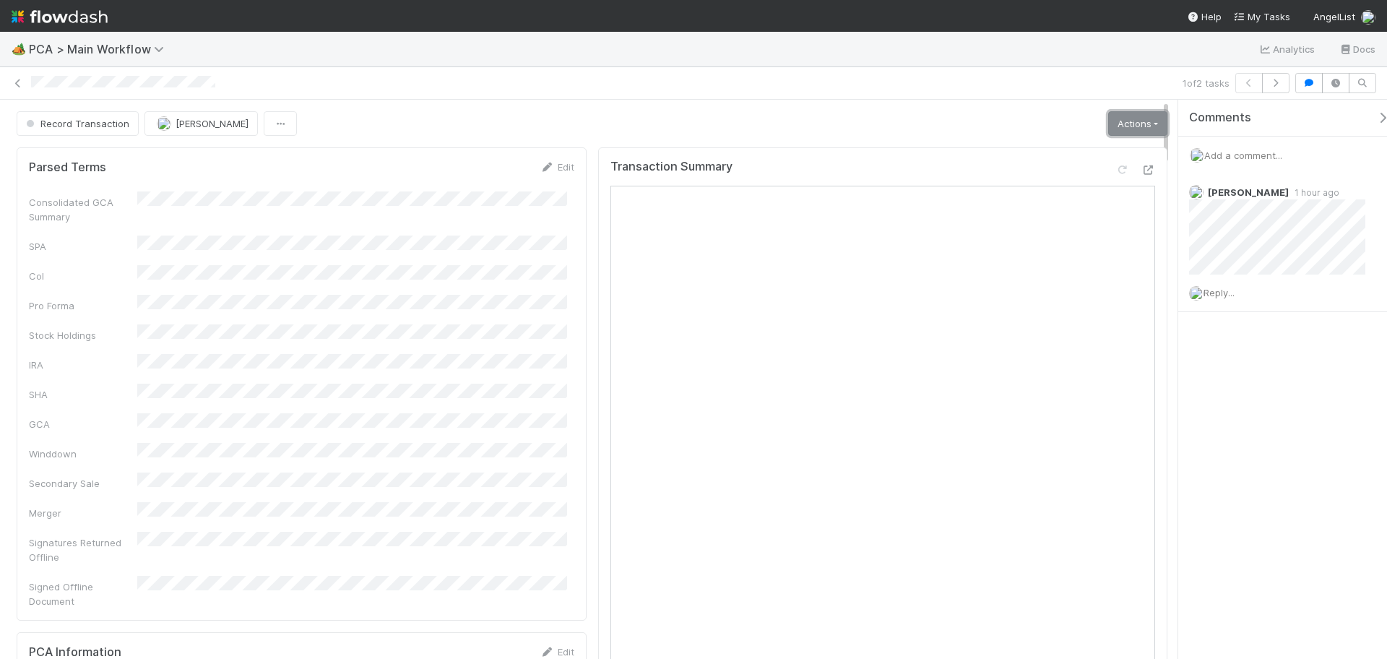
click at [1138, 132] on link "Actions" at bounding box center [1137, 123] width 59 height 25
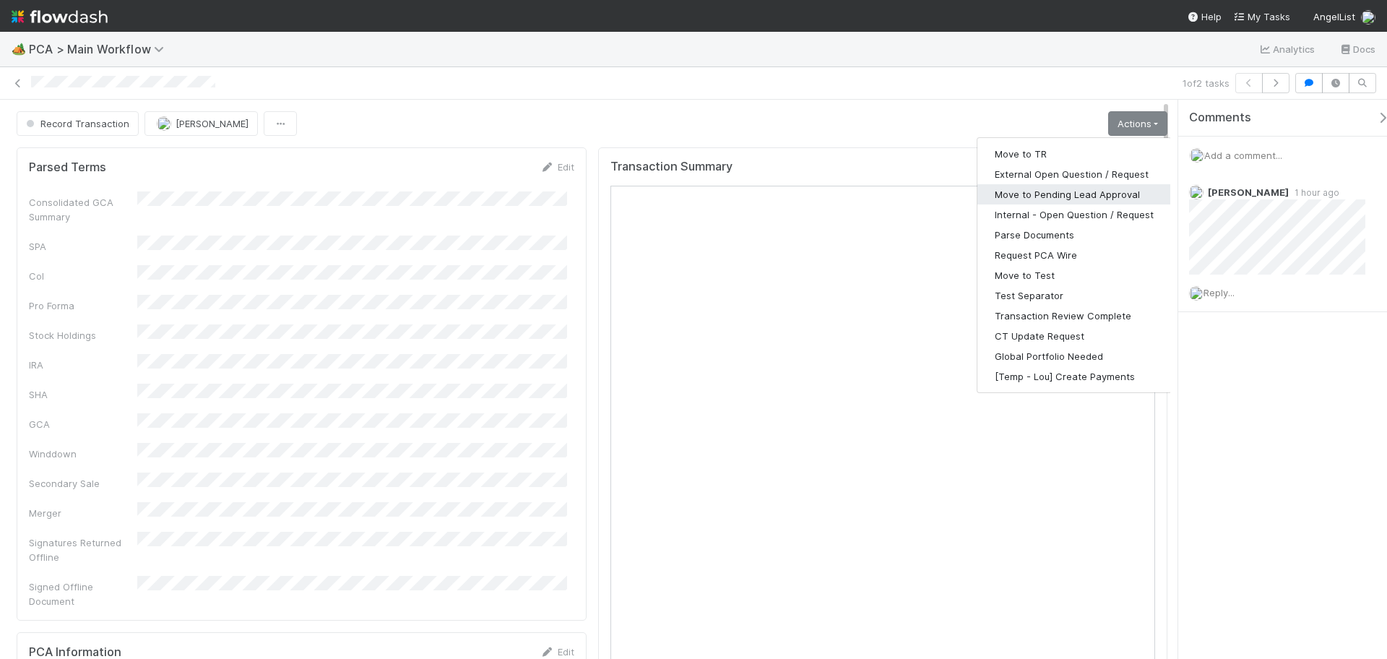
click at [1058, 200] on button "Move to Pending Lead Approval" at bounding box center [1075, 194] width 194 height 20
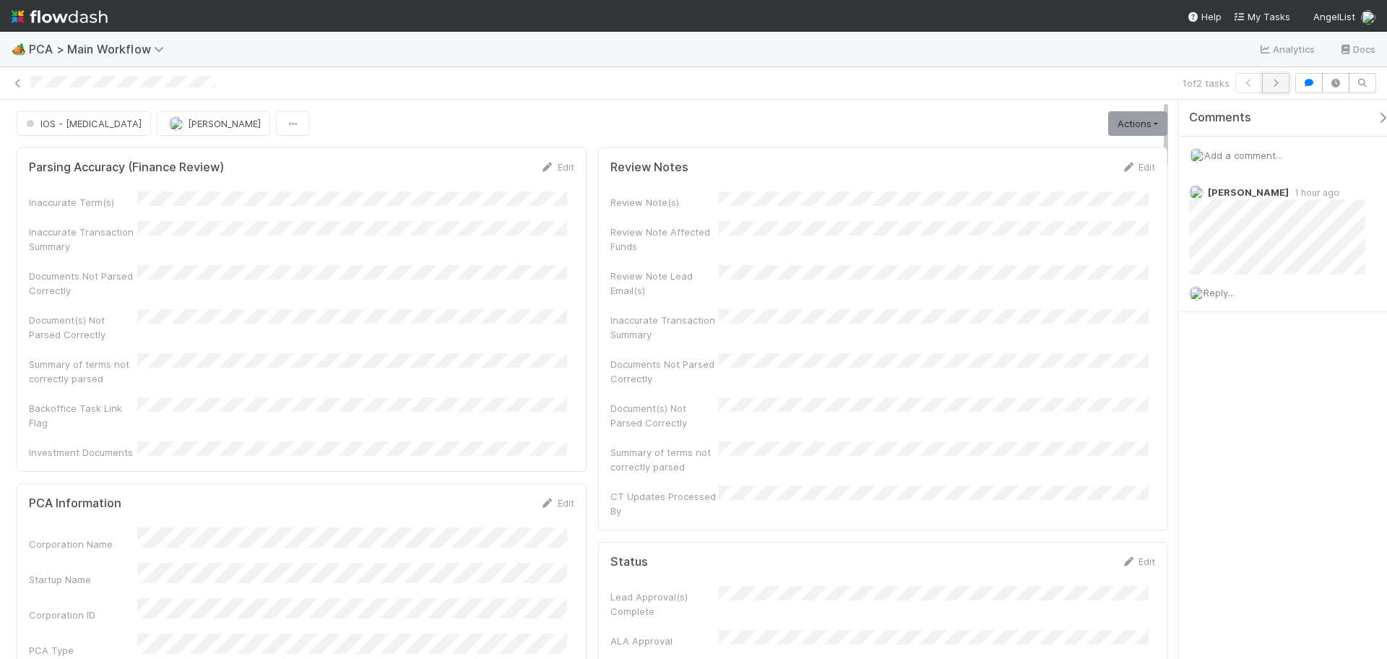
click at [1278, 81] on icon "button" at bounding box center [1276, 83] width 14 height 9
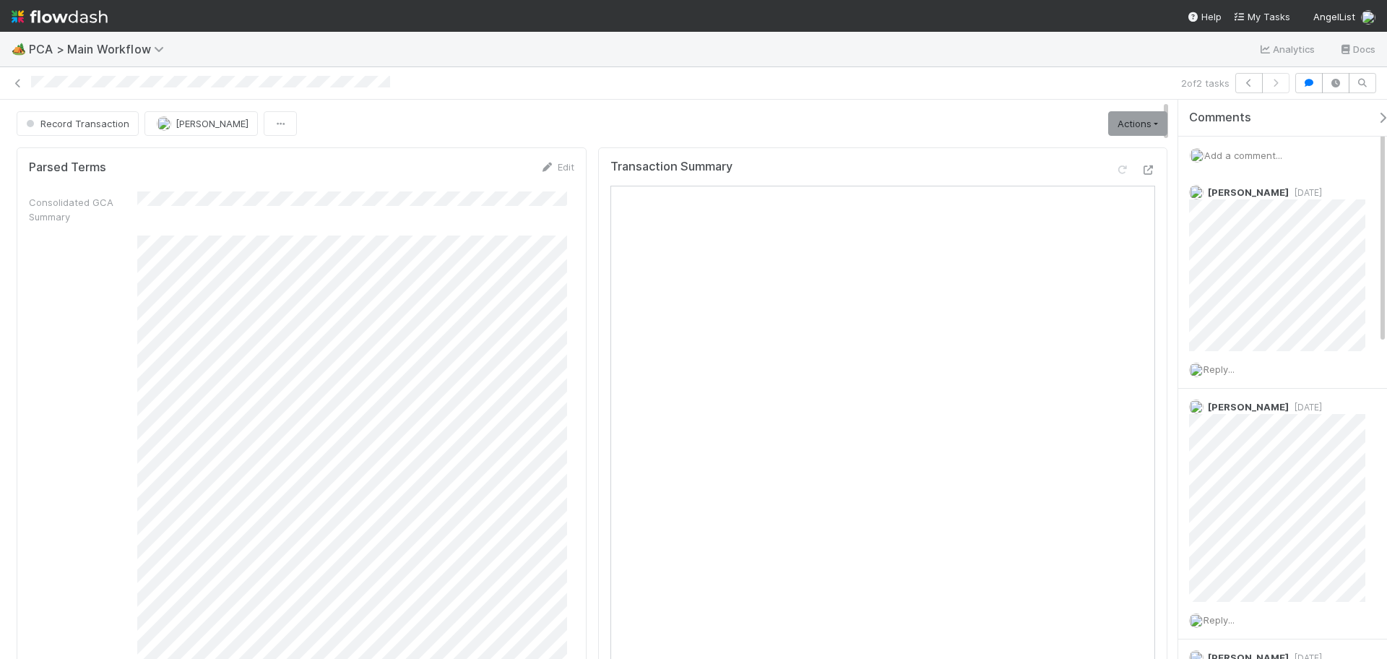
click at [1119, 72] on div "2 of 2 tasks" at bounding box center [693, 83] width 1387 height 33
click at [184, 124] on span "[PERSON_NAME]" at bounding box center [212, 124] width 73 height 12
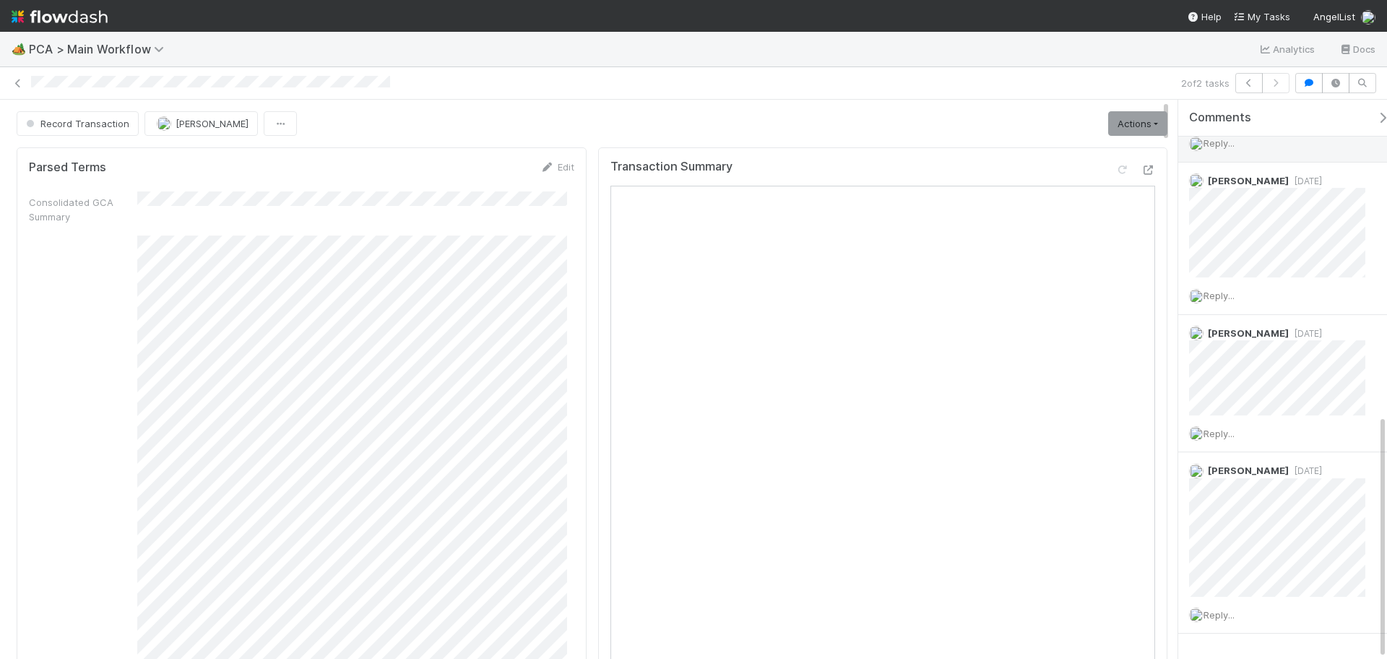
scroll to position [720, 0]
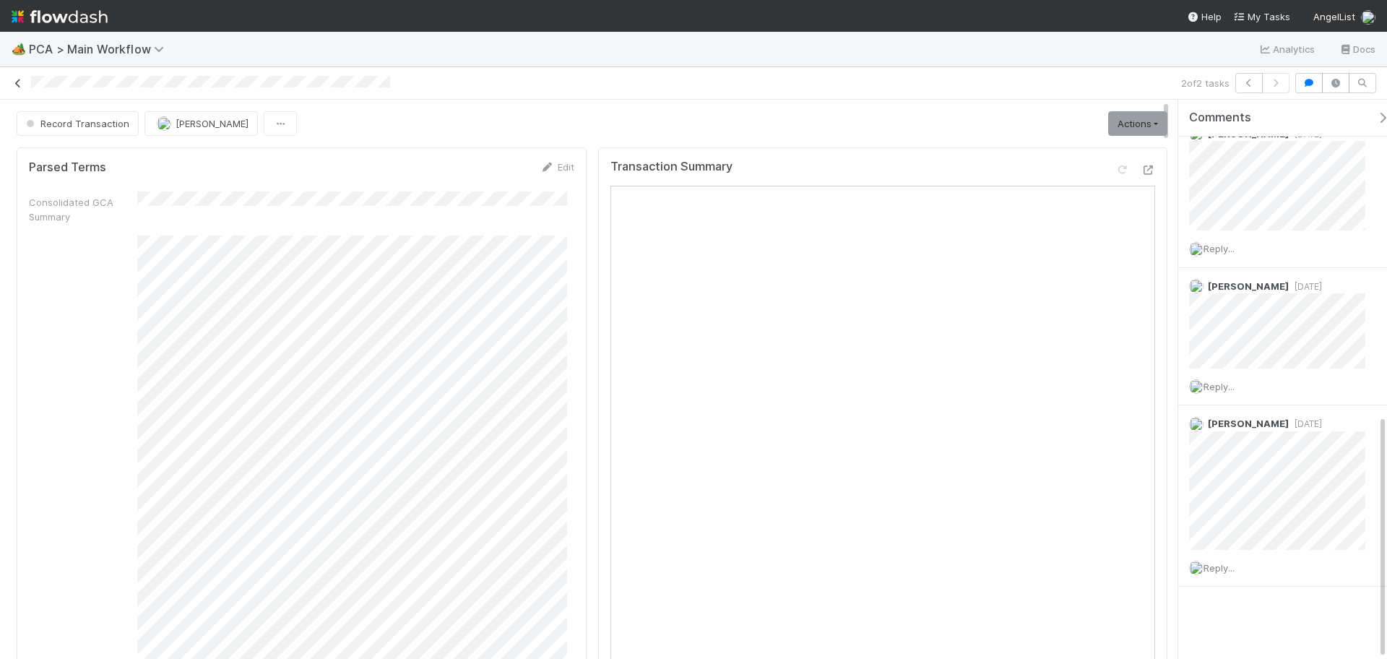
click at [19, 85] on icon at bounding box center [18, 83] width 14 height 9
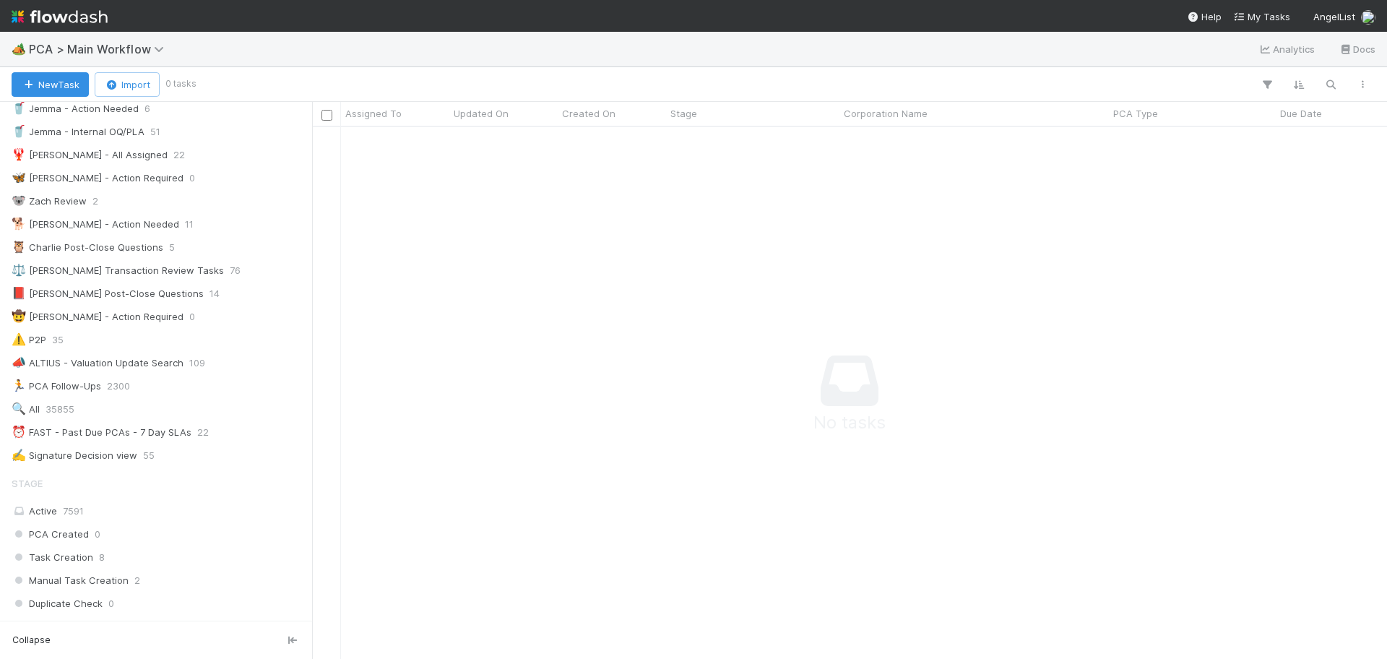
scroll to position [48, 0]
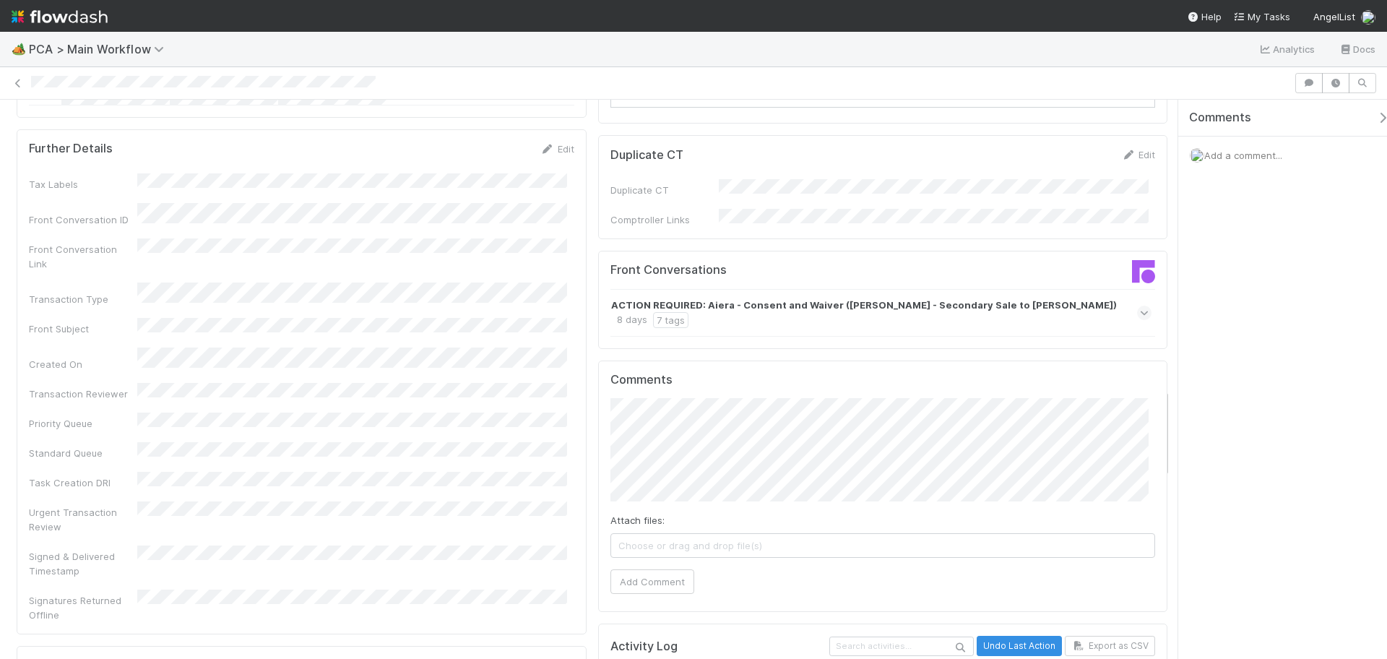
scroll to position [1807, 0]
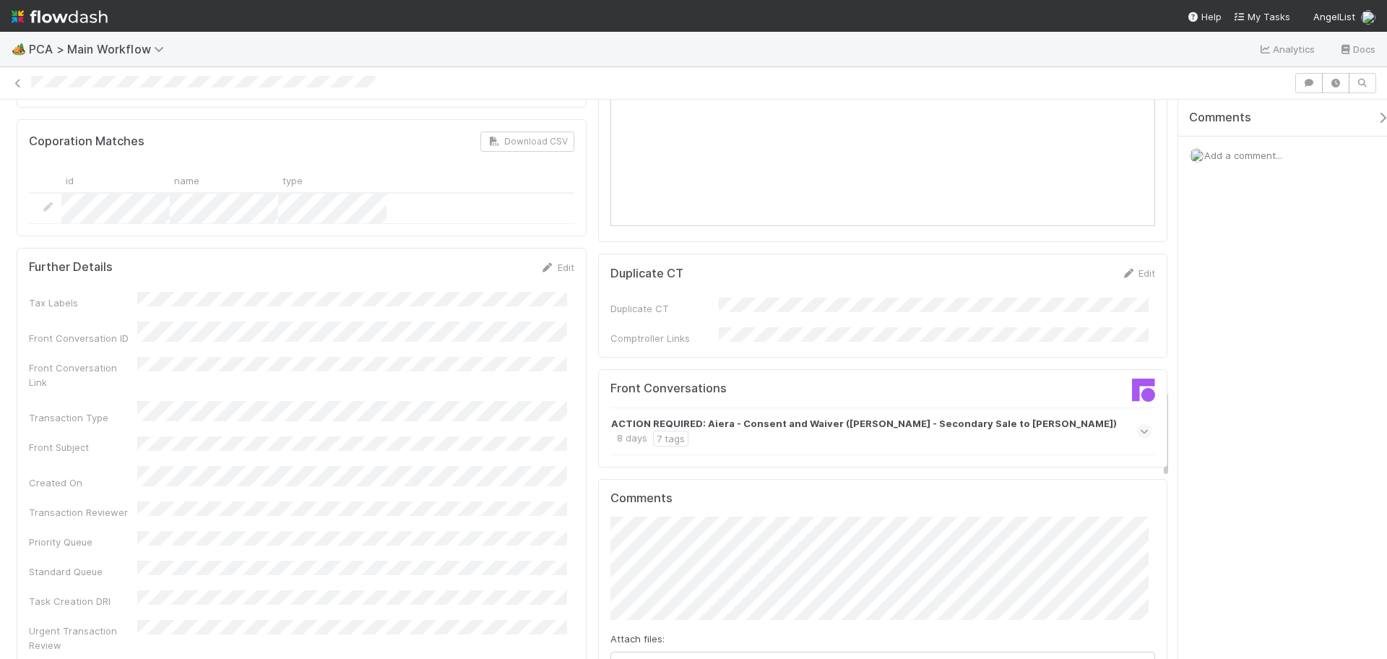
click at [1140, 424] on icon at bounding box center [1144, 431] width 9 height 14
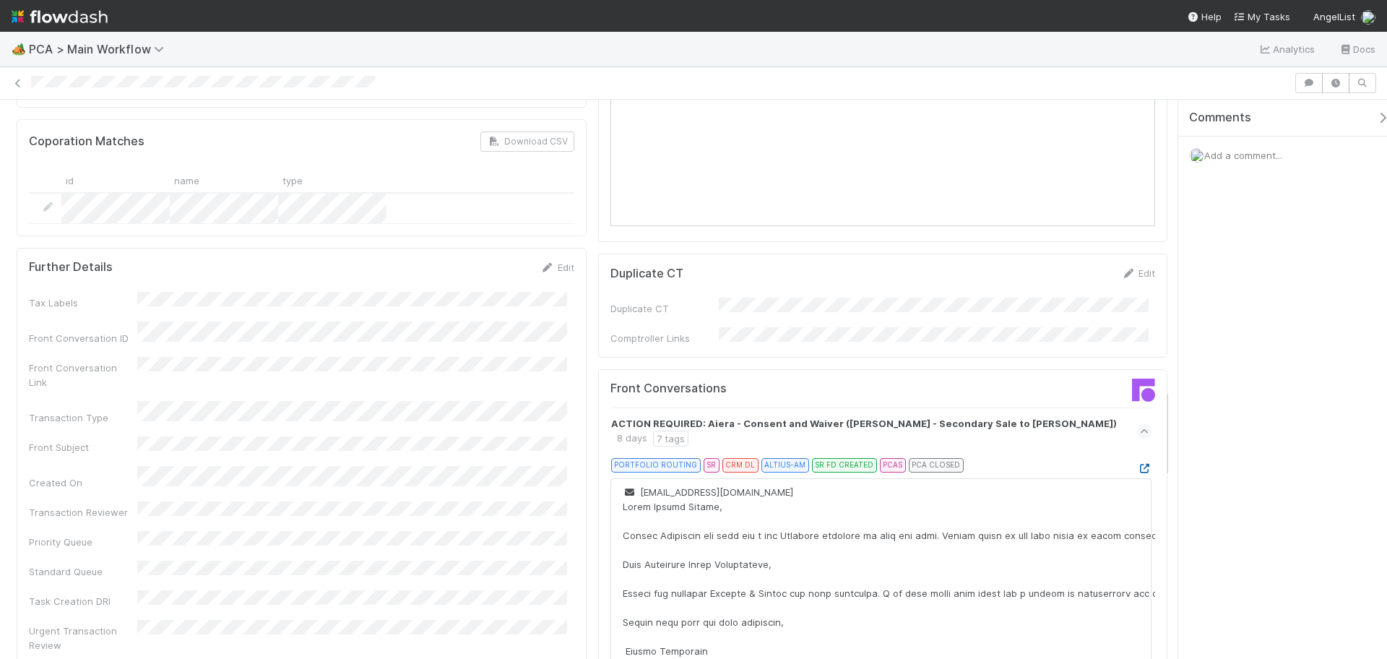
click at [1137, 464] on icon at bounding box center [1144, 468] width 14 height 9
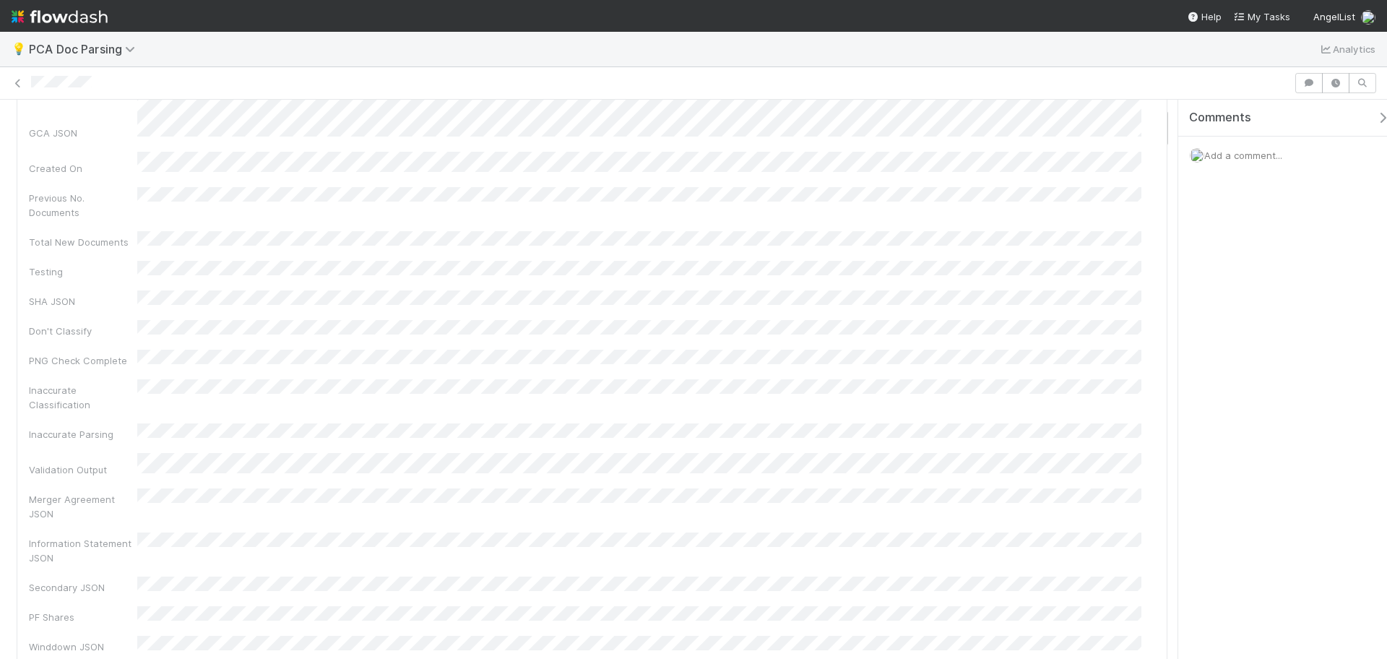
scroll to position [90, 0]
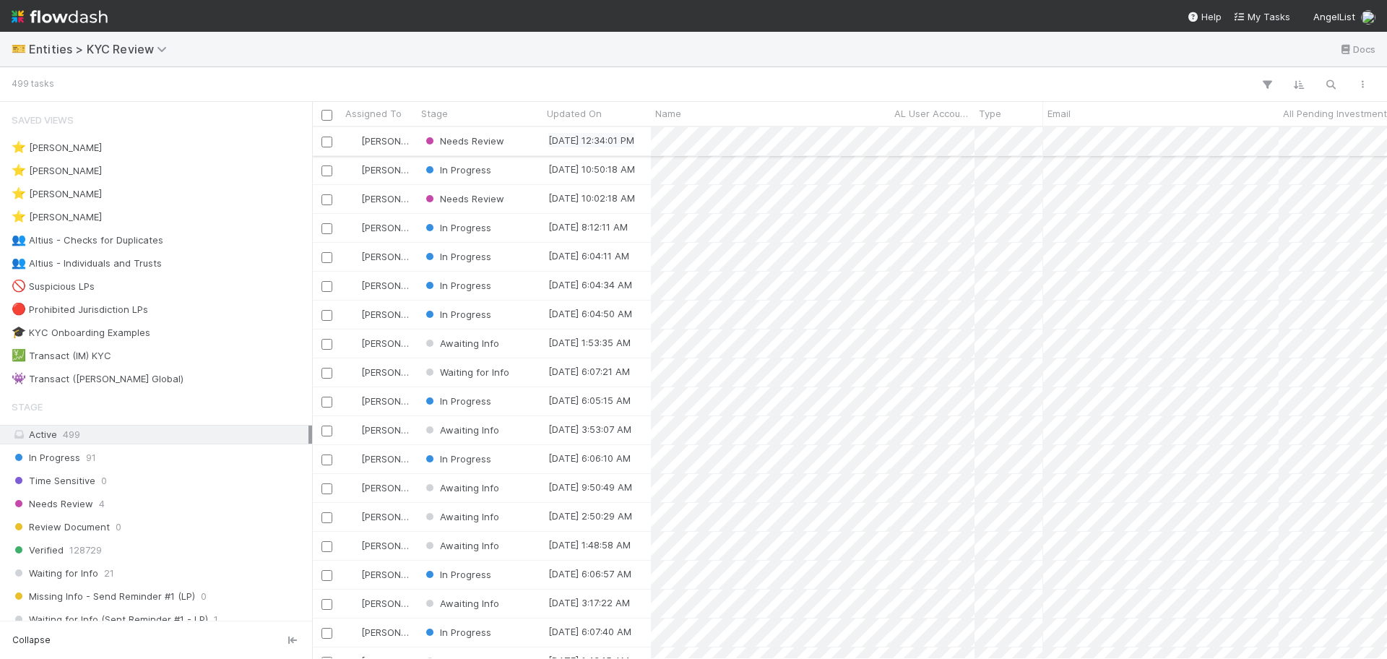
scroll to position [518, 1062]
click at [203, 264] on div "👥 Altius - Individuals and Trusts 3" at bounding box center [160, 263] width 297 height 18
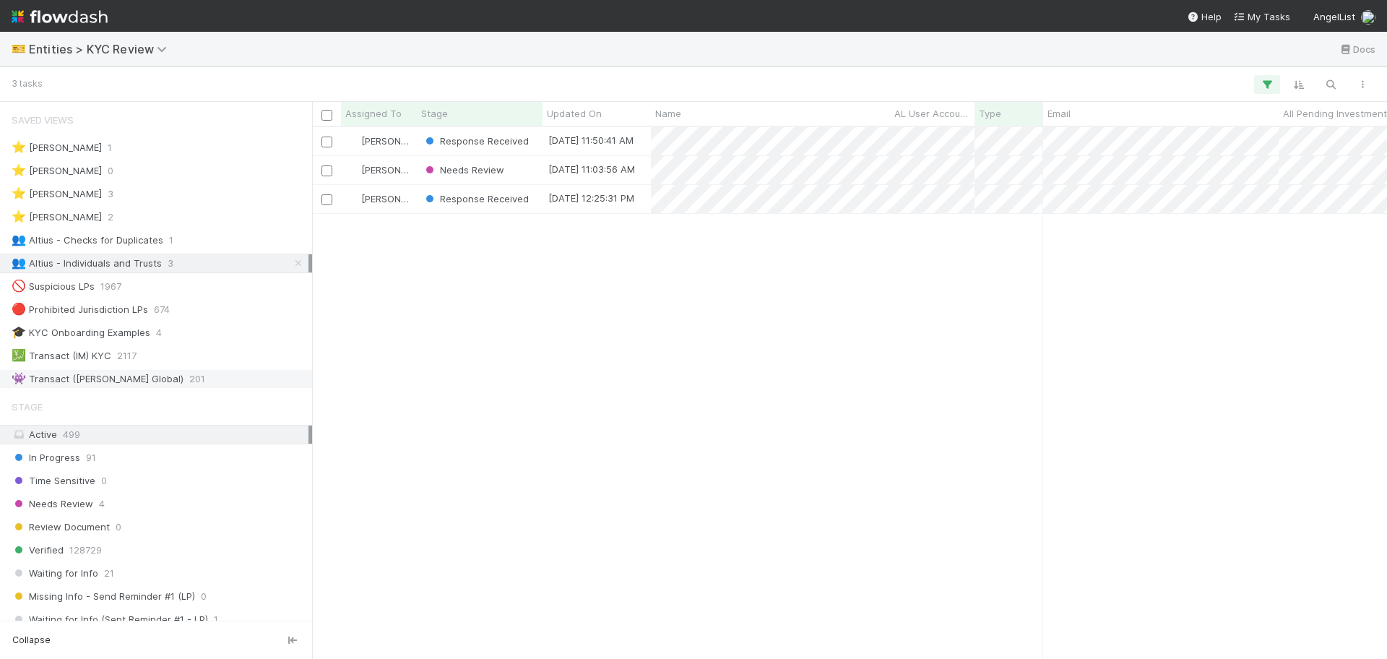
scroll to position [518, 1062]
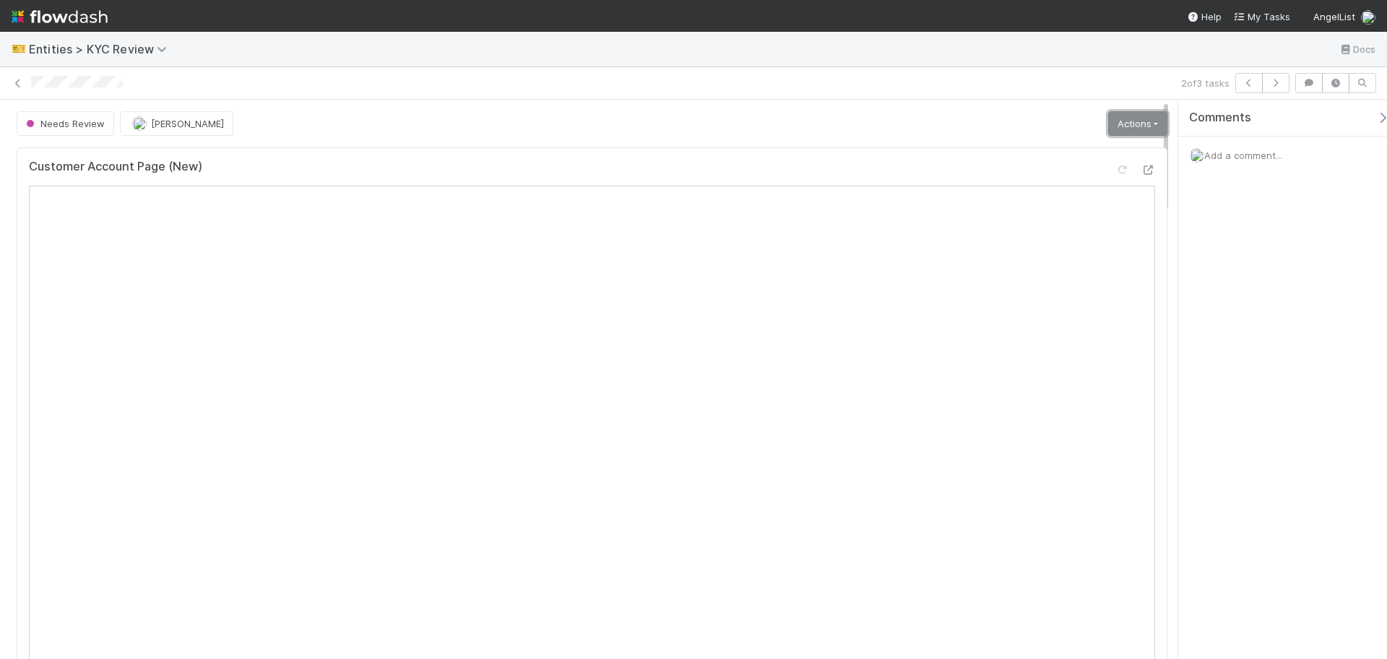
click at [1108, 128] on link "Actions" at bounding box center [1137, 123] width 59 height 25
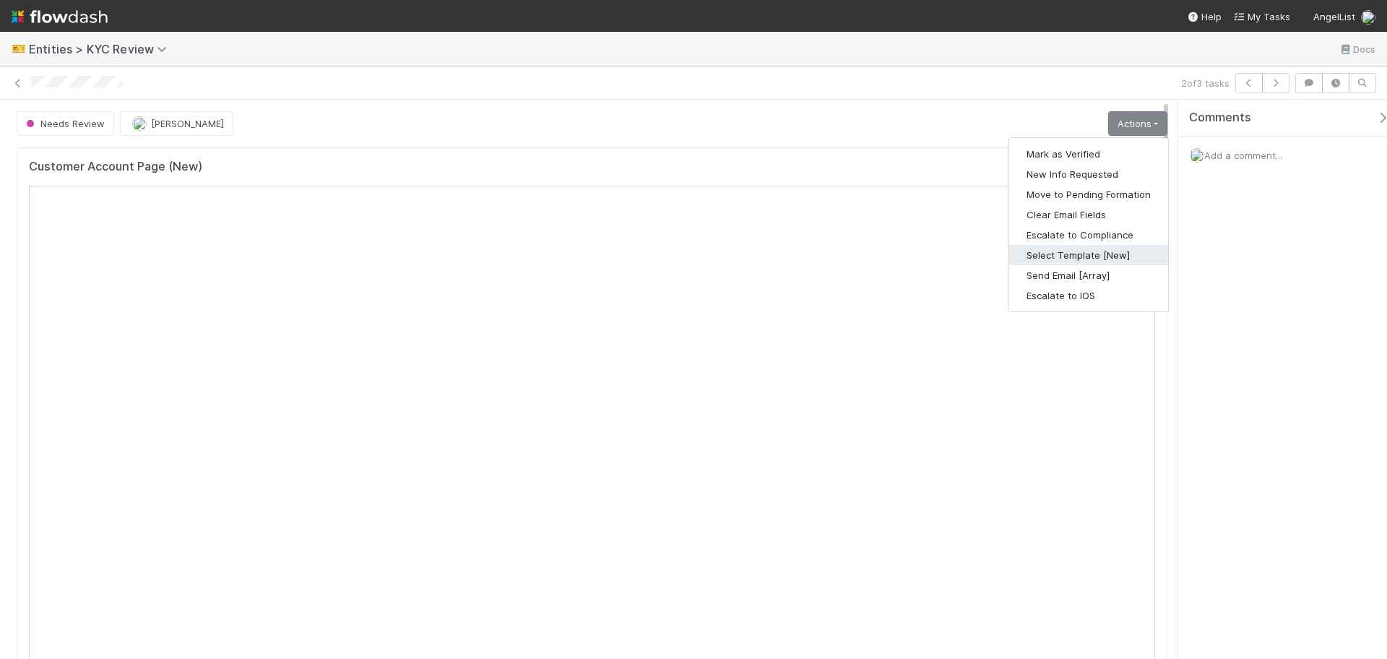
click at [1042, 254] on button "Select Template [New]" at bounding box center [1088, 255] width 159 height 20
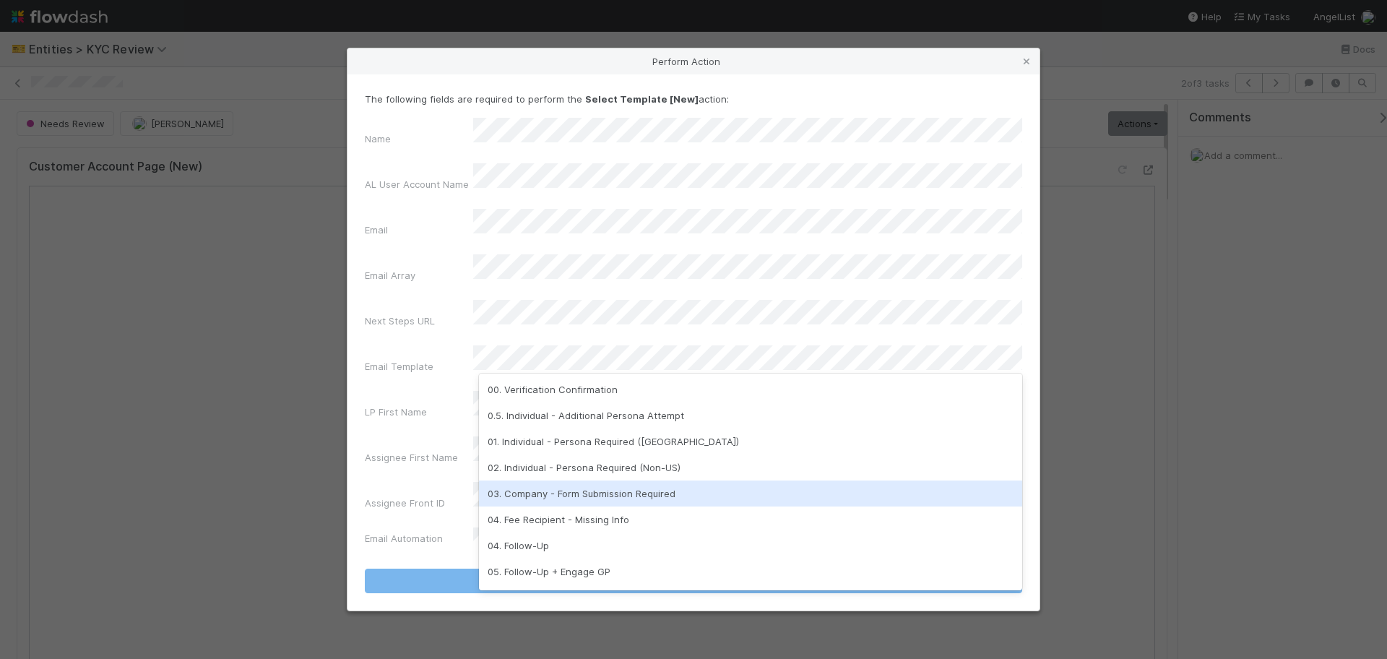
click at [650, 467] on div "02. Individual - Persona Required (Non-US)" at bounding box center [750, 468] width 543 height 26
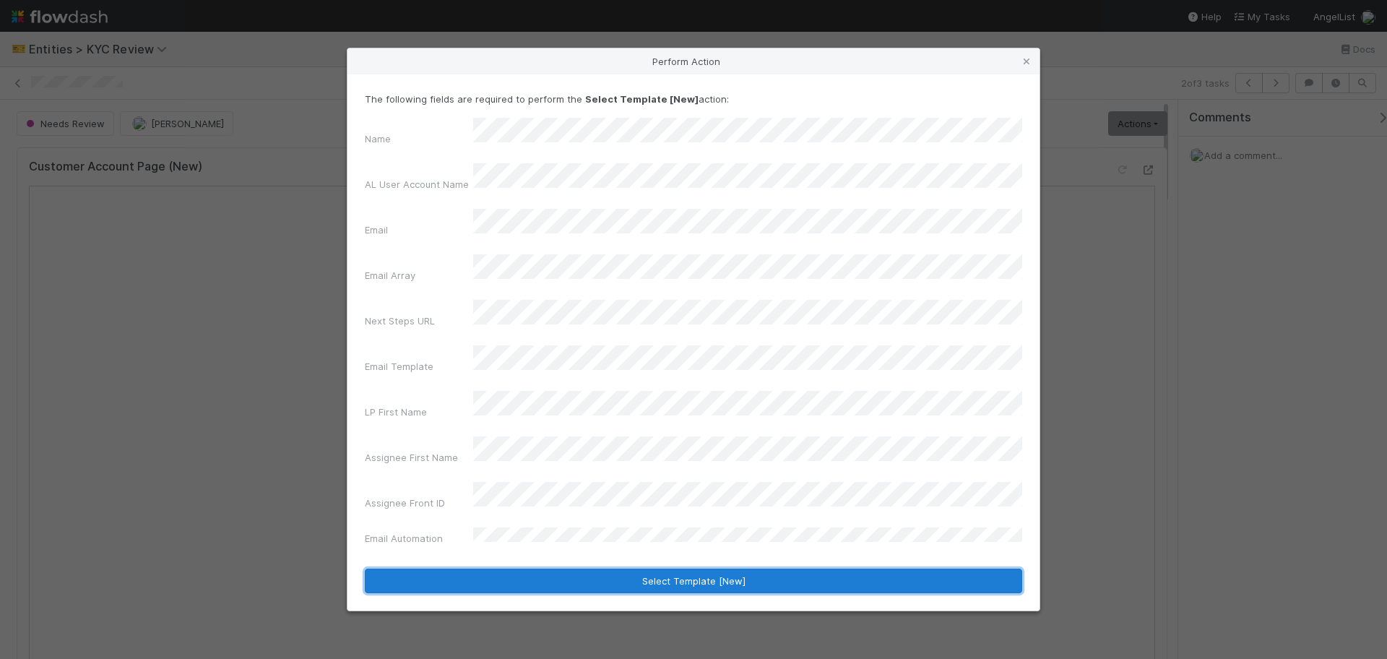
click at [772, 569] on button "Select Template [New]" at bounding box center [694, 581] width 658 height 25
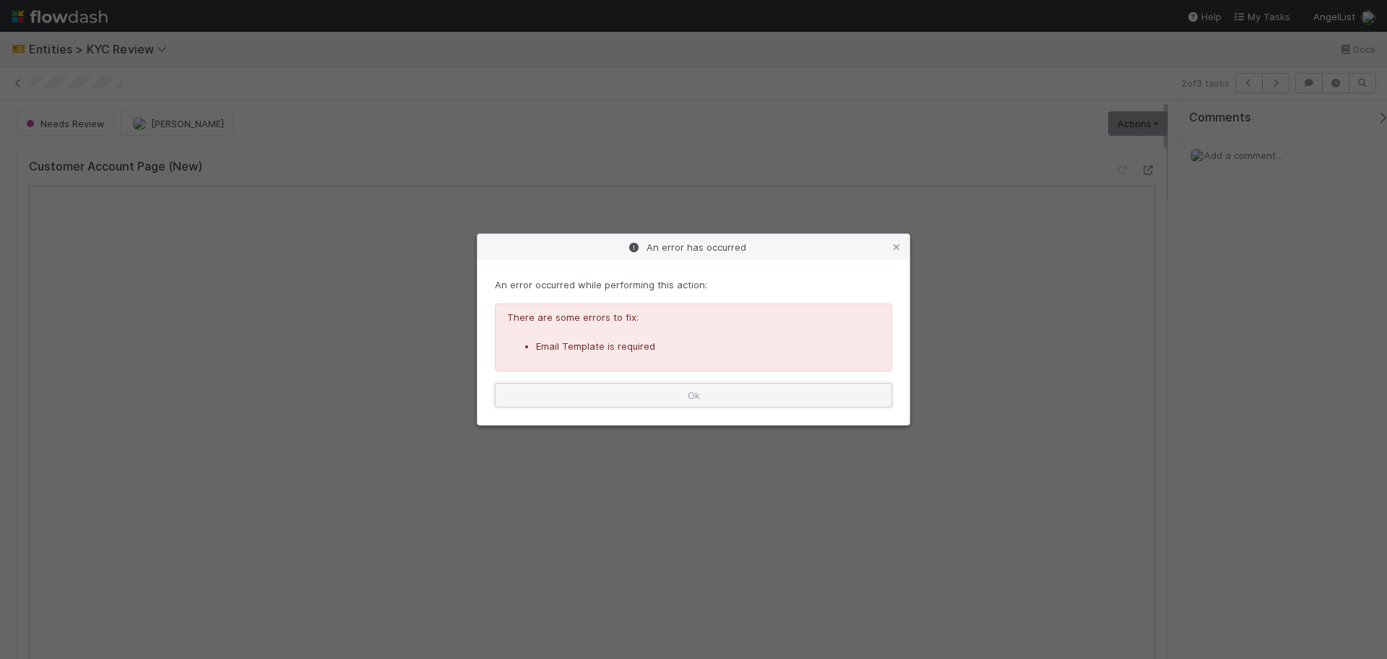
click at [767, 405] on button "Ok" at bounding box center [693, 395] width 397 height 25
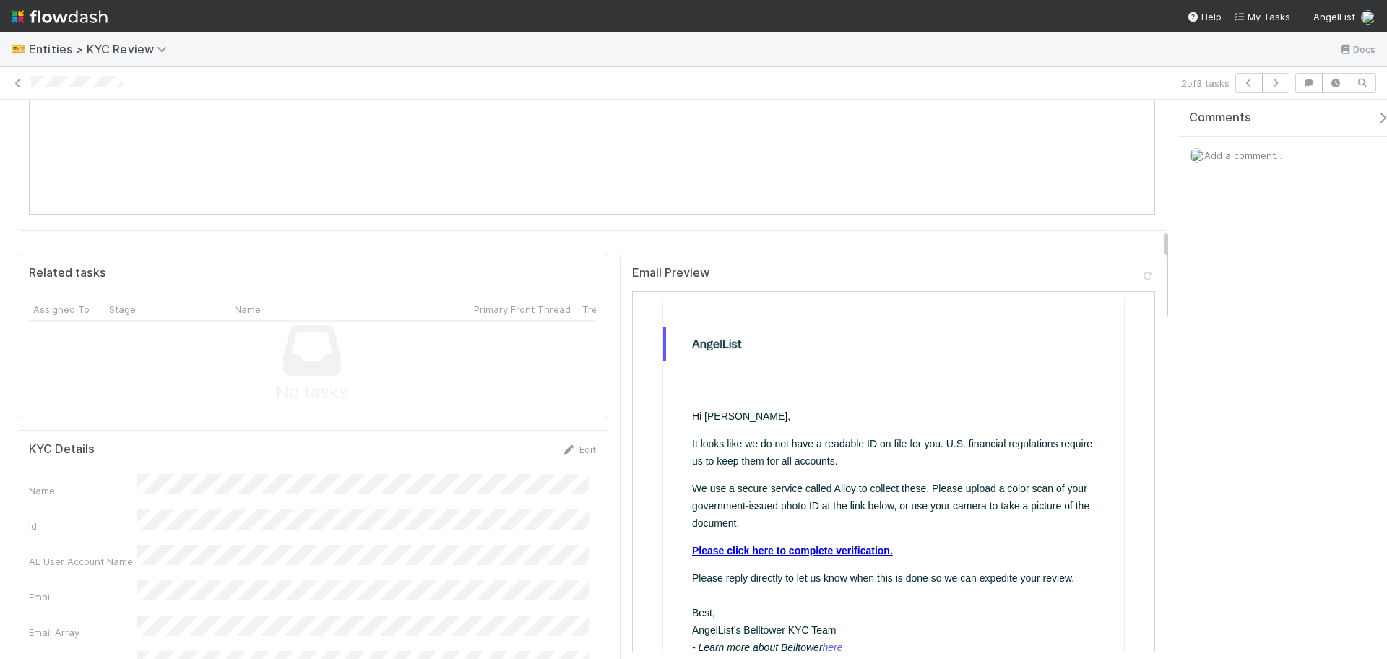
scroll to position [813, 0]
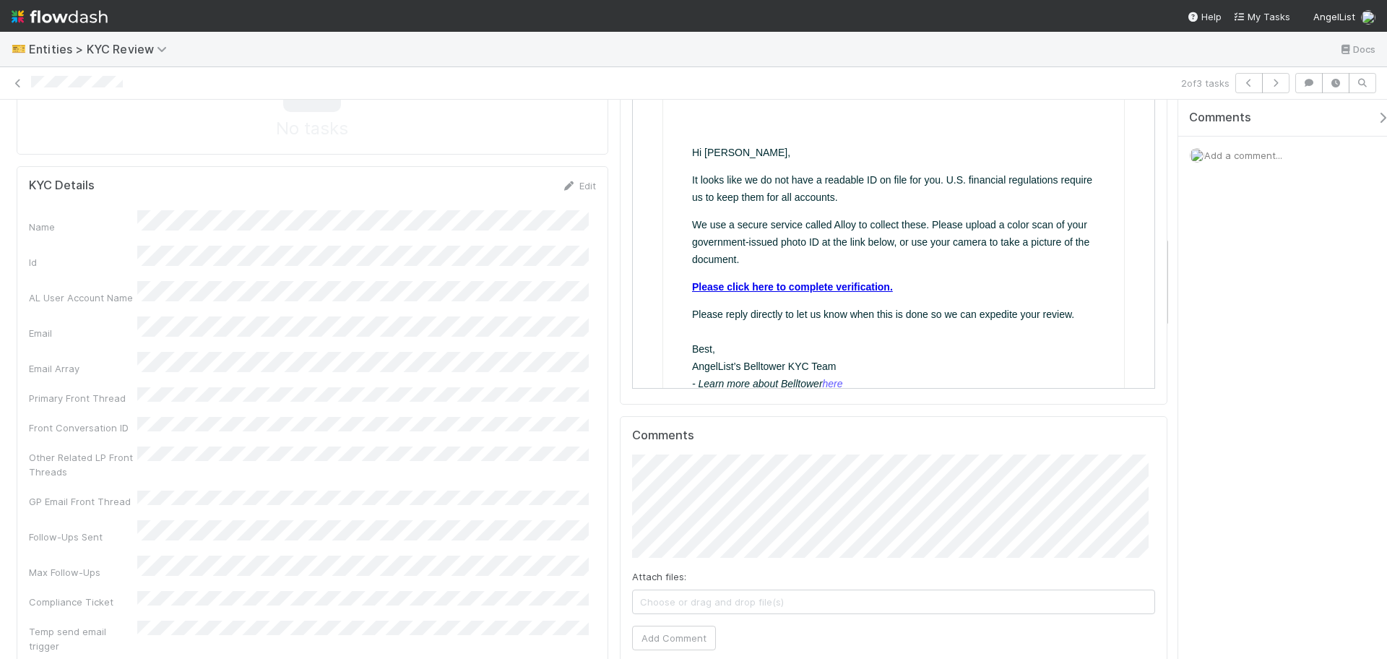
click at [827, 280] on link "Please click here to complete verification." at bounding box center [791, 286] width 201 height 12
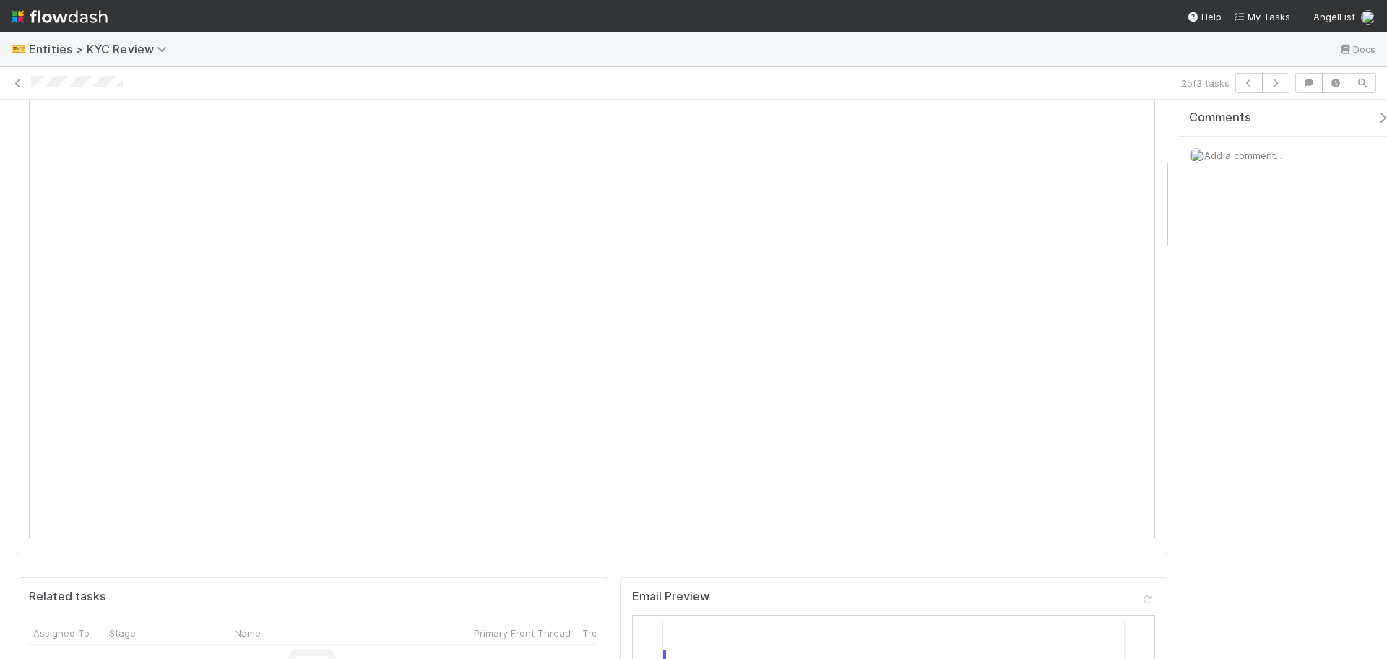
scroll to position [0, 0]
click at [1129, 130] on link "Actions" at bounding box center [1137, 123] width 59 height 25
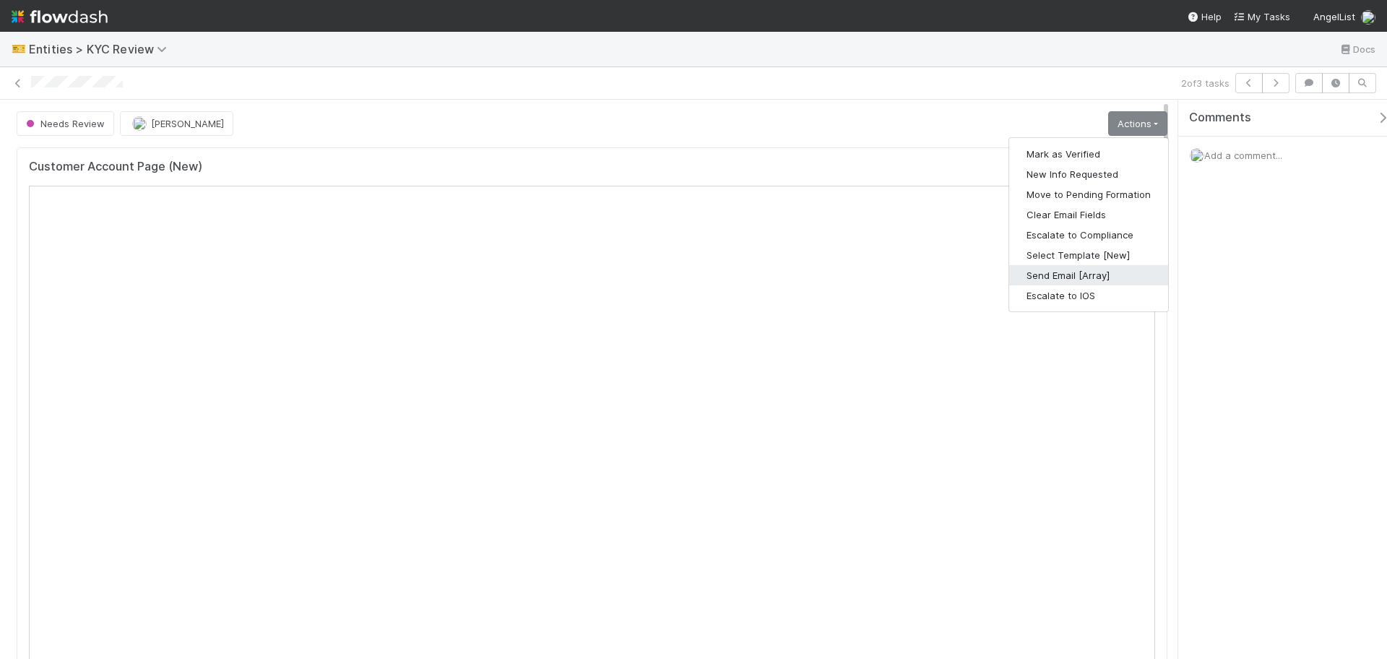
click at [1081, 277] on button "Send Email [Array]" at bounding box center [1088, 275] width 159 height 20
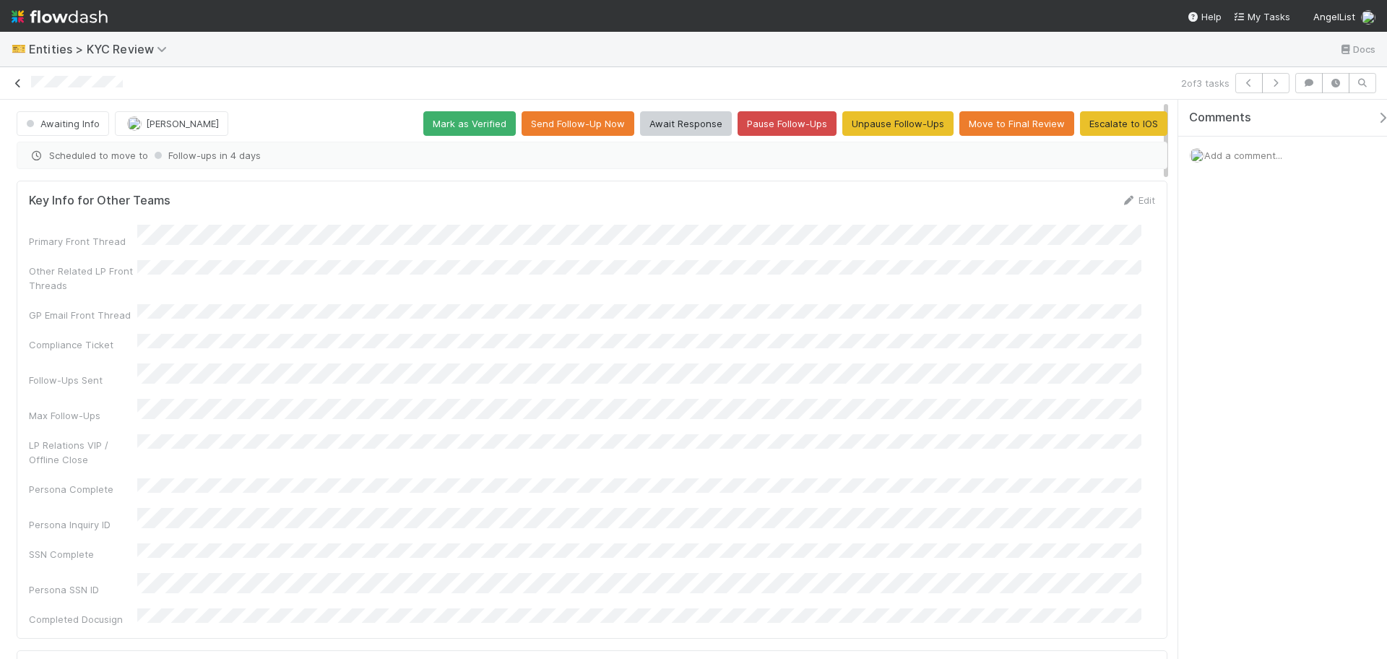
click at [13, 79] on icon at bounding box center [18, 83] width 14 height 9
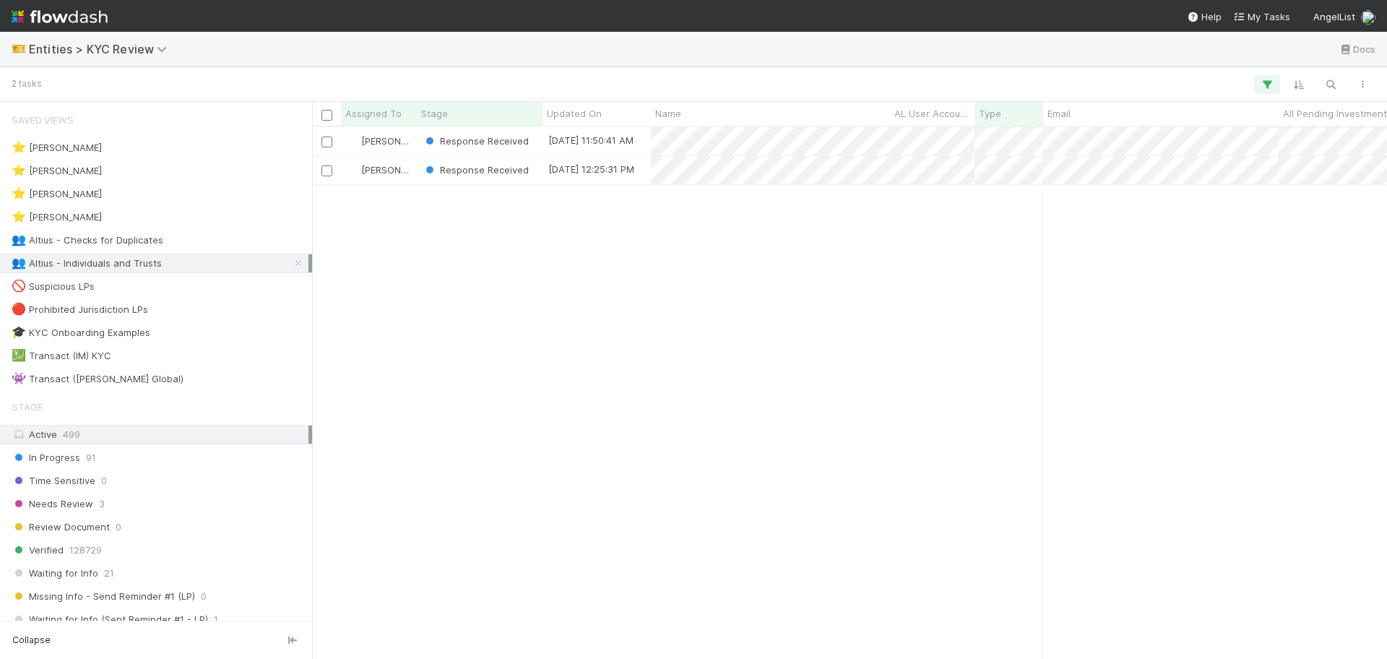
scroll to position [518, 1062]
click at [198, 239] on div "👥 Altius - Checks for Duplicates 1" at bounding box center [160, 240] width 297 height 18
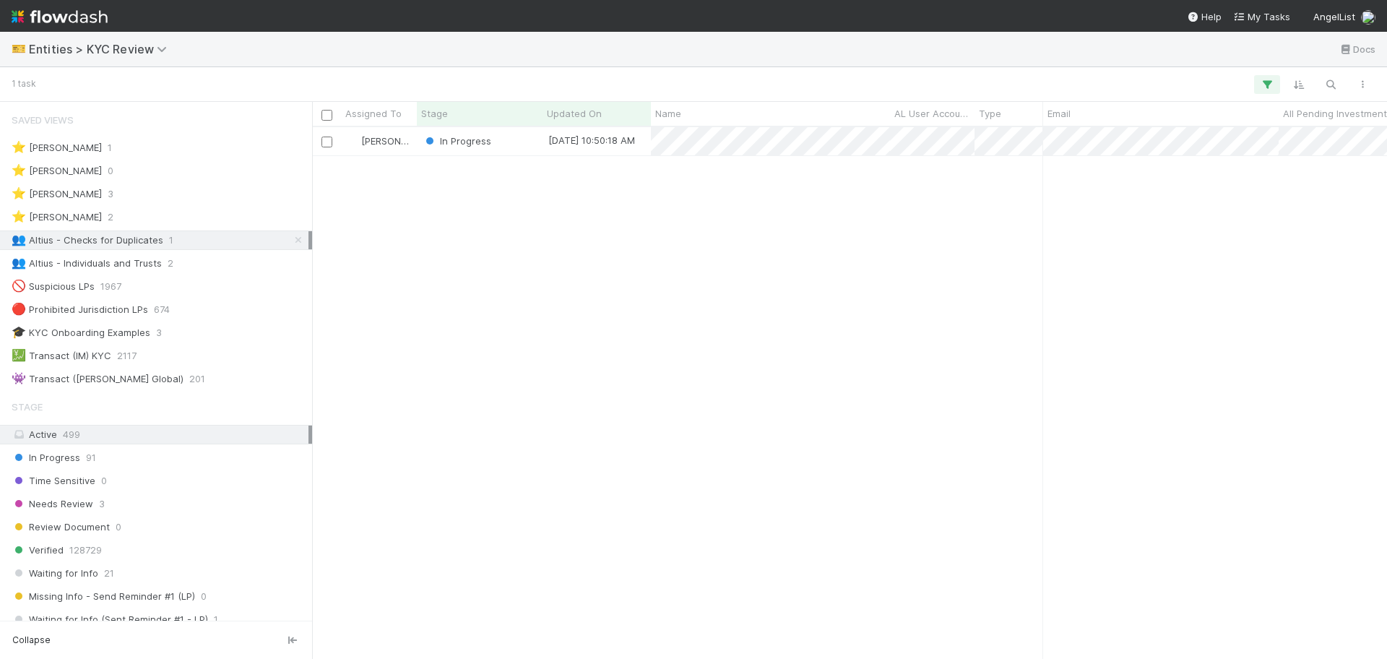
scroll to position [518, 1062]
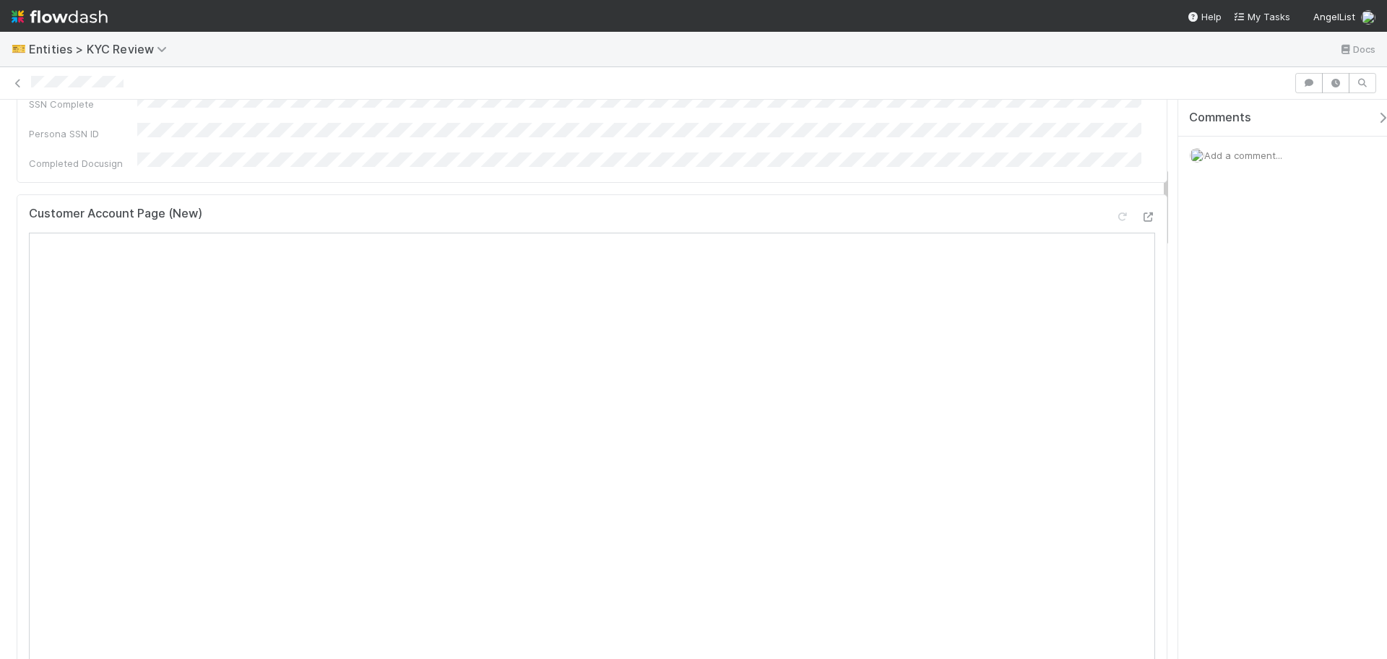
scroll to position [452, 0]
click at [1141, 210] on icon at bounding box center [1148, 214] width 14 height 9
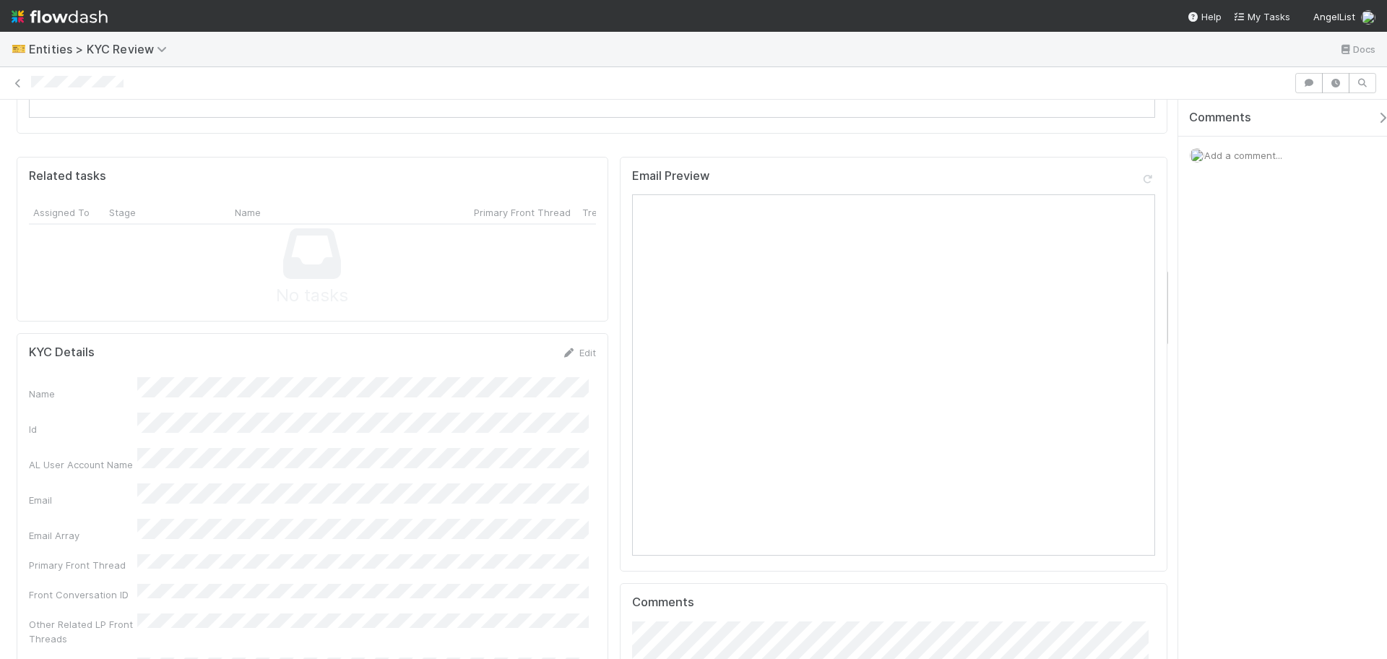
scroll to position [1265, 0]
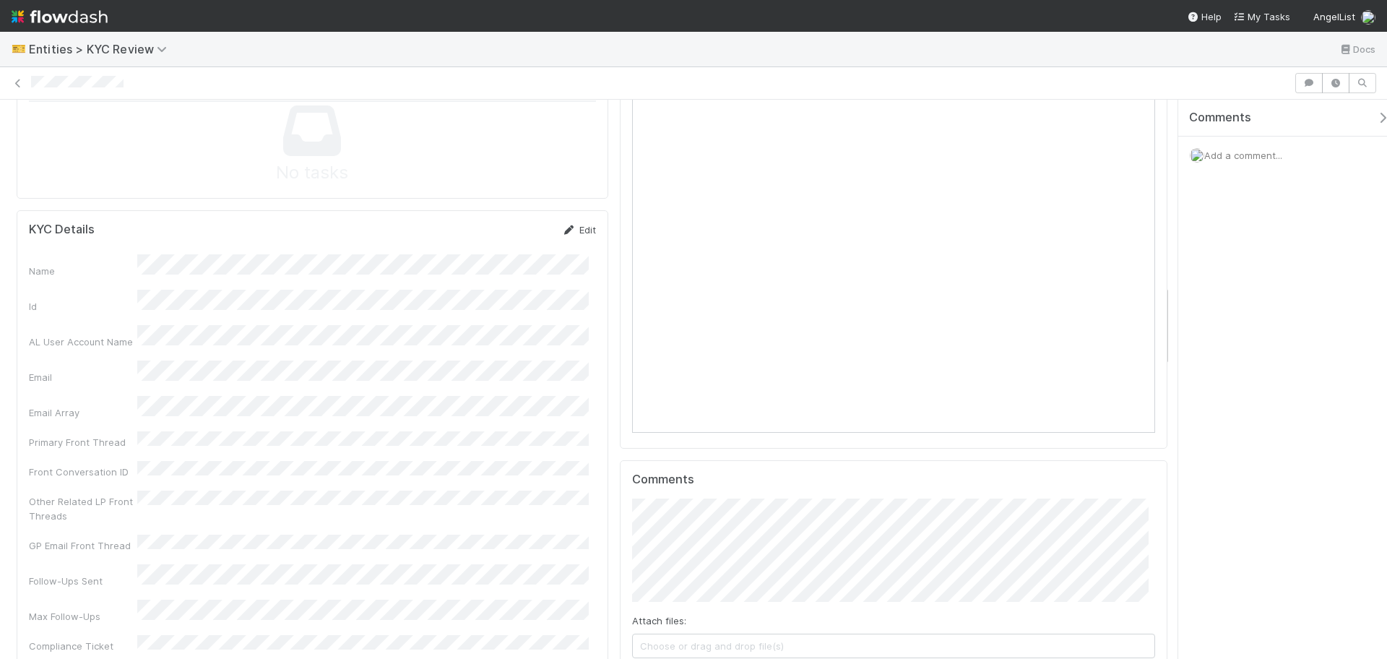
click at [569, 224] on link "Edit" at bounding box center [579, 230] width 34 height 12
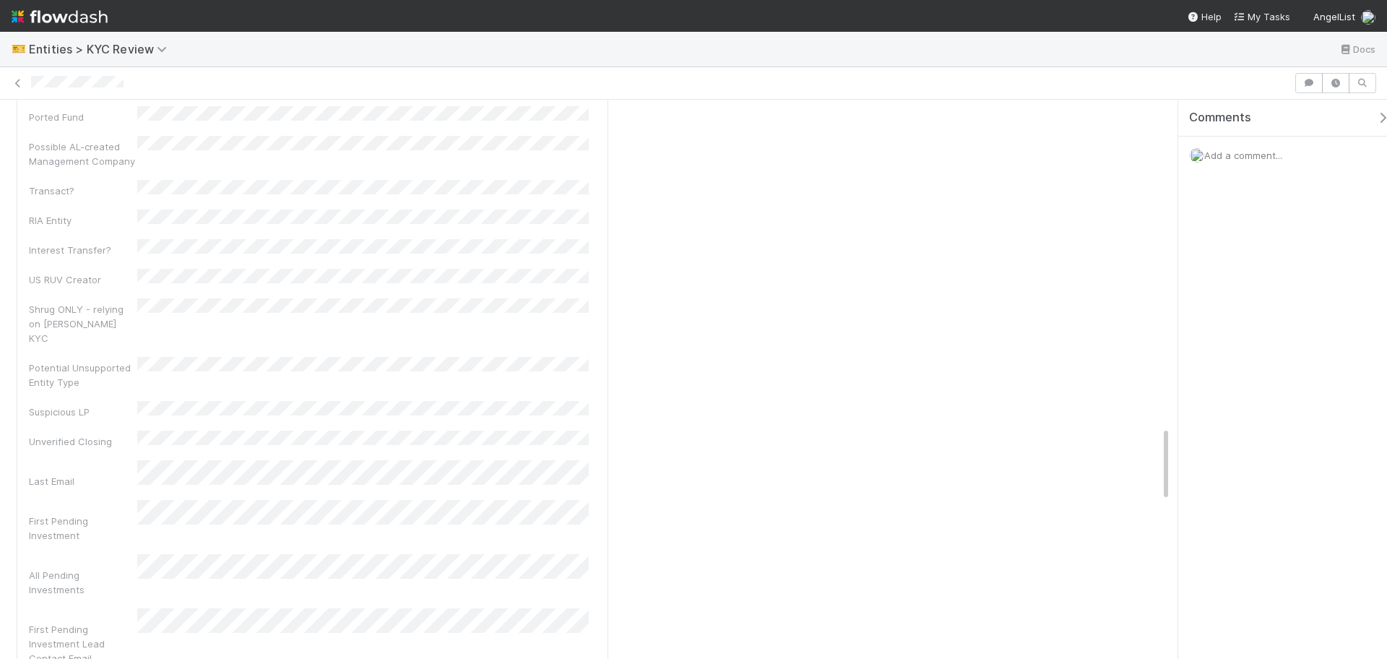
scroll to position [2439, 0]
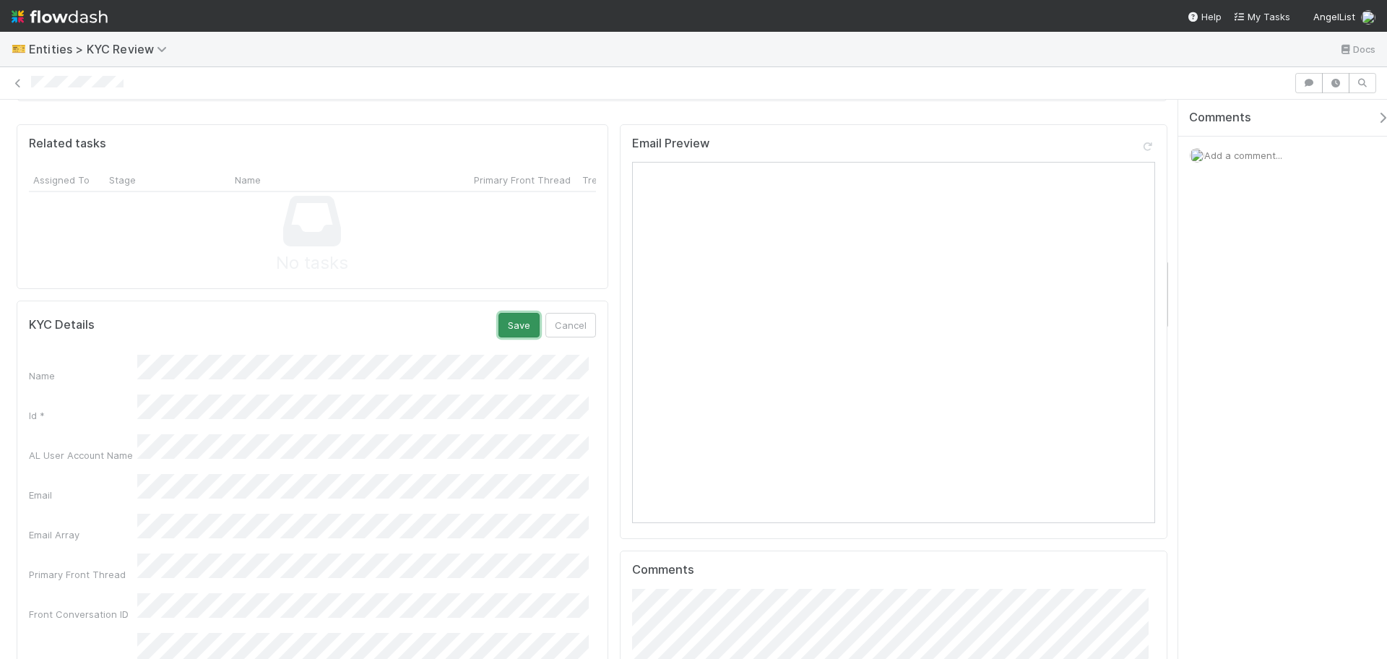
click at [521, 313] on button "Save" at bounding box center [519, 325] width 41 height 25
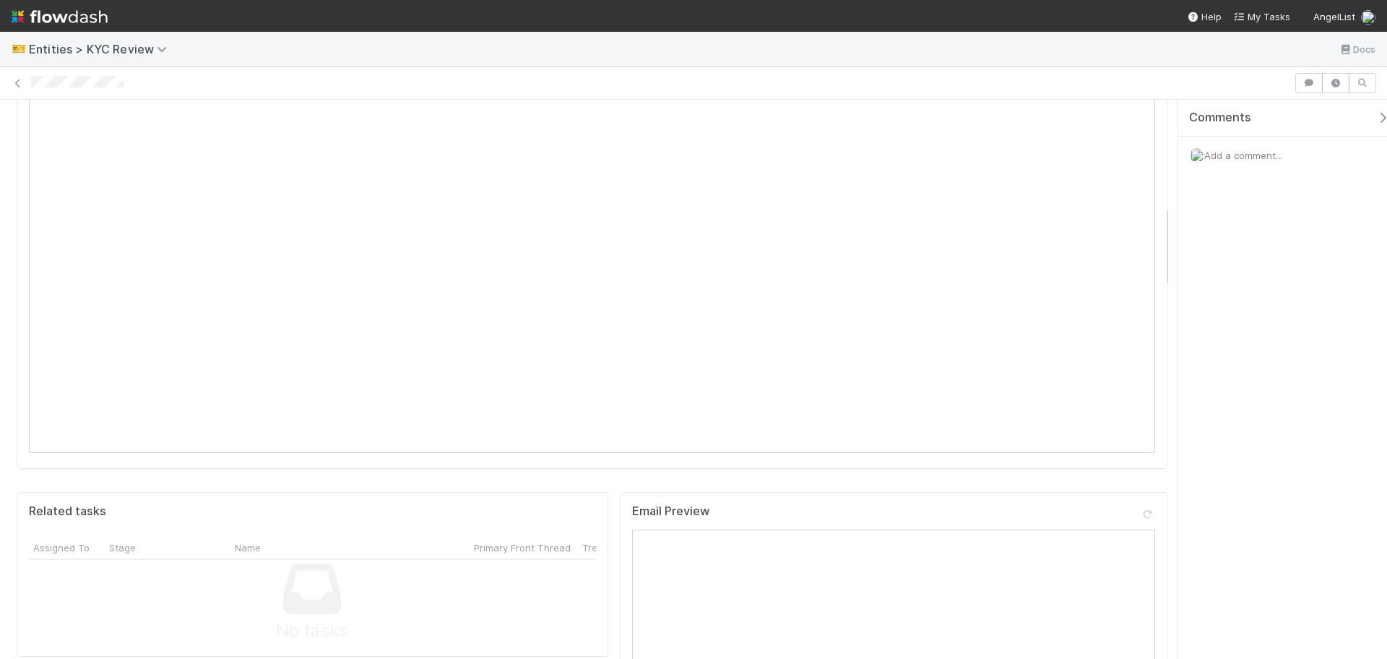
scroll to position [723, 0]
click at [16, 83] on icon at bounding box center [18, 83] width 14 height 9
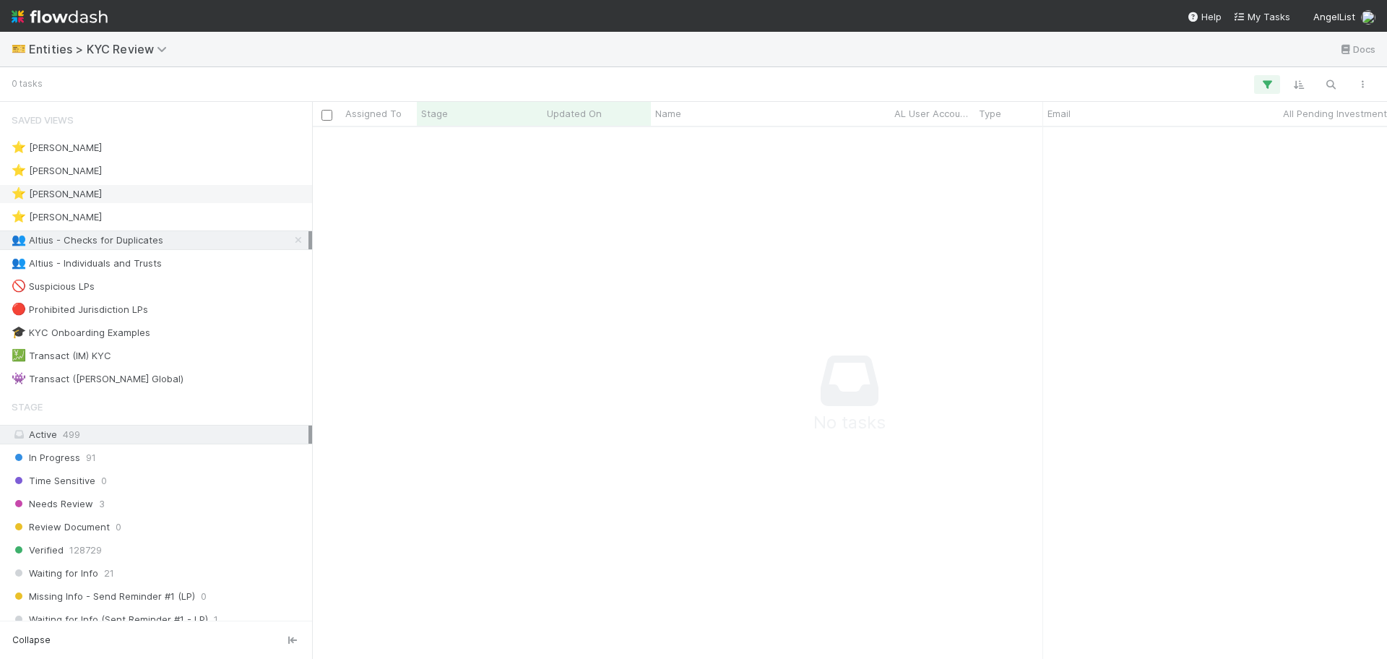
scroll to position [504, 1048]
click at [99, 40] on span "Entities > KYC Review" at bounding box center [107, 48] width 157 height 17
click at [102, 48] on span "Entities > KYC Review" at bounding box center [101, 49] width 145 height 14
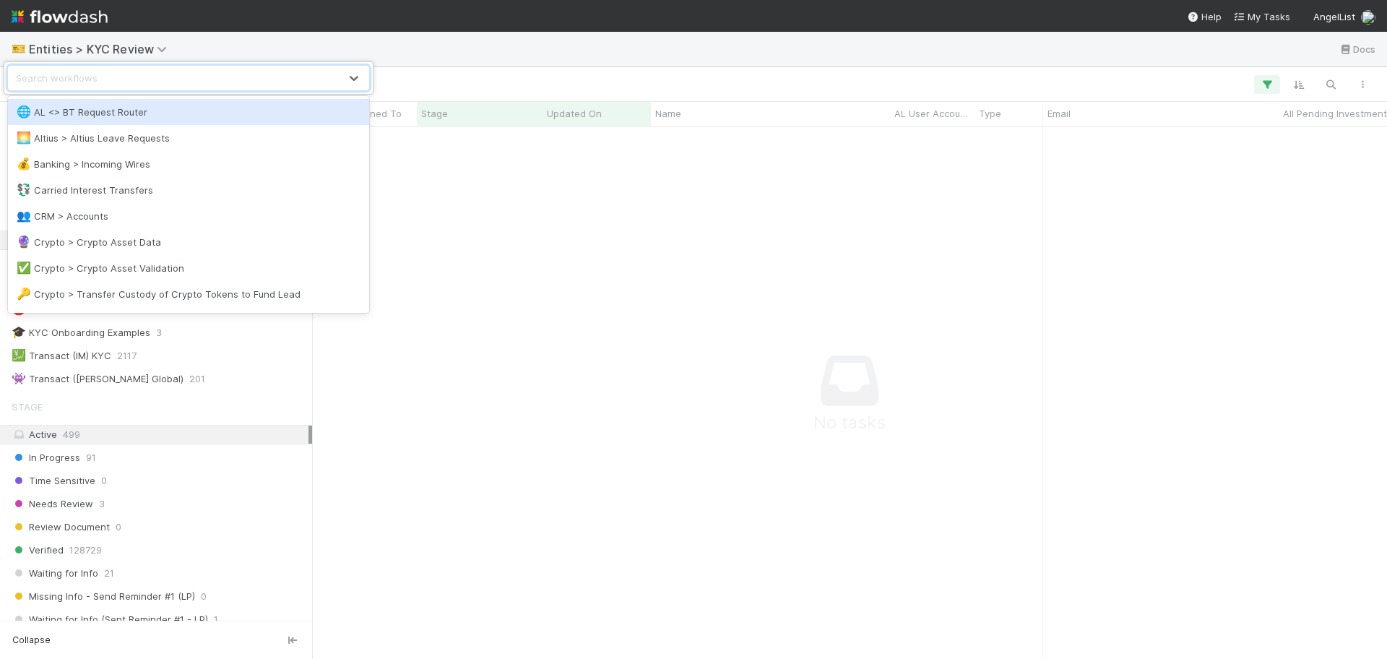
click at [156, 111] on div "🌐 AL <> BT Request Router" at bounding box center [189, 112] width 344 height 14
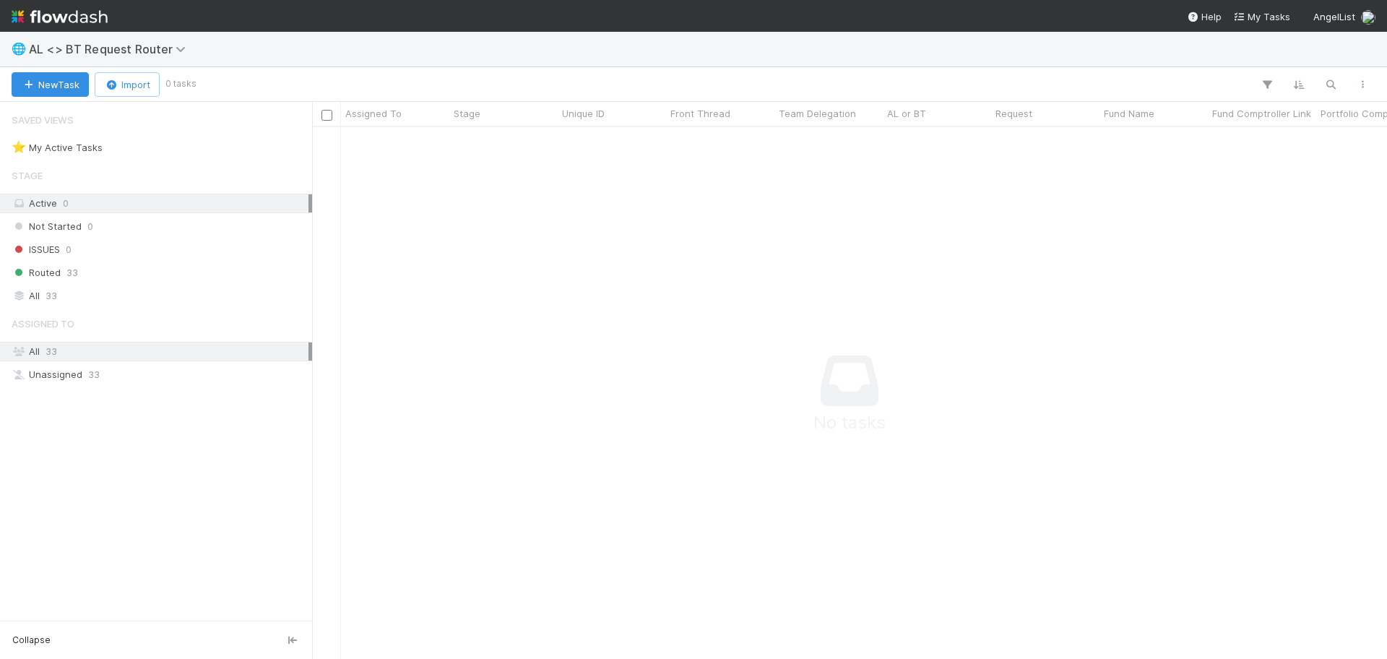
scroll to position [504, 1048]
click at [140, 299] on div "All 33" at bounding box center [160, 296] width 297 height 18
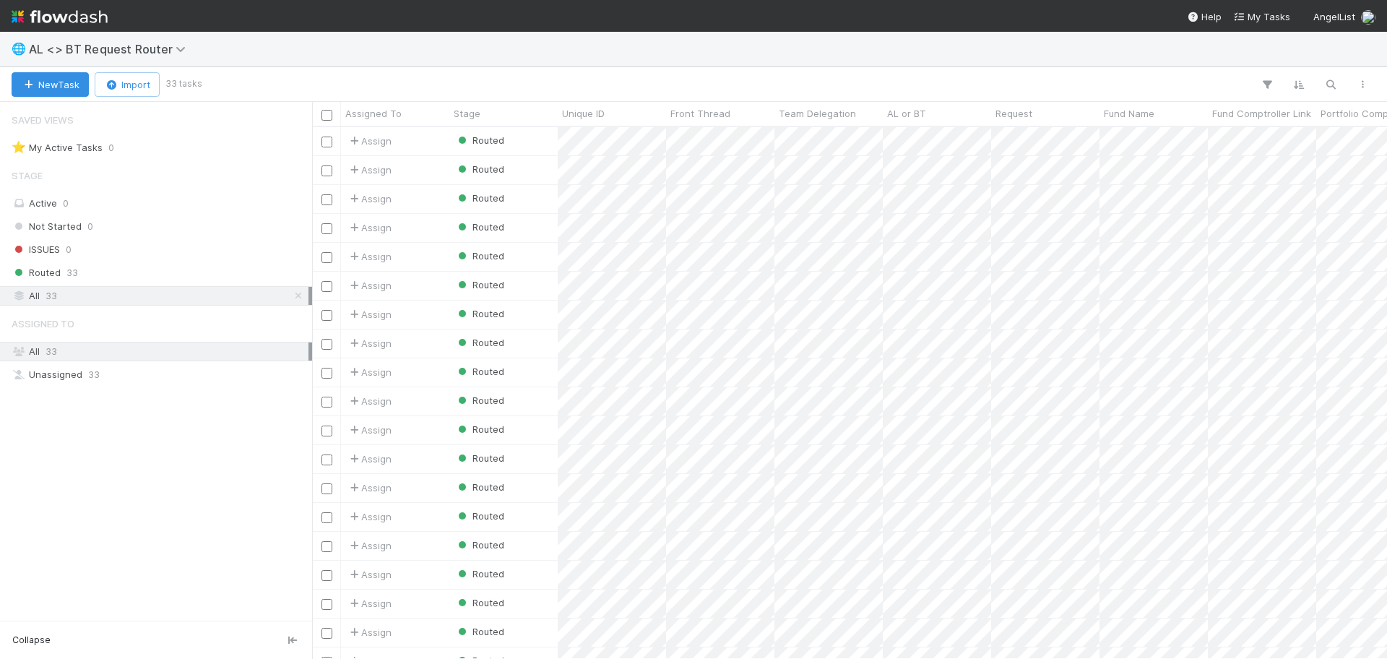
scroll to position [518, 1062]
drag, startPoint x: 1097, startPoint y: 111, endPoint x: 1205, endPoint y: 118, distance: 108.6
click at [1205, 118] on div at bounding box center [1206, 115] width 3 height 14
click at [43, 45] on span "AL <> BT Request Router" at bounding box center [111, 49] width 164 height 14
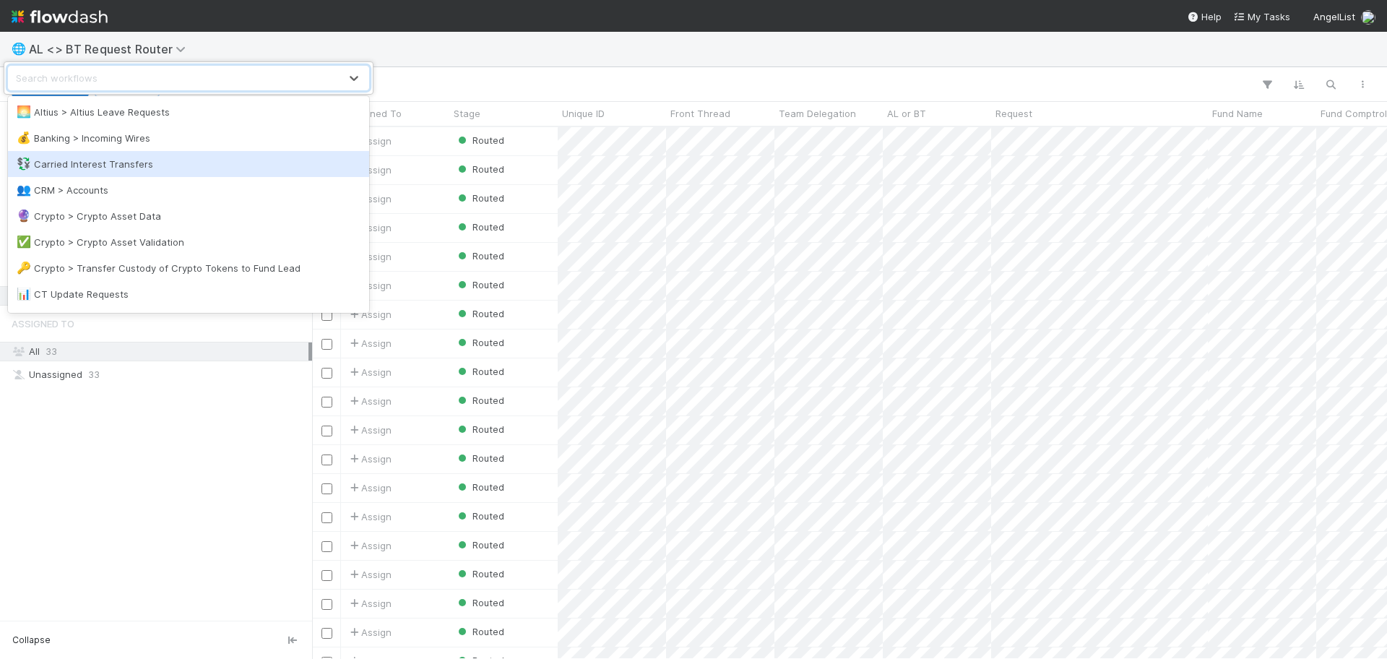
click at [115, 174] on div "💱 Carried Interest Transfers" at bounding box center [188, 164] width 361 height 26
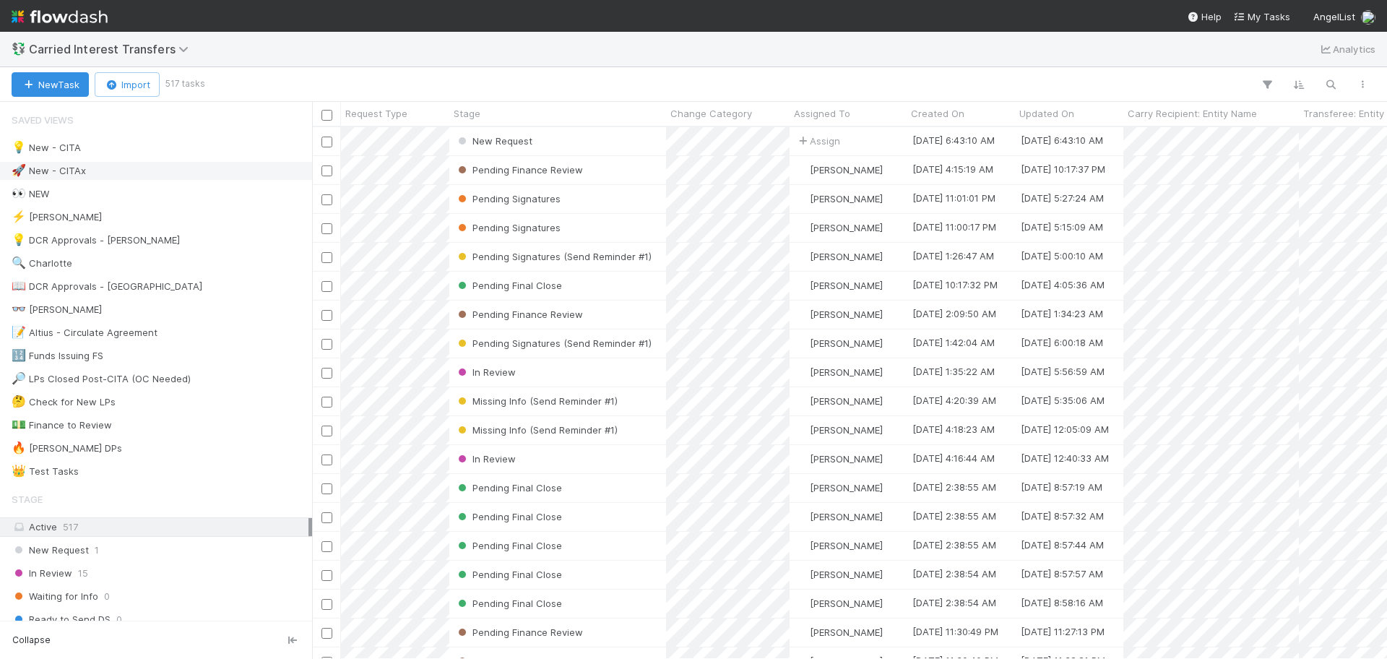
scroll to position [518, 1062]
click at [132, 50] on span "Carried Interest Transfers" at bounding box center [112, 49] width 167 height 14
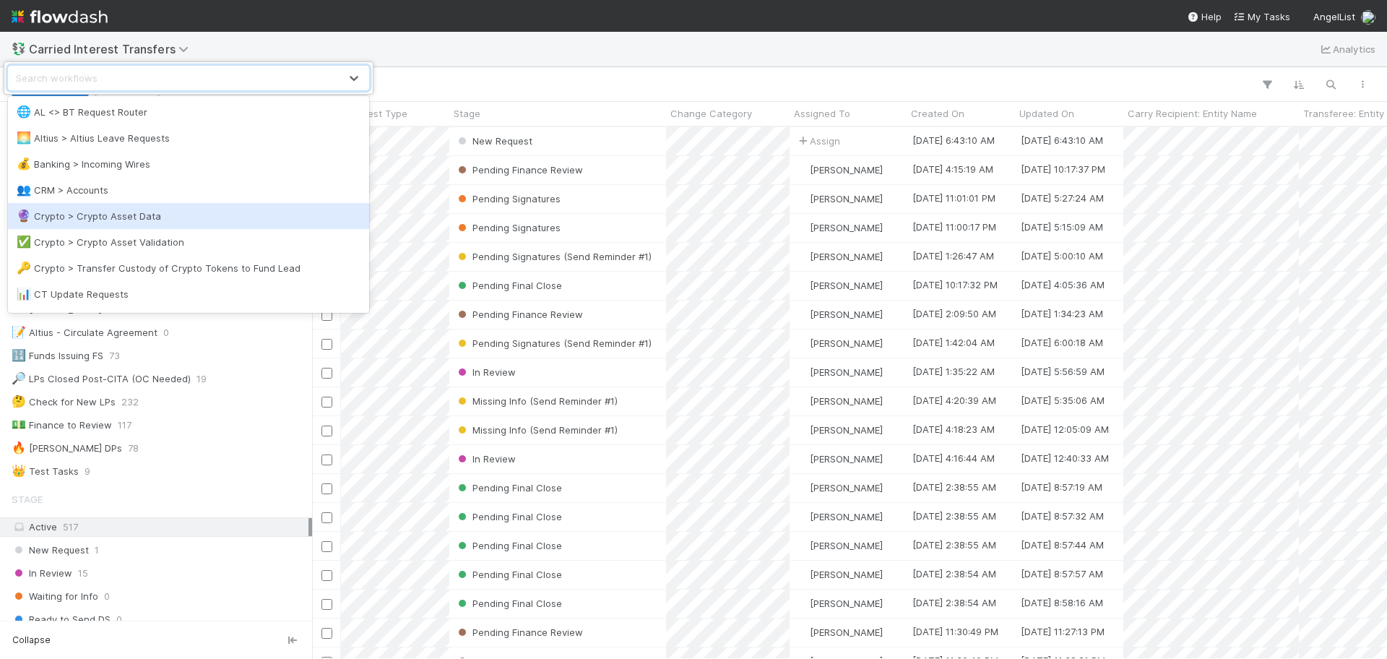
scroll to position [90, 0]
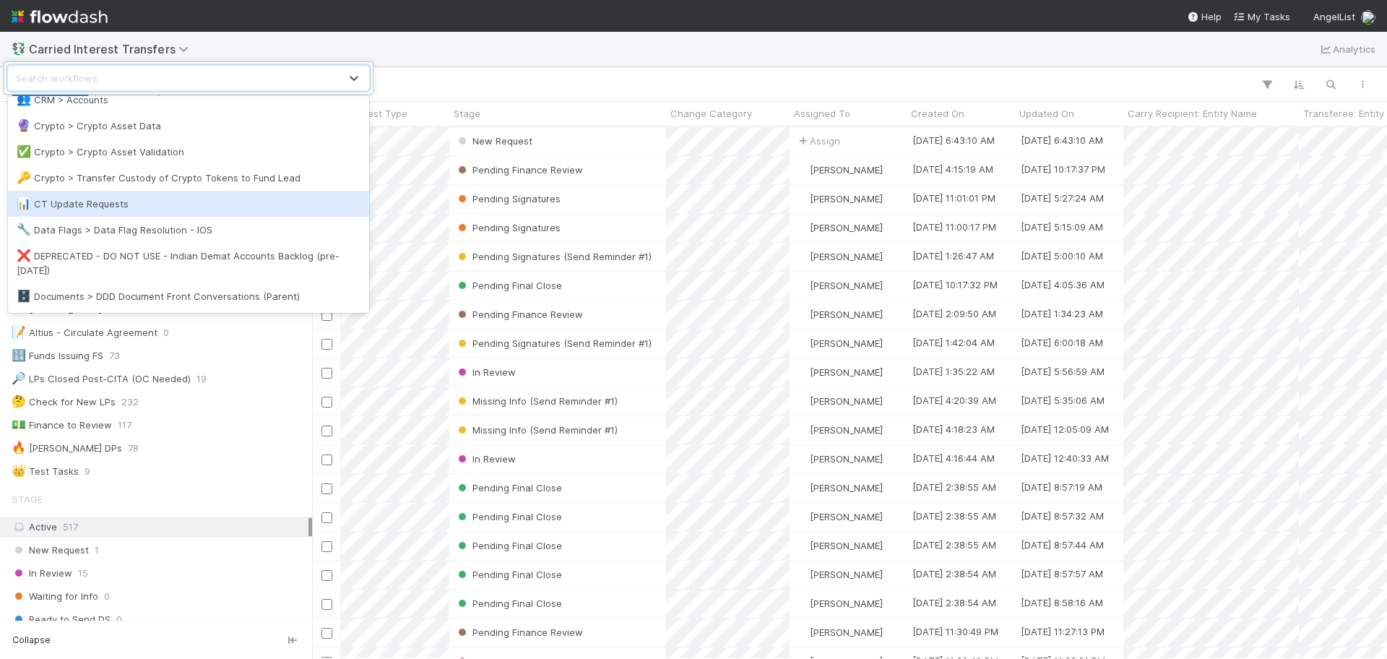
click at [213, 207] on div "📊 CT Update Requests" at bounding box center [189, 204] width 344 height 14
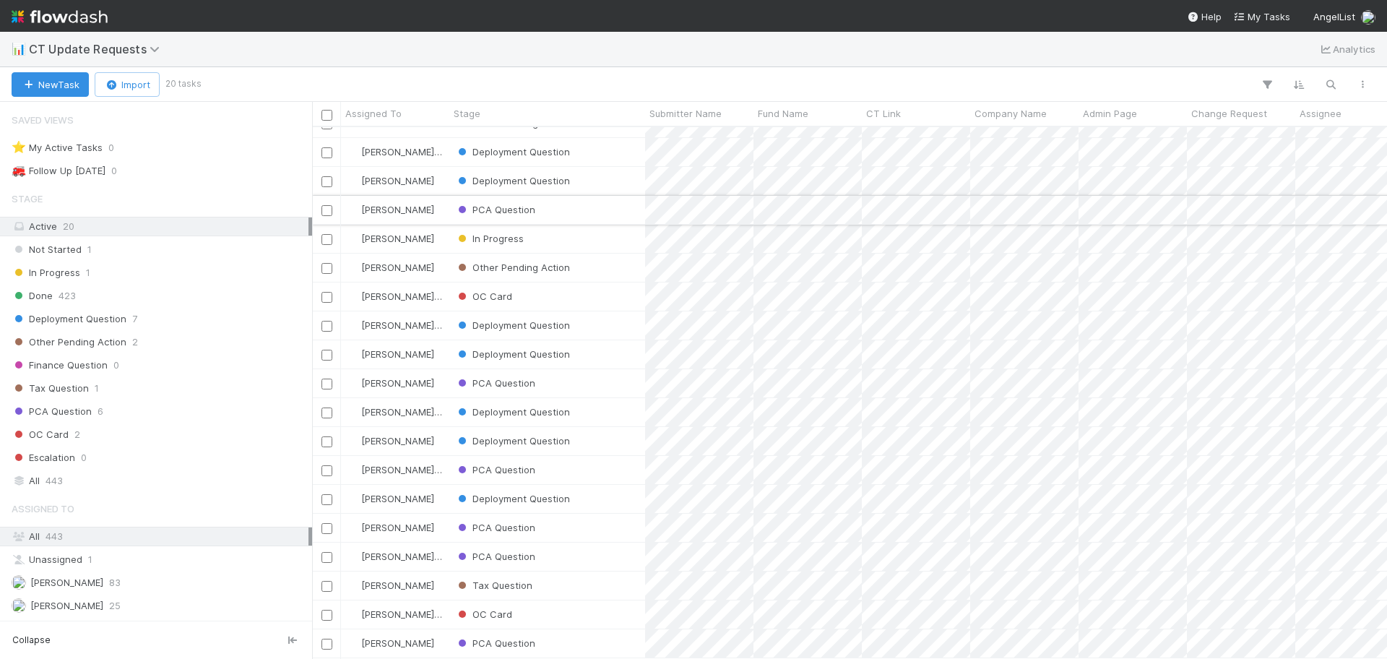
scroll to position [61, 0]
click at [53, 51] on span "CT Update Requests" at bounding box center [98, 49] width 138 height 14
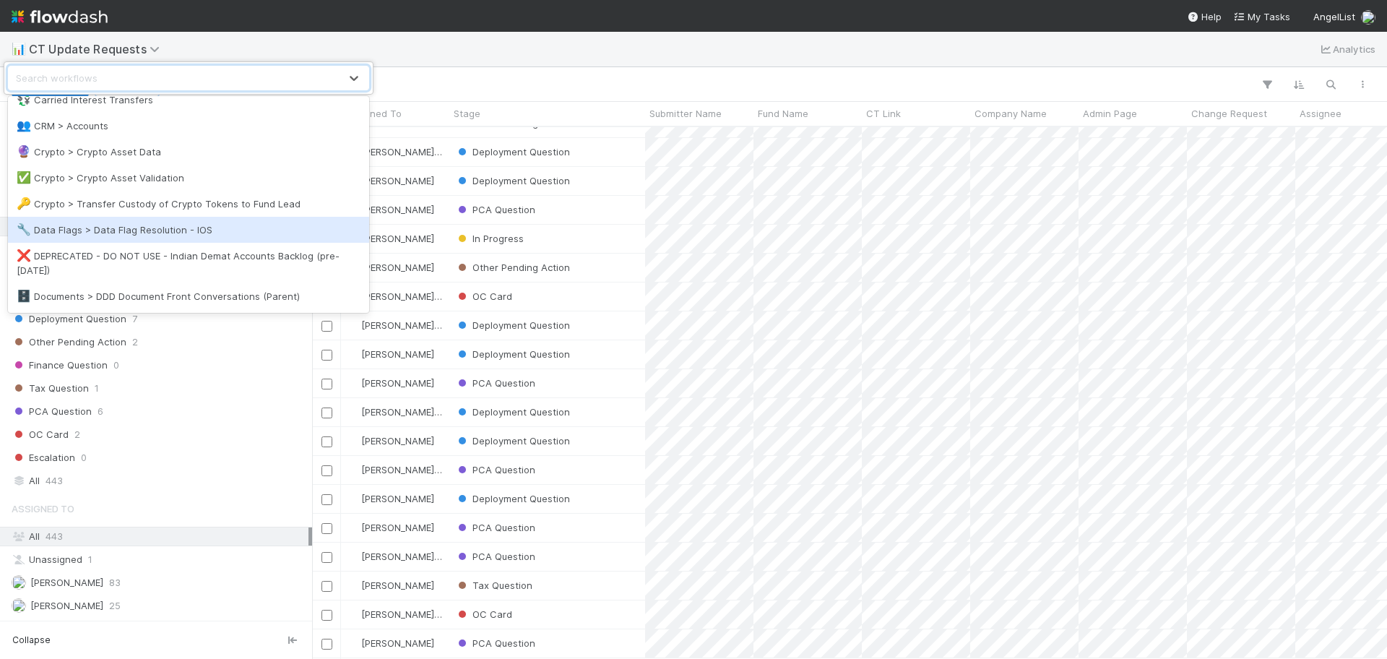
scroll to position [181, 0]
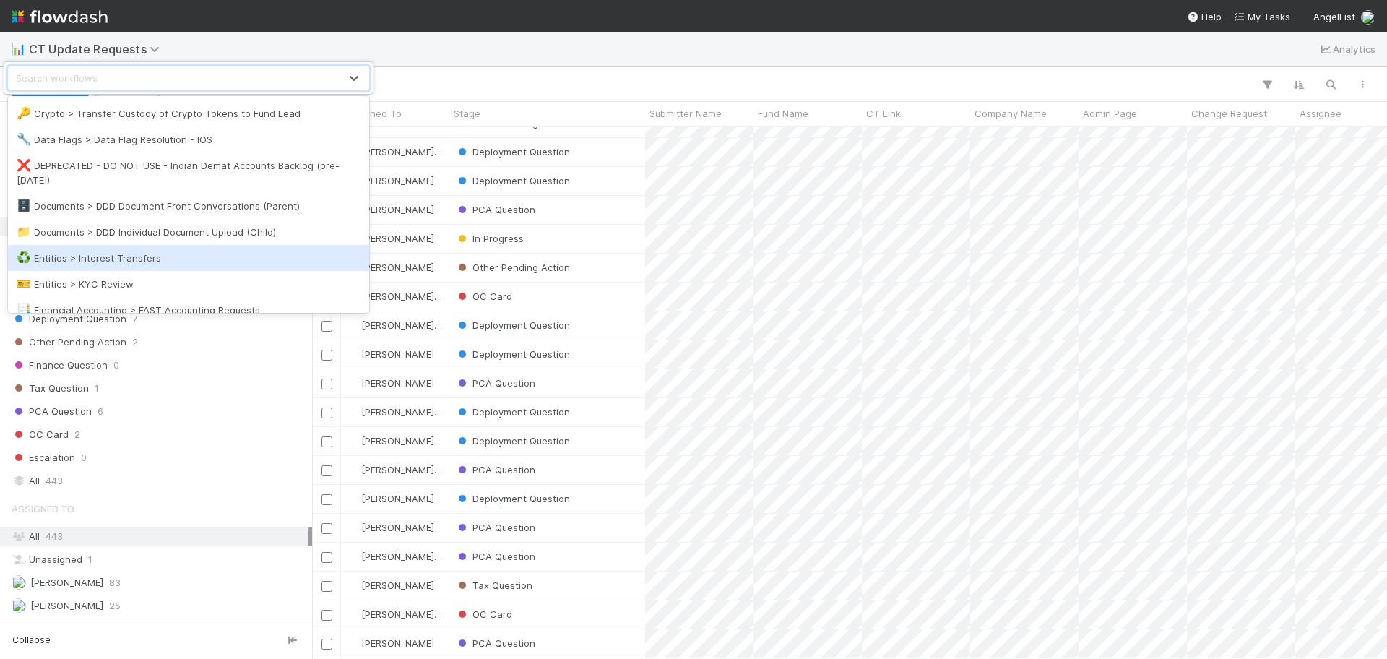
click at [236, 262] on div "♻️ Entities > Interest Transfers" at bounding box center [189, 258] width 344 height 14
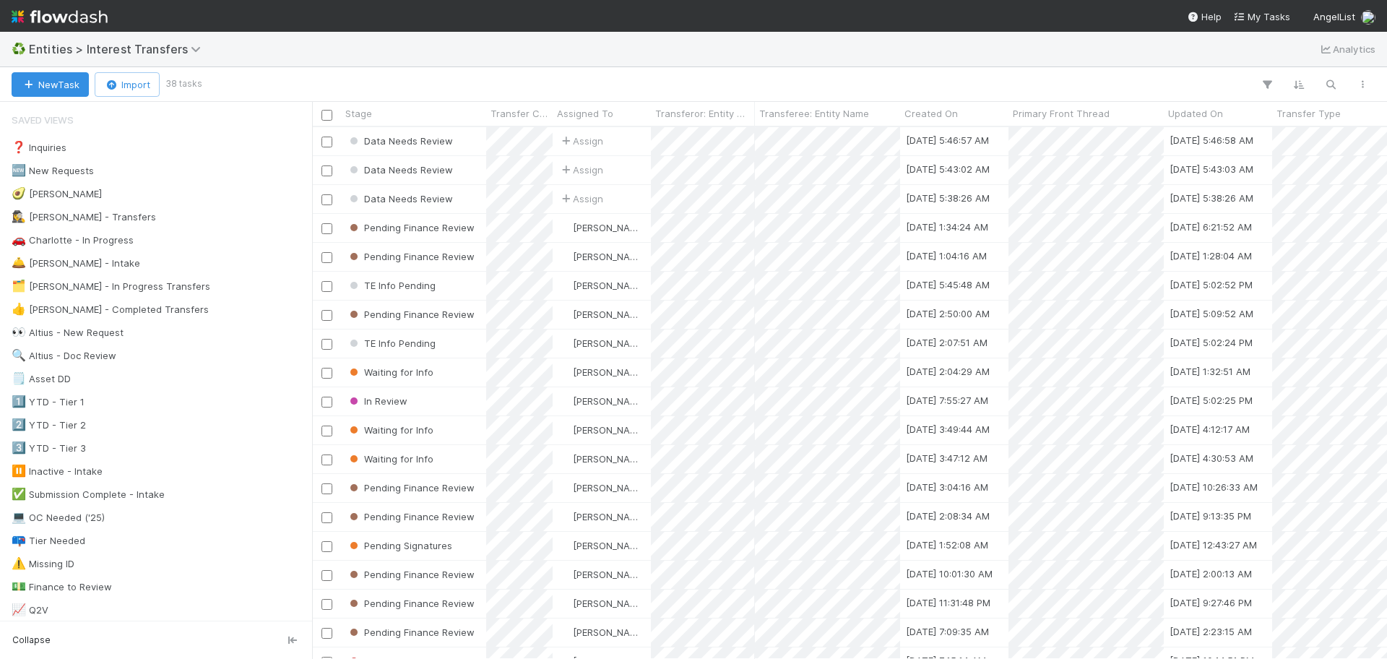
scroll to position [518, 1062]
click at [124, 52] on span "Entities > Interest Transfers" at bounding box center [118, 49] width 179 height 14
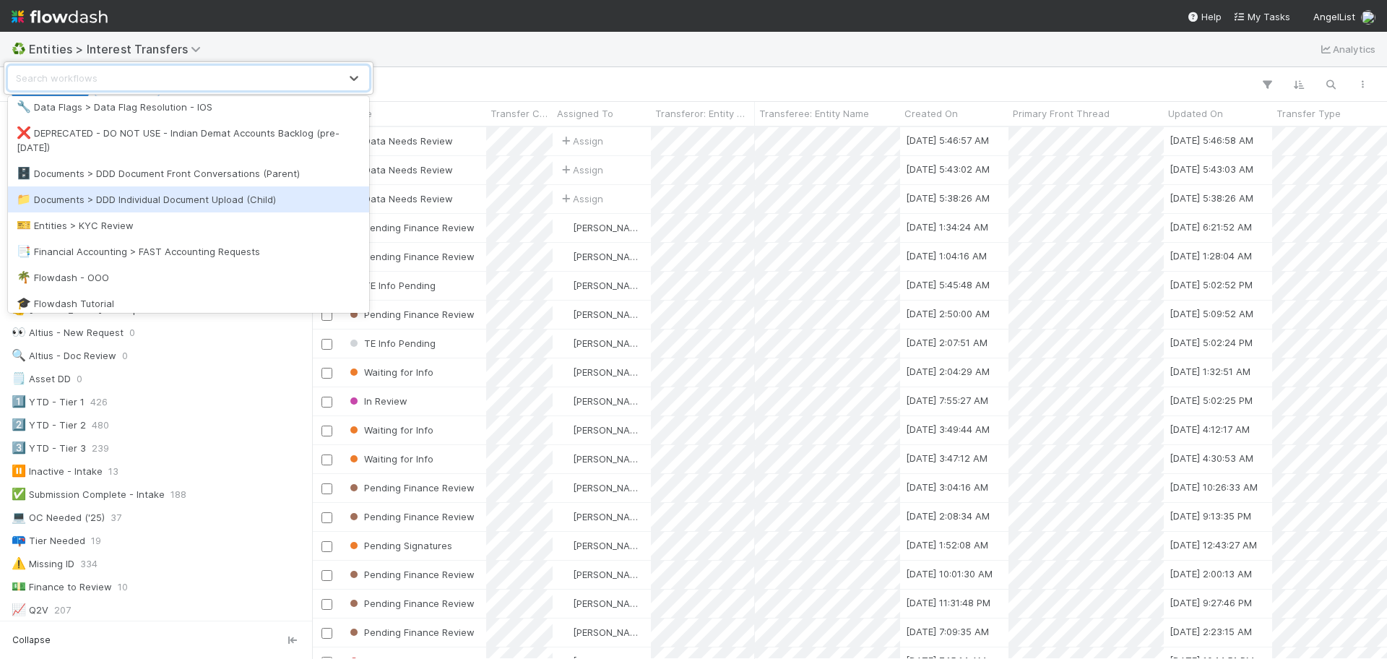
scroll to position [271, 0]
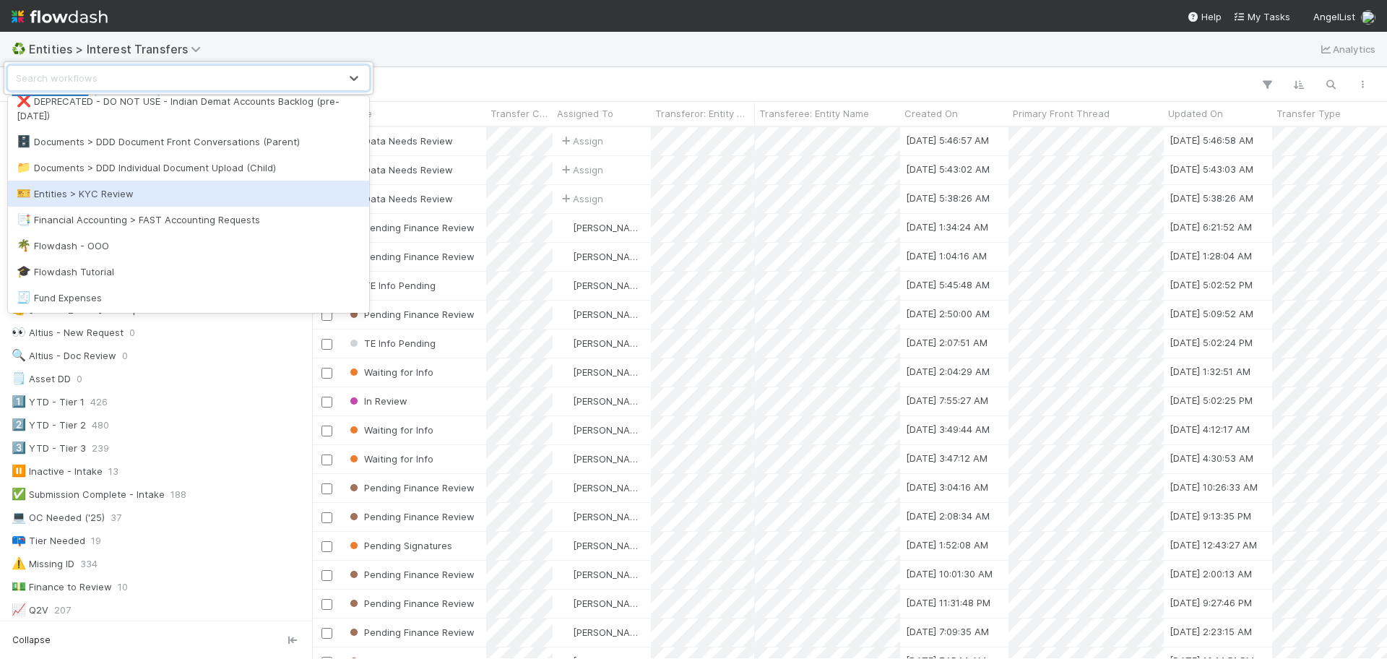
click at [200, 199] on div "🎫 Entities > KYC Review" at bounding box center [189, 193] width 344 height 14
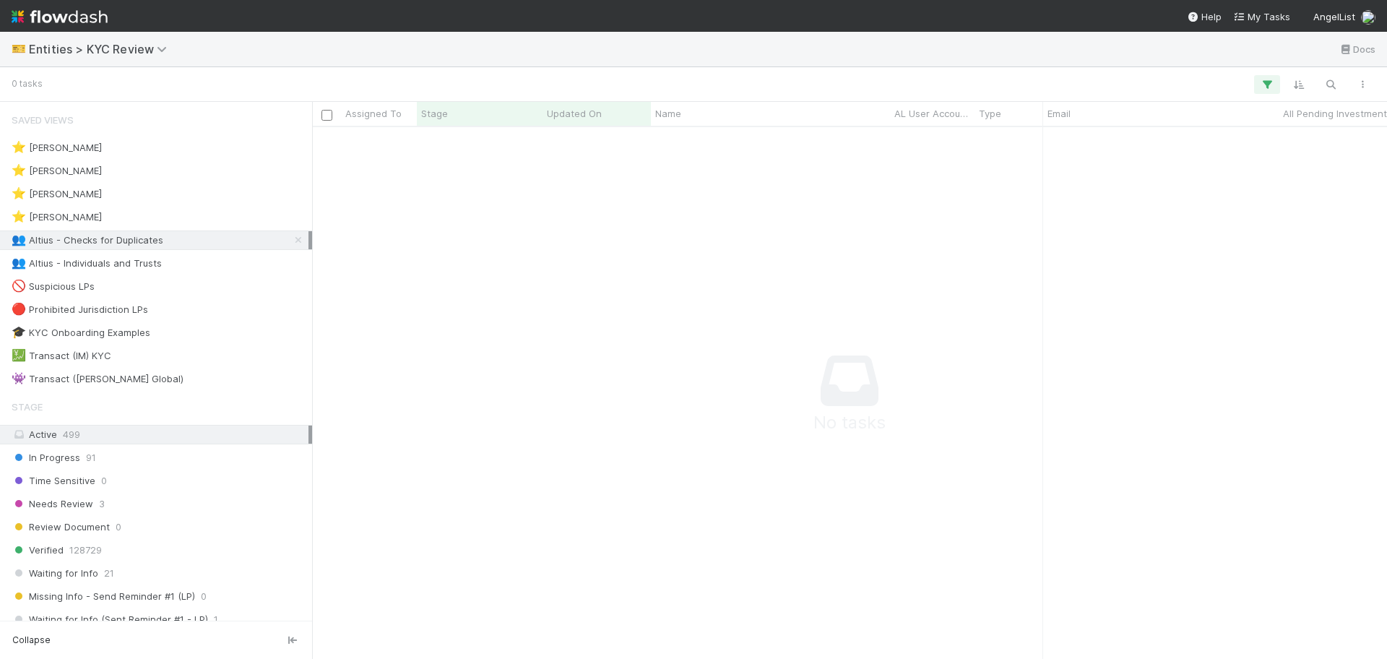
scroll to position [504, 1048]
click at [74, 46] on span "Entities > KYC Review" at bounding box center [101, 49] width 145 height 14
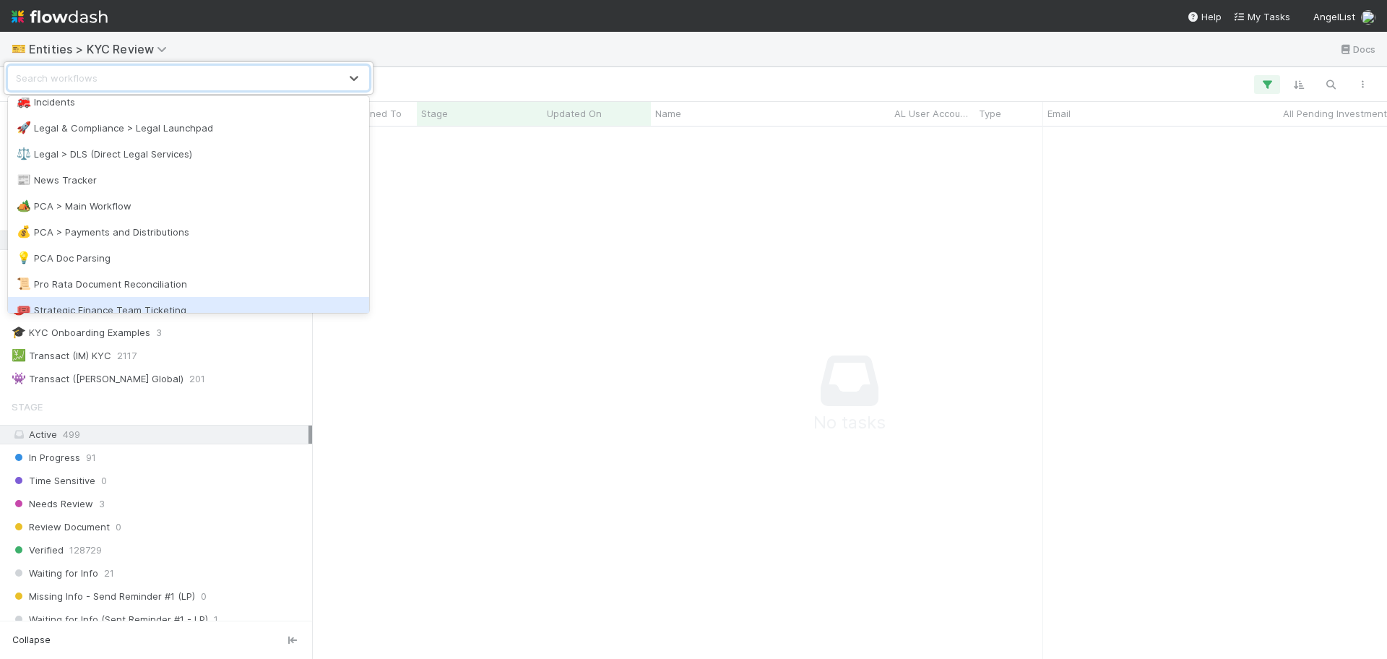
scroll to position [688, 0]
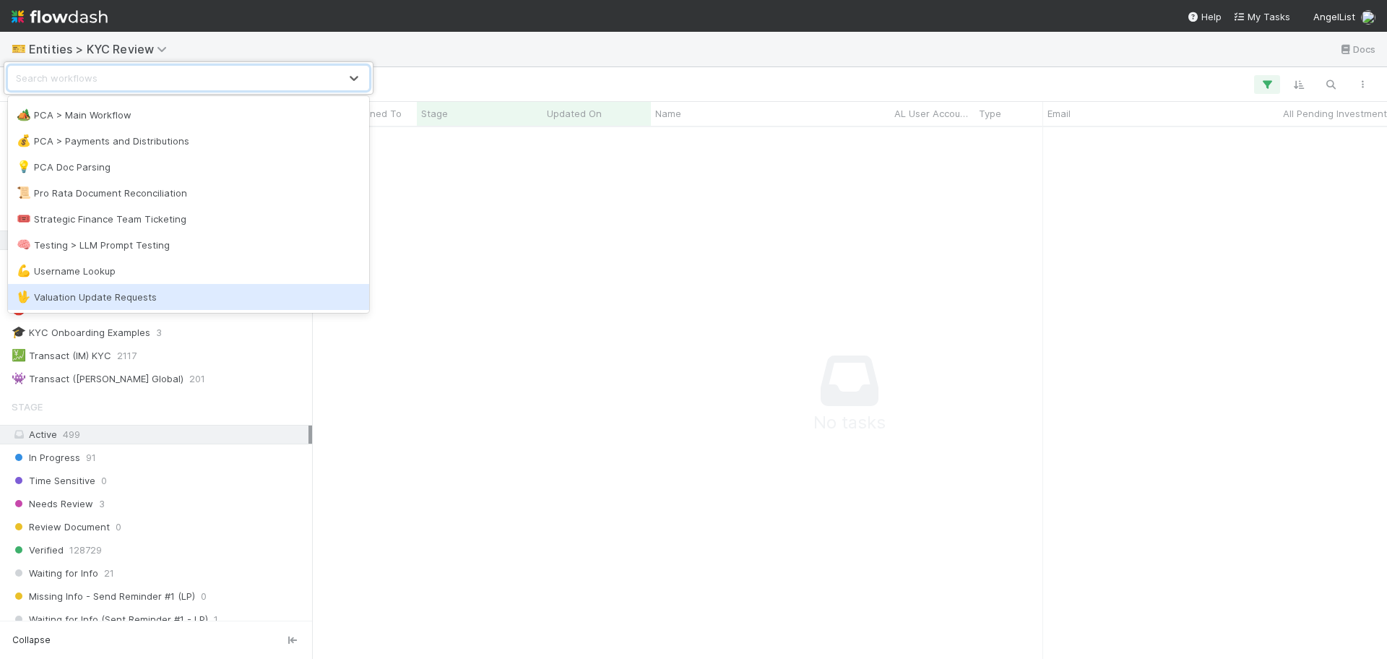
click at [207, 300] on div "🖖 Valuation Update Requests" at bounding box center [189, 297] width 344 height 14
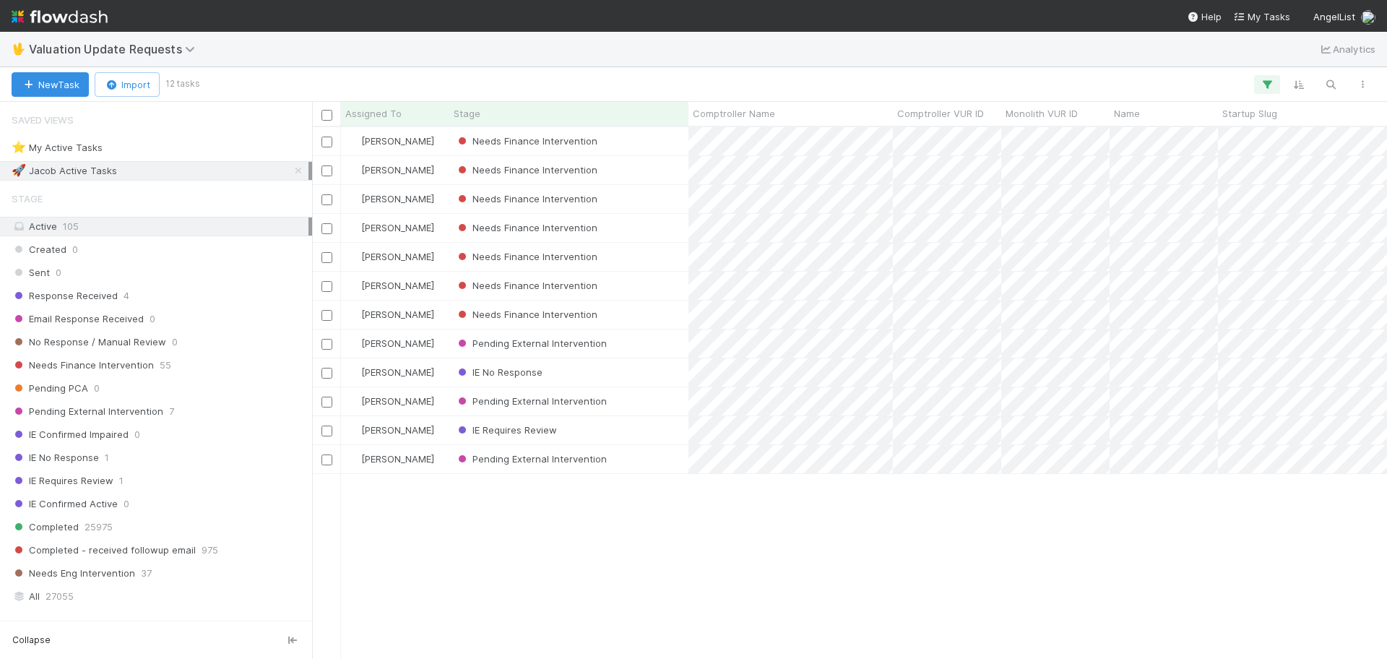
scroll to position [518, 1062]
click at [112, 48] on span "Valuation Update Requests" at bounding box center [115, 49] width 173 height 14
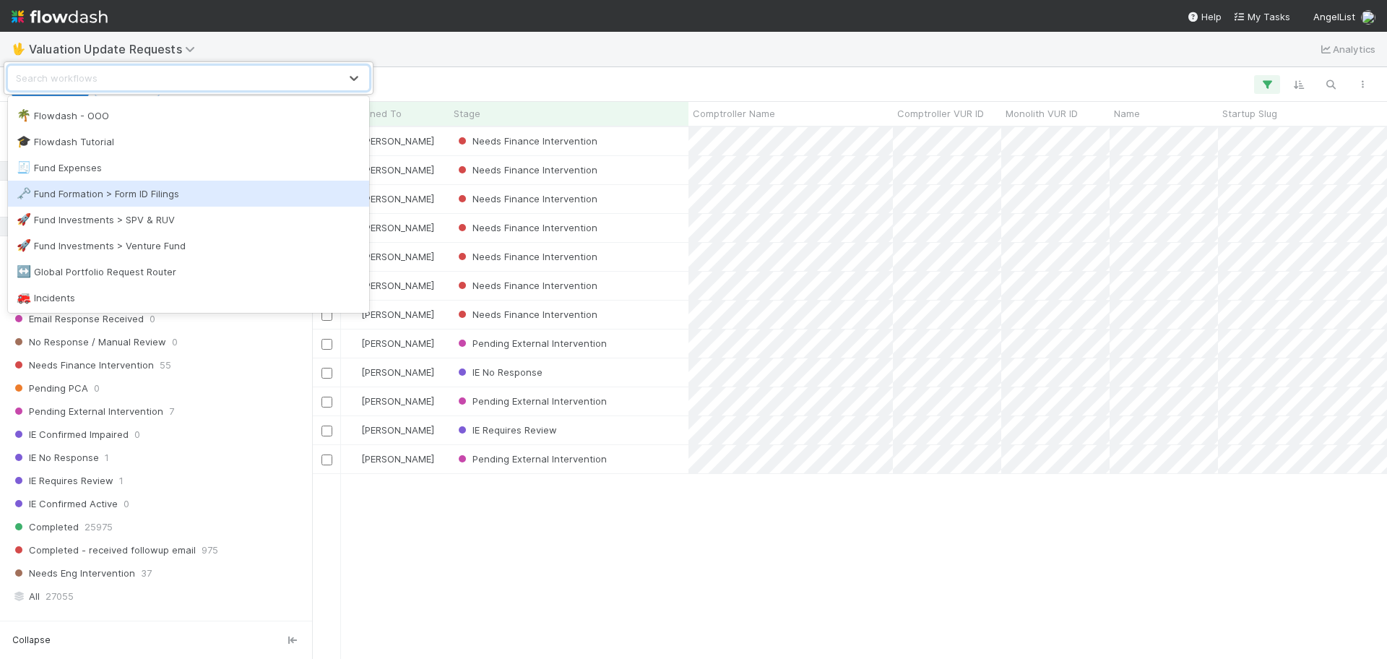
scroll to position [542, 0]
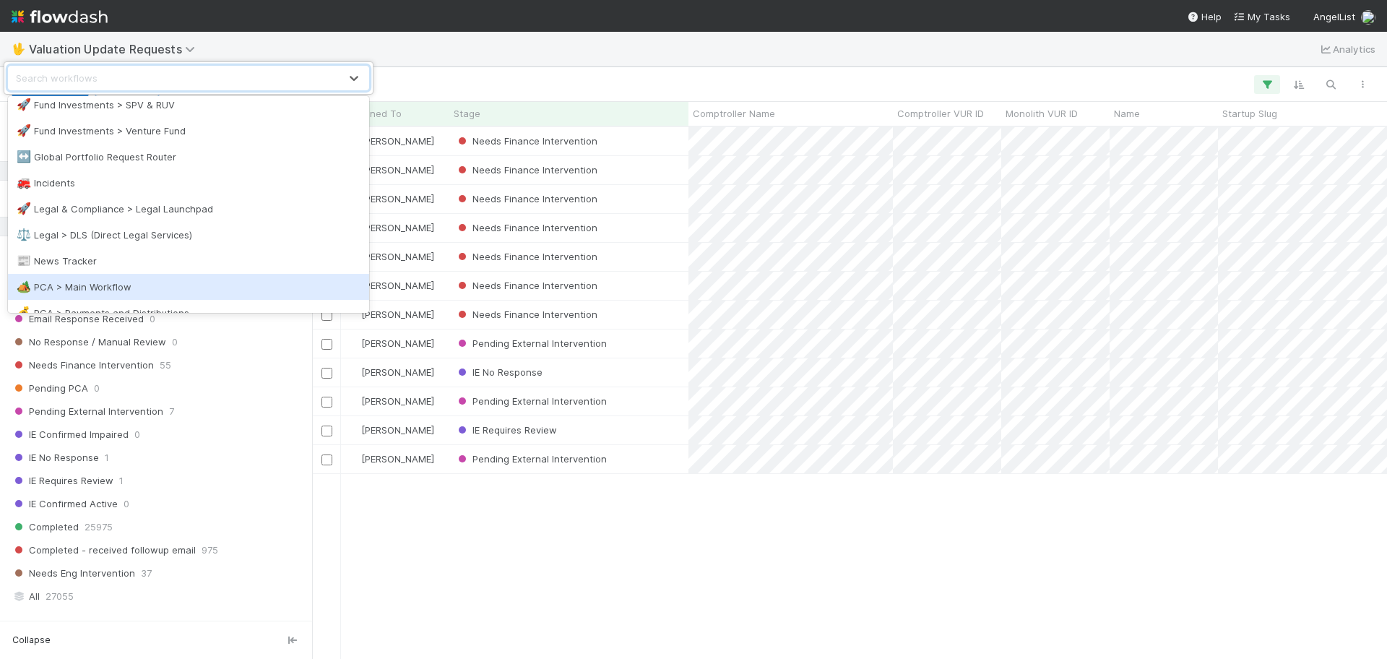
click at [169, 274] on div "🏕️ PCA > Main Workflow" at bounding box center [188, 287] width 361 height 26
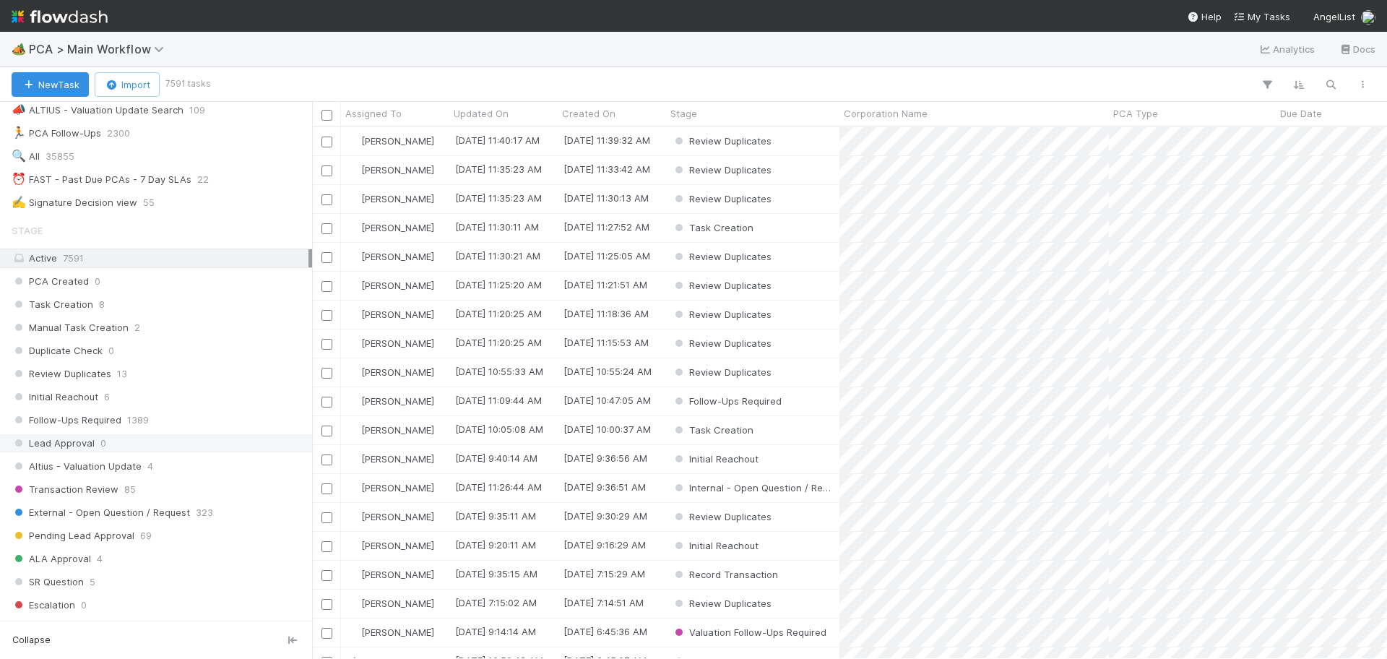
scroll to position [452, 0]
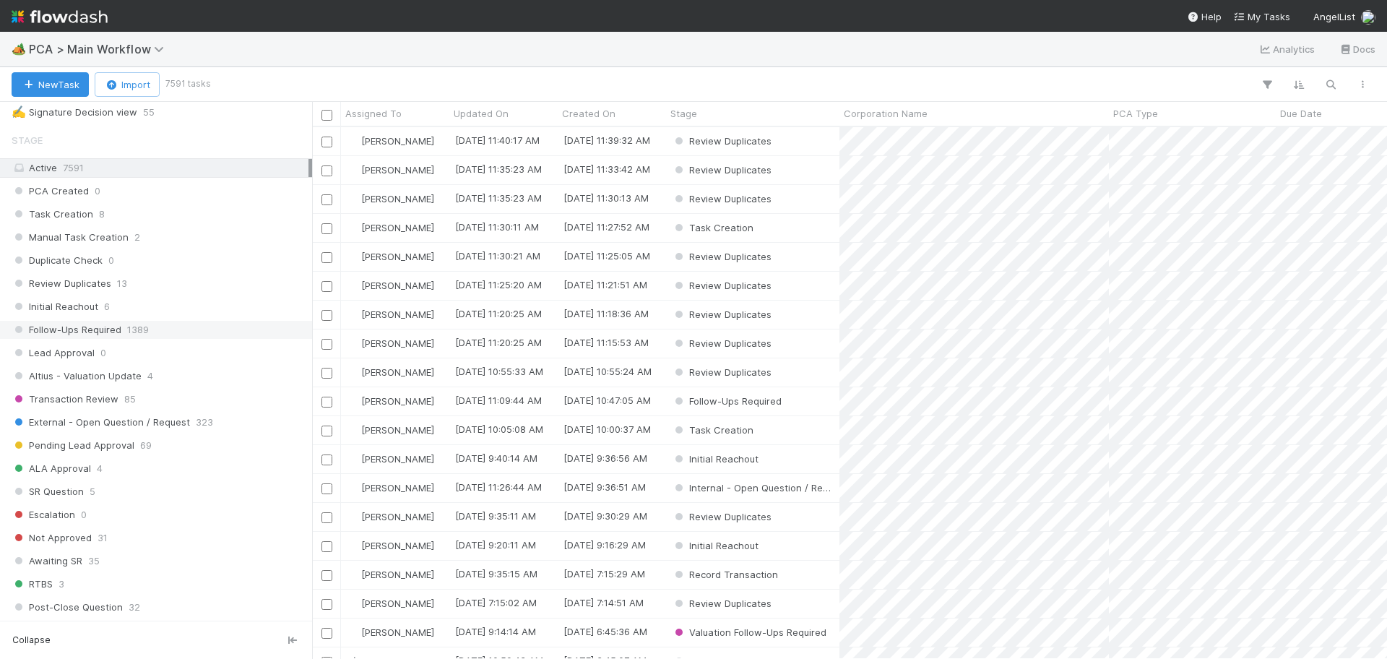
click at [181, 329] on div "Follow-Ups Required 1389" at bounding box center [160, 330] width 297 height 18
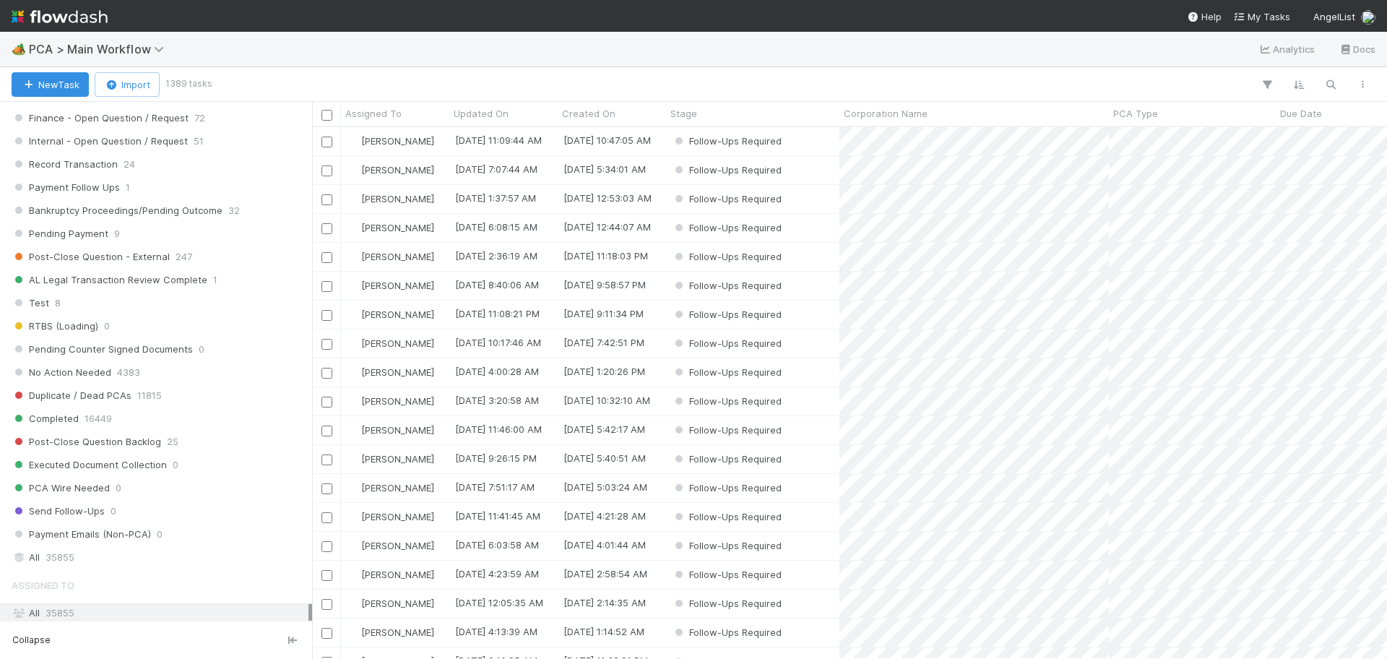
scroll to position [1626, 0]
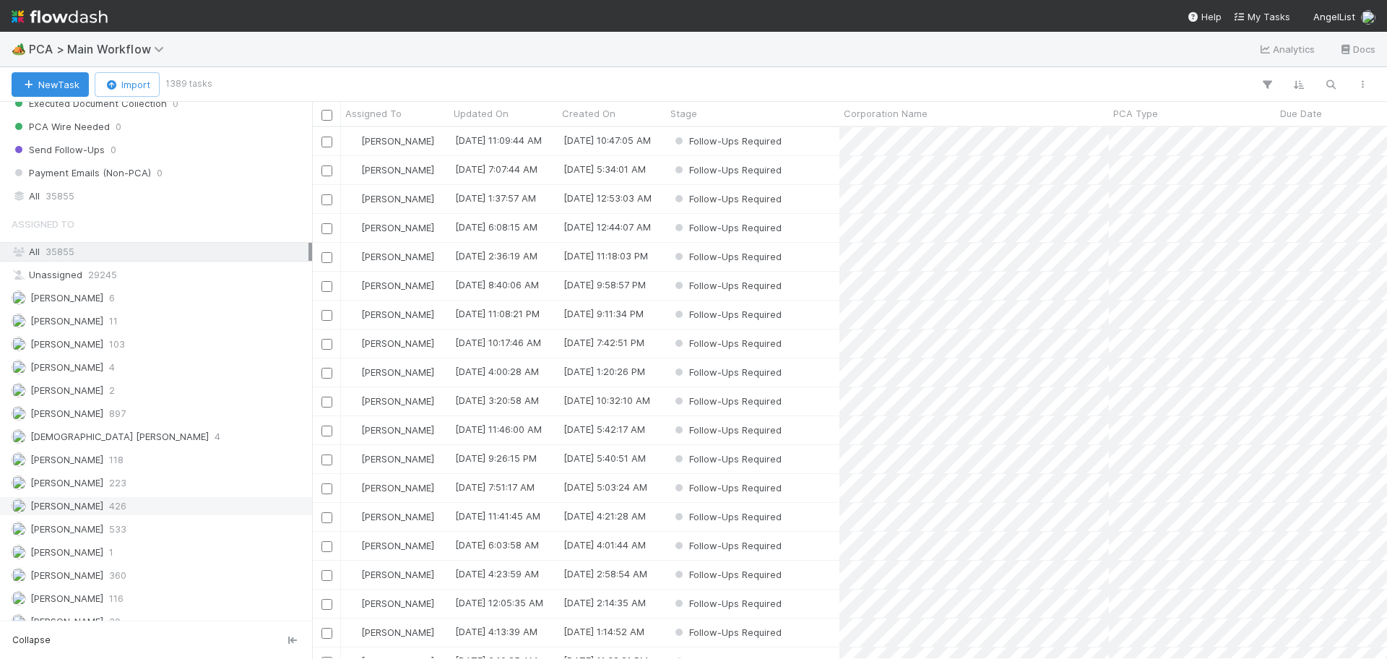
click at [117, 496] on div "Jacob Luna 426" at bounding box center [156, 506] width 312 height 20
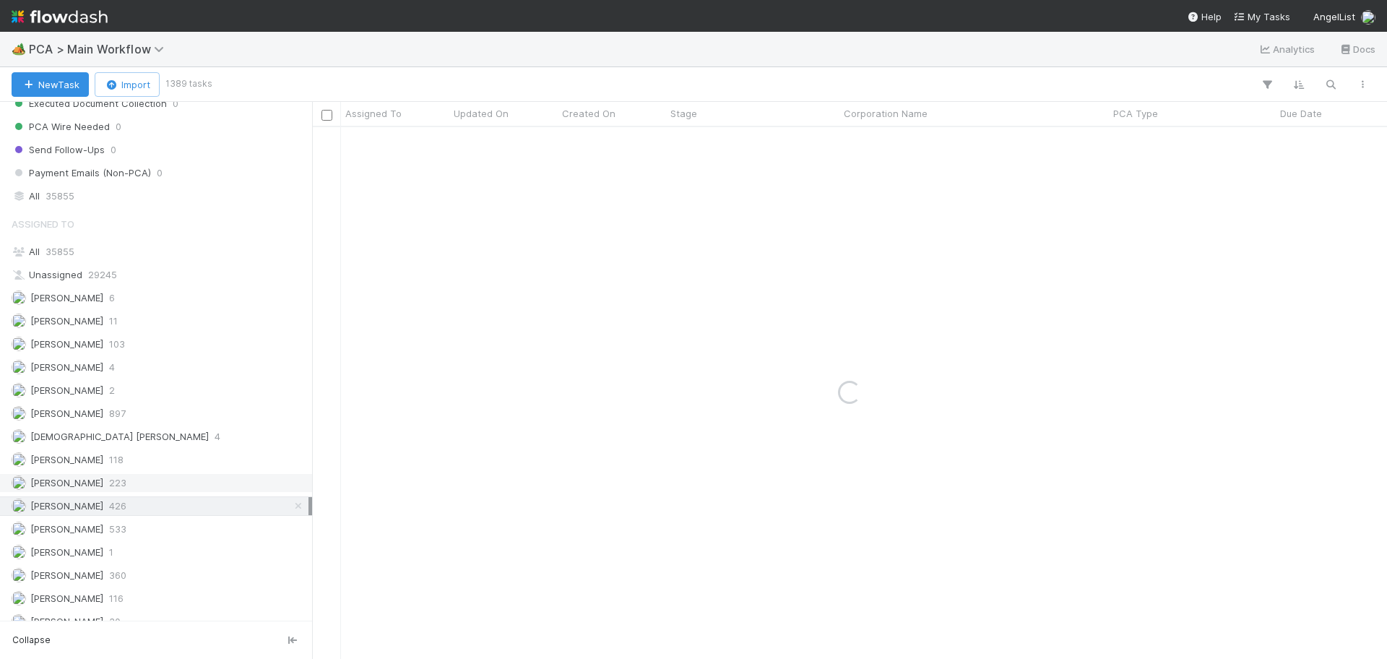
click at [123, 486] on span "223" at bounding box center [117, 483] width 17 height 18
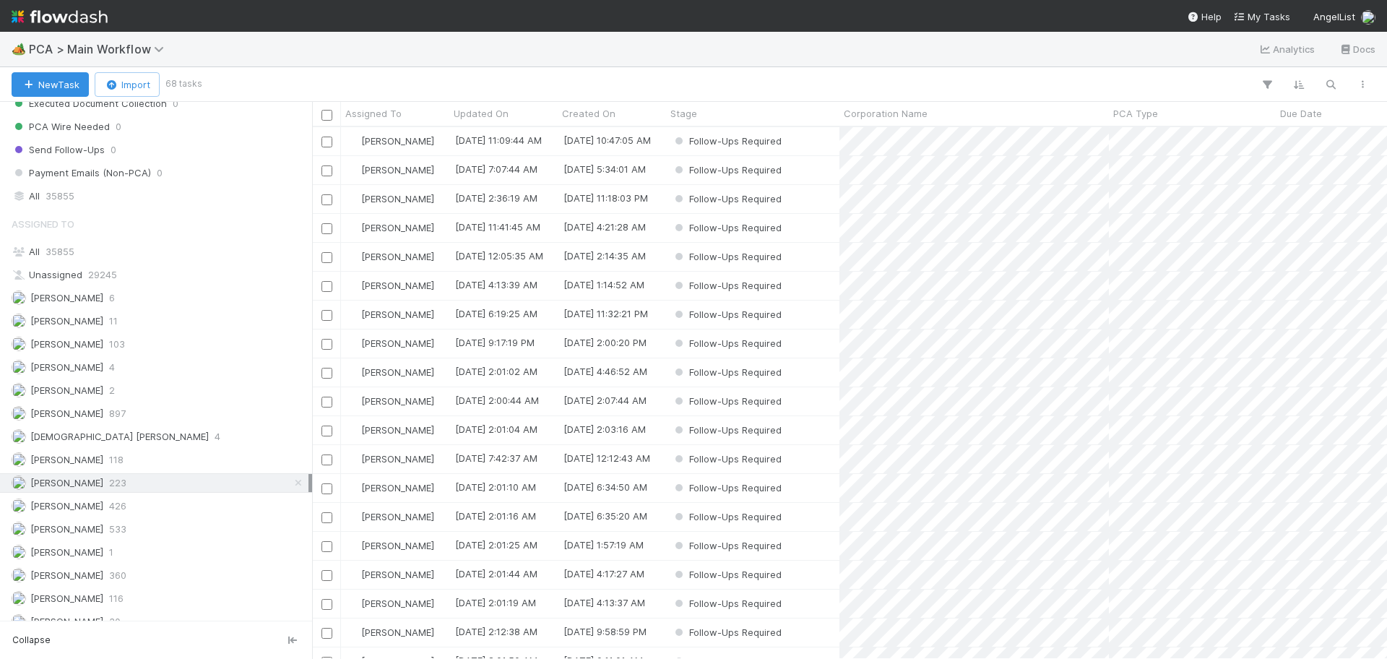
scroll to position [518, 1062]
click at [812, 421] on div "Follow-Ups Required" at bounding box center [752, 430] width 173 height 28
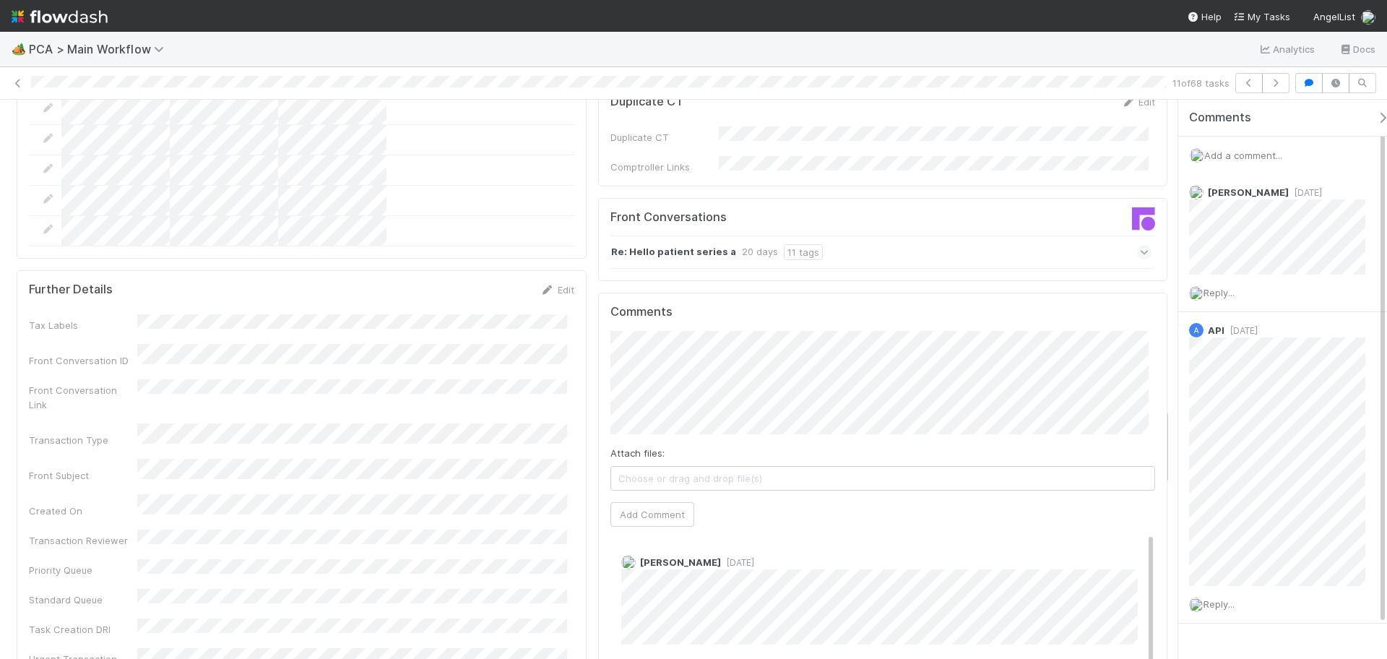
scroll to position [1897, 0]
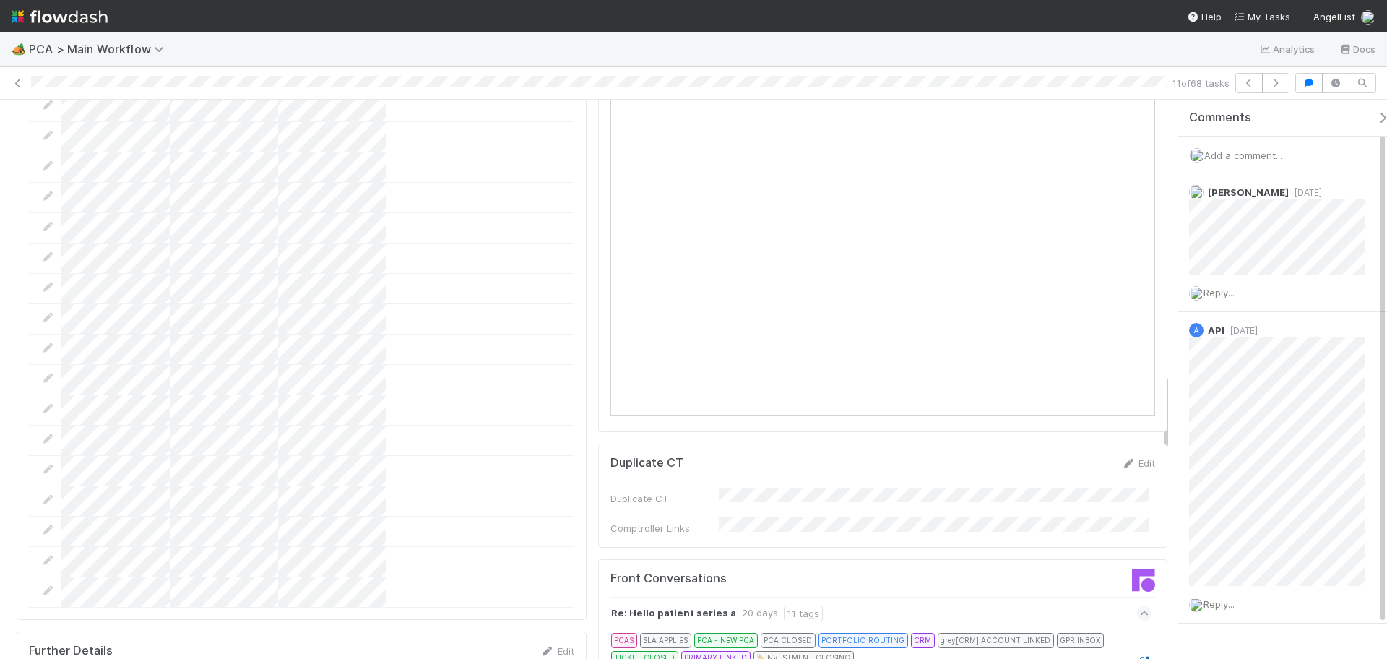
click at [1137, 627] on icon at bounding box center [1144, 661] width 14 height 9
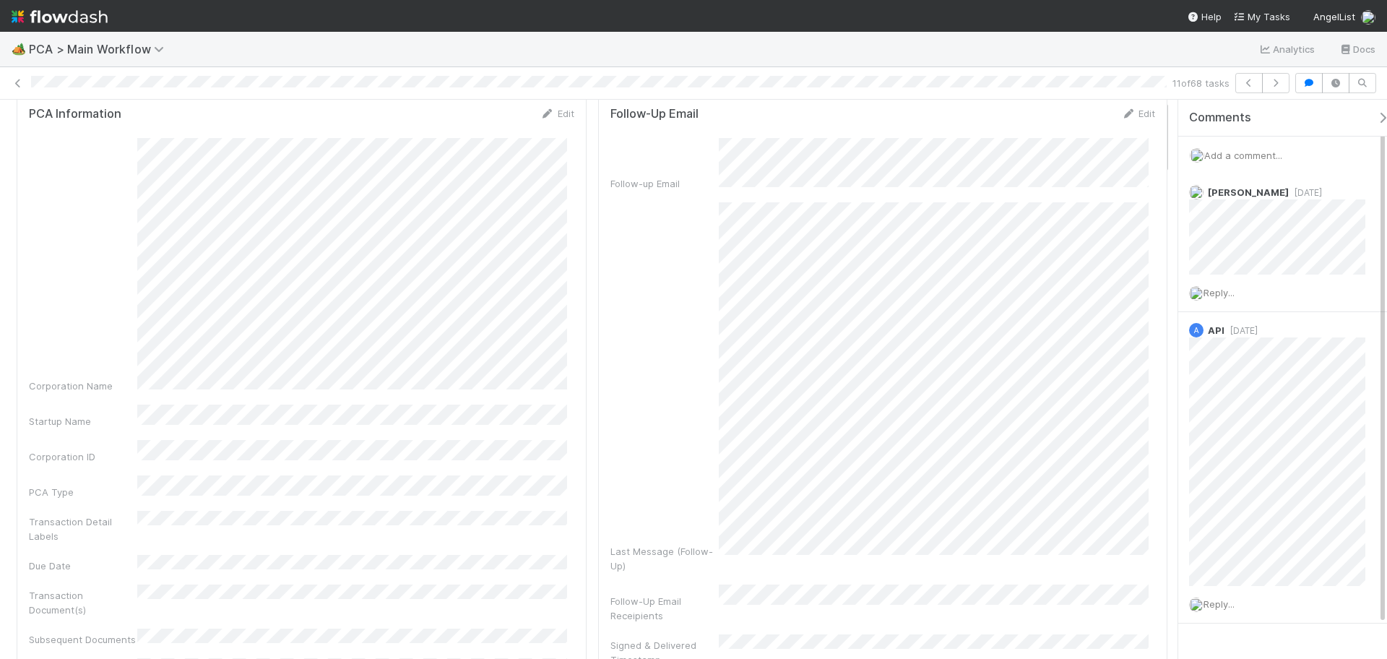
scroll to position [0, 0]
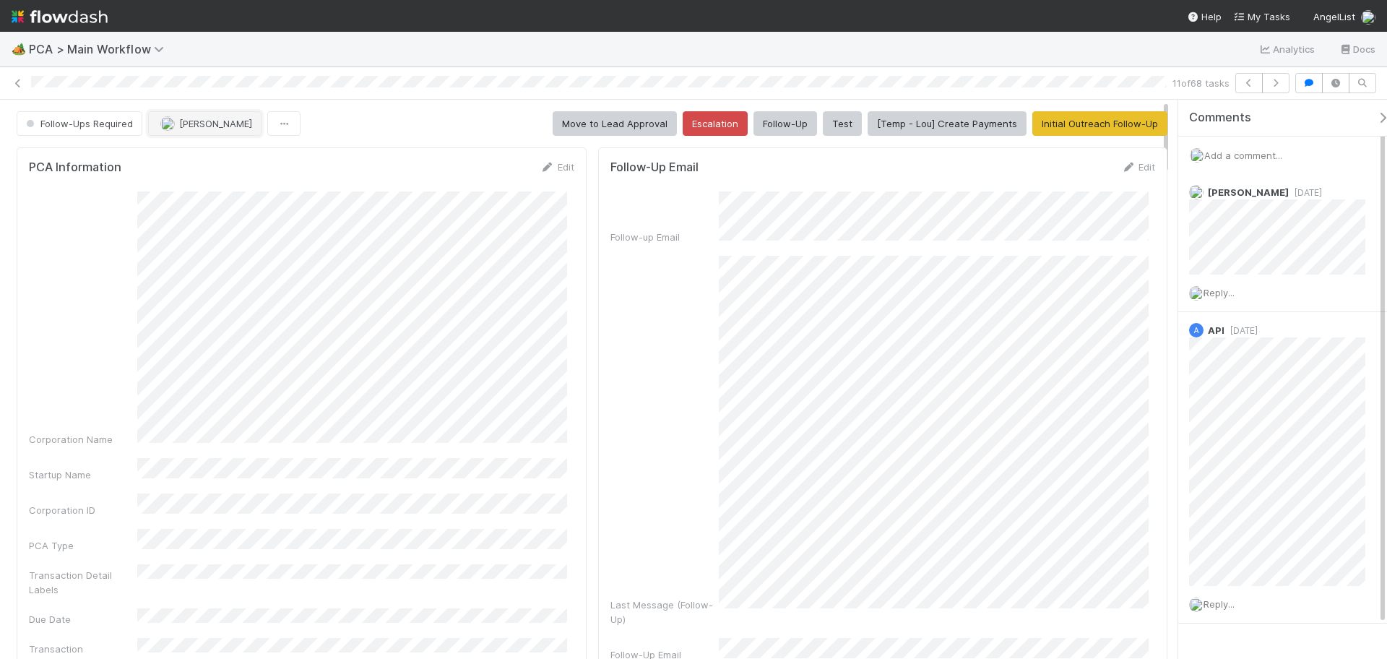
click at [207, 124] on span "[PERSON_NAME]" at bounding box center [215, 124] width 73 height 12
click at [1275, 88] on button "button" at bounding box center [1275, 83] width 27 height 20
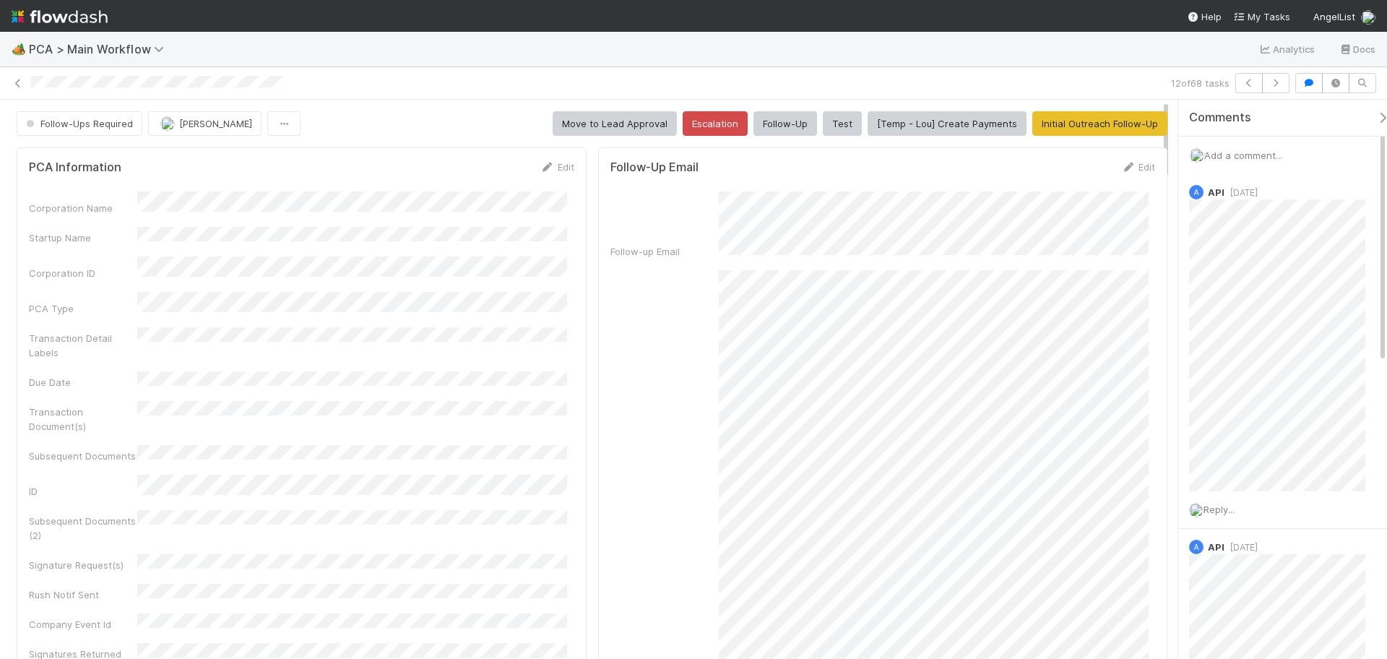
click at [1241, 155] on span "Add a comment..." at bounding box center [1244, 156] width 78 height 12
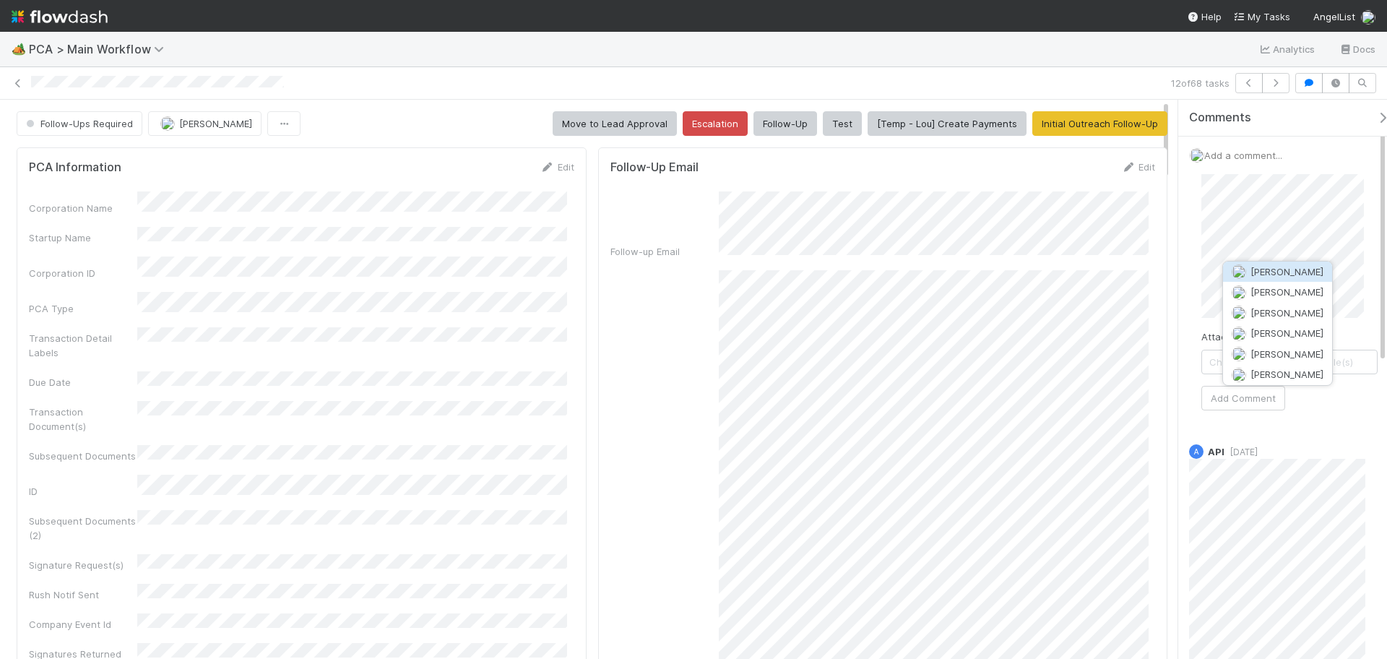
click at [1253, 267] on span "Charlie Bell" at bounding box center [1287, 272] width 73 height 12
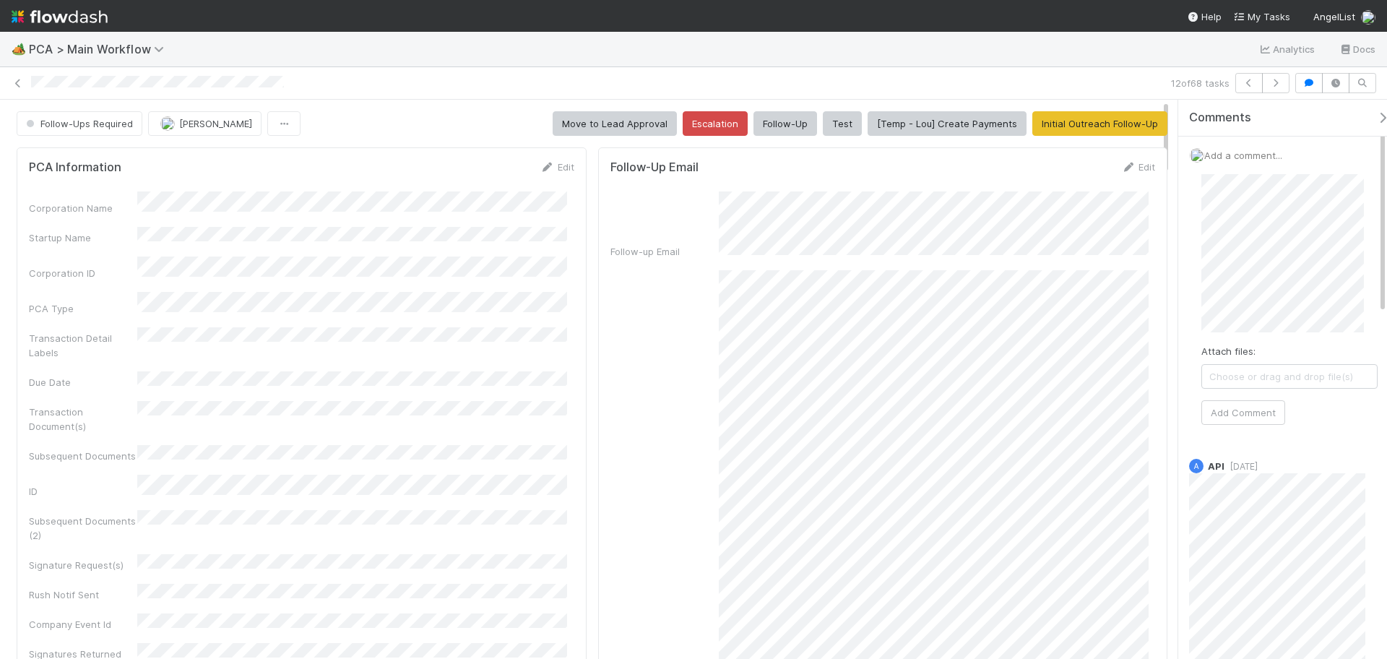
click at [1174, 268] on div "Comments Add a comment... Attach files: Choose or drag and drop file(s) Add Com…" at bounding box center [1279, 379] width 217 height 559
click at [1239, 396] on button "Add Comment" at bounding box center [1244, 398] width 84 height 25
click at [238, 125] on span "[PERSON_NAME]" at bounding box center [215, 124] width 73 height 12
click at [1277, 84] on icon "button" at bounding box center [1276, 83] width 14 height 9
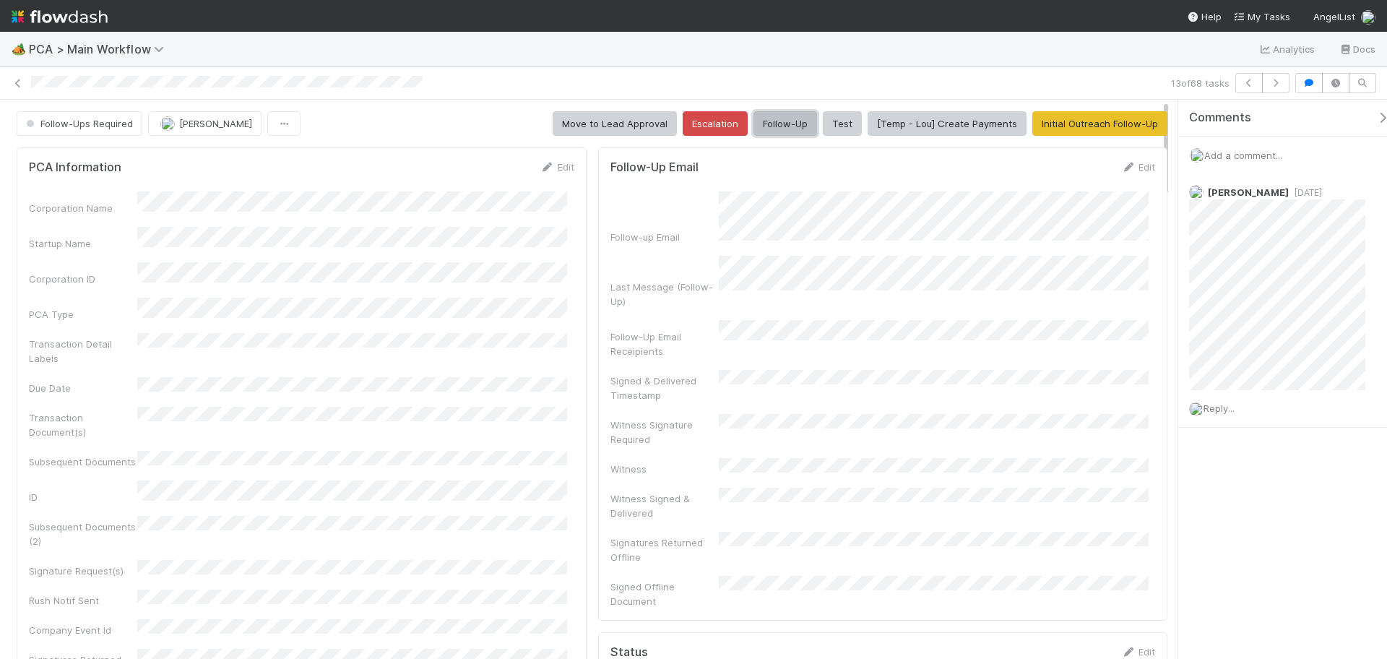
click at [778, 131] on button "Follow-Up" at bounding box center [786, 123] width 64 height 25
click at [1229, 403] on span "Reply..." at bounding box center [1219, 408] width 31 height 12
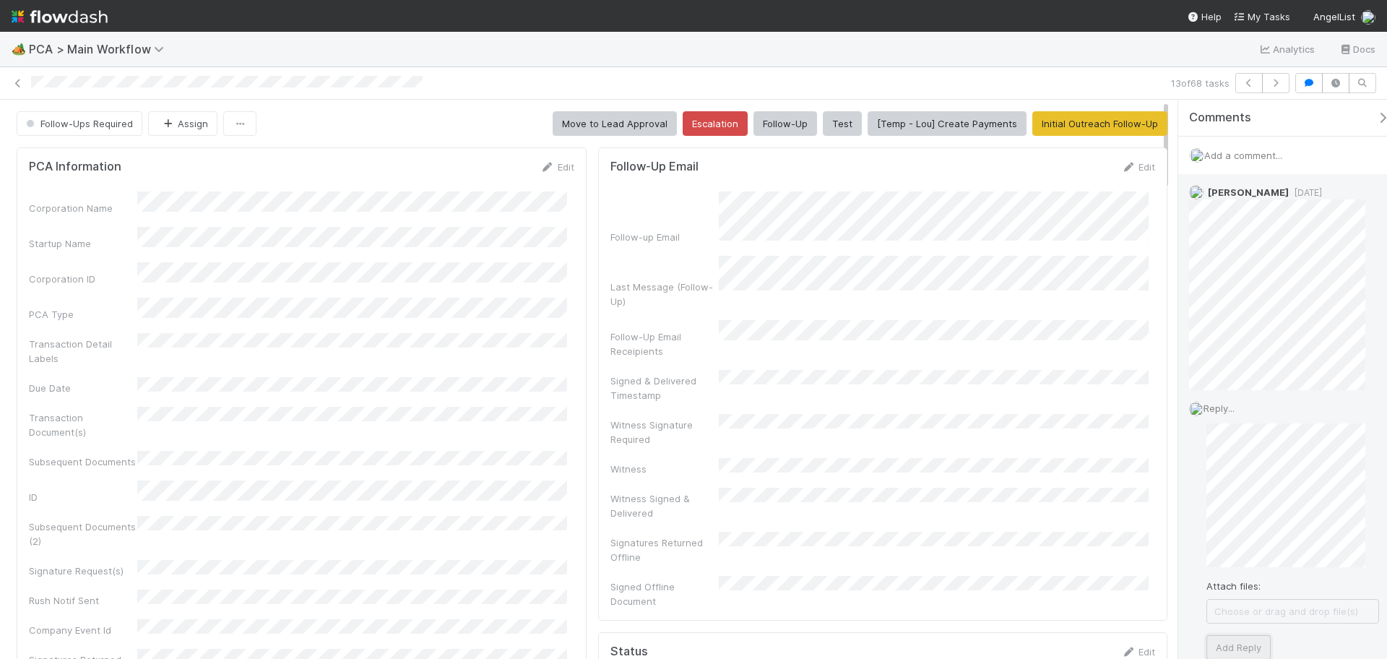
click at [1216, 627] on button "Add Reply" at bounding box center [1239, 647] width 64 height 25
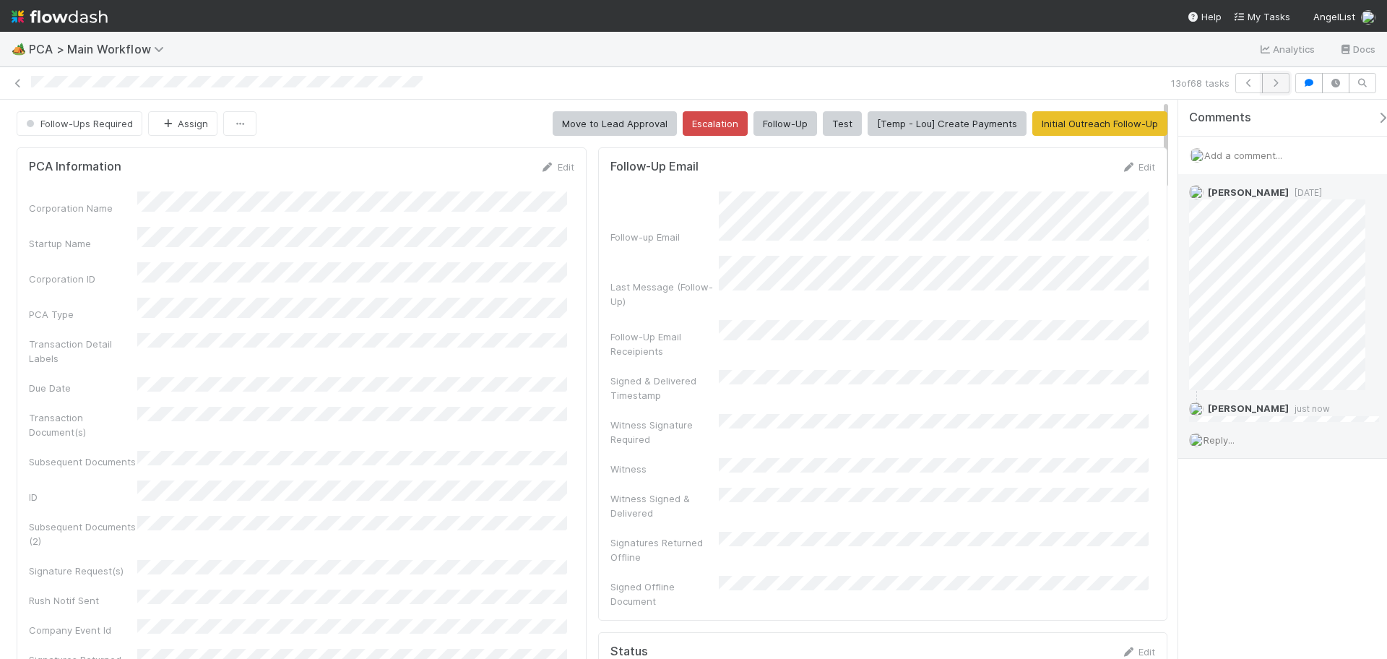
click at [1270, 87] on icon "button" at bounding box center [1276, 83] width 14 height 9
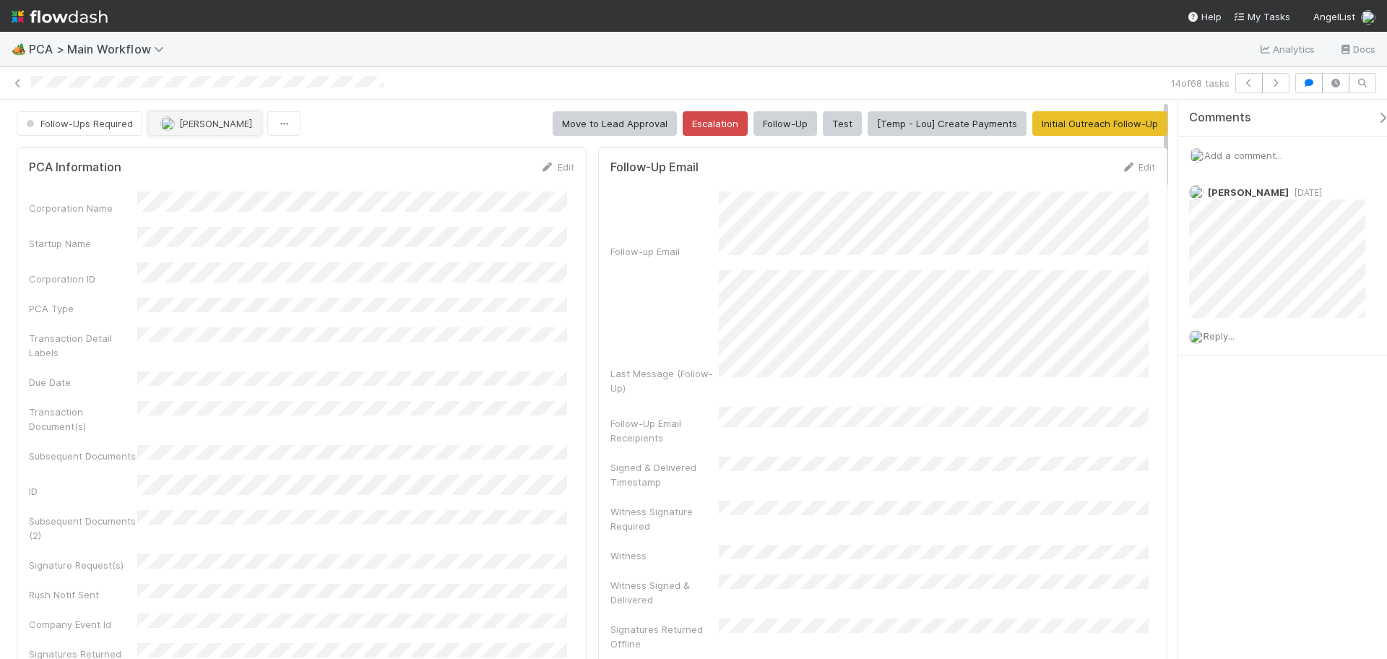
click at [233, 116] on button "[PERSON_NAME]" at bounding box center [204, 123] width 113 height 25
click at [230, 185] on span "Nathalie Gualito" at bounding box center [206, 186] width 73 height 12
click at [1228, 343] on div "Reply..." at bounding box center [1285, 336] width 212 height 36
click at [1226, 158] on span "Add a comment..." at bounding box center [1244, 156] width 78 height 12
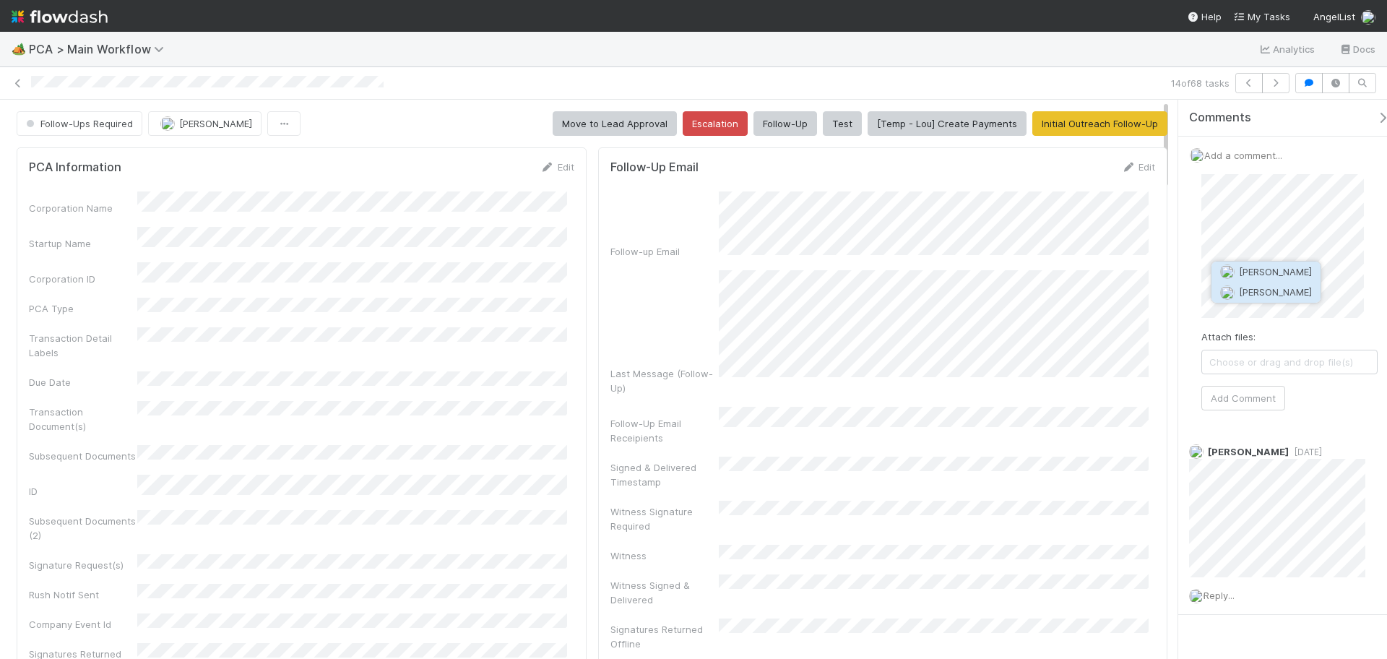
click at [1273, 291] on span "Nathalie Gualito" at bounding box center [1275, 292] width 73 height 12
click at [1276, 82] on icon "button" at bounding box center [1276, 83] width 14 height 9
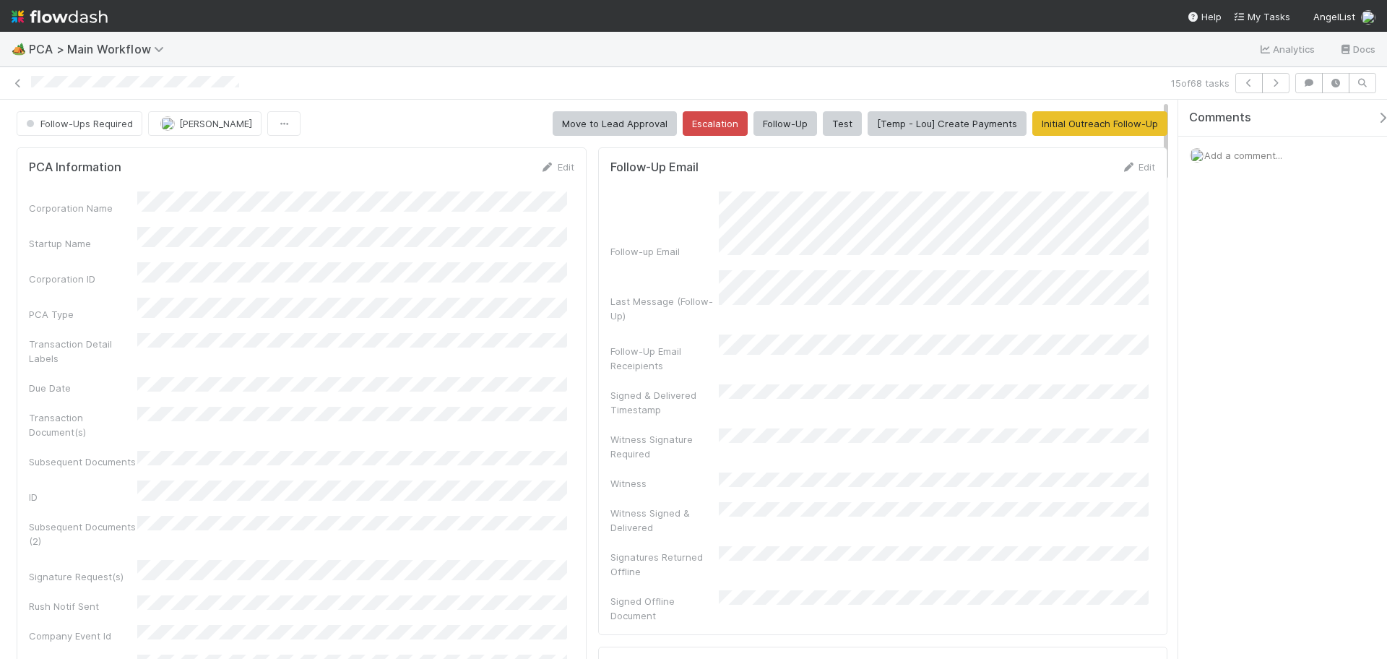
click at [1250, 155] on span "Add a comment..." at bounding box center [1244, 156] width 78 height 12
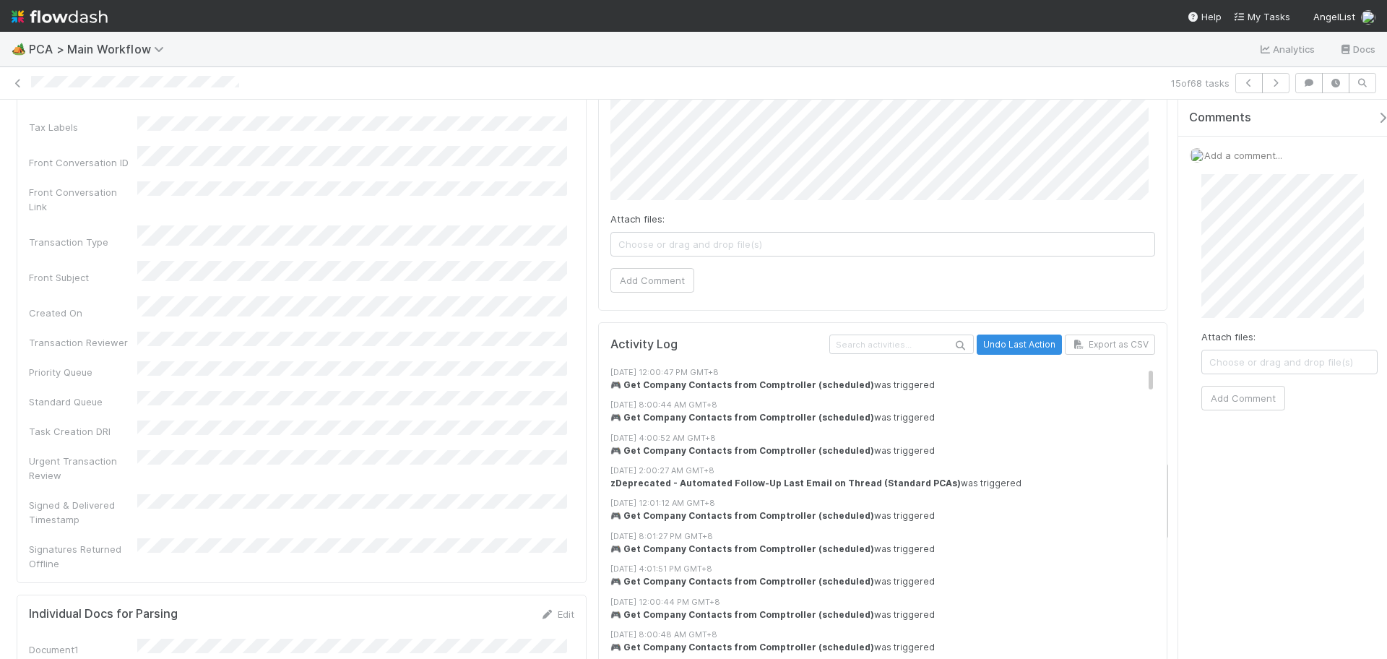
scroll to position [2258, 0]
click at [1251, 400] on button "Add Comment" at bounding box center [1244, 398] width 84 height 25
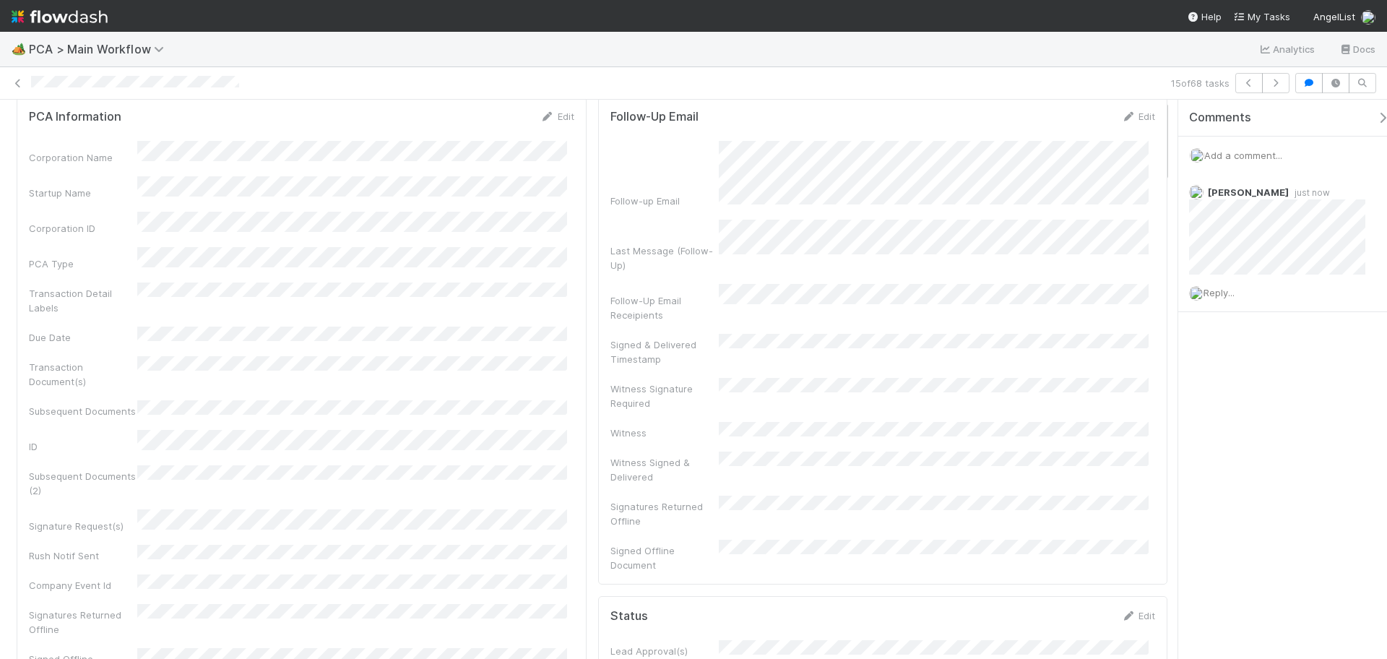
scroll to position [0, 0]
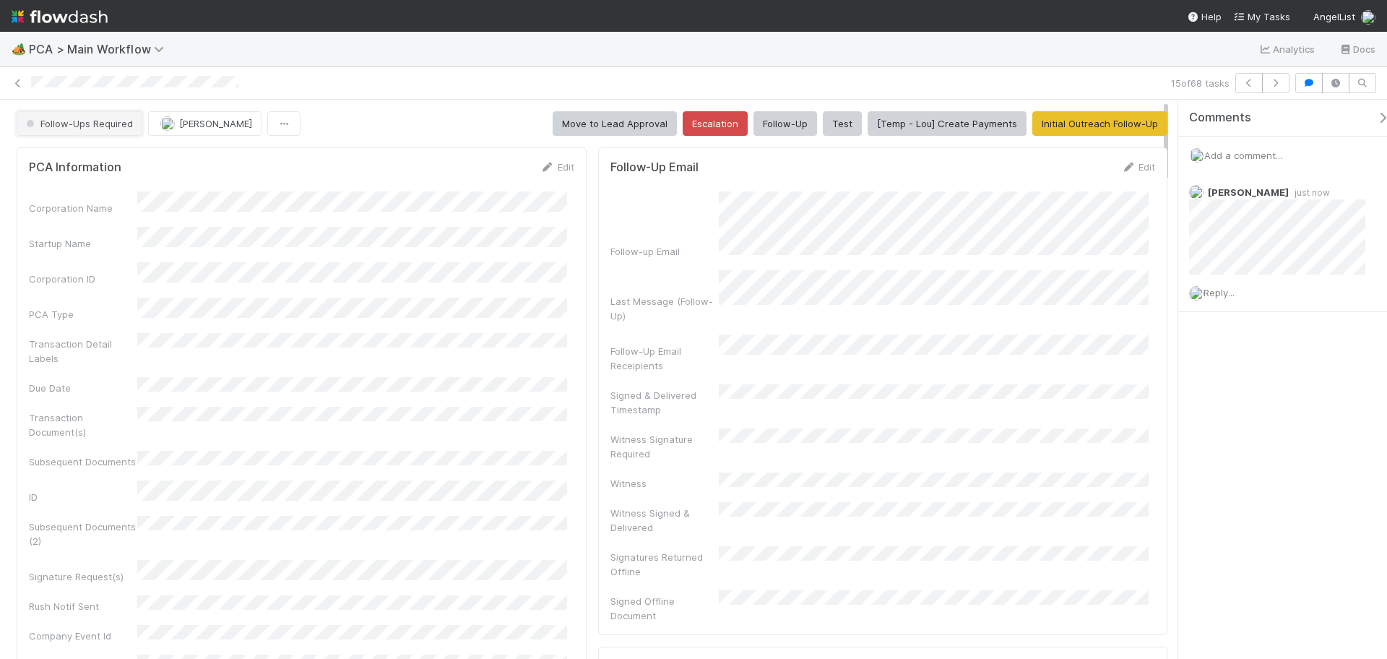
click at [79, 112] on button "Follow-Ups Required" at bounding box center [80, 123] width 126 height 25
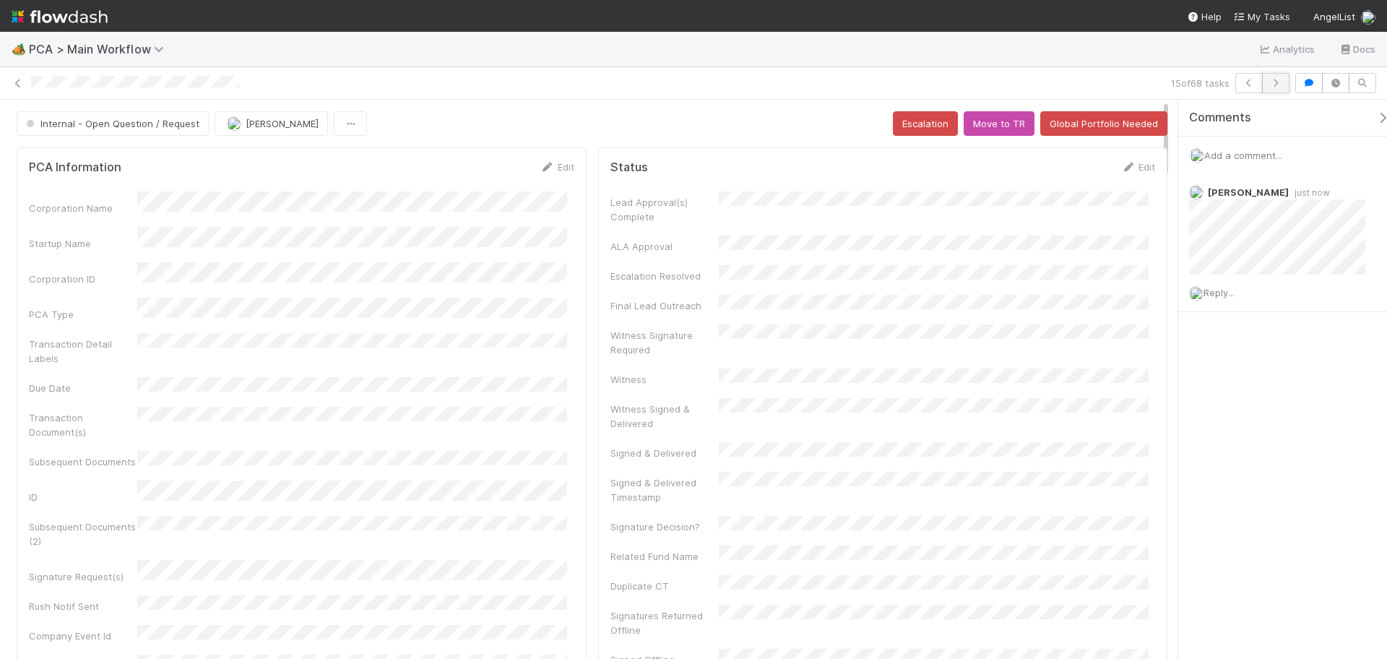
click at [1281, 86] on icon "button" at bounding box center [1276, 83] width 14 height 9
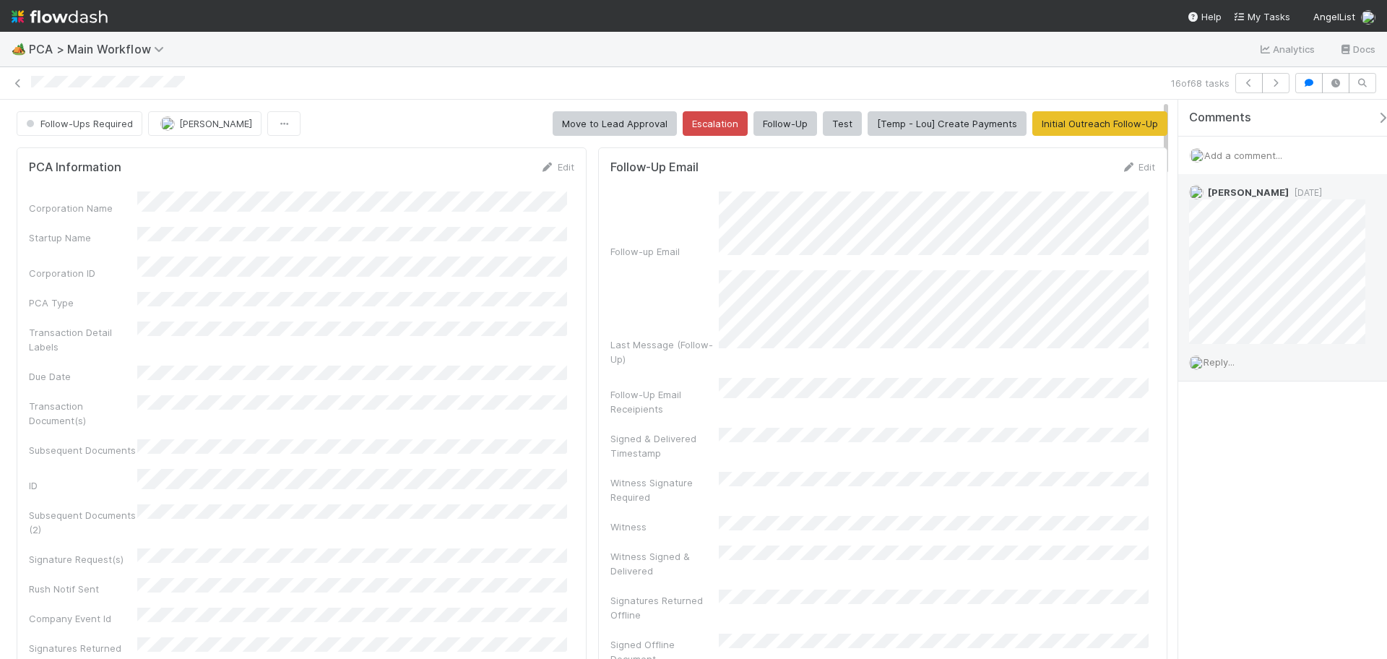
click at [1222, 368] on div "Reply..." at bounding box center [1285, 362] width 212 height 36
click at [1234, 363] on span "Reply..." at bounding box center [1219, 362] width 31 height 12
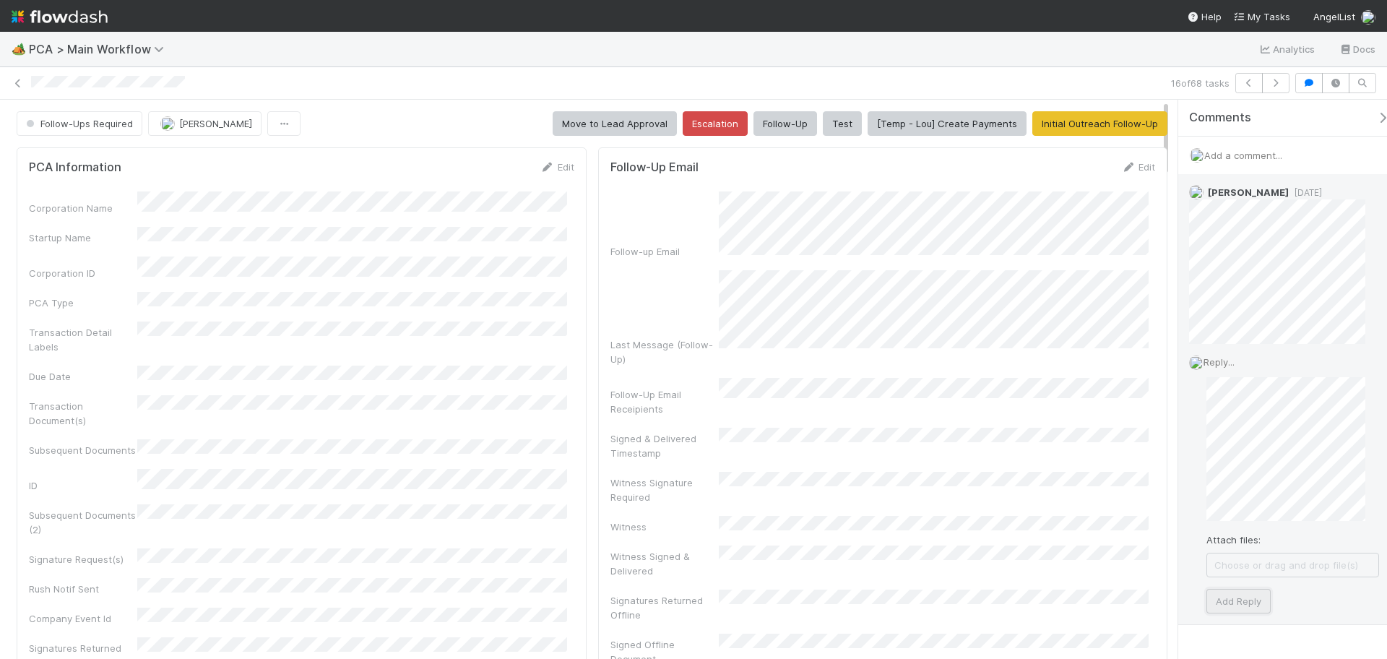
click at [1241, 593] on button "Add Reply" at bounding box center [1239, 601] width 64 height 25
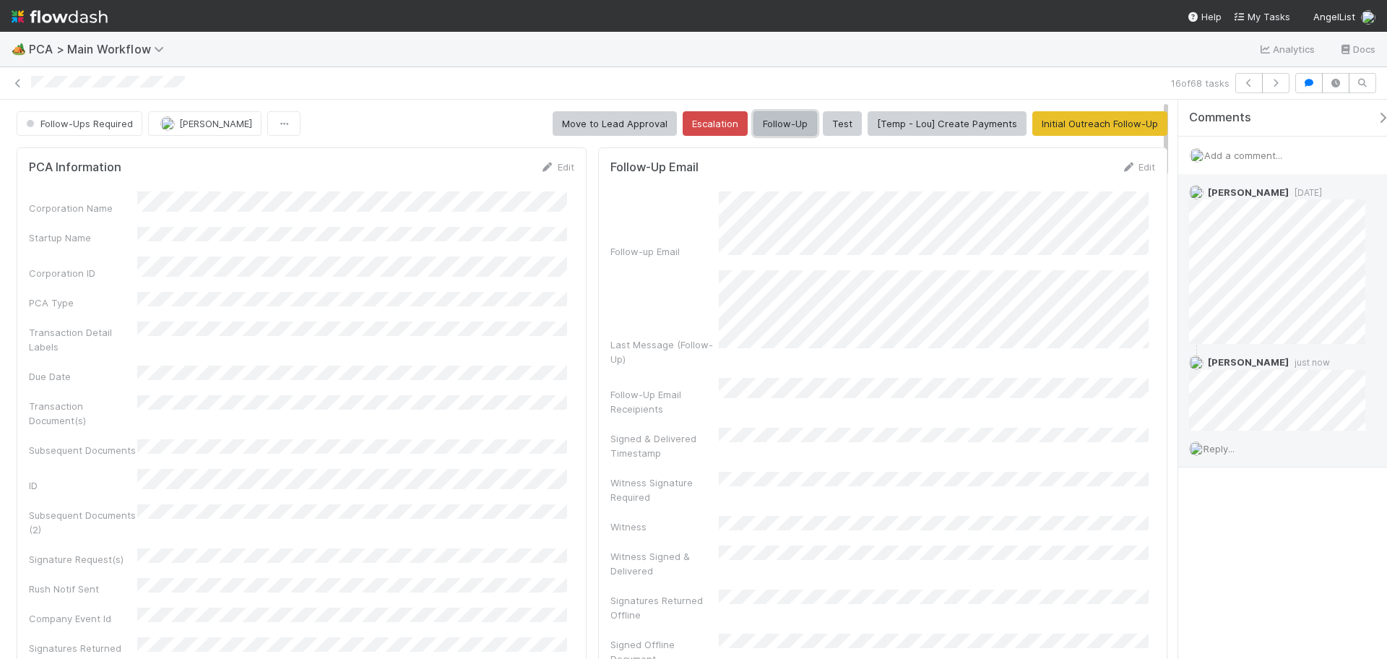
click at [771, 129] on button "Follow-Up" at bounding box center [786, 123] width 64 height 25
click at [1278, 84] on icon "button" at bounding box center [1276, 83] width 14 height 9
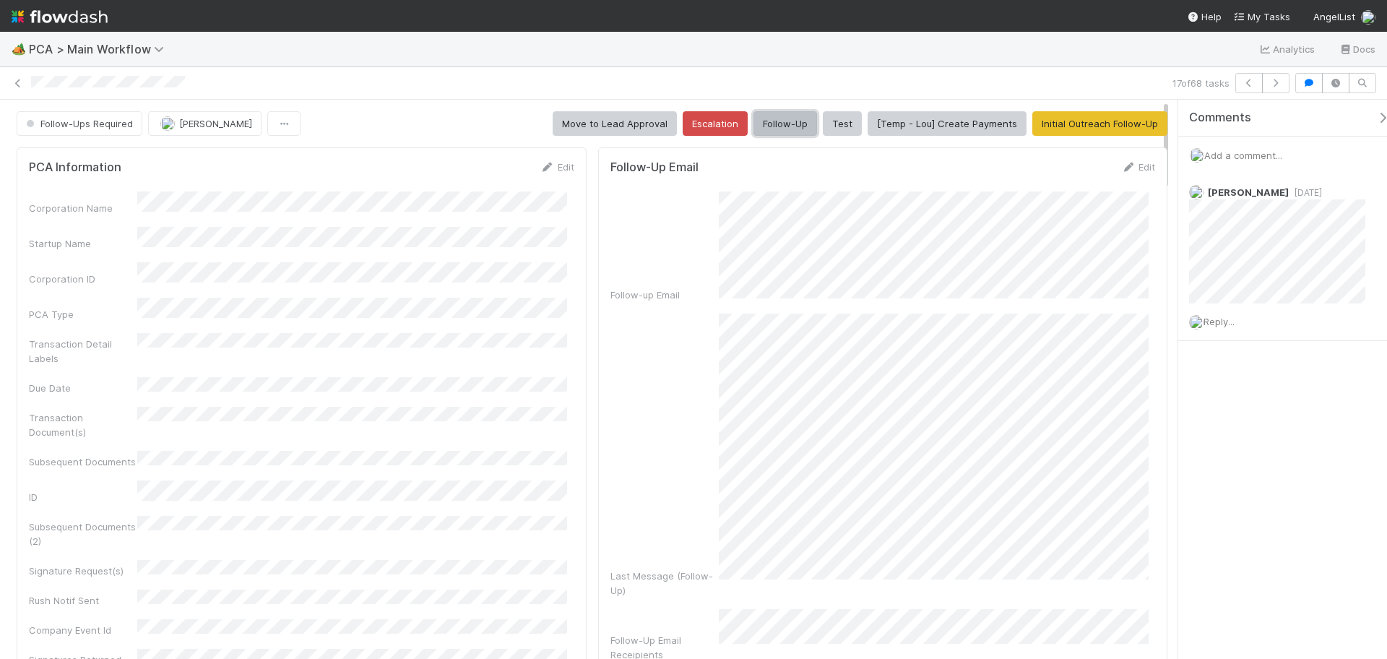
drag, startPoint x: 776, startPoint y: 133, endPoint x: 732, endPoint y: 126, distance: 44.6
click at [776, 132] on button "Follow-Up" at bounding box center [786, 123] width 64 height 25
click at [1226, 325] on span "Reply..." at bounding box center [1219, 322] width 31 height 12
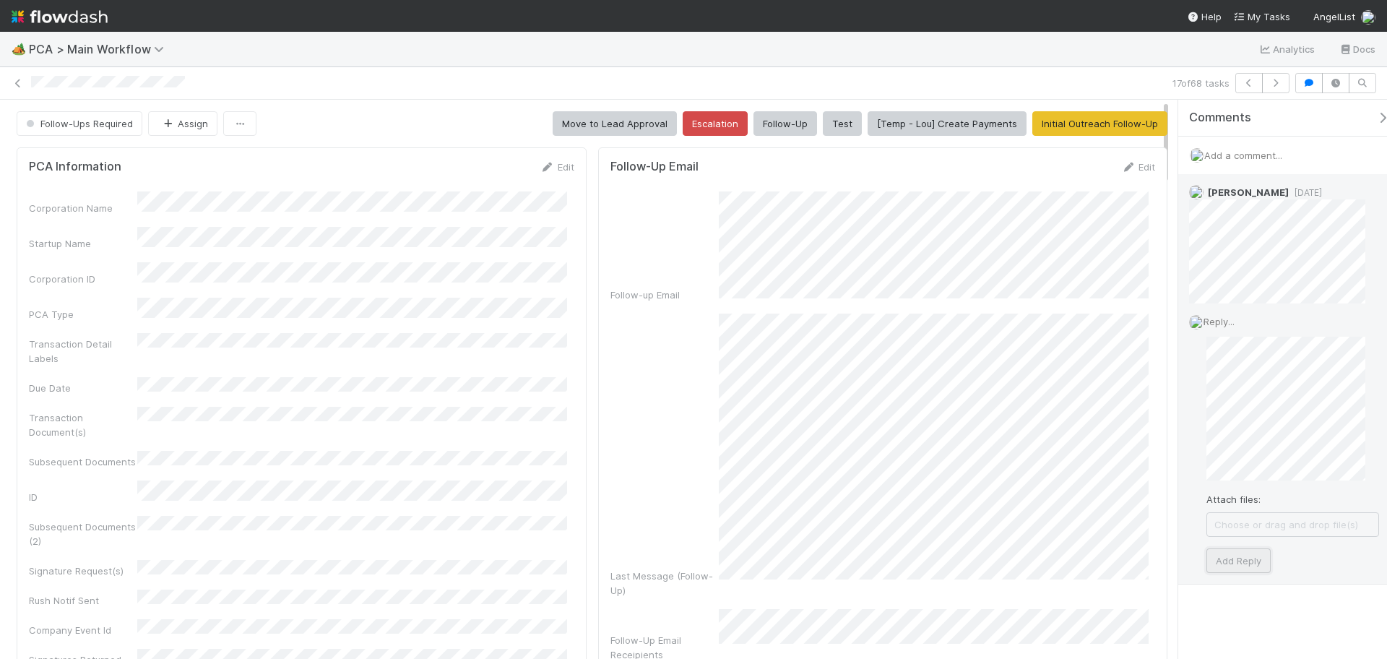
click at [1236, 567] on button "Add Reply" at bounding box center [1239, 560] width 64 height 25
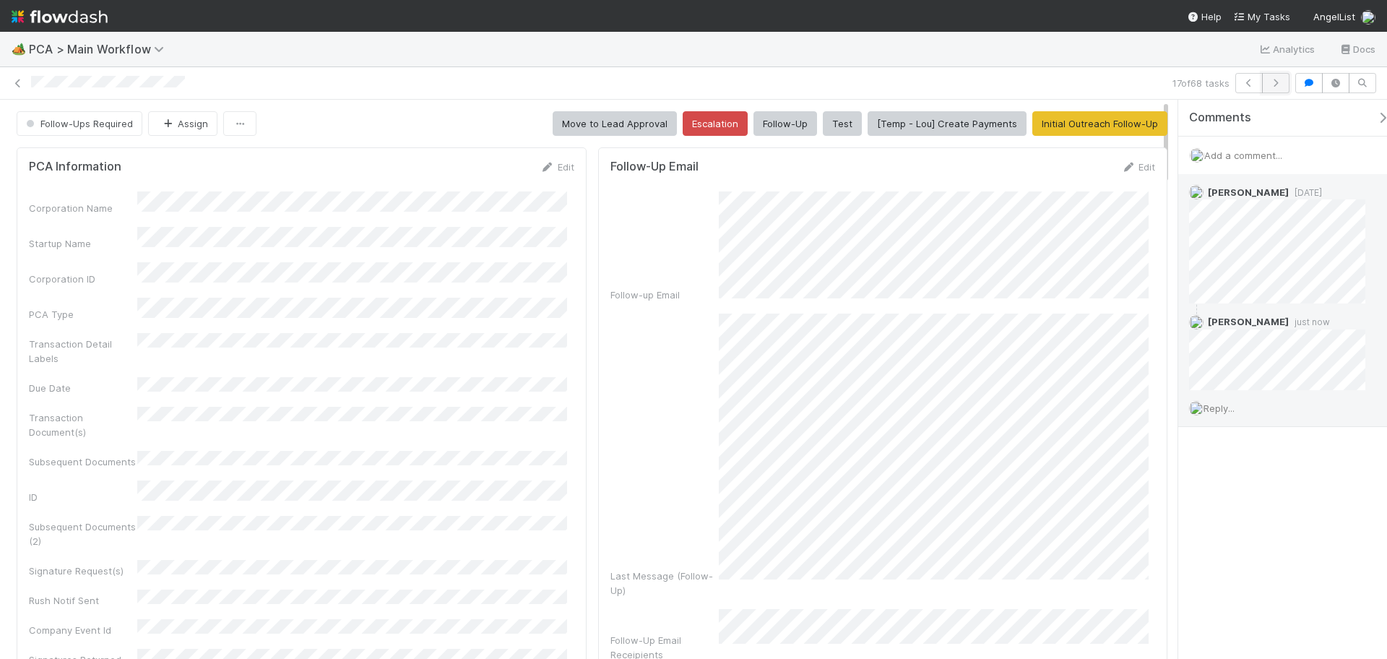
click at [1276, 87] on icon "button" at bounding box center [1276, 83] width 14 height 9
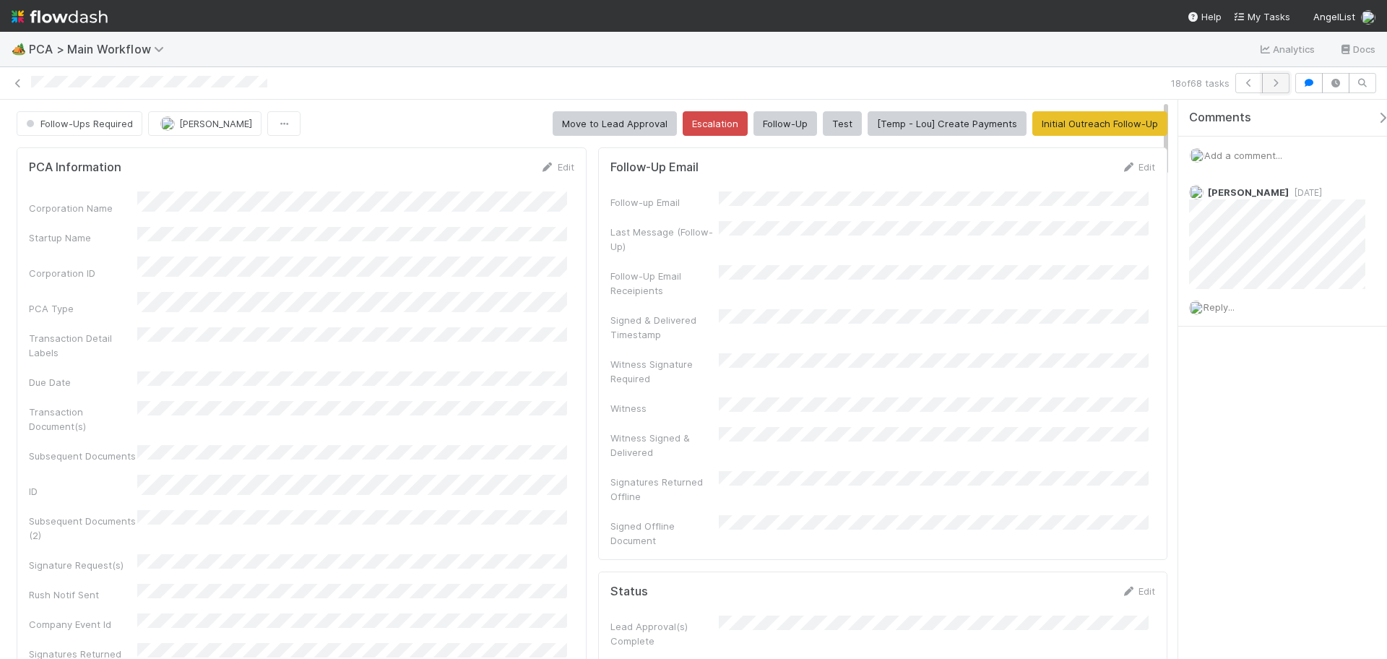
click at [1278, 87] on button "button" at bounding box center [1275, 83] width 27 height 20
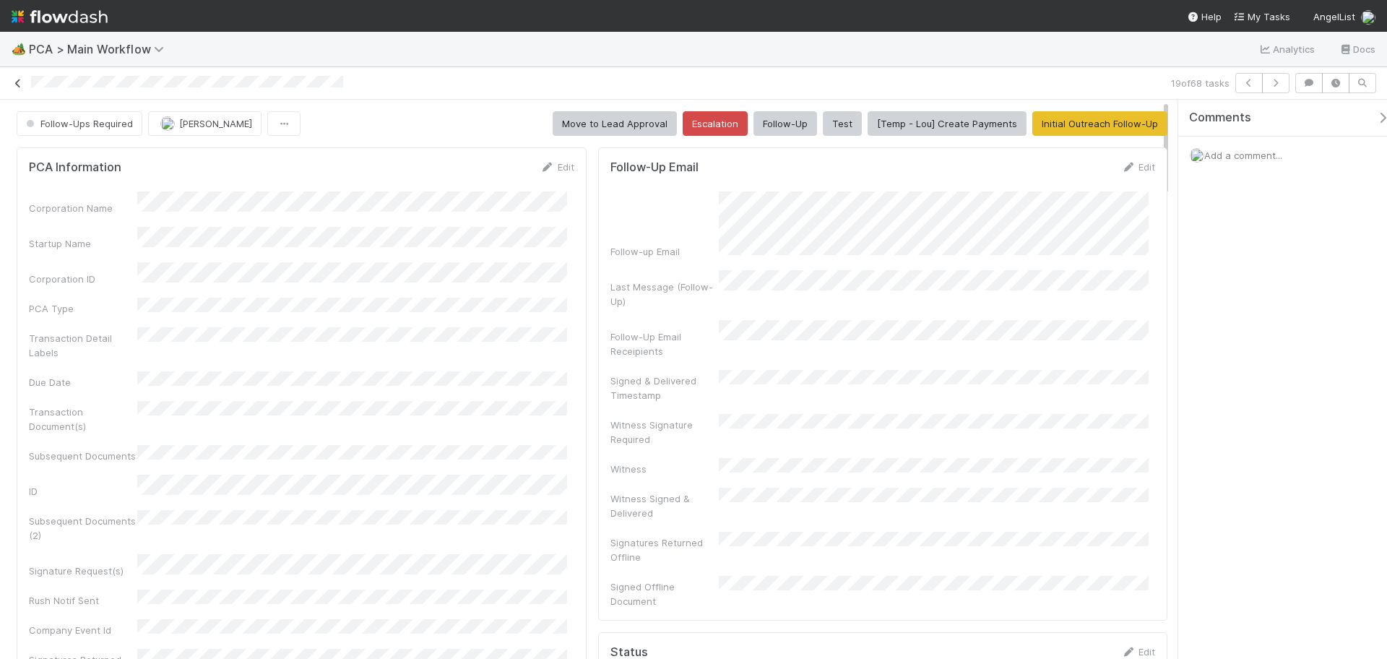
click at [19, 81] on icon at bounding box center [18, 83] width 14 height 9
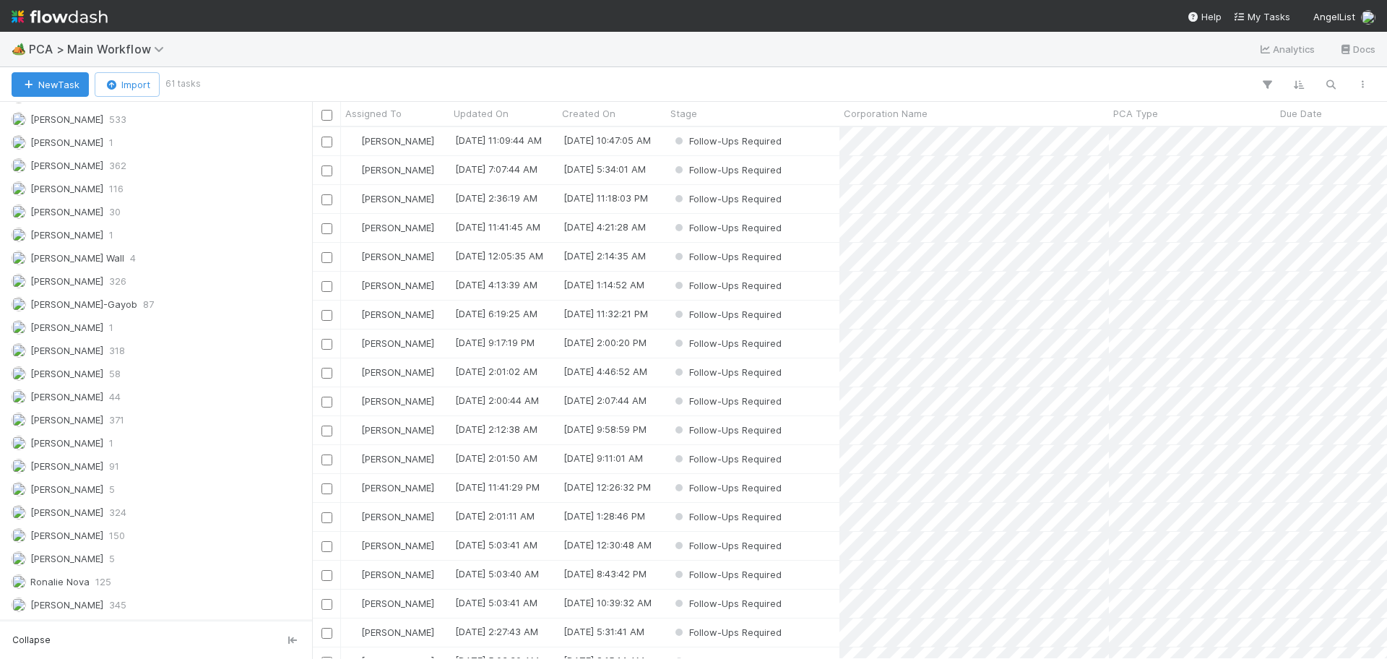
scroll to position [1765, 0]
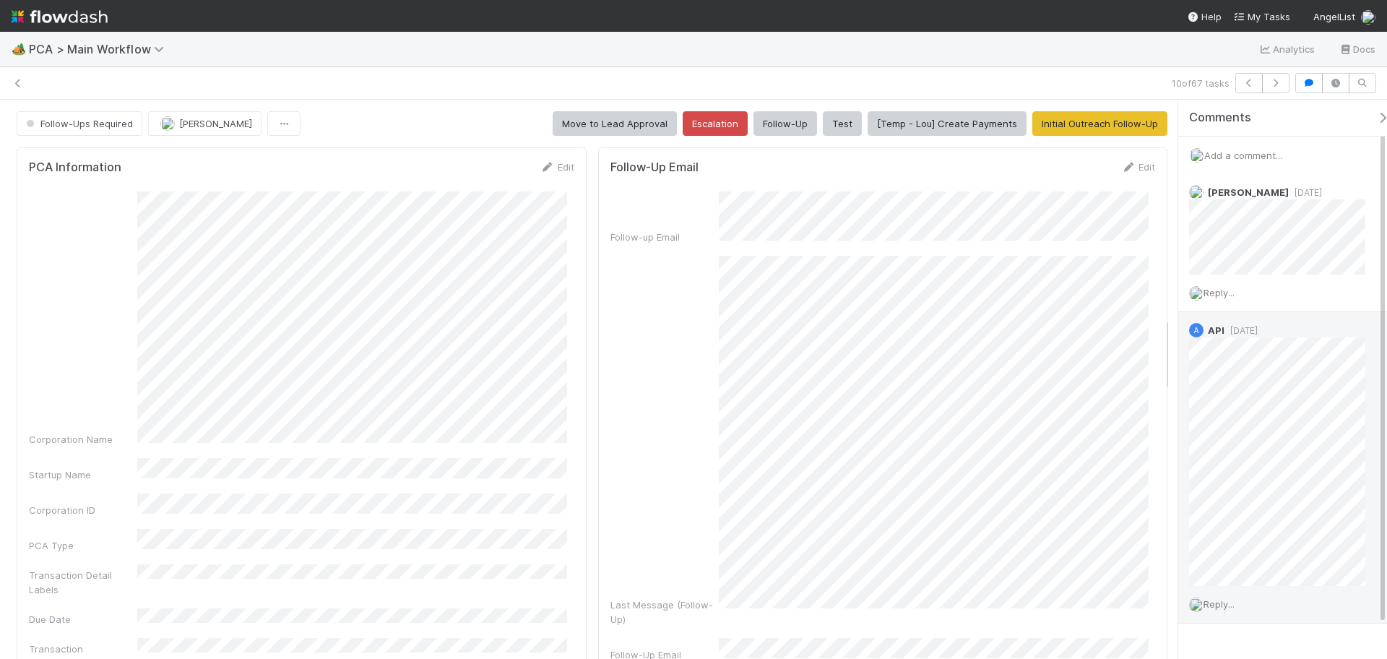
scroll to position [1624, 0]
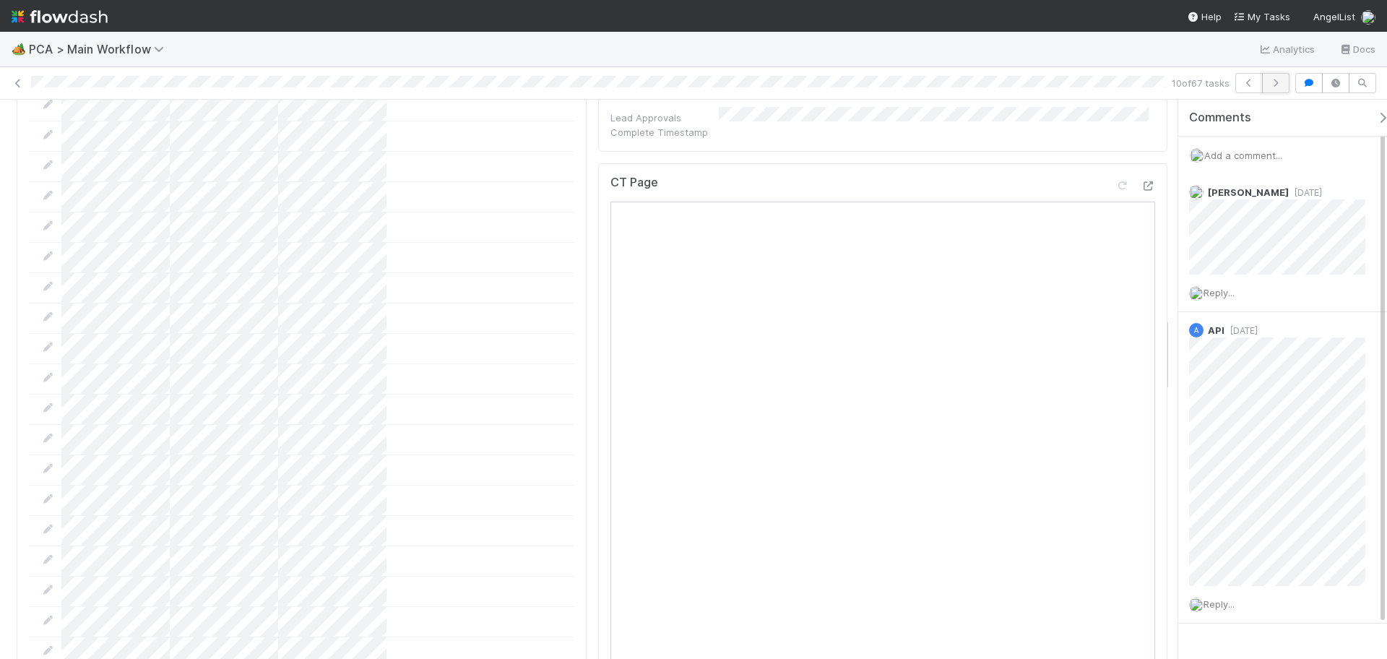
click at [1273, 82] on icon "button" at bounding box center [1276, 83] width 14 height 9
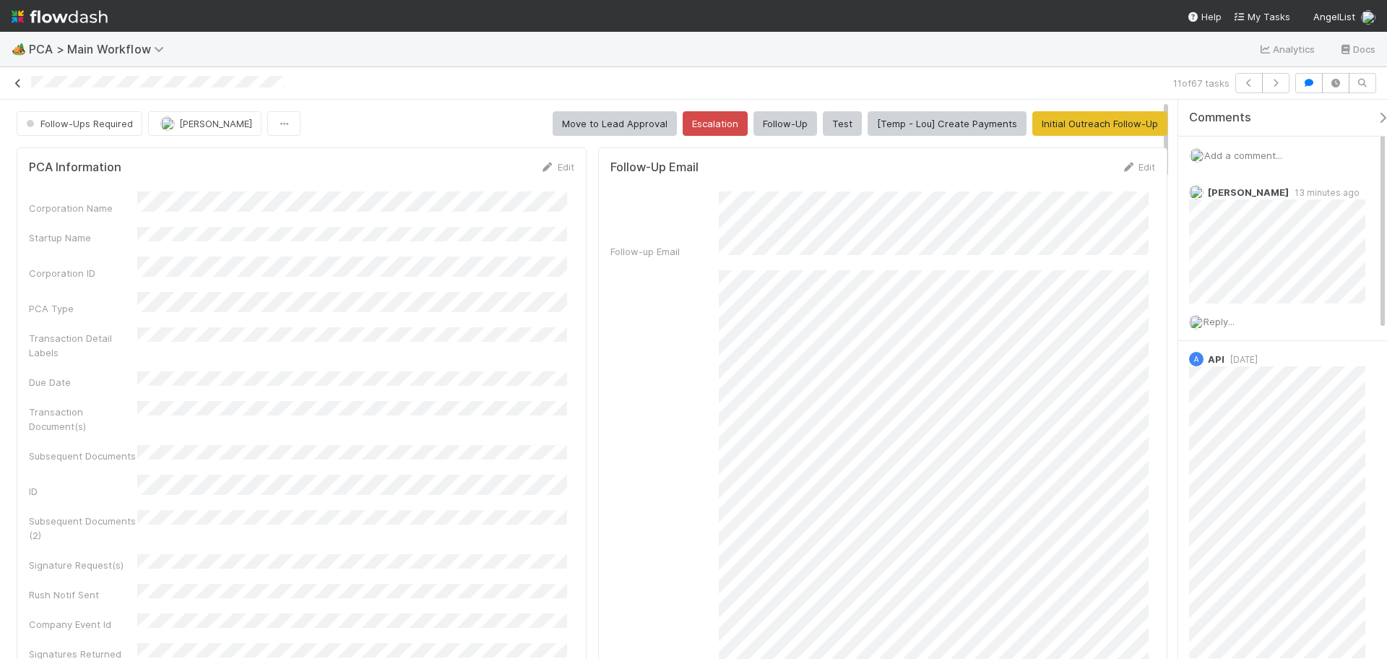
click at [15, 85] on icon at bounding box center [18, 83] width 14 height 9
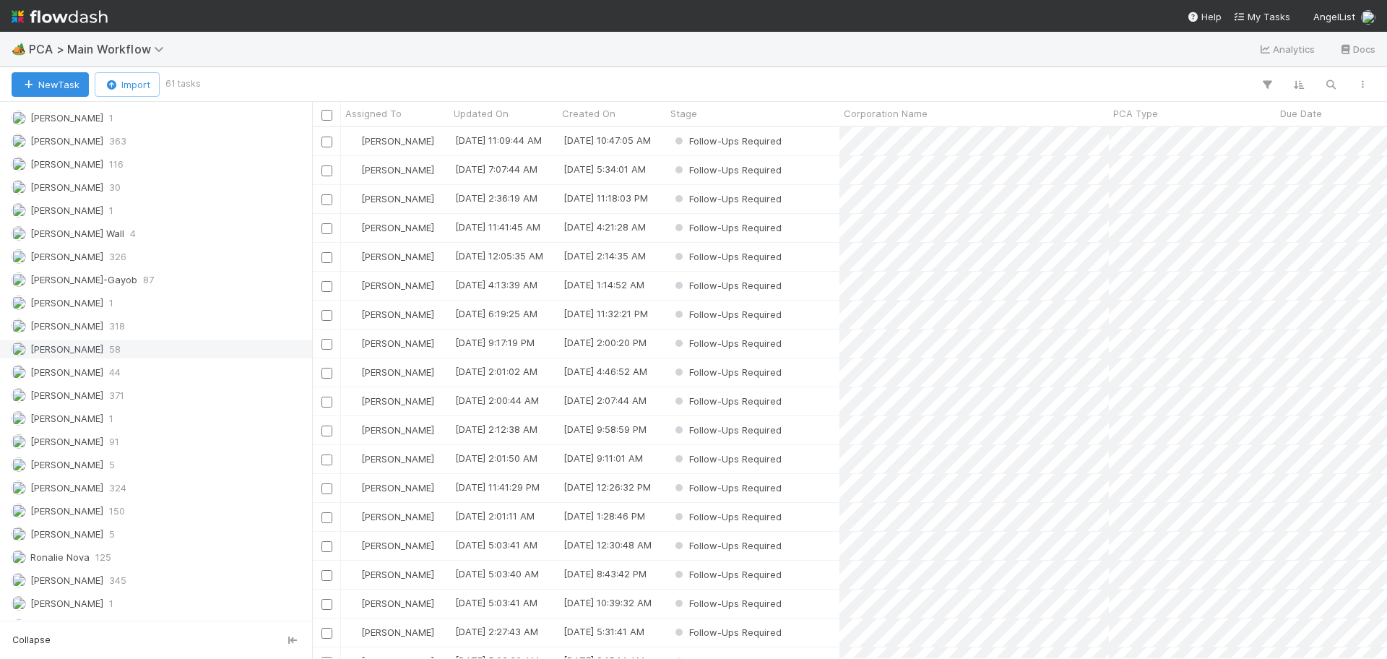
scroll to position [2126, 0]
click at [184, 511] on div "Roselyn de Villa 345" at bounding box center [160, 515] width 297 height 18
click at [146, 256] on div "[PERSON_NAME] 216" at bounding box center [160, 254] width 297 height 18
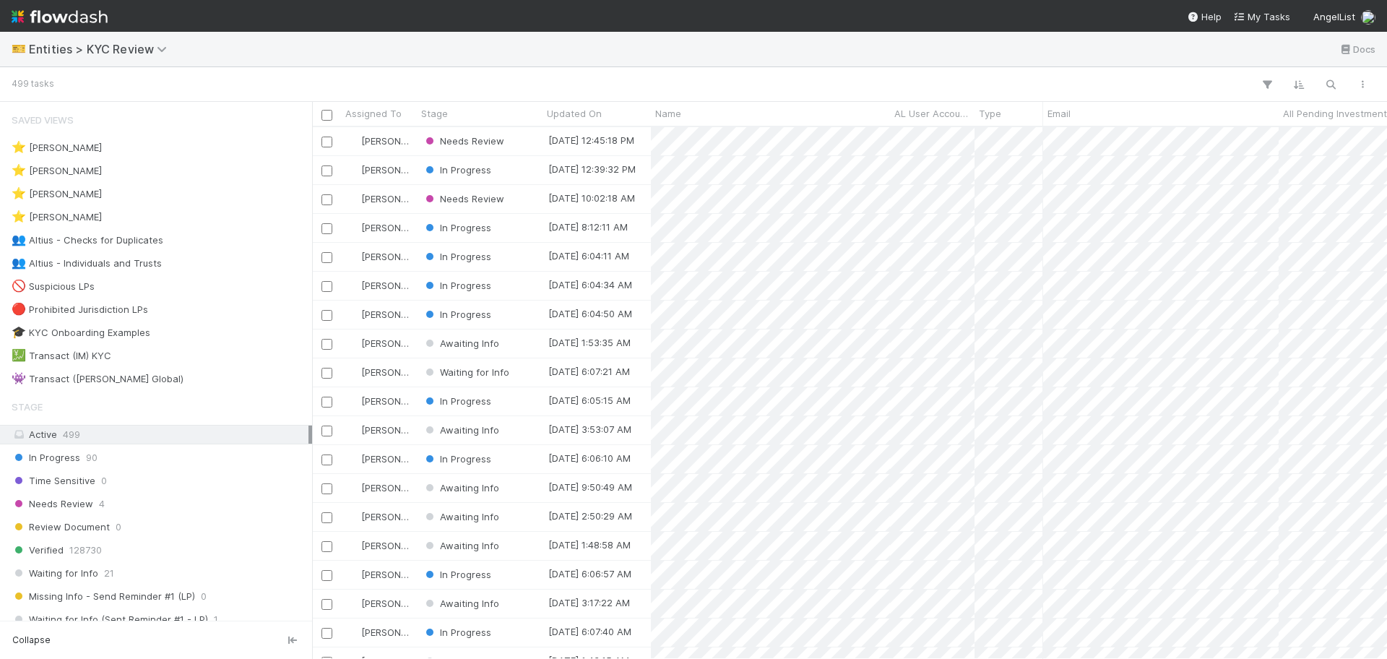
scroll to position [518, 1062]
click at [236, 254] on div "👥 Altius - Individuals and Trusts 3" at bounding box center [160, 263] width 297 height 18
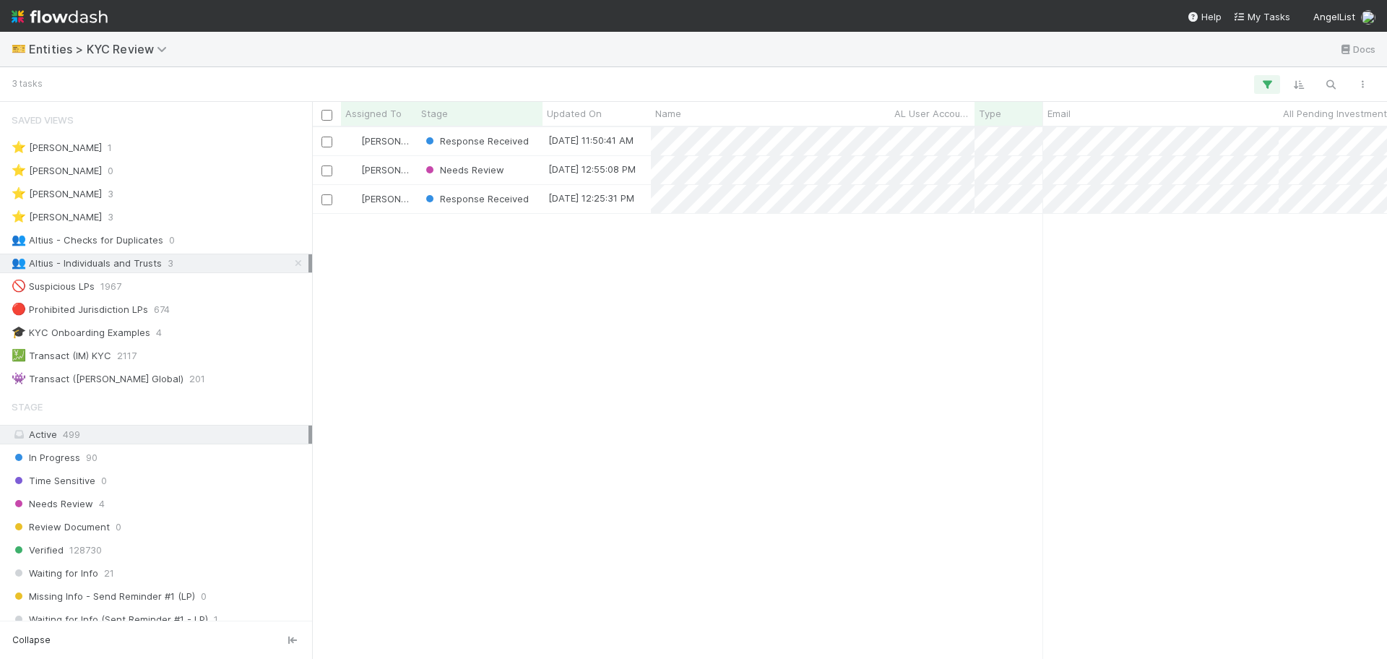
scroll to position [518, 1062]
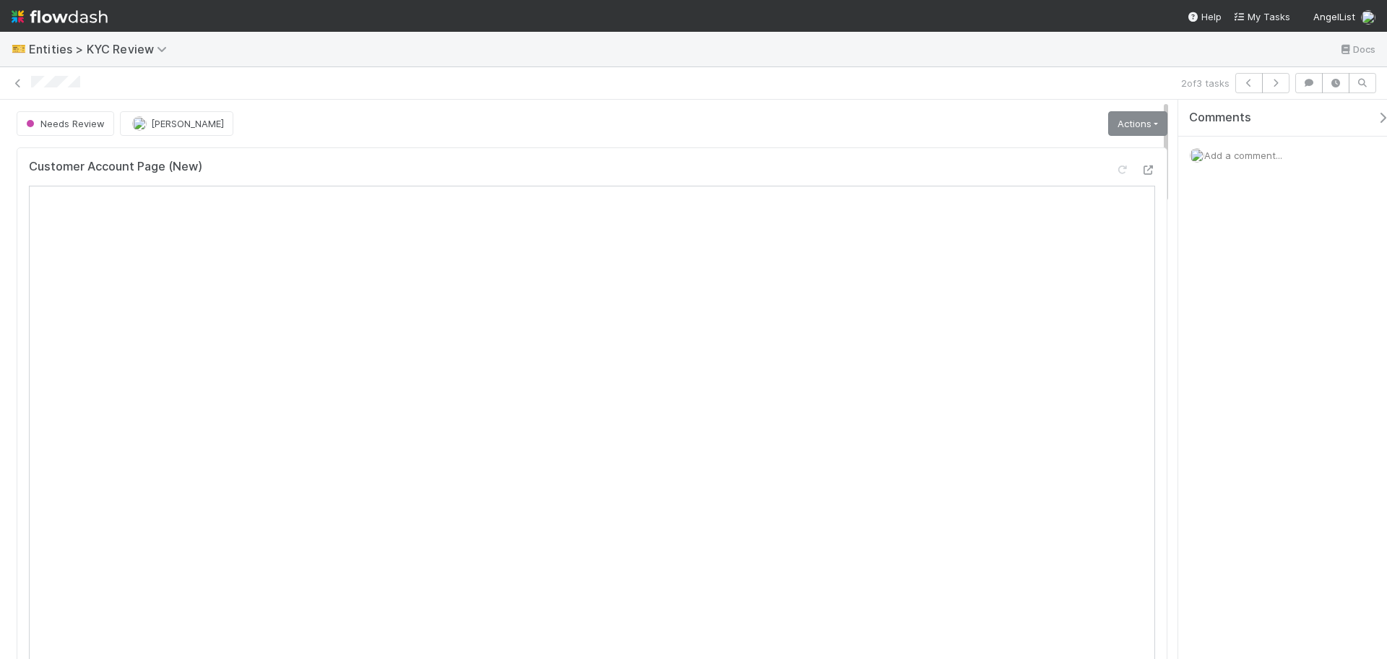
drag, startPoint x: 1096, startPoint y: 142, endPoint x: 1108, endPoint y: 129, distance: 17.9
click at [1109, 127] on link "Actions" at bounding box center [1137, 123] width 59 height 25
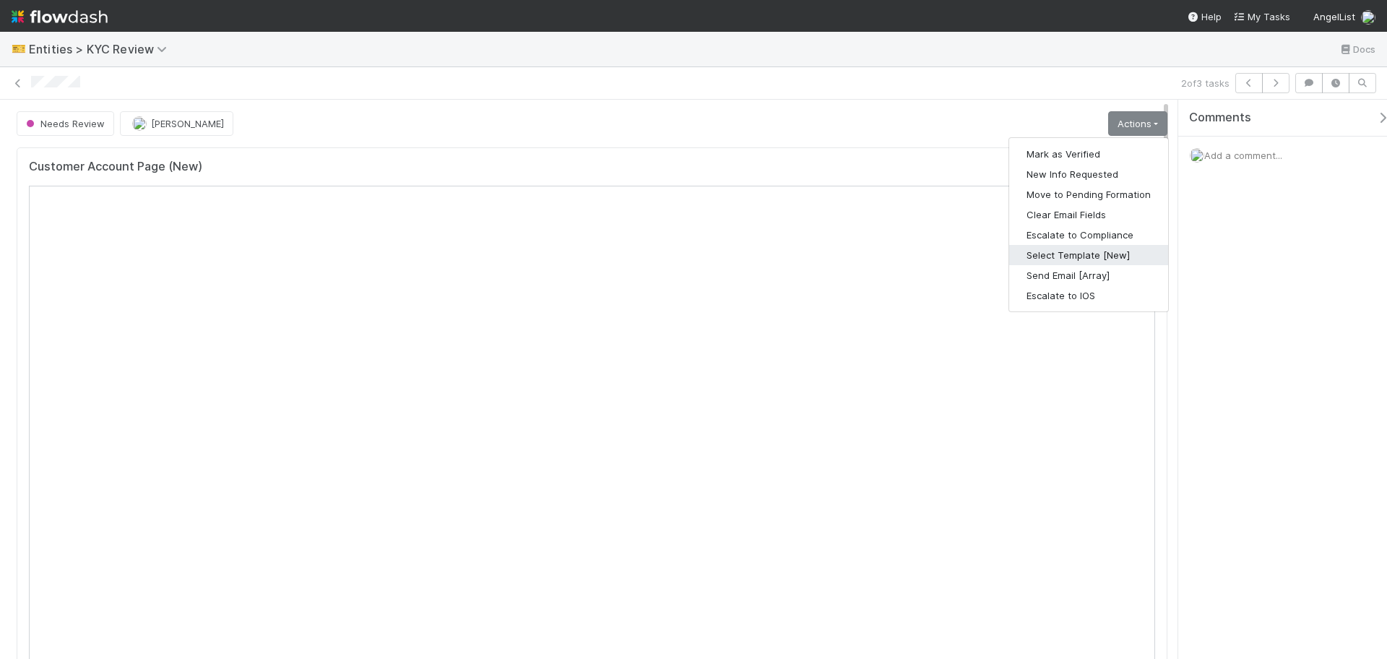
click at [1102, 250] on button "Select Template [New]" at bounding box center [1088, 255] width 159 height 20
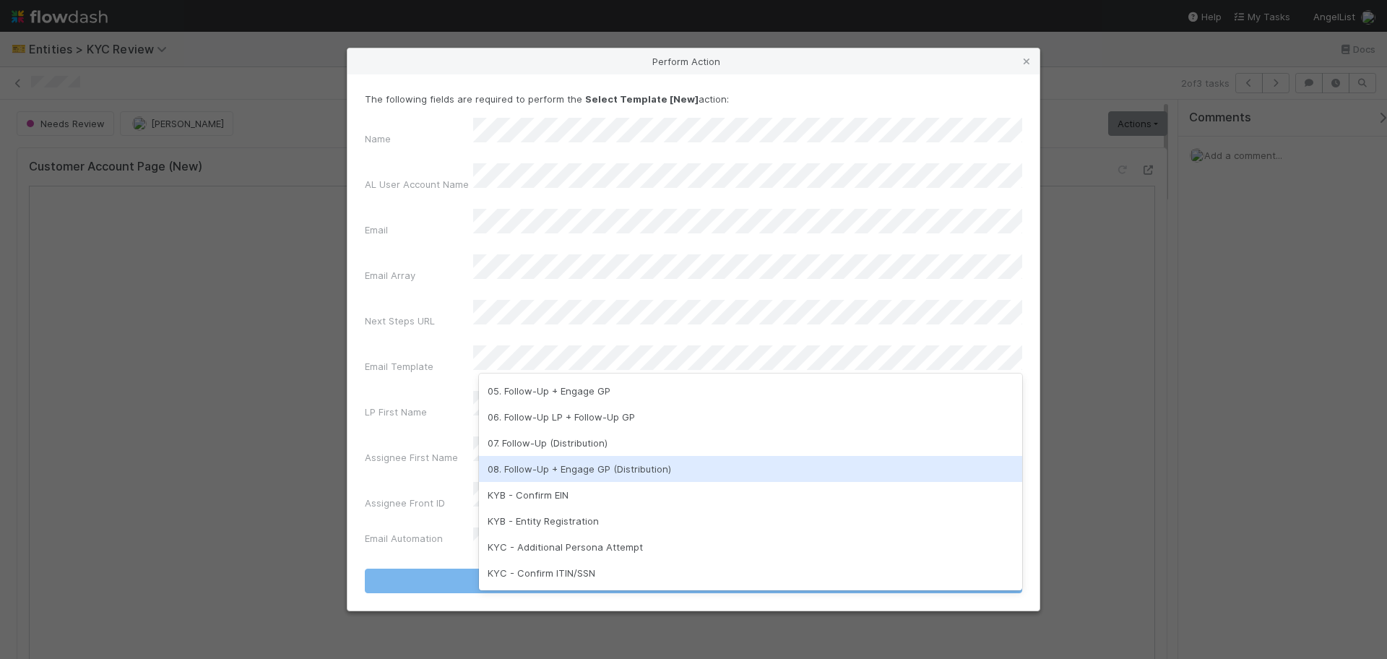
scroll to position [271, 0]
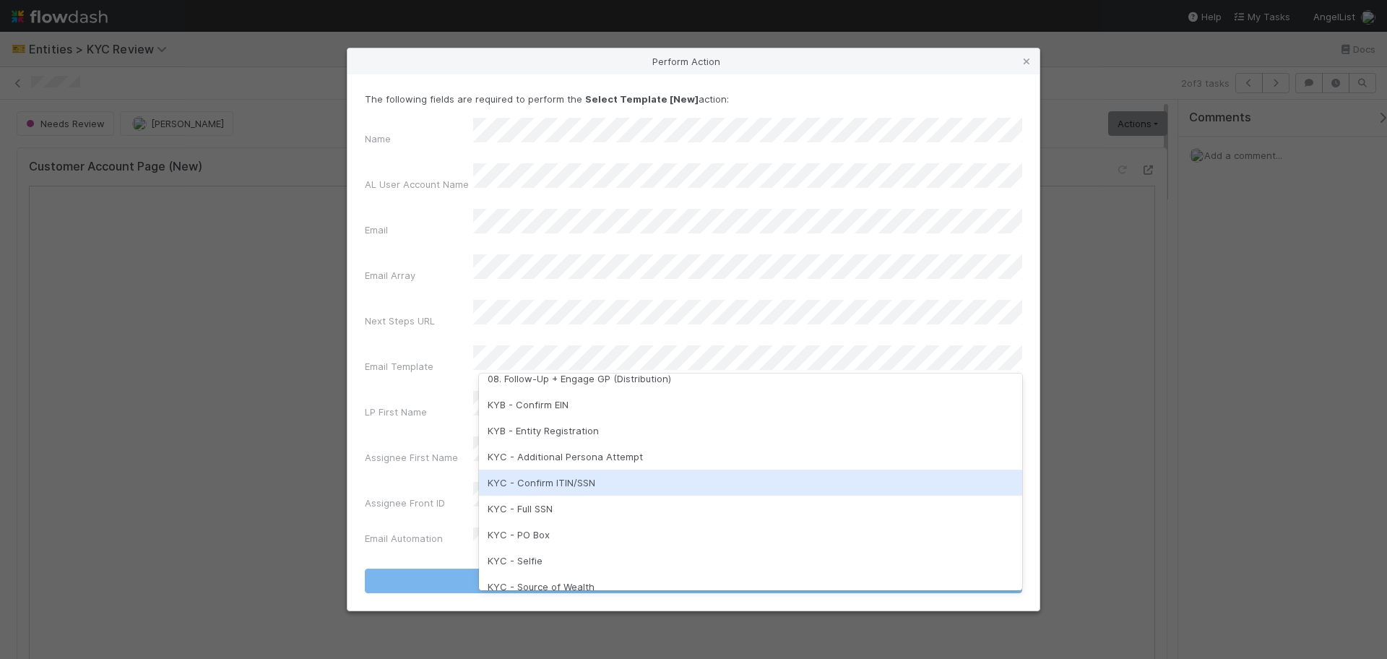
click at [616, 494] on div "KYC - Confirm ITIN/SSN" at bounding box center [750, 483] width 543 height 26
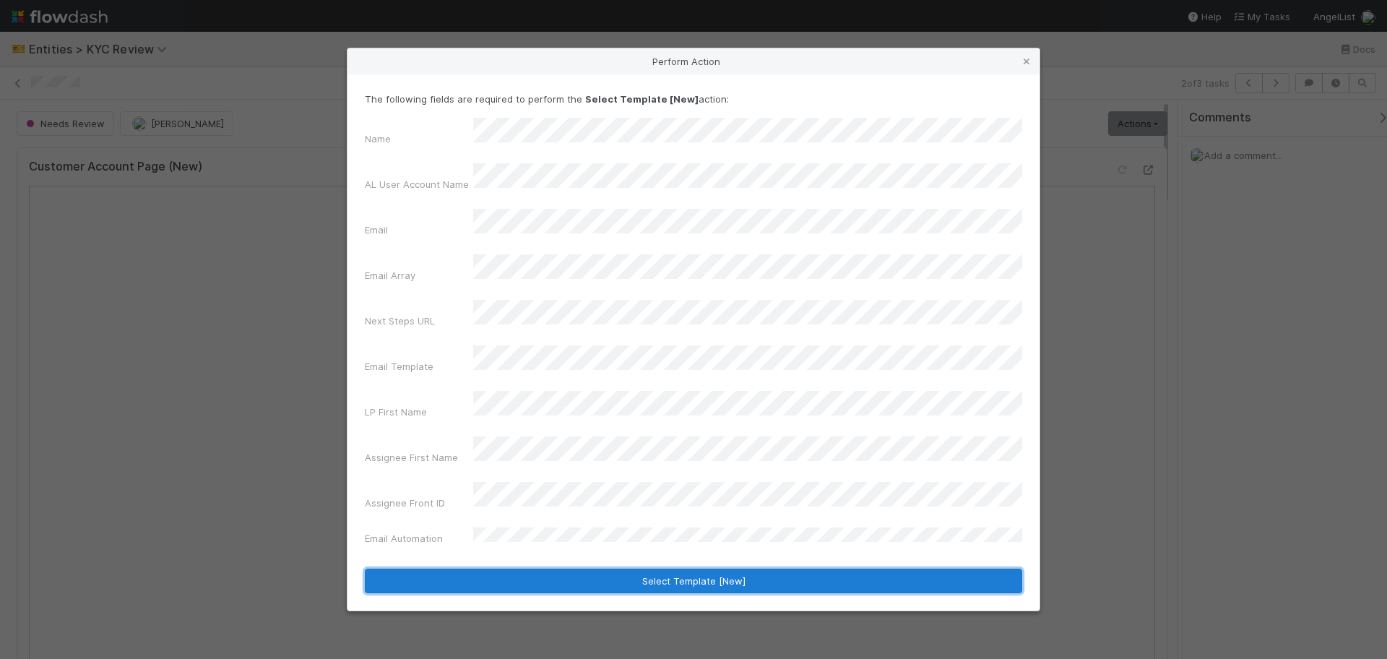
click at [752, 569] on button "Select Template [New]" at bounding box center [694, 581] width 658 height 25
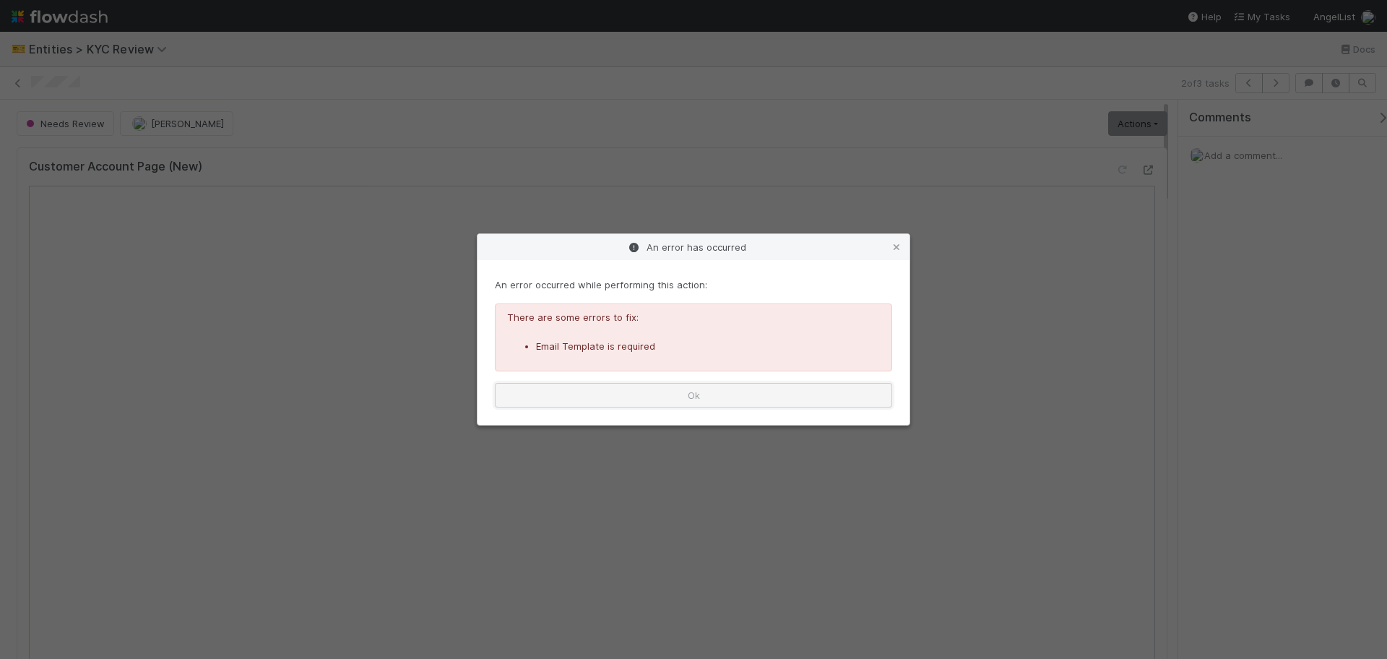
click at [771, 399] on button "Ok" at bounding box center [693, 395] width 397 height 25
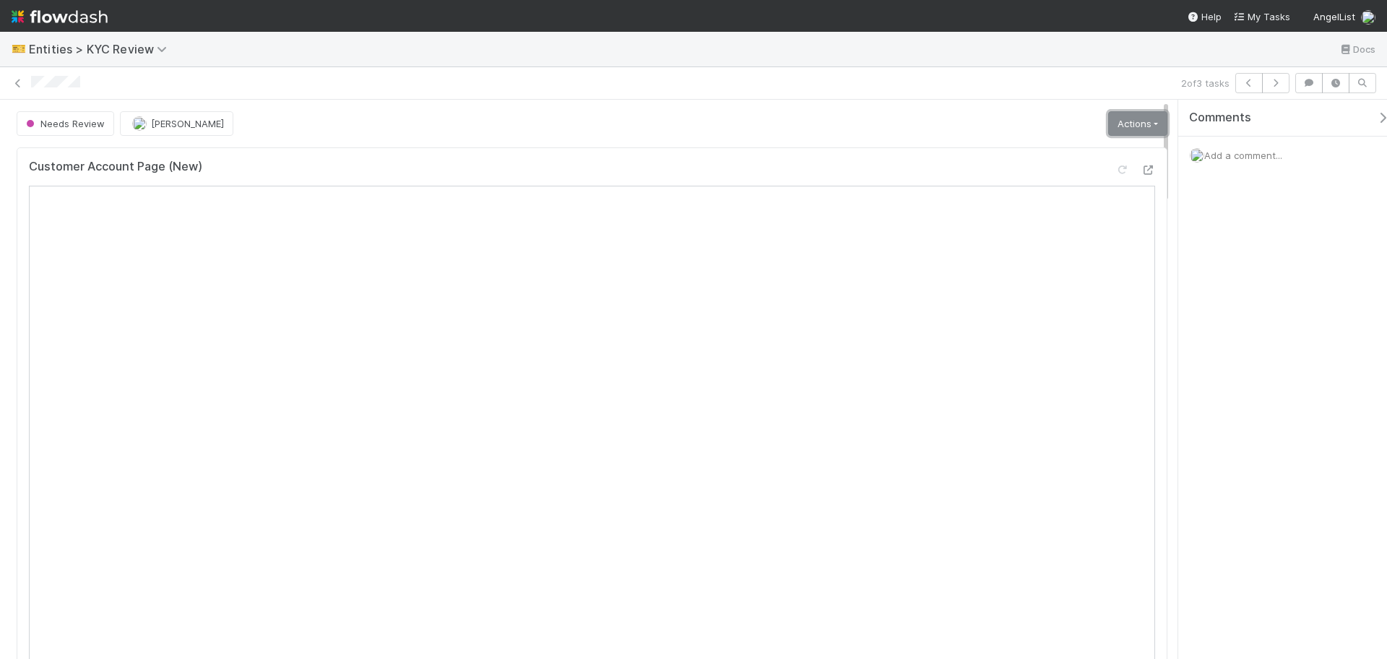
click at [1115, 122] on link "Actions" at bounding box center [1137, 123] width 59 height 25
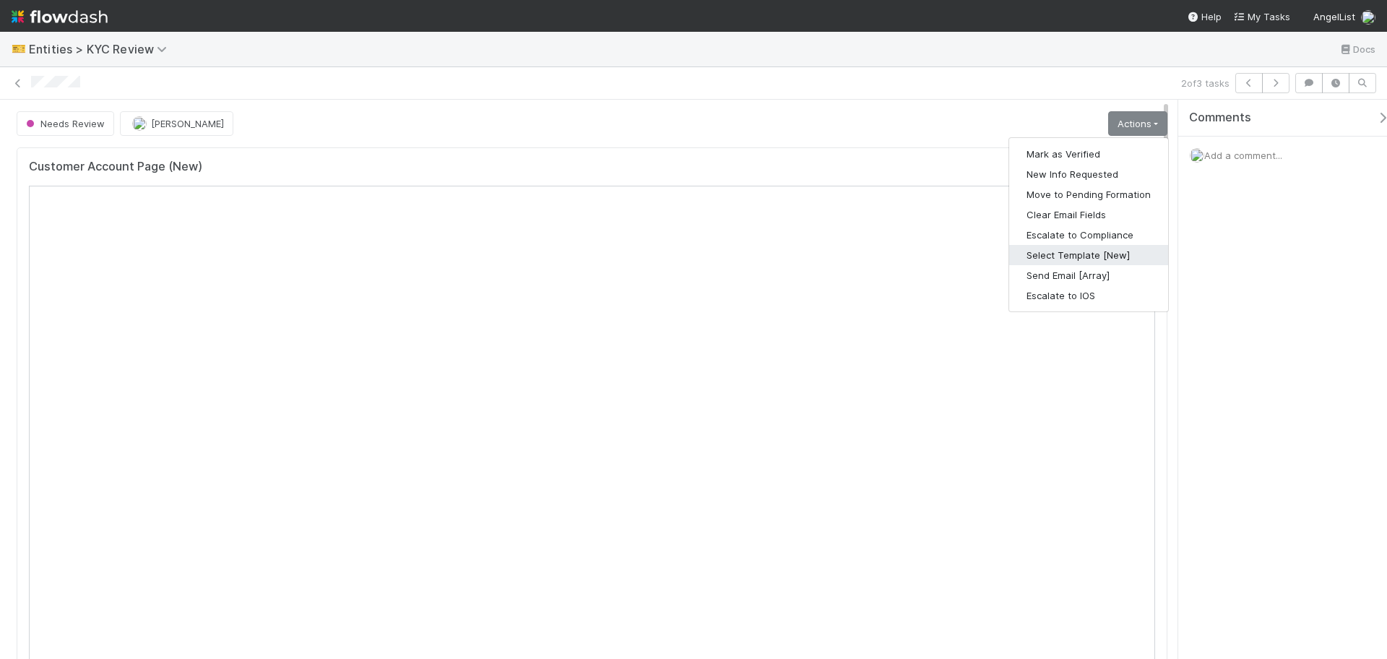
click at [1067, 248] on button "Select Template [New]" at bounding box center [1088, 255] width 159 height 20
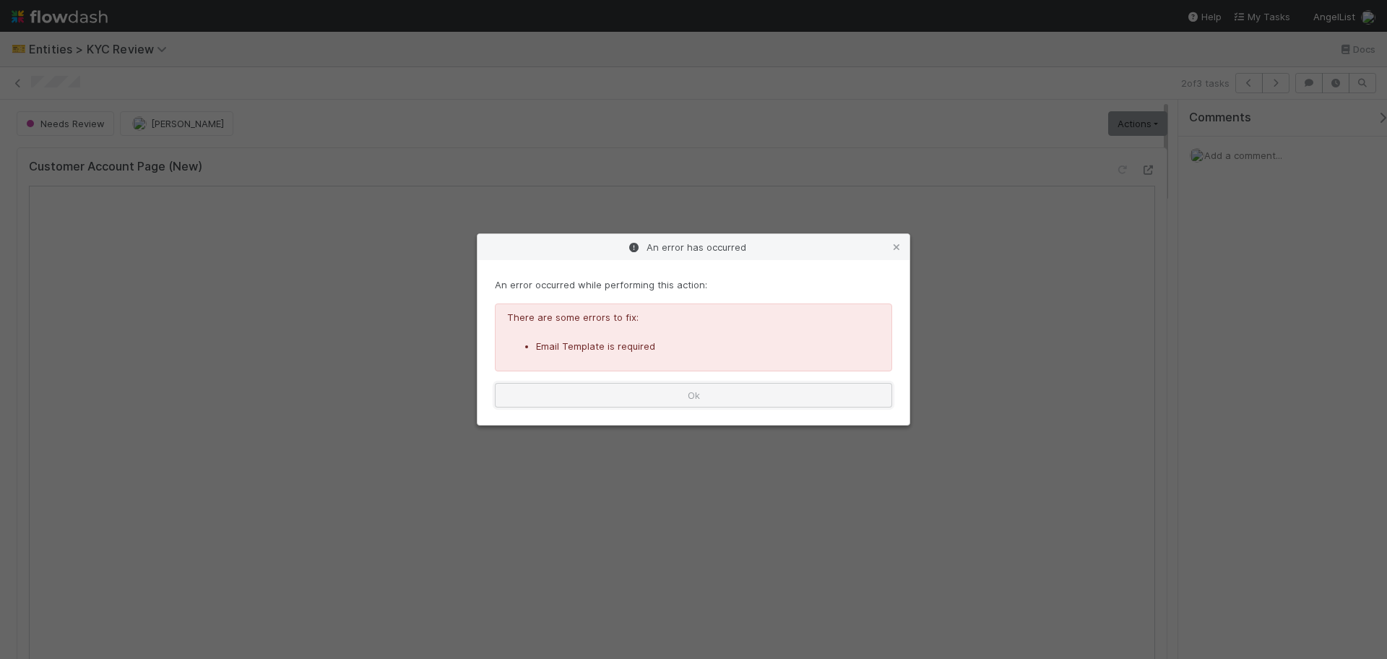
click at [588, 383] on button "Ok" at bounding box center [693, 395] width 397 height 25
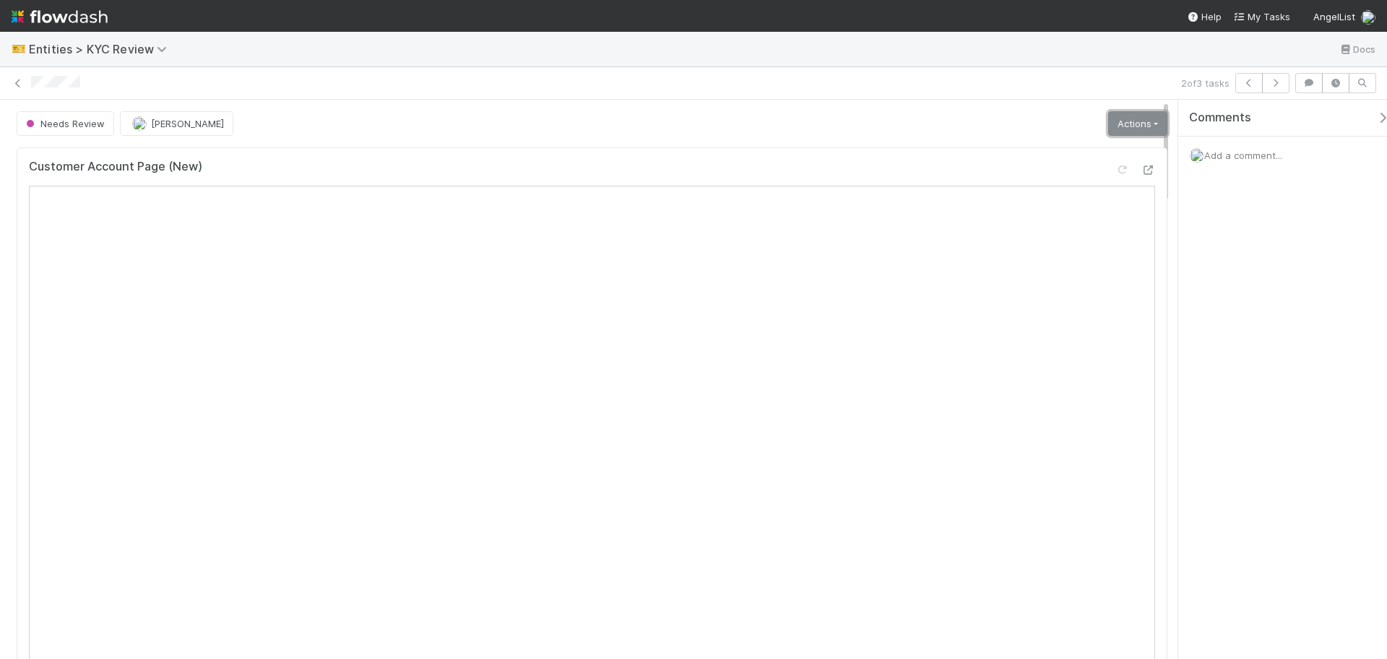
click at [1127, 124] on link "Actions" at bounding box center [1137, 123] width 59 height 25
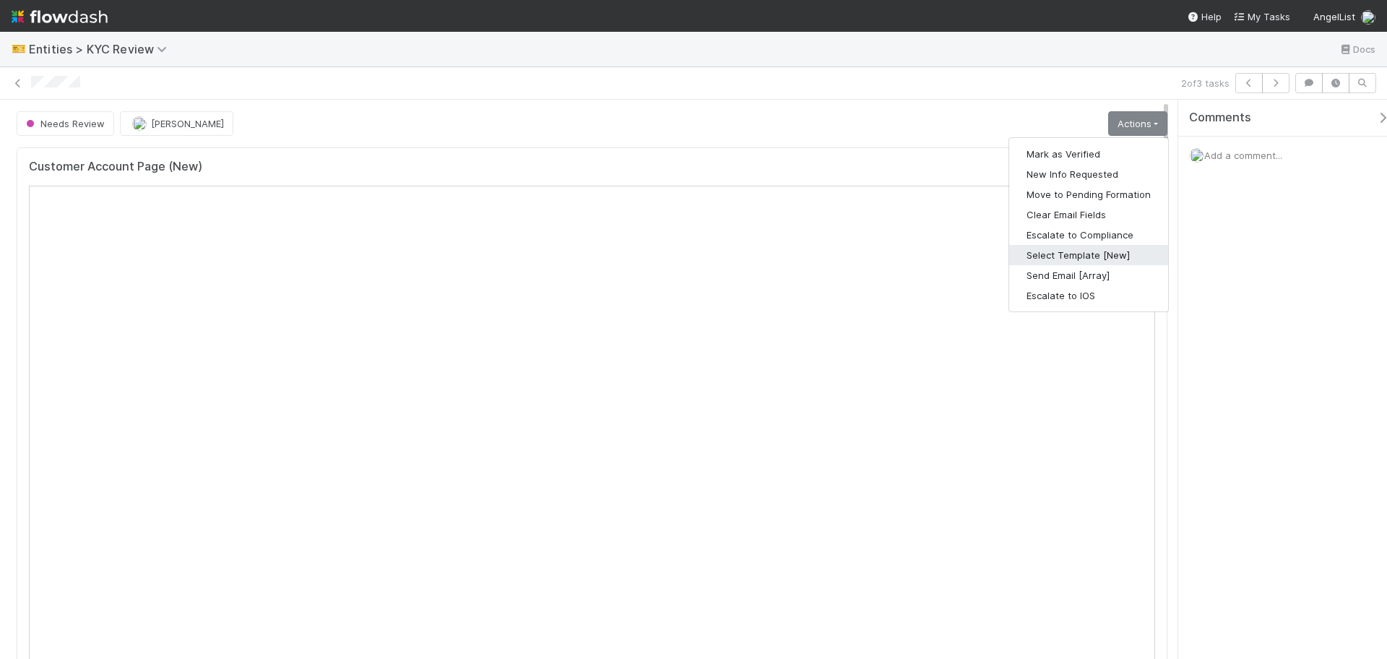
click at [1106, 257] on button "Select Template [New]" at bounding box center [1088, 255] width 159 height 20
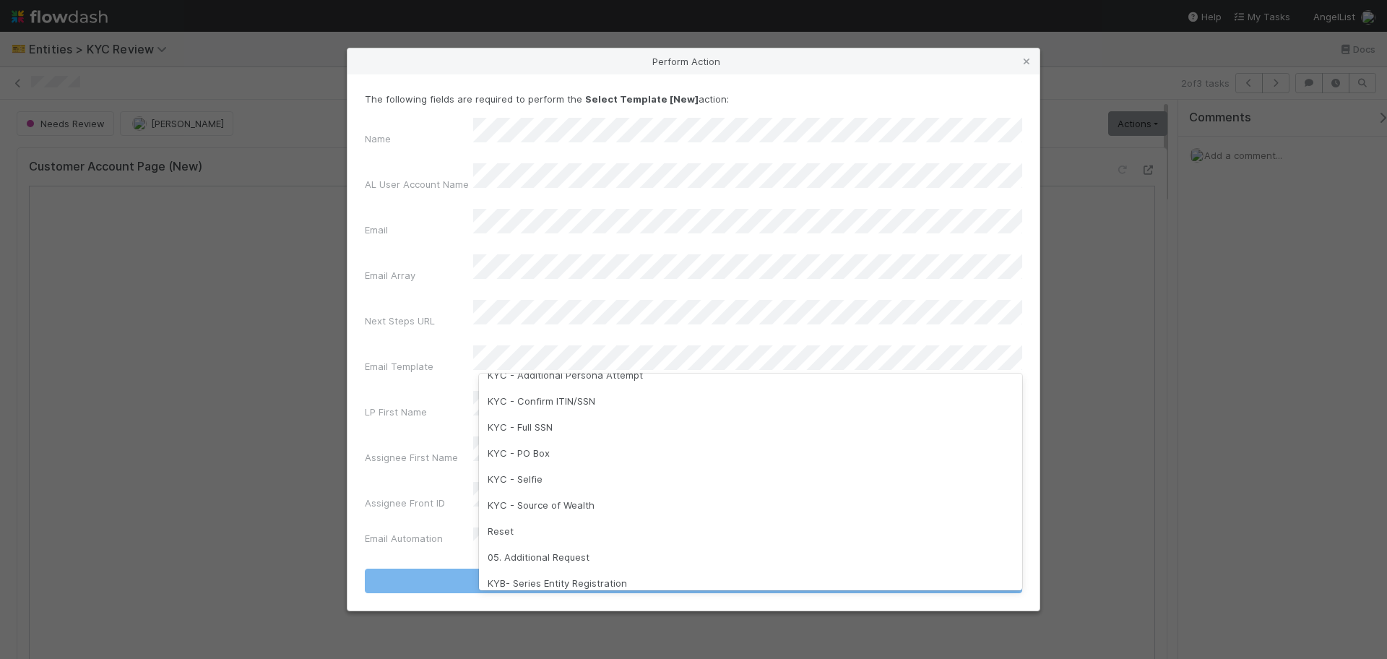
scroll to position [361, 0]
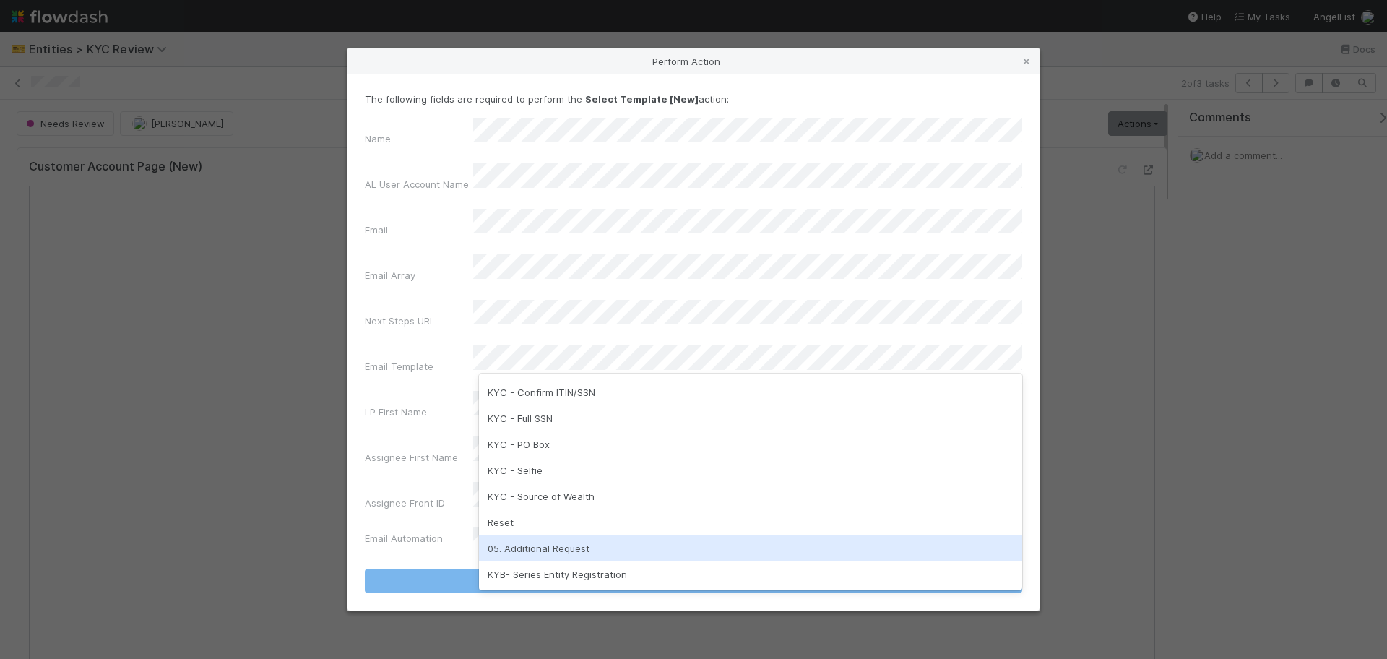
drag, startPoint x: 538, startPoint y: 555, endPoint x: 568, endPoint y: 563, distance: 30.7
click at [540, 555] on div "05. Additional Request" at bounding box center [750, 548] width 543 height 26
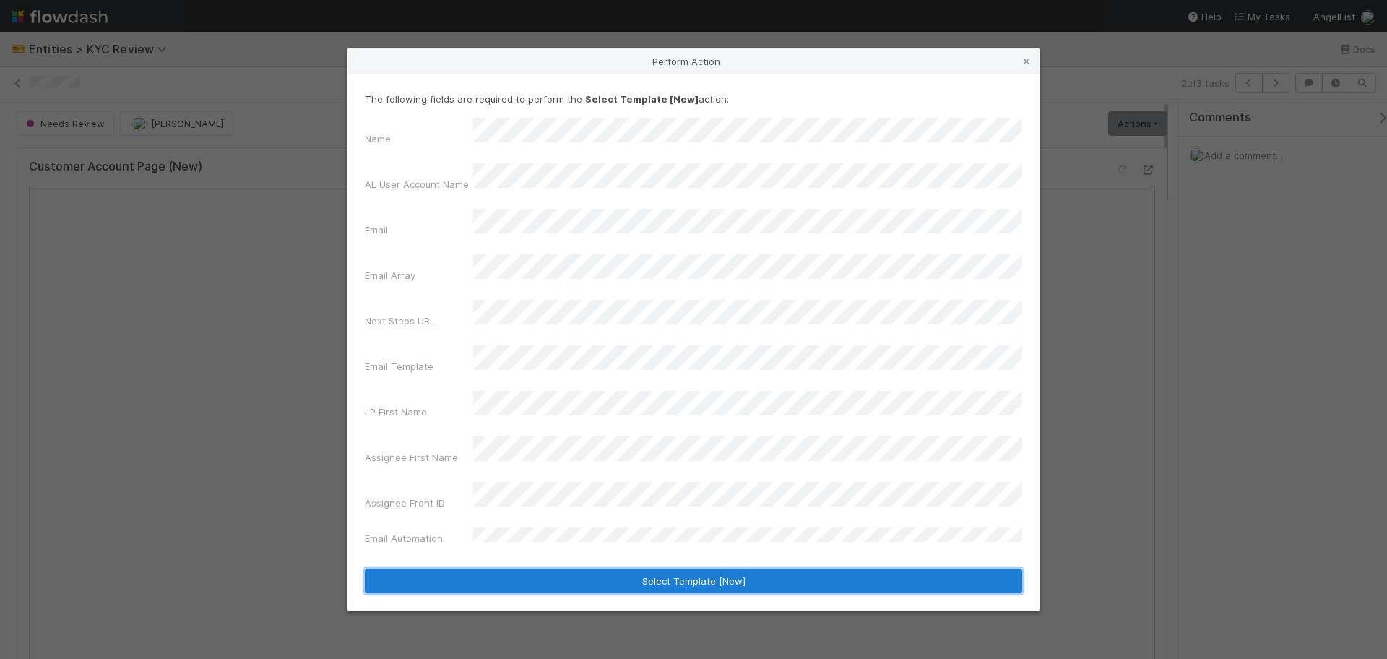
click at [619, 569] on button "Select Template [New]" at bounding box center [694, 581] width 658 height 25
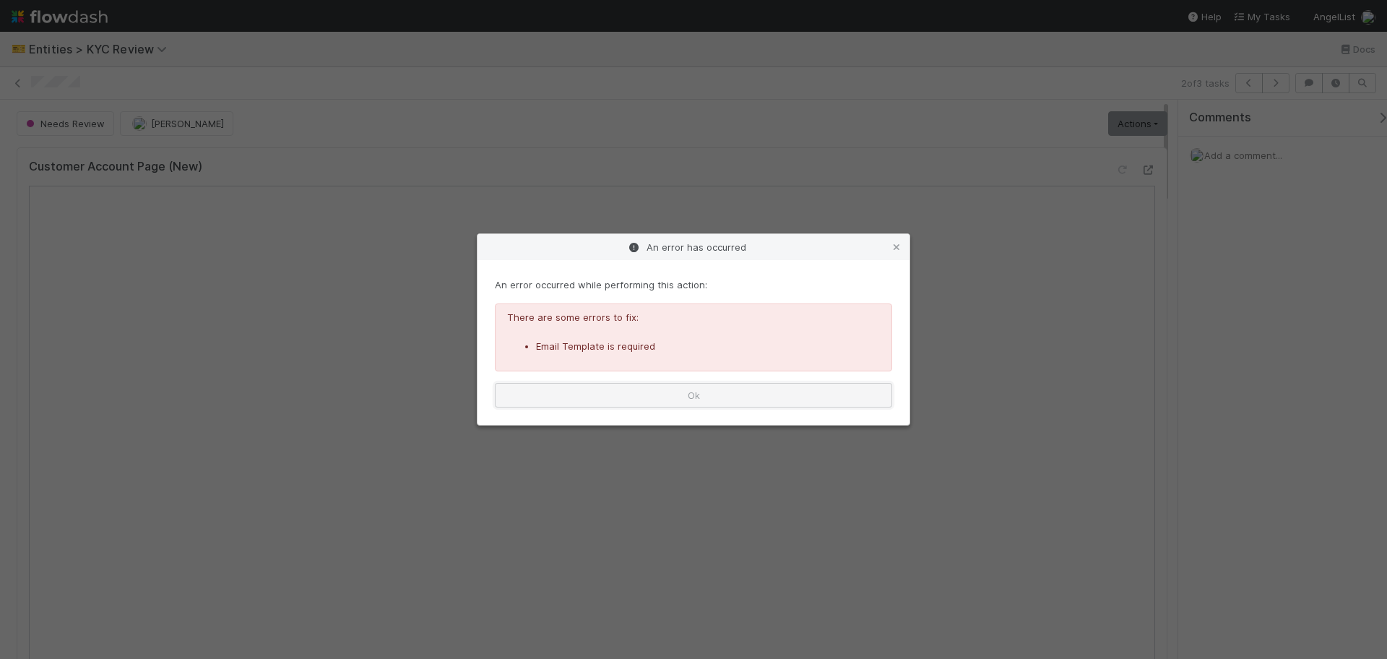
click at [686, 394] on button "Ok" at bounding box center [693, 395] width 397 height 25
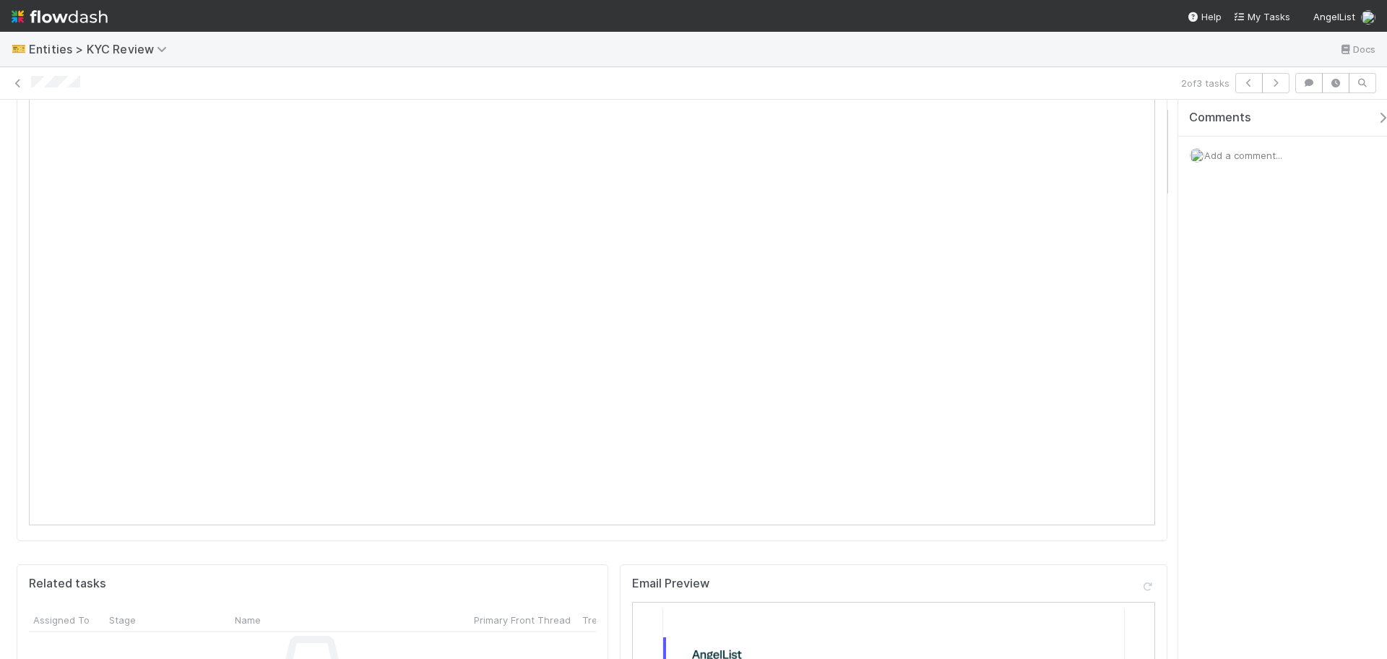
scroll to position [0, 0]
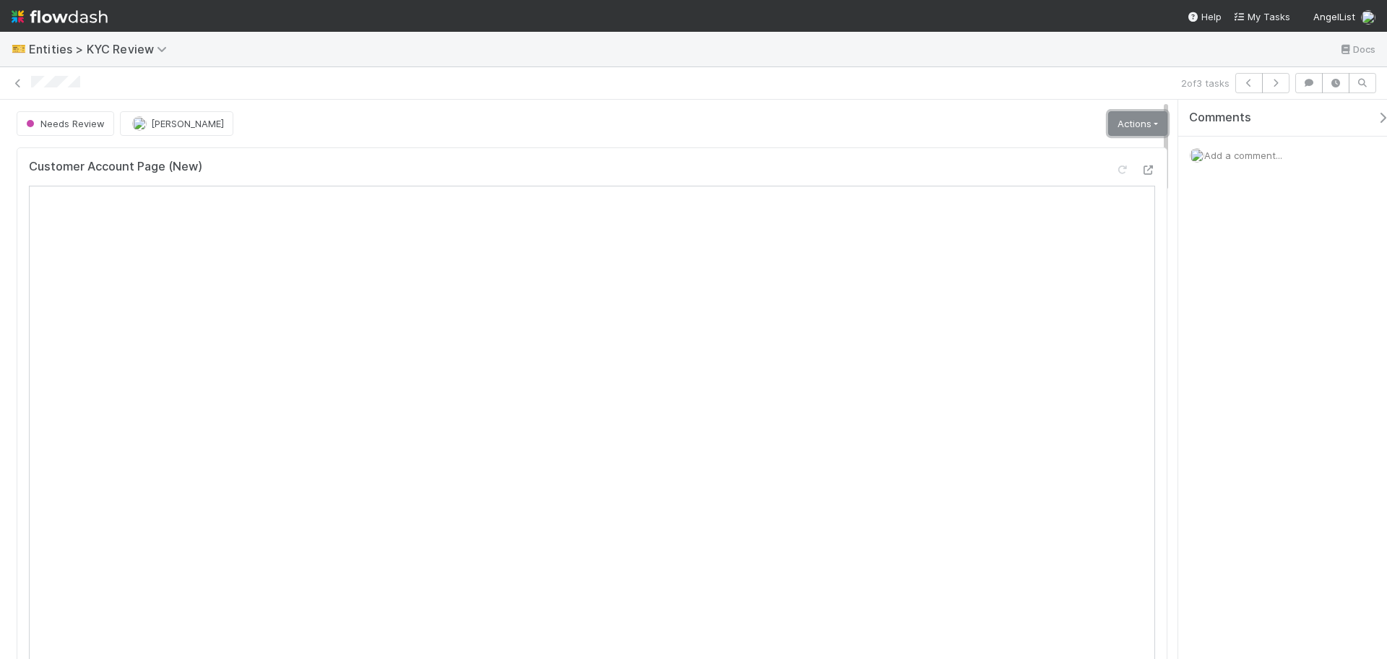
click at [1125, 128] on link "Actions" at bounding box center [1137, 123] width 59 height 25
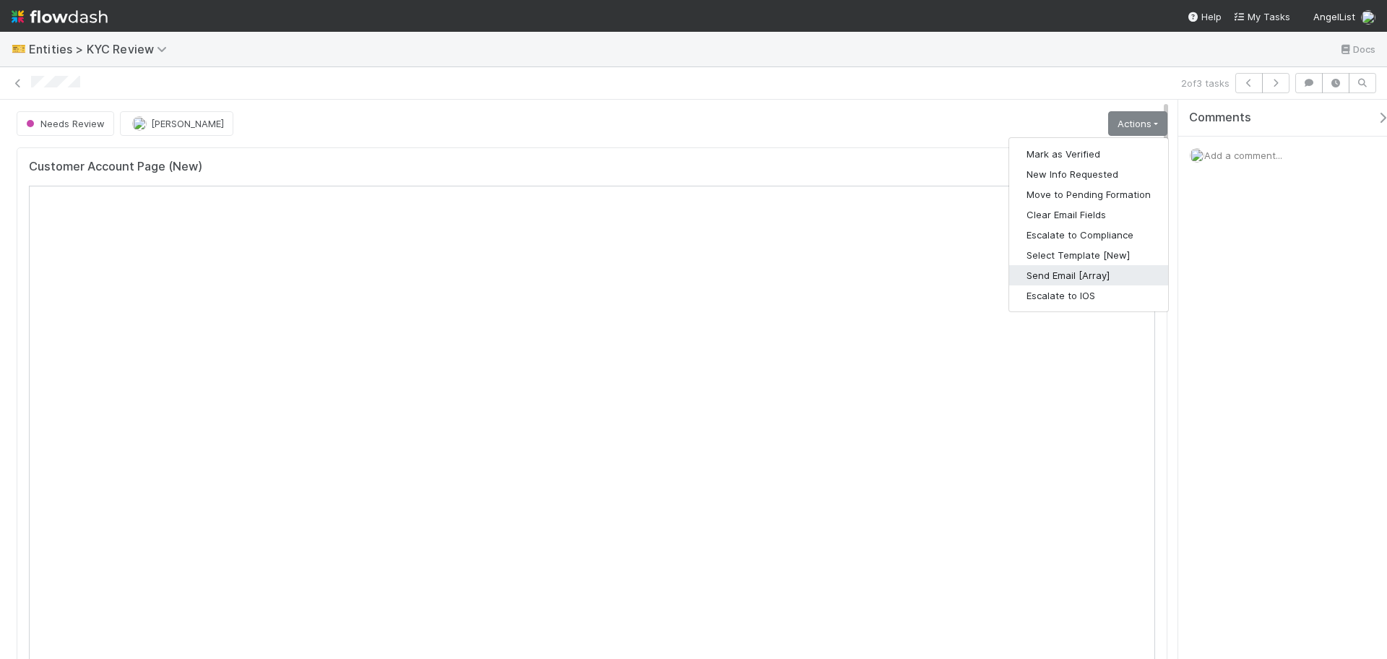
click at [1108, 280] on button "Send Email [Array]" at bounding box center [1088, 275] width 159 height 20
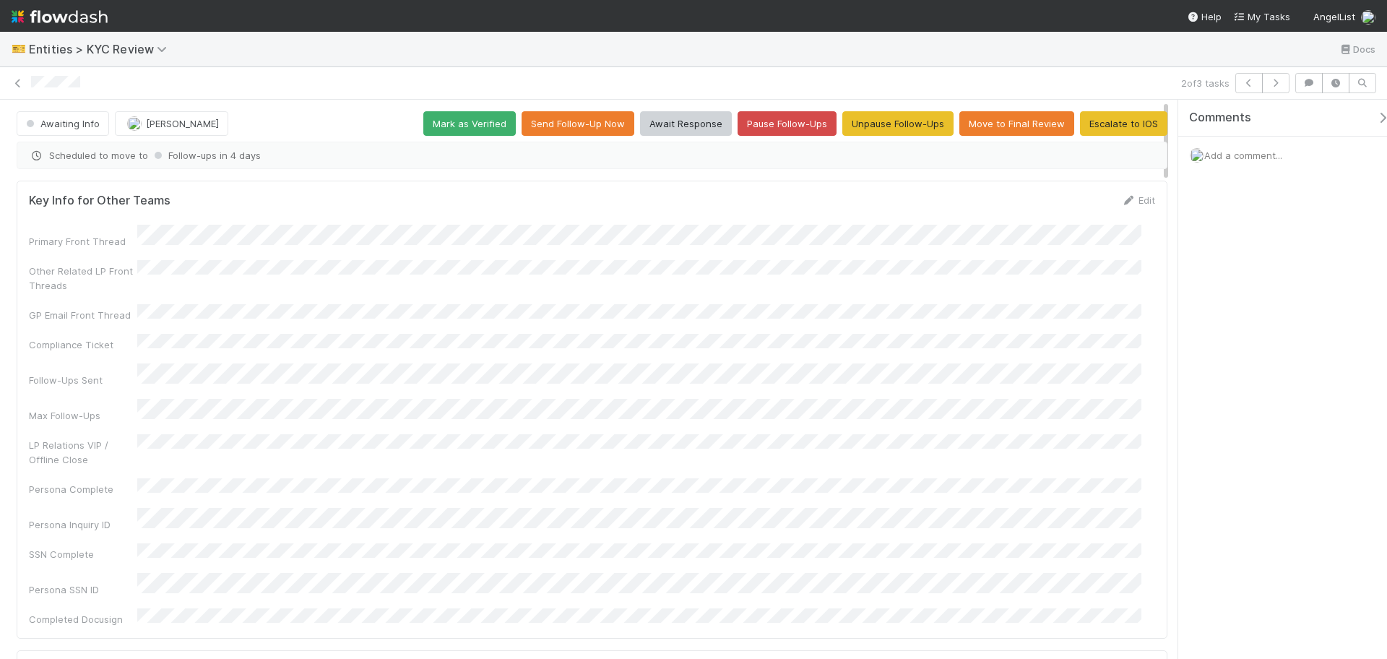
click at [10, 86] on div "2 of 3 tasks" at bounding box center [693, 83] width 1387 height 20
click at [20, 81] on icon at bounding box center [18, 83] width 14 height 9
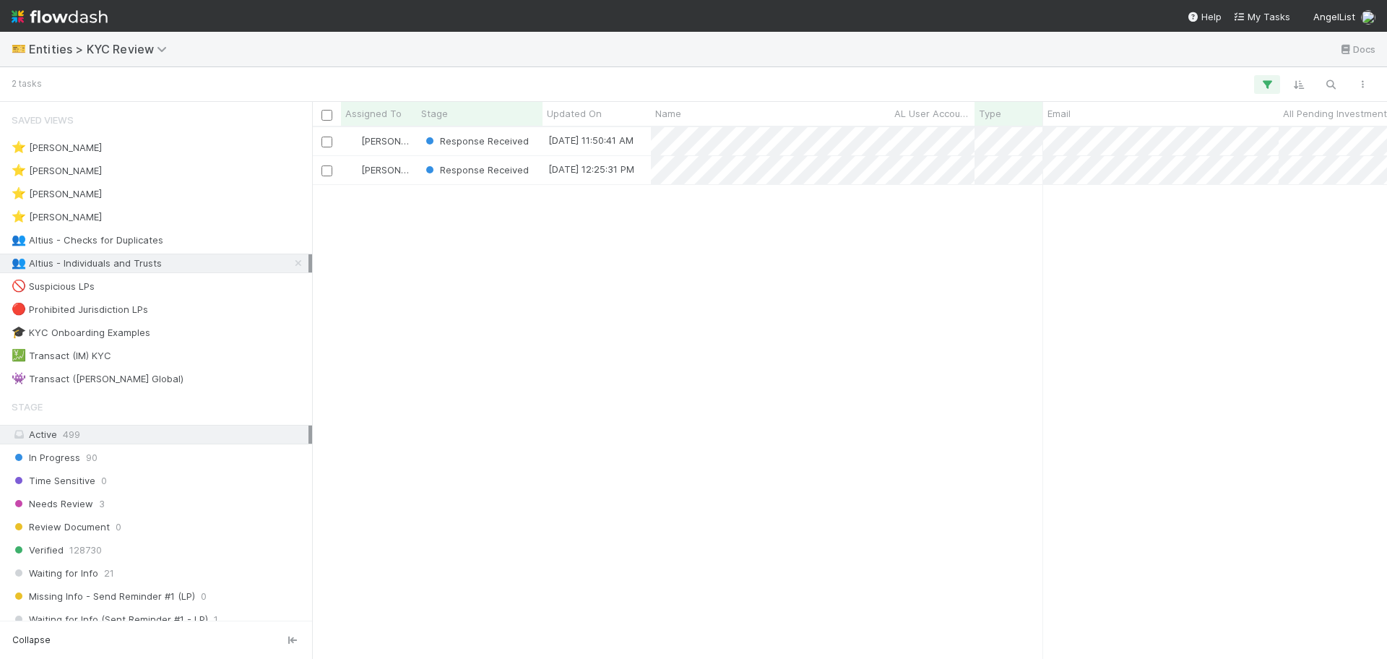
scroll to position [518, 1062]
click at [132, 55] on span "Entities > KYC Review" at bounding box center [101, 49] width 145 height 14
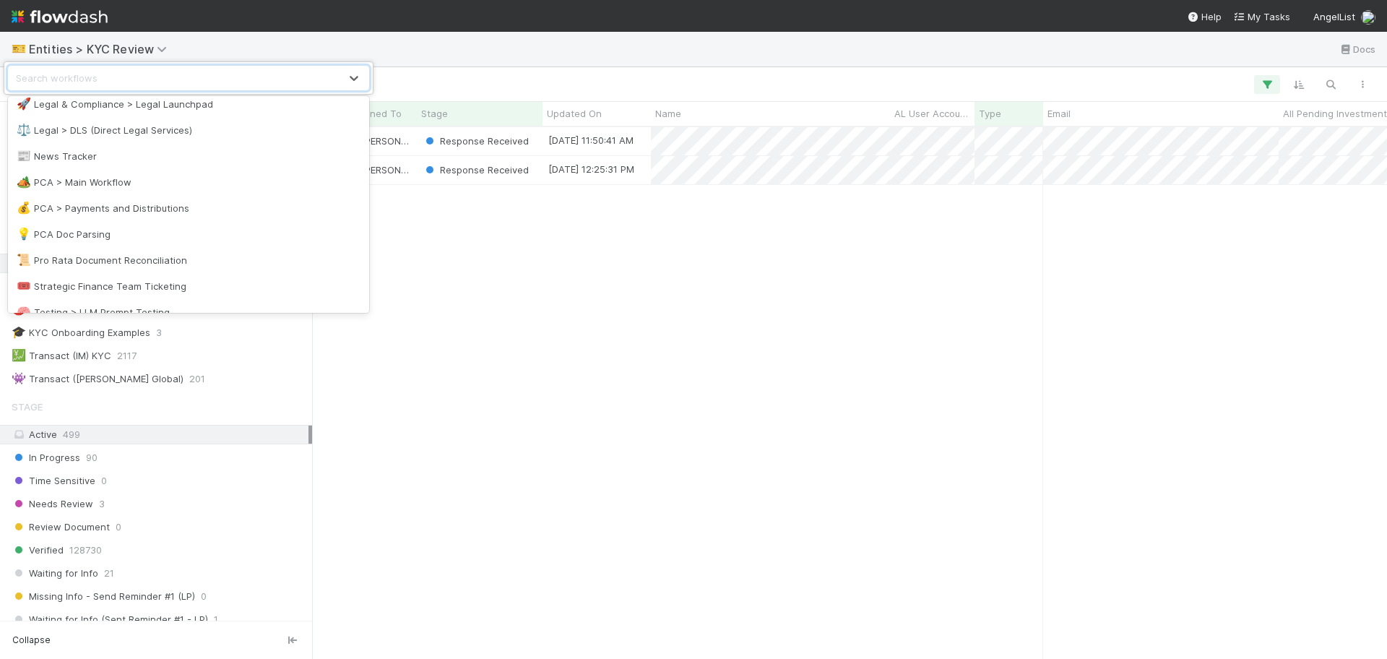
scroll to position [632, 0]
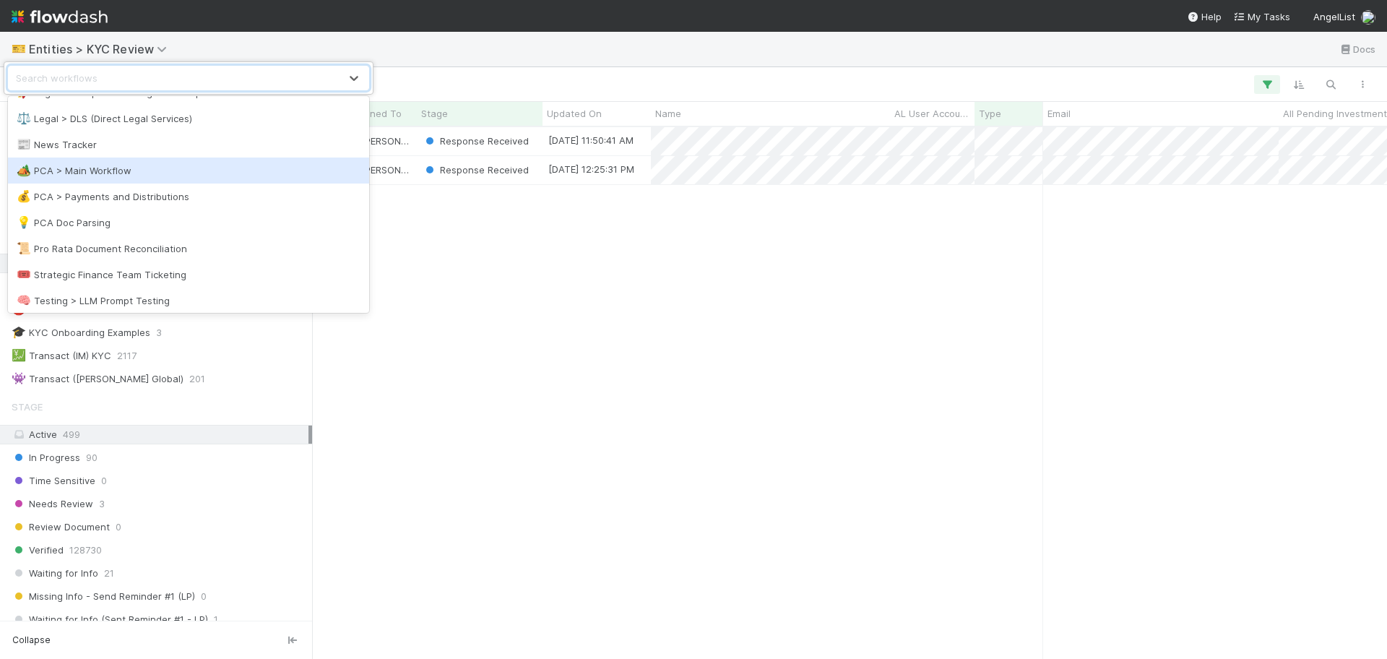
click at [171, 172] on div "🏕️ PCA > Main Workflow" at bounding box center [189, 170] width 344 height 14
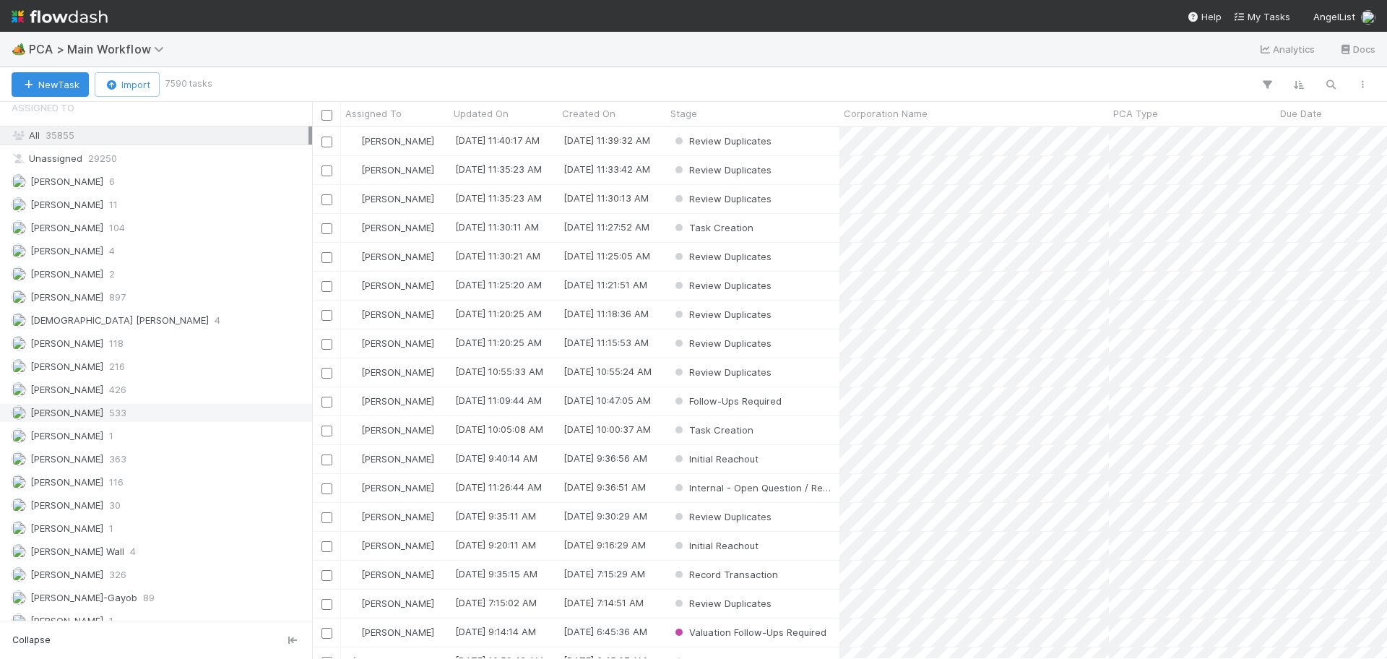
scroll to position [1897, 0]
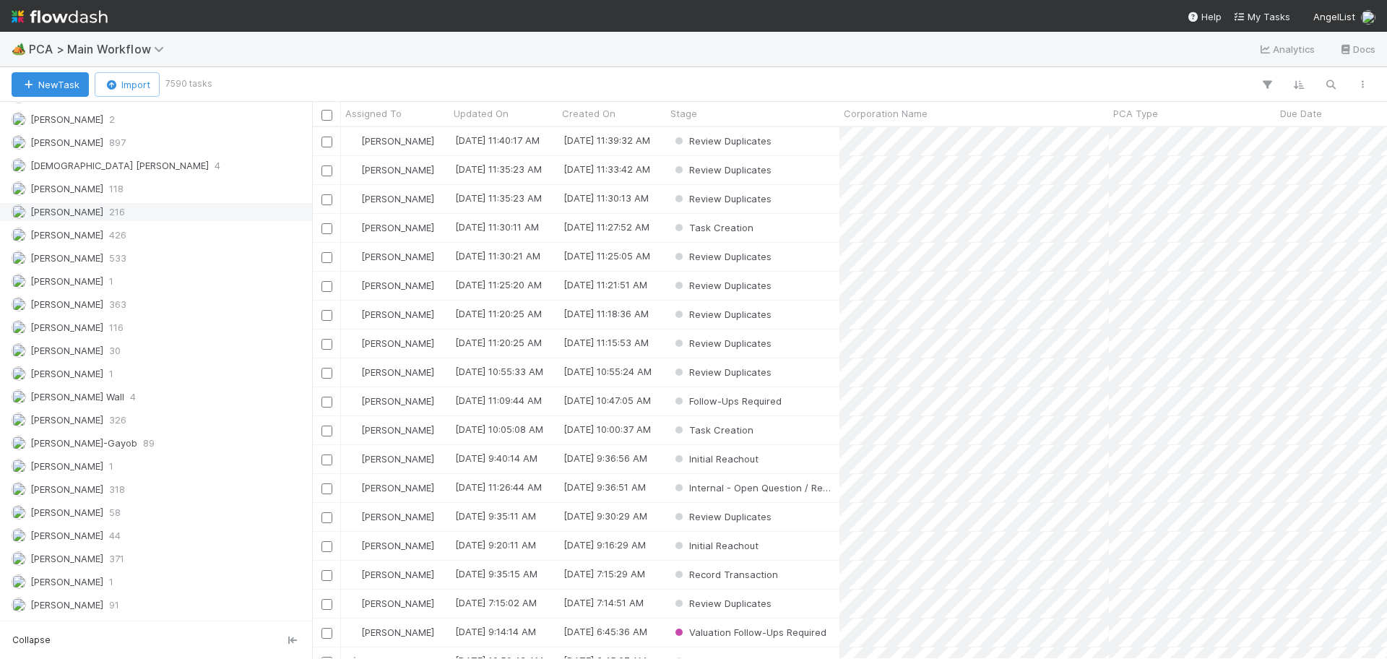
click at [139, 211] on div "Febbie Cervantes 216" at bounding box center [160, 212] width 297 height 18
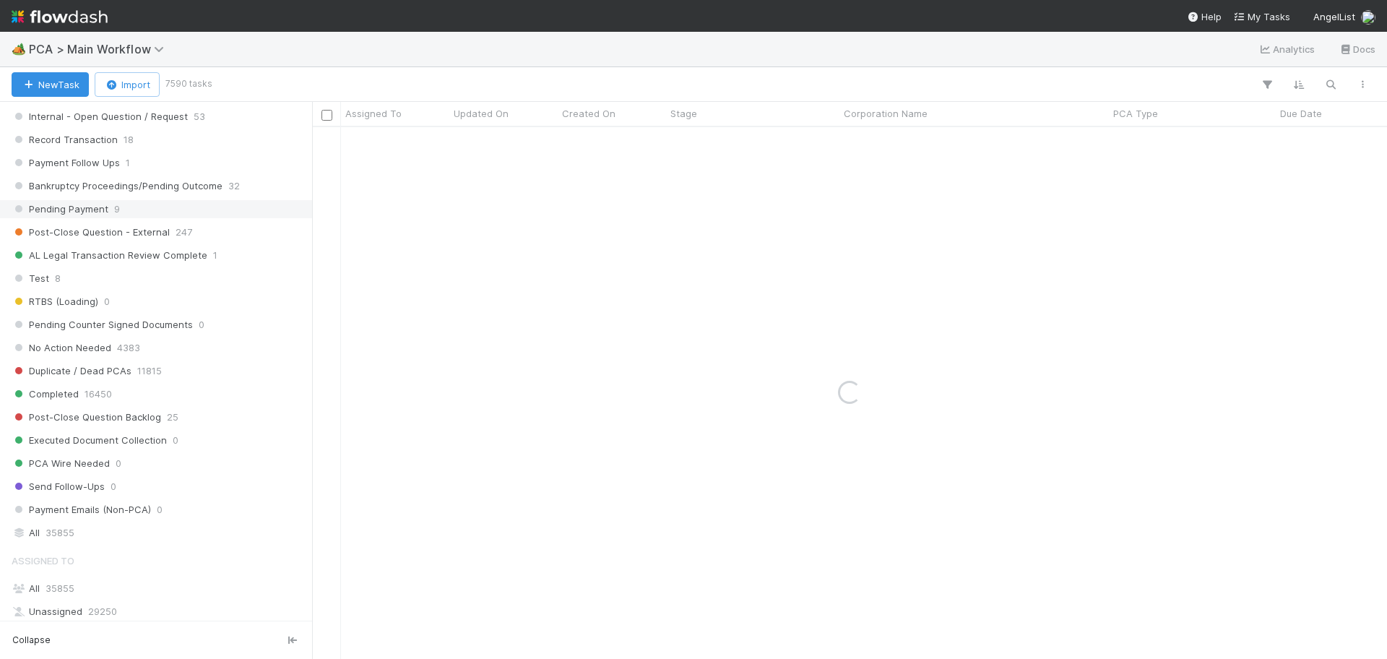
scroll to position [1200, 0]
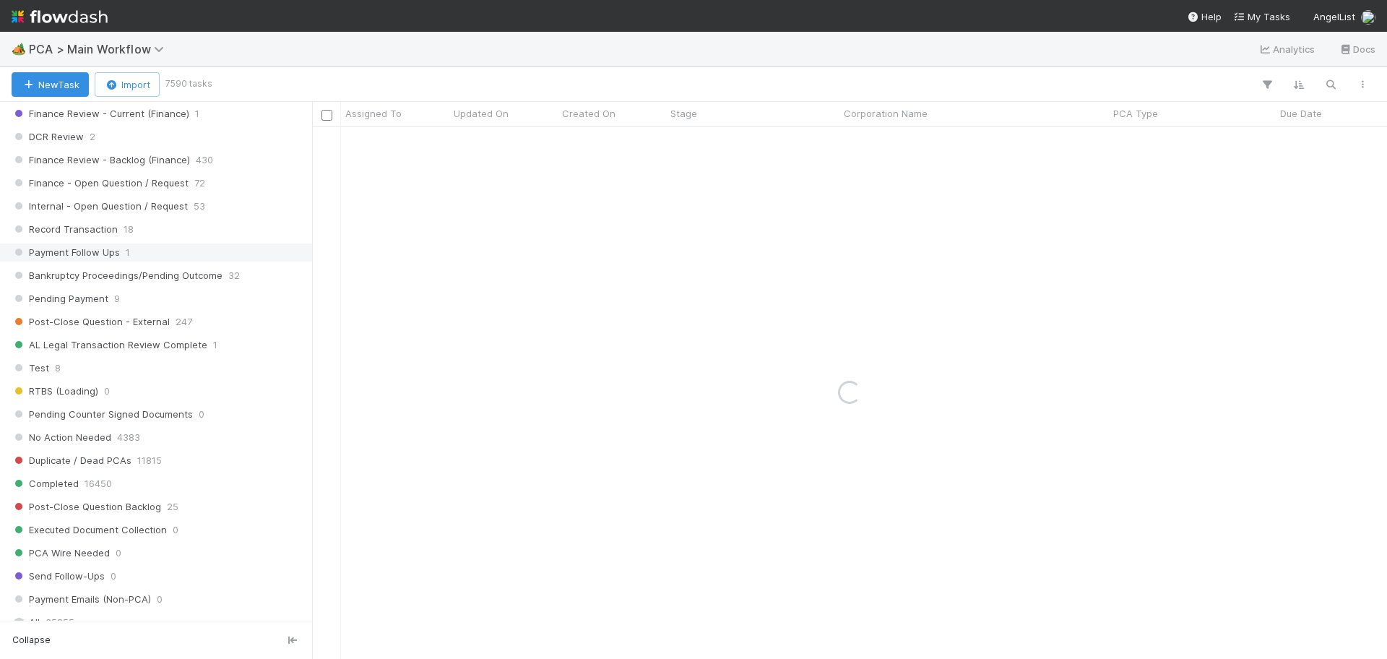
click at [114, 227] on span "Record Transaction" at bounding box center [65, 229] width 106 height 18
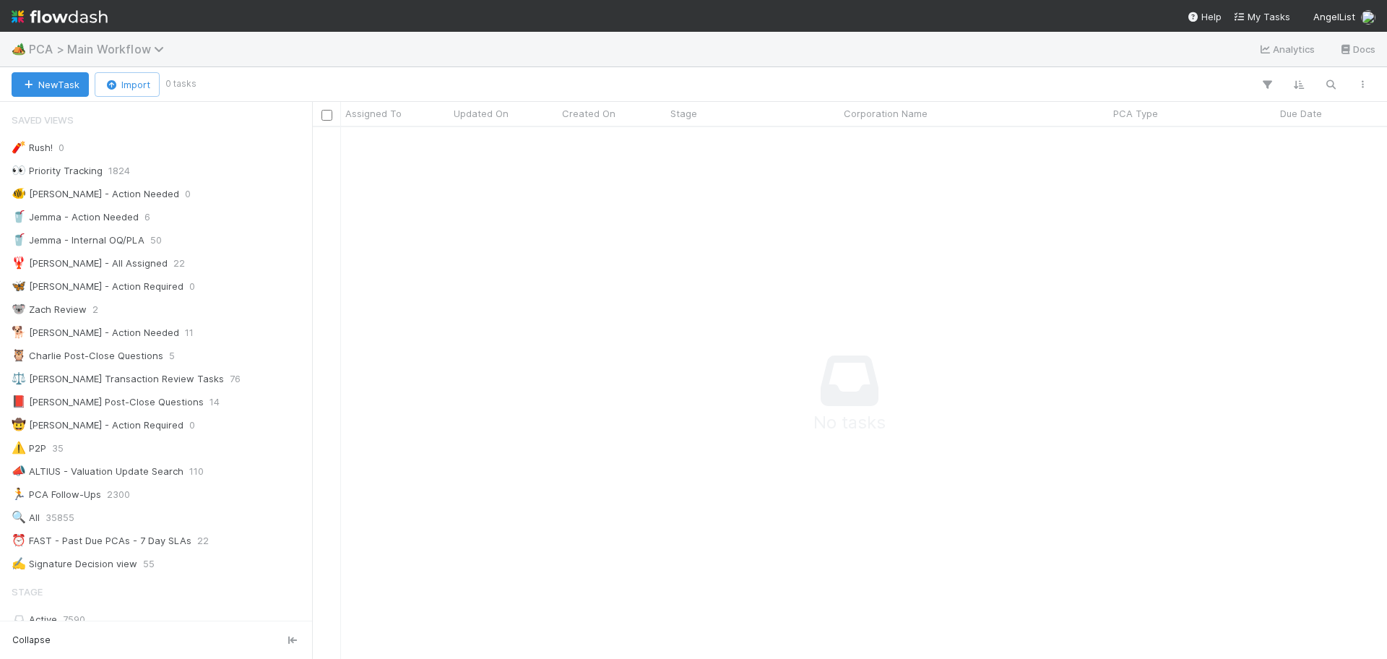
click at [129, 46] on span "PCA > Main Workflow" at bounding box center [100, 49] width 142 height 14
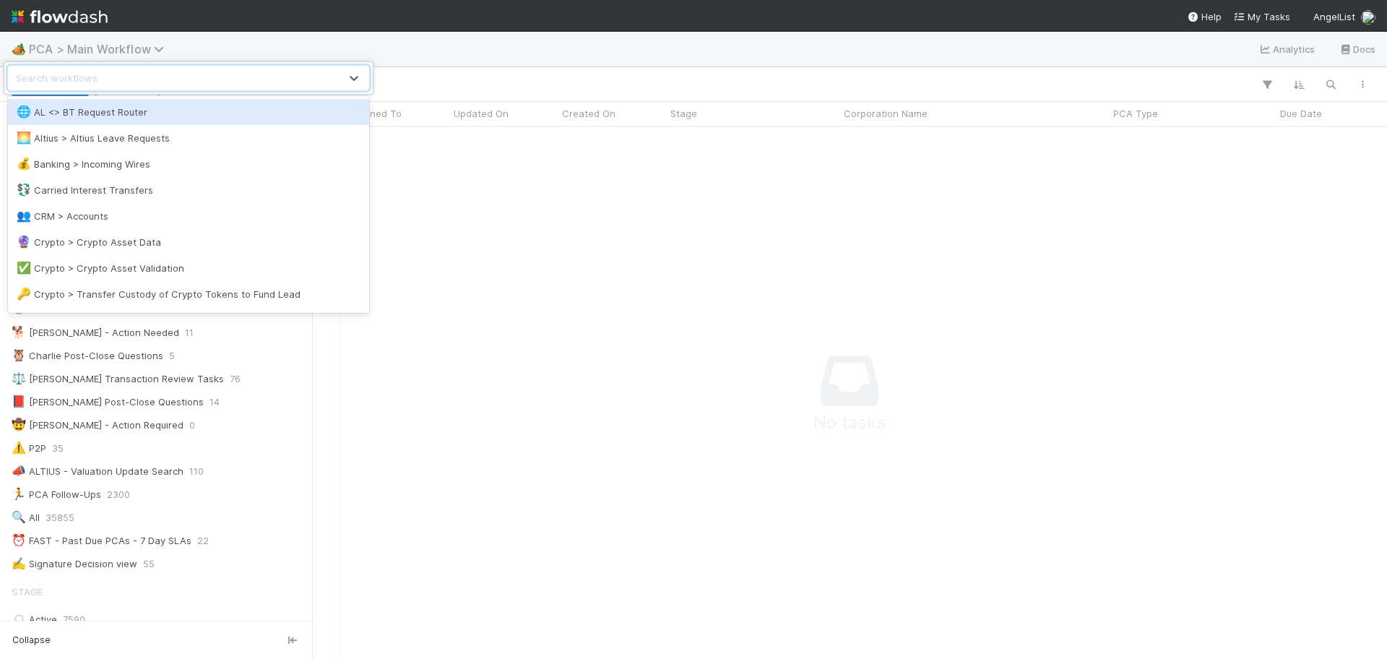
click at [130, 46] on div "option AL <> BT Request Router focused, 1 of 34. 34 results available. Use Up a…" at bounding box center [693, 329] width 1387 height 659
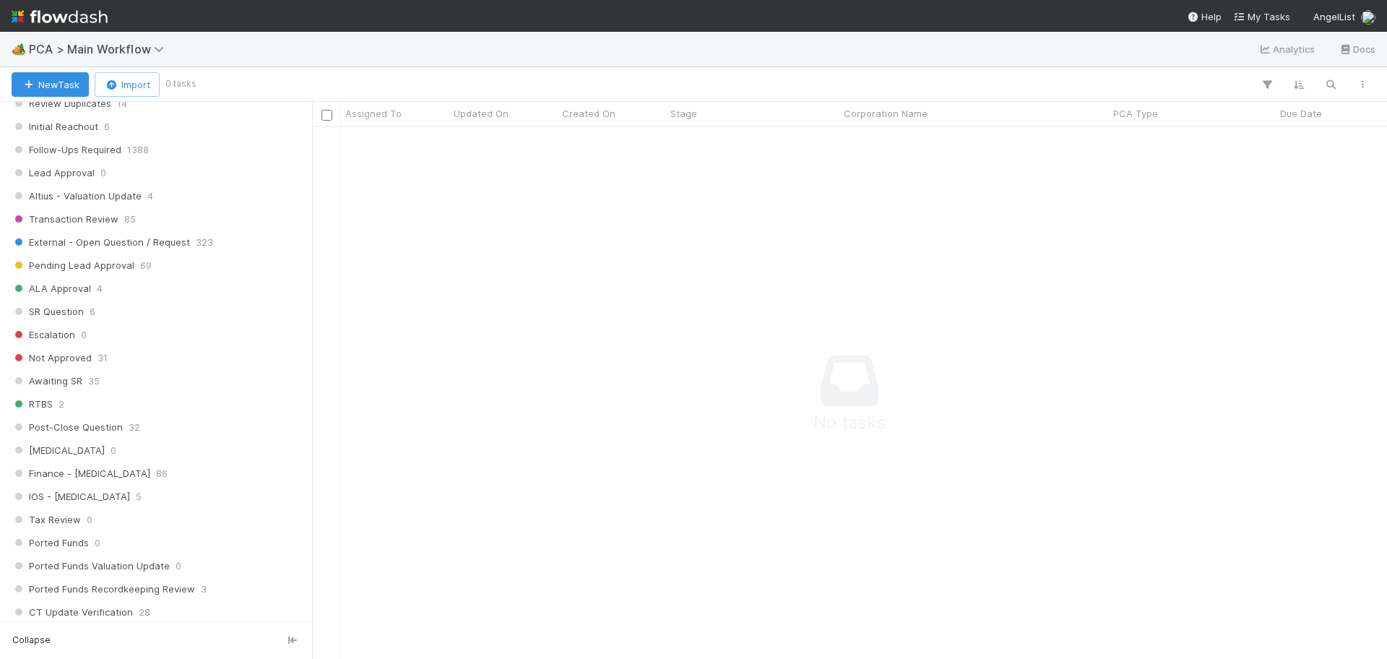
scroll to position [632, 0]
click at [166, 426] on div "Post-Close Question 32" at bounding box center [160, 427] width 297 height 18
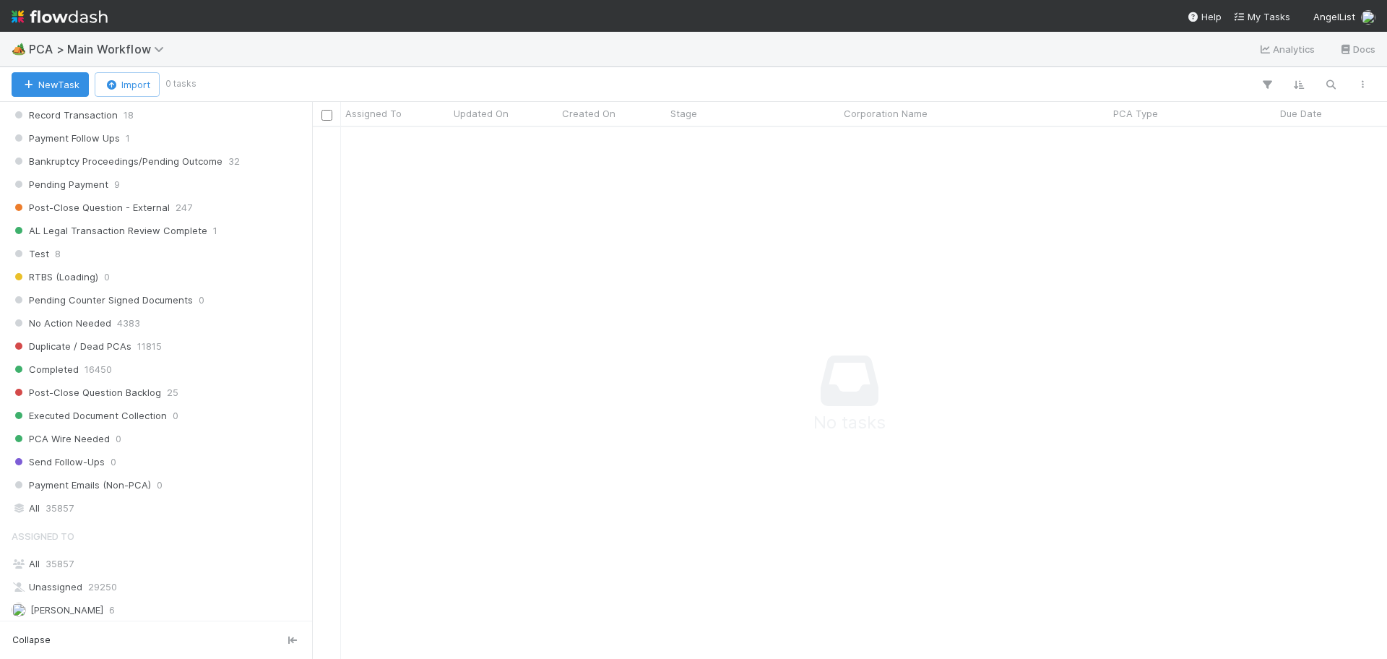
scroll to position [1265, 0]
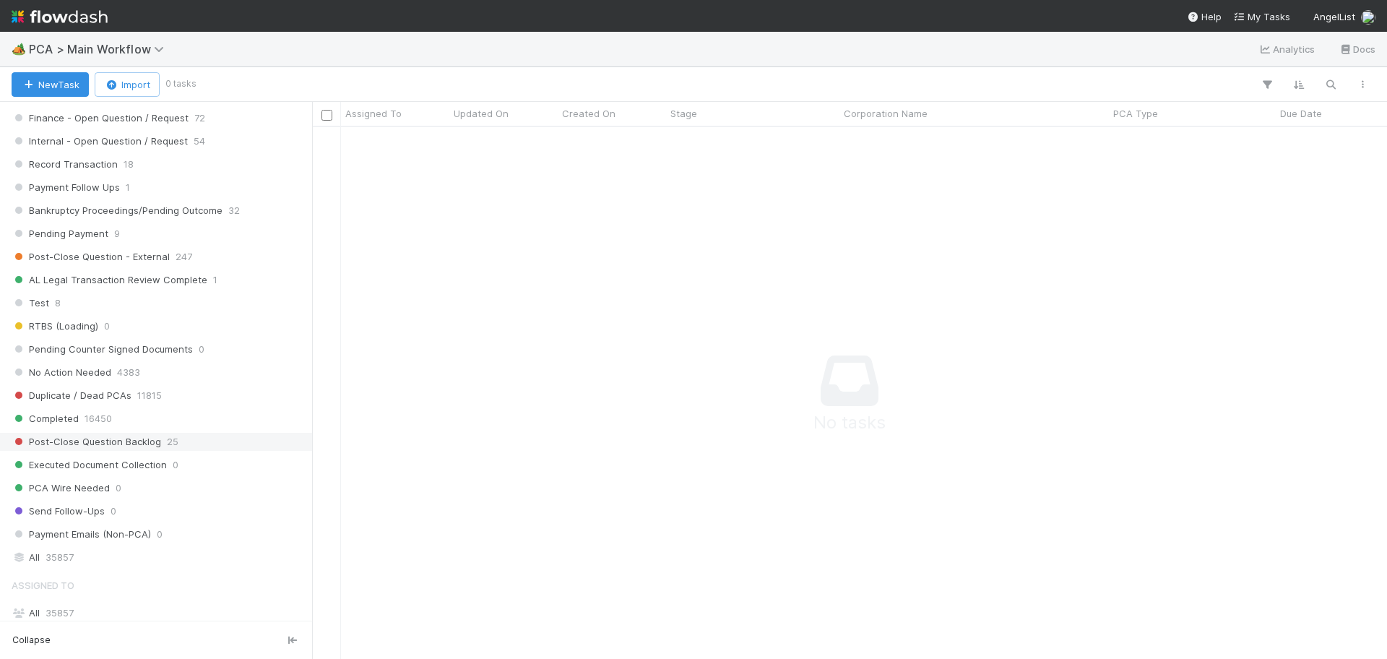
click at [151, 441] on span "Post-Close Question Backlog" at bounding box center [87, 442] width 150 height 18
click at [166, 260] on div "Post-Close Question - External 247" at bounding box center [160, 257] width 297 height 18
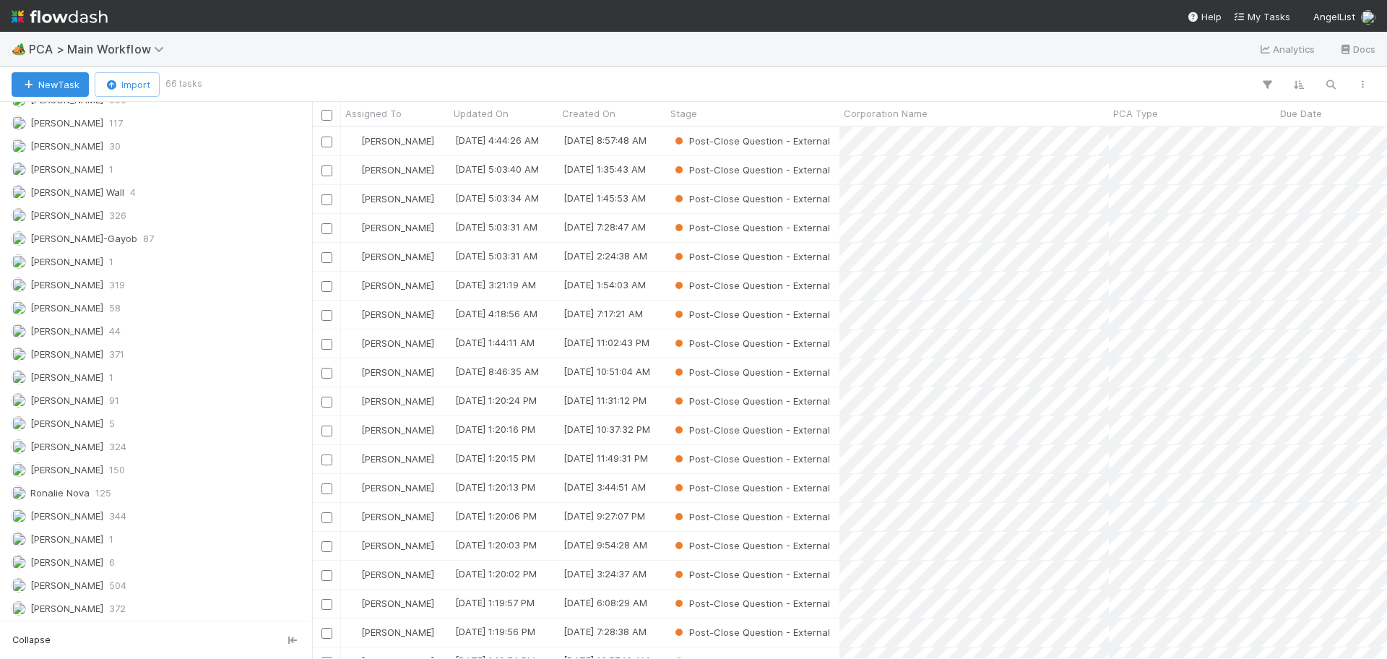
scroll to position [2103, 0]
click at [127, 520] on div "Roselyn de Villa 344" at bounding box center [160, 515] width 297 height 18
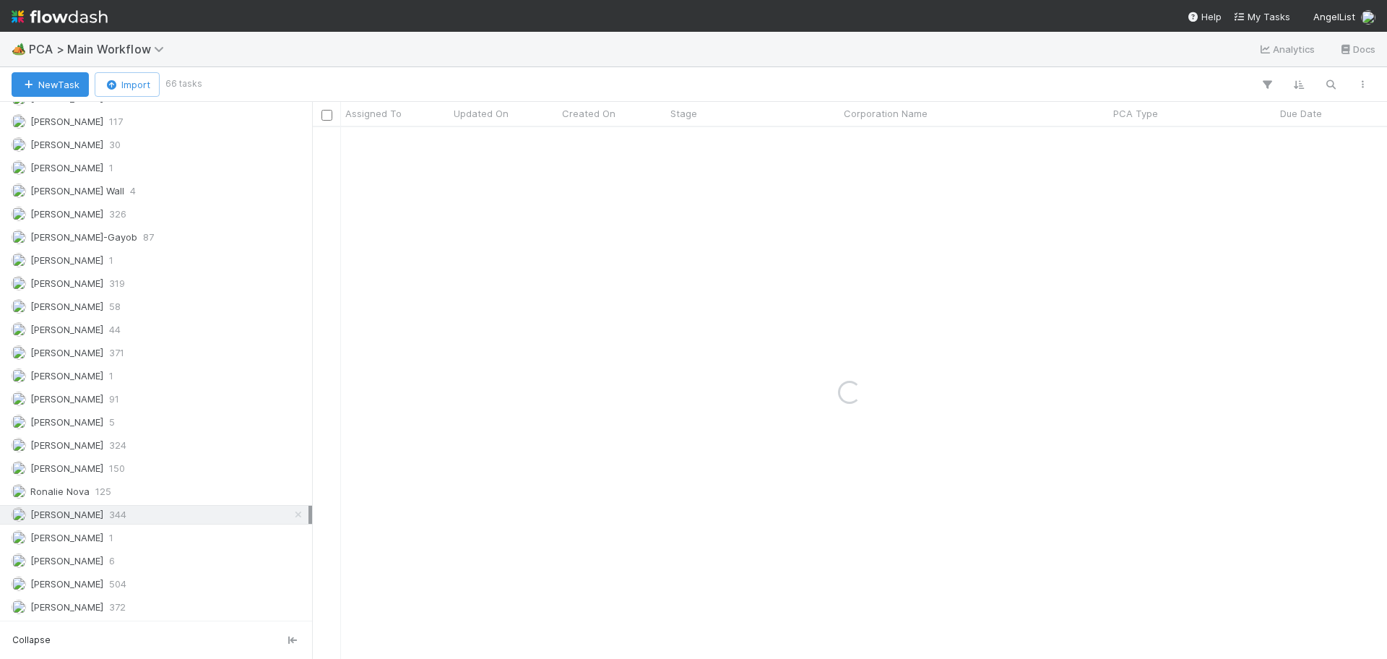
click at [126, 513] on div "Roselyn de Villa 344" at bounding box center [160, 515] width 297 height 18
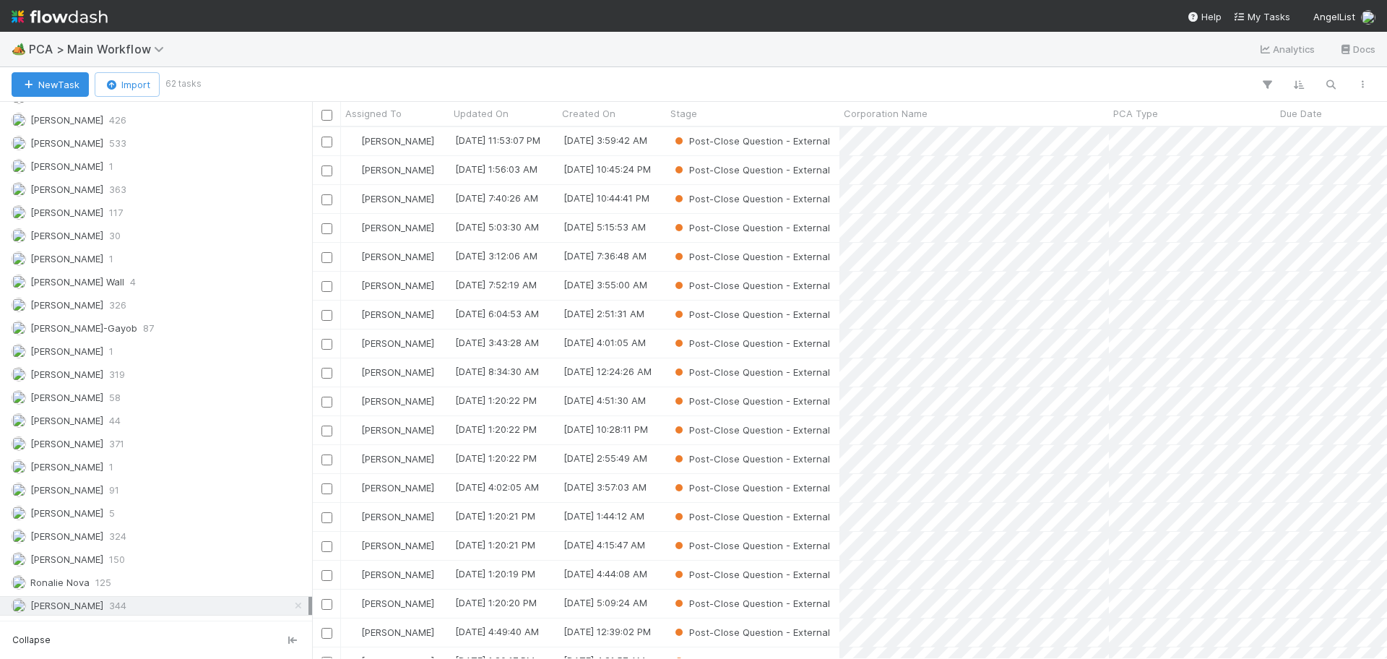
scroll to position [1922, 0]
click at [125, 181] on span "216" at bounding box center [117, 187] width 16 height 18
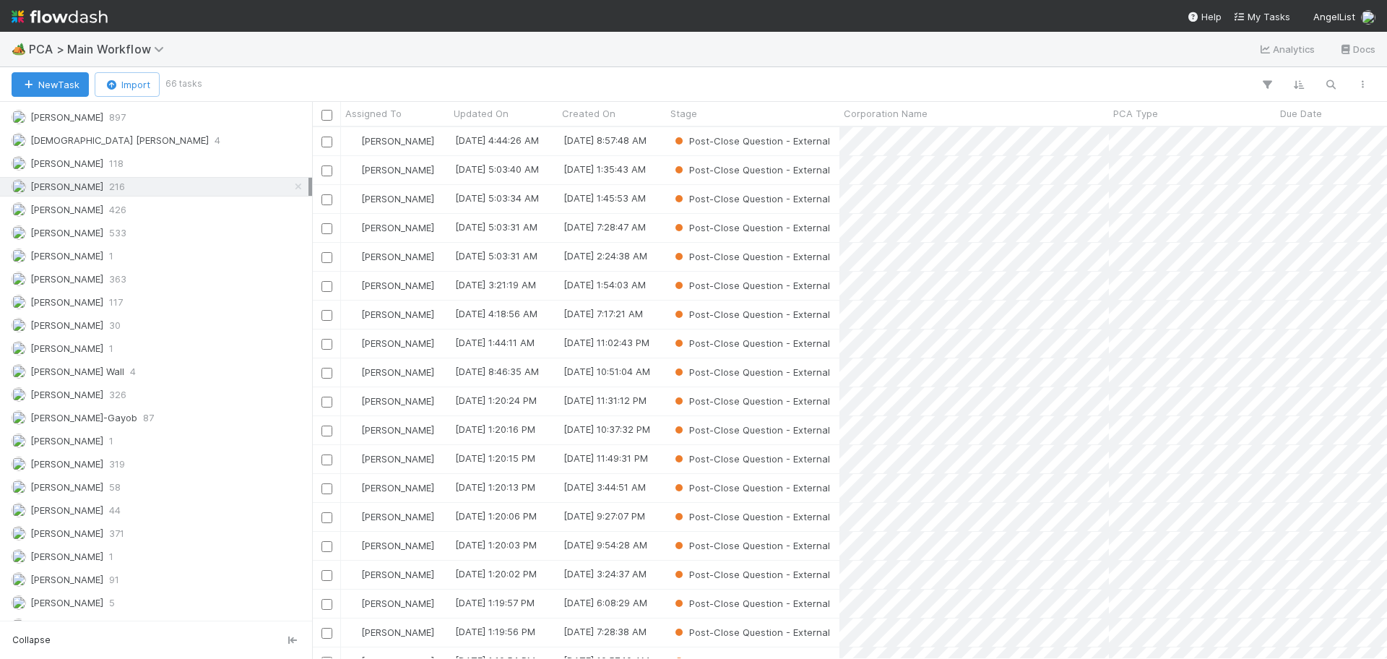
scroll to position [518, 1062]
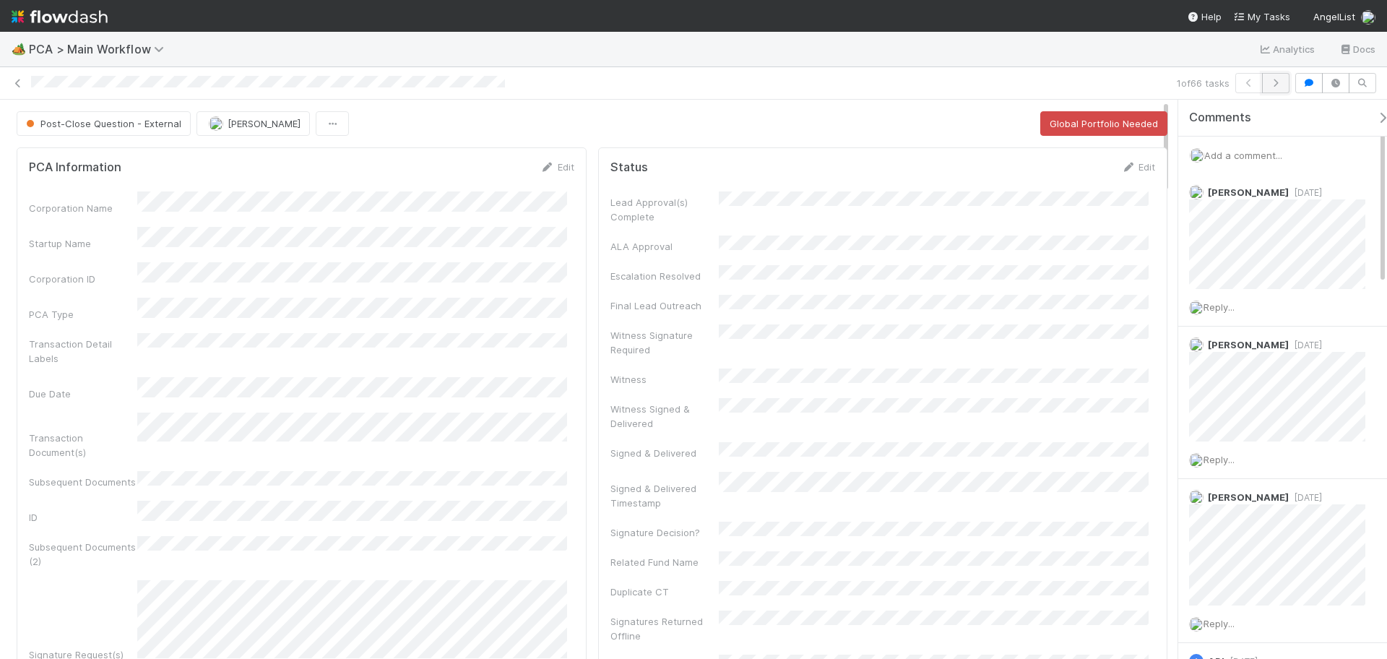
click at [1273, 90] on button "button" at bounding box center [1275, 83] width 27 height 20
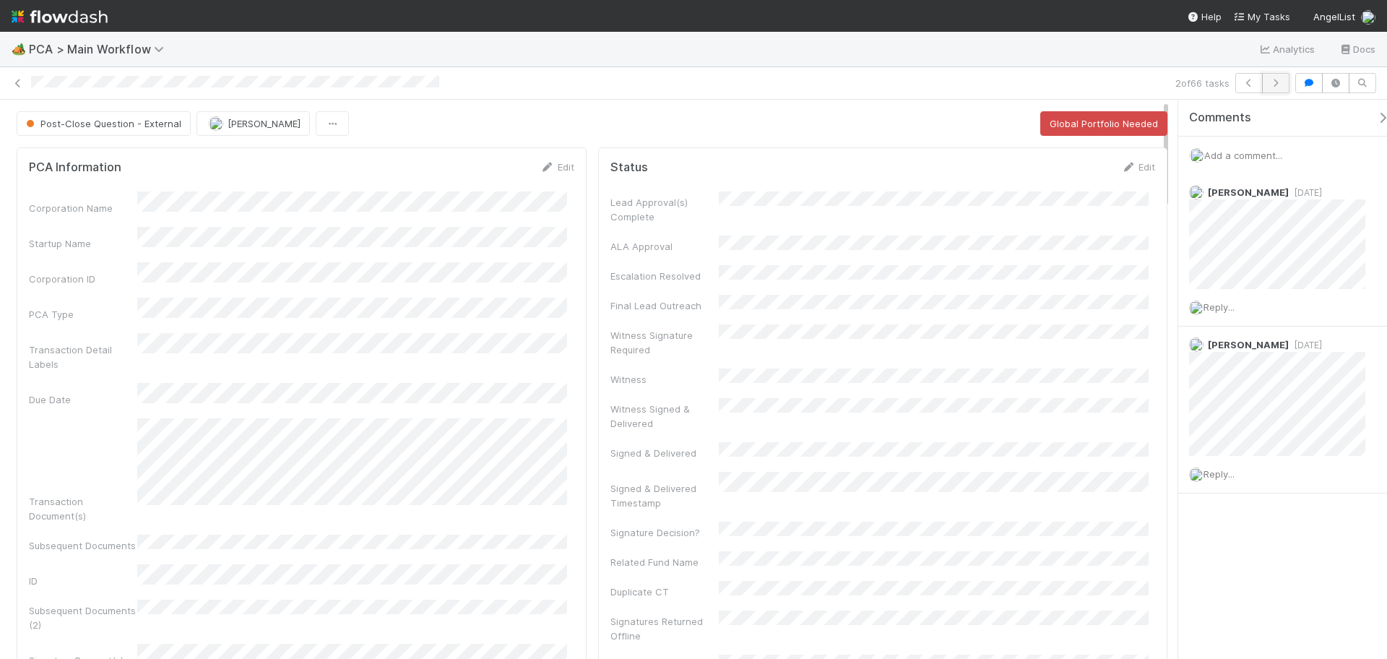
click at [1279, 75] on button "button" at bounding box center [1275, 83] width 27 height 20
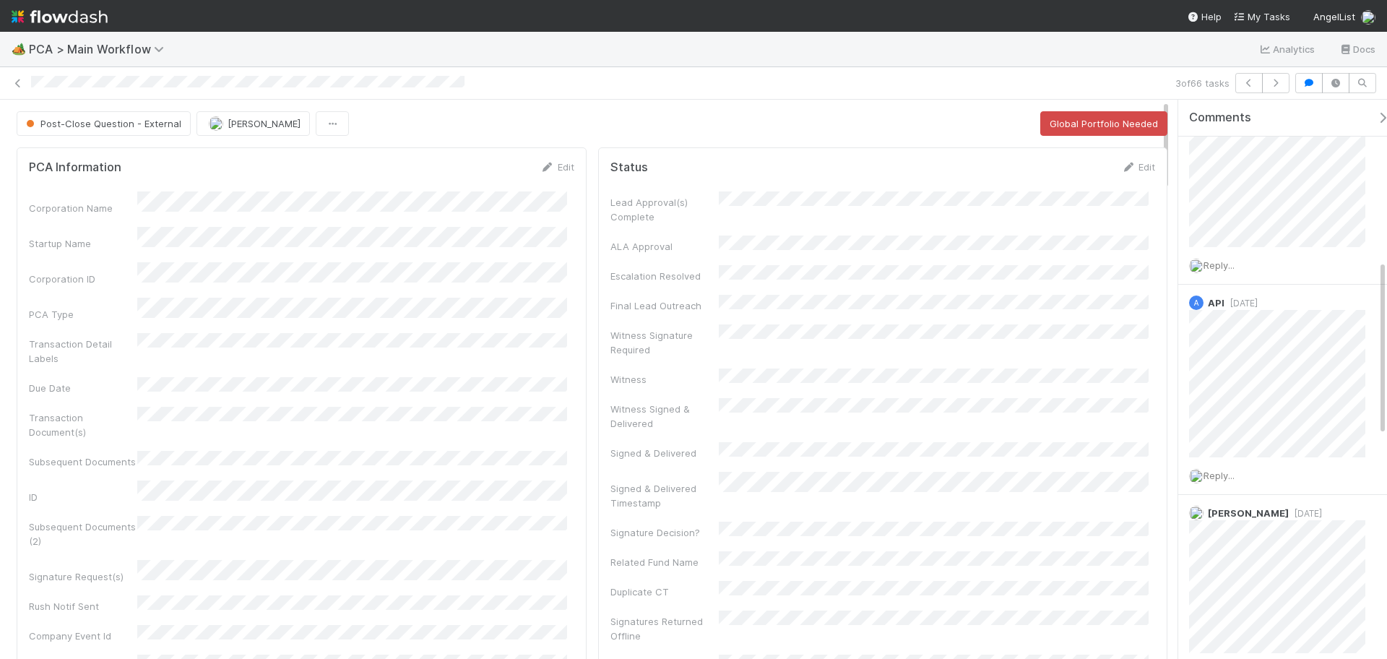
scroll to position [542, 0]
click at [1276, 85] on icon "button" at bounding box center [1276, 83] width 14 height 9
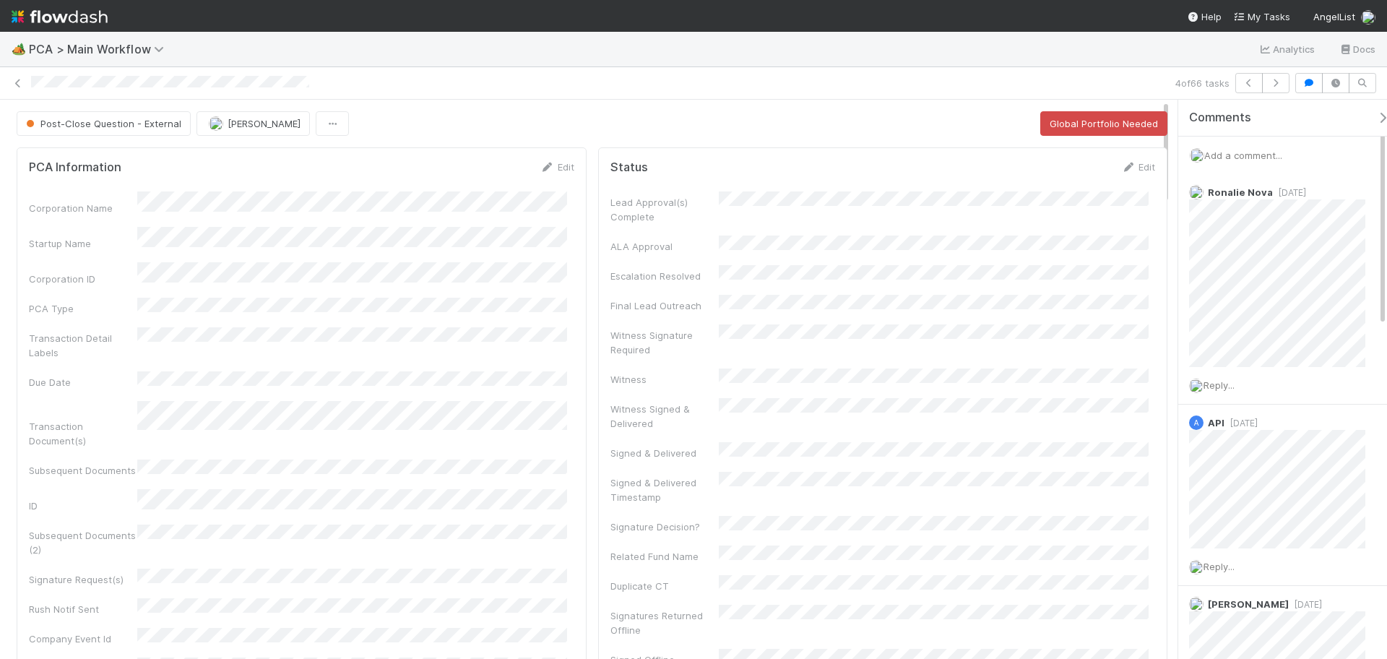
click at [1236, 147] on div "Add a comment..." at bounding box center [1290, 156] width 223 height 38
click at [1270, 152] on span "Add a comment..." at bounding box center [1244, 156] width 78 height 12
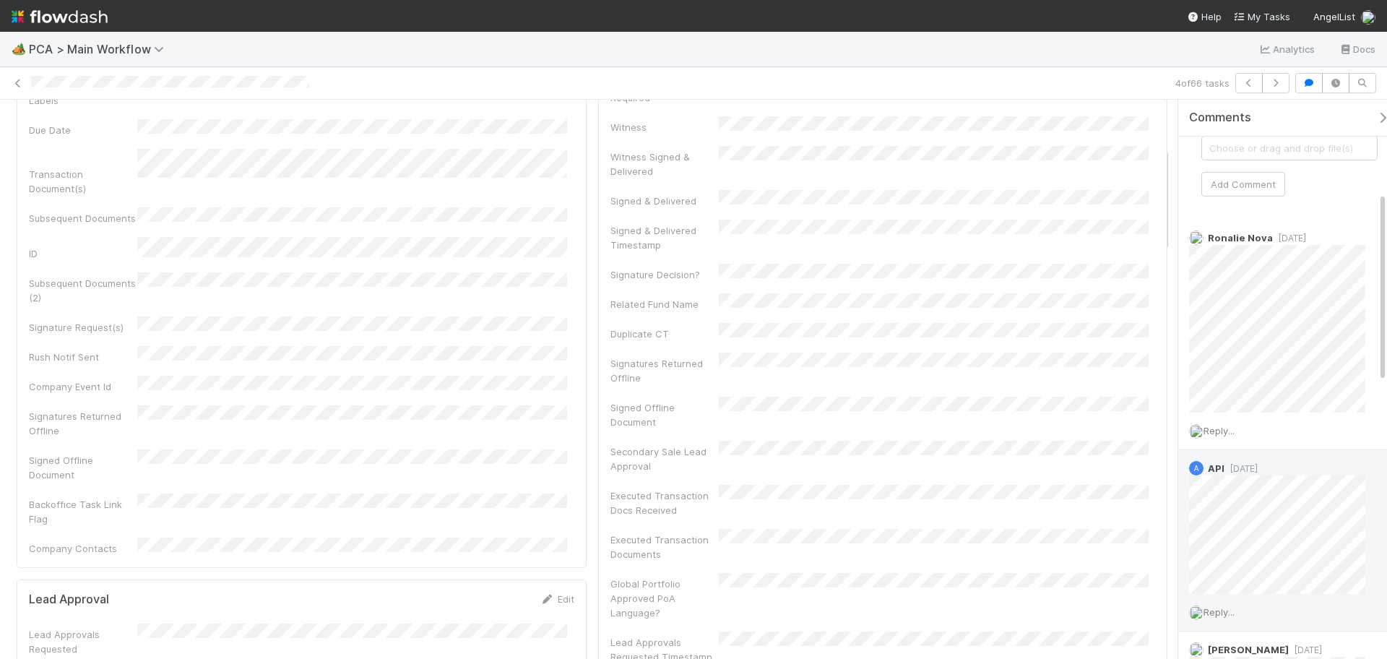
scroll to position [271, 0]
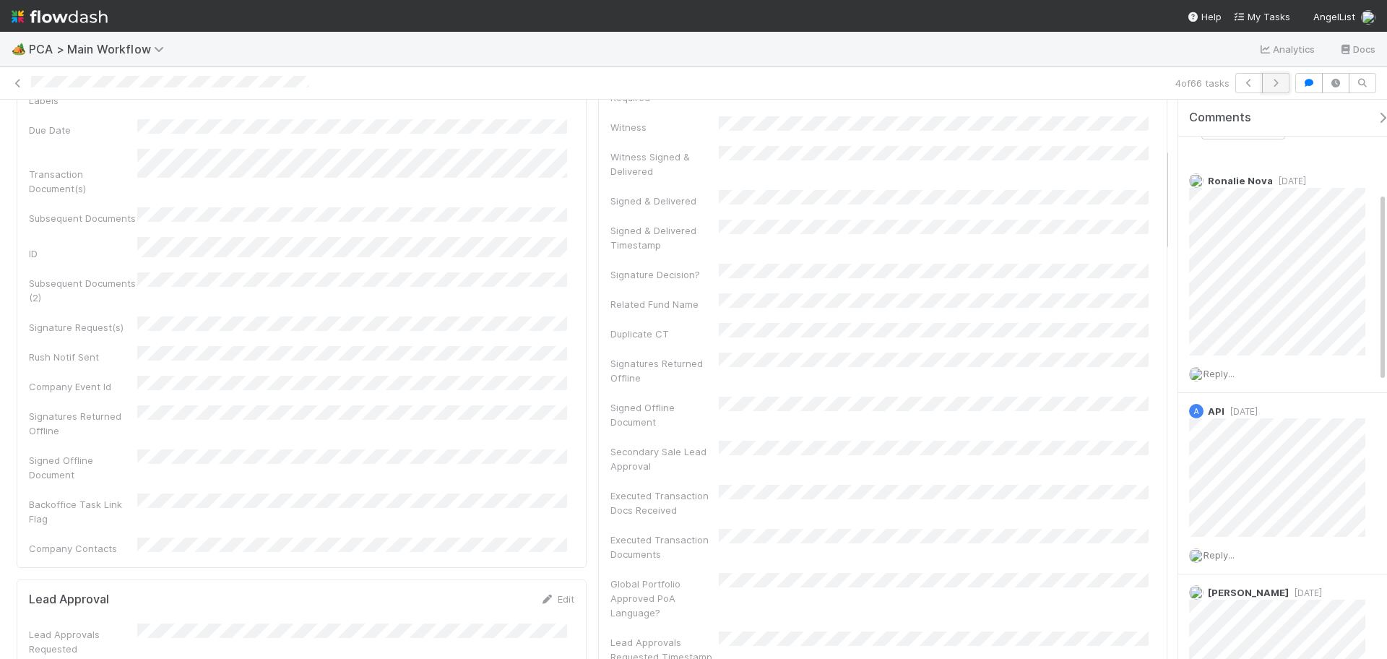
click at [1273, 85] on icon "button" at bounding box center [1276, 83] width 14 height 9
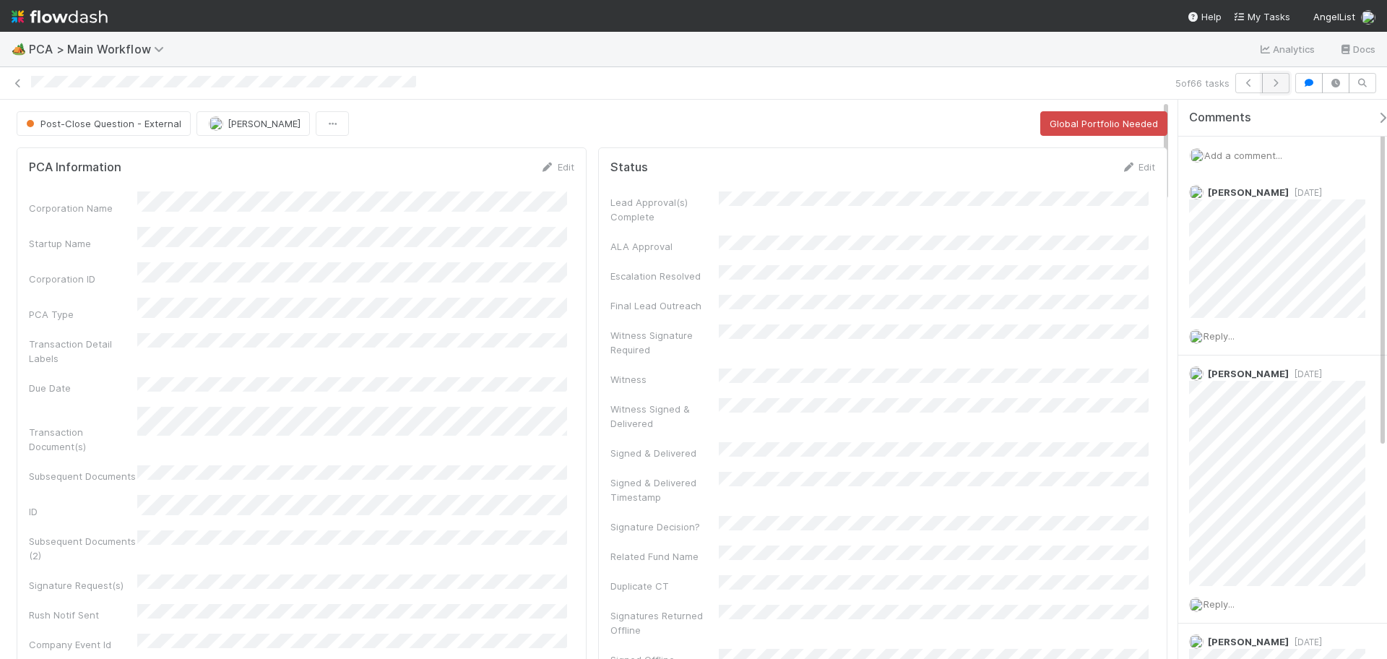
click at [1280, 82] on icon "button" at bounding box center [1276, 83] width 14 height 9
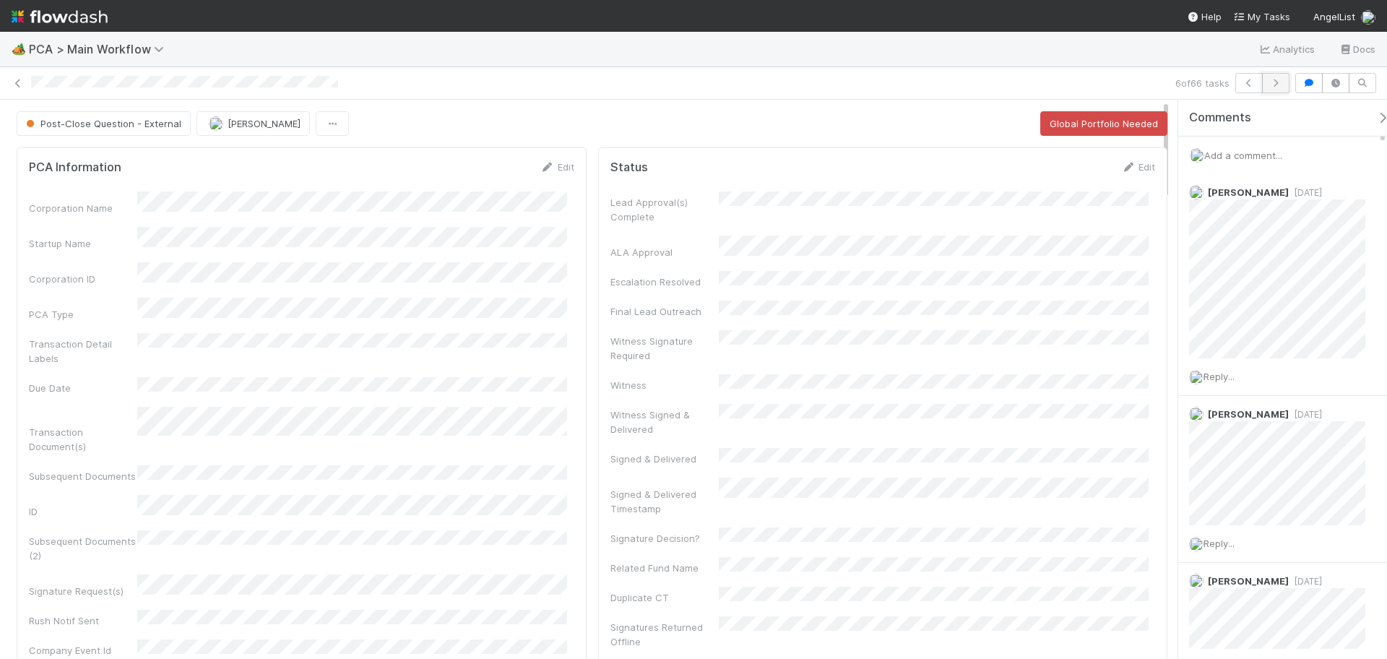
click at [1271, 87] on button "button" at bounding box center [1275, 83] width 27 height 20
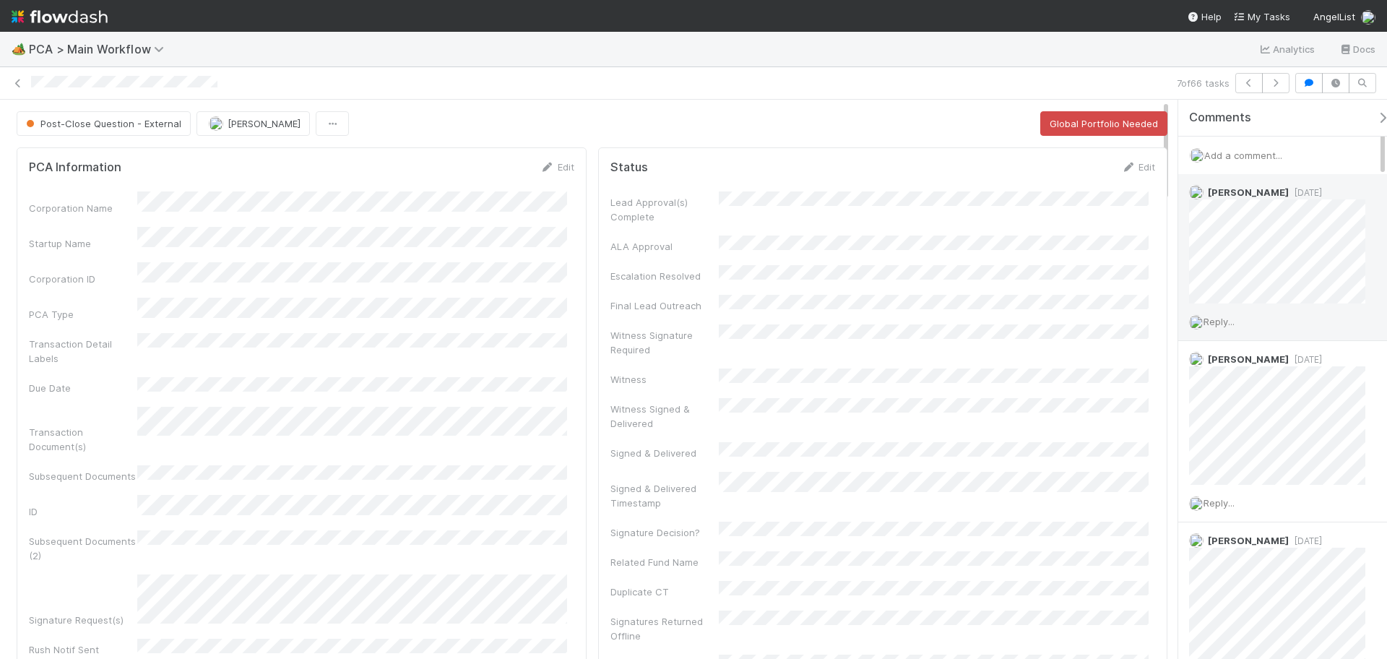
click at [1308, 197] on span "1 month ago" at bounding box center [1305, 192] width 33 height 11
click at [1270, 163] on div "Add a comment..." at bounding box center [1290, 156] width 223 height 38
click at [1264, 155] on span "Add a comment..." at bounding box center [1244, 156] width 78 height 12
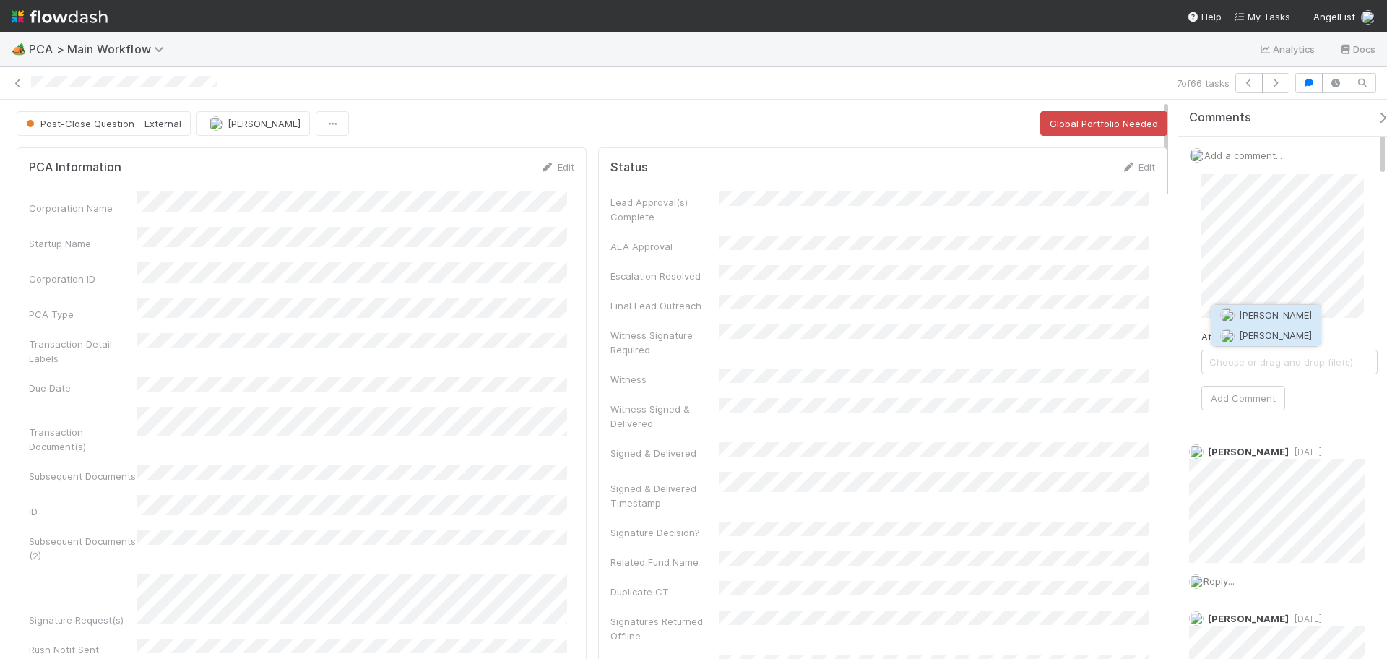
click at [1288, 333] on span "Nathalie Gualito" at bounding box center [1275, 336] width 73 height 12
click at [1281, 383] on button "Josh Tarr" at bounding box center [1264, 376] width 109 height 20
click at [1231, 400] on button "Add Comment" at bounding box center [1244, 398] width 84 height 25
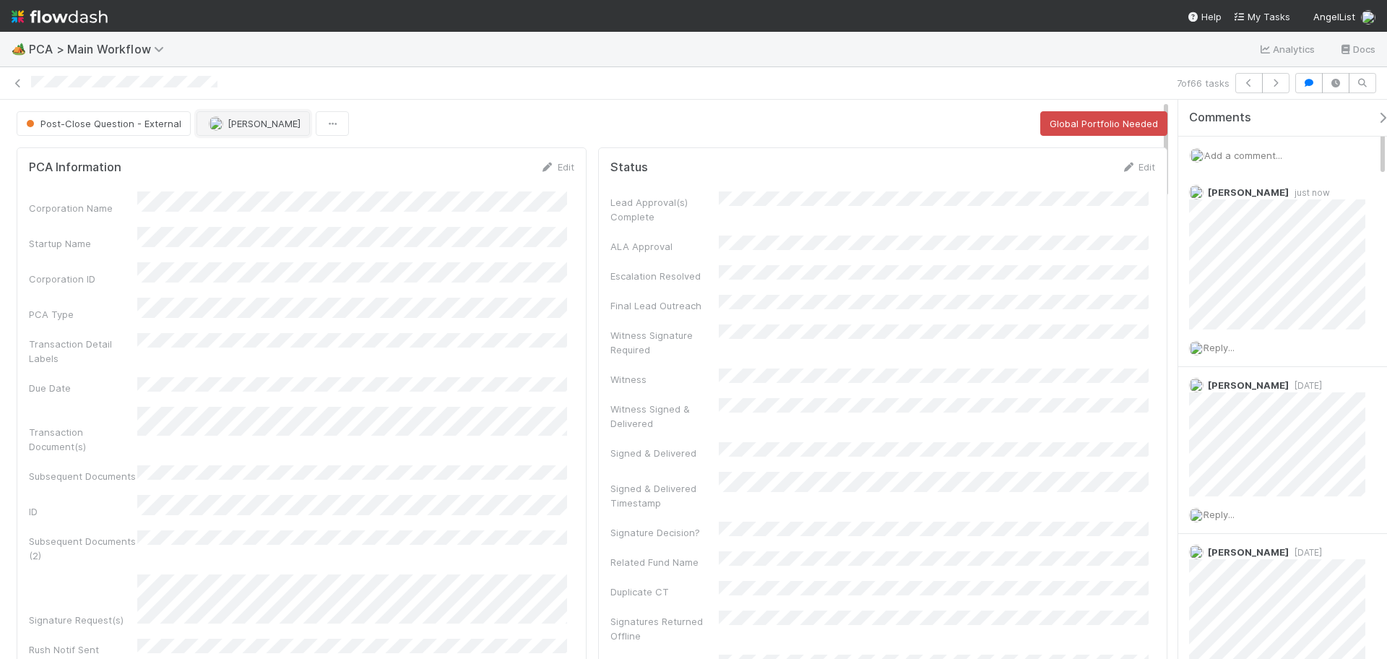
click at [249, 122] on span "[PERSON_NAME]" at bounding box center [264, 124] width 73 height 12
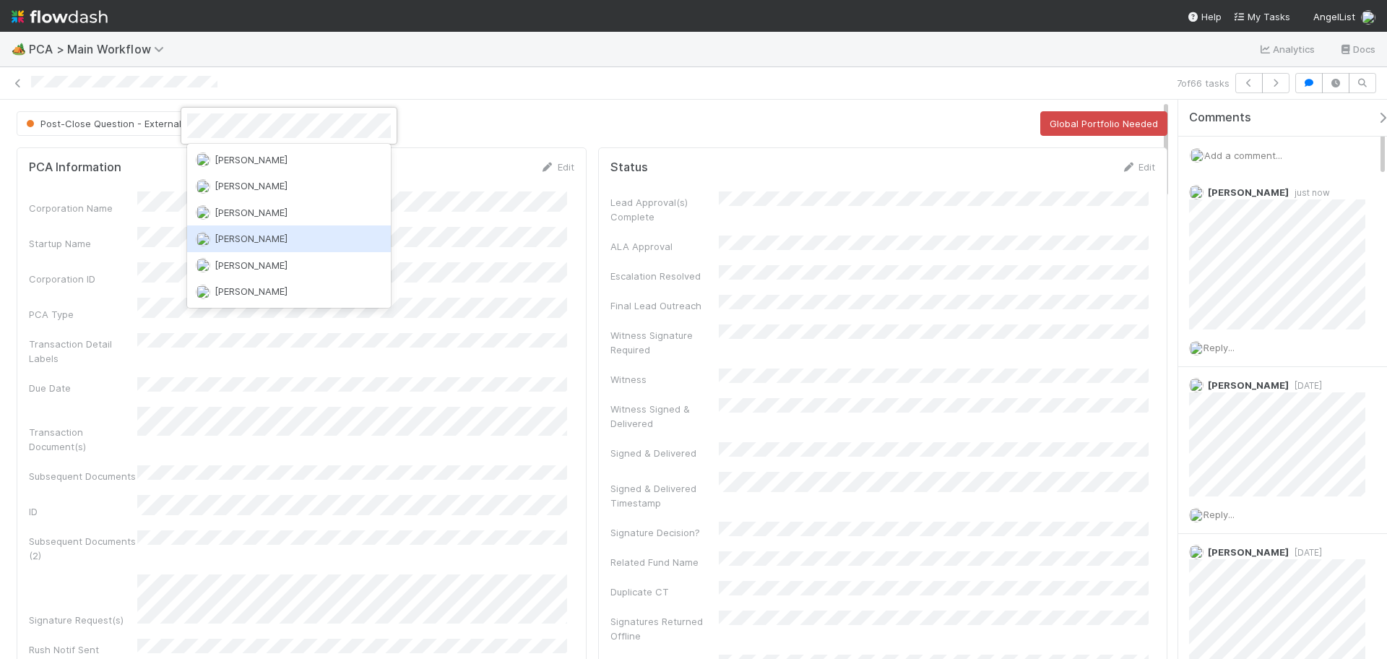
click at [287, 241] on div "Josh Tarr" at bounding box center [289, 238] width 204 height 26
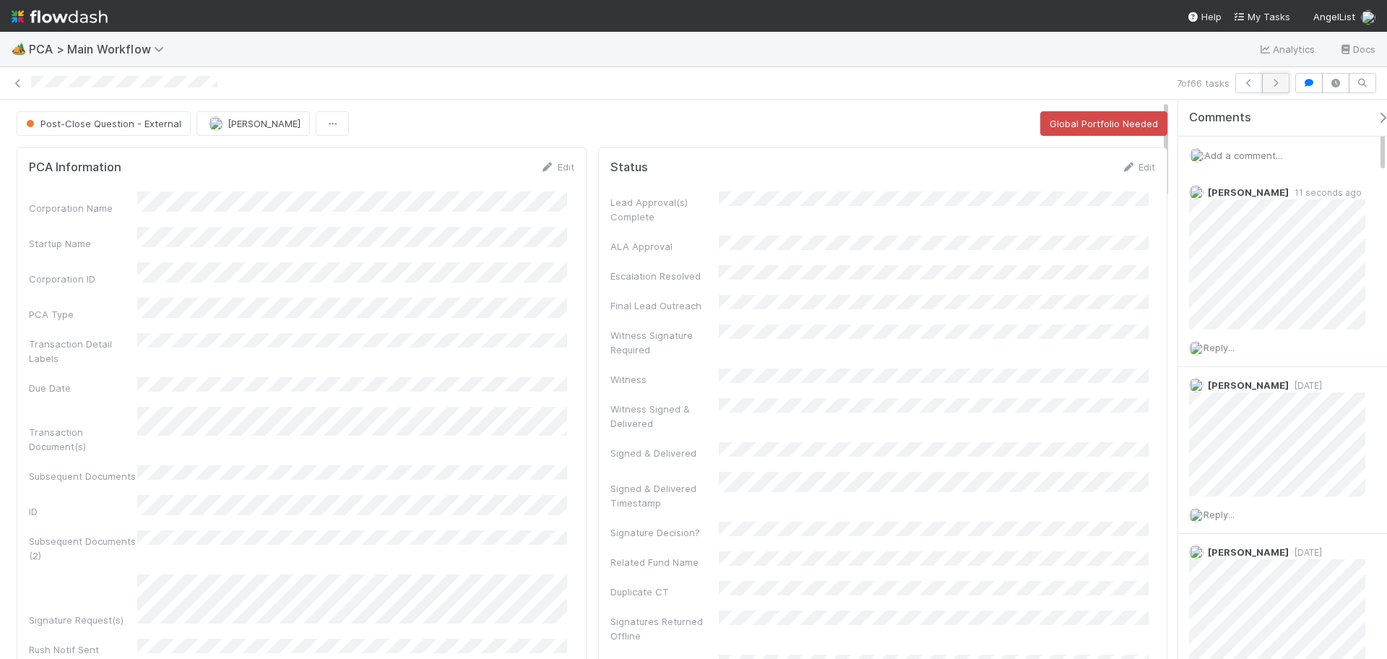
click at [1280, 85] on icon "button" at bounding box center [1276, 83] width 14 height 9
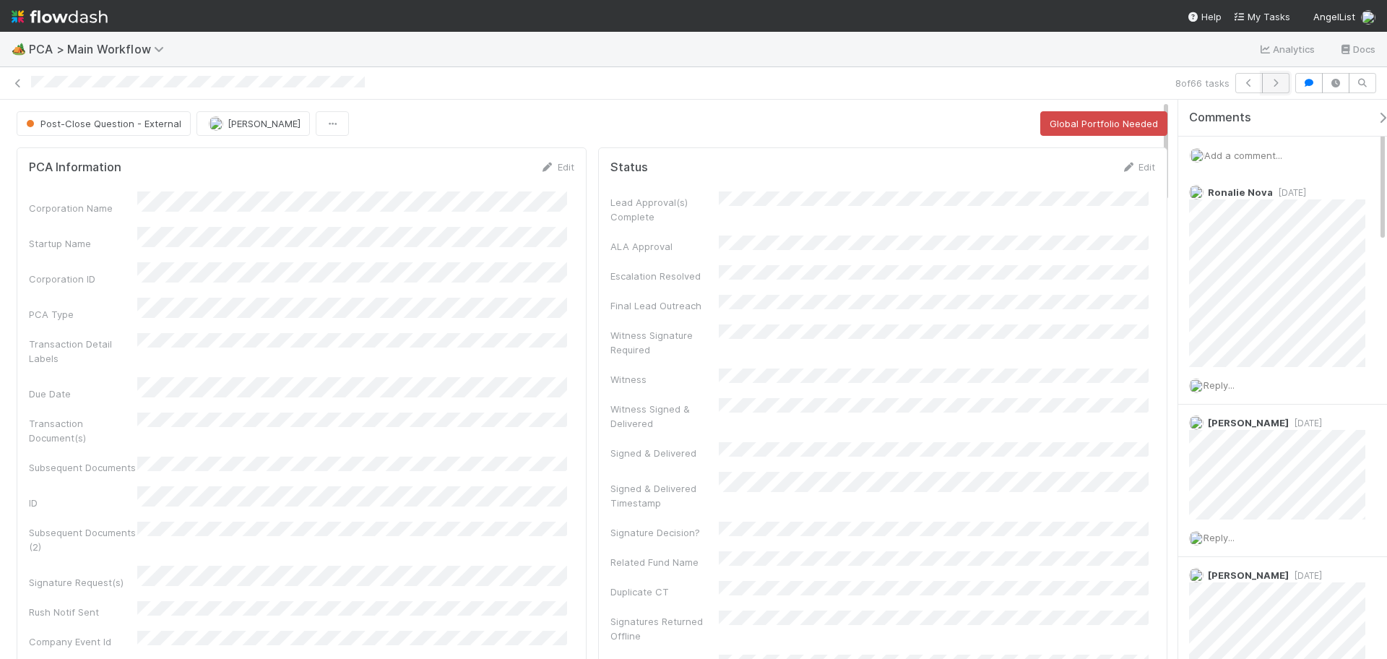
click at [1278, 85] on icon "button" at bounding box center [1276, 83] width 14 height 9
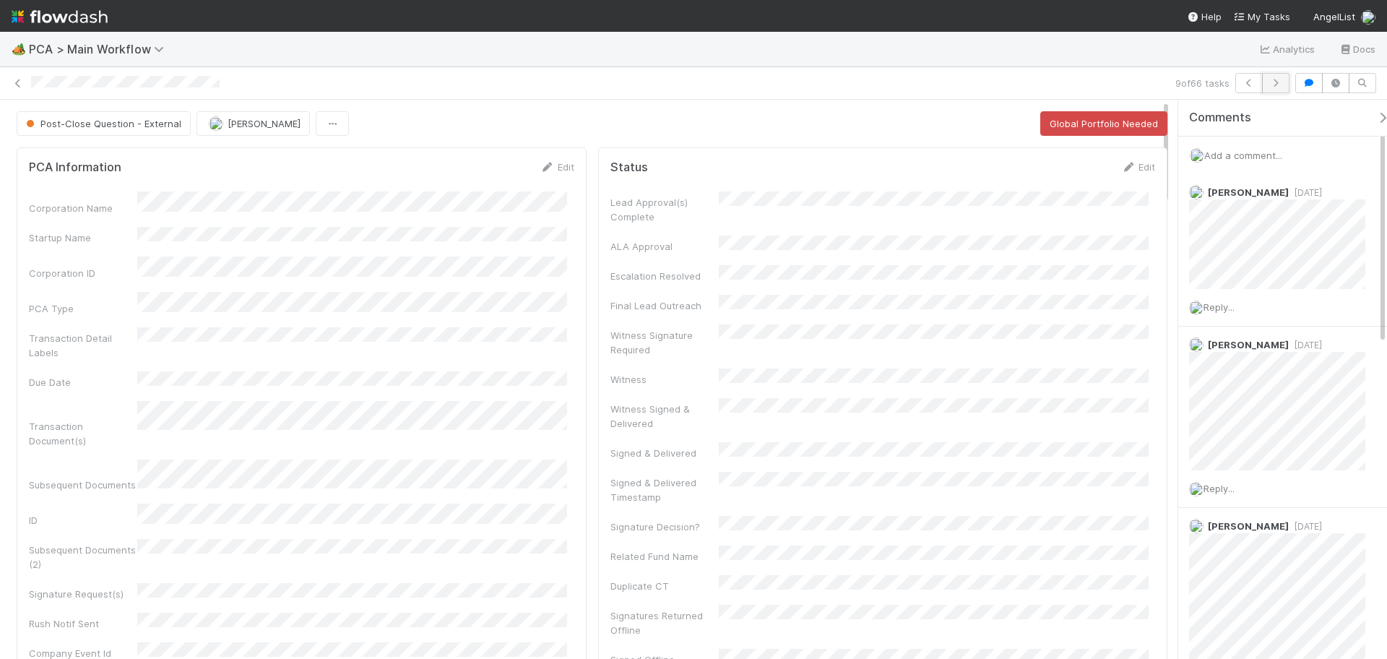
click at [1278, 82] on icon "button" at bounding box center [1276, 83] width 14 height 9
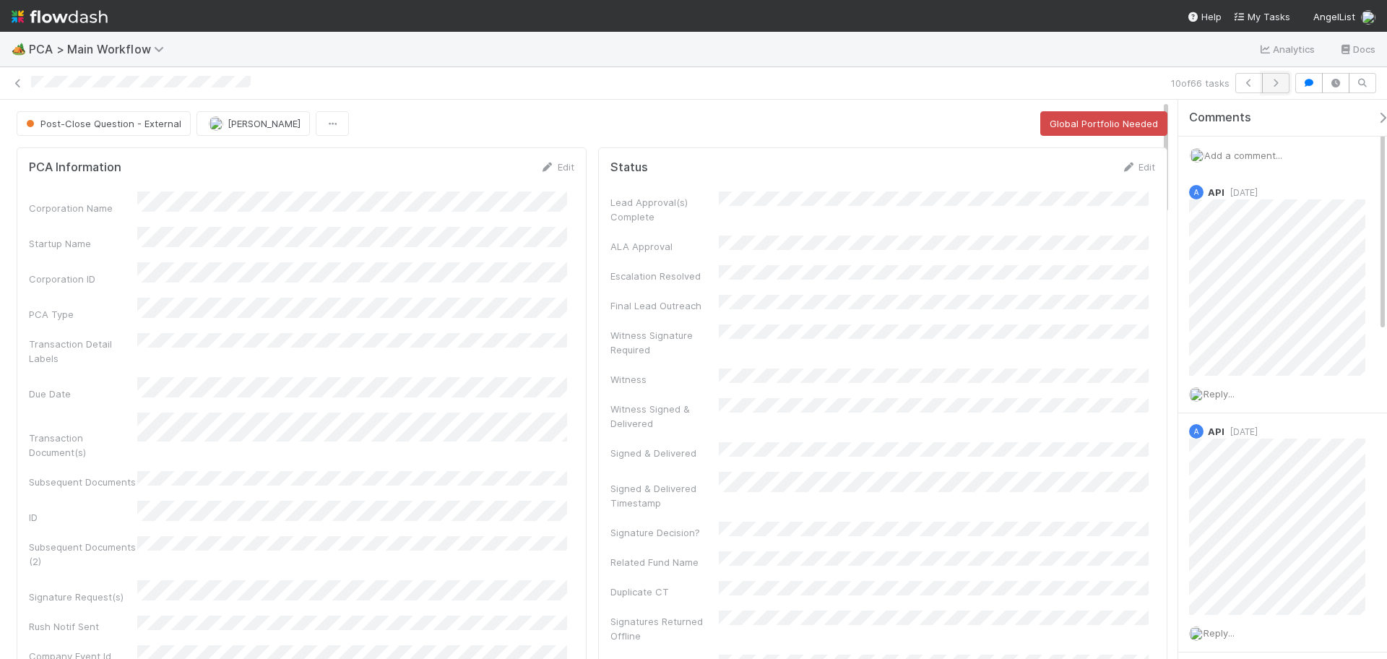
click at [1288, 80] on button "button" at bounding box center [1275, 83] width 27 height 20
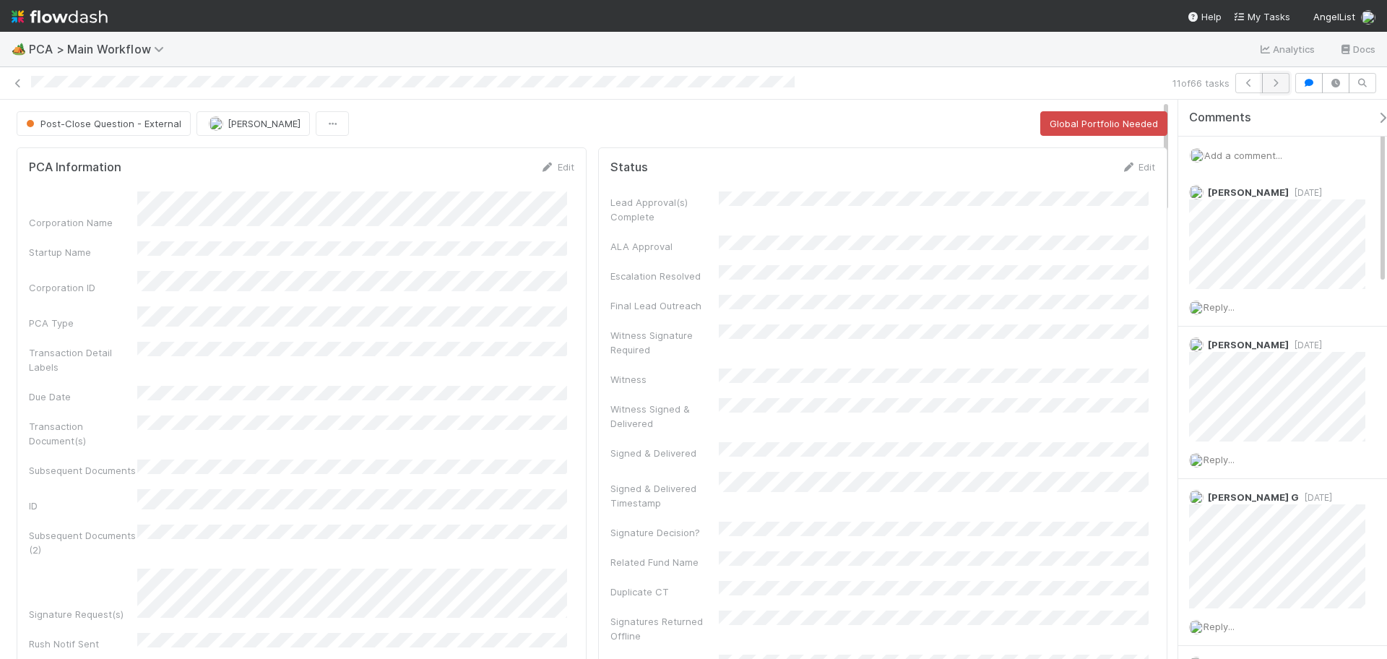
click at [1278, 75] on button "button" at bounding box center [1275, 83] width 27 height 20
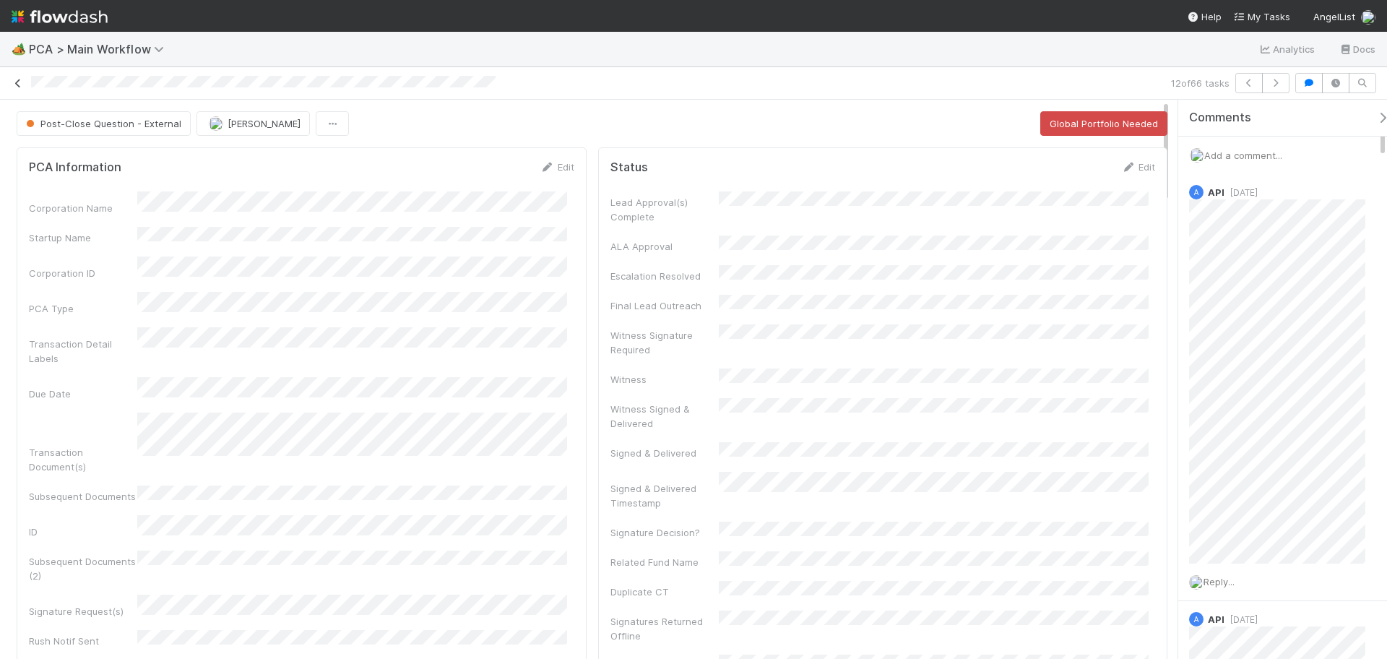
click at [20, 82] on icon at bounding box center [18, 83] width 14 height 9
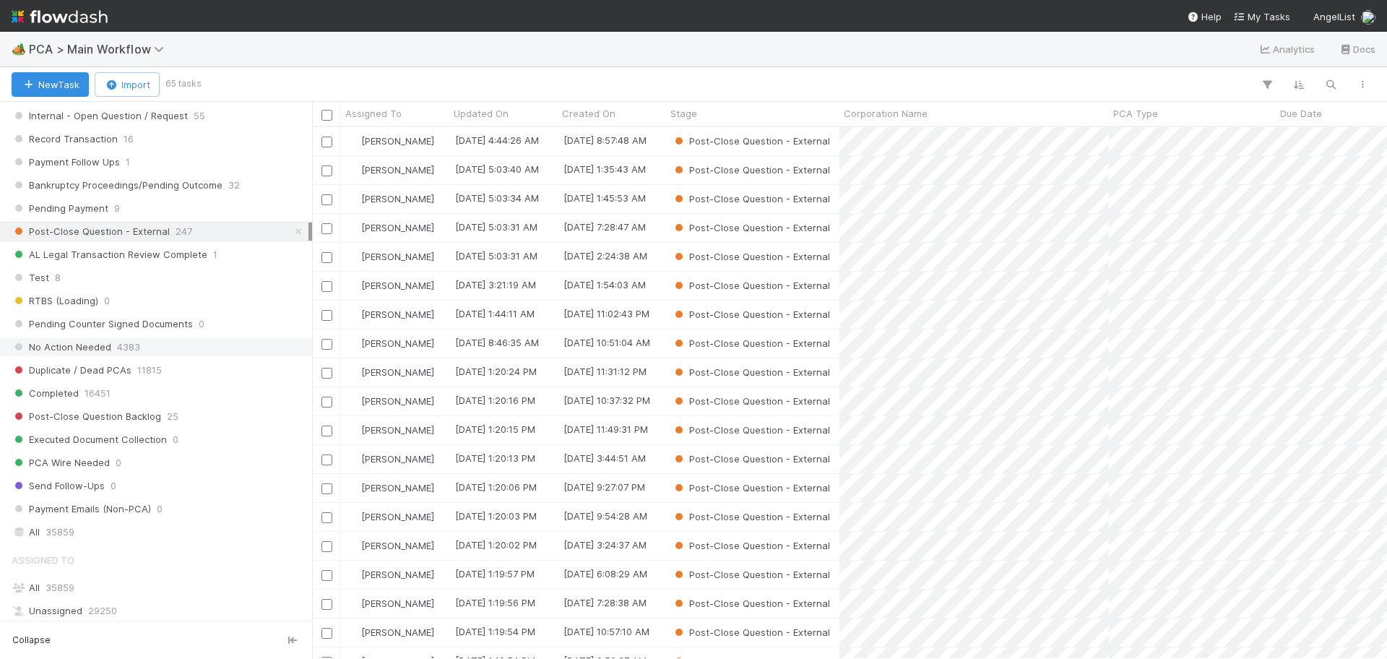
scroll to position [1200, 0]
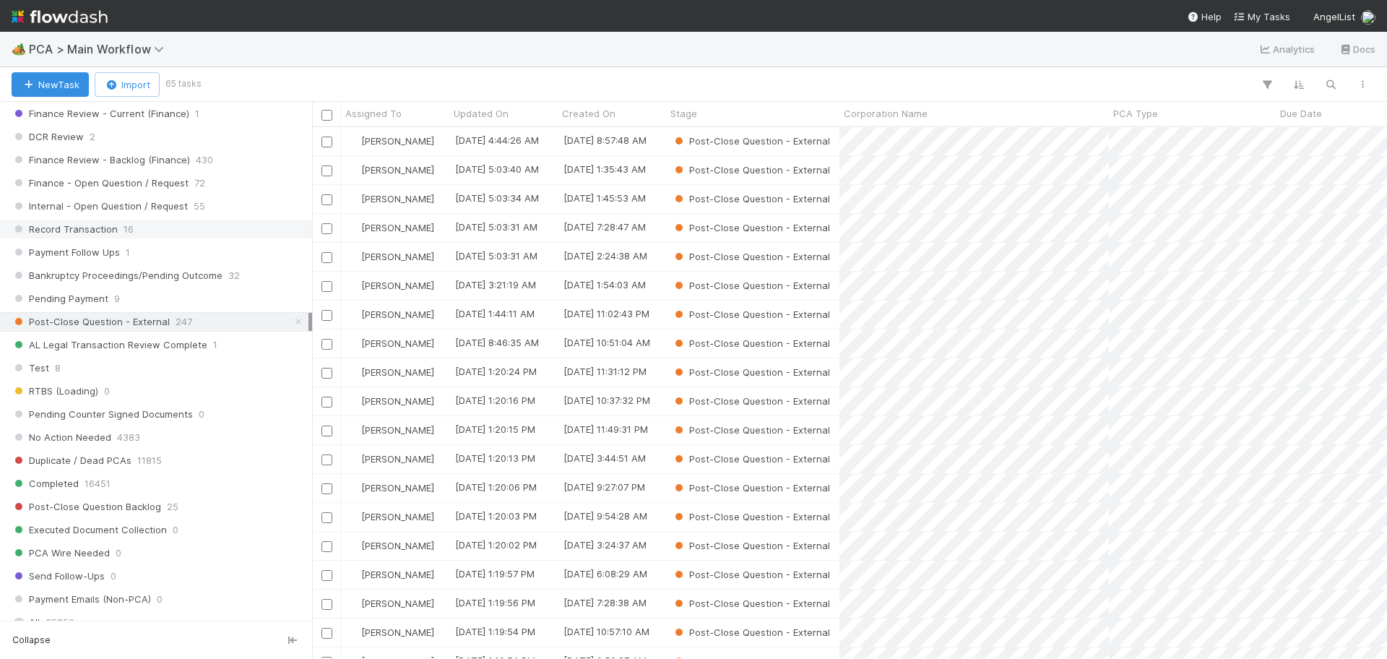
click at [137, 229] on div "Record Transaction 16" at bounding box center [160, 229] width 297 height 18
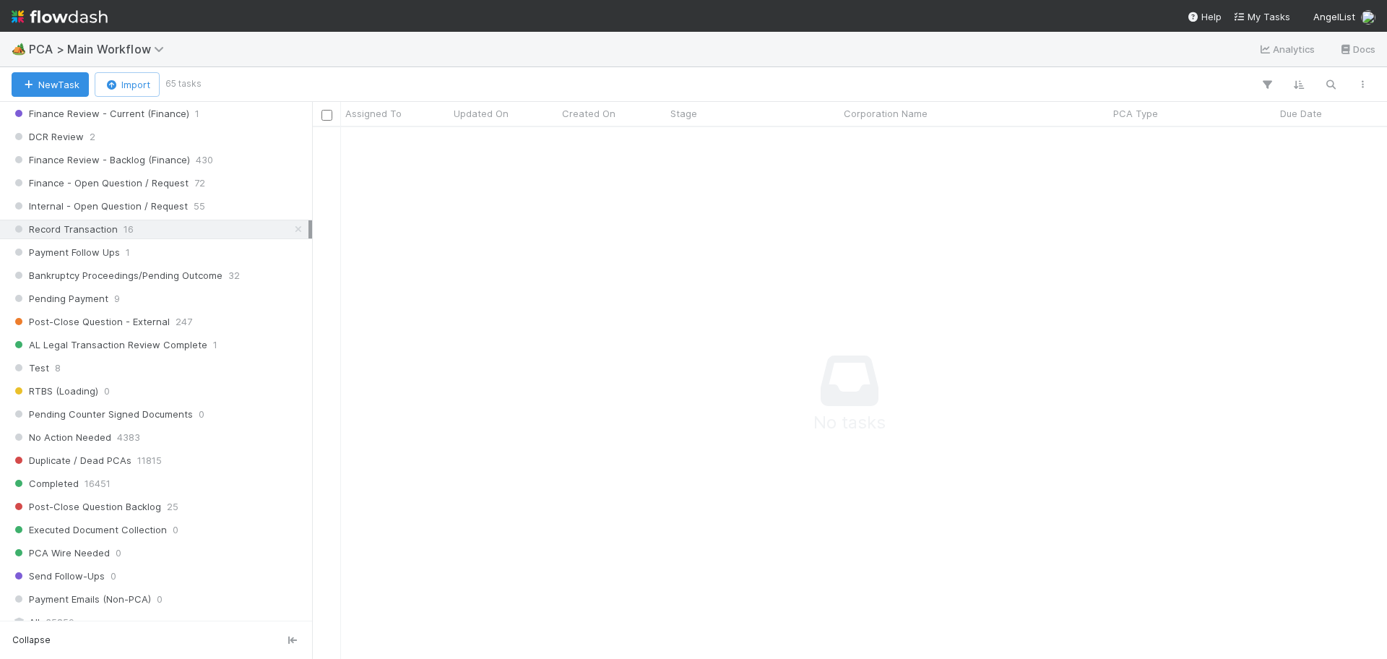
scroll to position [504, 1048]
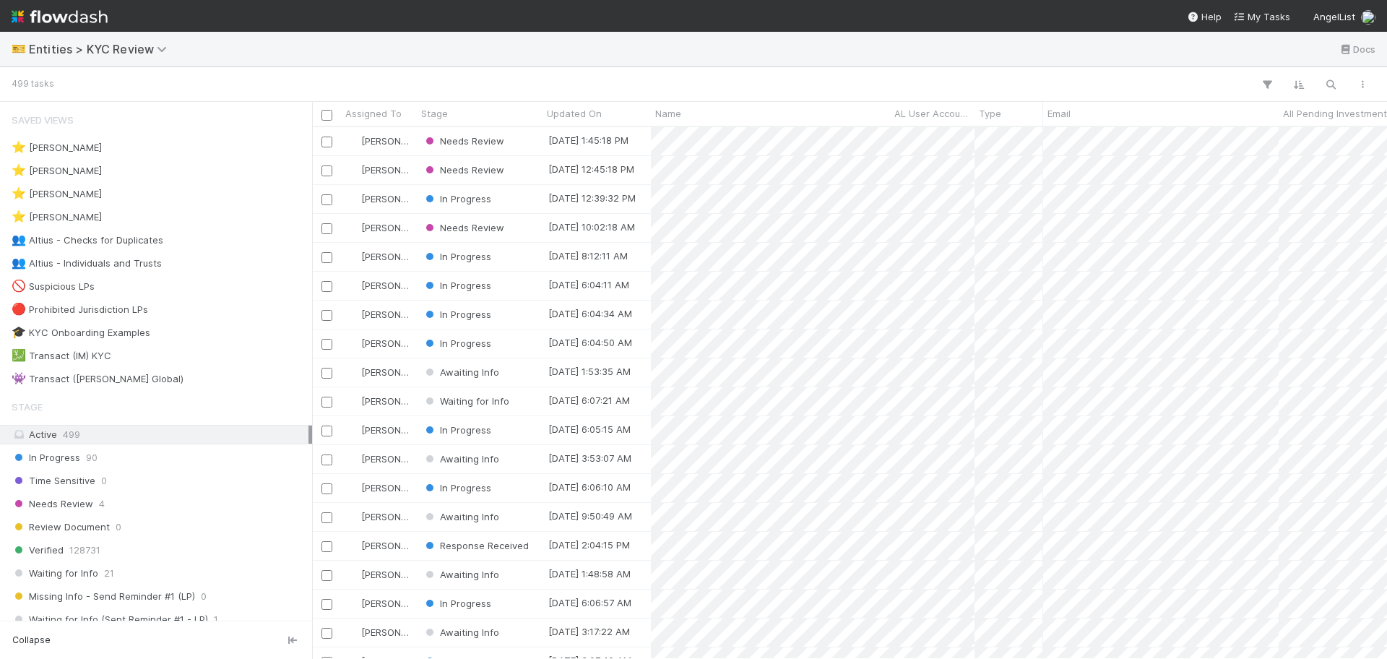
scroll to position [518, 1062]
click at [205, 264] on div "👥 Altius - Individuals and Trusts 2" at bounding box center [160, 263] width 297 height 18
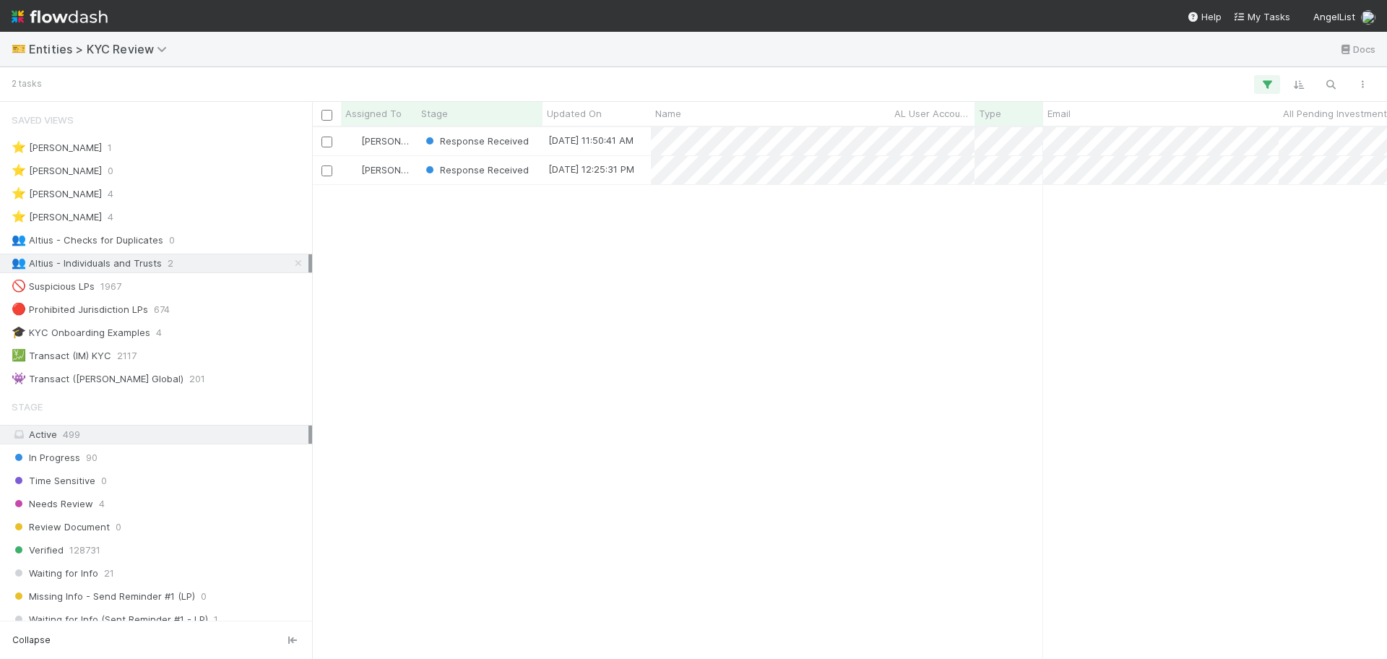
scroll to position [518, 1062]
click at [117, 43] on span "Entities > KYC Review" at bounding box center [101, 49] width 145 height 14
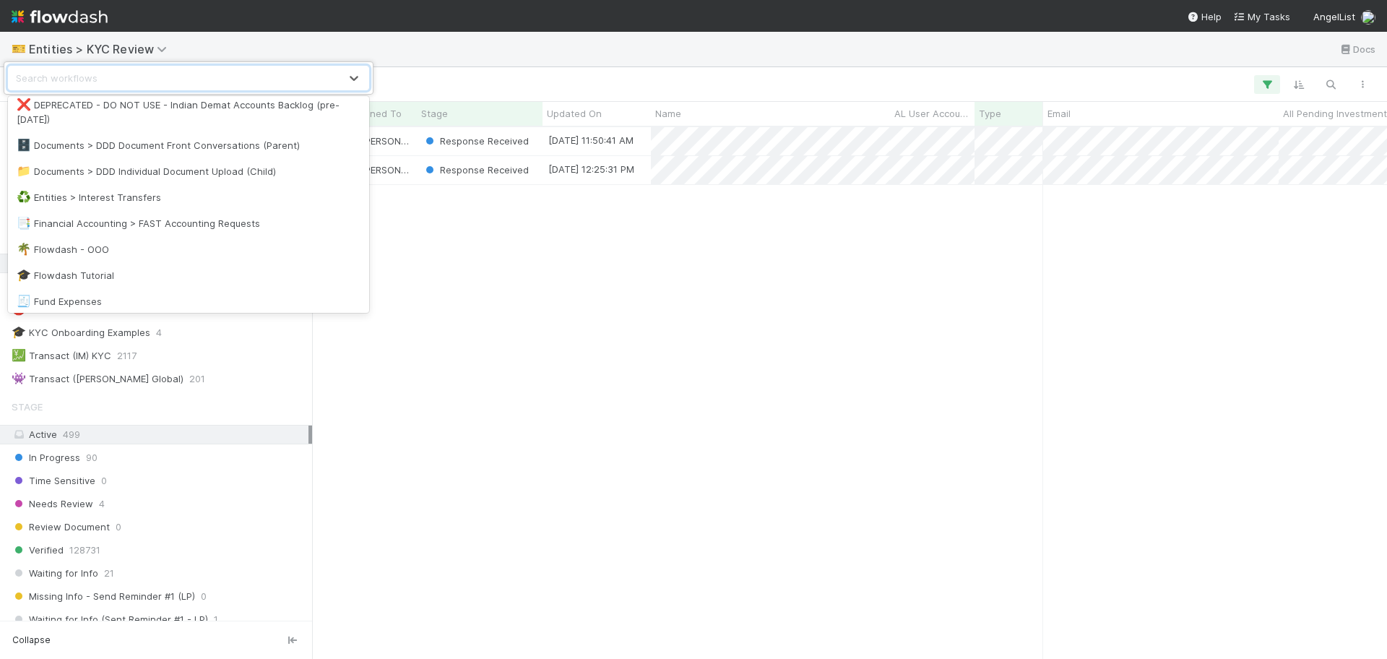
scroll to position [361, 0]
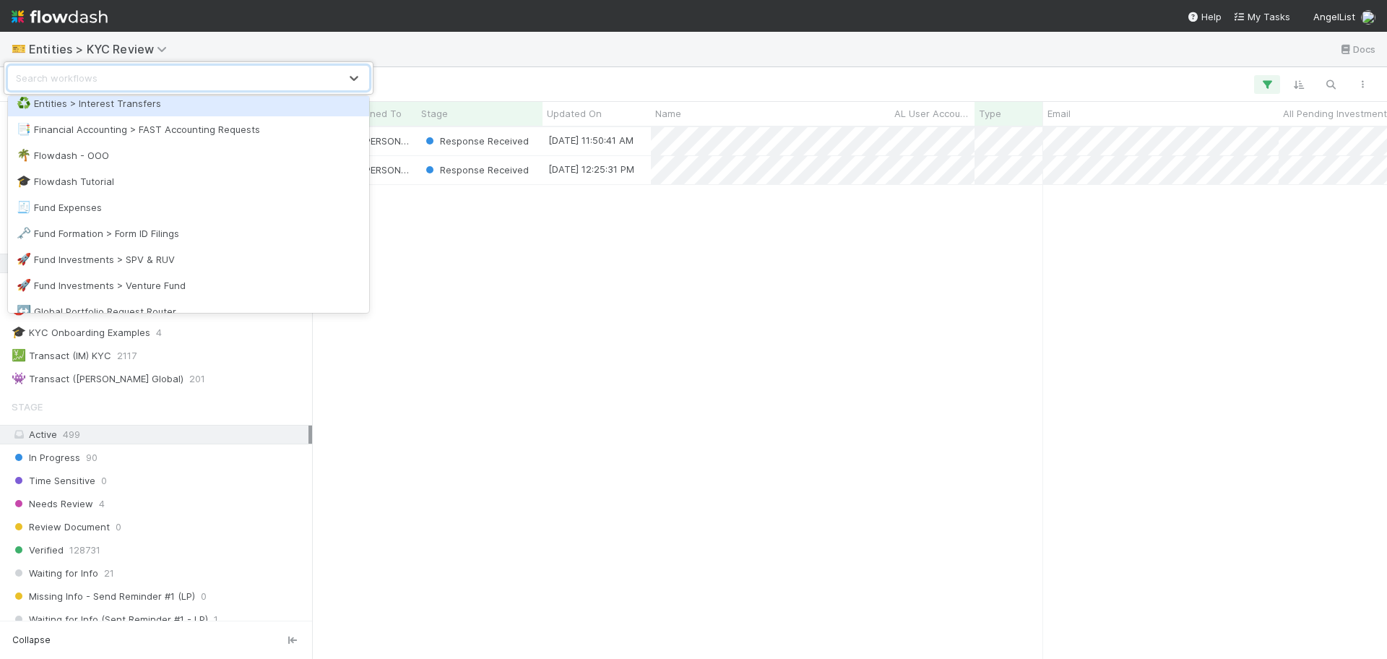
click at [161, 105] on div "♻️ Entities > Interest Transfers" at bounding box center [189, 103] width 344 height 14
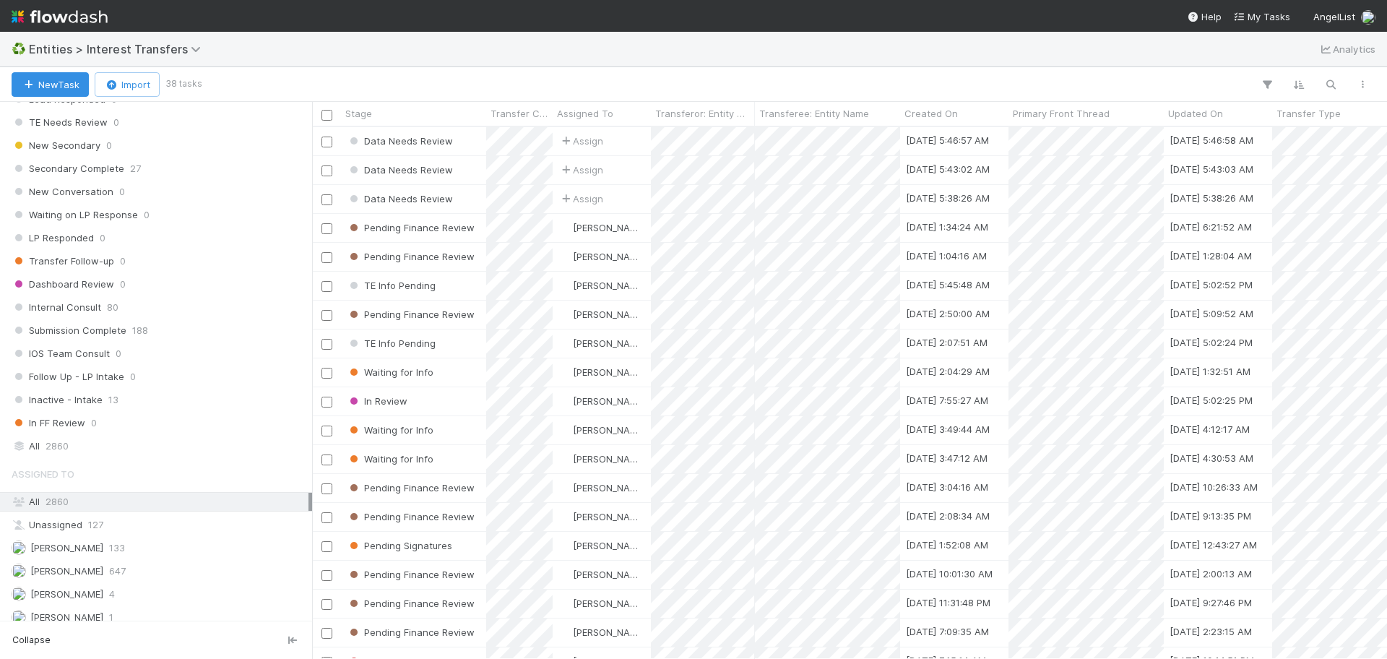
scroll to position [1617, 0]
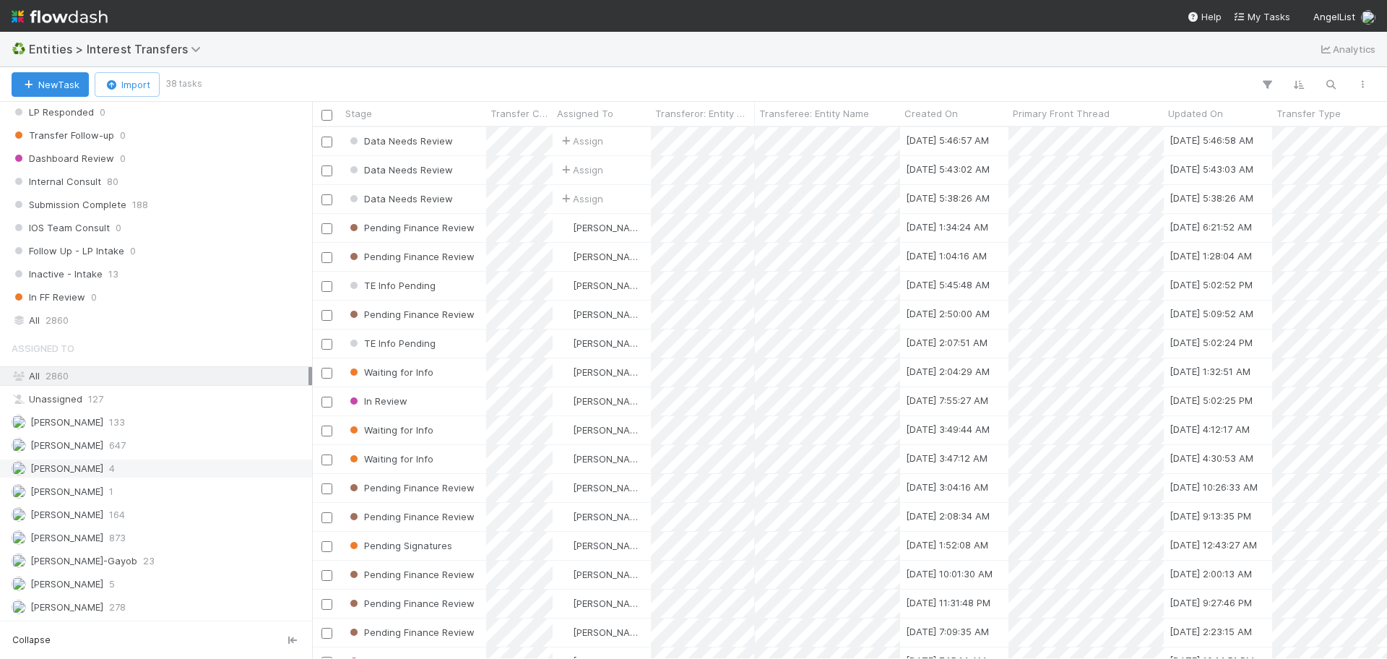
click at [184, 459] on div "[PERSON_NAME] 4" at bounding box center [156, 469] width 312 height 20
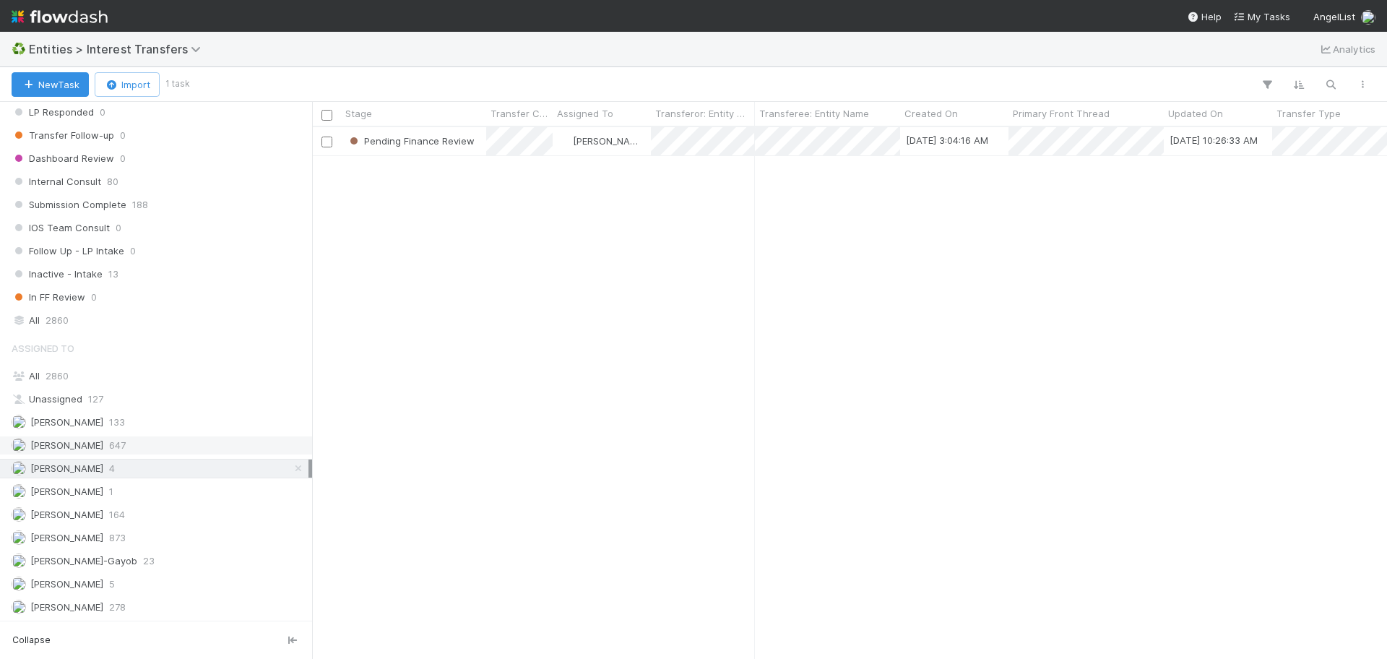
scroll to position [518, 1062]
click at [139, 587] on div "[PERSON_NAME] 5" at bounding box center [160, 584] width 297 height 18
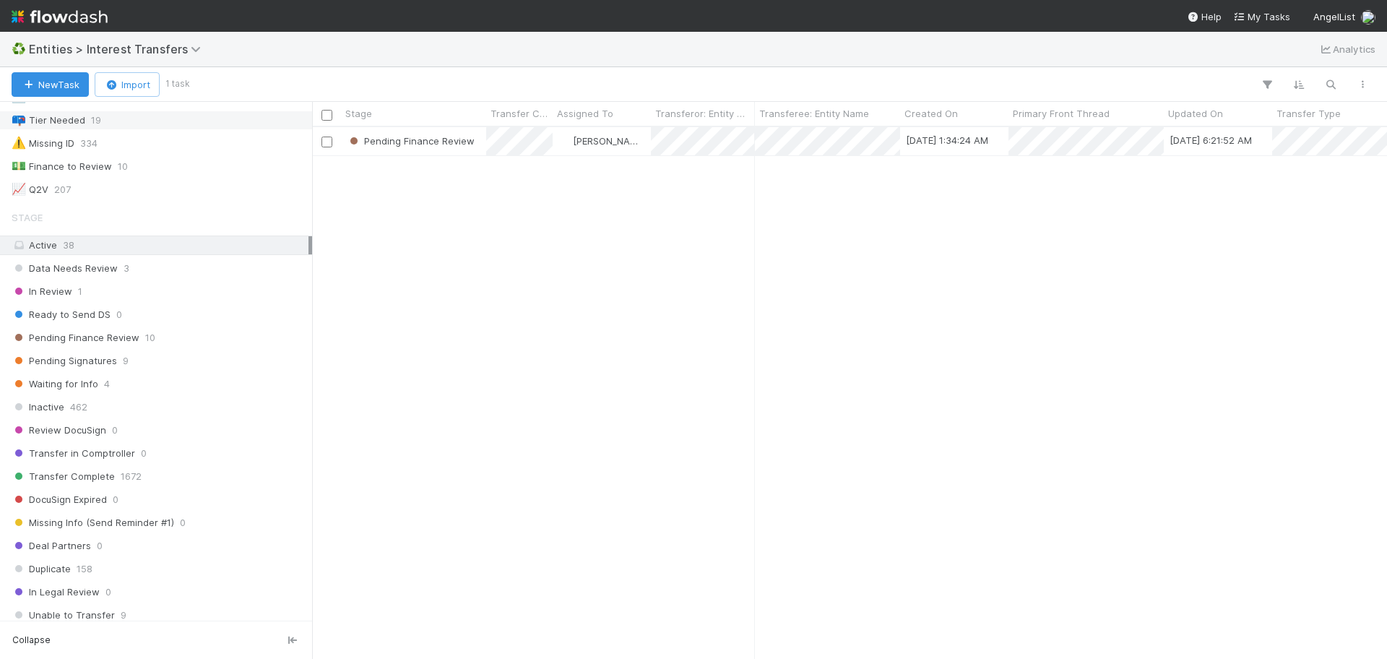
scroll to position [353, 0]
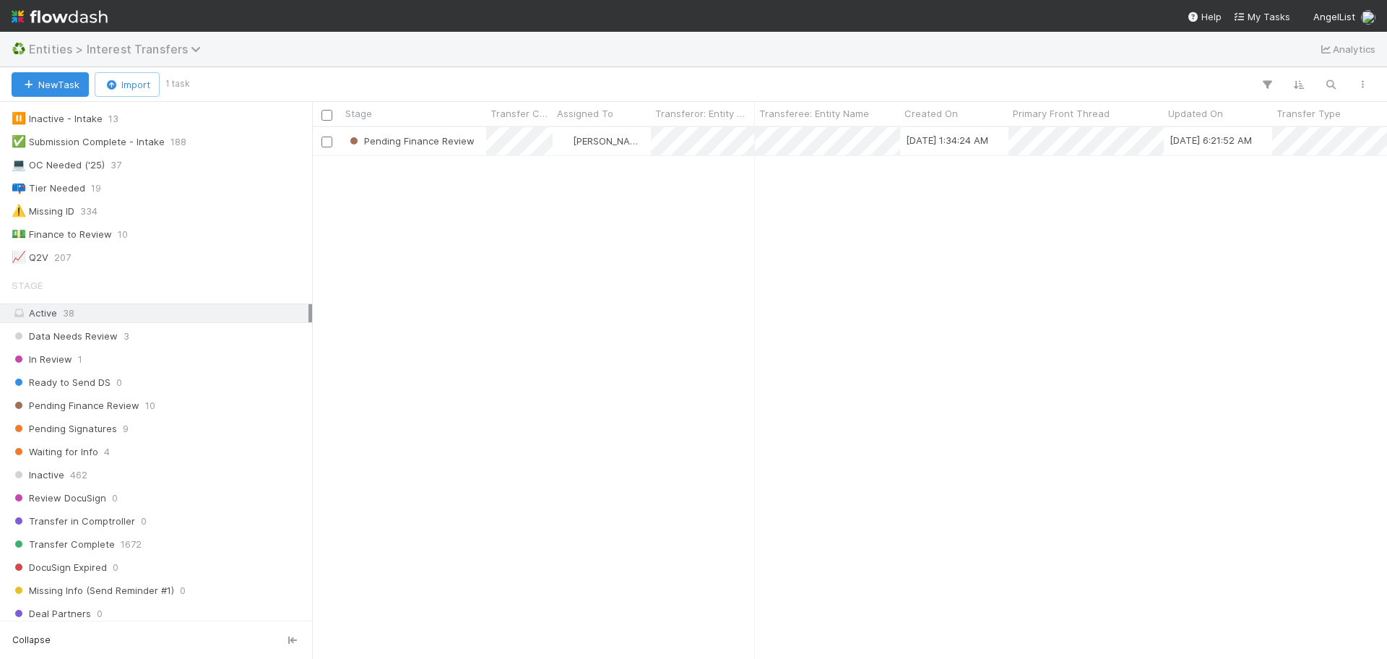
click at [146, 44] on span "Entities > Interest Transfers" at bounding box center [118, 49] width 179 height 14
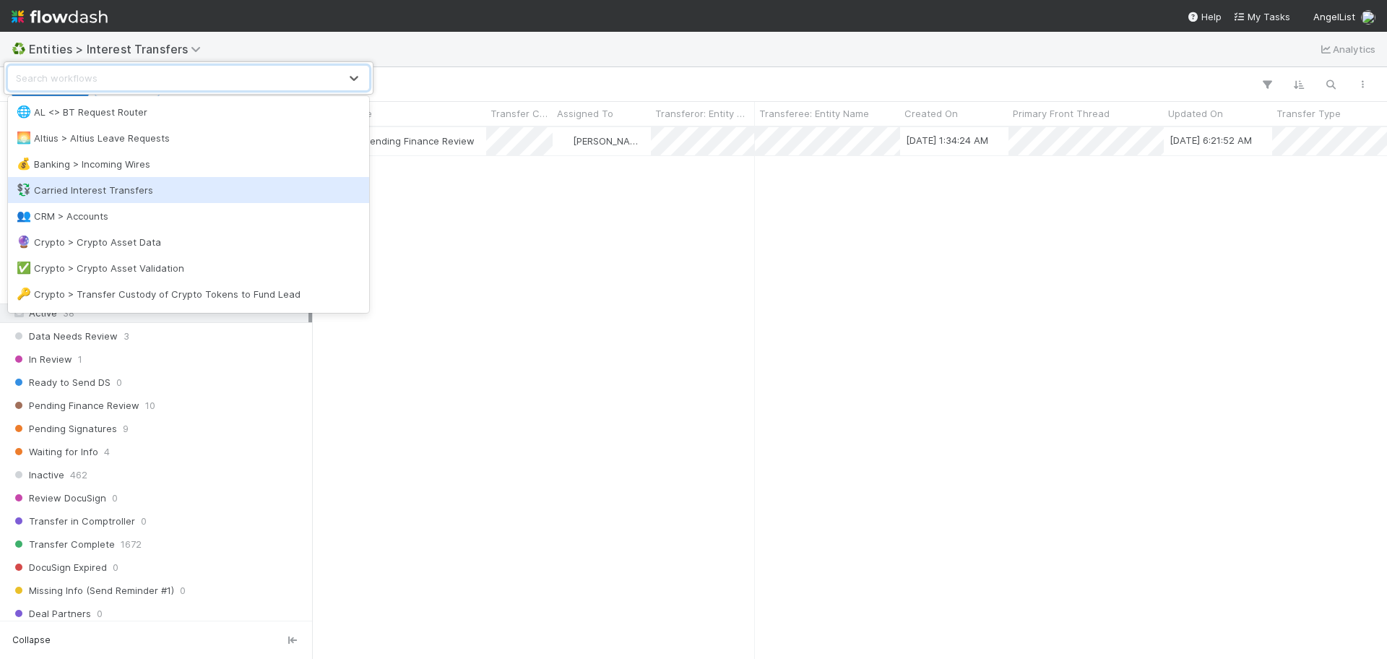
click at [156, 192] on div "💱 Carried Interest Transfers" at bounding box center [189, 190] width 344 height 14
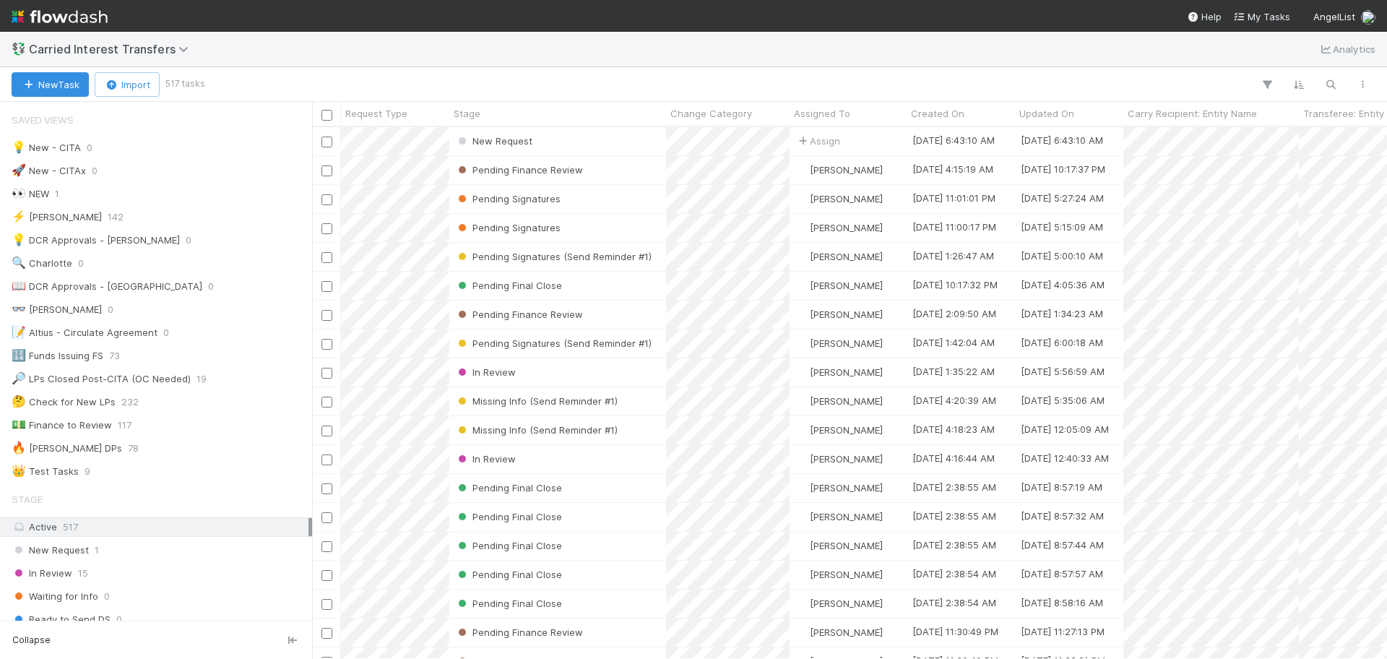
scroll to position [518, 1062]
click at [147, 53] on span "Carried Interest Transfers" at bounding box center [112, 49] width 167 height 14
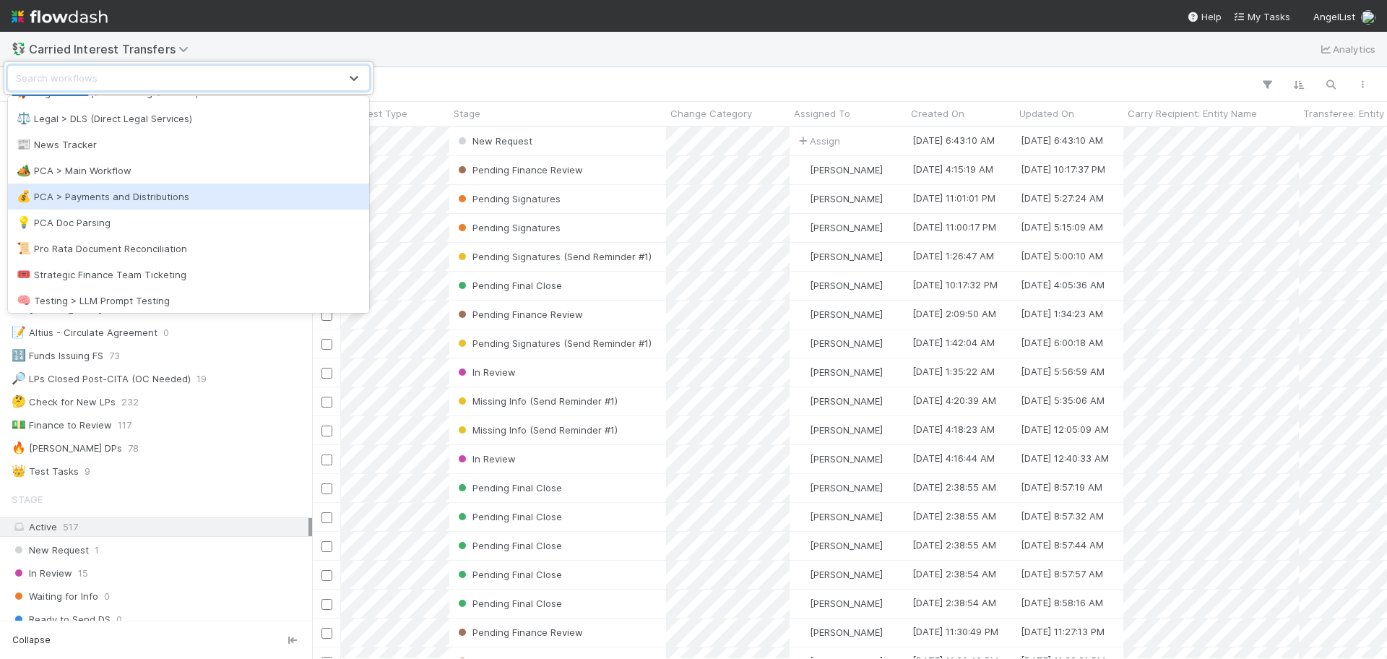
scroll to position [688, 0]
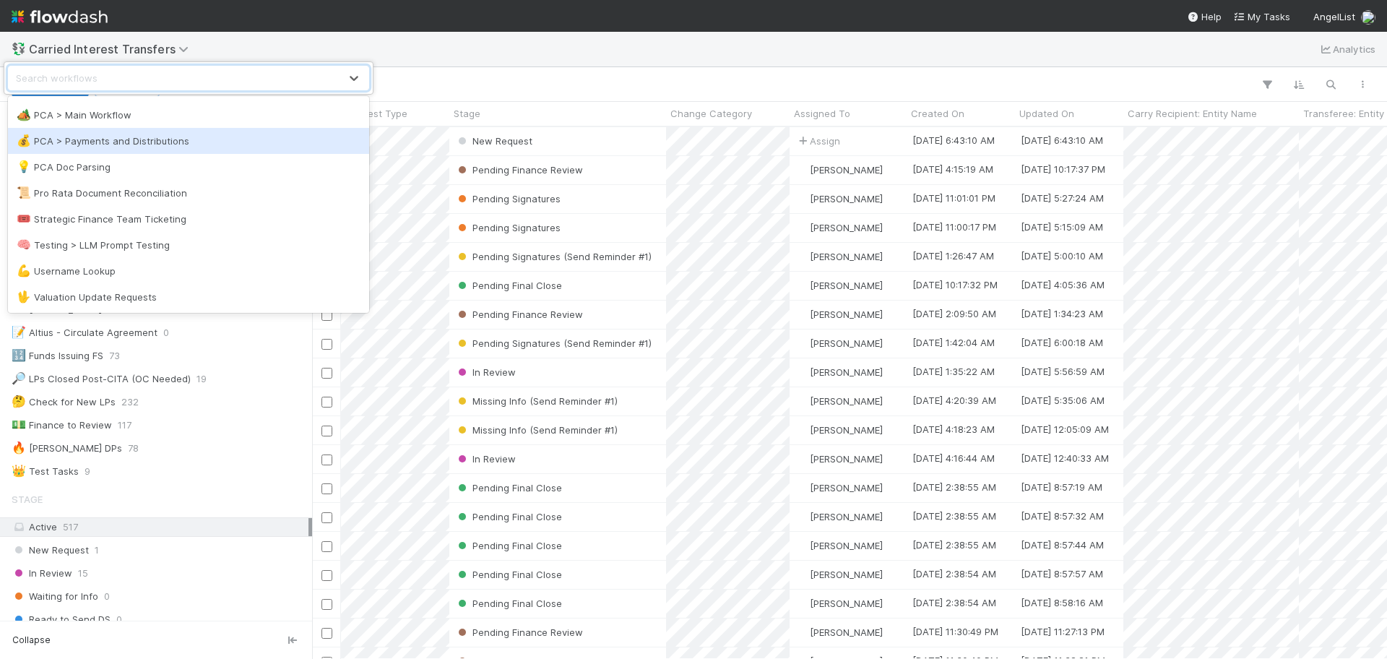
click at [194, 150] on div "💰 PCA > Payments and Distributions" at bounding box center [188, 141] width 361 height 26
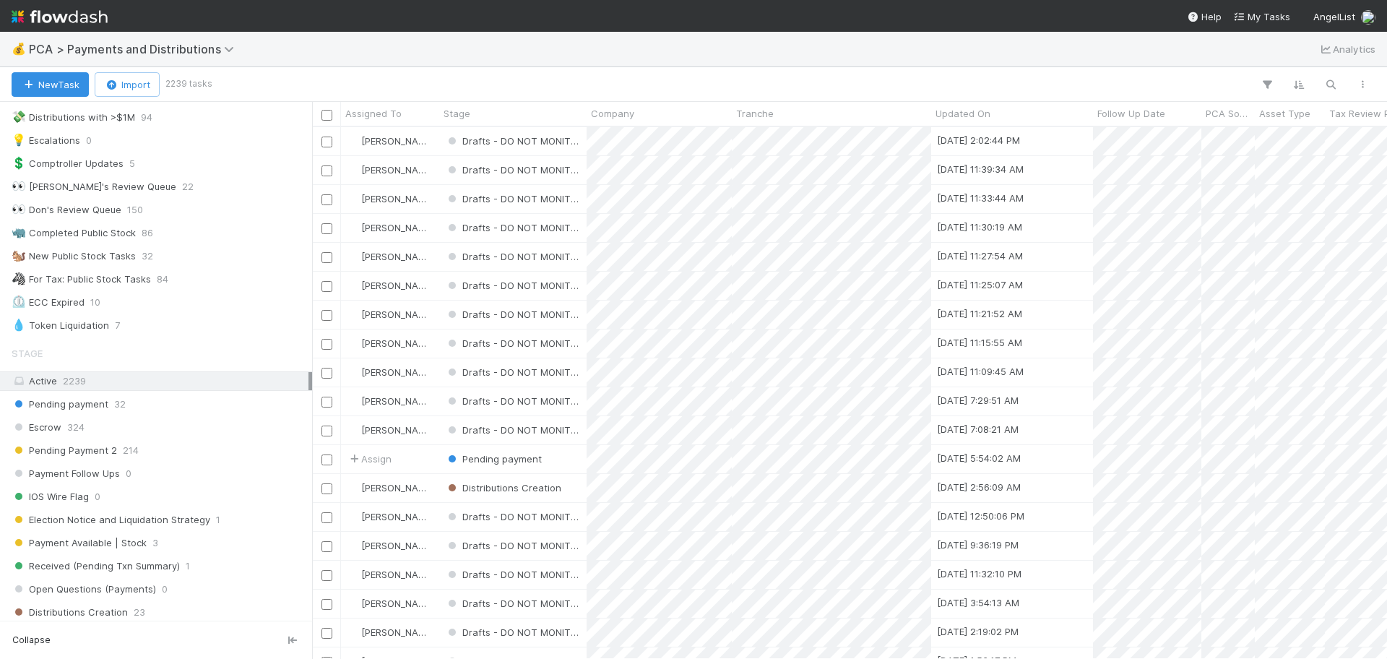
scroll to position [48, 0]
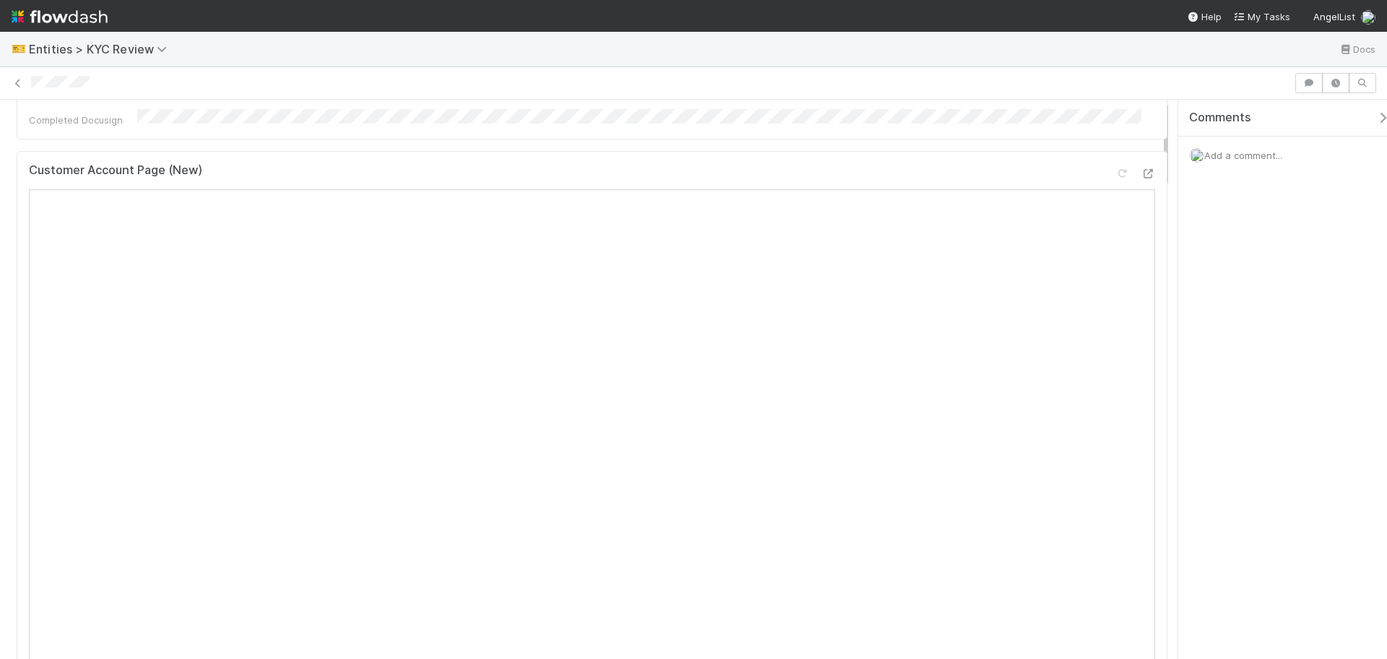
scroll to position [542, 0]
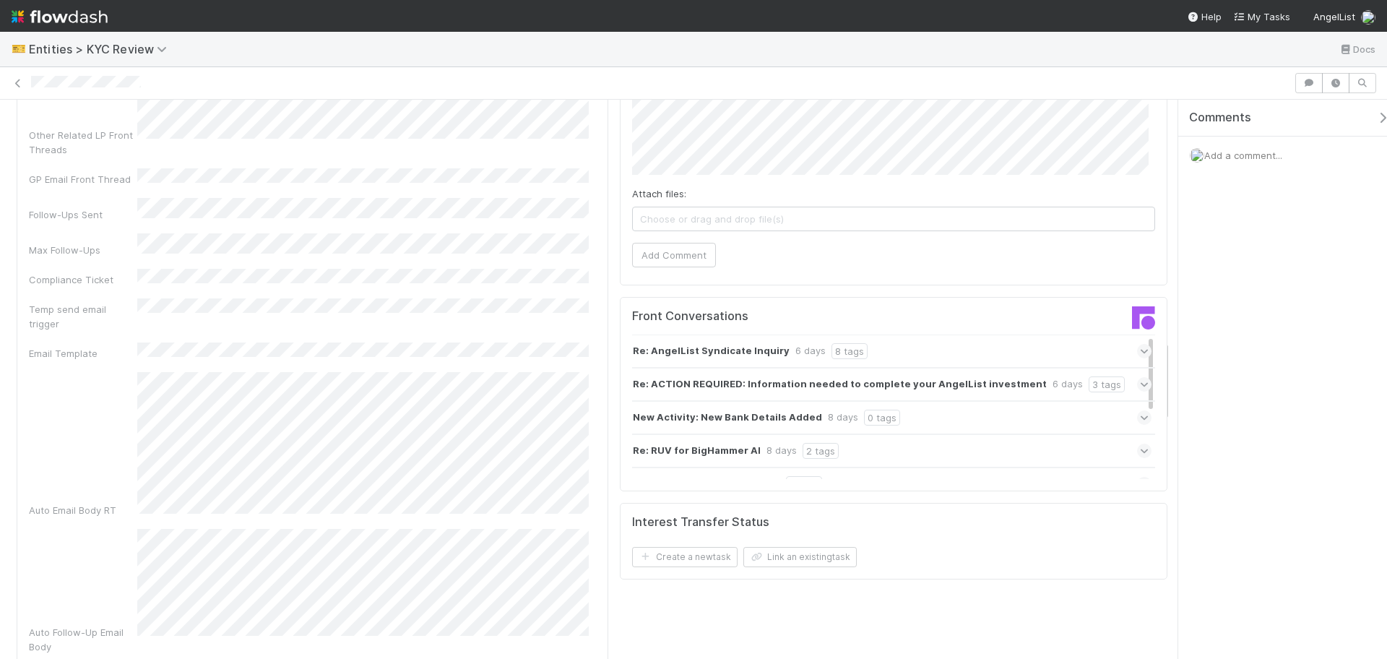
scroll to position [1716, 0]
click at [969, 333] on div "Re: AngelList Syndicate Inquiry 6 days 8 tags" at bounding box center [892, 349] width 520 height 33
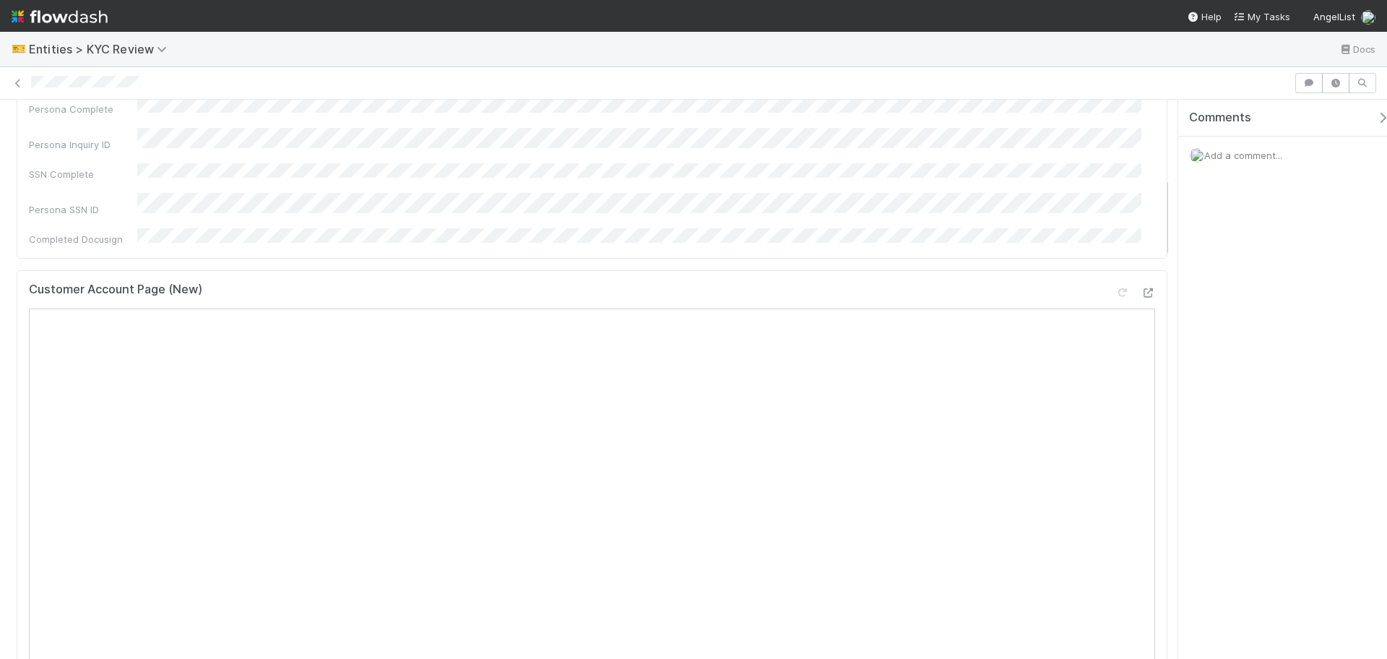
scroll to position [542, 0]
